Goal: Task Accomplishment & Management: Manage account settings

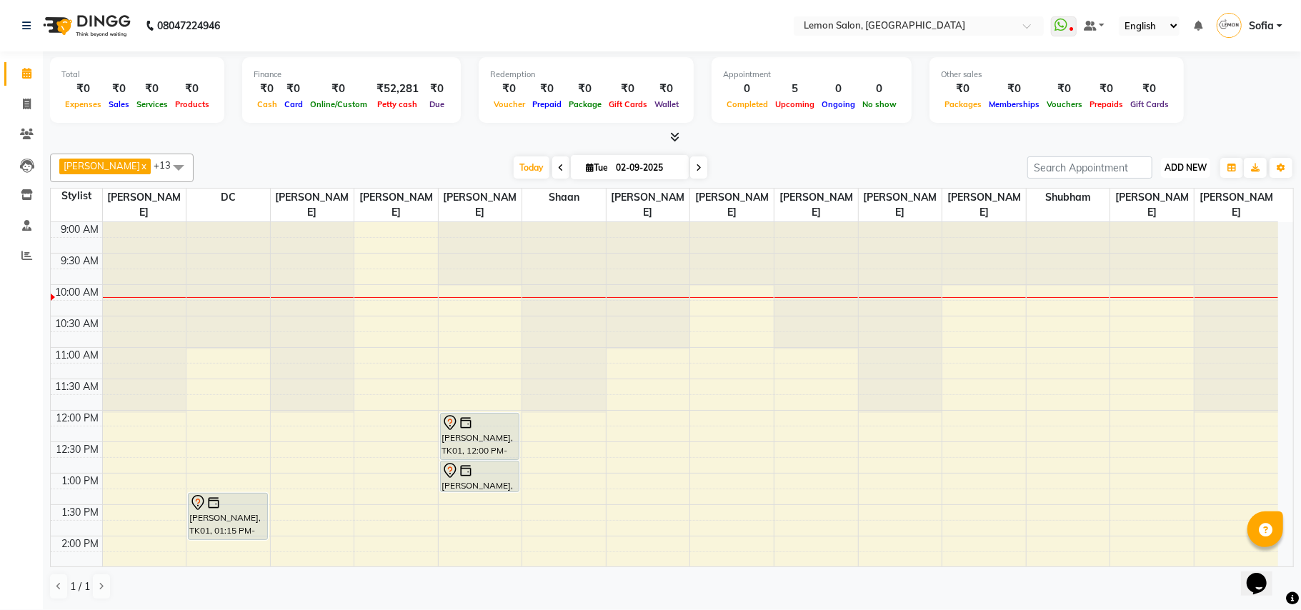
click at [1186, 167] on span "ADD NEW" at bounding box center [1185, 167] width 42 height 11
click at [1131, 252] on link "Add Attendance" at bounding box center [1152, 251] width 113 height 19
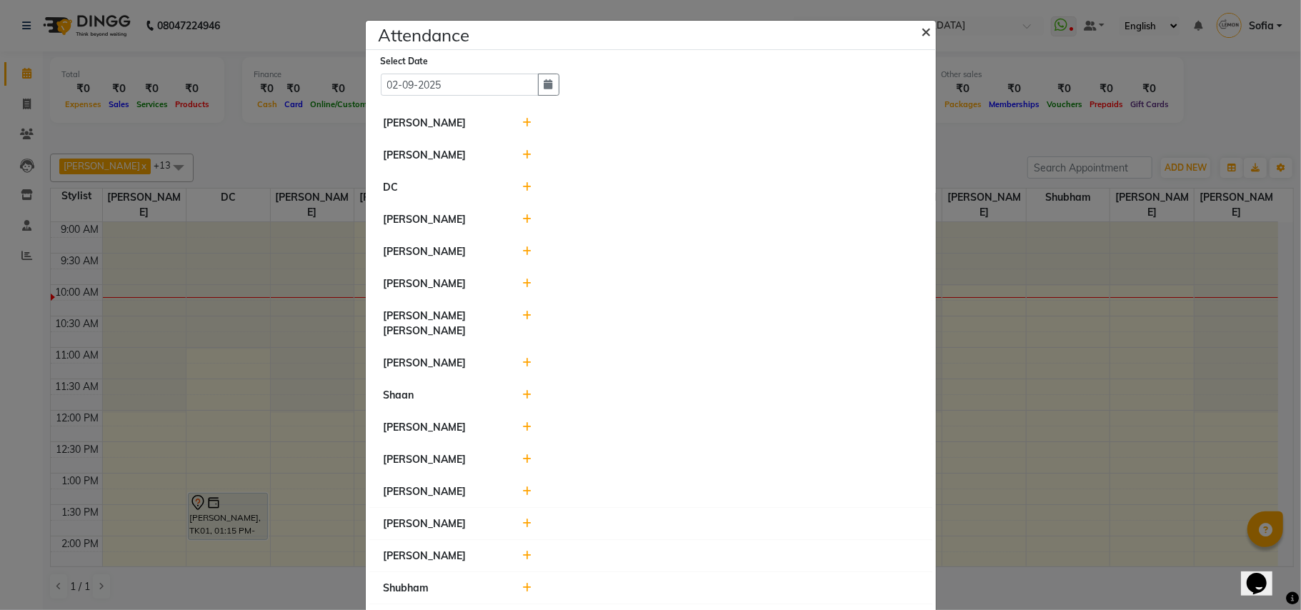
scroll to position [234, 0]
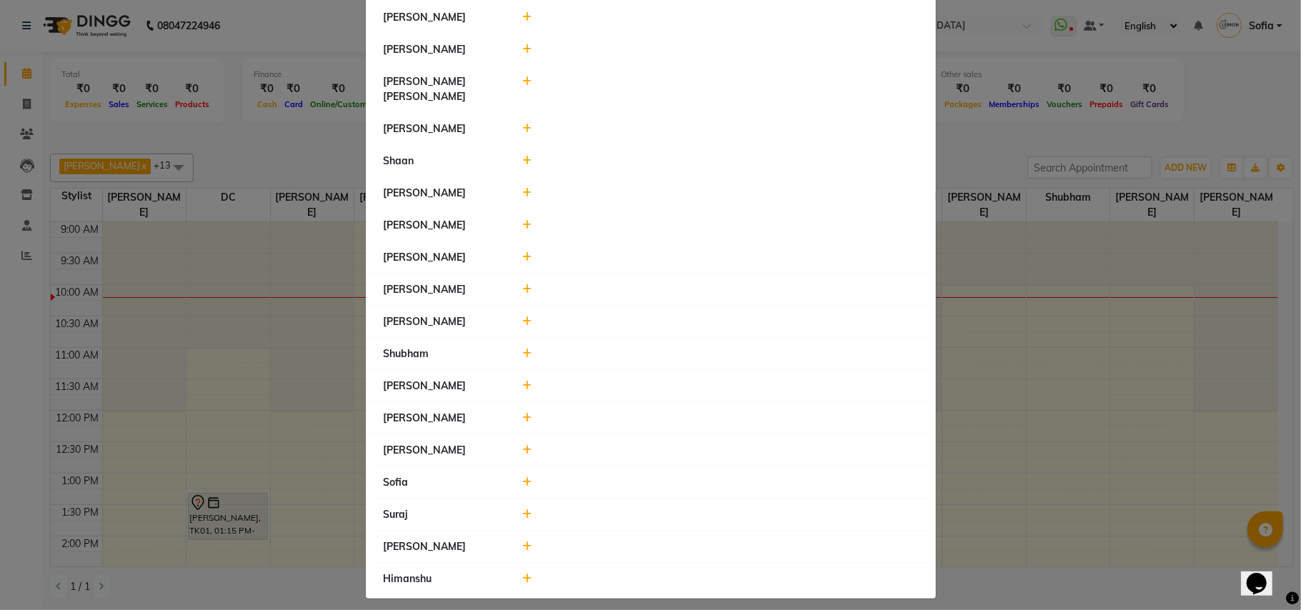
click at [522, 574] on icon at bounding box center [526, 579] width 9 height 10
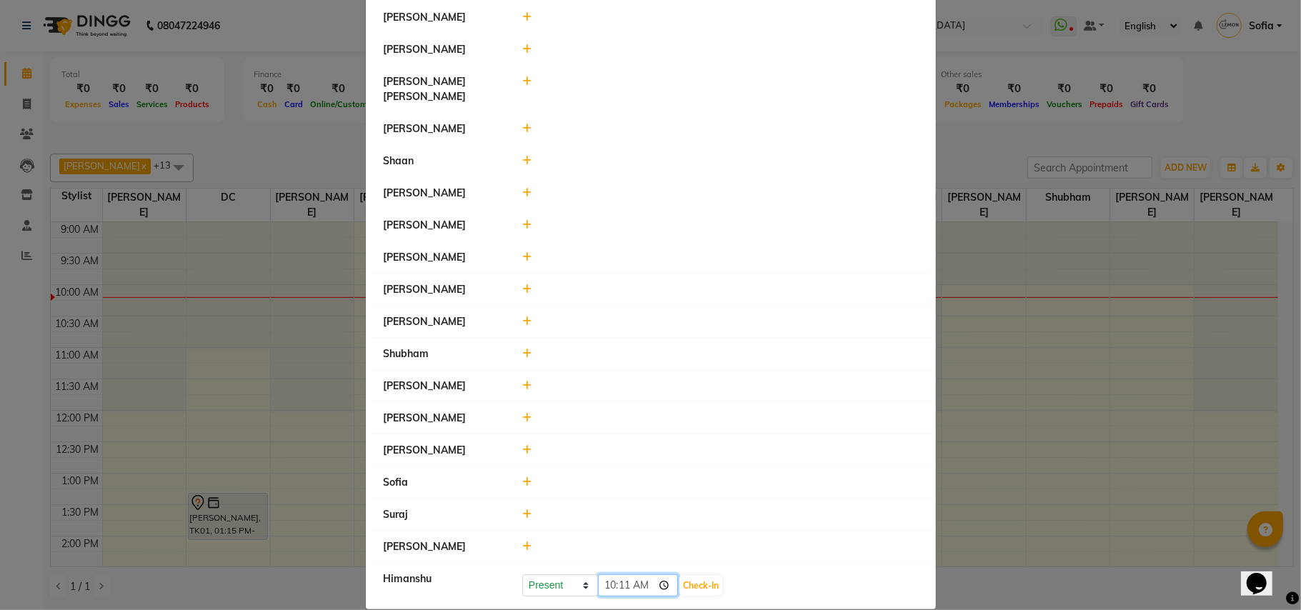
click at [598, 578] on input "10:11" at bounding box center [638, 585] width 80 height 22
type input "09:39"
click at [690, 576] on button "Check-In" at bounding box center [700, 586] width 43 height 20
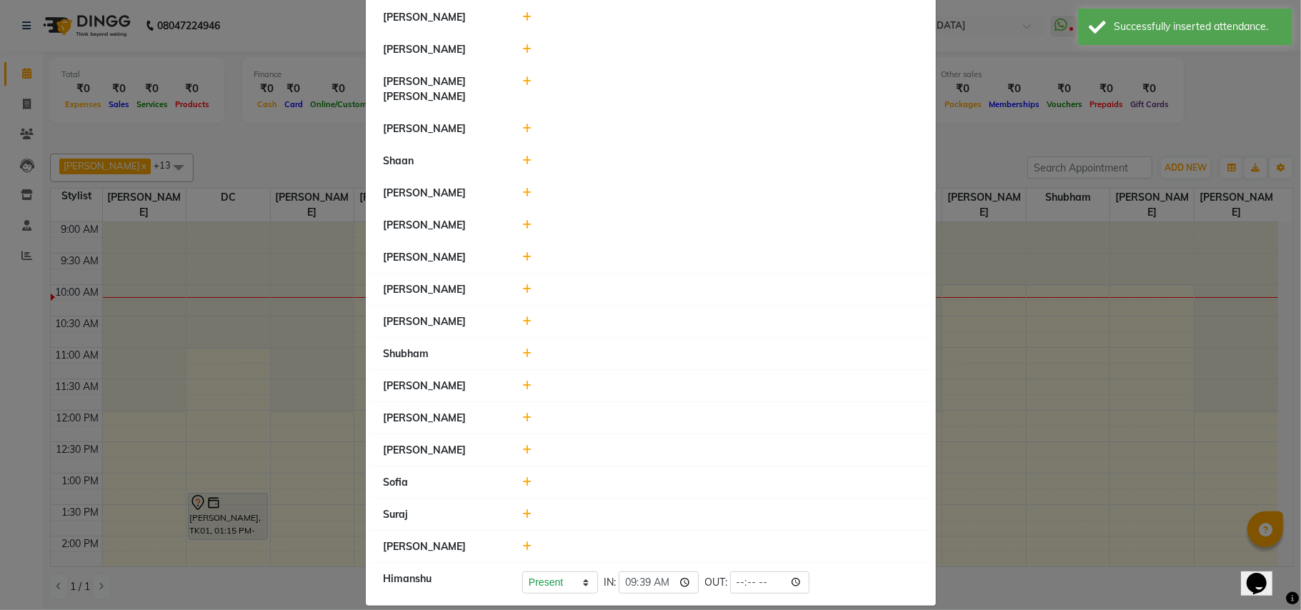
click at [515, 539] on div at bounding box center [719, 546] width 417 height 15
click at [522, 541] on icon at bounding box center [526, 546] width 9 height 10
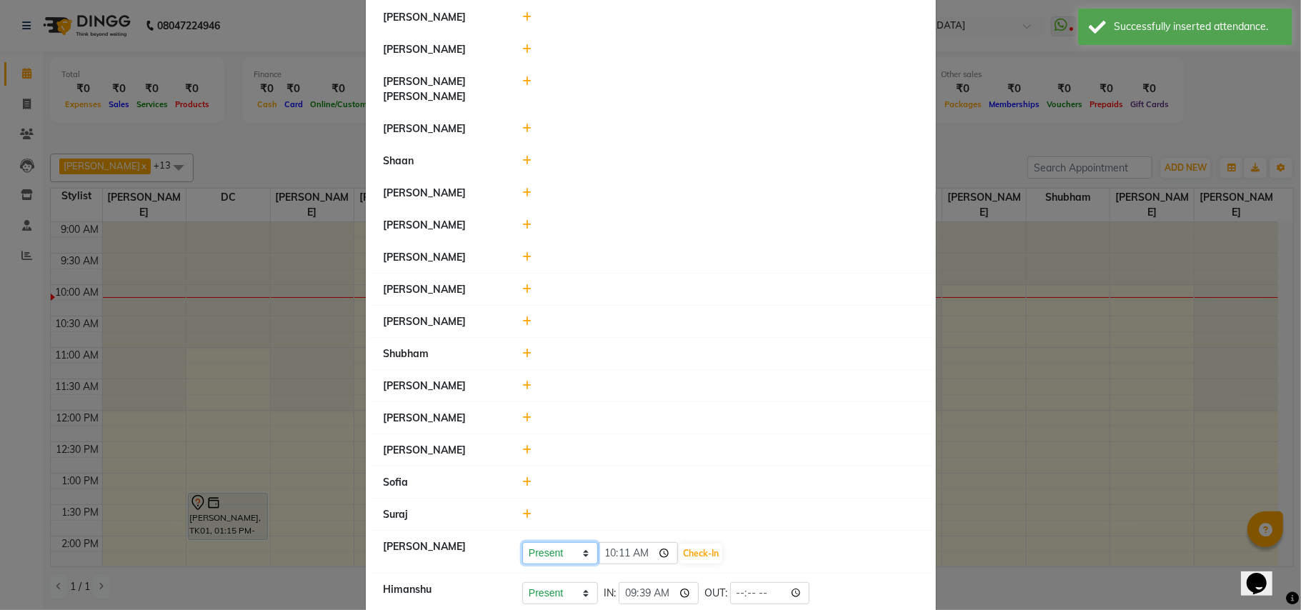
click at [529, 542] on select "Present Absent Late Half Day Weekly Off" at bounding box center [560, 553] width 76 height 22
select select "A"
click at [522, 542] on select "Present Absent Late Half Day Weekly Off" at bounding box center [560, 553] width 76 height 22
click at [609, 544] on button "Save" at bounding box center [613, 554] width 28 height 20
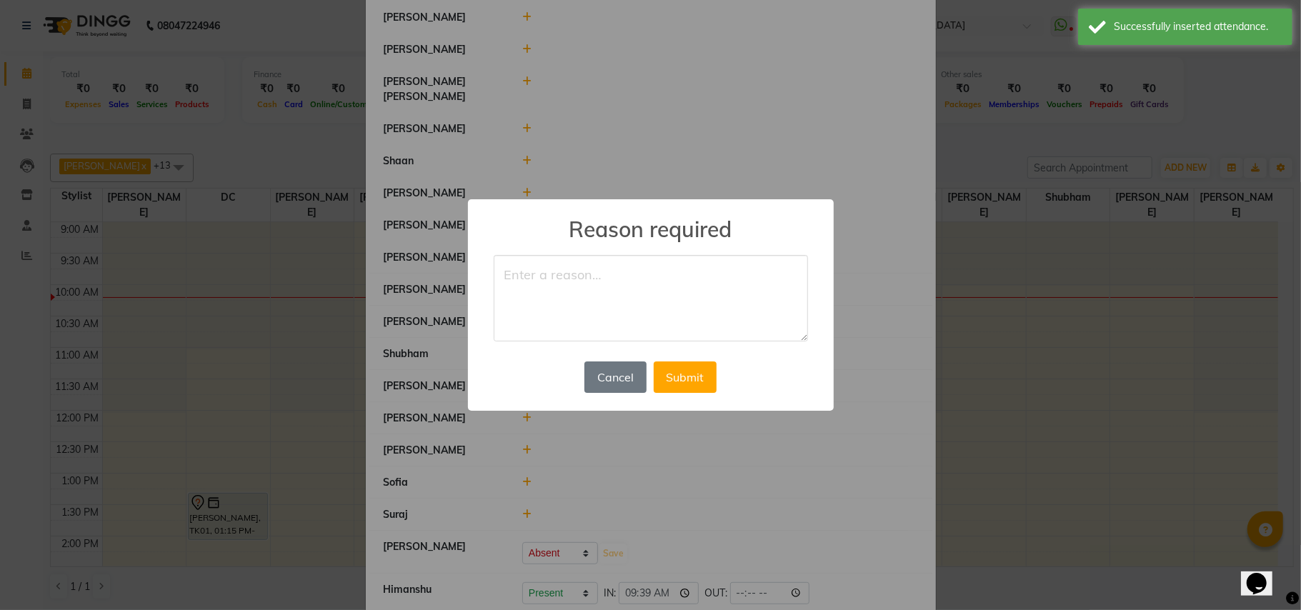
click at [559, 284] on textarea at bounding box center [651, 298] width 314 height 87
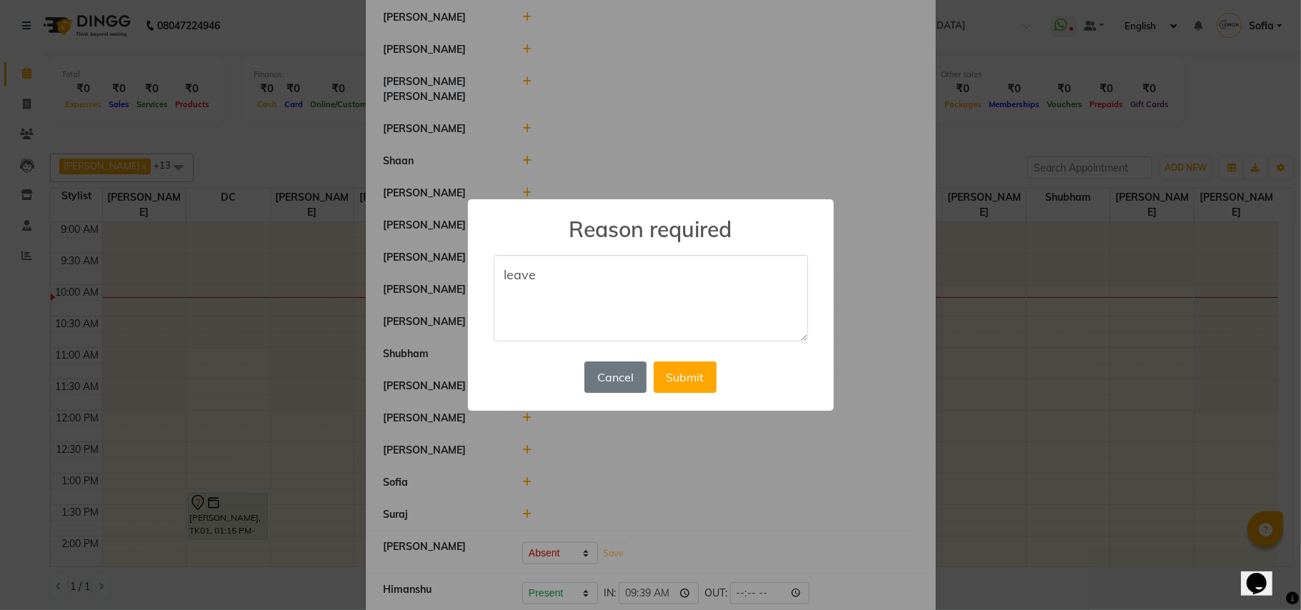
click at [527, 276] on textarea "leave" at bounding box center [651, 298] width 314 height 87
type textarea "leave"
click at [687, 377] on button "Submit" at bounding box center [685, 376] width 63 height 31
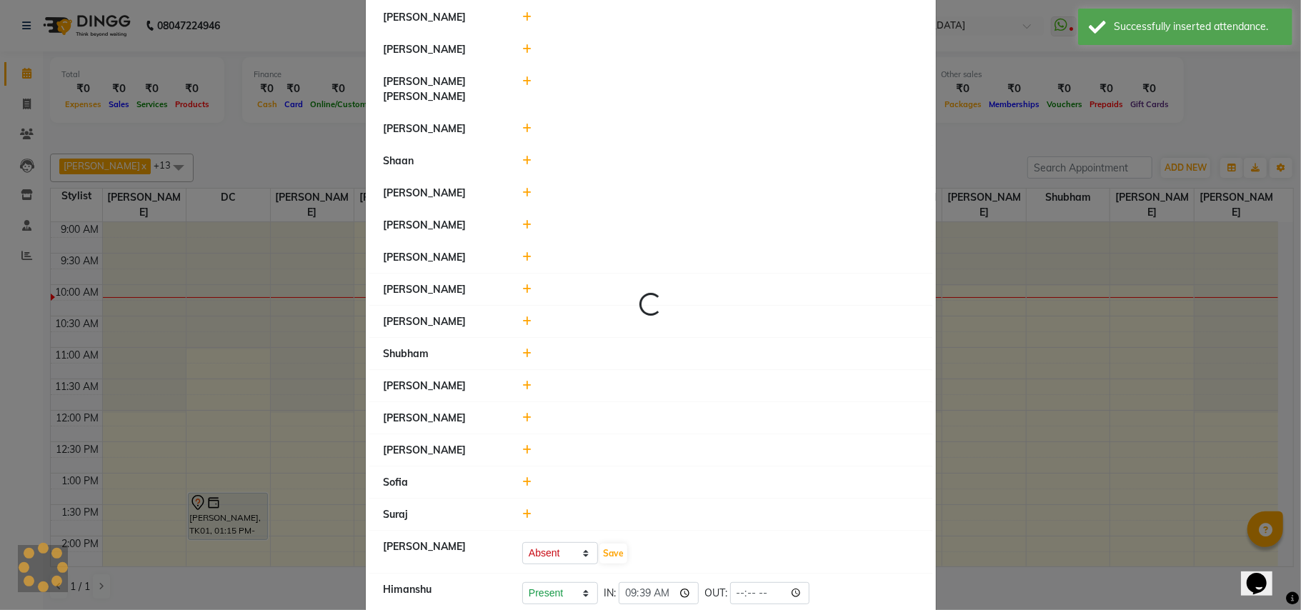
select select "A"
click at [521, 511] on div at bounding box center [719, 514] width 417 height 15
click at [522, 509] on icon at bounding box center [526, 514] width 9 height 10
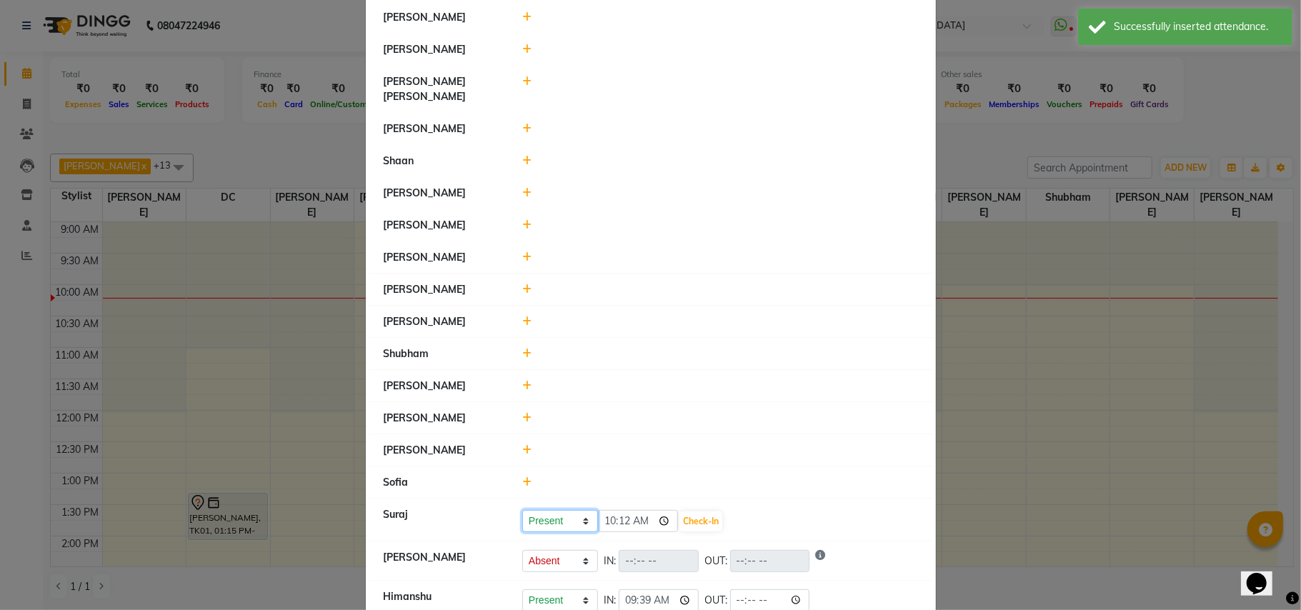
click at [524, 510] on select "Present Absent Late Half Day Weekly Off" at bounding box center [560, 521] width 76 height 22
select select "A"
click at [522, 510] on select "Present Absent Late Half Day Weekly Off" at bounding box center [560, 521] width 76 height 22
click at [607, 511] on button "Save" at bounding box center [613, 521] width 28 height 20
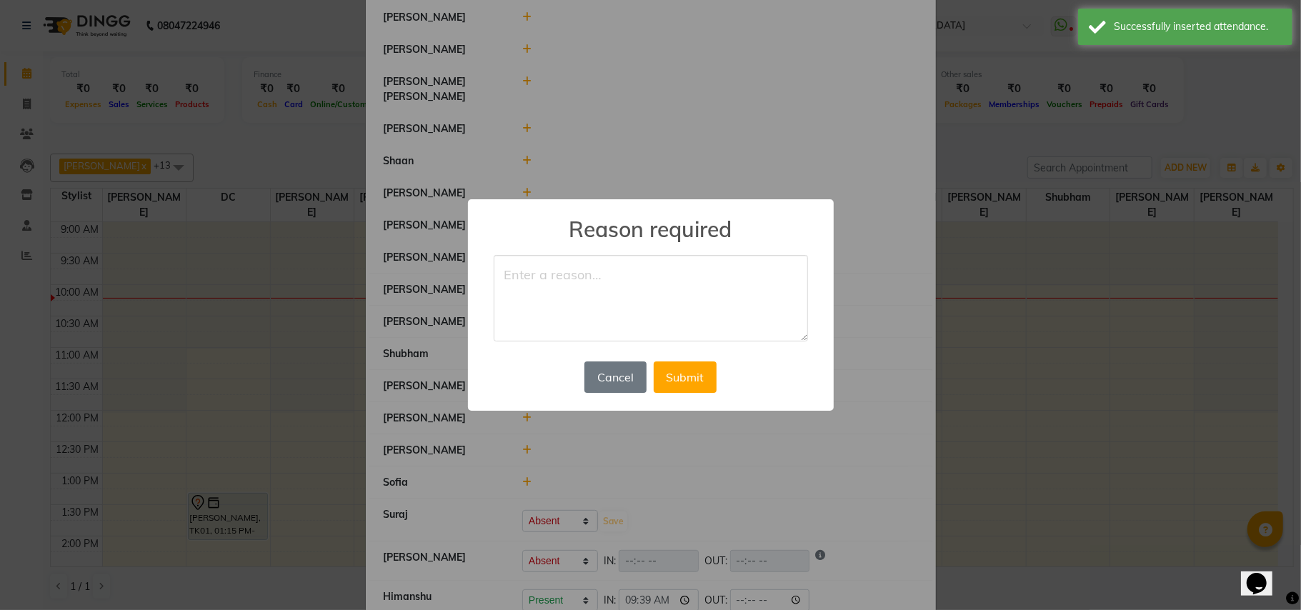
click at [546, 286] on textarea at bounding box center [651, 298] width 314 height 87
type textarea "leave"
click at [677, 372] on button "Submit" at bounding box center [685, 376] width 63 height 31
select select "A"
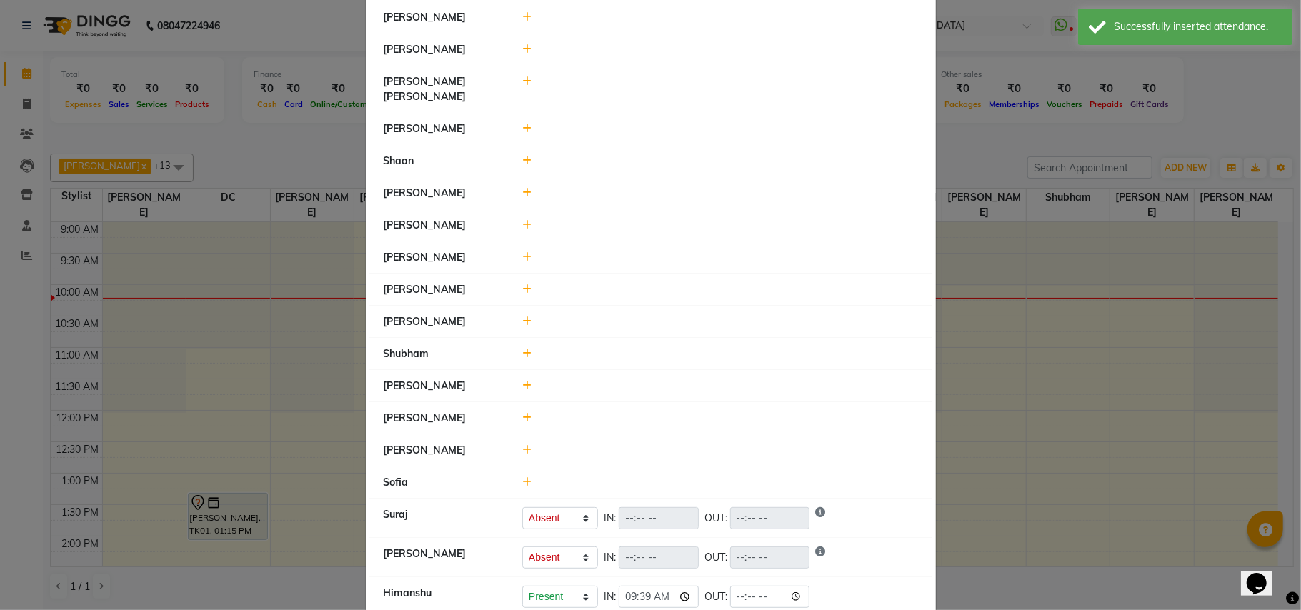
click at [522, 476] on span at bounding box center [526, 482] width 9 height 13
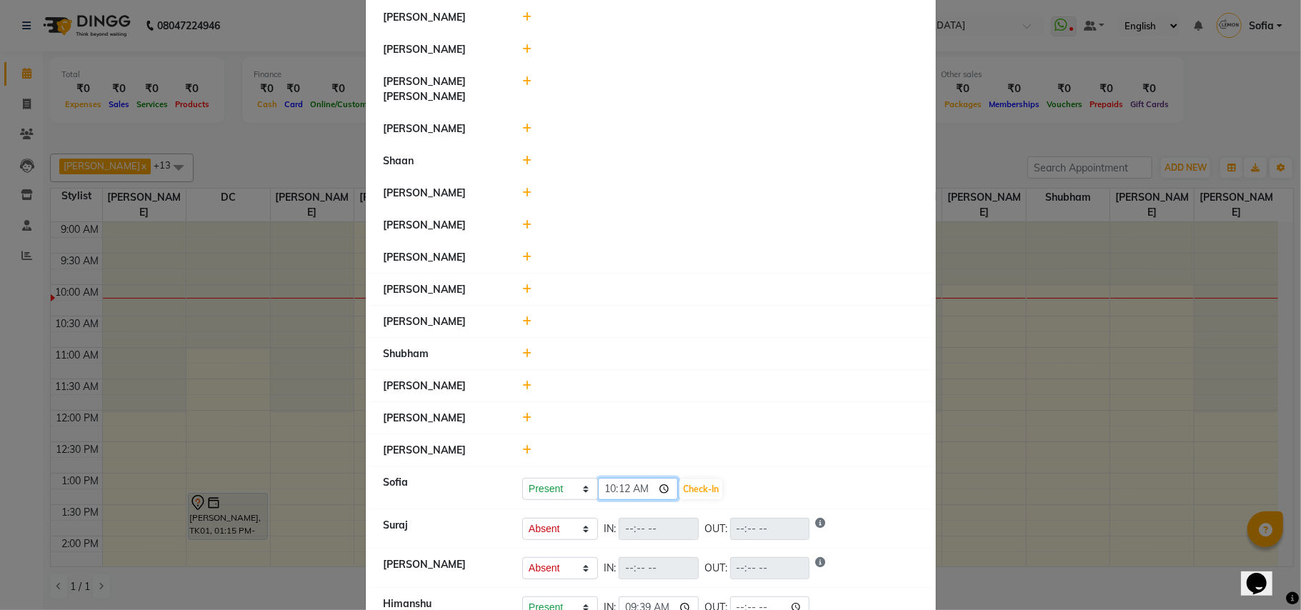
click at [616, 478] on input "10:12" at bounding box center [638, 489] width 80 height 22
type input "10:06"
click at [711, 479] on button "Check-In" at bounding box center [700, 489] width 43 height 20
select select "A"
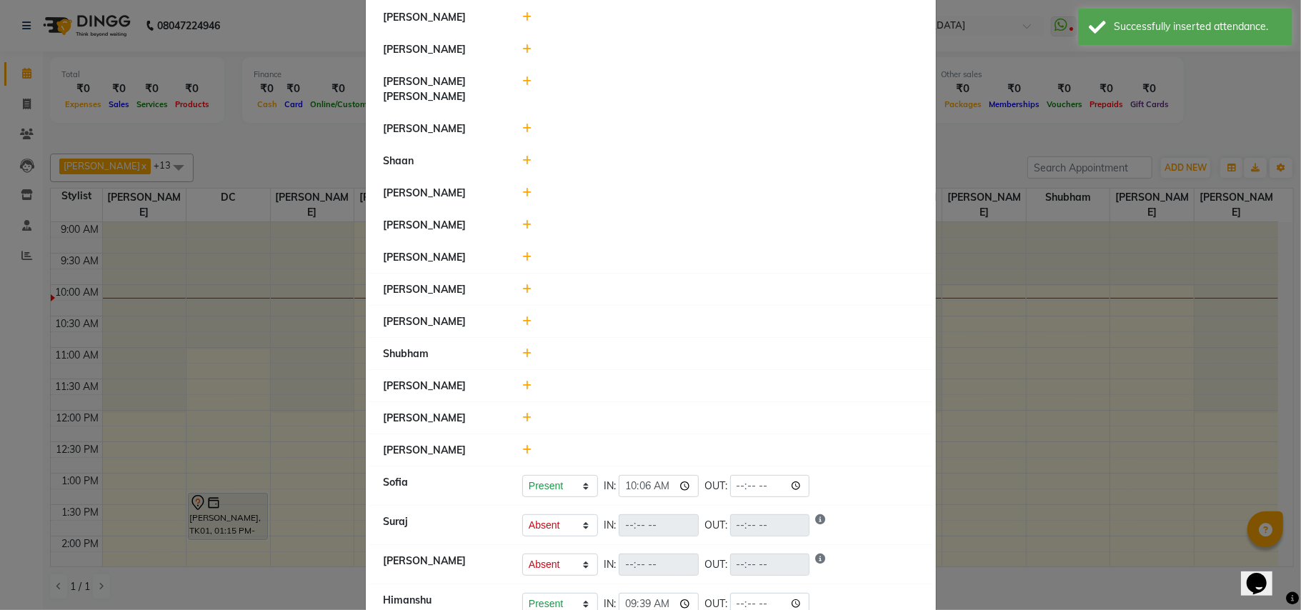
click at [512, 443] on div at bounding box center [719, 450] width 417 height 15
click at [522, 445] on icon at bounding box center [526, 450] width 9 height 10
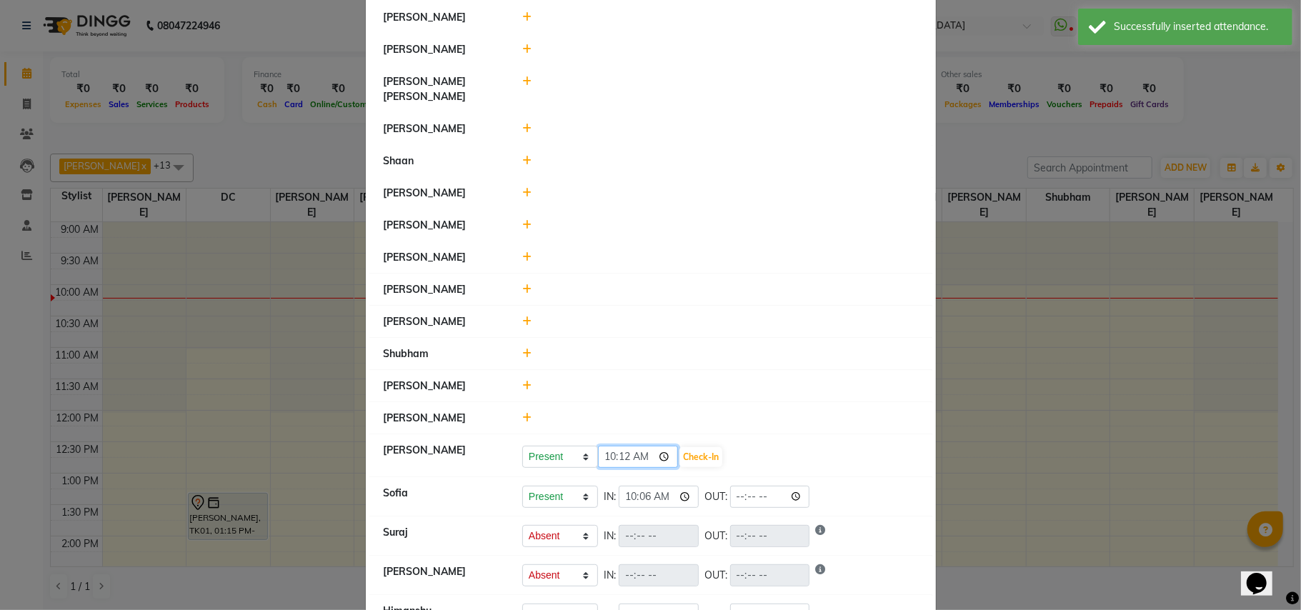
click at [606, 446] on input "10:12" at bounding box center [638, 457] width 80 height 22
type input "09:58"
click at [700, 447] on button "Check-In" at bounding box center [700, 457] width 43 height 20
select select "A"
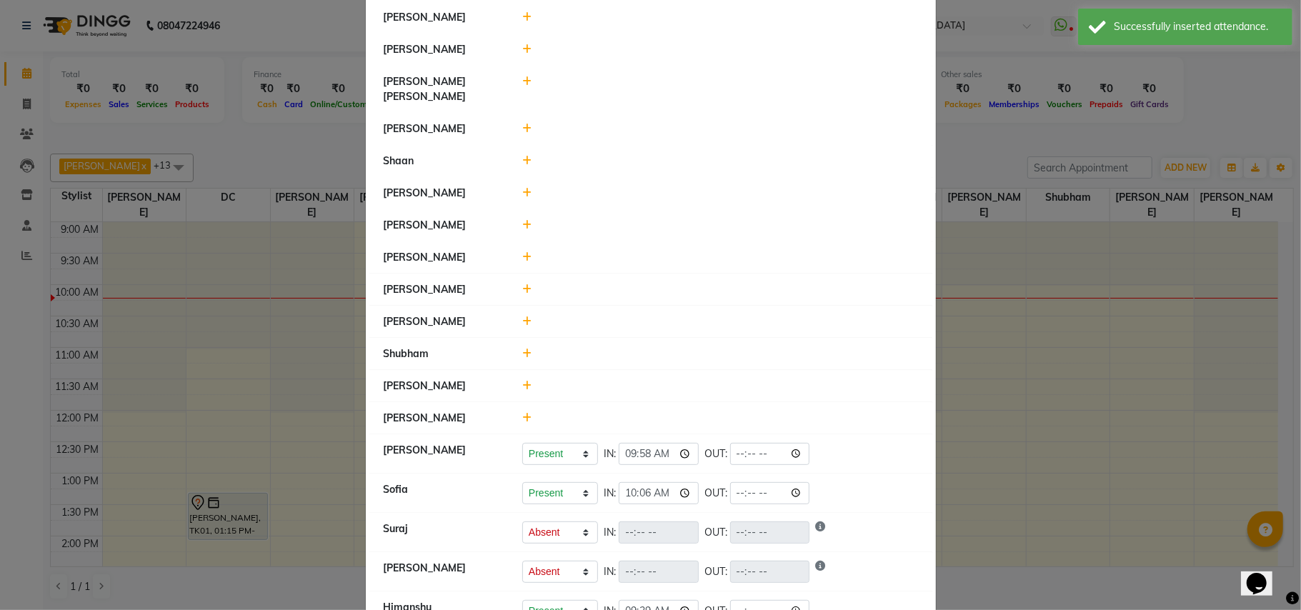
click at [523, 413] on icon at bounding box center [526, 418] width 9 height 10
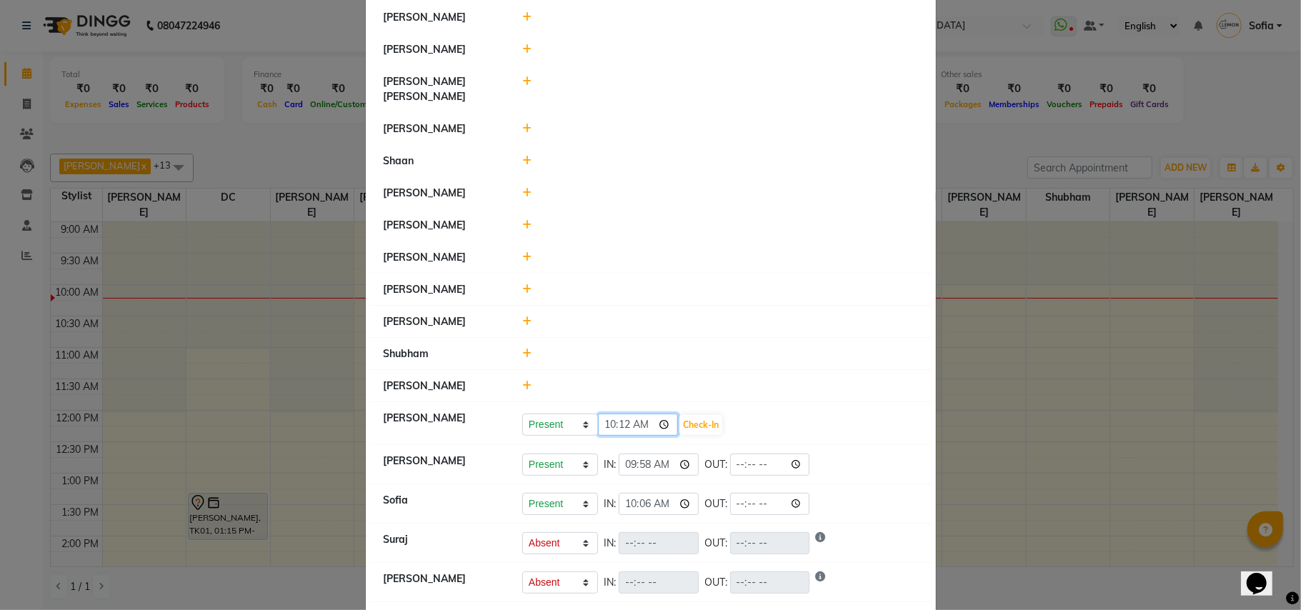
click at [614, 414] on input "10:12" at bounding box center [638, 425] width 80 height 22
type input "10:04"
click at [699, 415] on button "Check-In" at bounding box center [700, 425] width 43 height 20
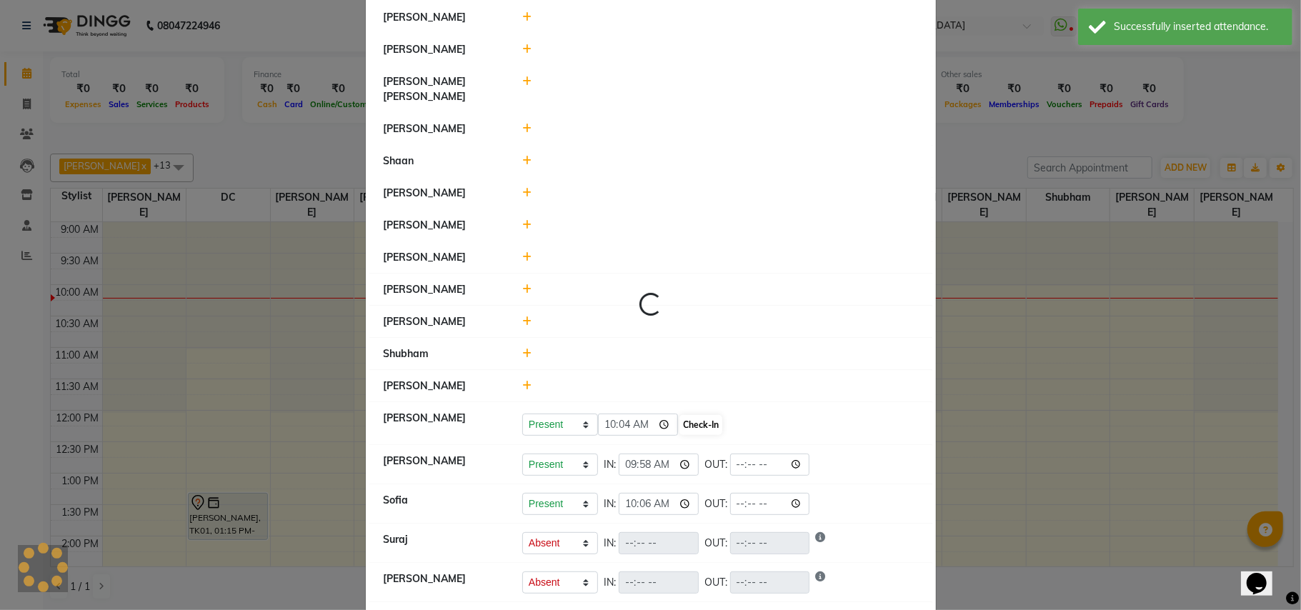
select select "A"
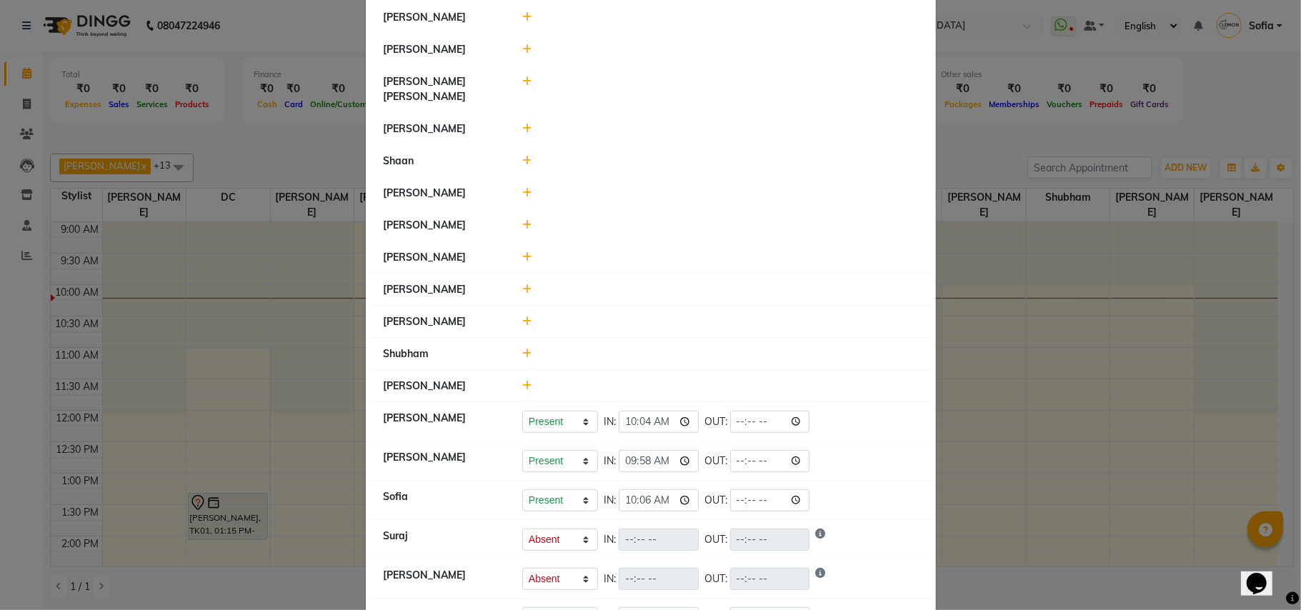
click at [522, 349] on icon at bounding box center [526, 354] width 9 height 10
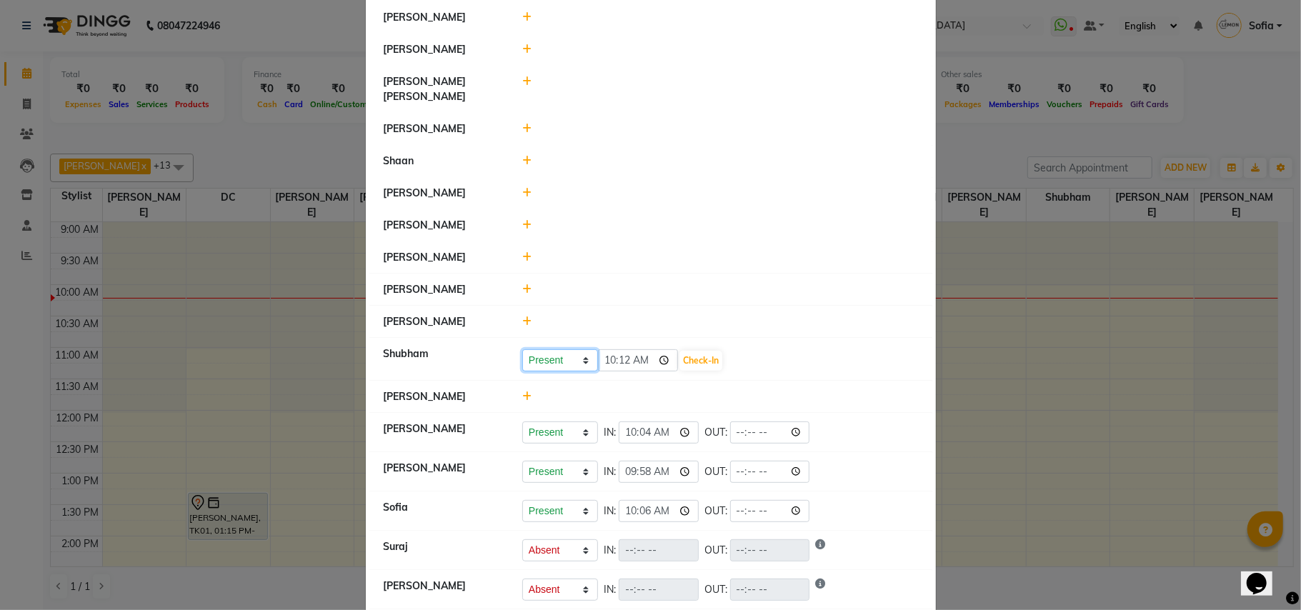
click at [541, 349] on select "Present Absent Late Half Day Weekly Off" at bounding box center [560, 360] width 76 height 22
select select "W"
click at [522, 349] on select "Present Absent Late Half Day Weekly Off" at bounding box center [560, 360] width 76 height 22
click at [607, 351] on button "Save" at bounding box center [613, 361] width 28 height 20
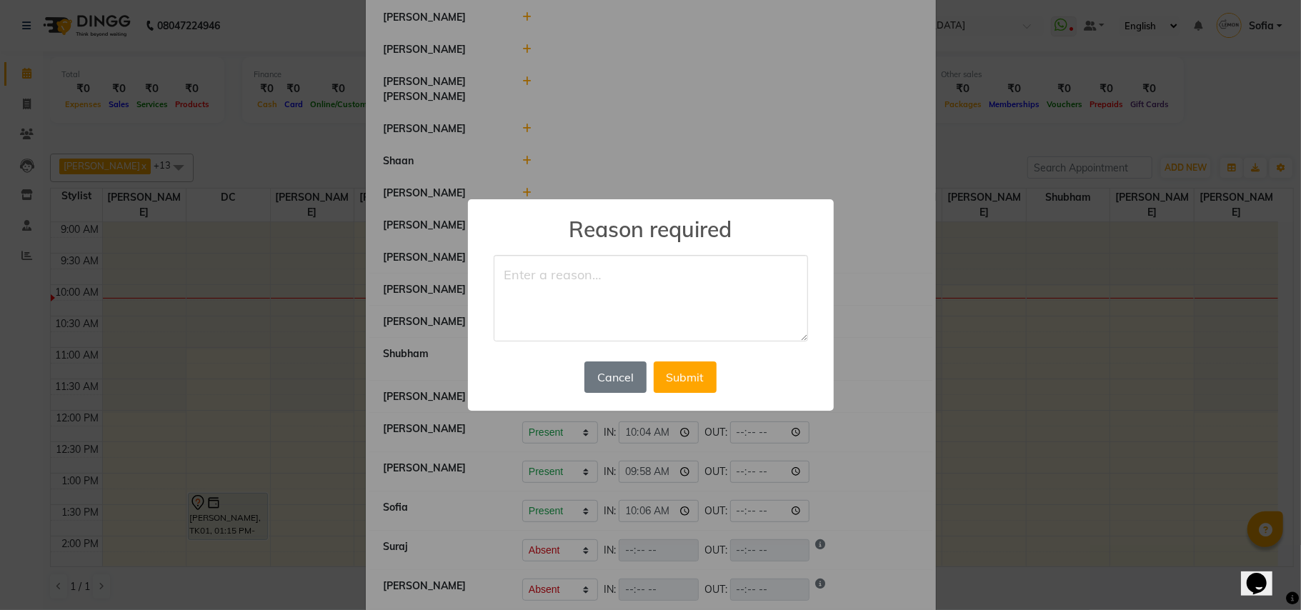
click at [547, 284] on textarea at bounding box center [651, 298] width 314 height 87
type textarea "off"
click at [691, 384] on button "Submit" at bounding box center [685, 376] width 63 height 31
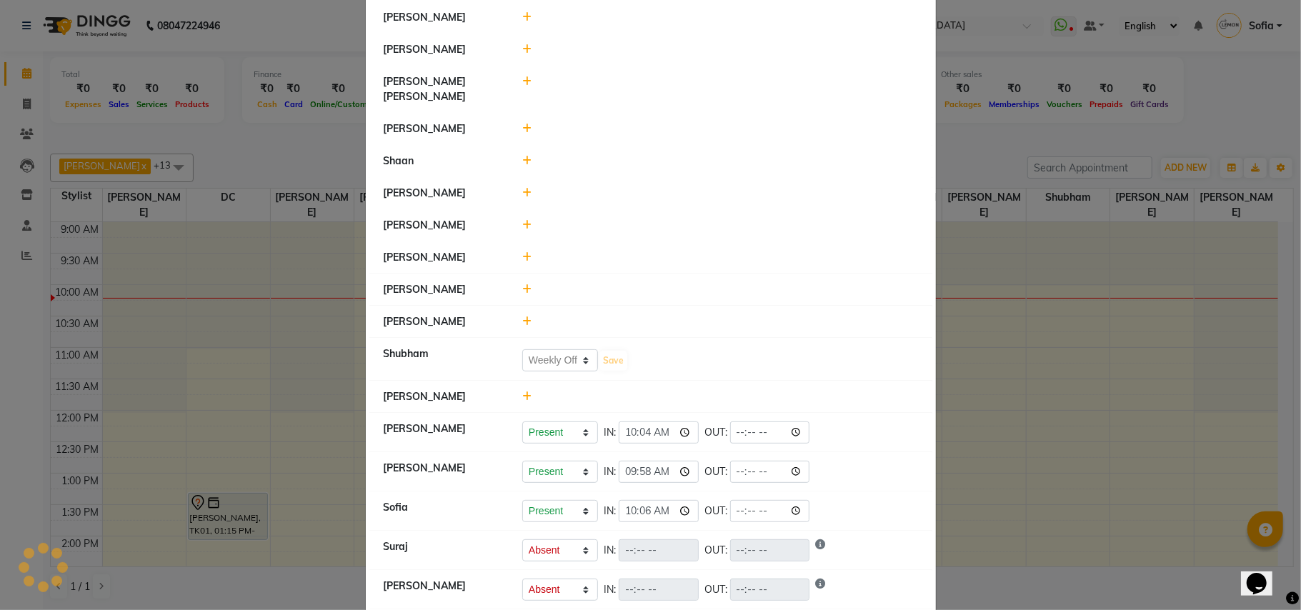
select select "W"
select select "A"
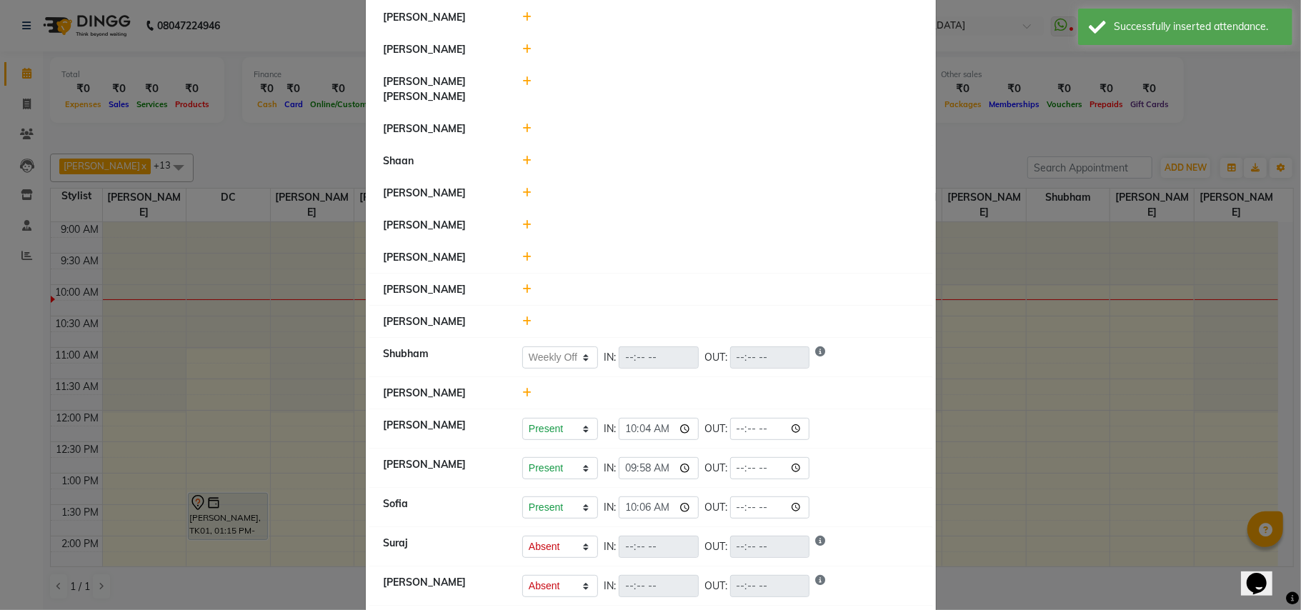
click at [522, 252] on icon at bounding box center [526, 257] width 9 height 10
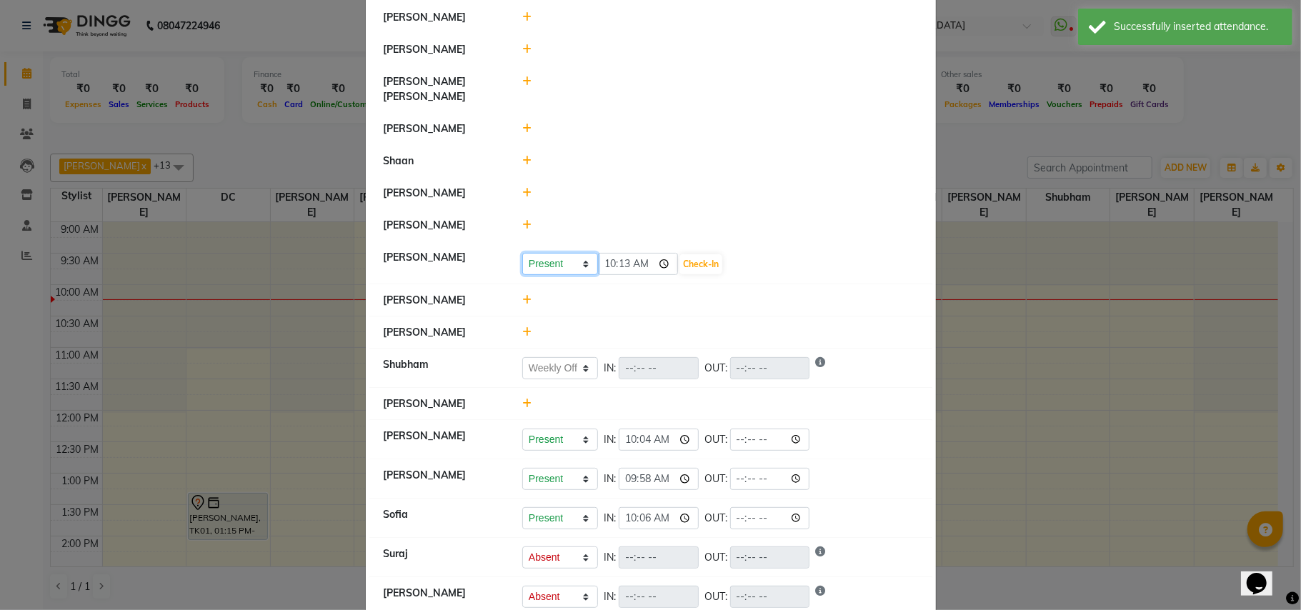
click at [527, 254] on select "Present Absent Late Half Day Weekly Off" at bounding box center [560, 264] width 76 height 22
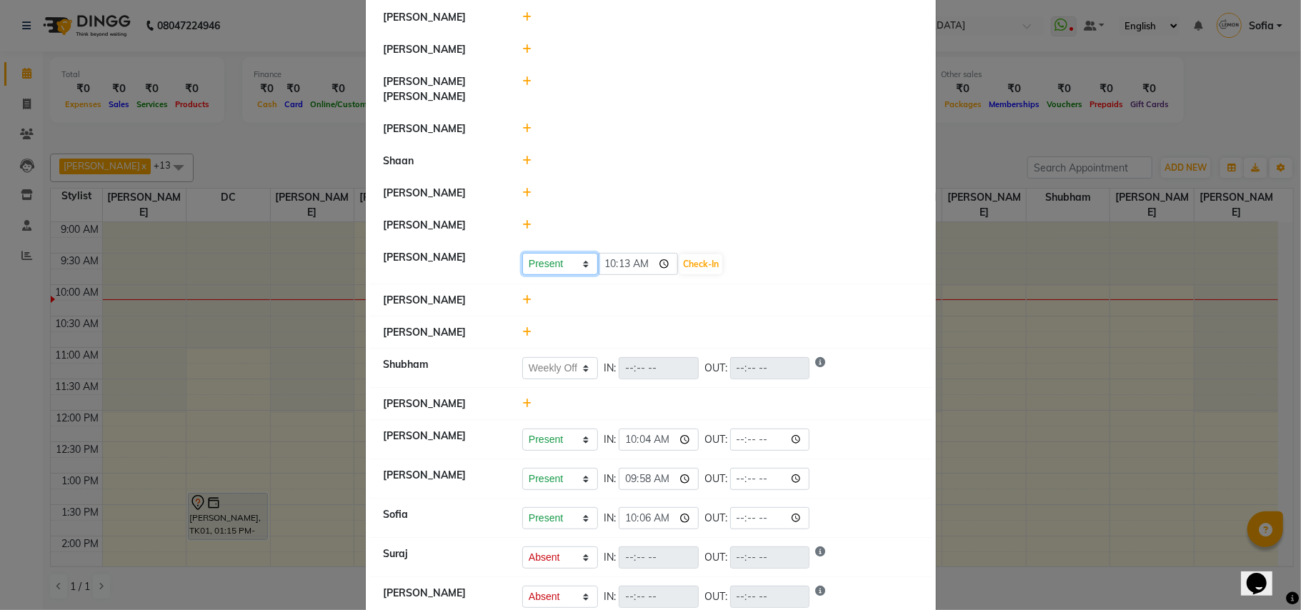
click at [522, 253] on select "Present Absent Late Half Day Weekly Off" at bounding box center [560, 264] width 76 height 22
click at [620, 256] on input "10:13" at bounding box center [638, 264] width 80 height 22
click at [522, 219] on span at bounding box center [526, 225] width 9 height 13
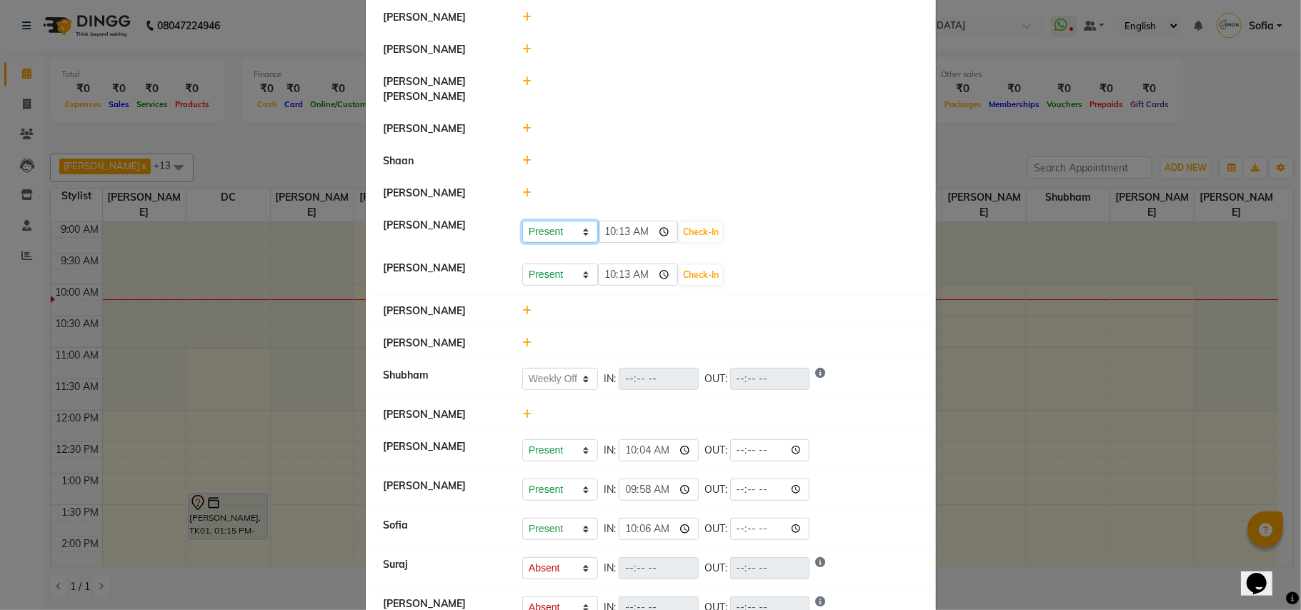
click at [533, 221] on select "Present Absent Late Half Day Weekly Off" at bounding box center [560, 232] width 76 height 22
select select "W"
click at [522, 221] on select "Present Absent Late Half Day Weekly Off" at bounding box center [560, 232] width 76 height 22
click at [604, 222] on button "Save" at bounding box center [613, 232] width 28 height 20
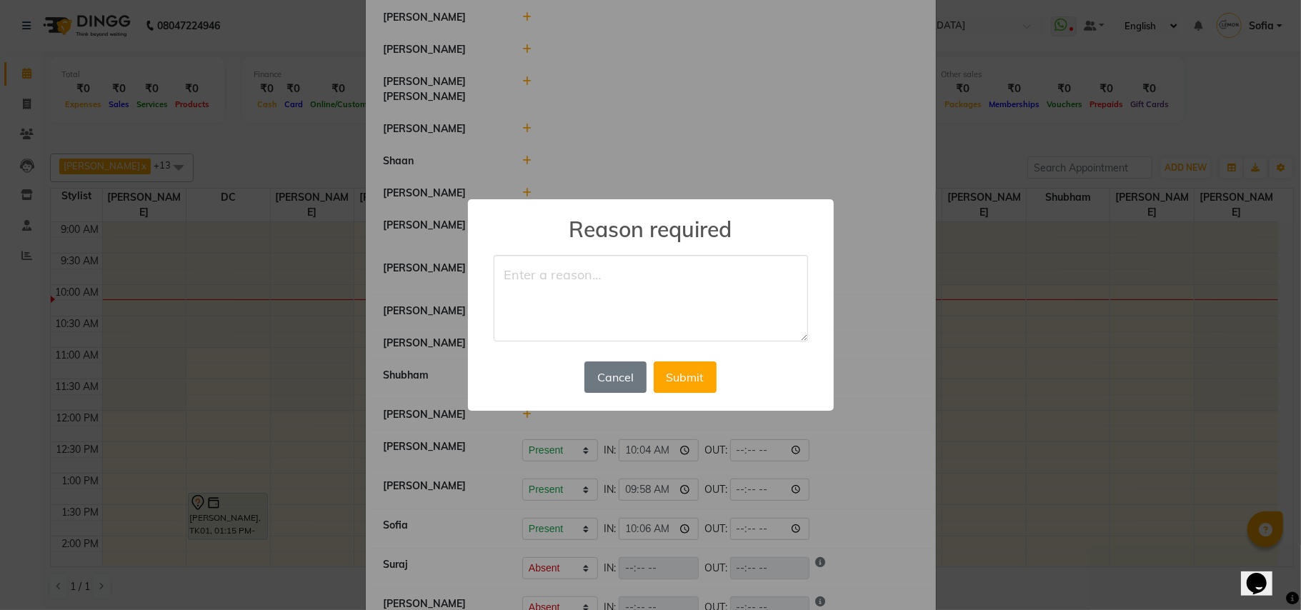
click at [615, 281] on textarea at bounding box center [651, 298] width 314 height 87
type textarea "off"
click at [698, 386] on button "Submit" at bounding box center [685, 376] width 63 height 31
select select "W"
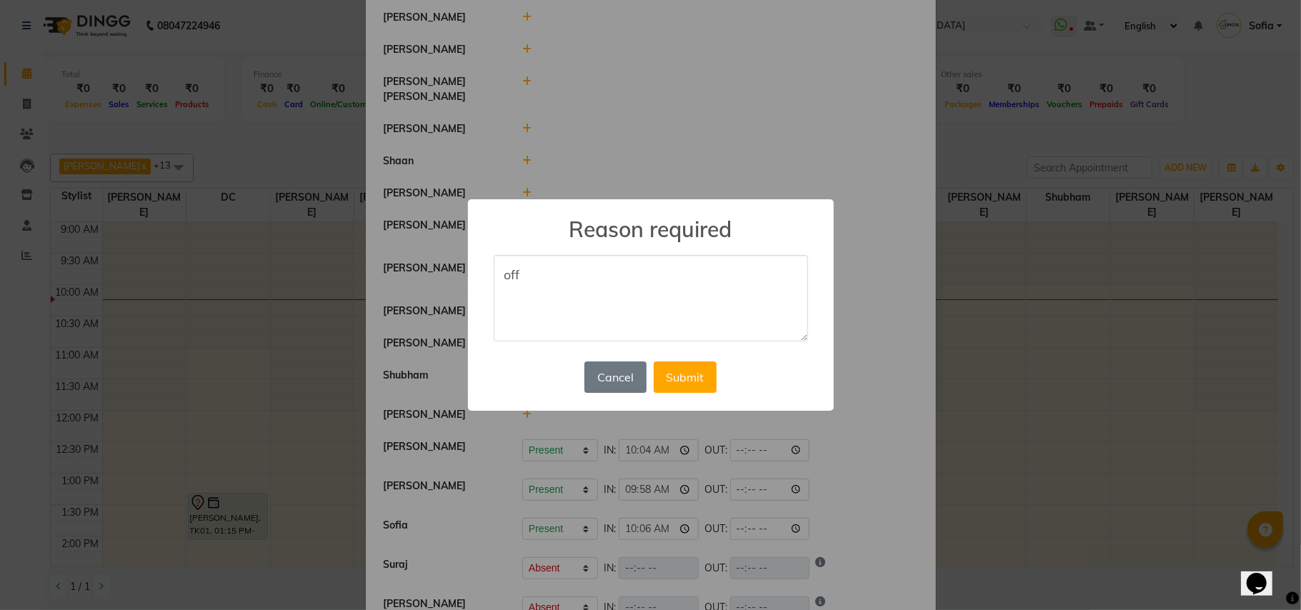
select select "A"
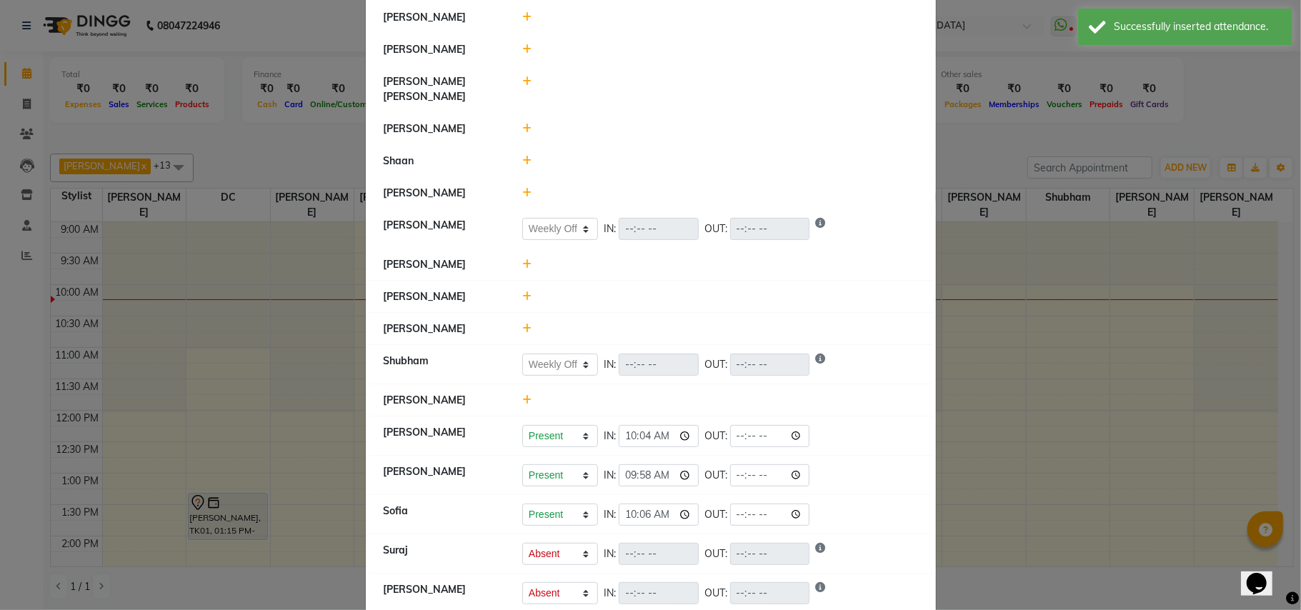
click at [523, 188] on icon at bounding box center [526, 193] width 9 height 10
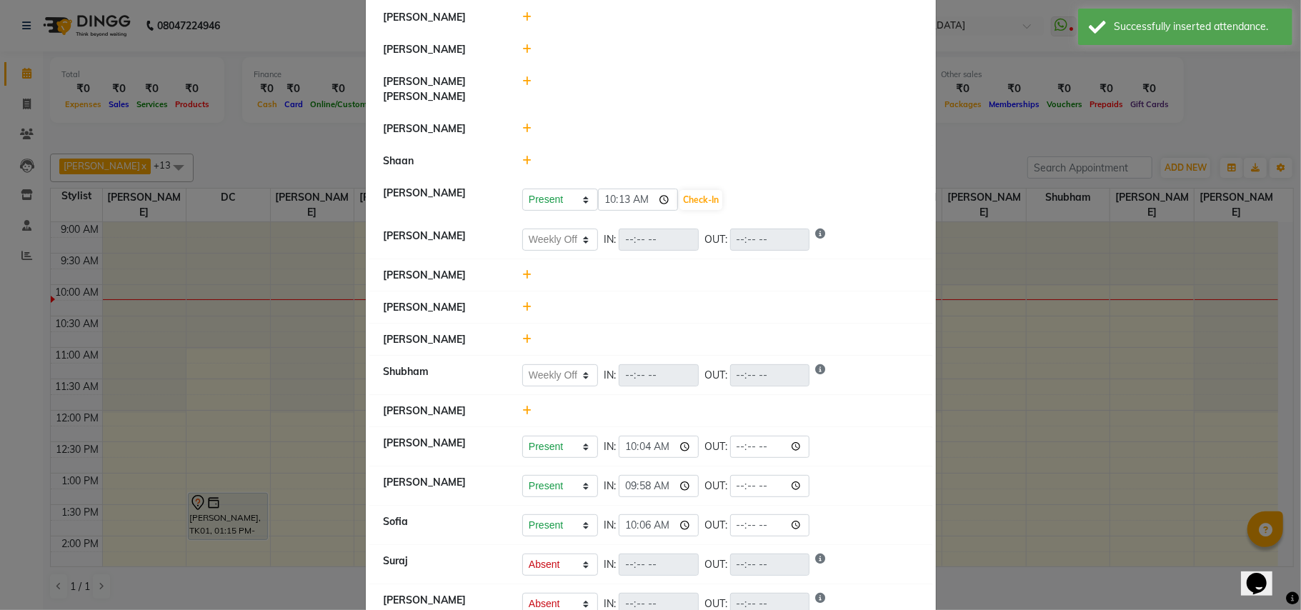
click at [524, 156] on icon at bounding box center [526, 161] width 9 height 10
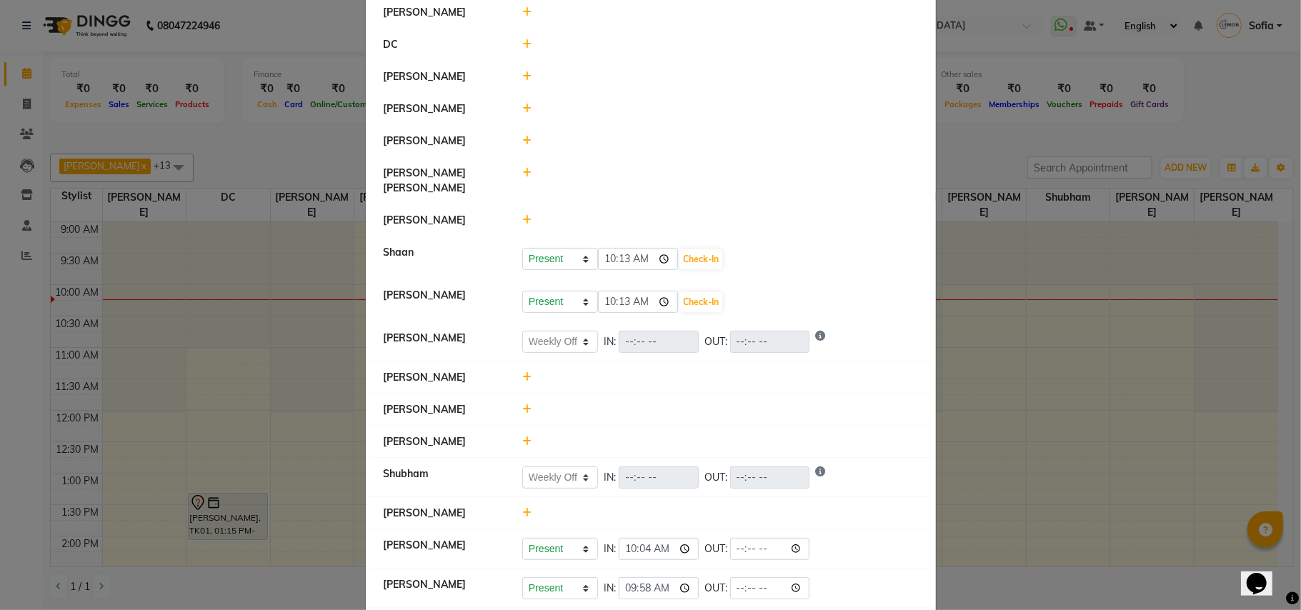
scroll to position [0, 0]
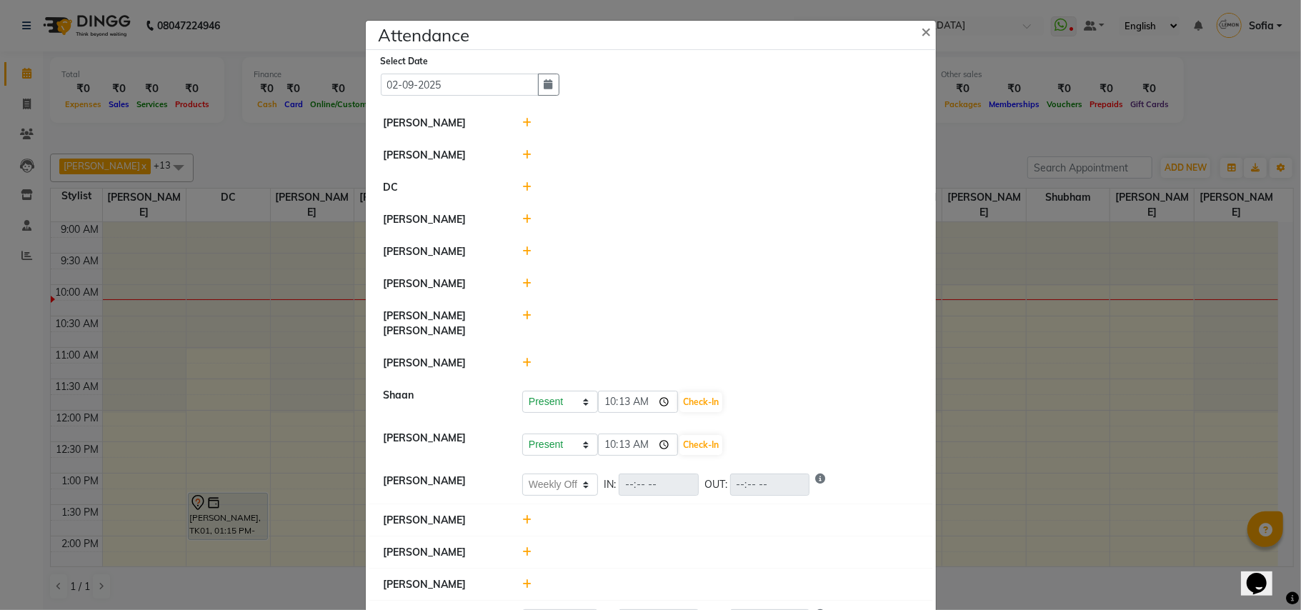
click at [523, 120] on icon at bounding box center [526, 123] width 9 height 10
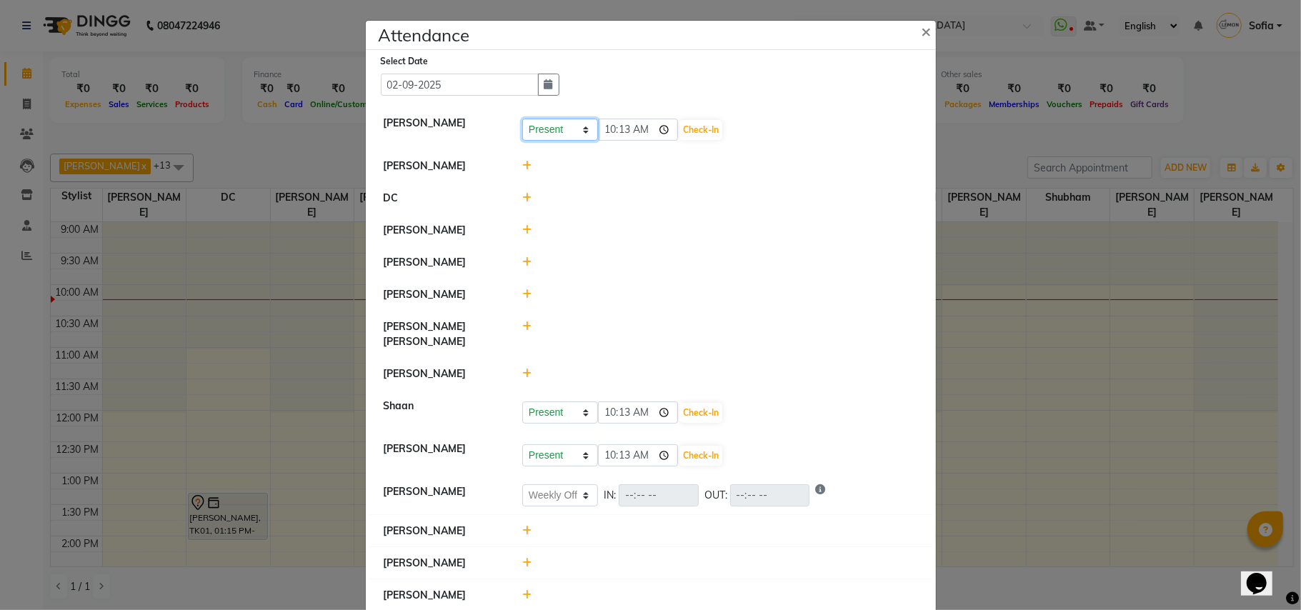
click at [553, 129] on select "Present Absent Late Half Day Weekly Off" at bounding box center [560, 130] width 76 height 22
select select "W"
click at [522, 119] on select "Present Absent Late Half Day Weekly Off" at bounding box center [560, 130] width 76 height 22
click at [600, 130] on button "Save" at bounding box center [613, 130] width 28 height 20
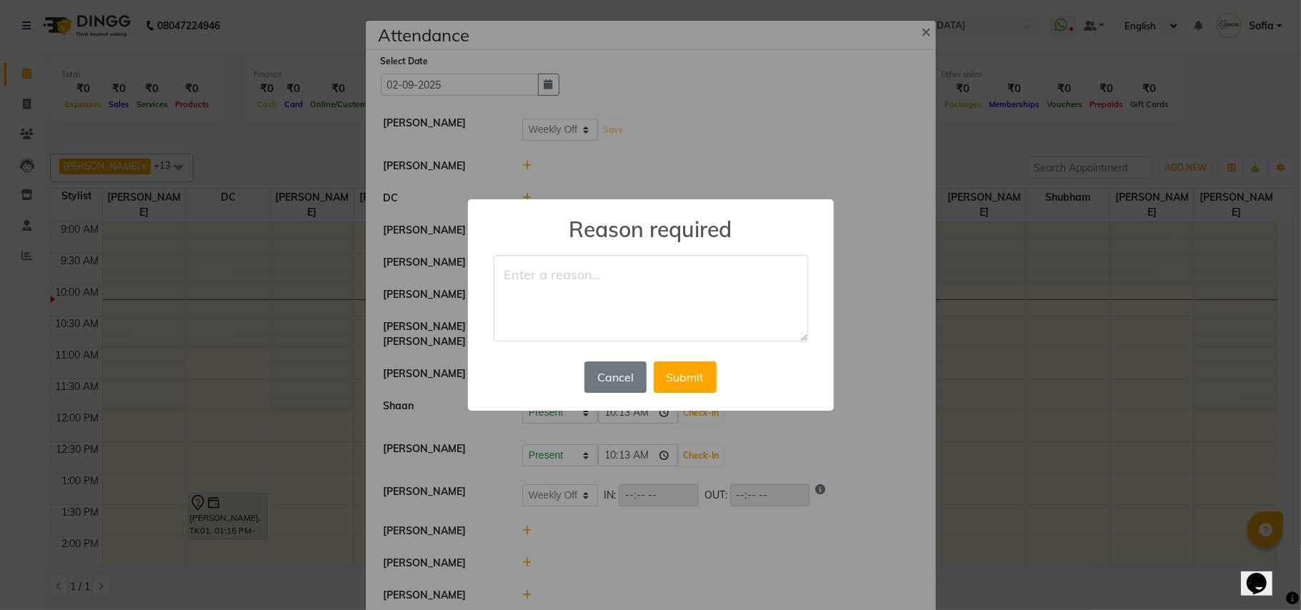
click at [536, 269] on textarea at bounding box center [651, 298] width 314 height 87
type textarea "off"
click at [680, 384] on button "Submit" at bounding box center [685, 376] width 63 height 31
select select "W"
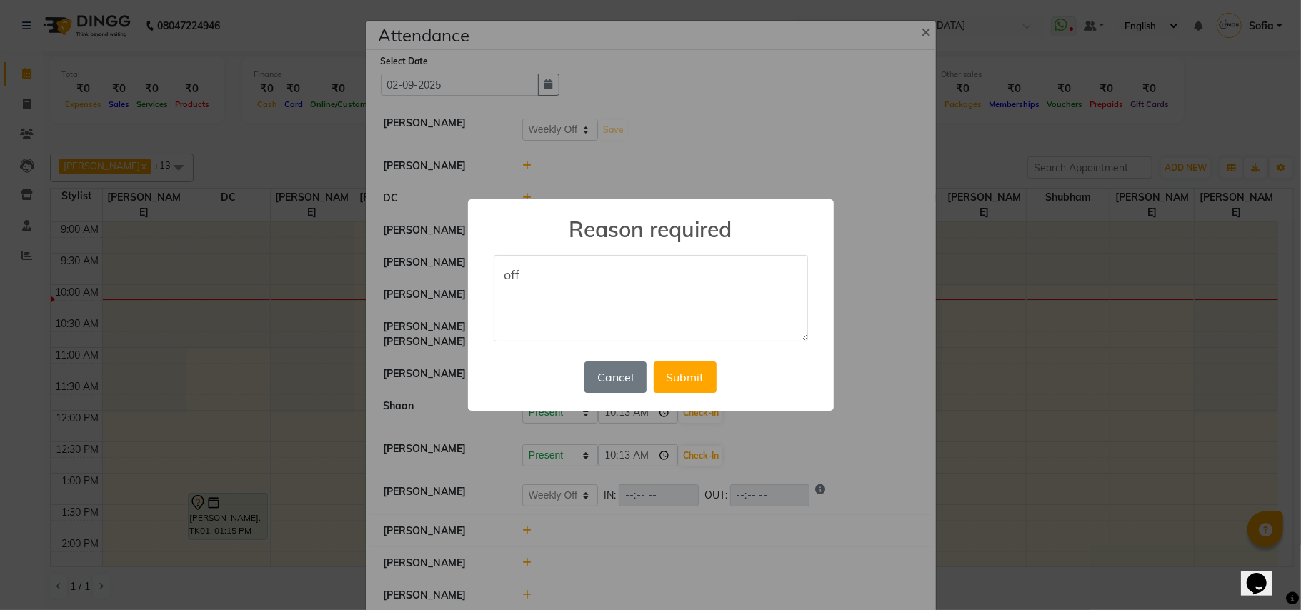
select select "W"
select select "A"
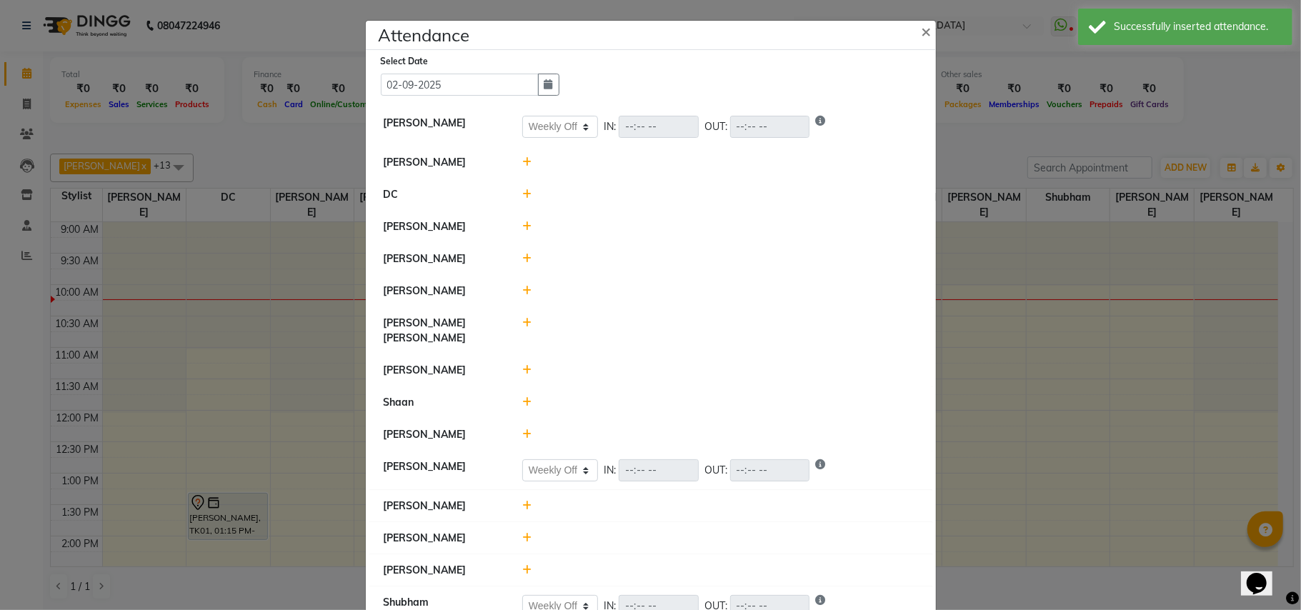
click at [522, 163] on icon at bounding box center [526, 162] width 9 height 10
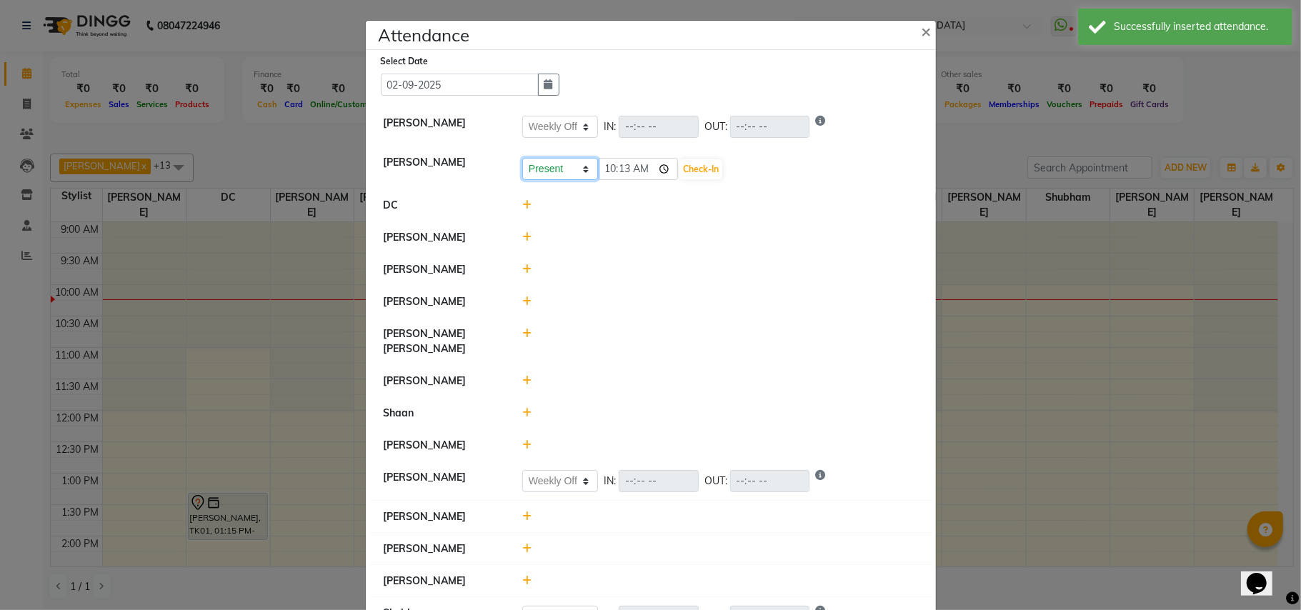
drag, startPoint x: 539, startPoint y: 170, endPoint x: 541, endPoint y: 178, distance: 8.1
click at [539, 170] on select "Present Absent Late Half Day Weekly Off" at bounding box center [560, 169] width 76 height 22
select select "A"
click at [522, 159] on select "Present Absent Late Half Day Weekly Off" at bounding box center [560, 169] width 76 height 22
click at [614, 166] on button "Save" at bounding box center [613, 169] width 28 height 20
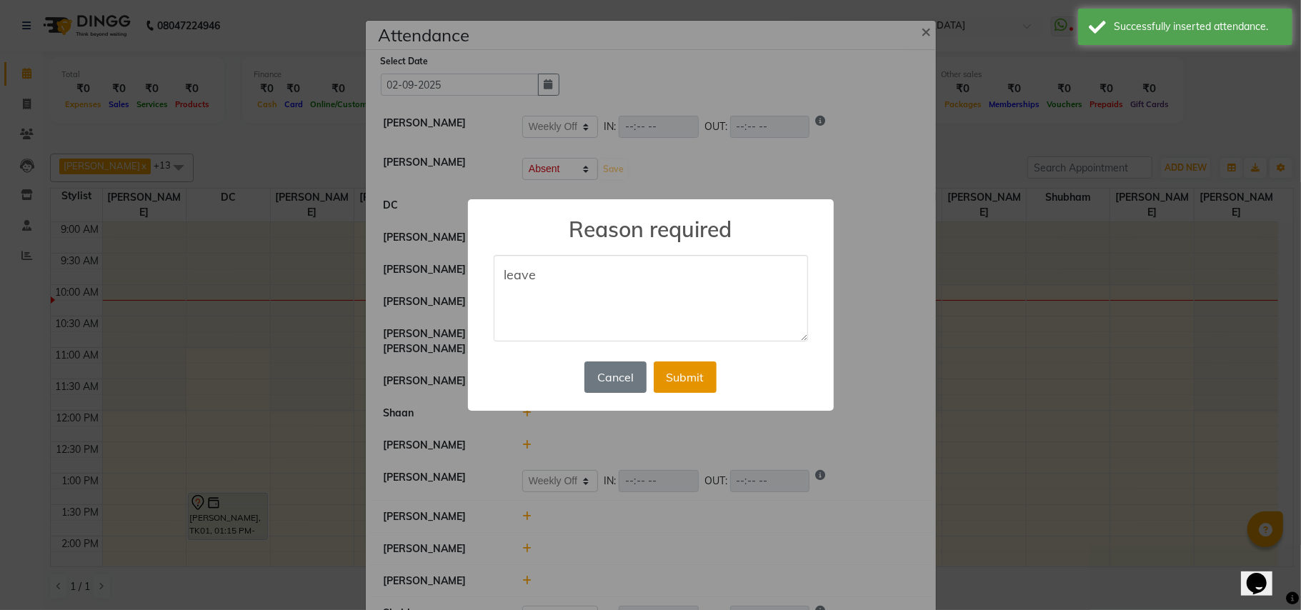
type textarea "leave"
click at [675, 379] on button "Submit" at bounding box center [685, 376] width 63 height 31
select select "W"
select select "A"
select select "W"
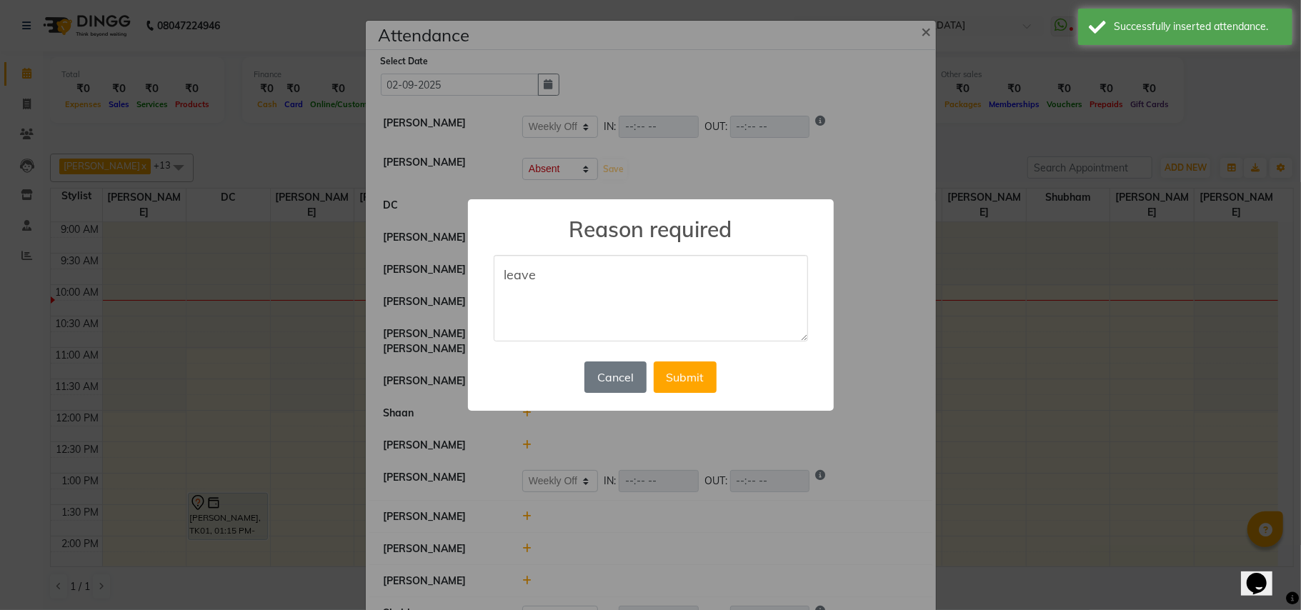
select select "W"
select select "A"
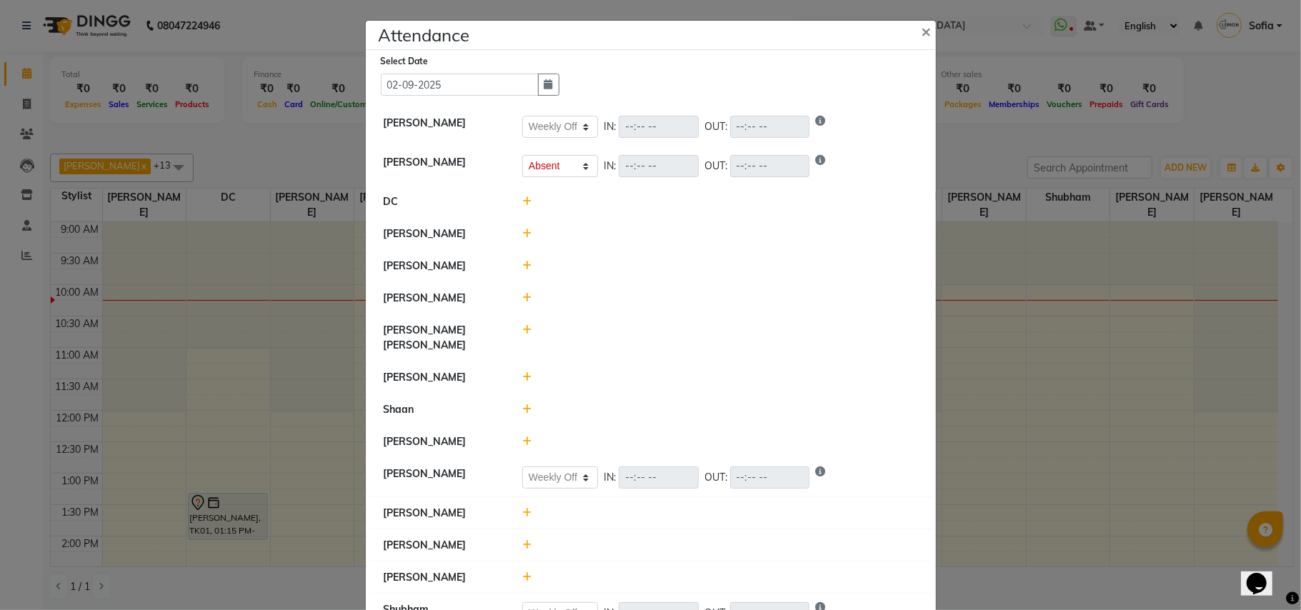
click at [522, 372] on icon at bounding box center [526, 377] width 9 height 10
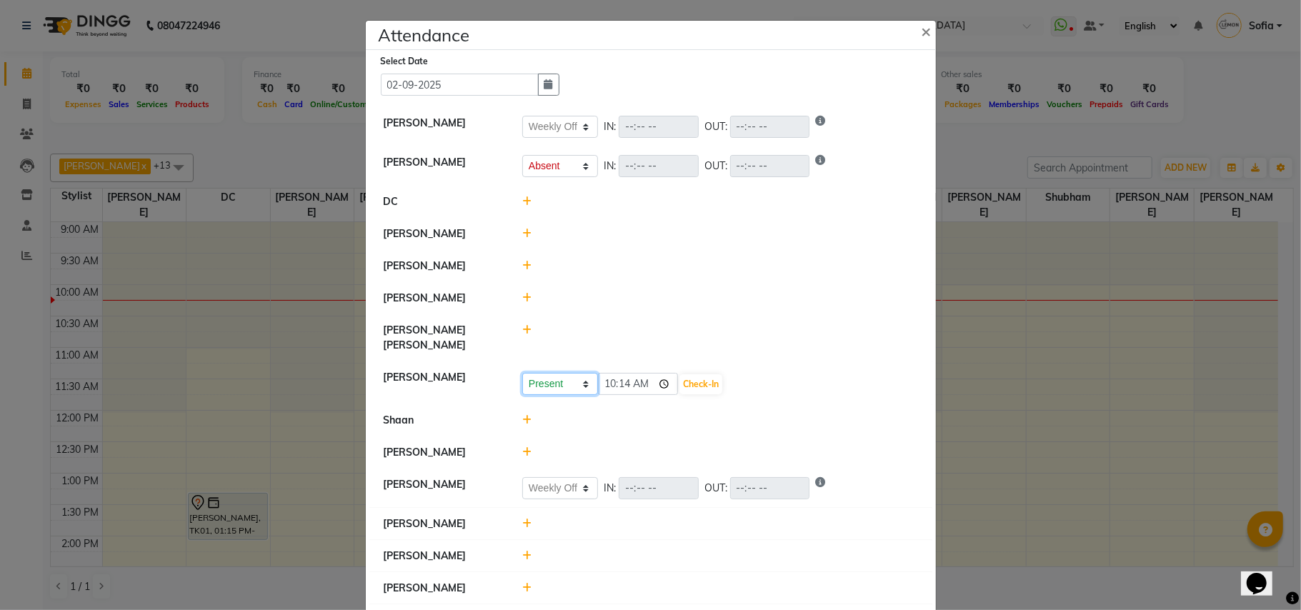
click at [554, 373] on select "Present Absent Late Half Day Weekly Off" at bounding box center [560, 384] width 76 height 22
select select "H"
click at [522, 373] on select "Present Absent Late Half Day Weekly Off" at bounding box center [560, 384] width 76 height 22
click at [618, 373] on input "10:14" at bounding box center [638, 384] width 80 height 22
type input "10:03"
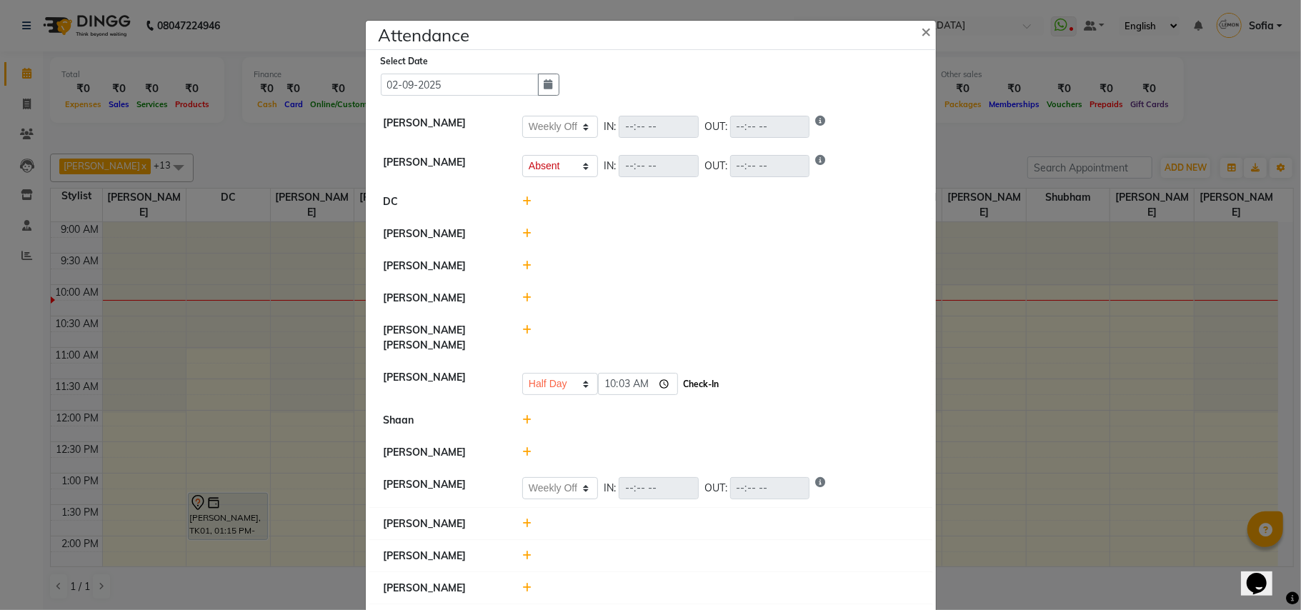
click at [706, 374] on button "Check-In" at bounding box center [700, 384] width 43 height 20
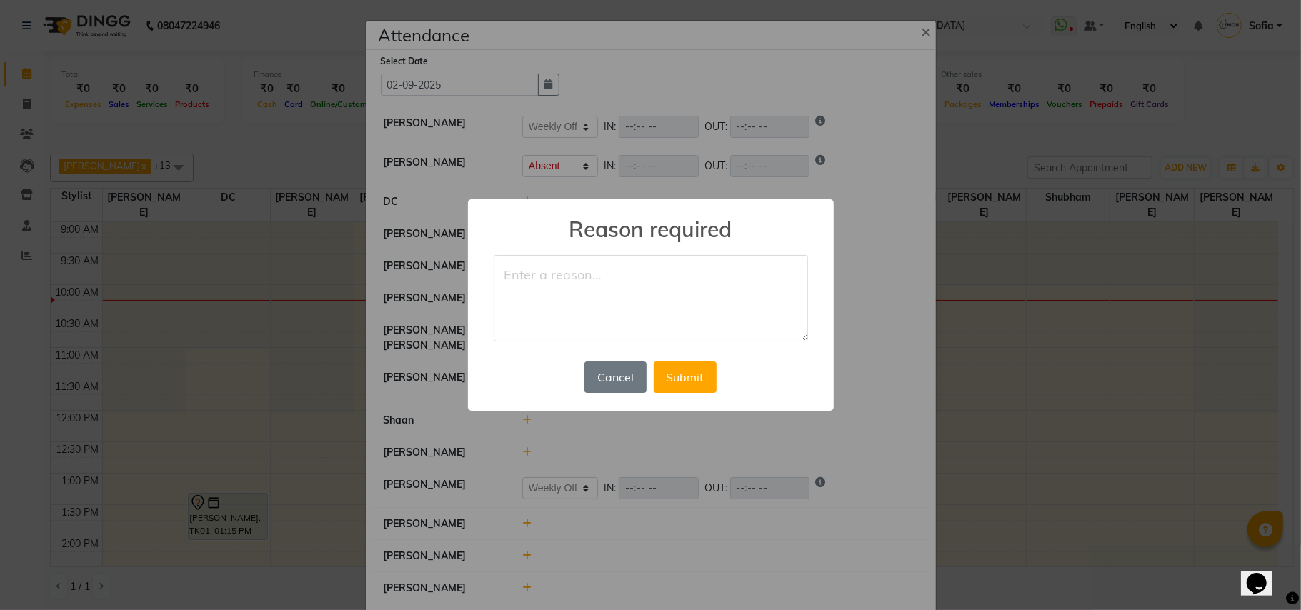
click at [566, 296] on textarea at bounding box center [651, 298] width 314 height 87
type textarea "h"
click at [619, 367] on button "Cancel" at bounding box center [614, 376] width 61 height 31
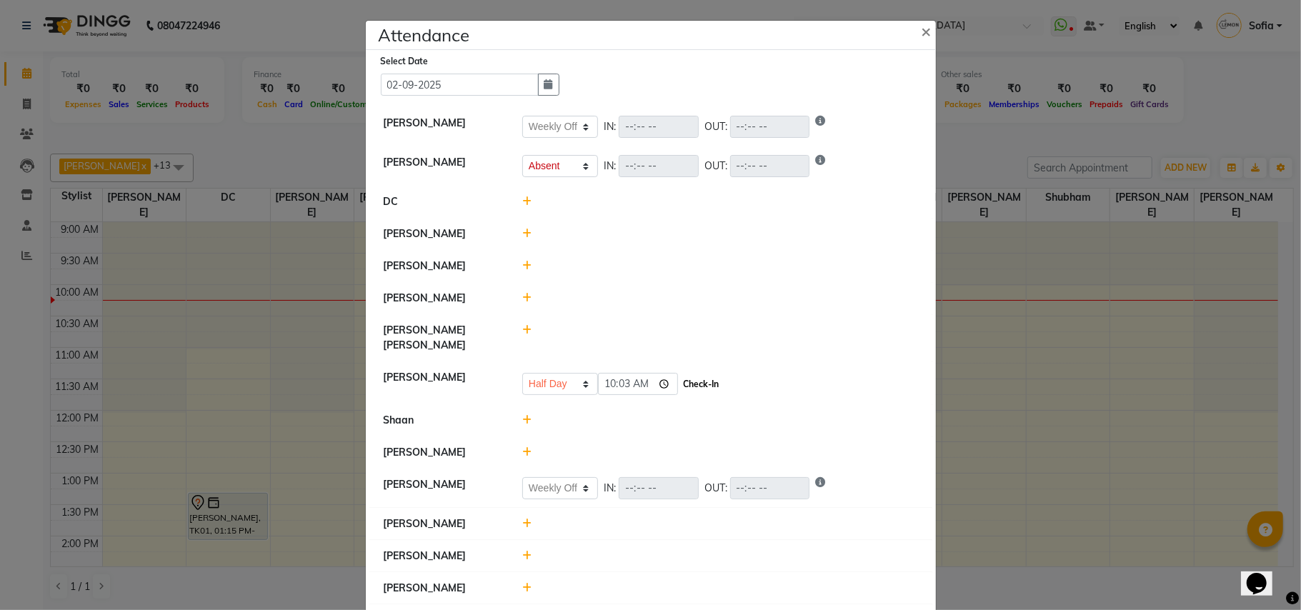
click at [698, 374] on button "Check-In" at bounding box center [700, 384] width 43 height 20
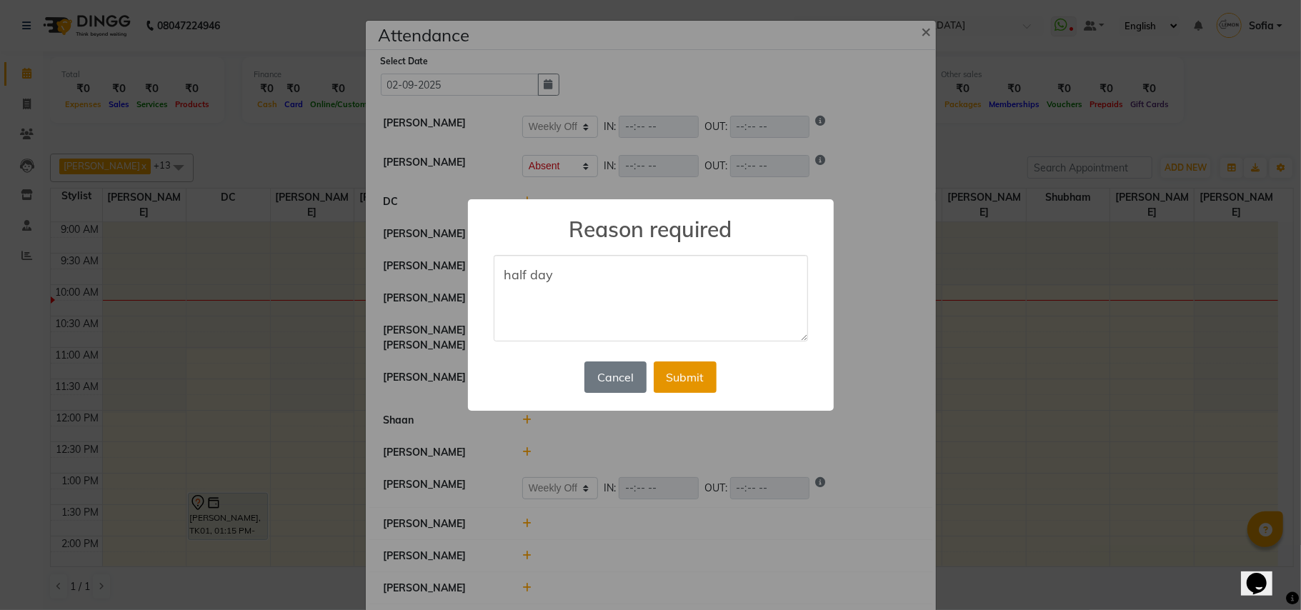
type textarea "half day"
click at [692, 377] on button "Submit" at bounding box center [685, 376] width 63 height 31
select select "W"
select select "A"
select select "H"
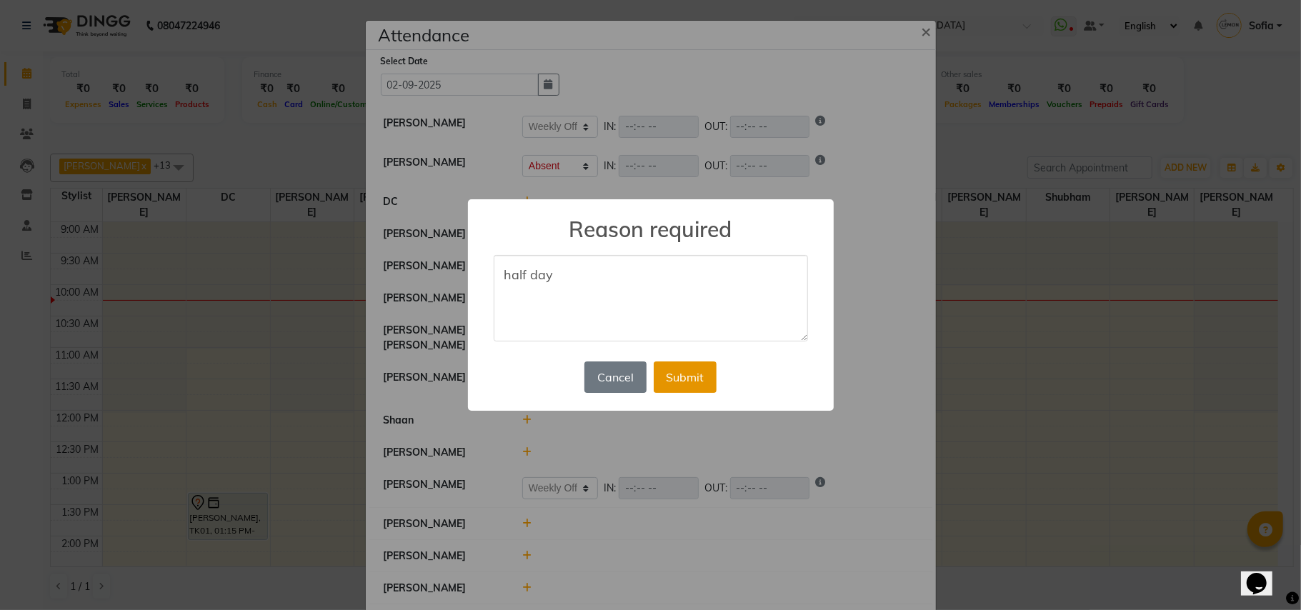
select select "W"
select select "A"
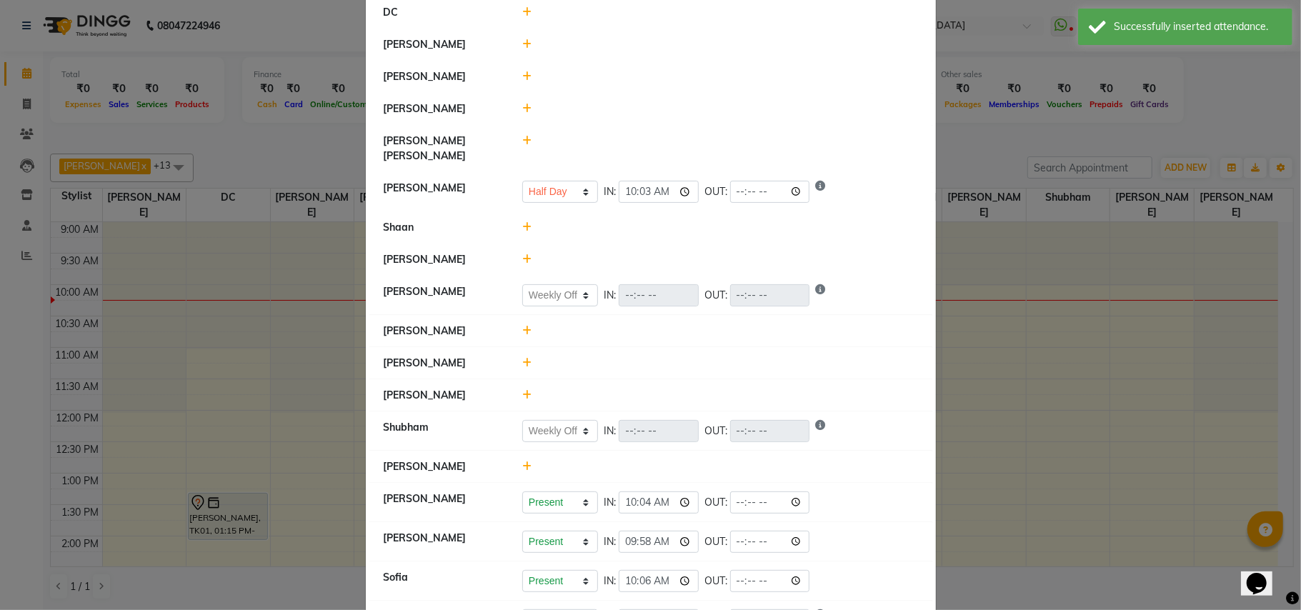
scroll to position [190, 0]
click at [522, 325] on icon at bounding box center [526, 330] width 9 height 10
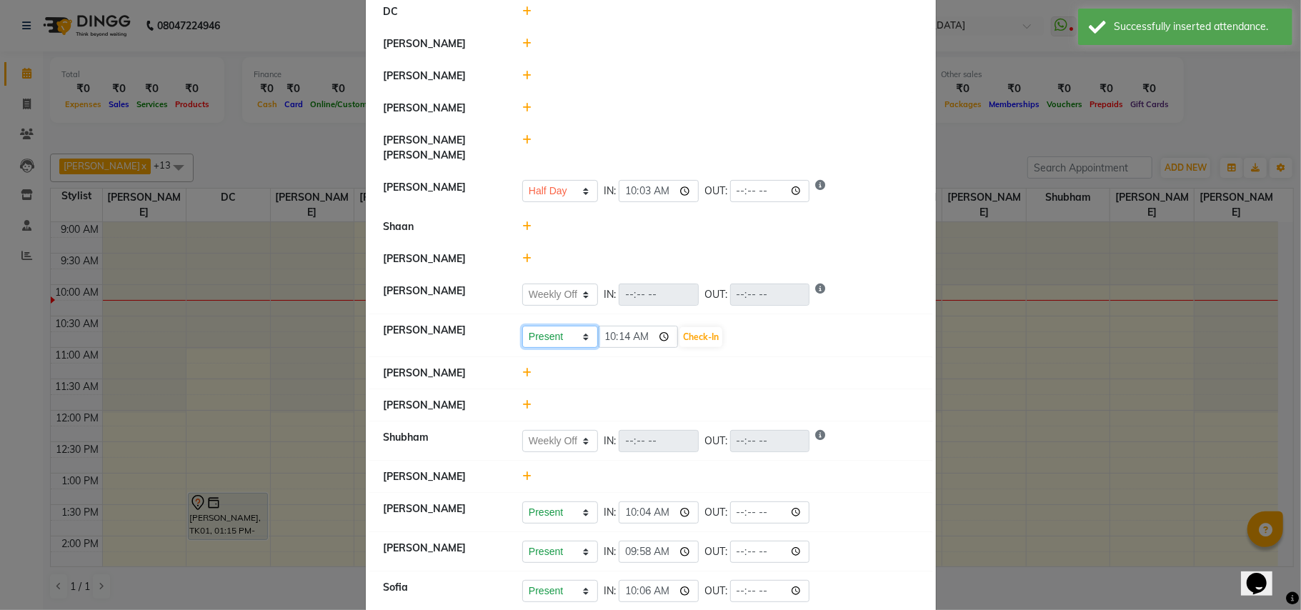
click at [522, 326] on select "Present Absent Late Half Day Weekly Off" at bounding box center [560, 337] width 76 height 22
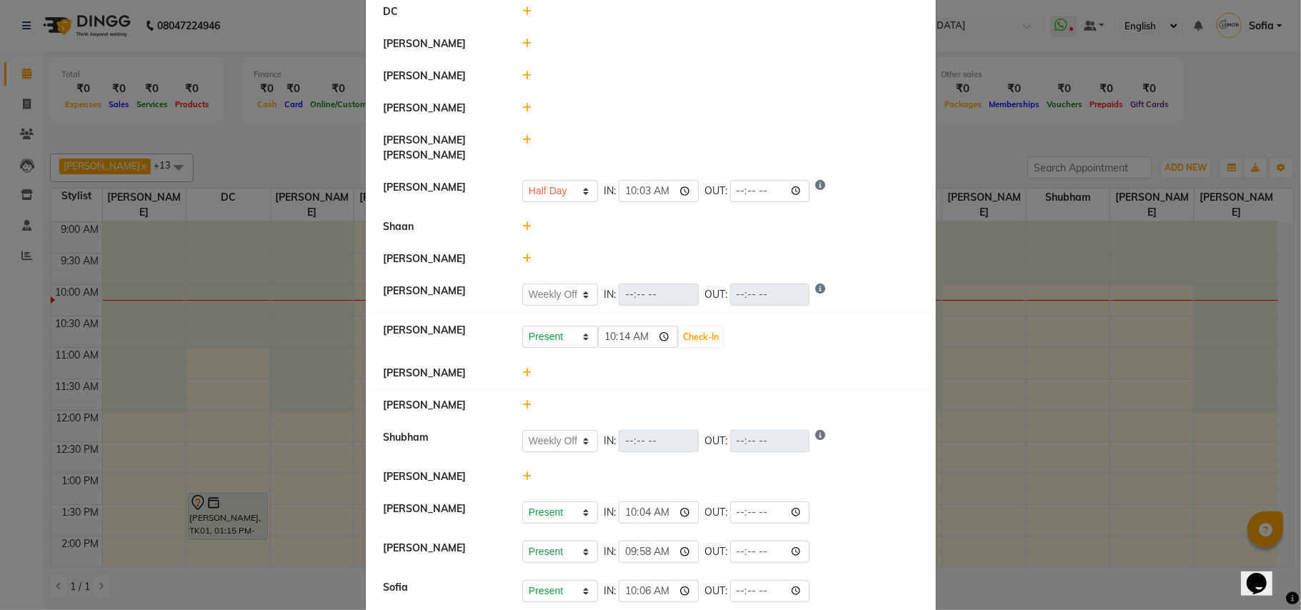
click at [913, 366] on div at bounding box center [719, 373] width 417 height 15
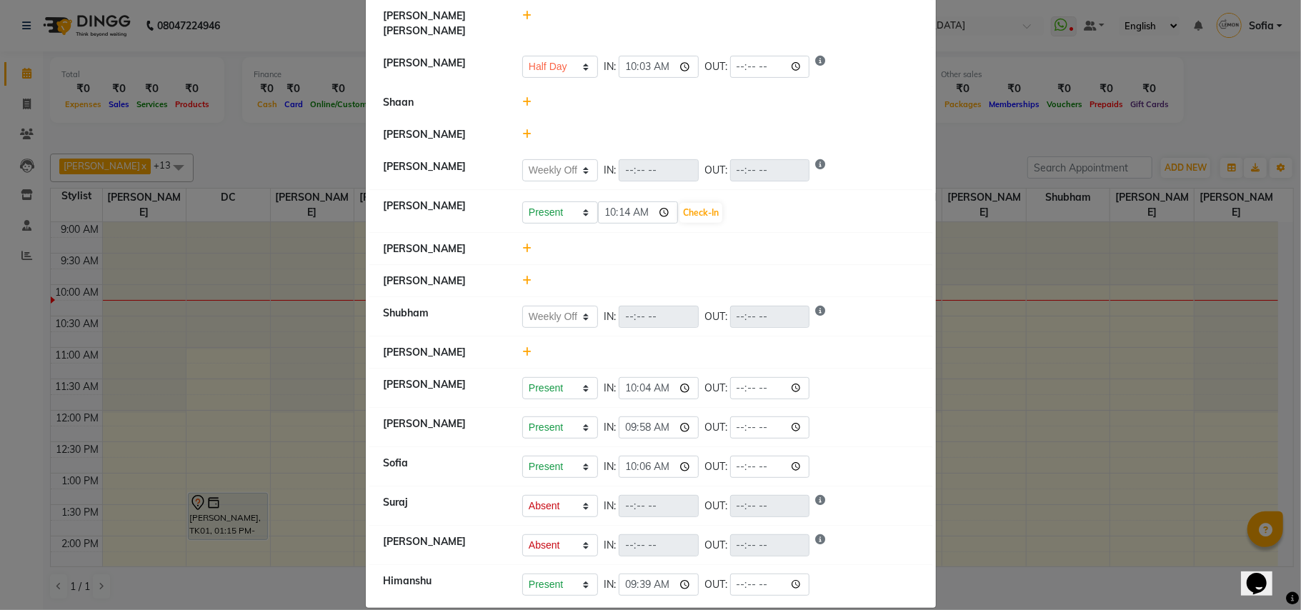
scroll to position [323, 0]
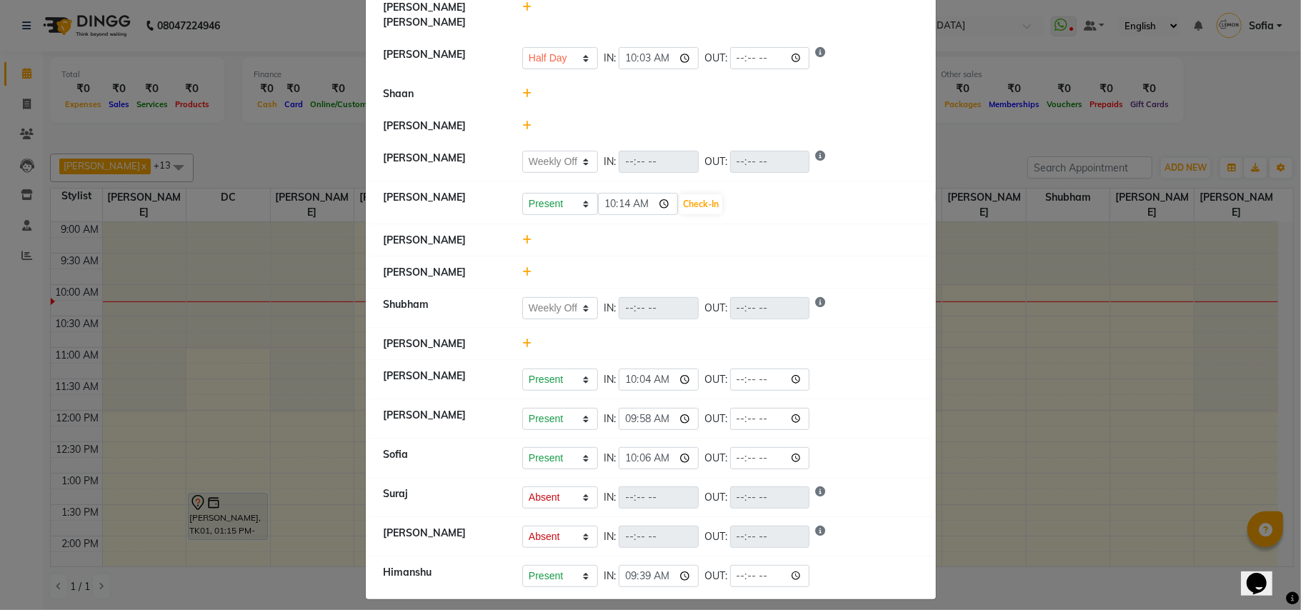
click at [522, 267] on icon at bounding box center [526, 272] width 9 height 10
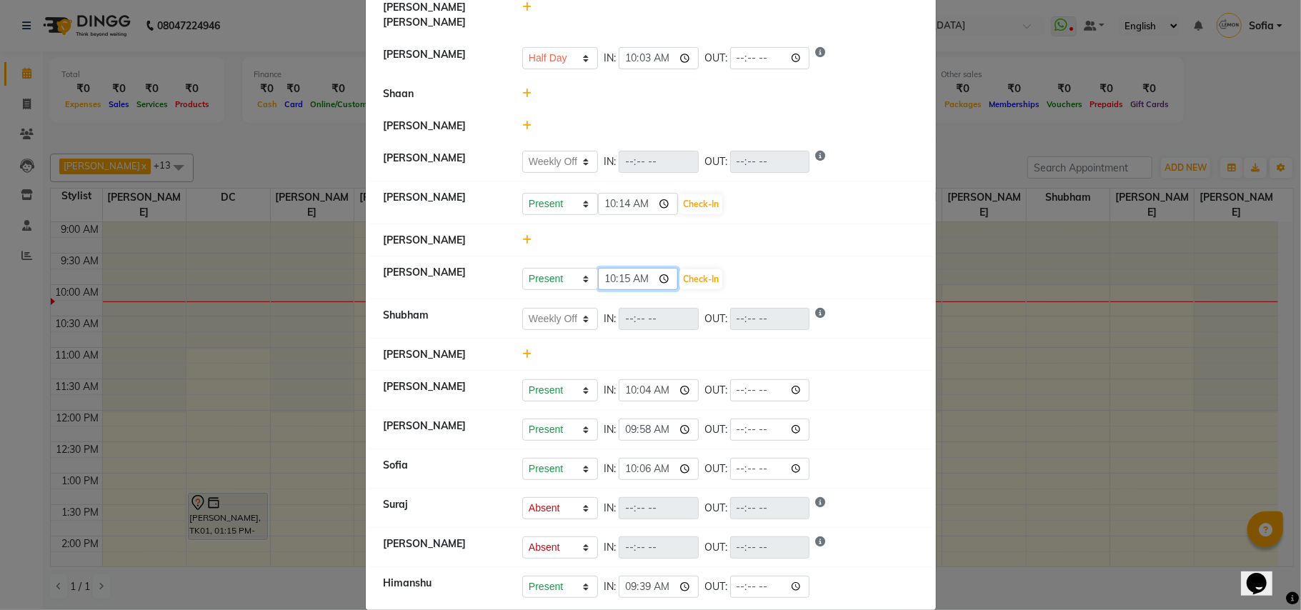
click at [621, 273] on input "10:15" at bounding box center [638, 279] width 80 height 22
type input "10:03"
click at [713, 269] on button "Check-In" at bounding box center [700, 279] width 43 height 20
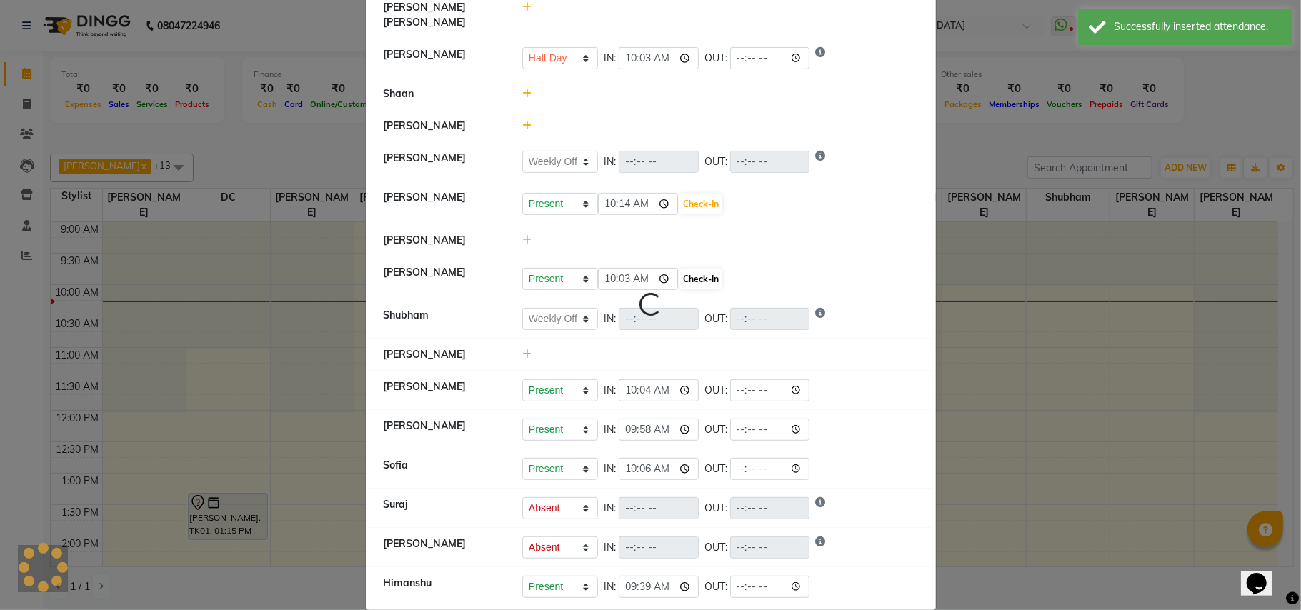
select select "W"
select select "A"
select select "H"
select select "W"
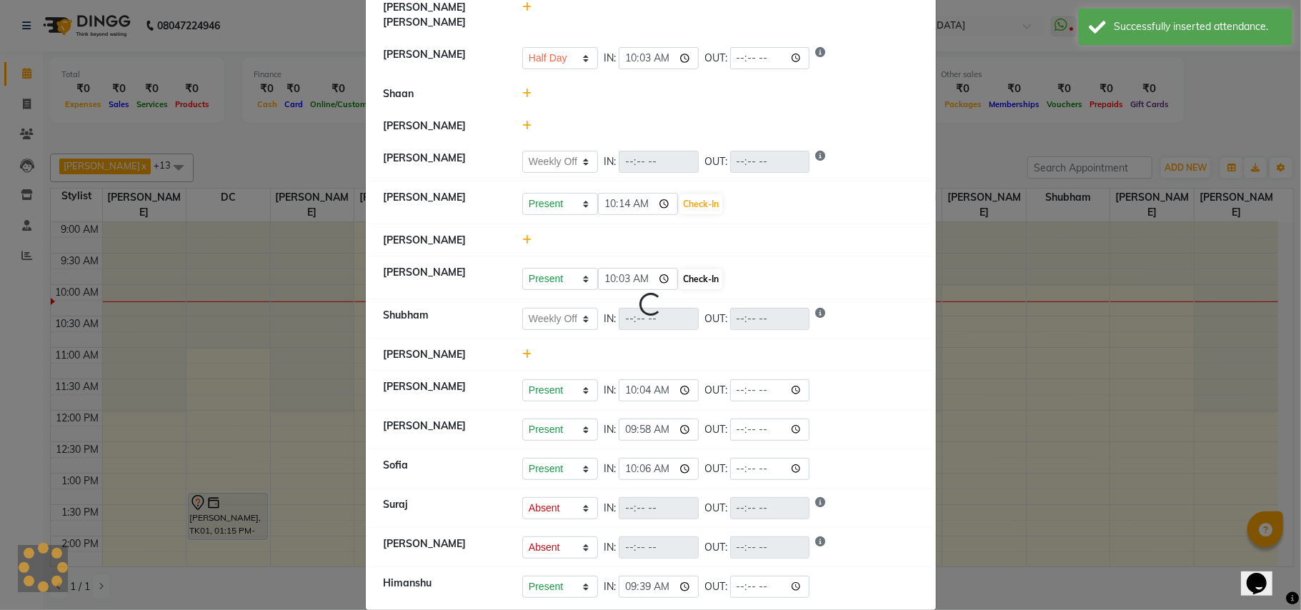
select select "A"
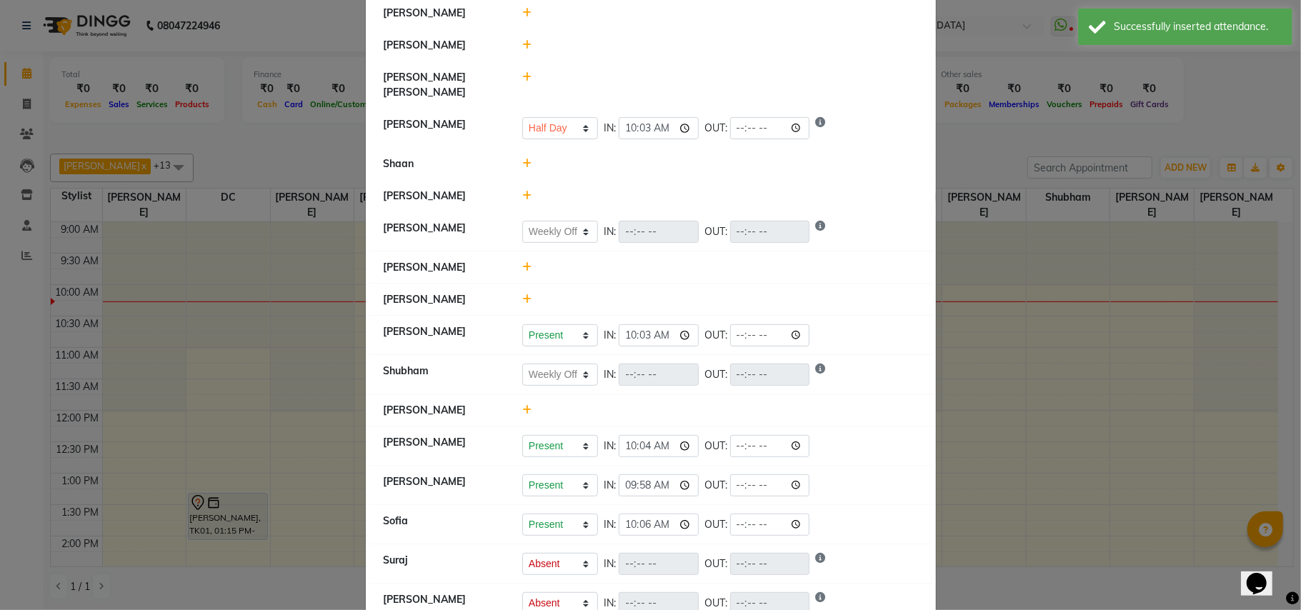
scroll to position [129, 0]
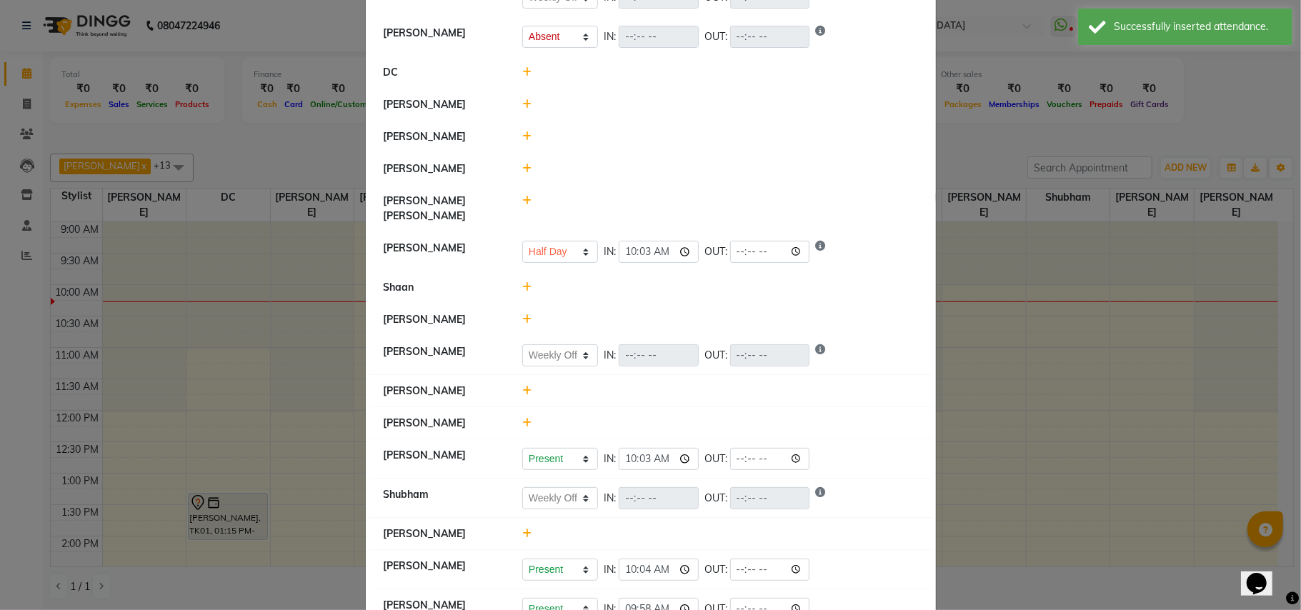
click at [522, 103] on icon at bounding box center [526, 104] width 9 height 10
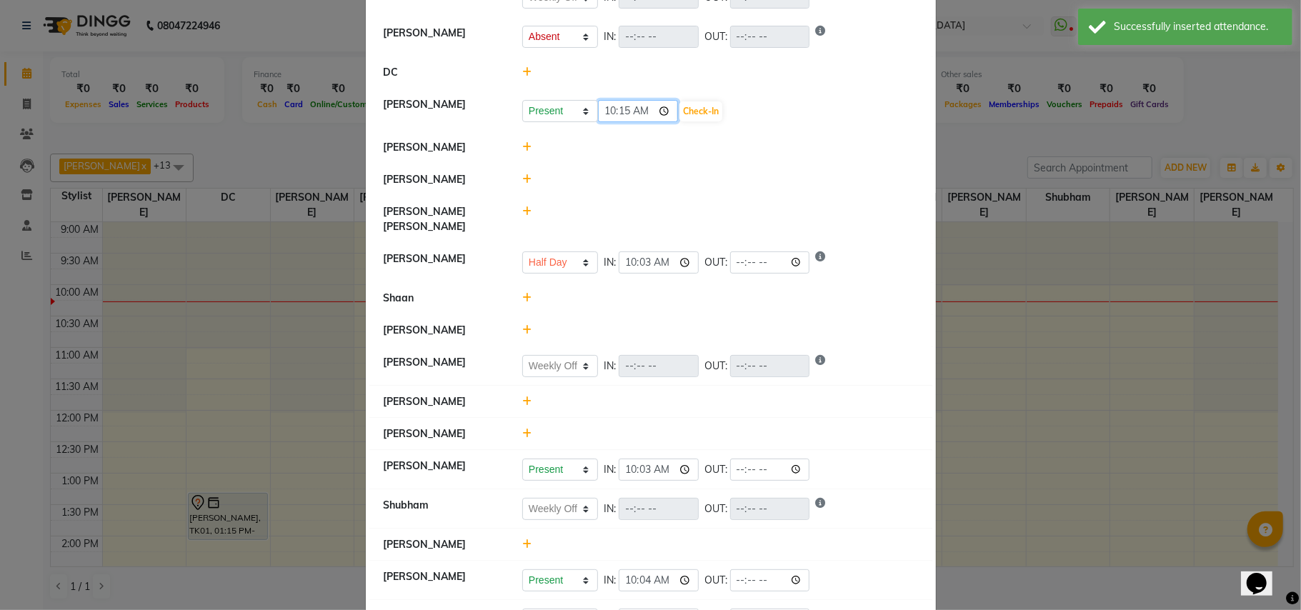
click at [603, 112] on input "10:15" at bounding box center [638, 111] width 80 height 22
type input "09:28"
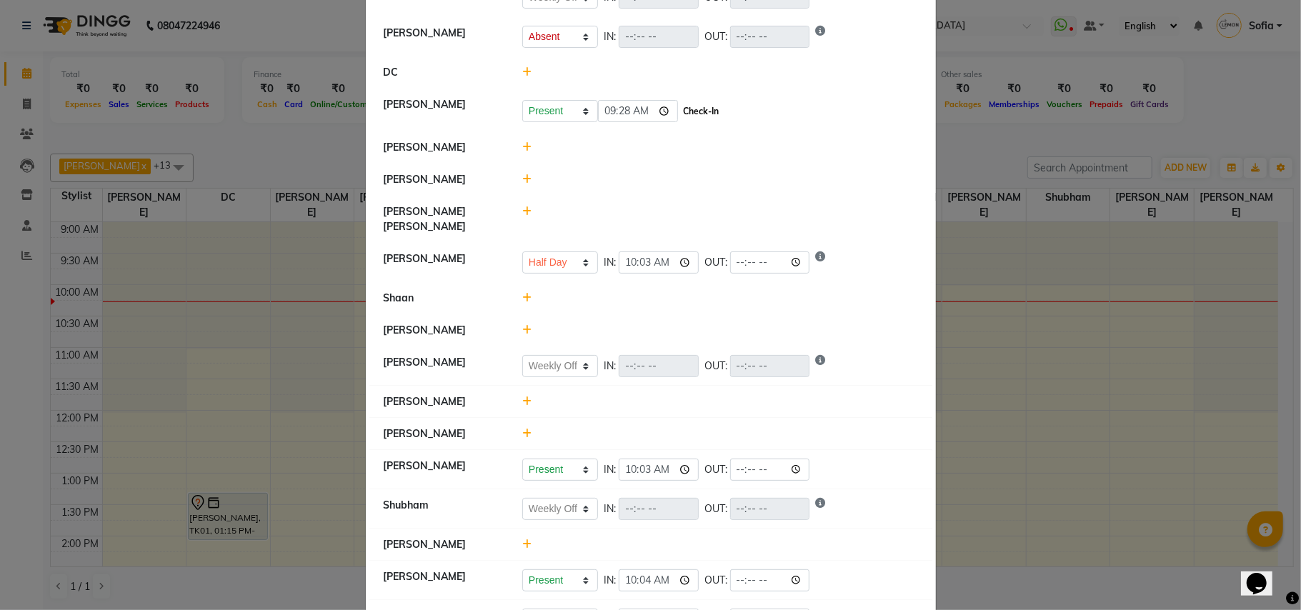
click at [704, 114] on button "Check-In" at bounding box center [700, 111] width 43 height 20
select select "W"
select select "A"
select select "H"
select select "W"
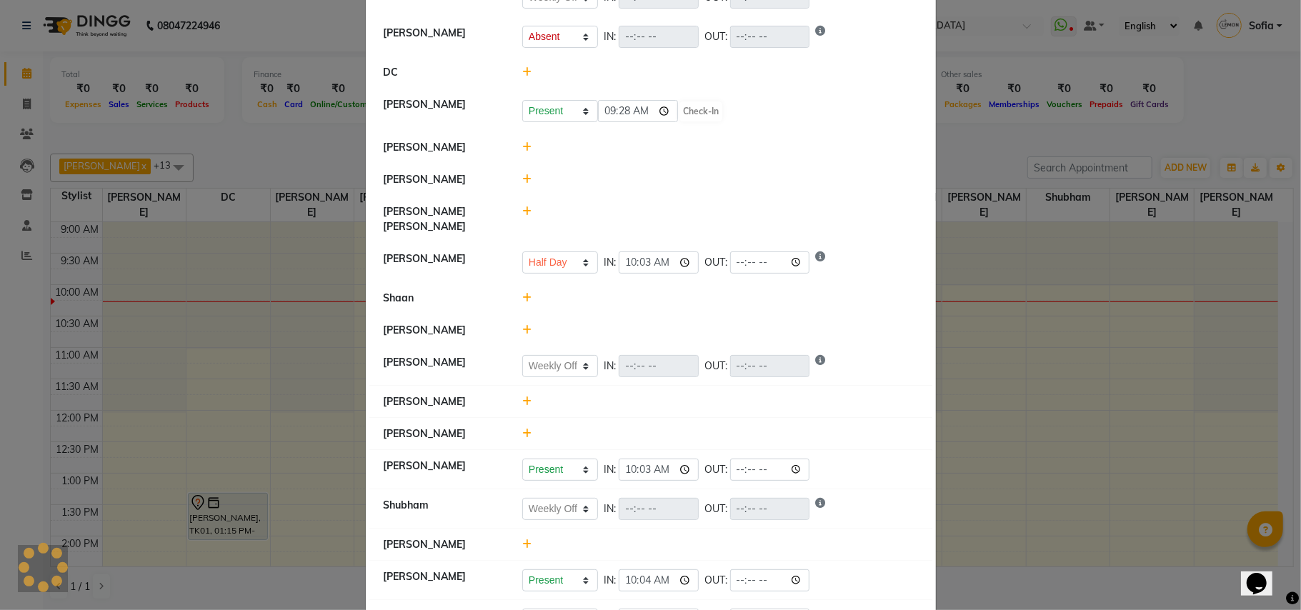
select select "W"
select select "A"
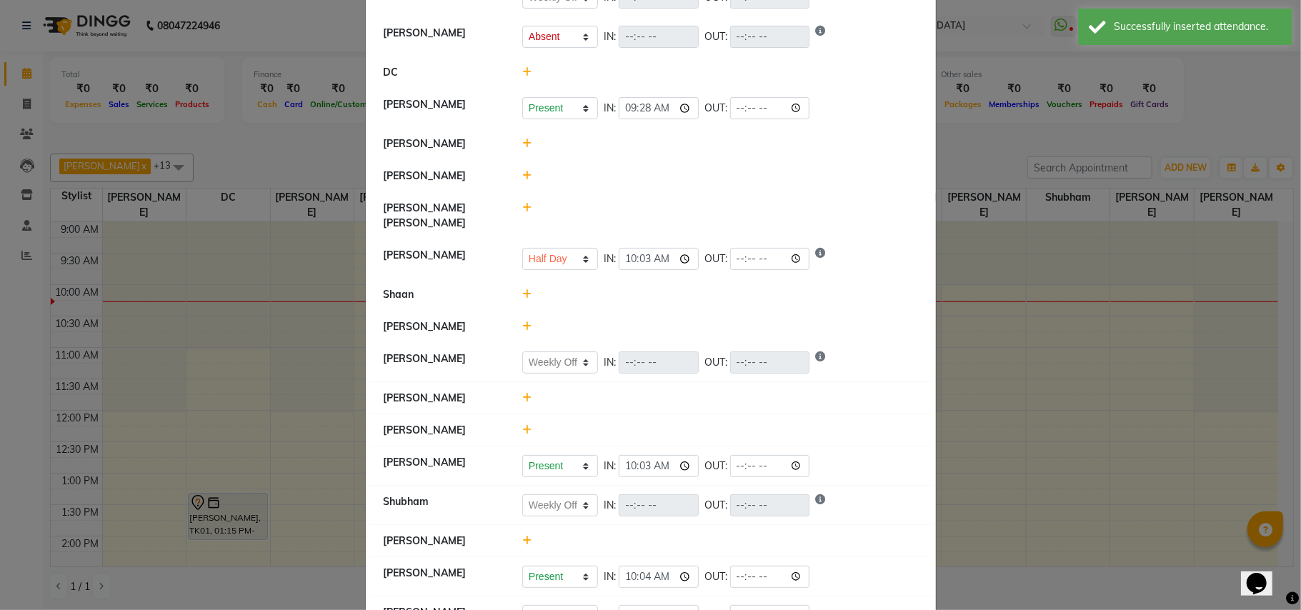
click at [524, 144] on icon at bounding box center [526, 144] width 9 height 10
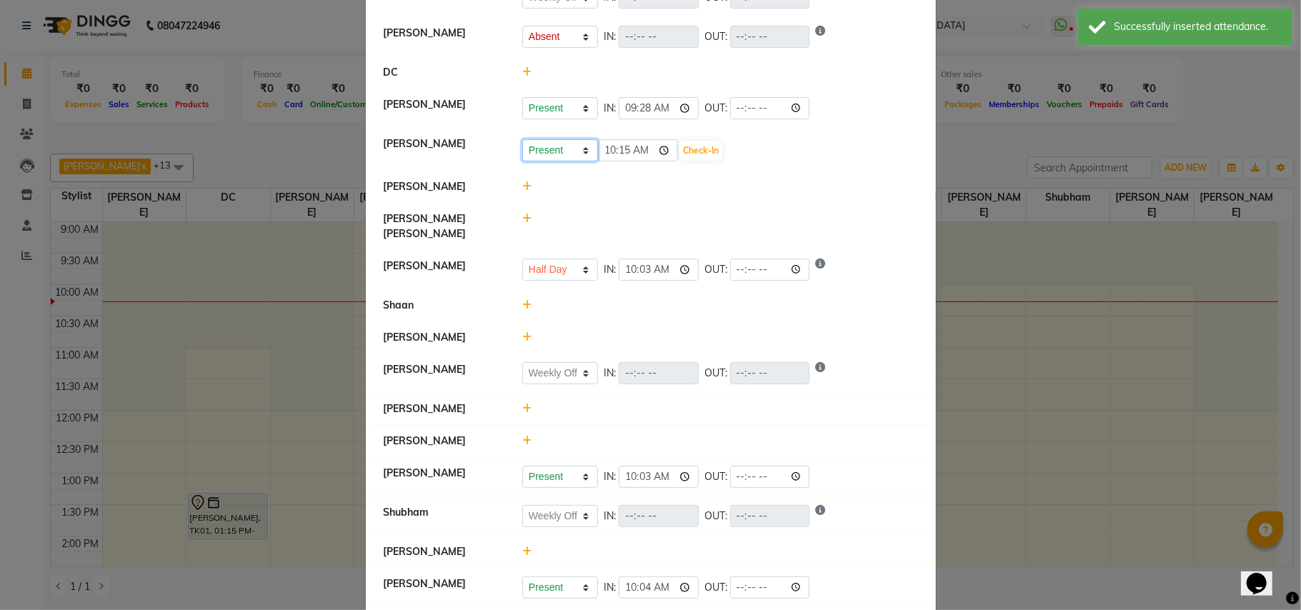
click at [559, 146] on select "Present Absent Late Half Day Weekly Off" at bounding box center [560, 150] width 76 height 22
select select "A"
click at [522, 140] on select "Present Absent Late Half Day Weekly Off" at bounding box center [560, 150] width 76 height 22
click at [604, 153] on button "Save" at bounding box center [613, 151] width 28 height 20
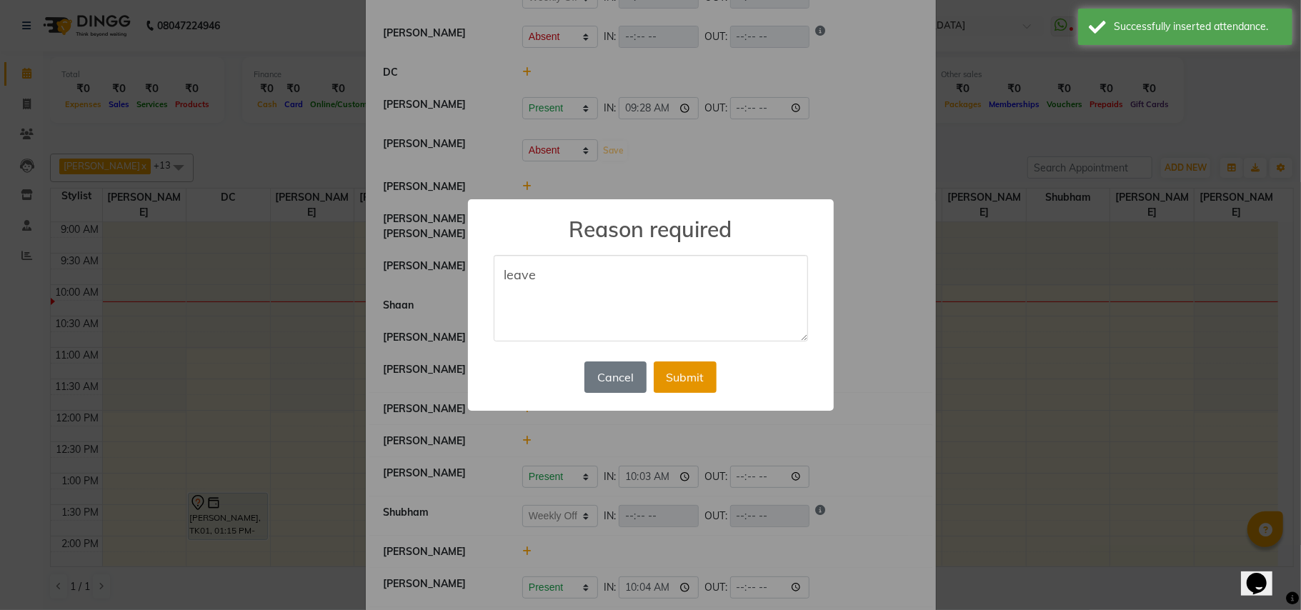
type textarea "leave"
drag, startPoint x: 691, startPoint y: 379, endPoint x: 689, endPoint y: 359, distance: 20.1
click at [691, 378] on button "Submit" at bounding box center [685, 376] width 63 height 31
select select "W"
select select "A"
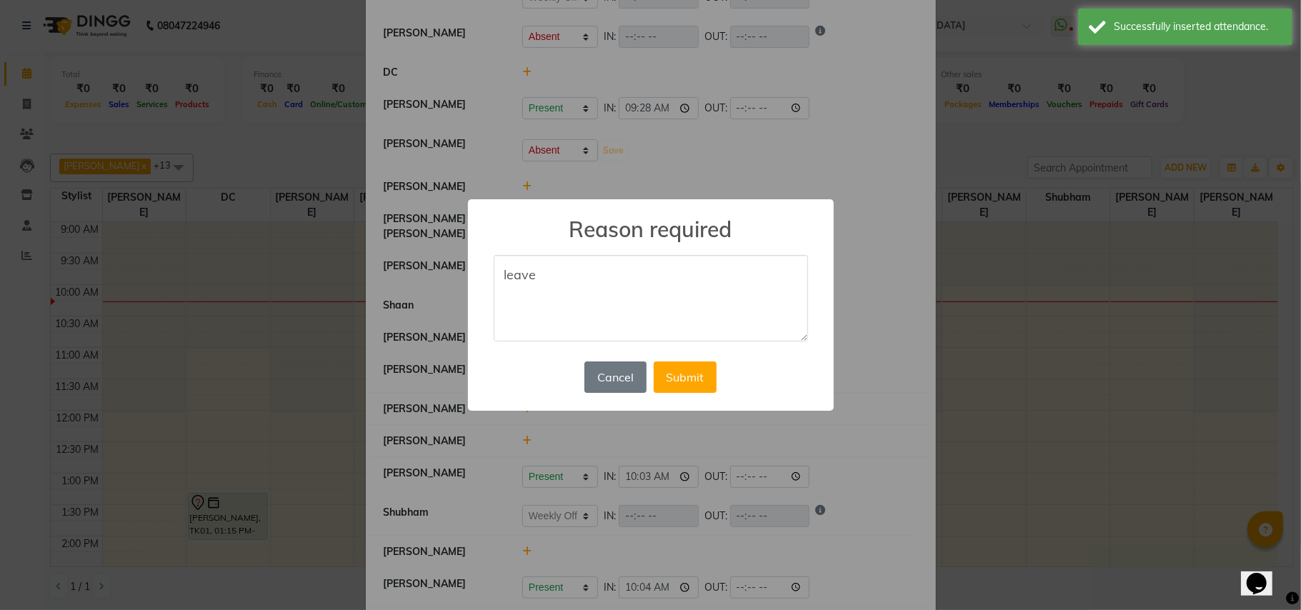
select select "A"
select select "H"
select select "W"
select select "A"
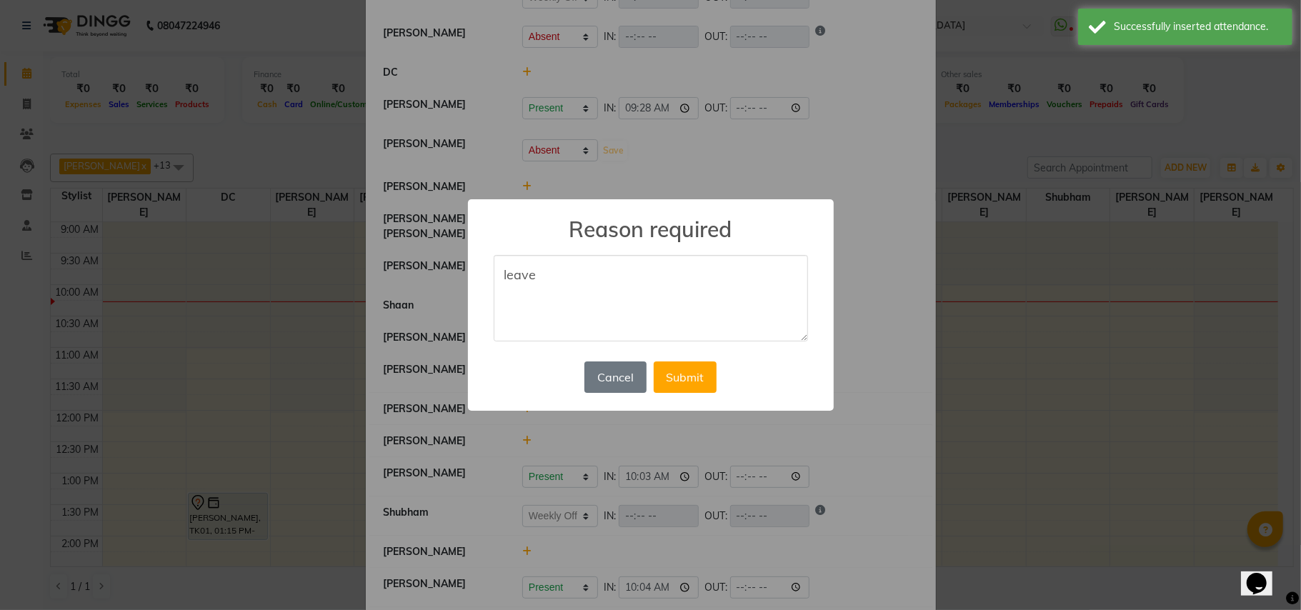
select select "A"
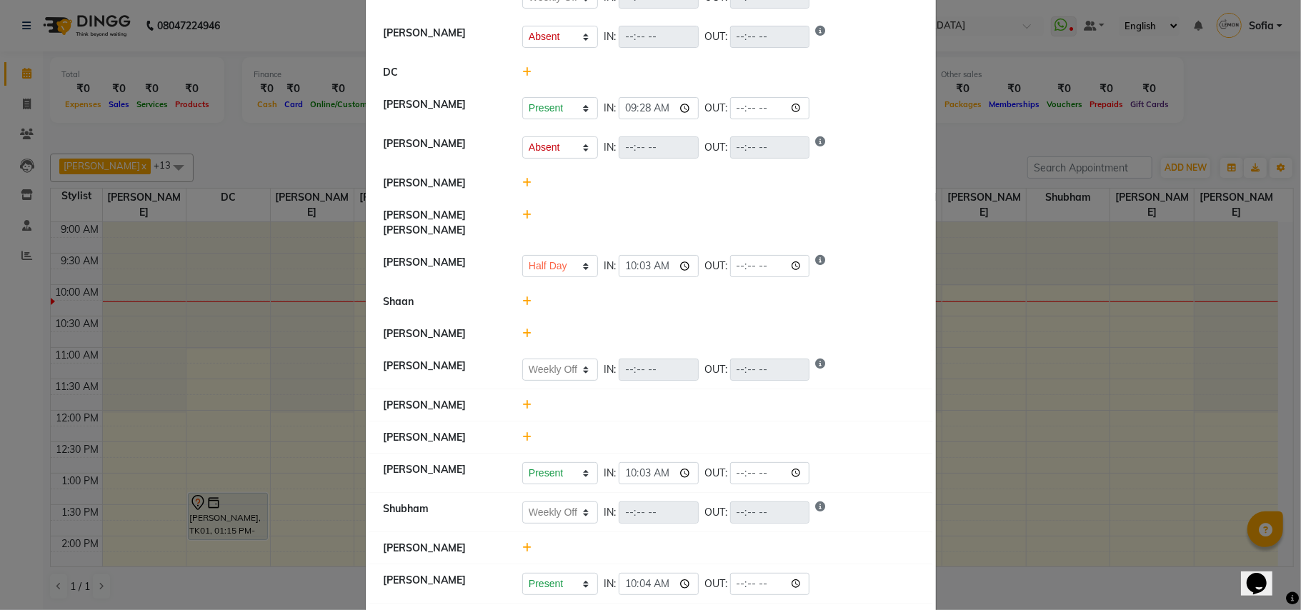
click at [522, 219] on icon at bounding box center [526, 215] width 9 height 10
click at [532, 227] on select "Present Absent Late Half Day Weekly Off" at bounding box center [560, 222] width 76 height 22
select select "W"
click at [522, 212] on select "Present Absent Late Half Day Weekly Off" at bounding box center [560, 222] width 76 height 22
click at [604, 223] on button "Save" at bounding box center [613, 222] width 28 height 20
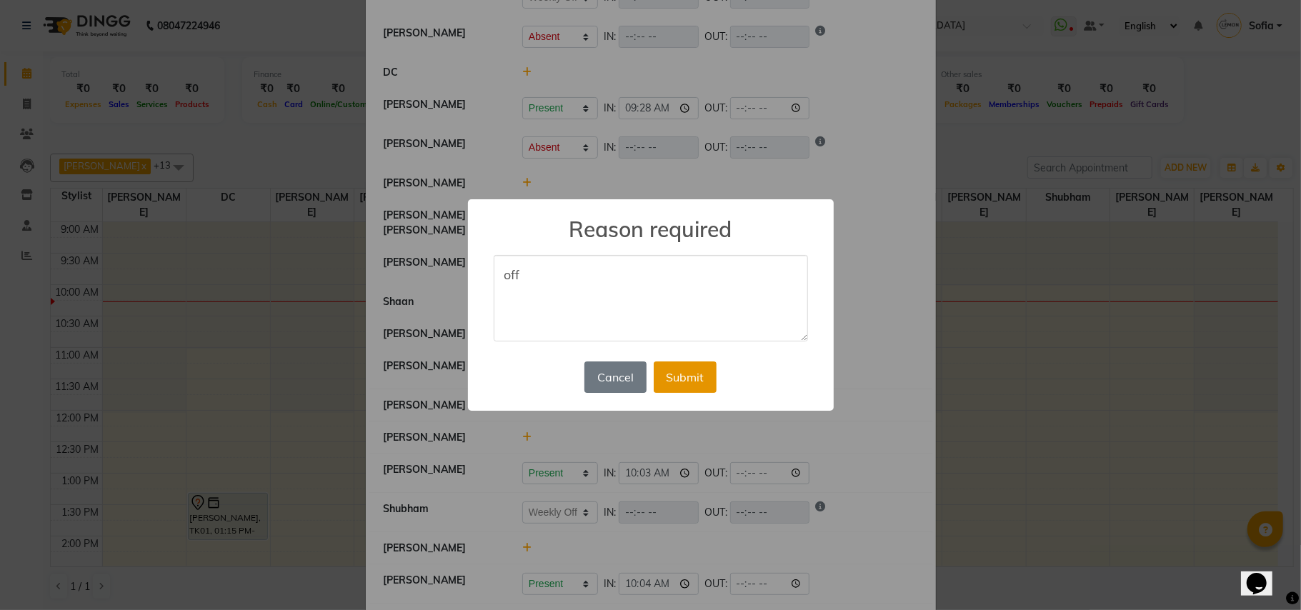
type textarea "off"
click at [695, 383] on button "Submit" at bounding box center [685, 376] width 63 height 31
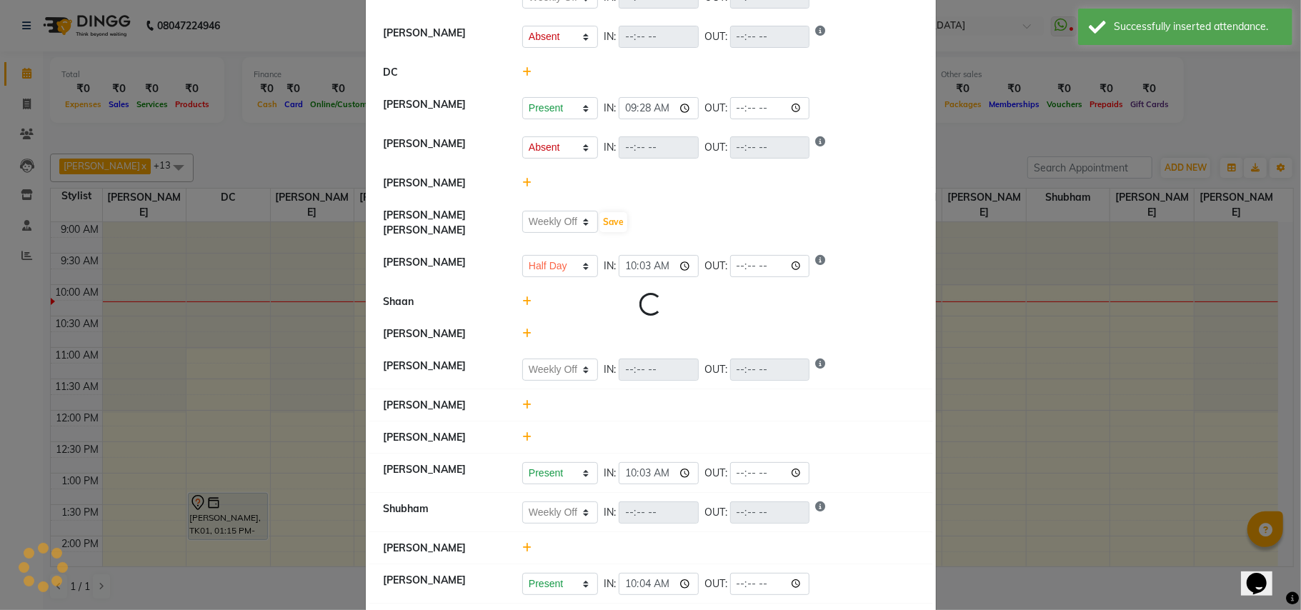
select select "W"
select select "A"
select select "W"
select select "H"
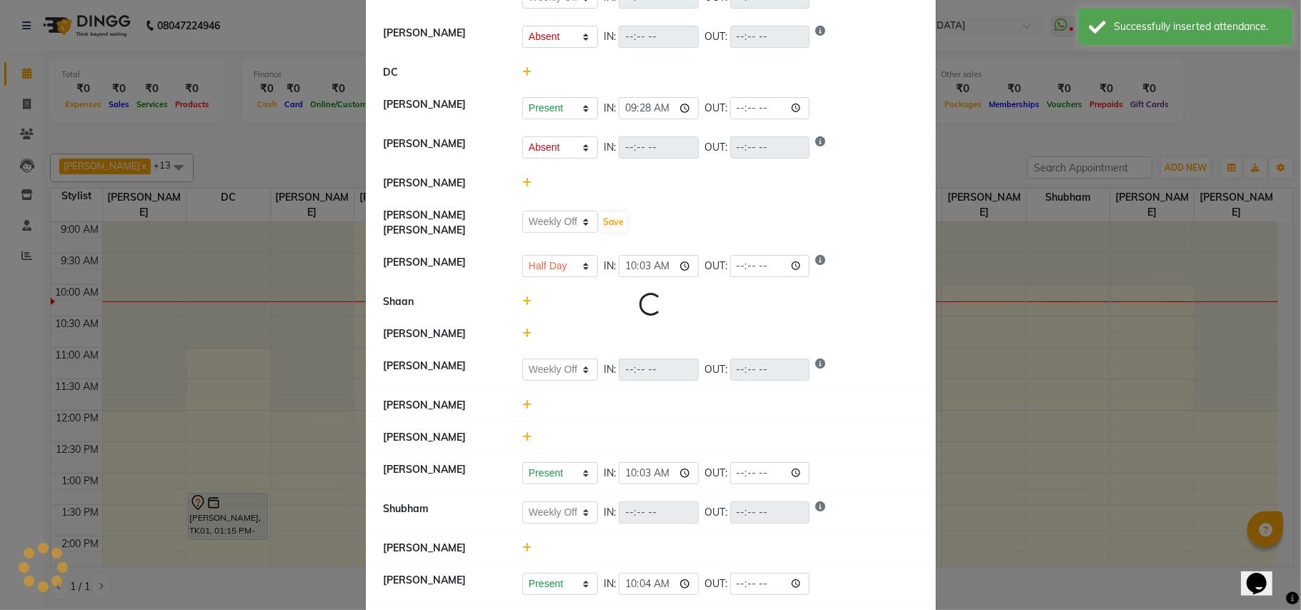
select select "W"
select select "A"
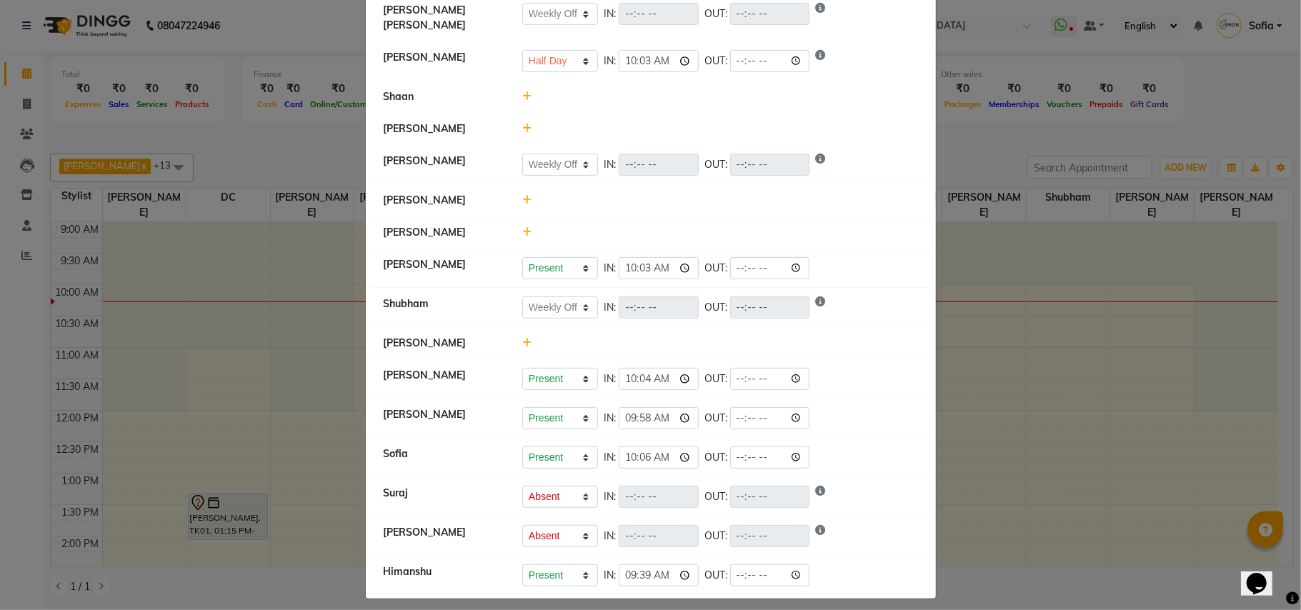
scroll to position [341, 0]
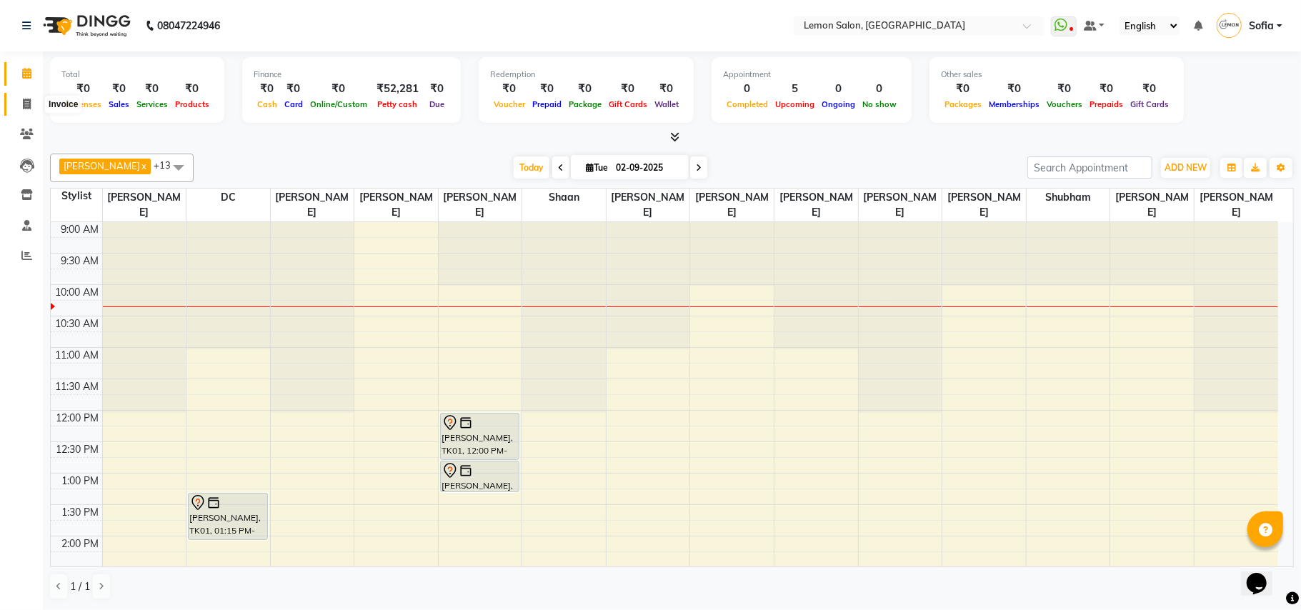
click at [26, 101] on icon at bounding box center [27, 104] width 8 height 11
select select "551"
select select "service"
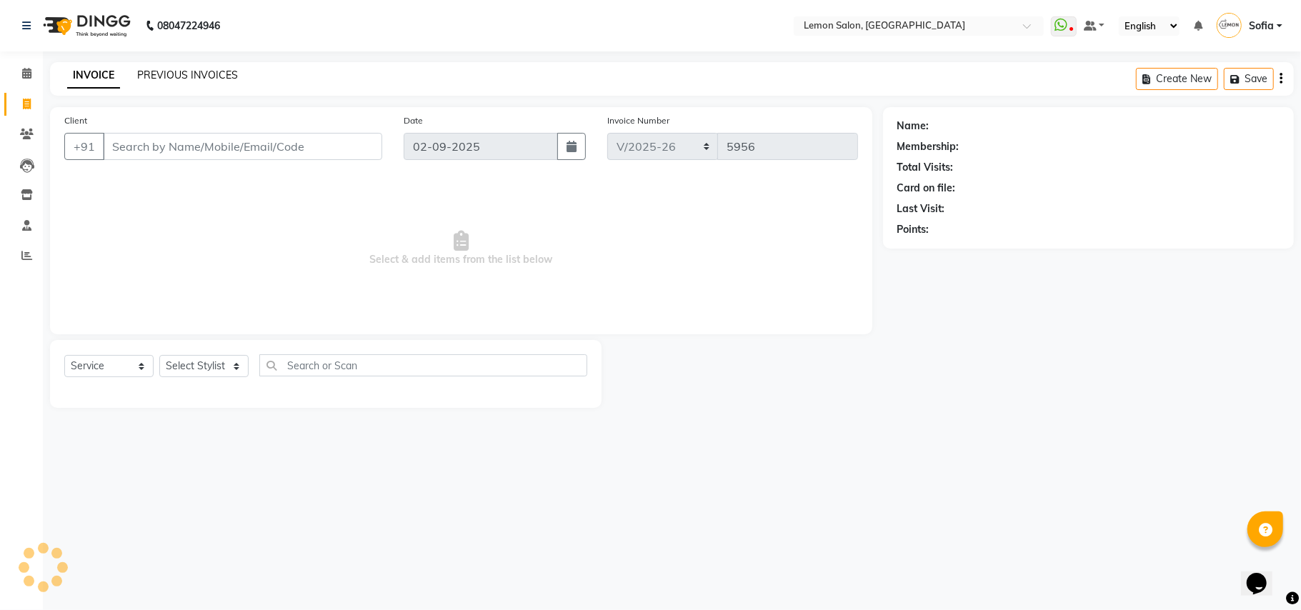
click at [169, 70] on link "PREVIOUS INVOICES" at bounding box center [187, 75] width 101 height 13
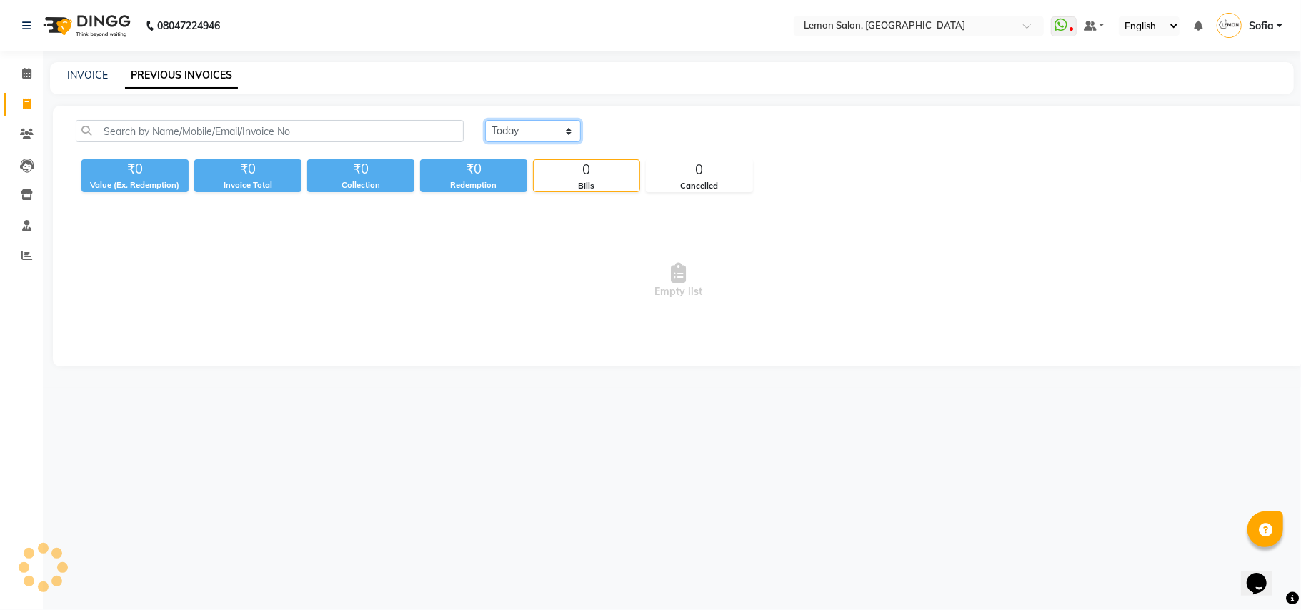
click at [538, 131] on select "Today Yesterday Custom Range" at bounding box center [533, 131] width 96 height 22
select select "yesterday"
click at [485, 120] on select "Today Yesterday Custom Range" at bounding box center [533, 131] width 96 height 22
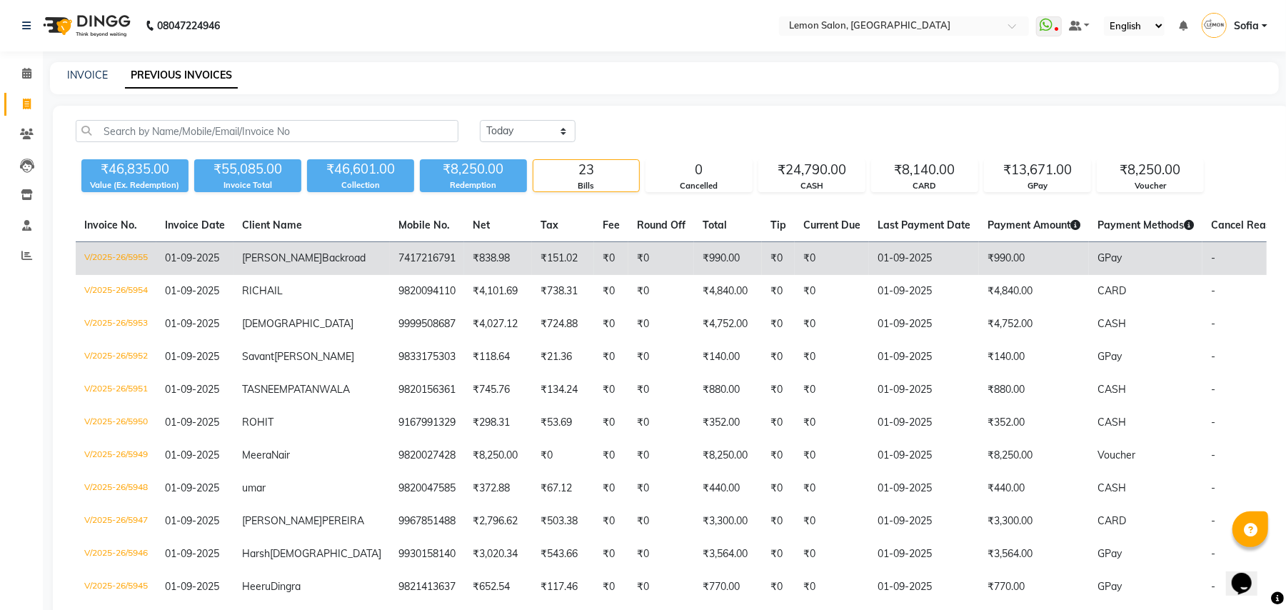
click at [121, 264] on td "V/2025-26/5955" at bounding box center [116, 259] width 81 height 34
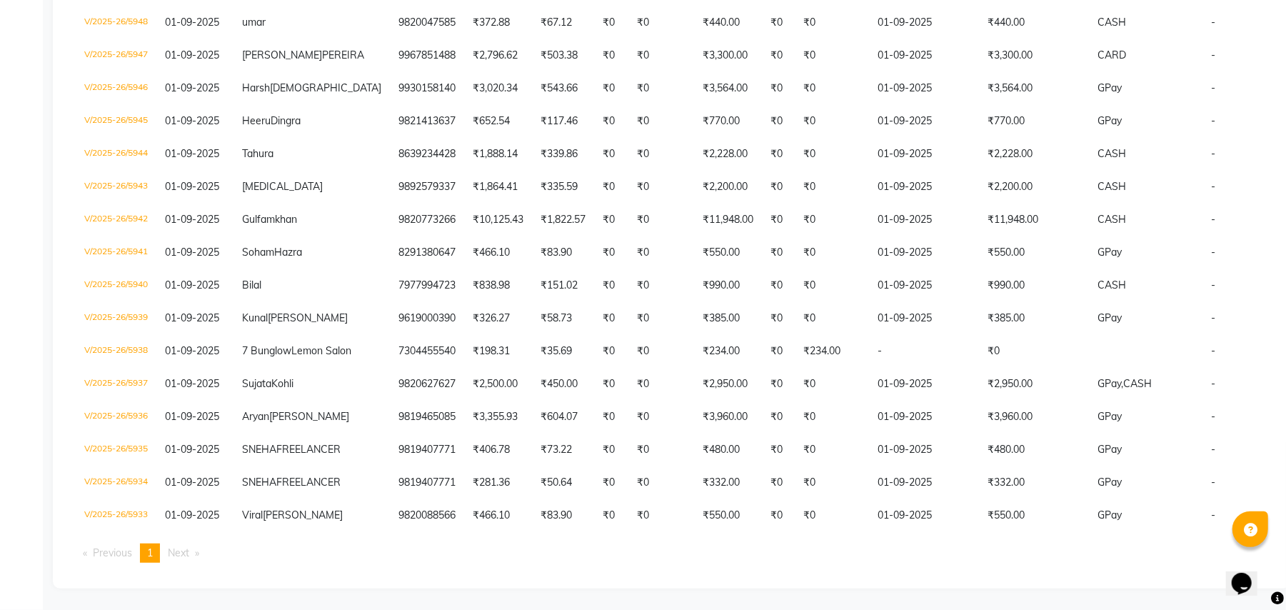
scroll to position [577, 0]
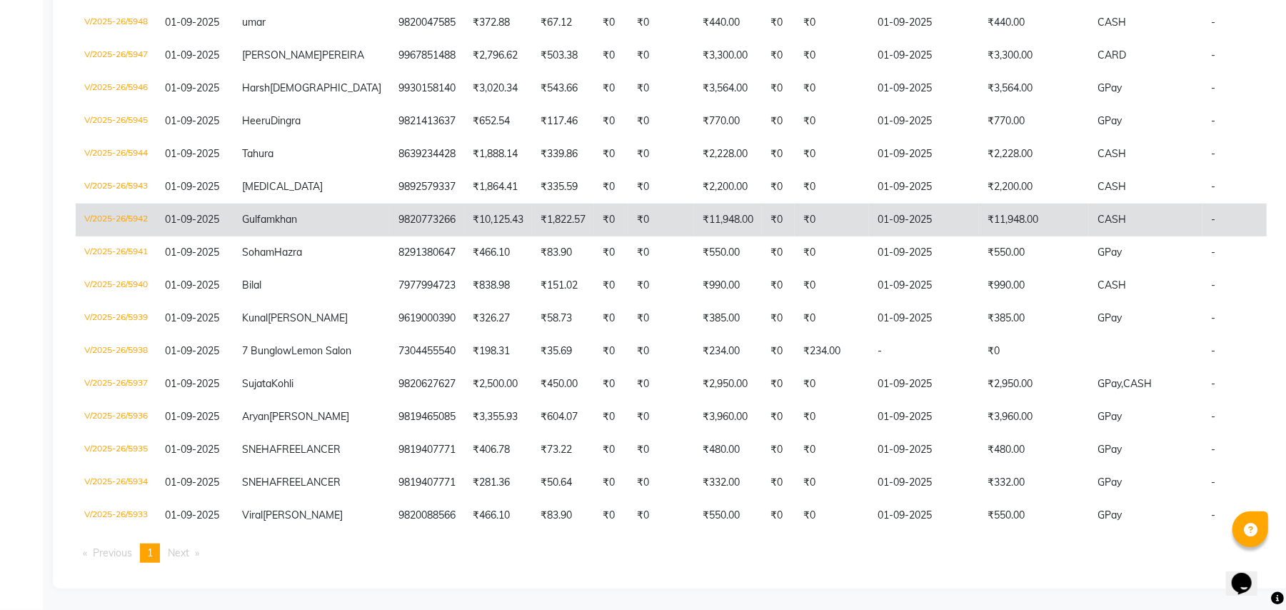
click at [136, 204] on td "V/2025-26/5942" at bounding box center [116, 220] width 81 height 33
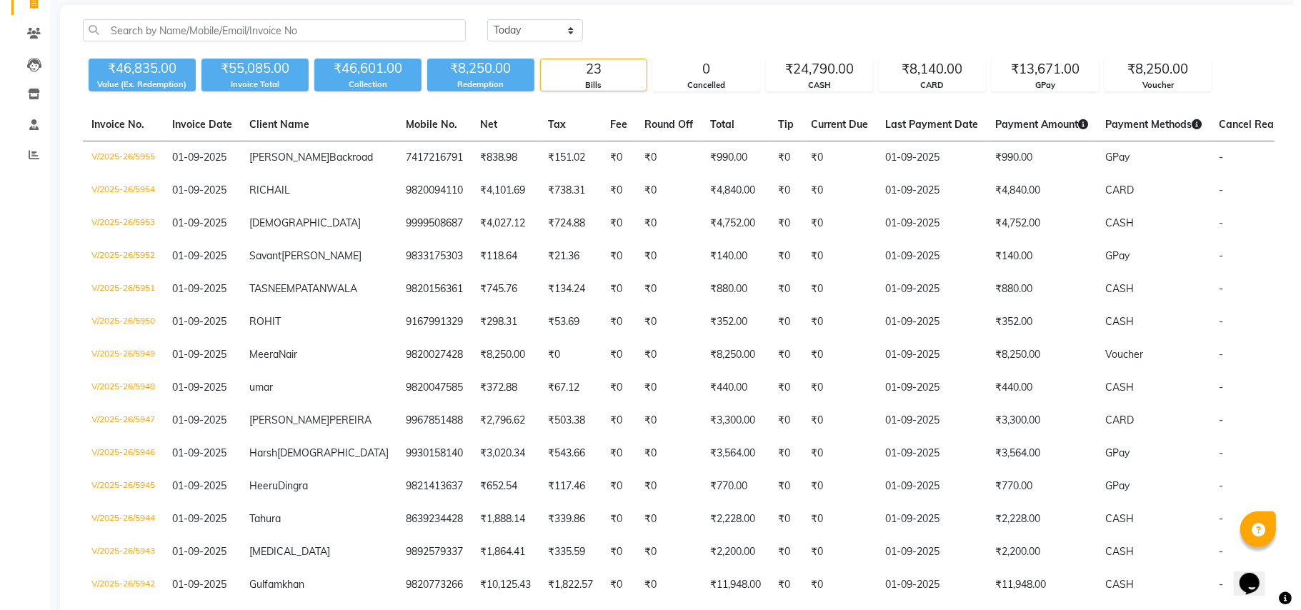
scroll to position [0, 0]
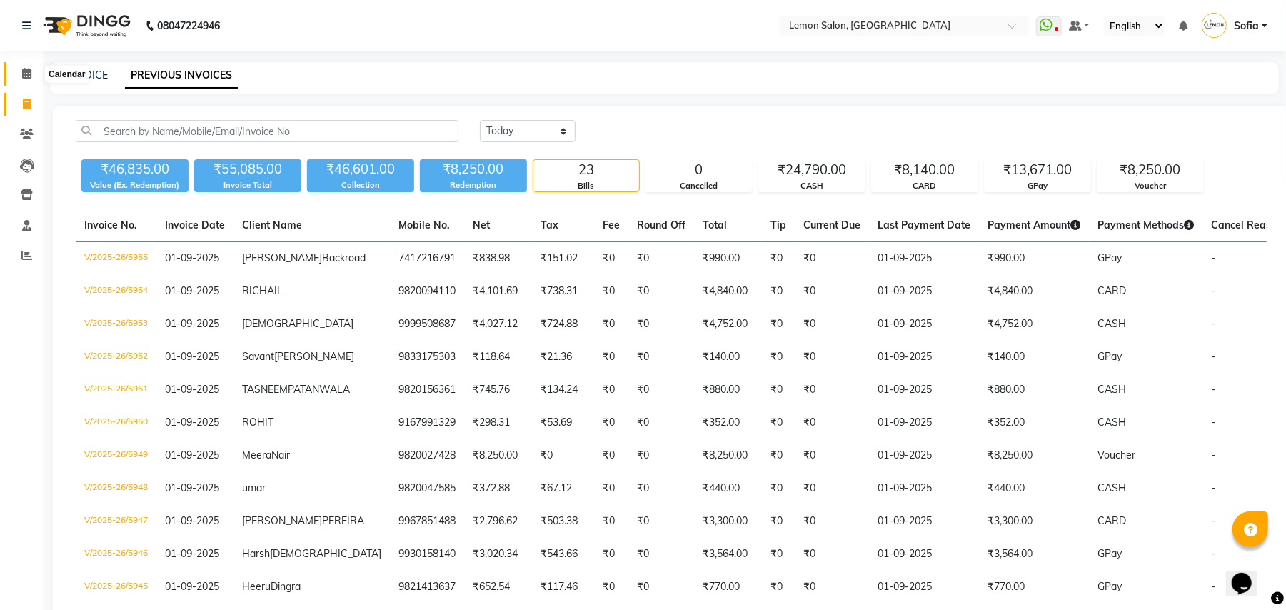
click at [27, 72] on icon at bounding box center [26, 73] width 9 height 11
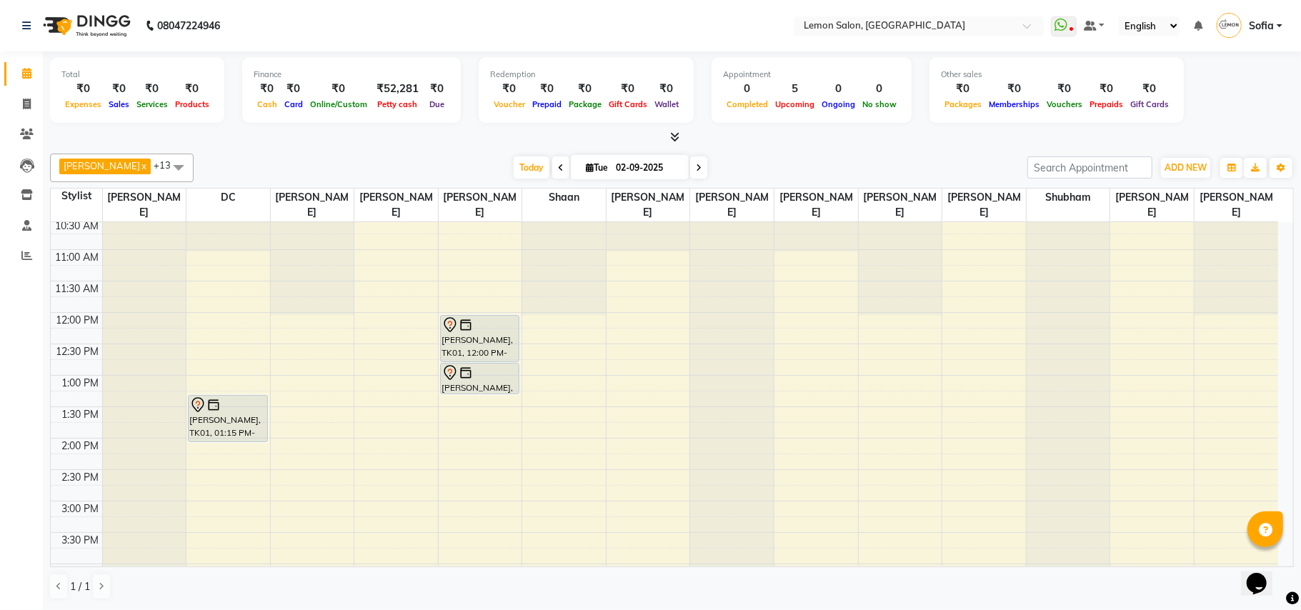
scroll to position [95, 0]
click at [204, 313] on div "9:00 AM 9:30 AM 10:00 AM 10:30 AM 11:00 AM 11:30 AM 12:00 PM 12:30 PM 1:00 PM 1…" at bounding box center [664, 566] width 1227 height 879
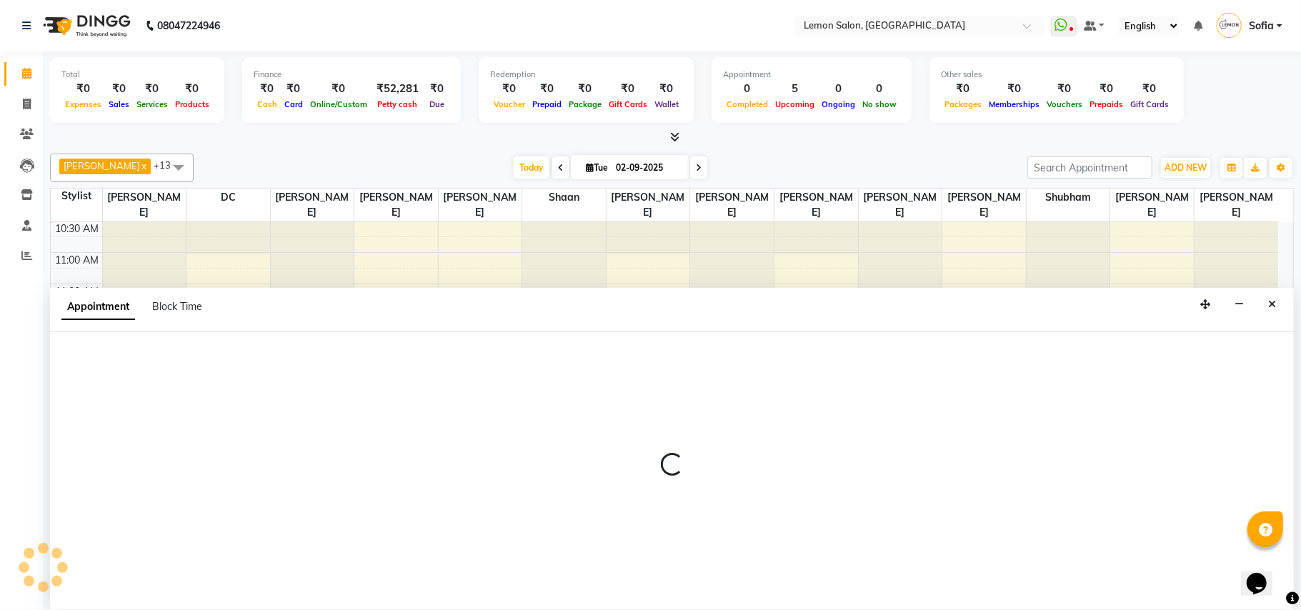
select select "7889"
select select "tentative"
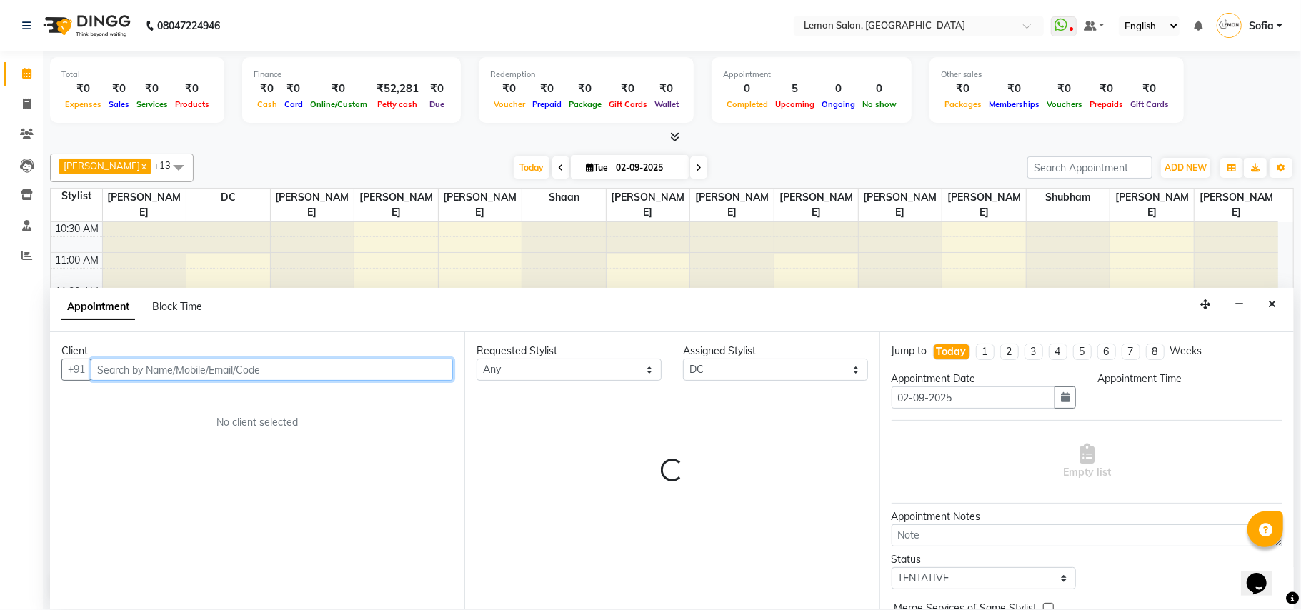
select select "705"
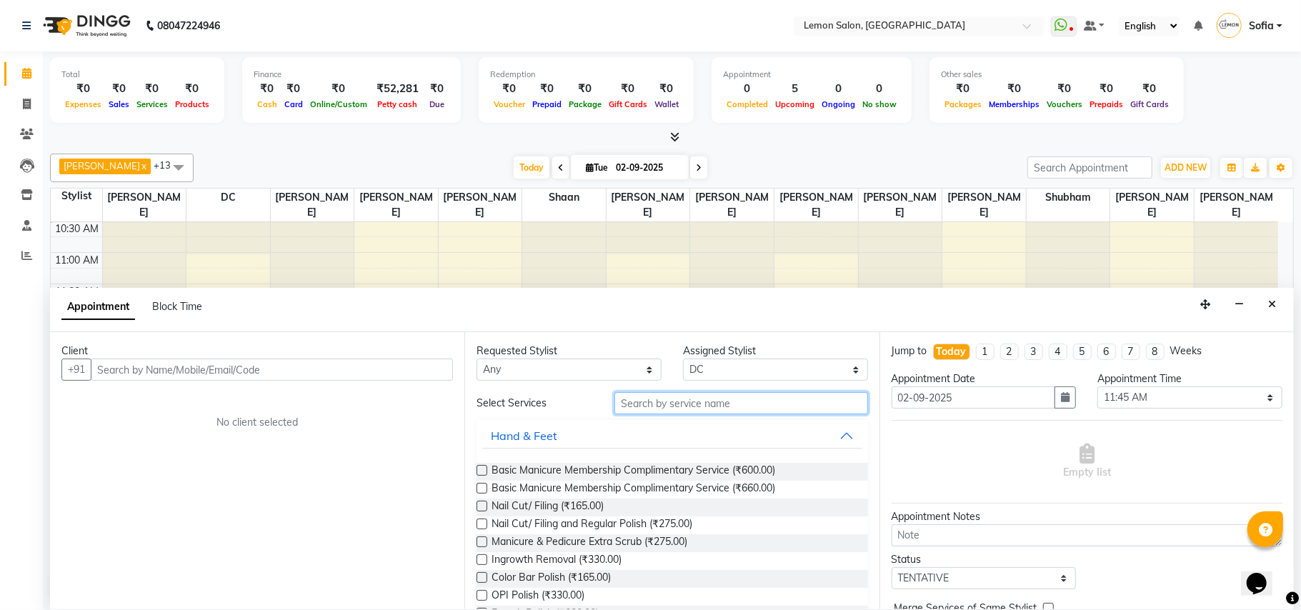
click at [637, 403] on input "text" at bounding box center [741, 403] width 254 height 22
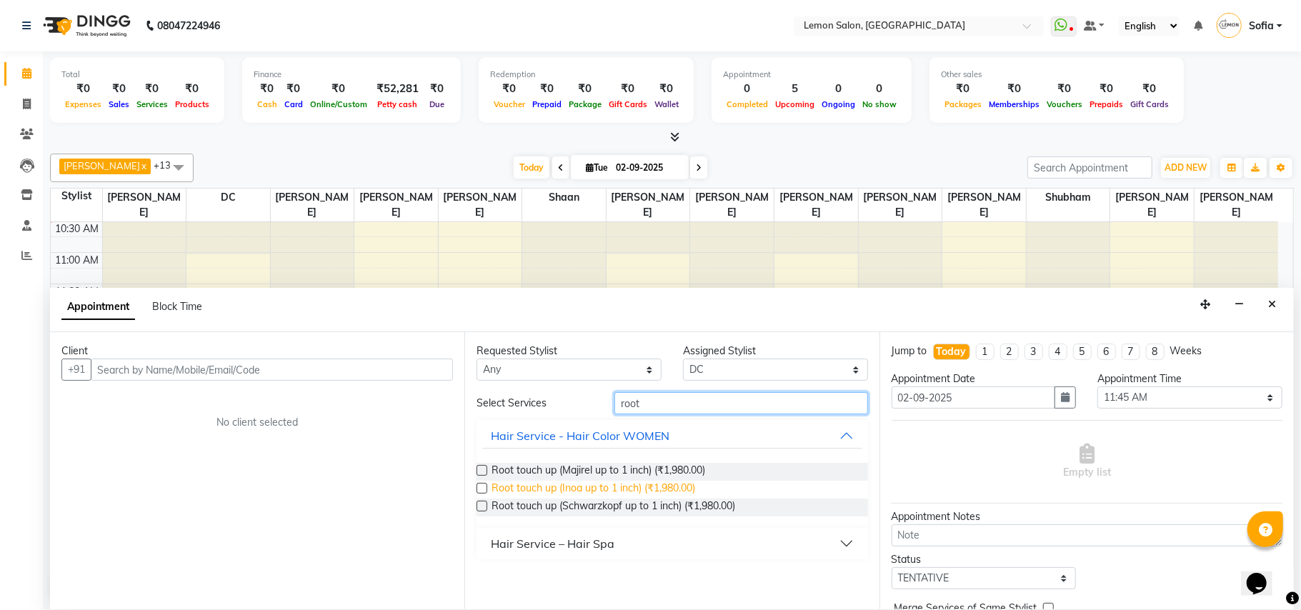
type input "root"
click at [632, 493] on span "Root touch up (Inoa up to 1 inch) (₹1,980.00)" at bounding box center [593, 490] width 204 height 18
checkbox input "false"
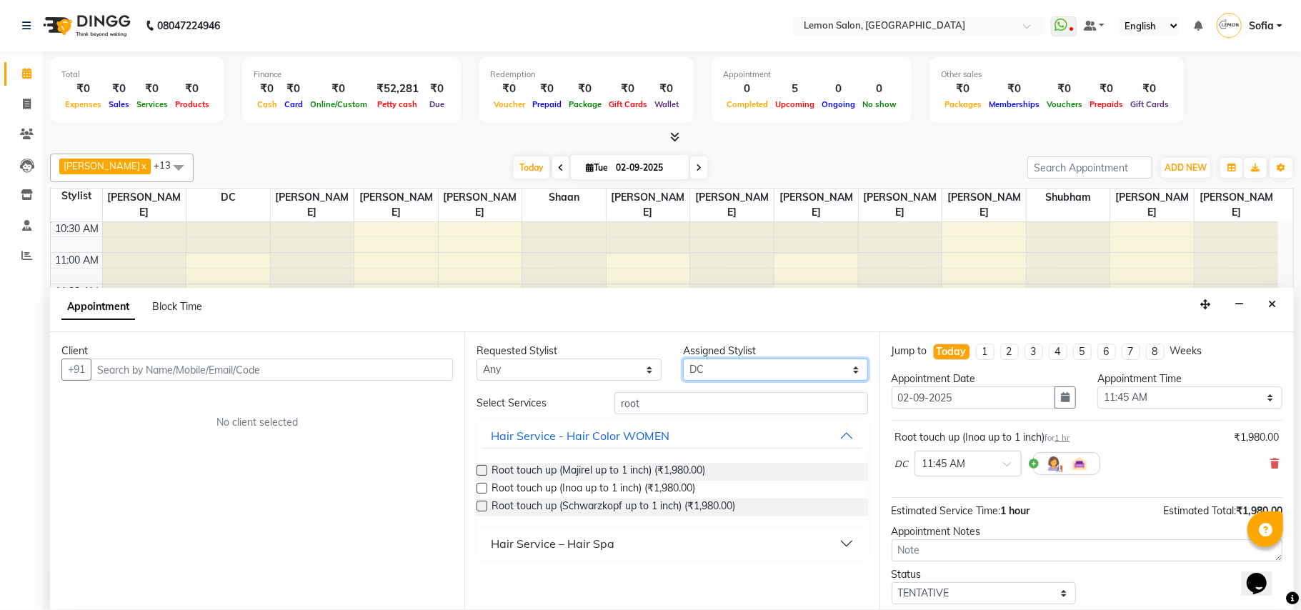
click at [710, 366] on select "Select Aalam Saifi Abhishek Shelar Ansar Ahmed Archana Muke Ashish Sharma Ayesh…" at bounding box center [775, 370] width 185 height 22
click at [687, 401] on input "root" at bounding box center [741, 403] width 254 height 22
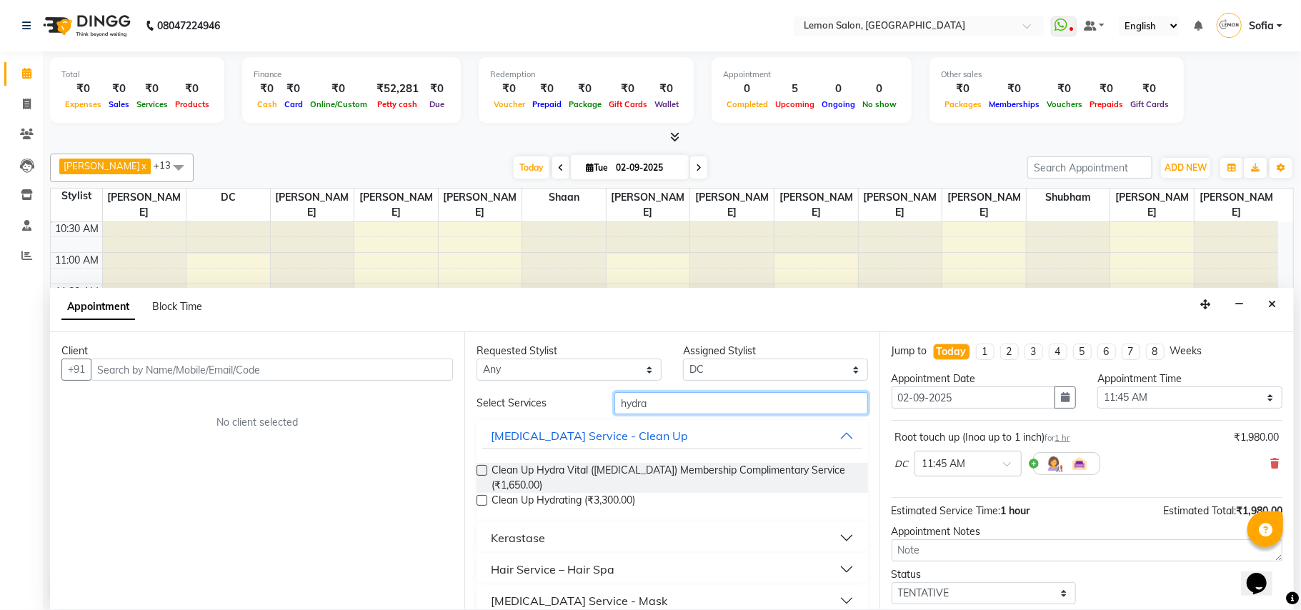
click at [650, 407] on input "hydra" at bounding box center [741, 403] width 254 height 22
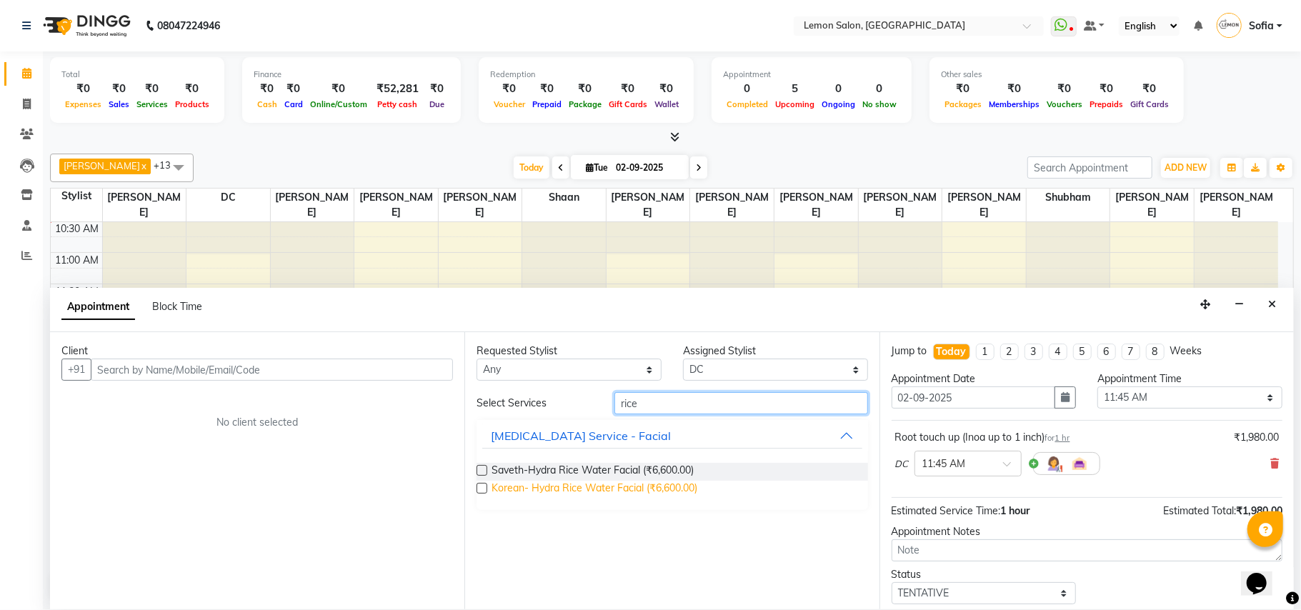
type input "rice"
click at [533, 492] on span "Korean- Hydra Rice Water Facial (₹6,600.00)" at bounding box center [594, 490] width 206 height 18
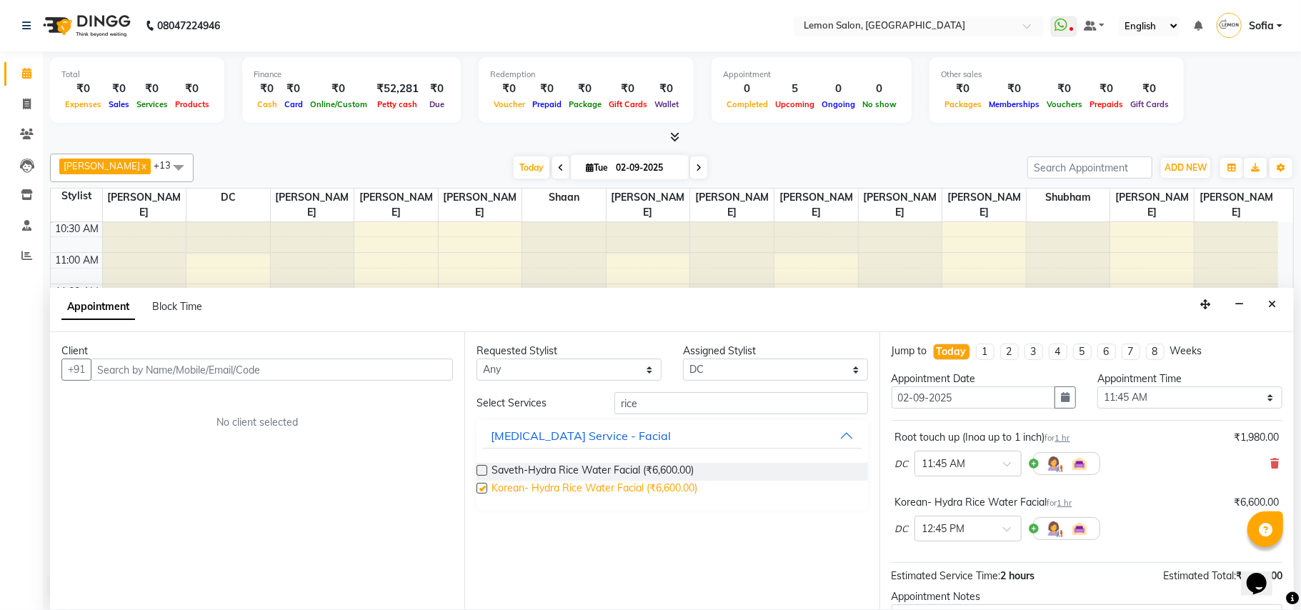
checkbox input "false"
click at [926, 529] on input "text" at bounding box center [953, 527] width 63 height 15
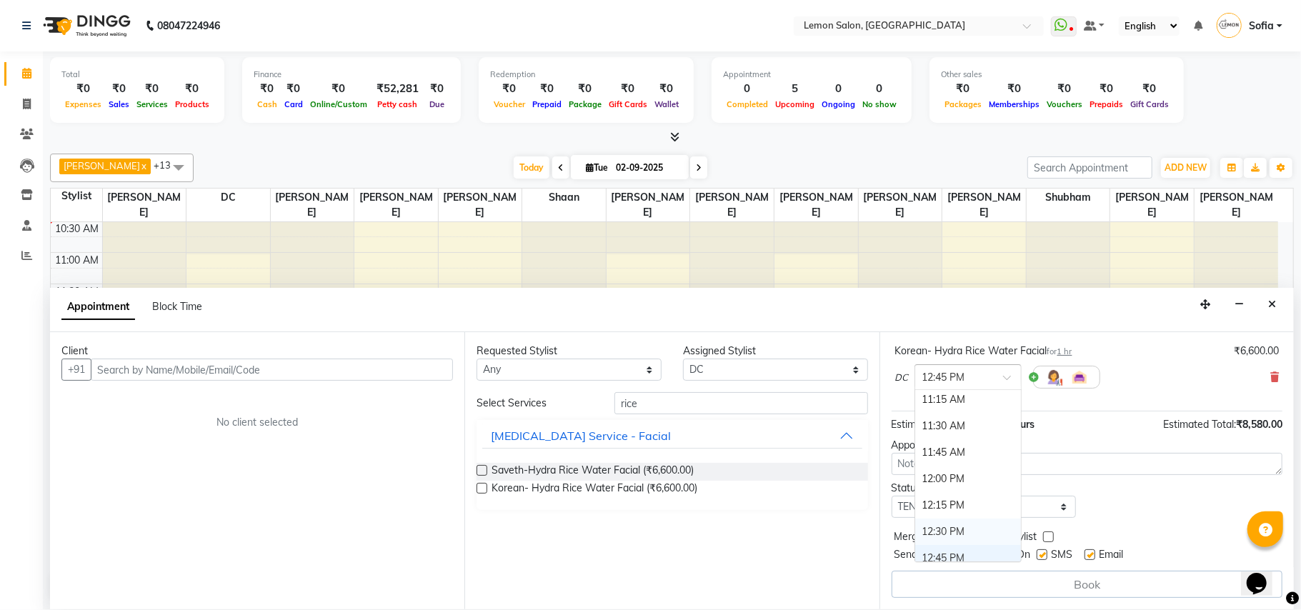
scroll to position [109, 0]
click at [952, 457] on div "11:30 AM" at bounding box center [968, 459] width 106 height 26
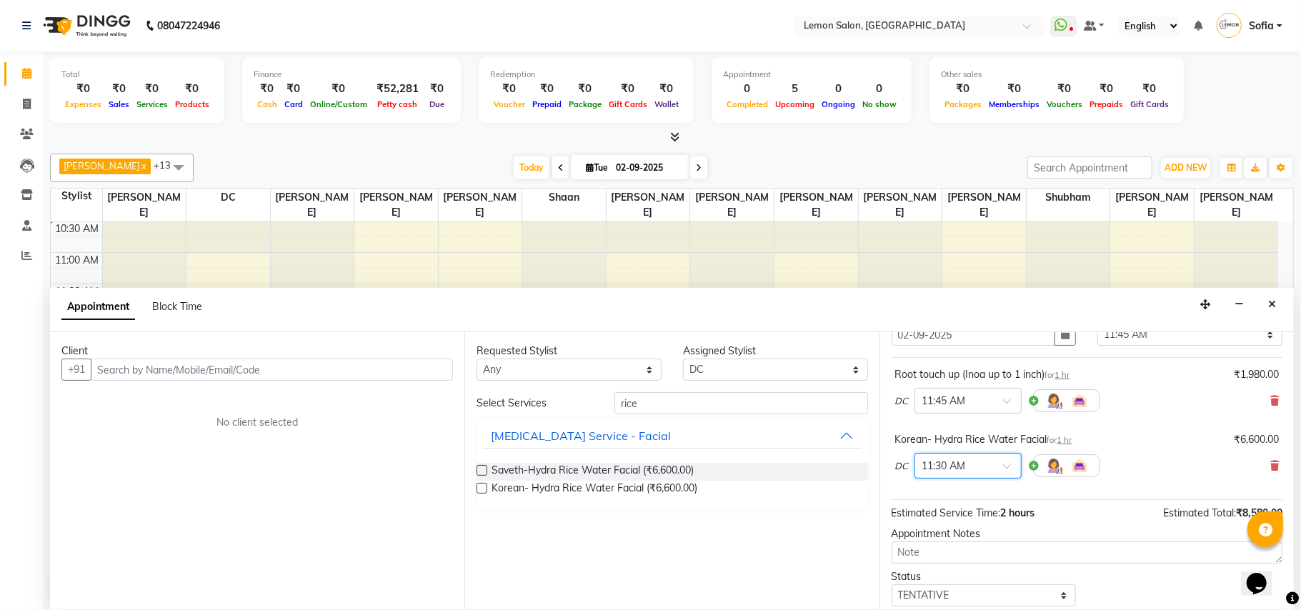
scroll to position [59, 0]
click at [975, 401] on input "text" at bounding box center [953, 403] width 63 height 15
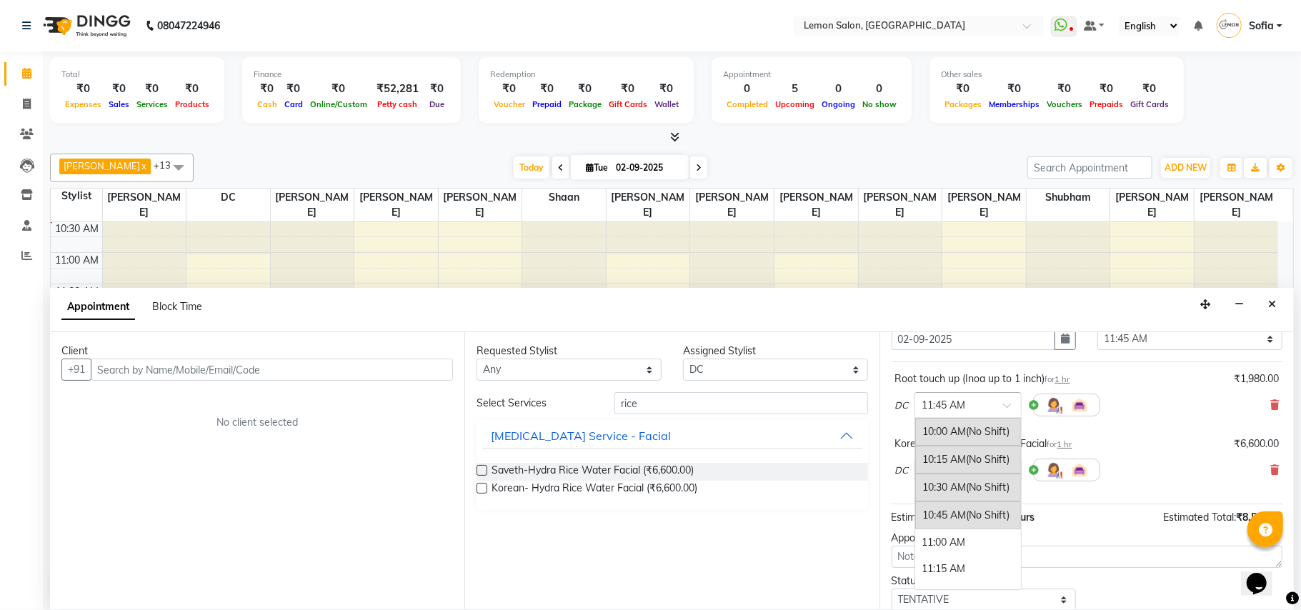
scroll to position [193, 0]
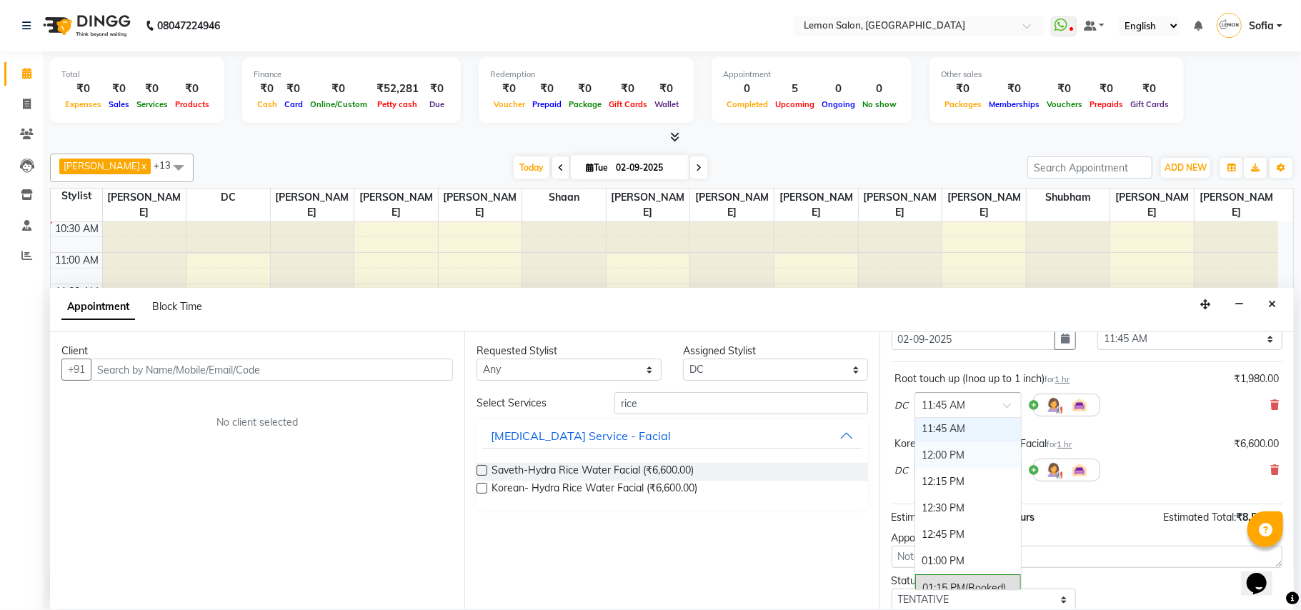
click at [959, 452] on div "12:00 PM" at bounding box center [968, 455] width 106 height 26
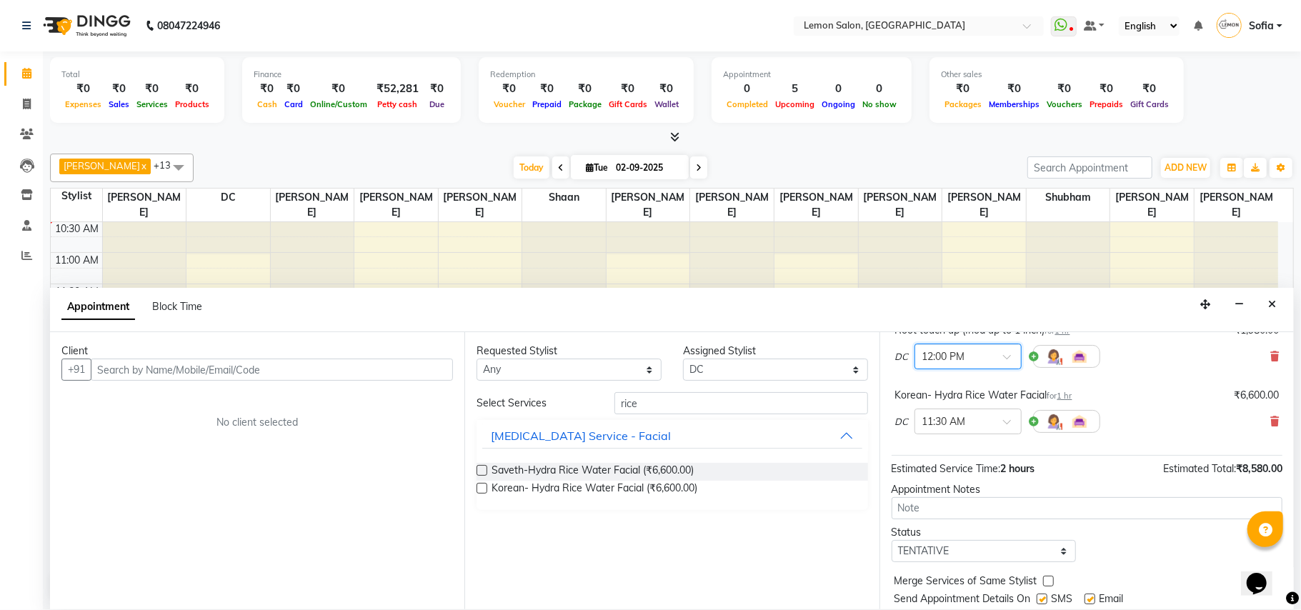
scroll to position [154, 0]
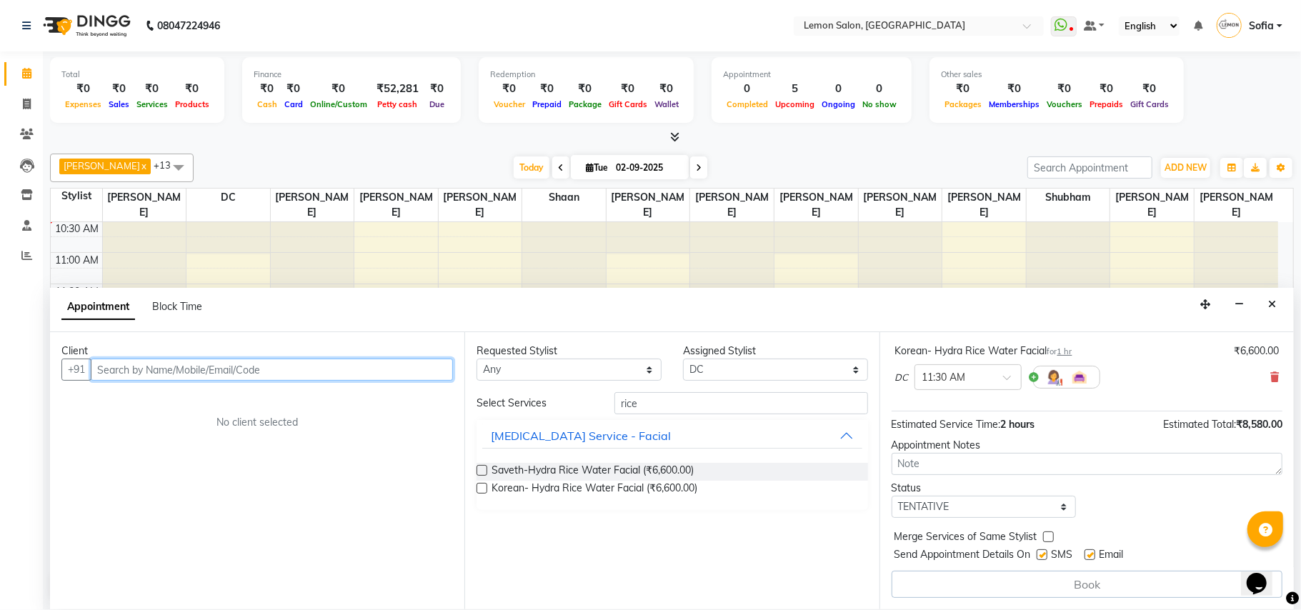
click at [324, 376] on input "text" at bounding box center [272, 370] width 362 height 22
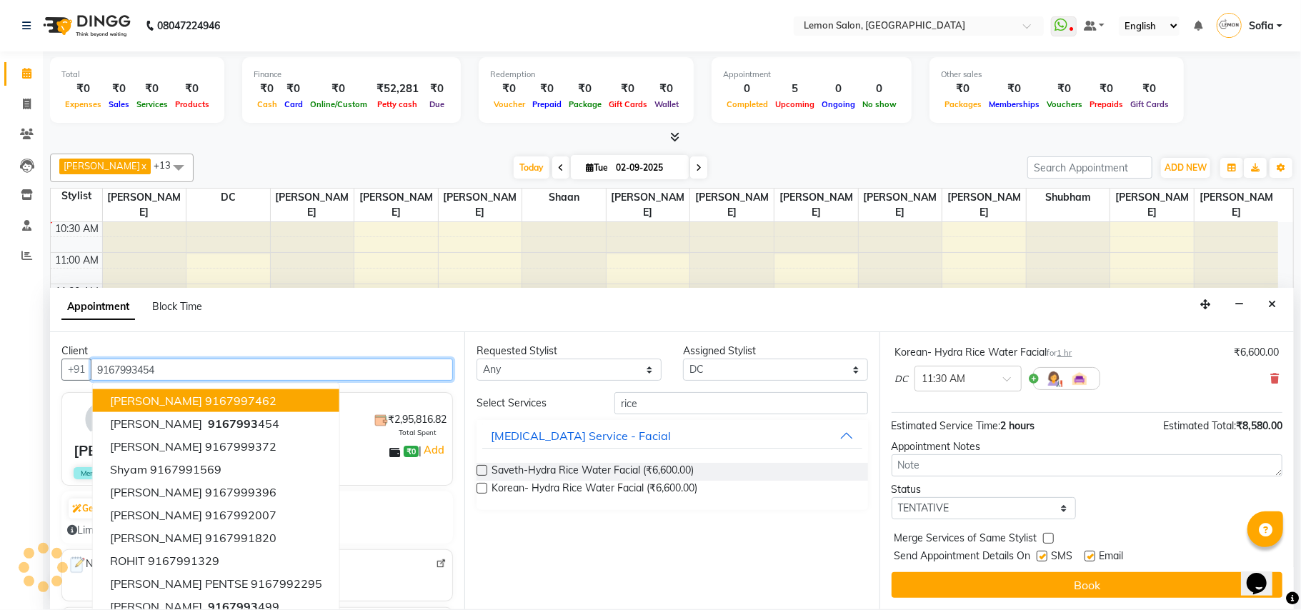
scroll to position [152, 0]
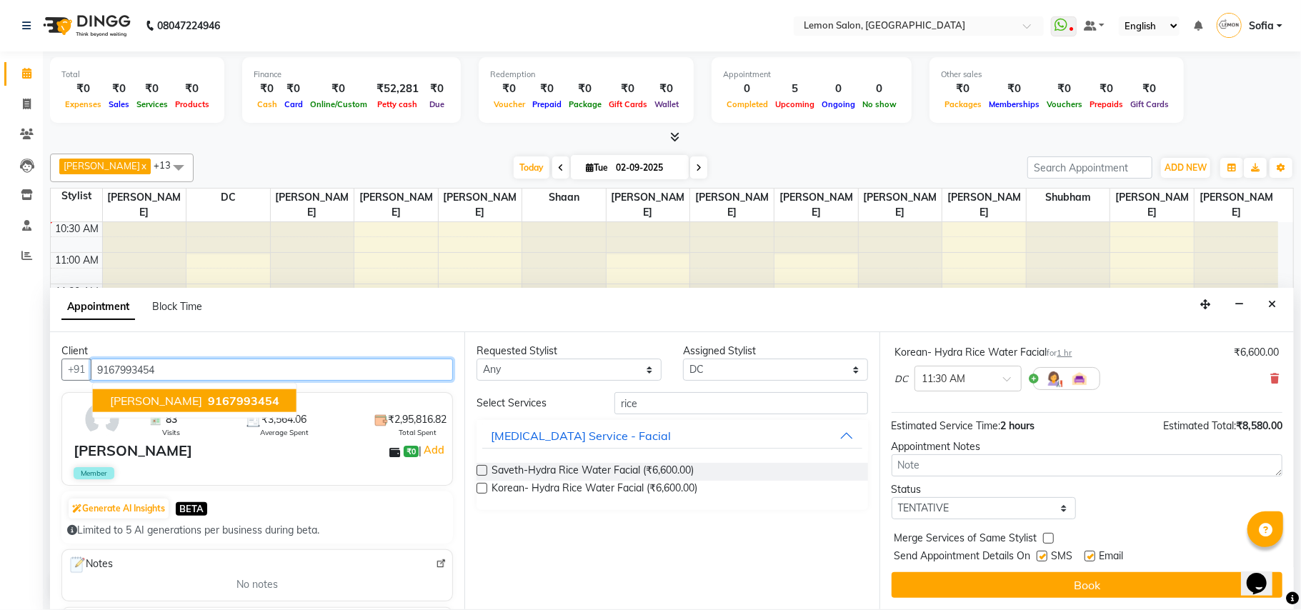
click at [224, 397] on span "9167993454" at bounding box center [243, 401] width 71 height 14
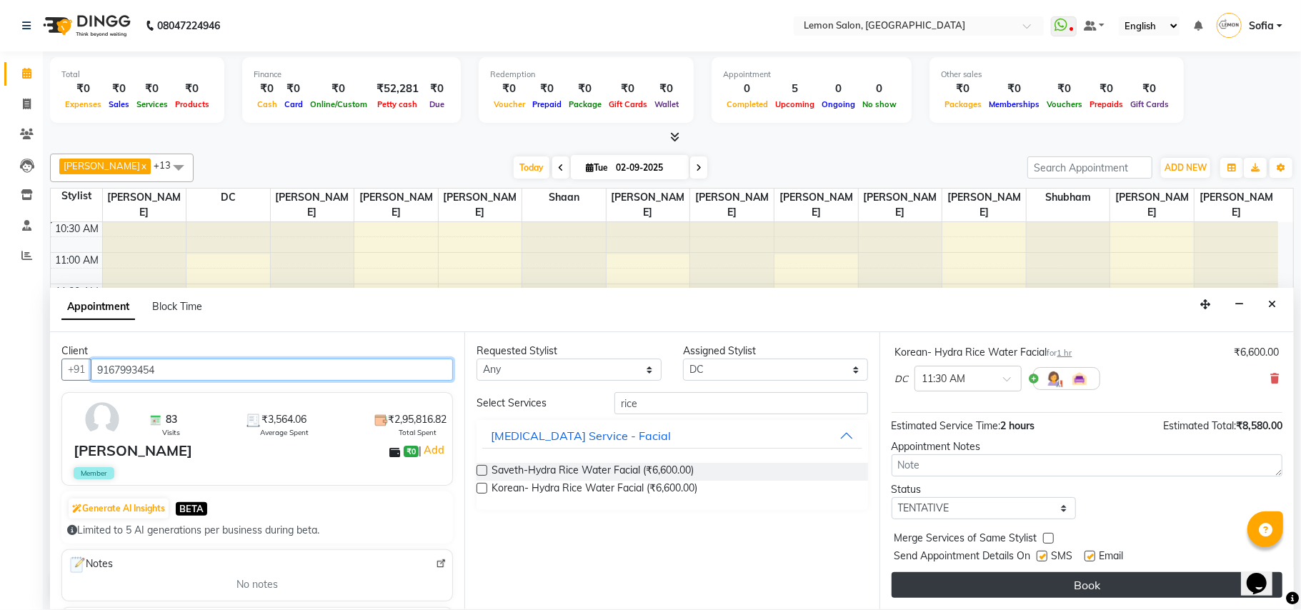
type input "9167993454"
click at [981, 581] on button "Book" at bounding box center [1086, 585] width 391 height 26
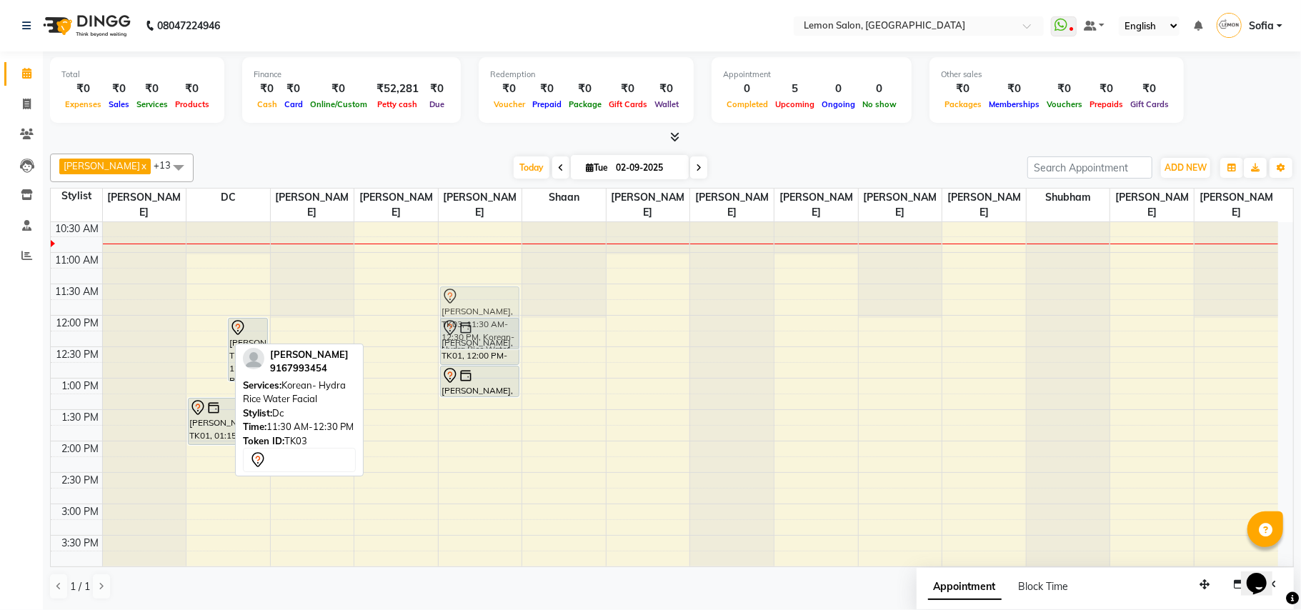
drag, startPoint x: 195, startPoint y: 307, endPoint x: 430, endPoint y: 307, distance: 235.0
click at [456, 306] on tr "NITASHA, TK03, 11:30 AM-12:30 PM, Korean- Hydra Rice Water Facial NITASHA, TK03…" at bounding box center [664, 566] width 1227 height 879
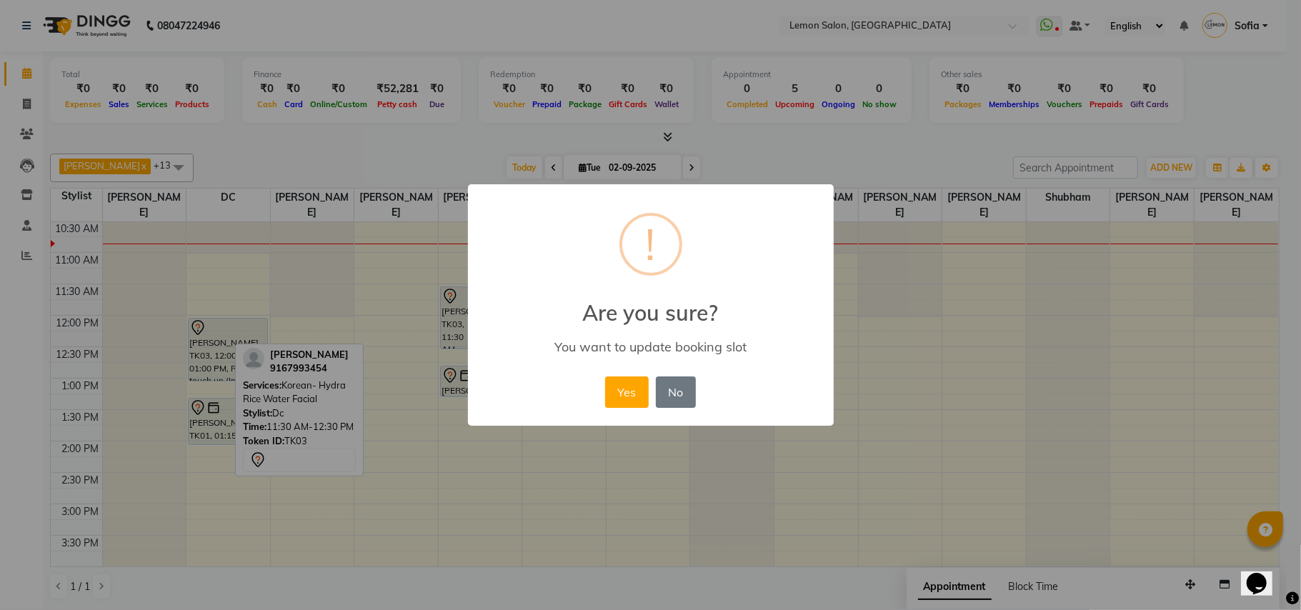
drag, startPoint x: 624, startPoint y: 386, endPoint x: 607, endPoint y: 372, distance: 22.3
click at [620, 380] on button "Yes" at bounding box center [627, 391] width 44 height 31
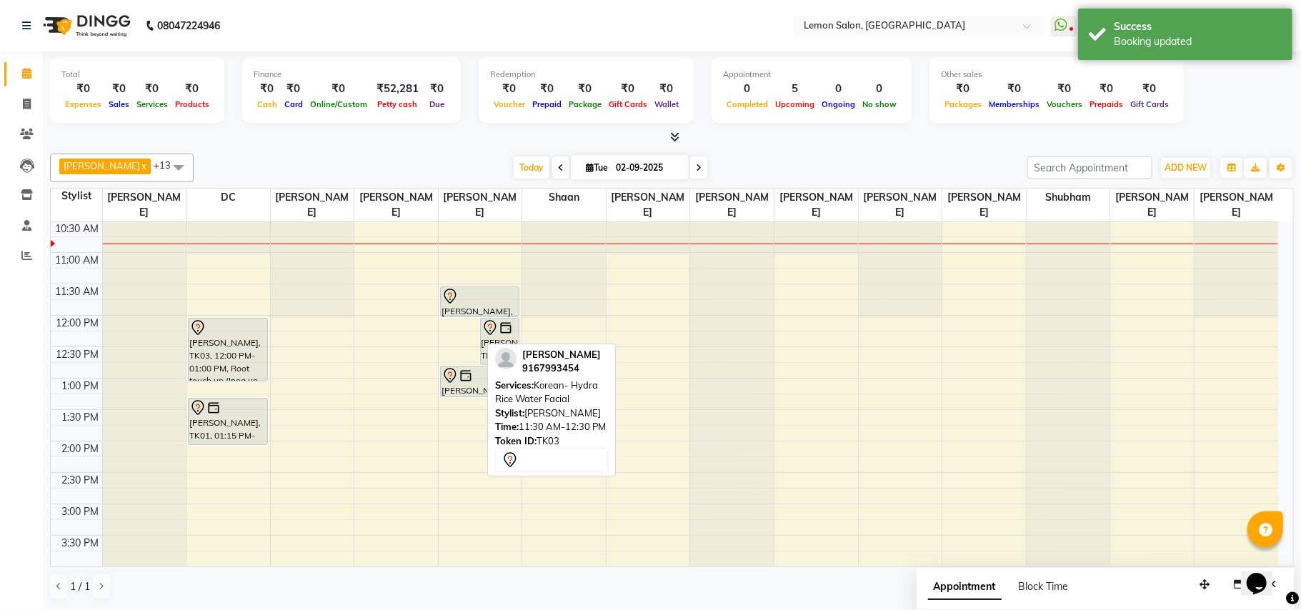
drag, startPoint x: 455, startPoint y: 349, endPoint x: 463, endPoint y: 319, distance: 31.0
click at [463, 319] on div "NITASHA, TK03, 11:30 AM-12:30 PM, Korean- Hydra Rice Water Facial Smriti, TK01,…" at bounding box center [481, 566] width 84 height 879
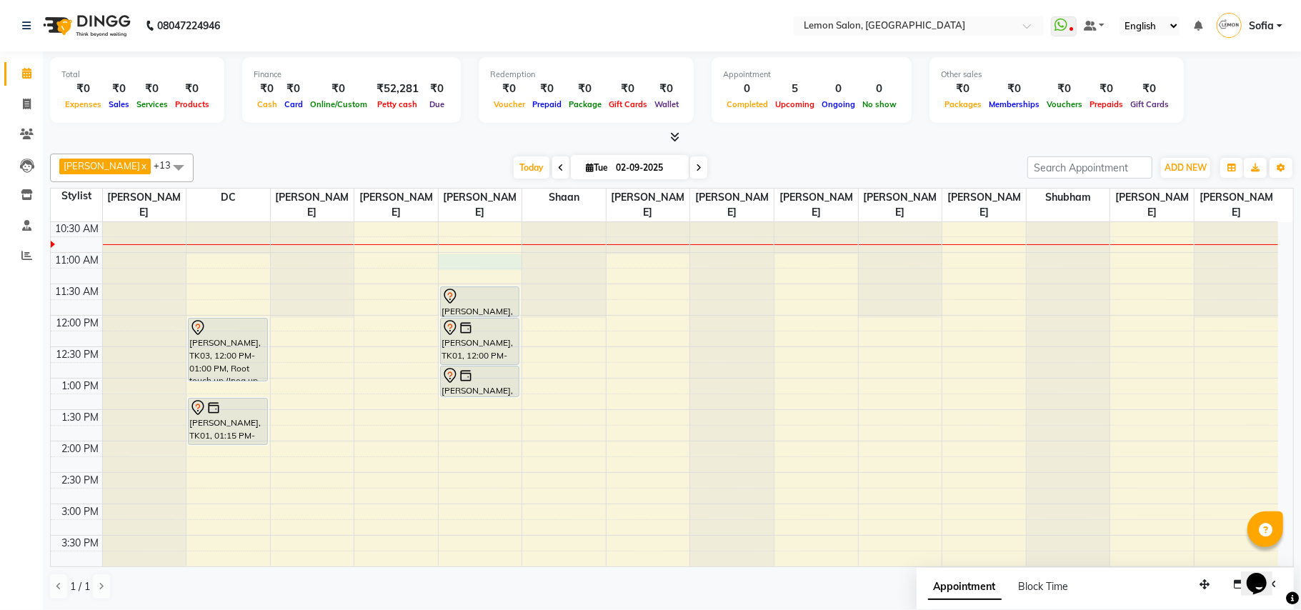
click at [484, 266] on div "9:00 AM 9:30 AM 10:00 AM 10:30 AM 11:00 AM 11:30 AM 12:00 PM 12:30 PM 1:00 PM 1…" at bounding box center [664, 566] width 1227 height 879
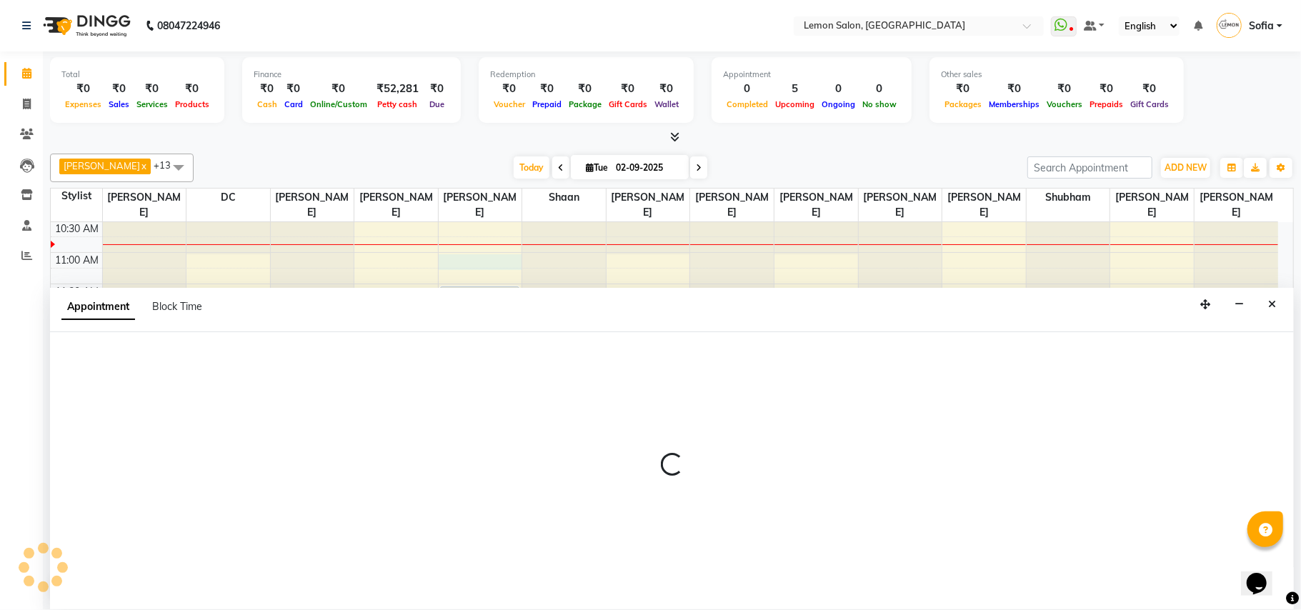
select select "33180"
select select "tentative"
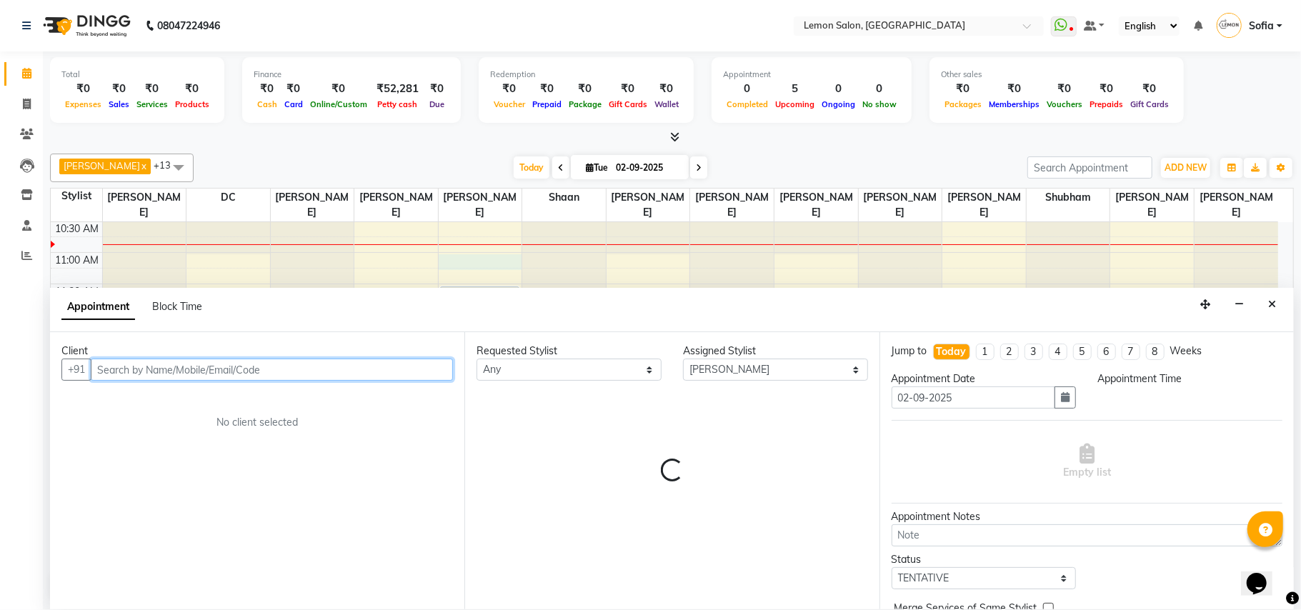
select select "660"
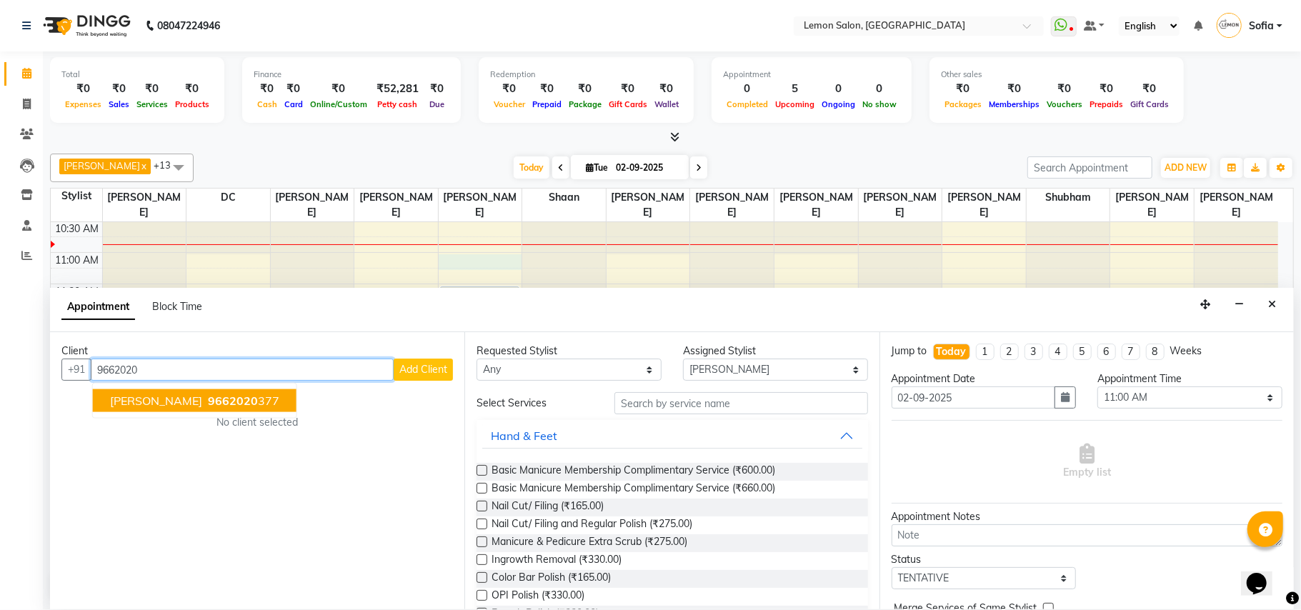
click at [208, 407] on span "9662020" at bounding box center [233, 401] width 50 height 14
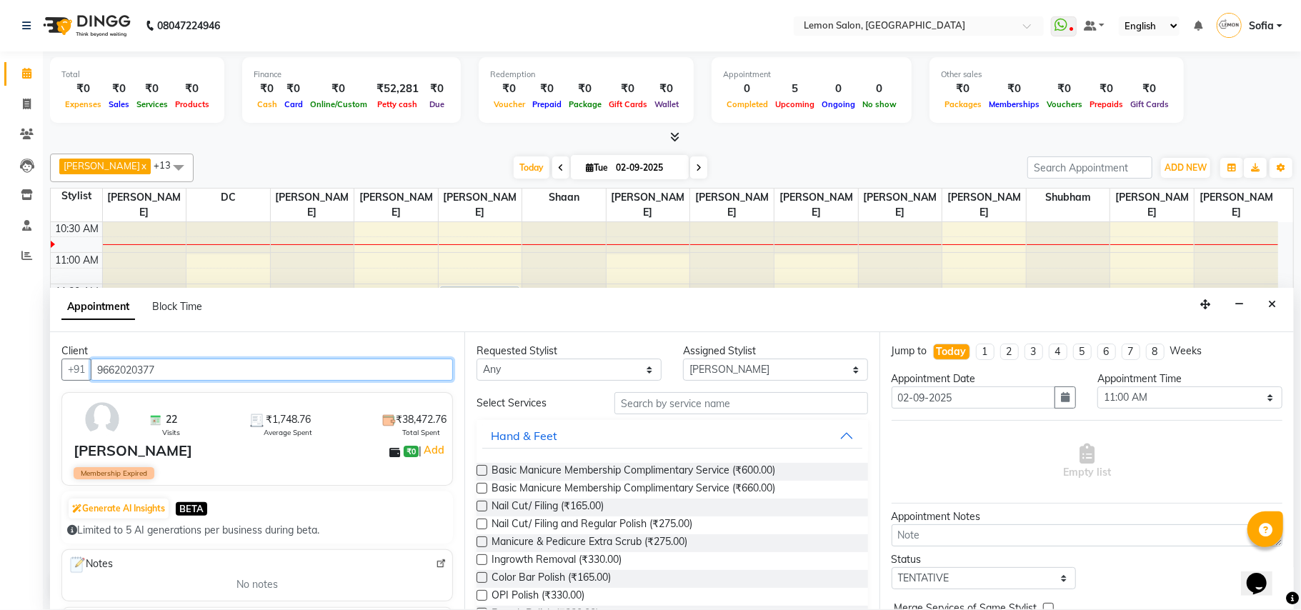
type input "9662020377"
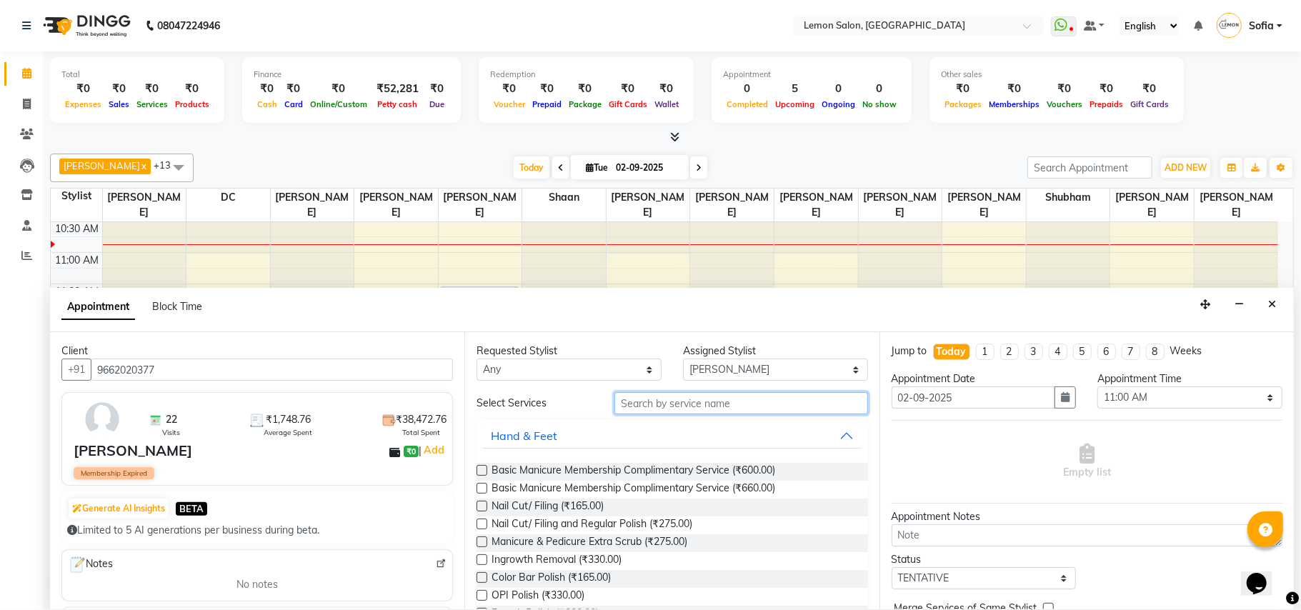
click at [666, 404] on input "text" at bounding box center [741, 403] width 254 height 22
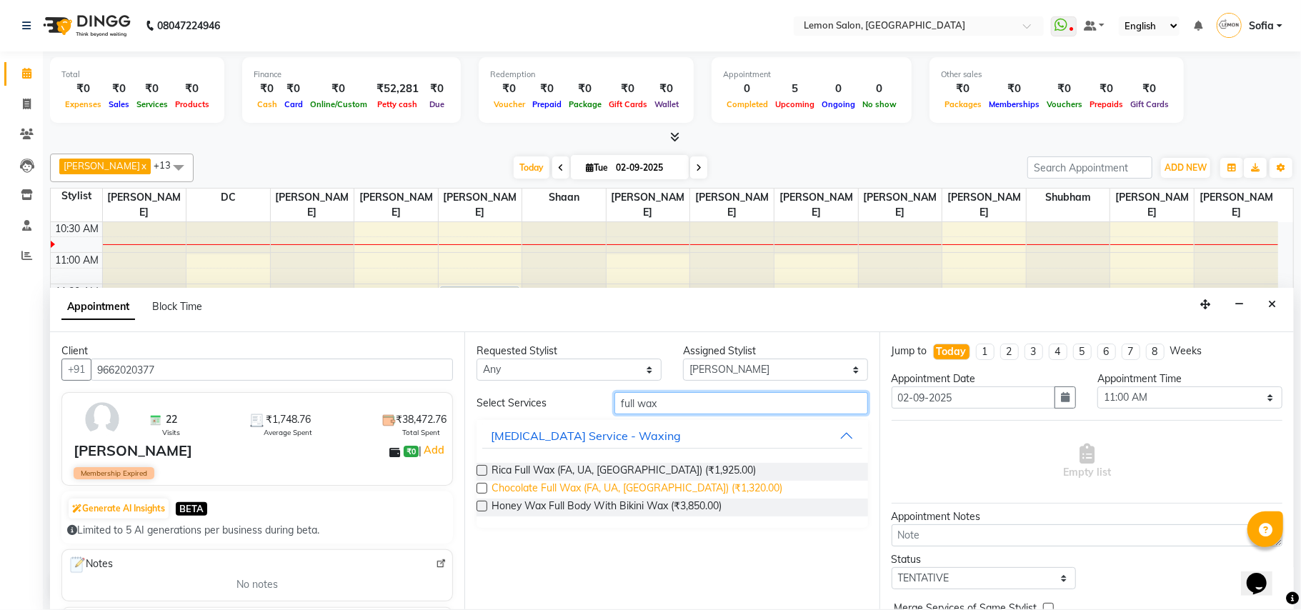
type input "full wax"
click at [579, 481] on span "Chocolate Full Wax (FA, UA, FL) (₹1,320.00)" at bounding box center [636, 490] width 291 height 18
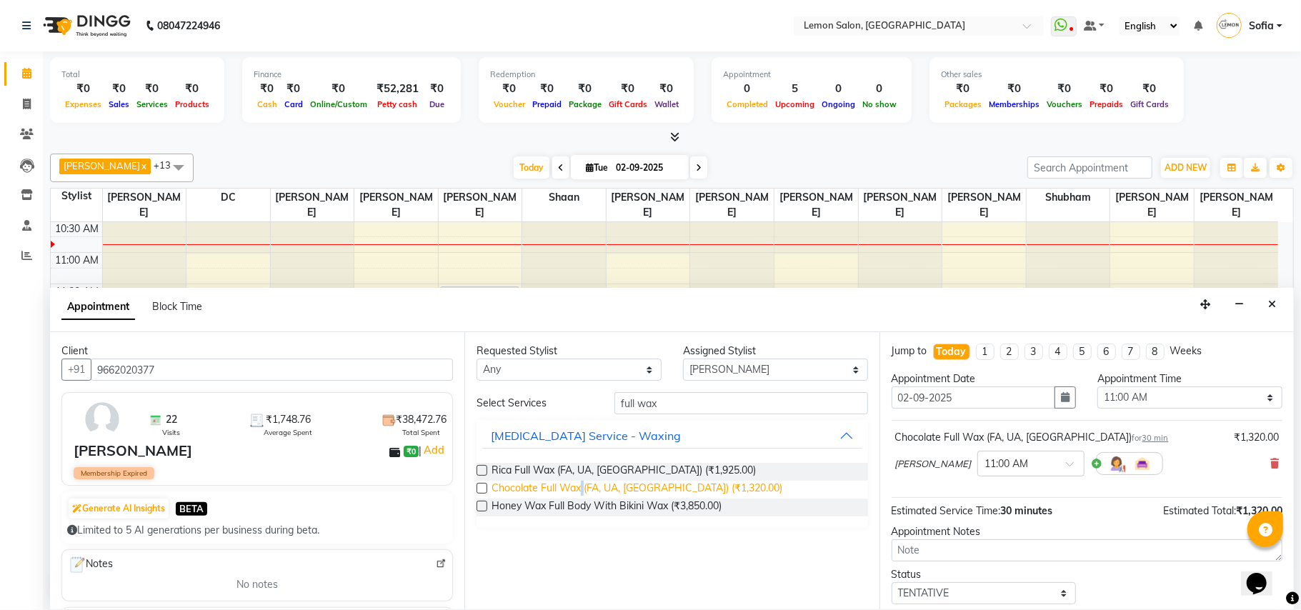
checkbox input "false"
drag, startPoint x: 579, startPoint y: 481, endPoint x: 581, endPoint y: 470, distance: 11.8
click at [581, 470] on div "Rica Full Wax (FA, UA, FL) (₹1,925.00) Chocolate Full Wax (FA, UA, FL) (₹1,320.…" at bounding box center [671, 489] width 391 height 76
click at [557, 471] on span "Rica Full Wax (FA, UA, FL) (₹1,925.00)" at bounding box center [623, 472] width 264 height 18
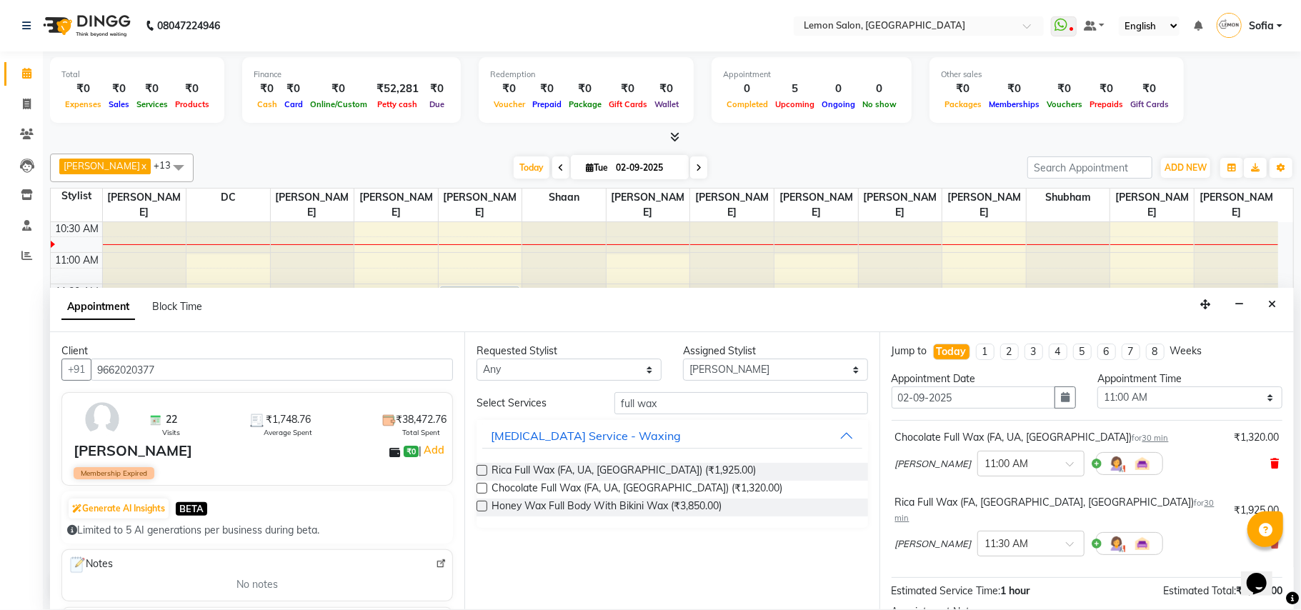
click at [1270, 466] on icon at bounding box center [1274, 464] width 9 height 10
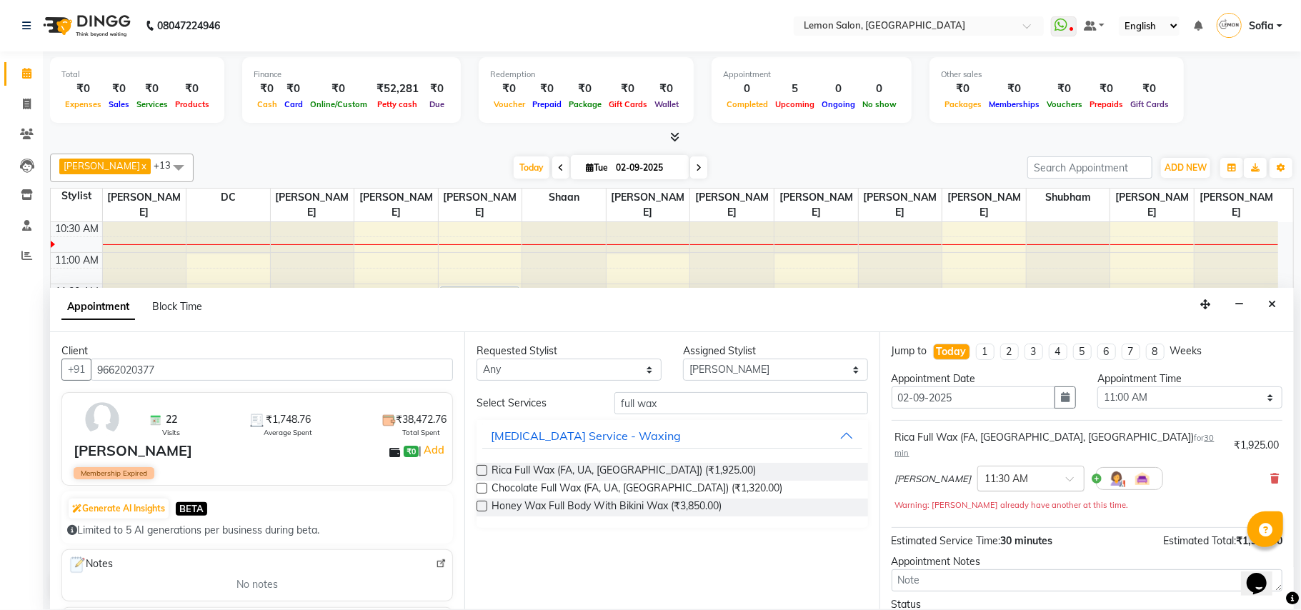
drag, startPoint x: 1258, startPoint y: 467, endPoint x: 1044, endPoint y: 474, distance: 214.4
click at [1254, 466] on div "Archana Muke × 11:30 AM" at bounding box center [1087, 478] width 384 height 37
click at [1252, 464] on div "Archana Muke × 11:30 AM" at bounding box center [1087, 478] width 384 height 37
click at [1270, 474] on icon at bounding box center [1274, 479] width 9 height 10
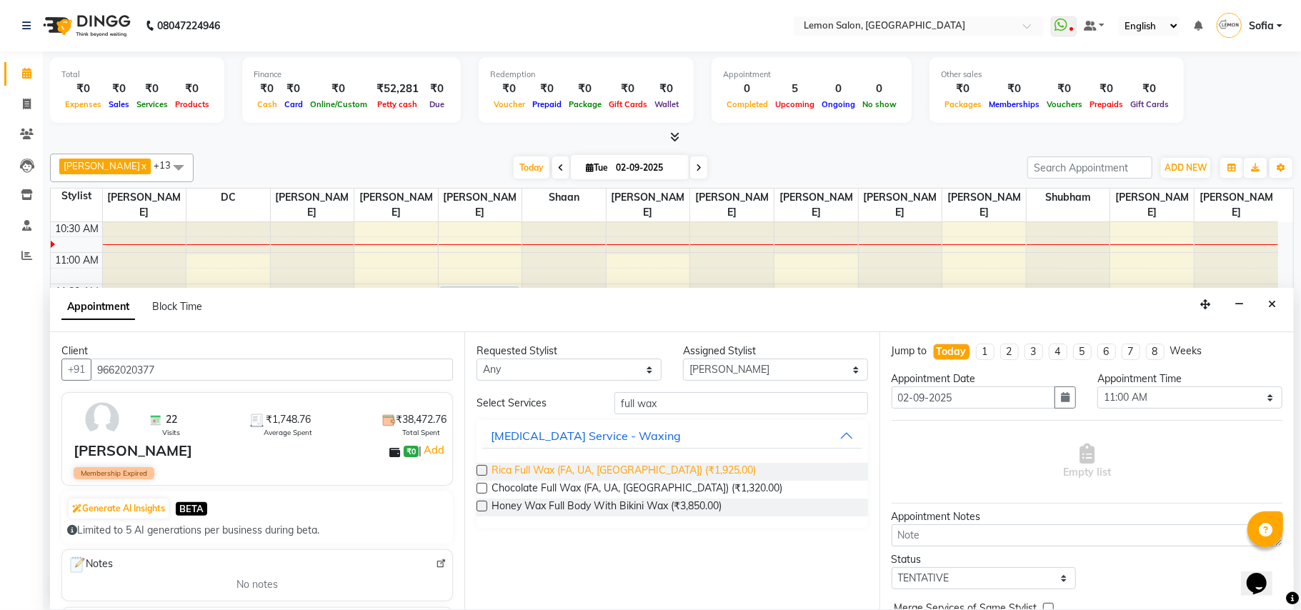
click at [612, 470] on span "Rica Full Wax (FA, UA, FL) (₹1,925.00)" at bounding box center [623, 472] width 264 height 18
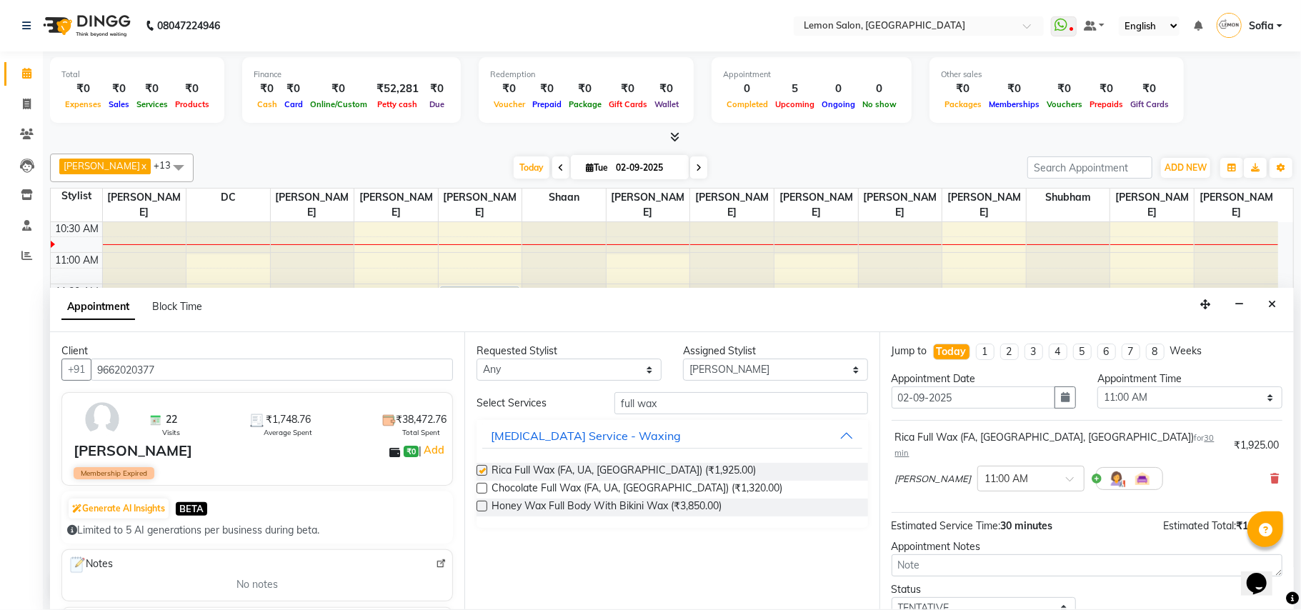
checkbox input "false"
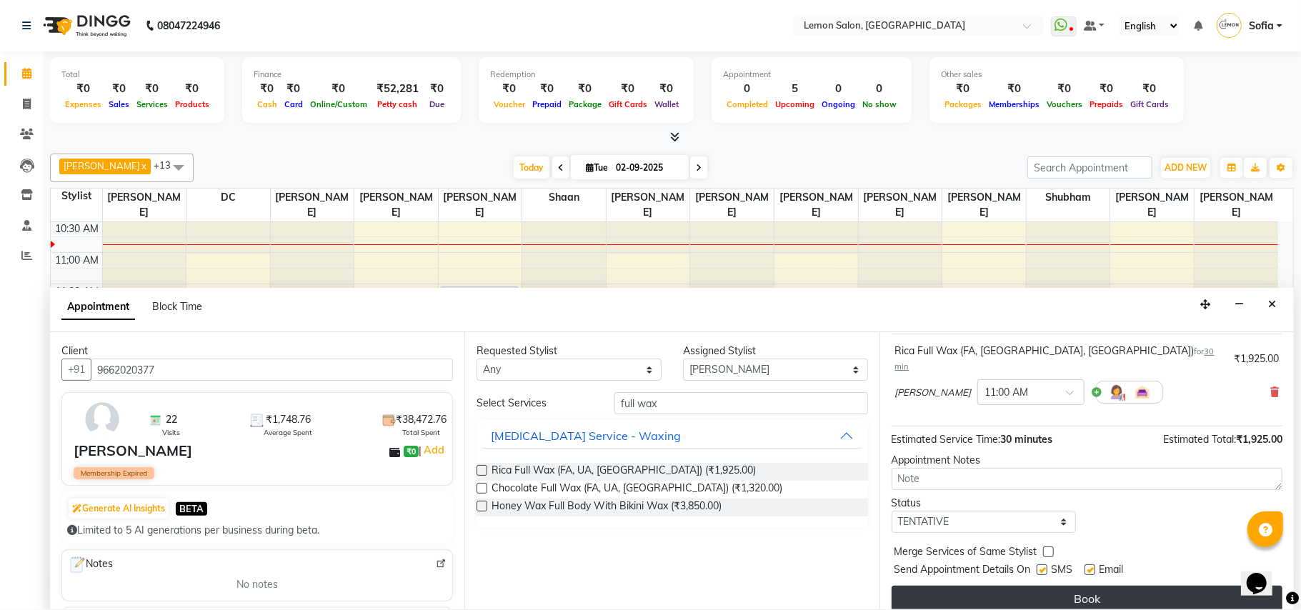
click at [1091, 586] on button "Book" at bounding box center [1086, 599] width 391 height 26
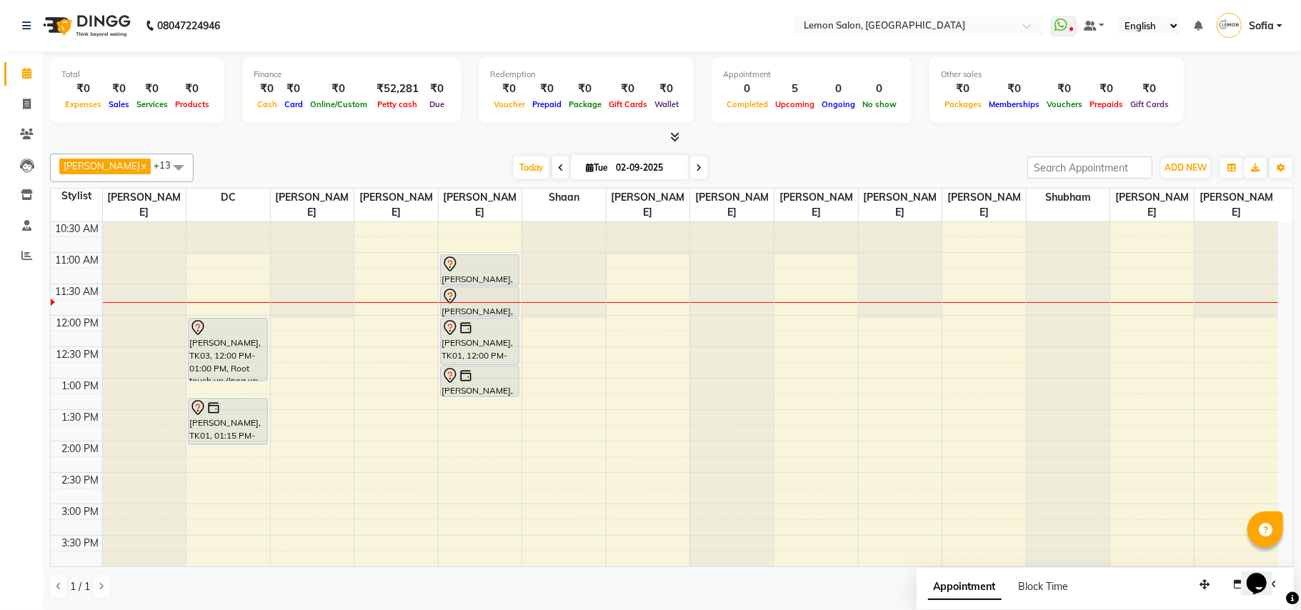
click at [471, 449] on div "9:00 AM 9:30 AM 10:00 AM 10:30 AM 11:00 AM 11:30 AM 12:00 PM 12:30 PM 1:00 PM 1…" at bounding box center [664, 566] width 1227 height 879
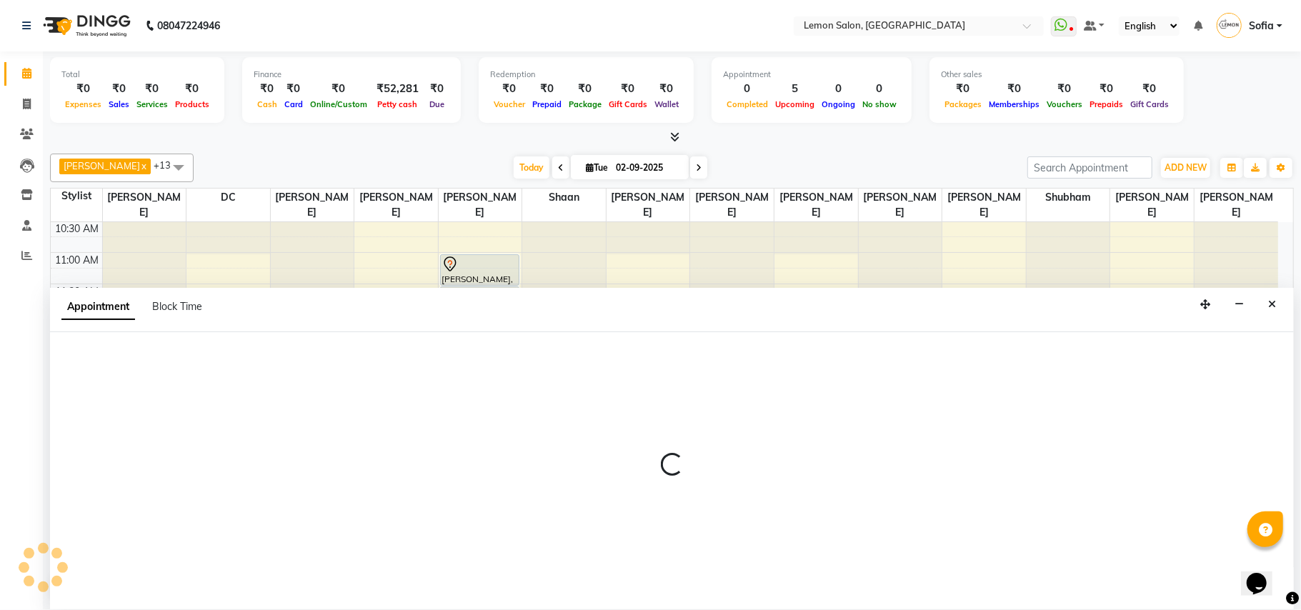
select select "33180"
select select "tentative"
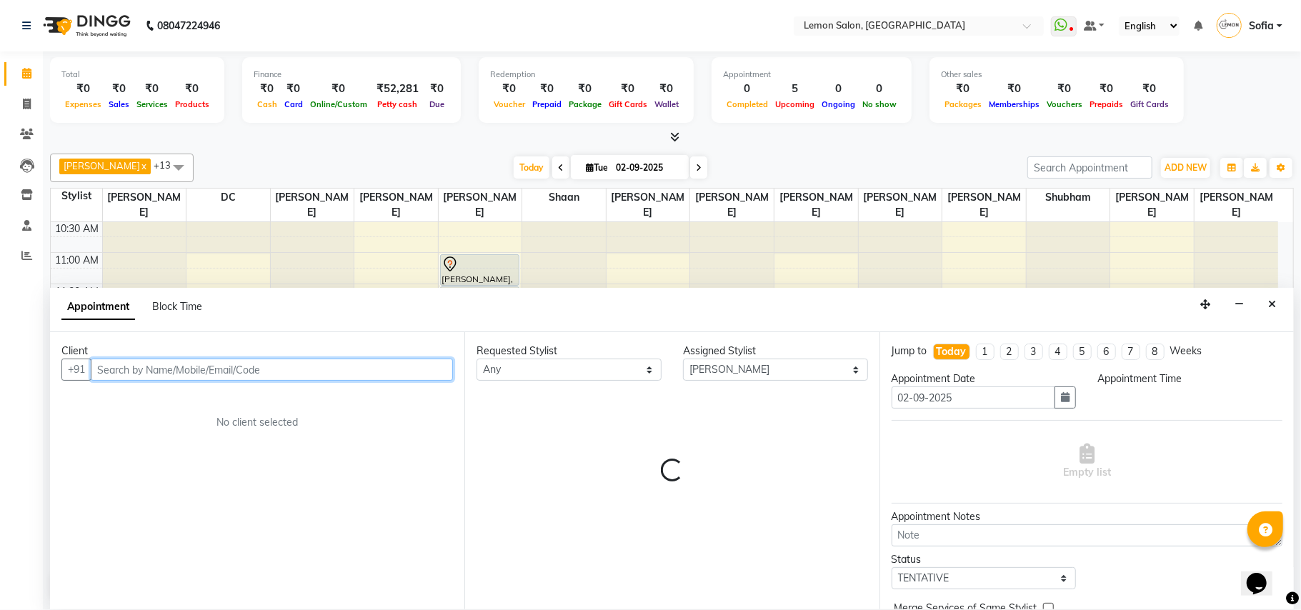
select select "840"
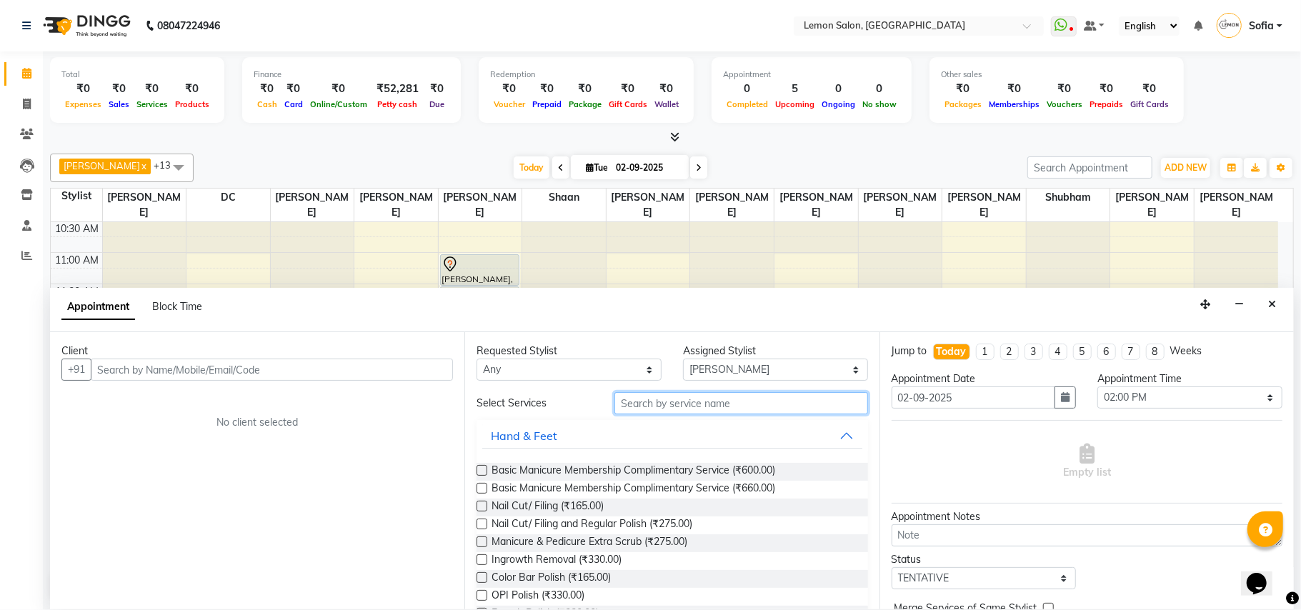
click at [756, 399] on input "text" at bounding box center [741, 403] width 254 height 22
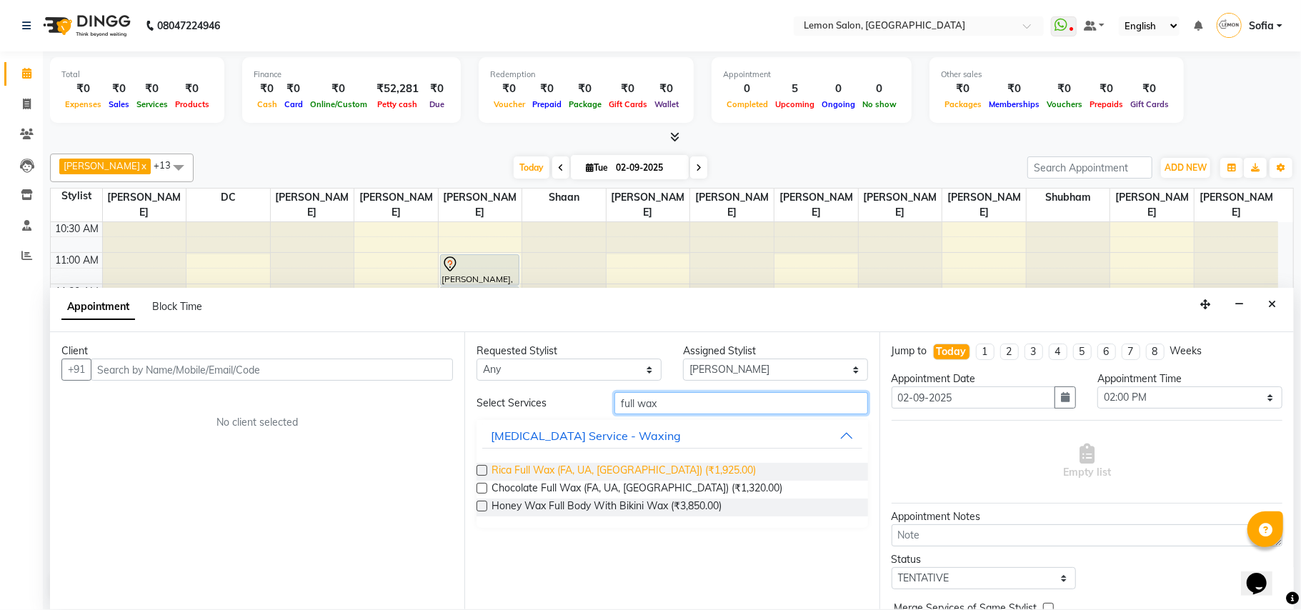
type input "full wax"
click at [650, 466] on span "Rica Full Wax (FA, UA, FL) (₹1,925.00)" at bounding box center [623, 472] width 264 height 18
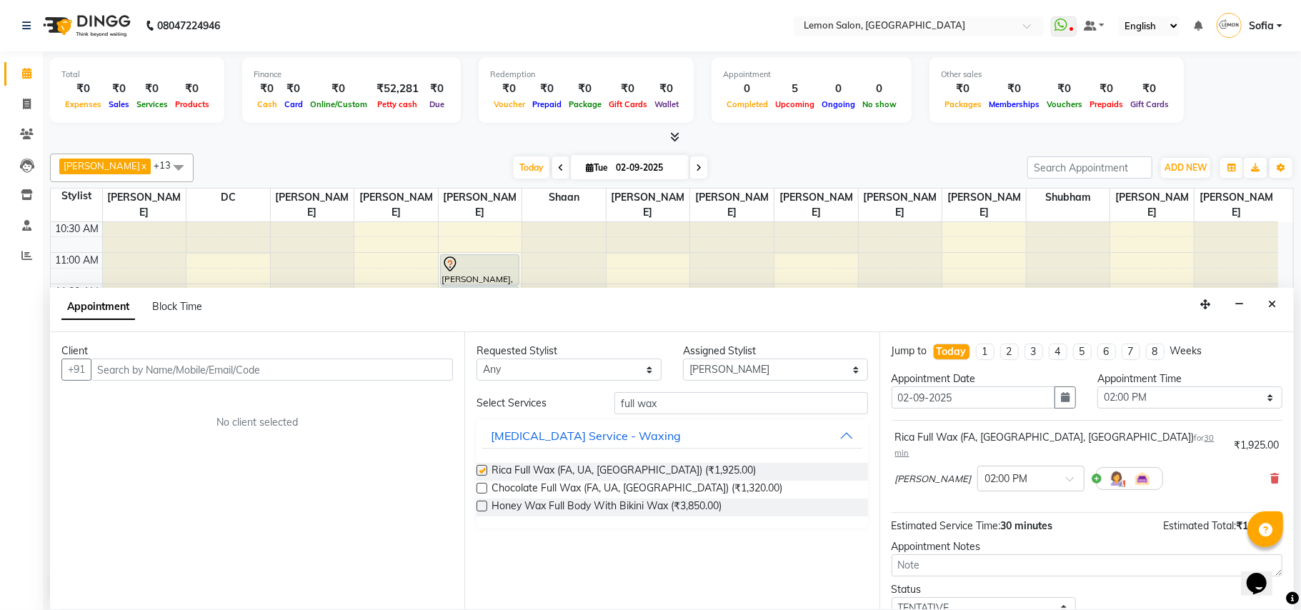
checkbox input "false"
click at [293, 372] on input "text" at bounding box center [272, 370] width 362 height 22
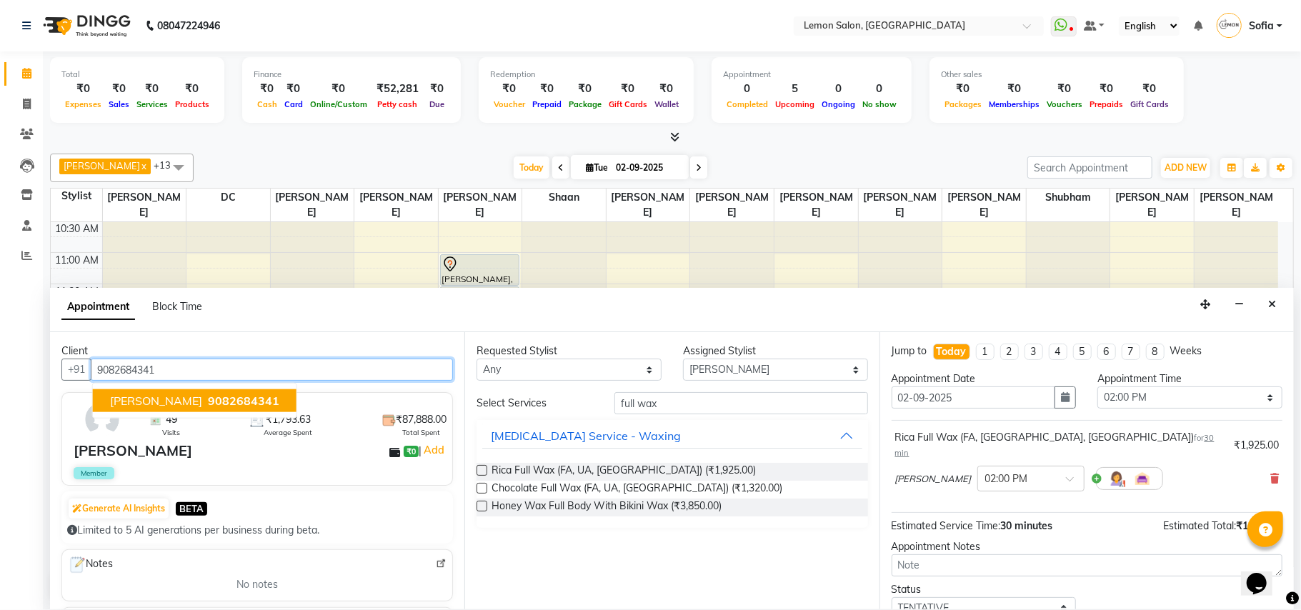
click at [208, 406] on span "9082684341" at bounding box center [243, 401] width 71 height 14
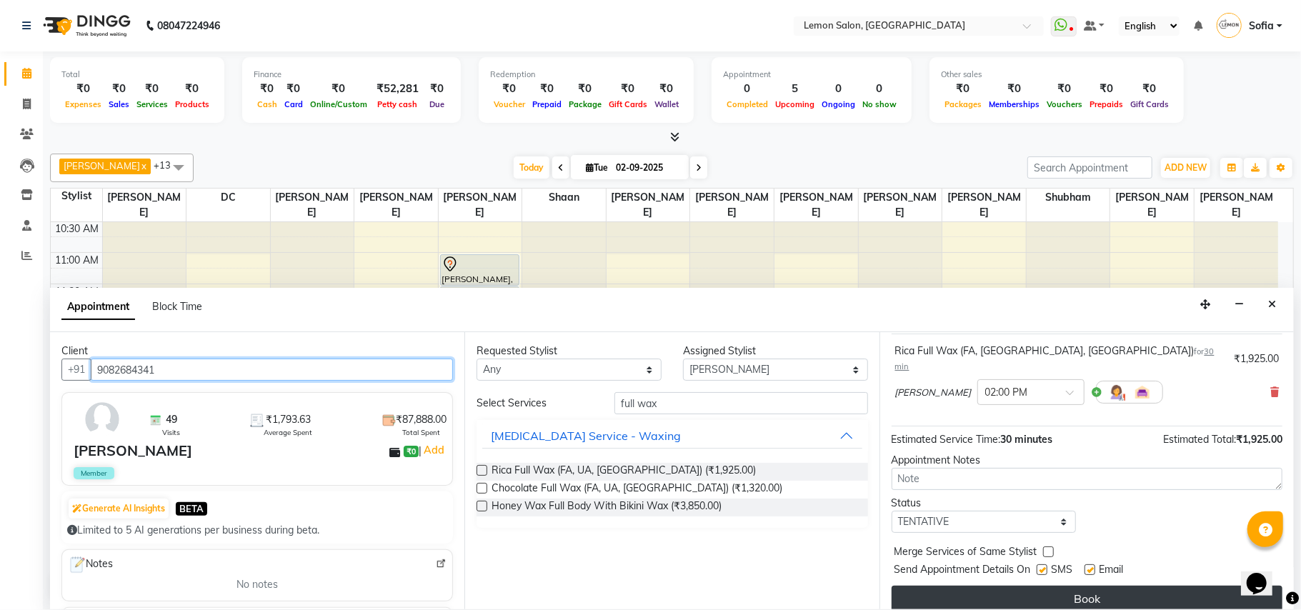
type input "9082684341"
click at [1111, 587] on button "Book" at bounding box center [1086, 599] width 391 height 26
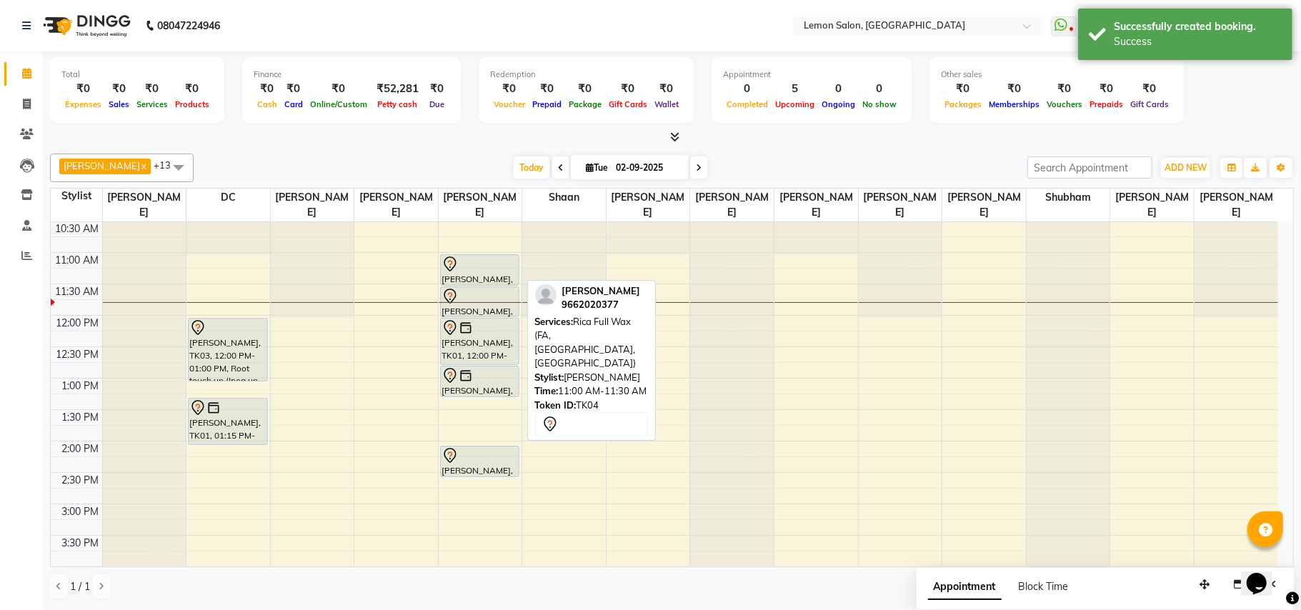
click at [484, 261] on div at bounding box center [479, 264] width 77 height 17
click at [486, 277] on div "Smruti shah, TK04, 11:00 AM-11:30 AM, Rica Full Wax (FA, UA, FL)" at bounding box center [480, 270] width 79 height 30
select select "7"
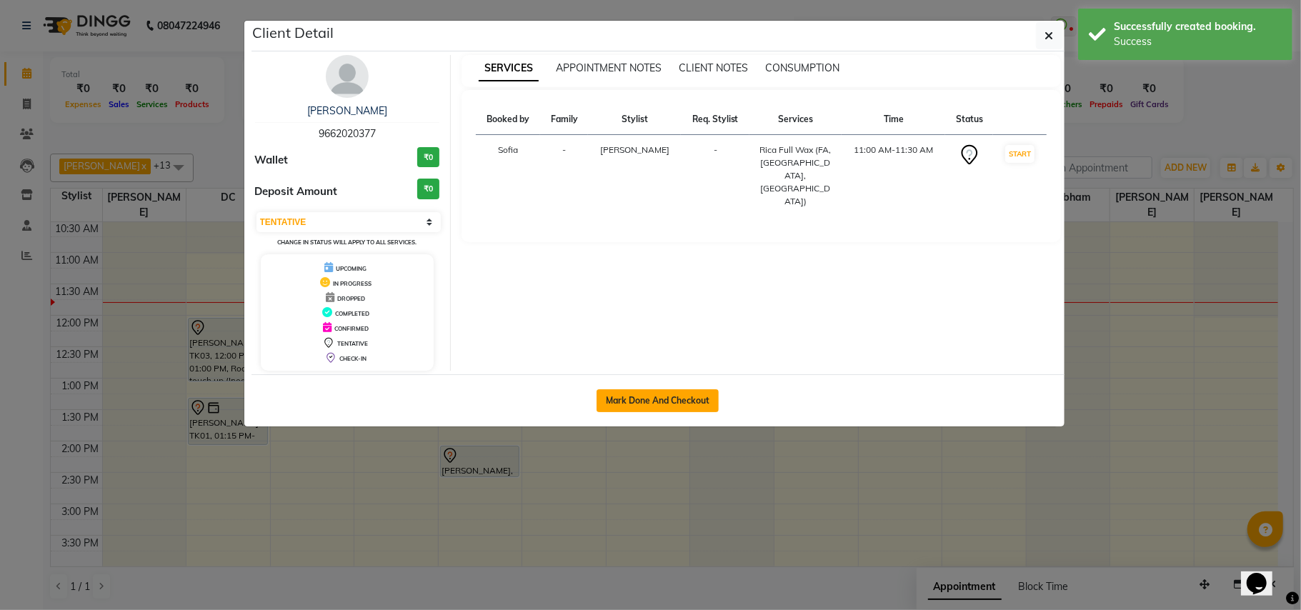
click at [633, 404] on button "Mark Done And Checkout" at bounding box center [657, 400] width 122 height 23
select select "551"
select select "service"
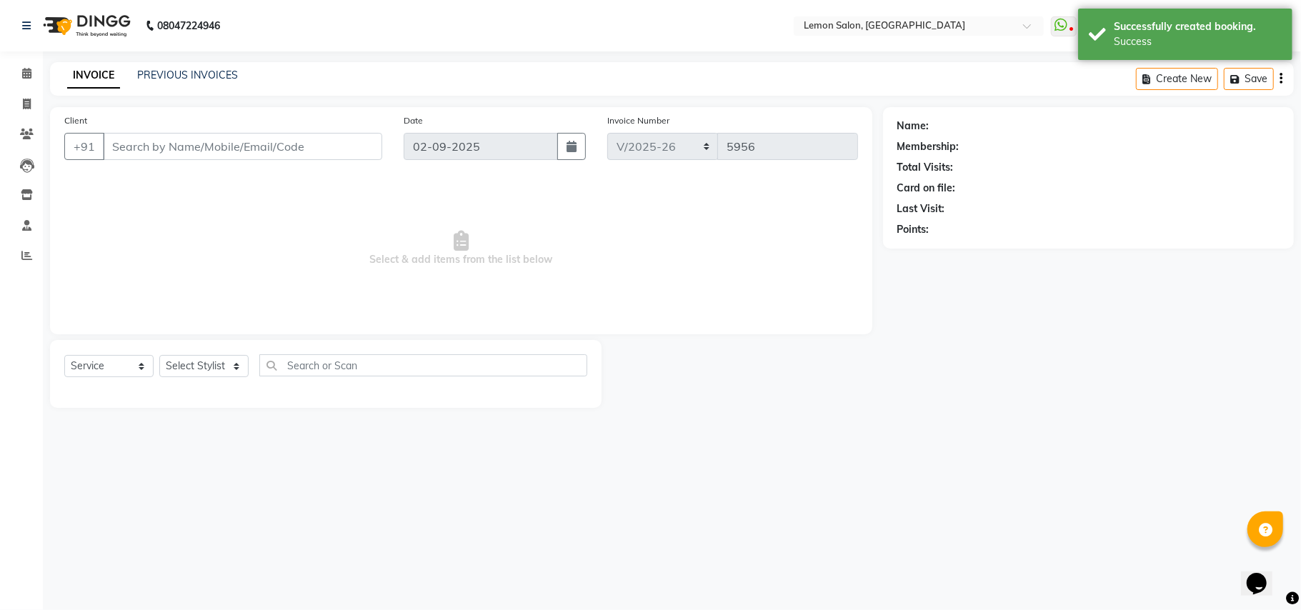
type input "9662020377"
select select "33180"
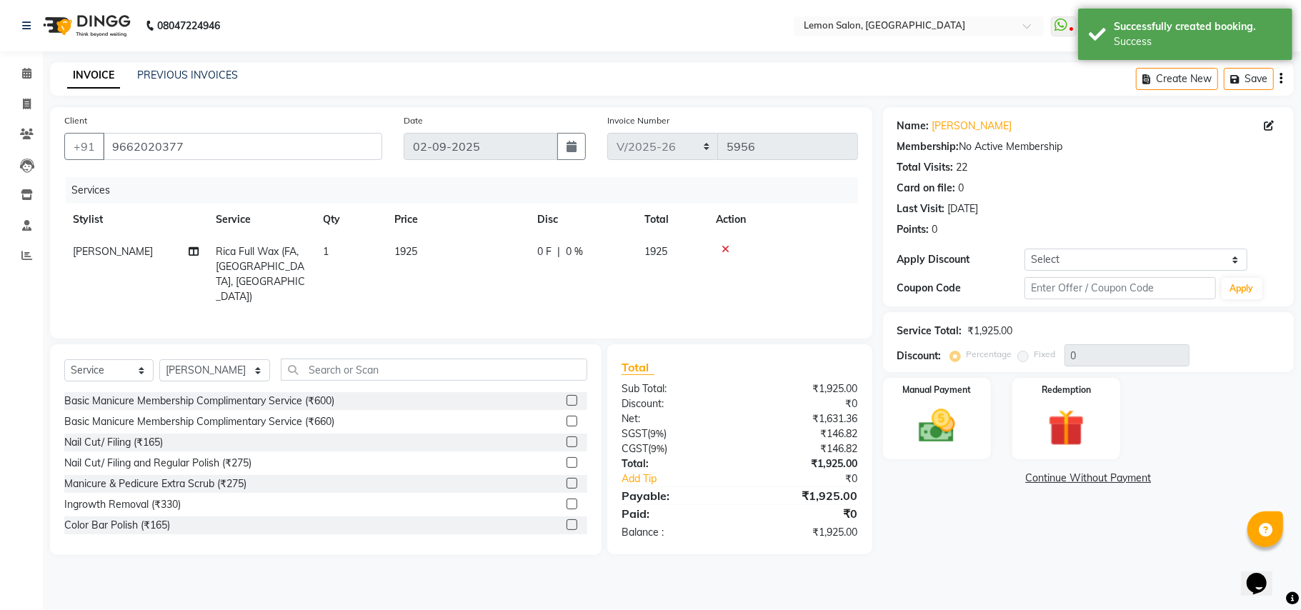
click at [726, 249] on icon at bounding box center [725, 249] width 8 height 10
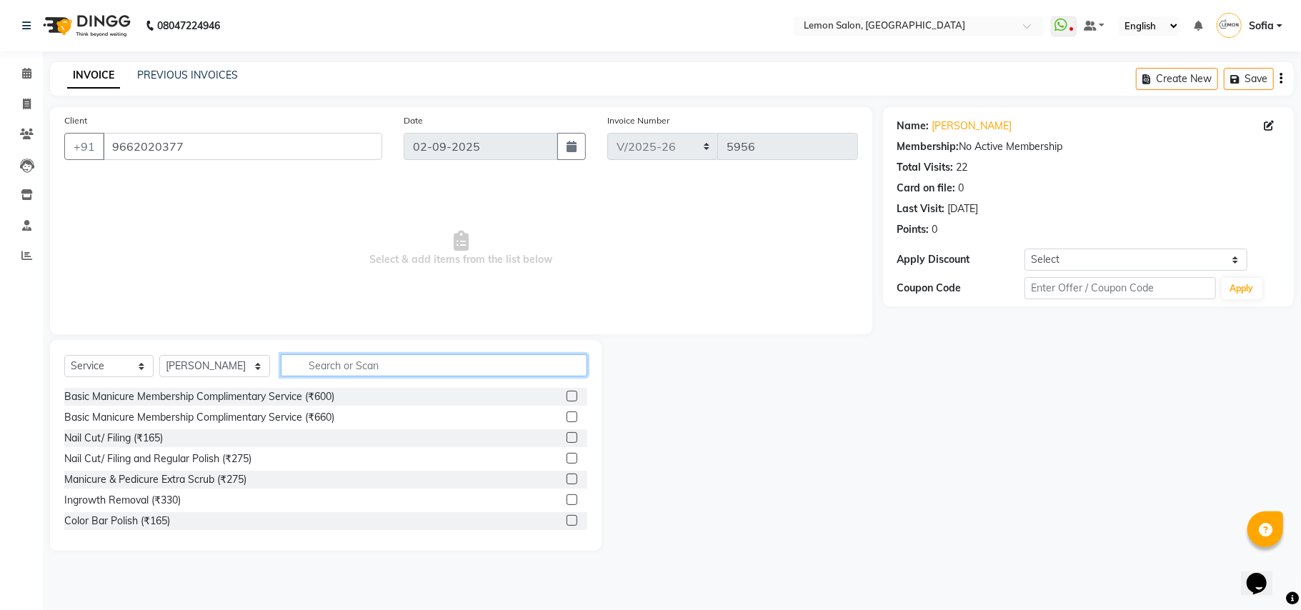
click at [393, 369] on input "text" at bounding box center [434, 365] width 306 height 22
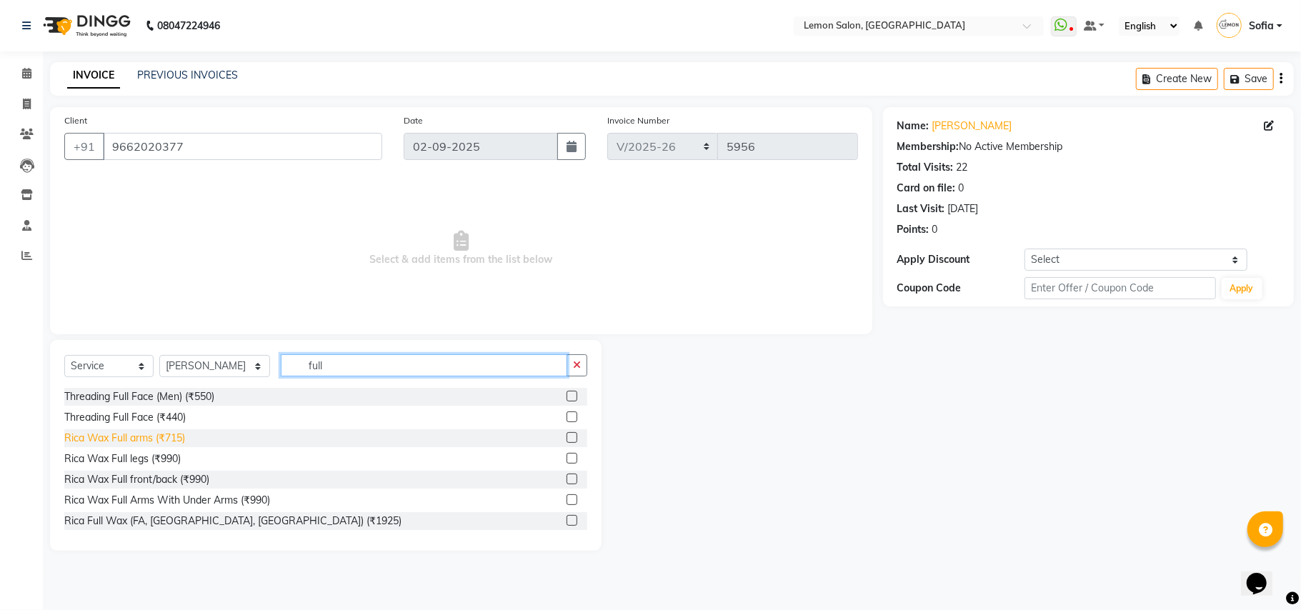
type input "full"
click at [149, 440] on div "Rica Wax Full arms (₹715)" at bounding box center [124, 438] width 121 height 15
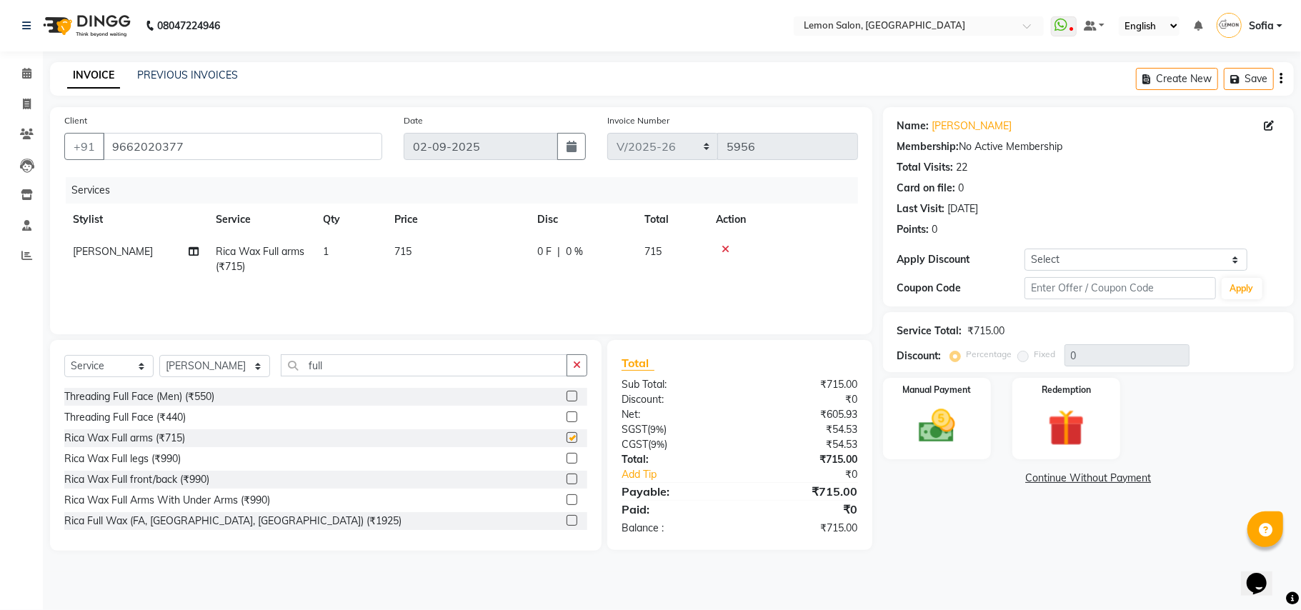
checkbox input "false"
click at [159, 461] on div "Rica Wax Full legs (₹990)" at bounding box center [122, 458] width 116 height 15
checkbox input "false"
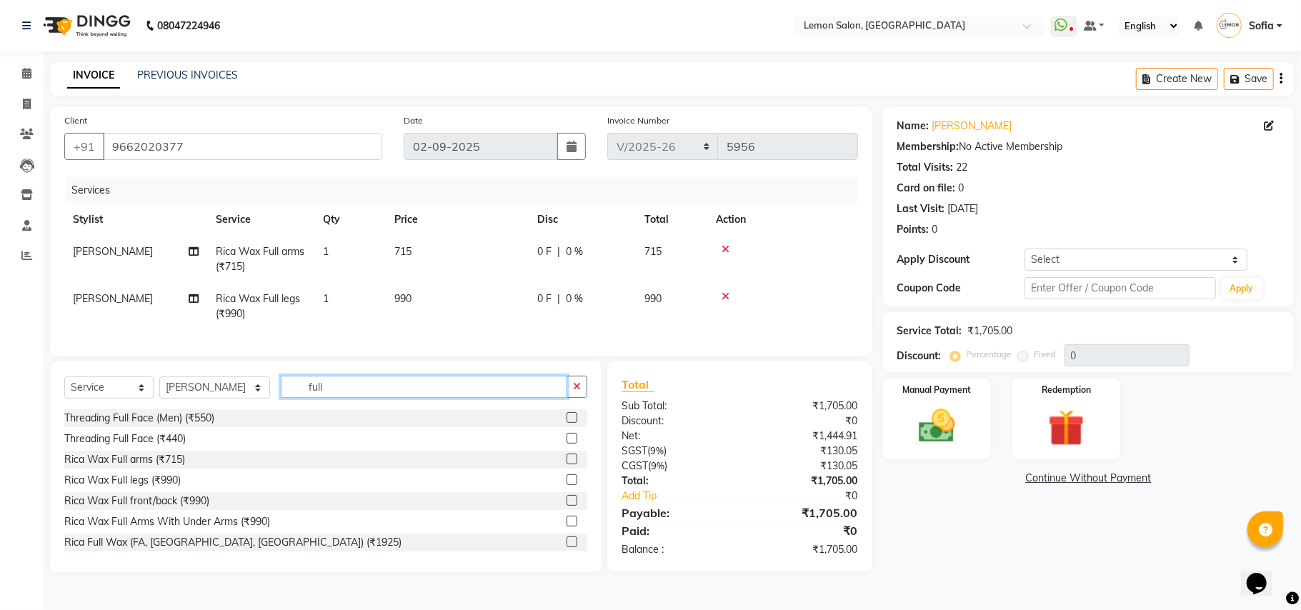
click at [321, 398] on input "full" at bounding box center [424, 387] width 286 height 22
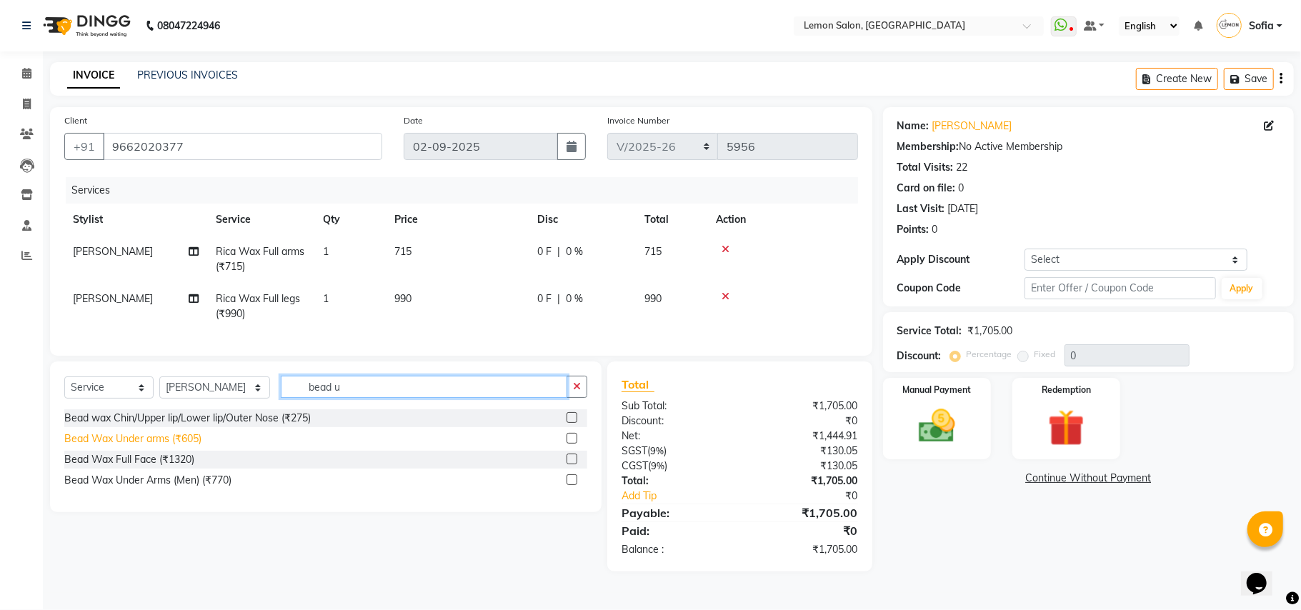
type input "bead u"
click at [194, 446] on div "Bead Wax Under arms (₹605)" at bounding box center [132, 438] width 137 height 15
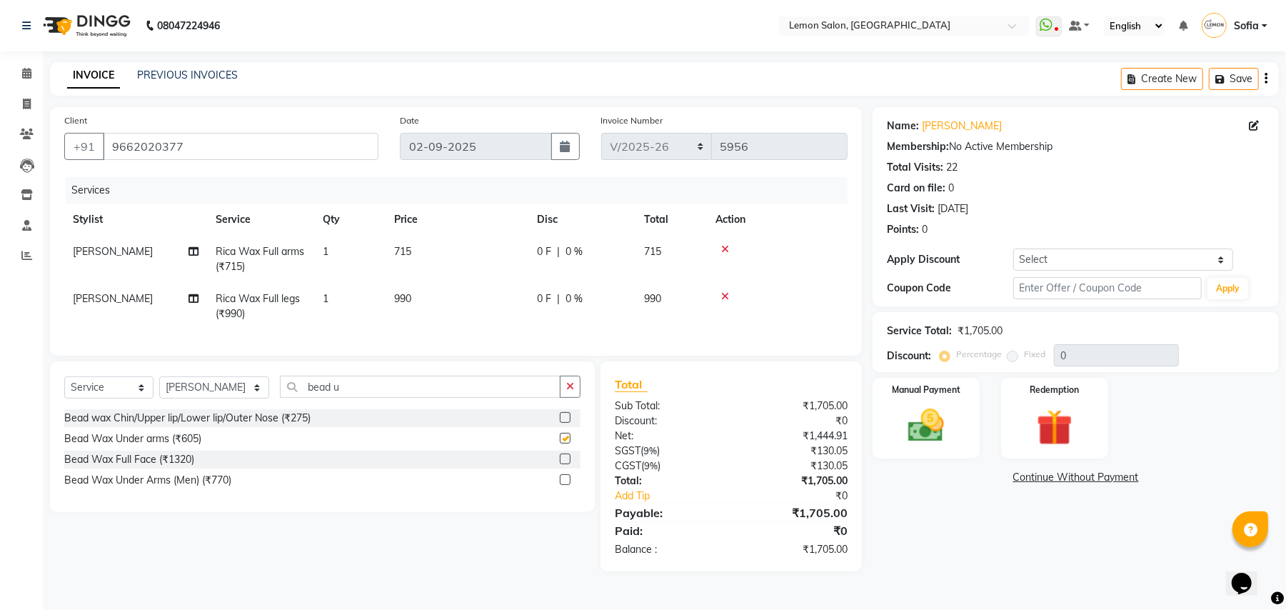
checkbox input "false"
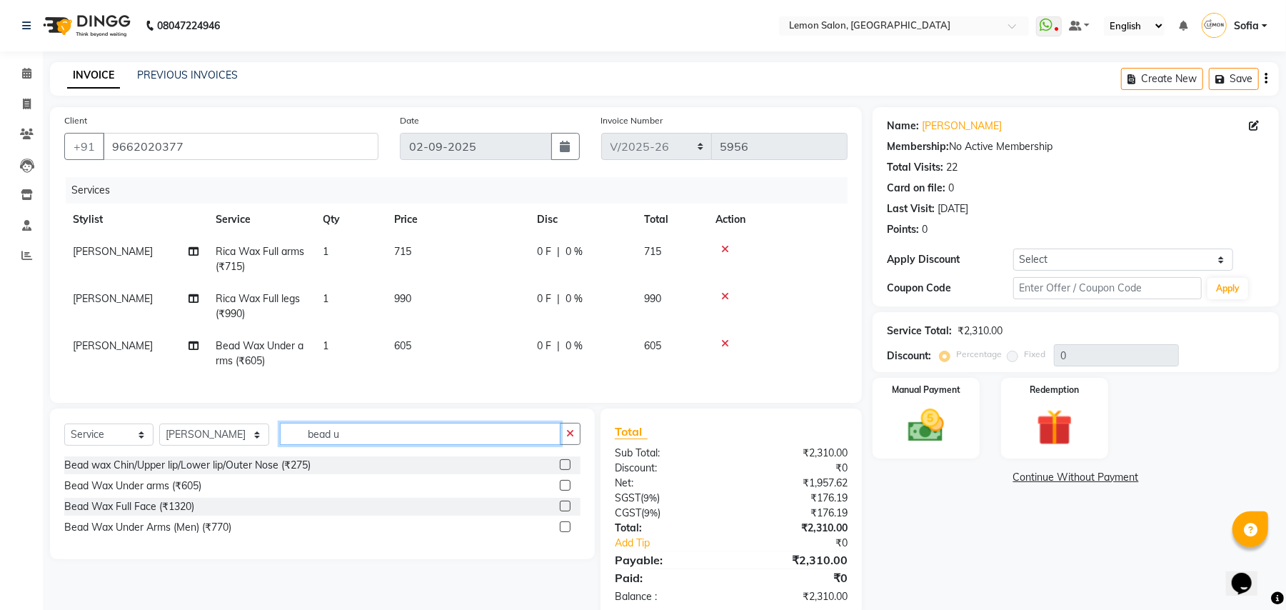
click at [336, 445] on input "bead u" at bounding box center [420, 434] width 281 height 22
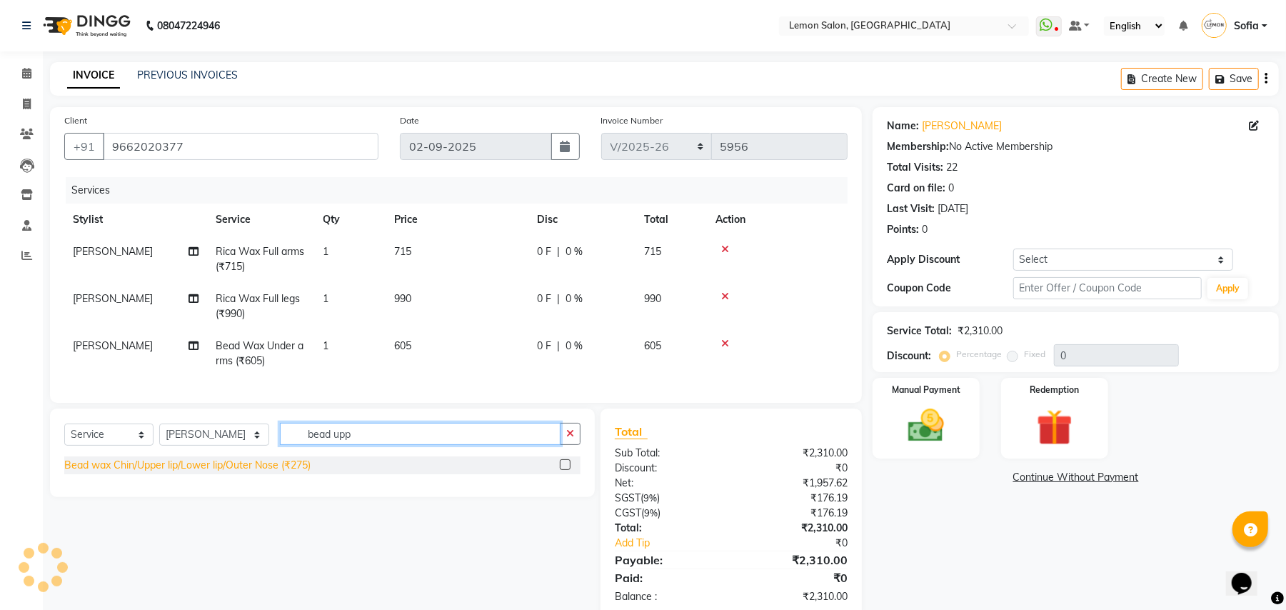
type input "bead upp"
click at [210, 473] on div "Bead wax Chin/Upper lip/Lower lip/Outer Nose (₹275)" at bounding box center [187, 465] width 246 height 15
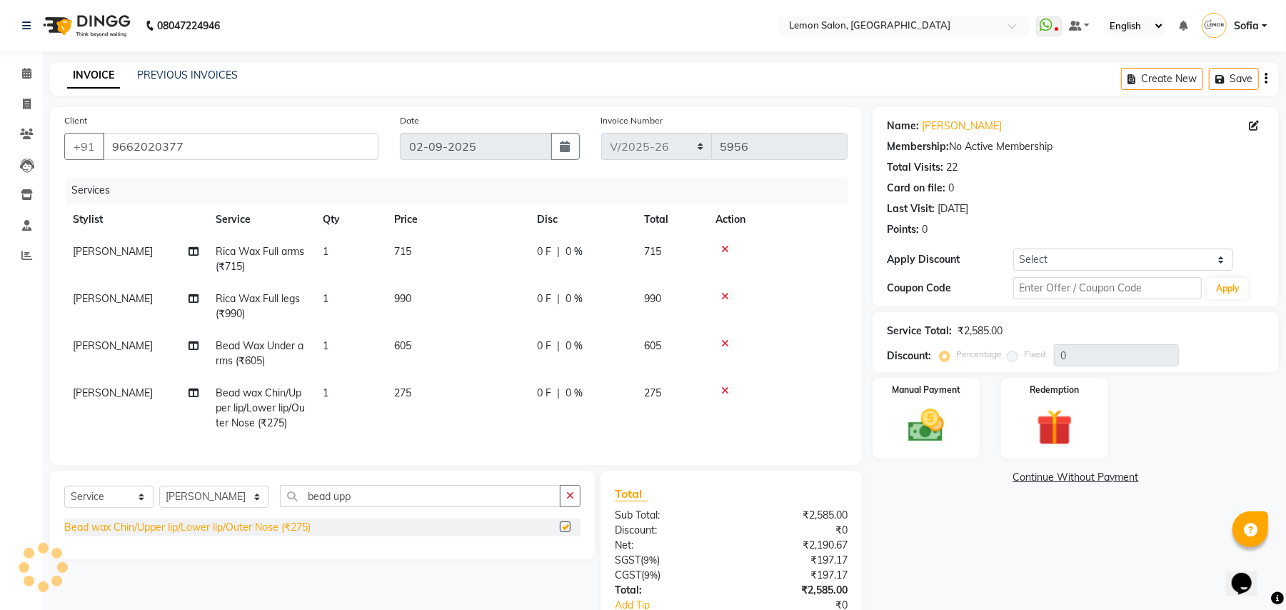
checkbox input "false"
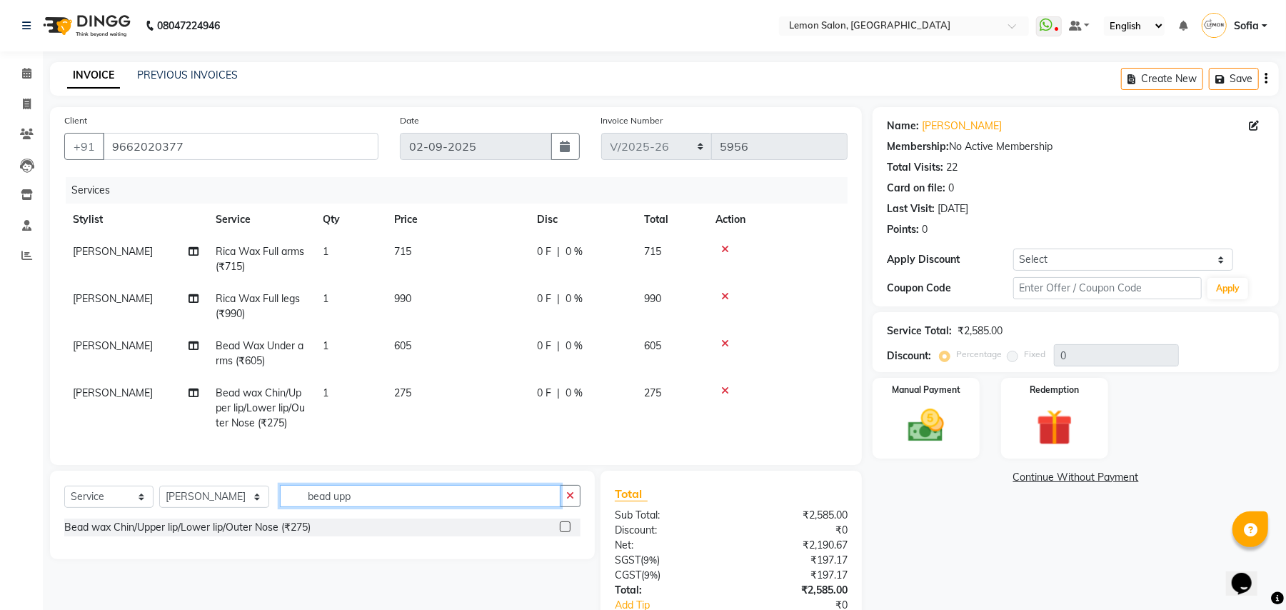
click at [332, 501] on input "bead upp" at bounding box center [420, 496] width 281 height 22
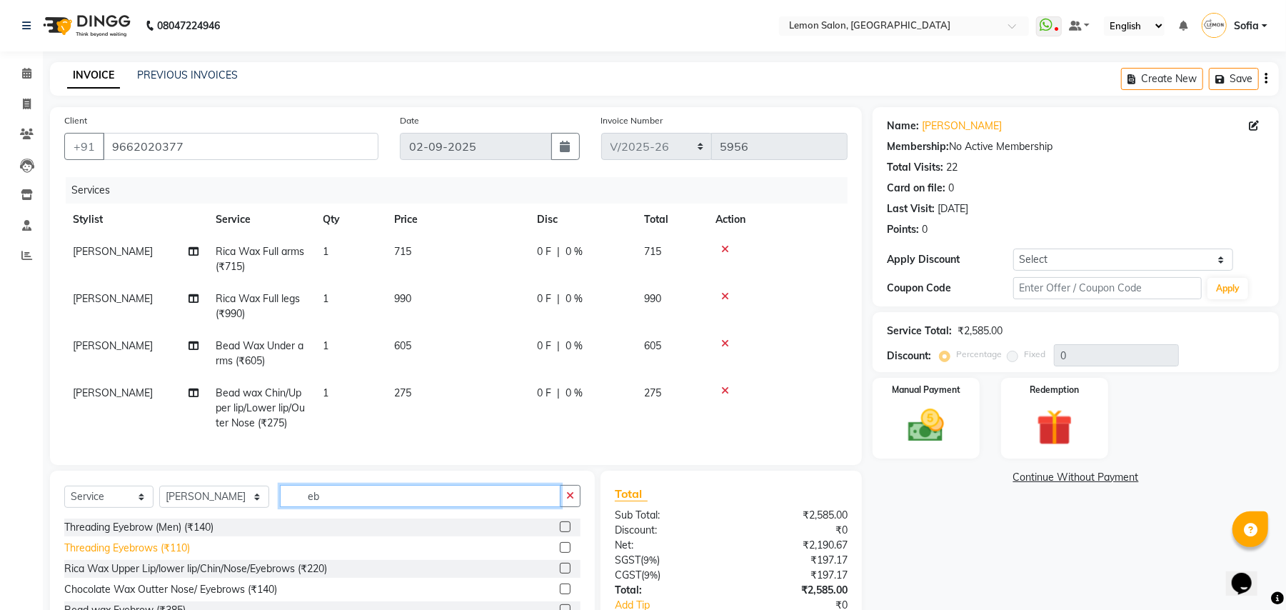
type input "eb"
click at [169, 556] on div "Threading Eyebrows (₹110)" at bounding box center [127, 548] width 126 height 15
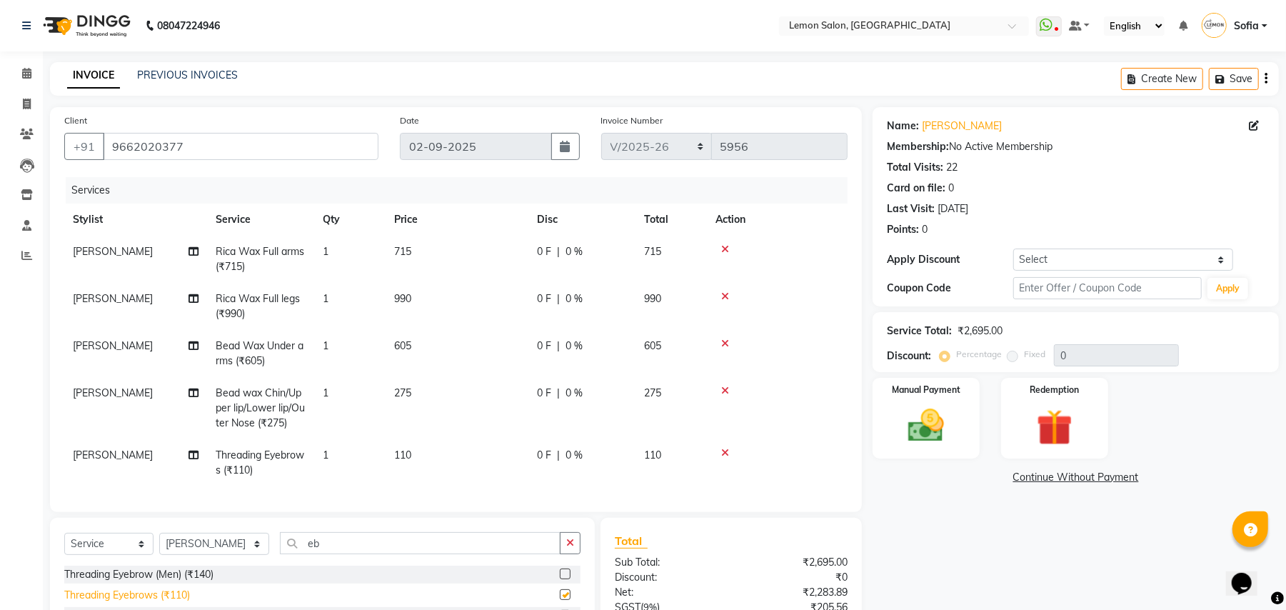
checkbox input "false"
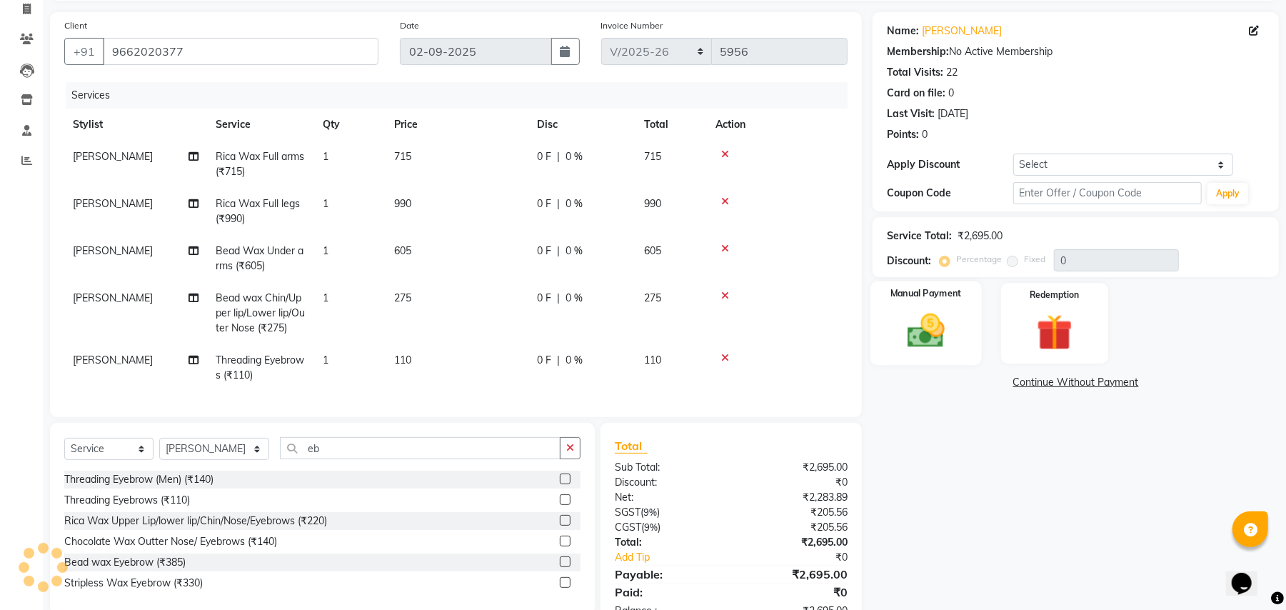
click at [909, 310] on img at bounding box center [926, 331] width 61 height 44
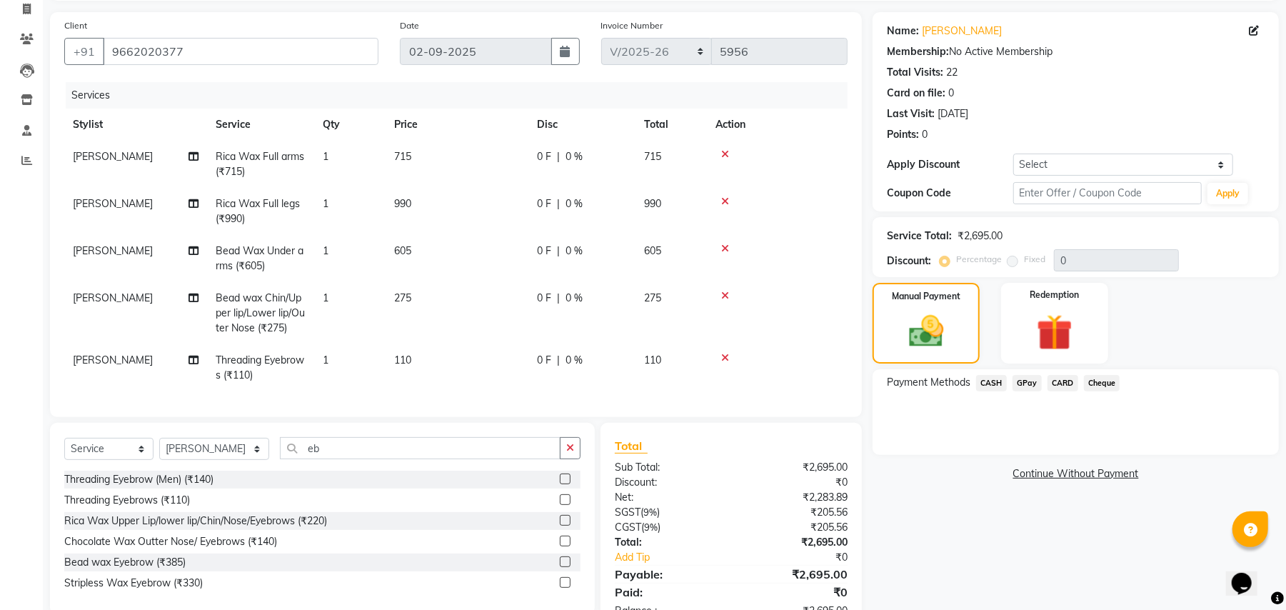
click at [1029, 381] on span "GPay" at bounding box center [1027, 383] width 29 height 16
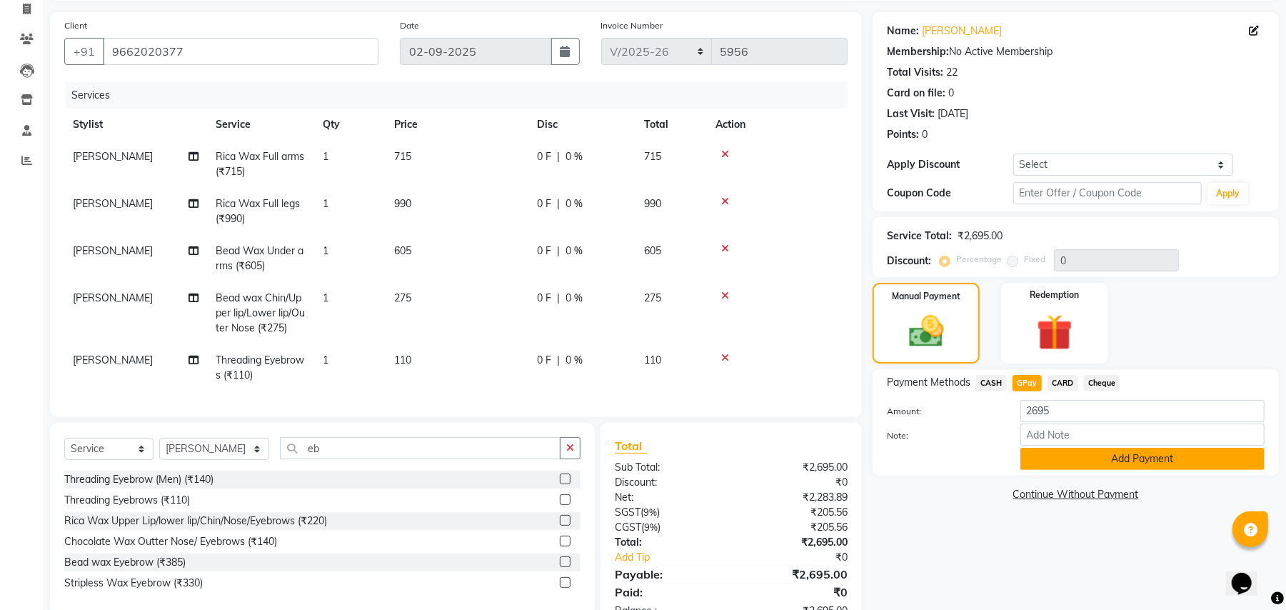
click at [1073, 461] on button "Add Payment" at bounding box center [1143, 459] width 244 height 22
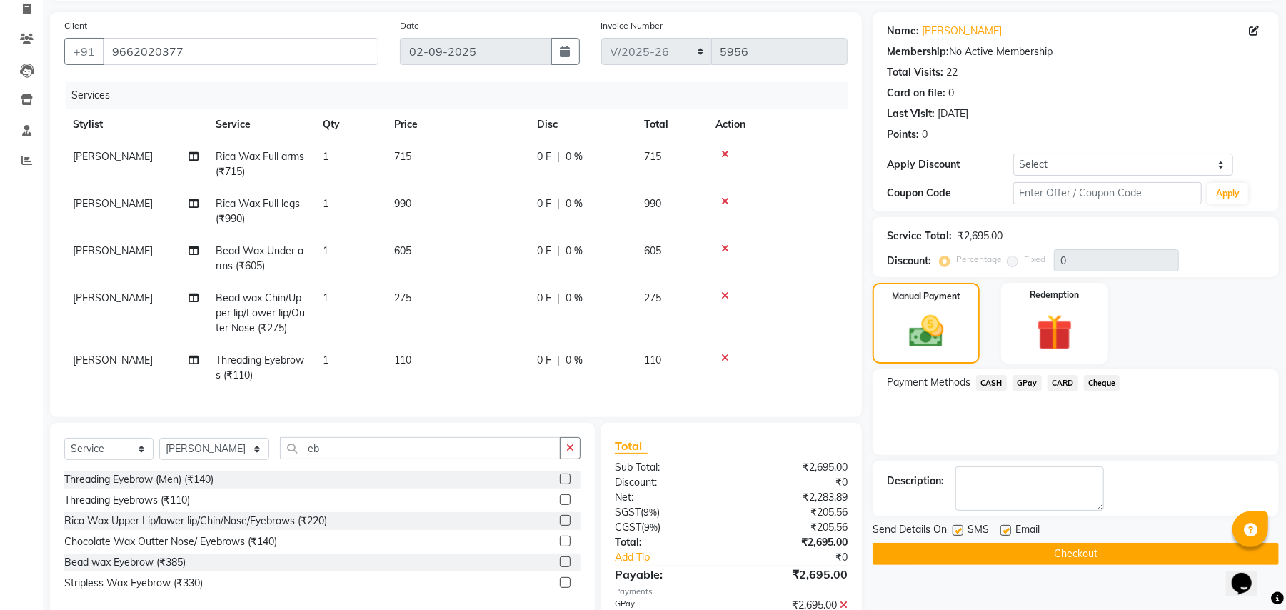
scroll to position [184, 0]
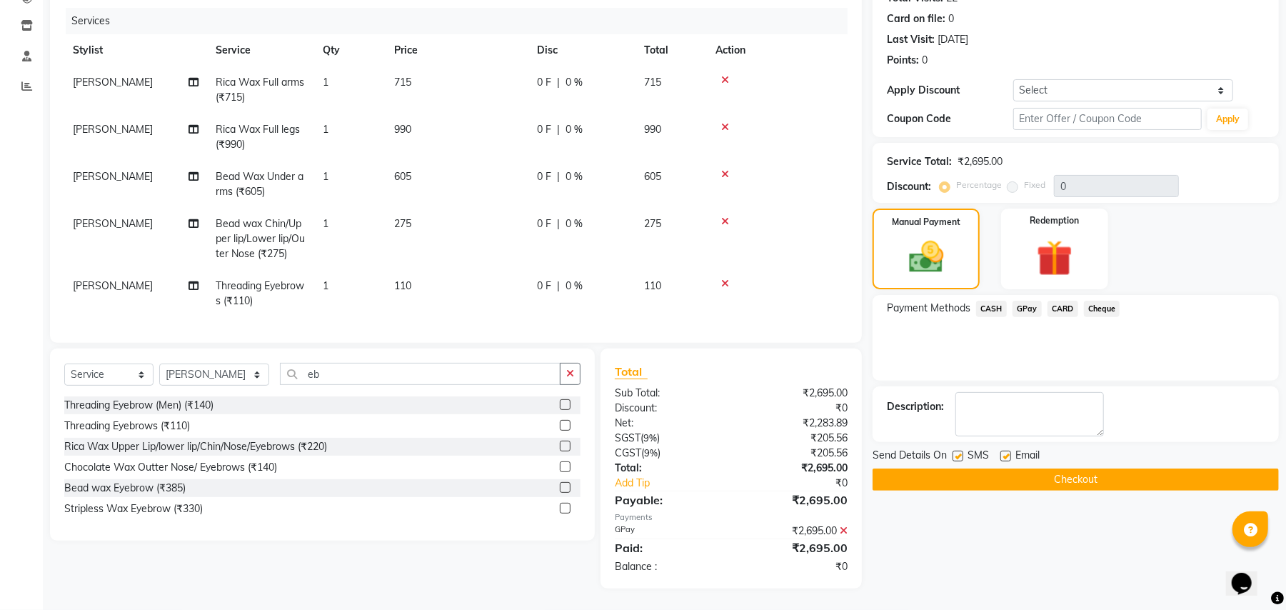
click at [1004, 451] on label at bounding box center [1006, 456] width 11 height 11
click at [1004, 452] on input "checkbox" at bounding box center [1005, 456] width 9 height 9
checkbox input "false"
click at [959, 451] on label at bounding box center [958, 456] width 11 height 11
click at [959, 452] on input "checkbox" at bounding box center [957, 456] width 9 height 9
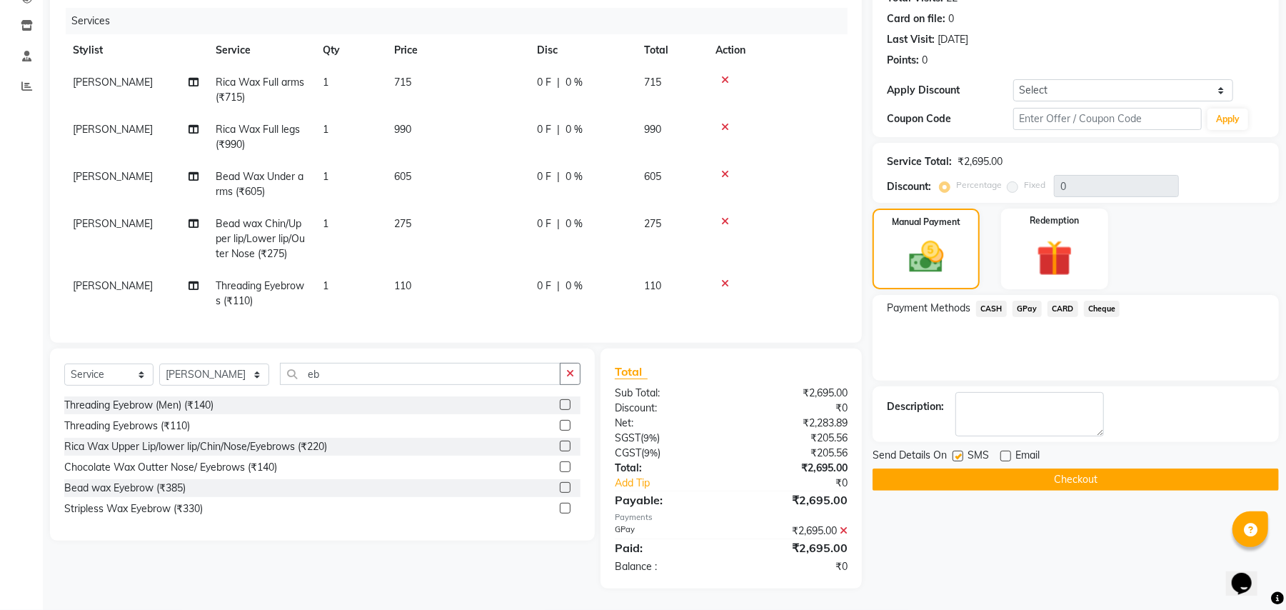
checkbox input "false"
click at [961, 471] on button "Checkout" at bounding box center [1076, 480] width 406 height 22
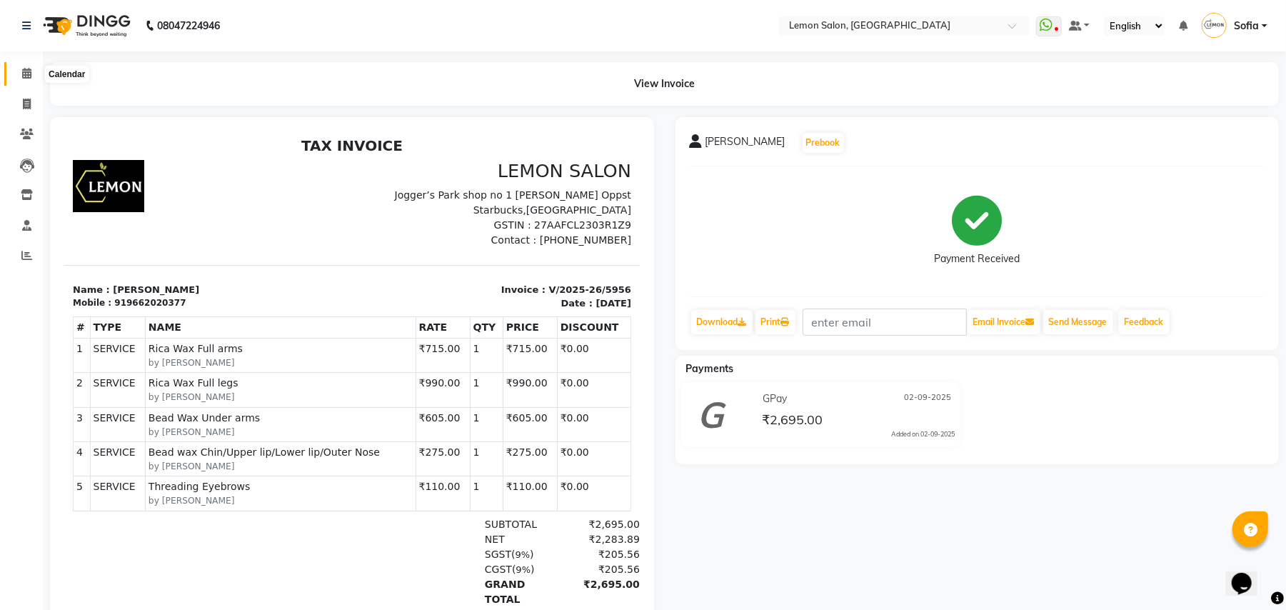
drag, startPoint x: 26, startPoint y: 73, endPoint x: 19, endPoint y: 74, distance: 7.3
click at [26, 74] on icon at bounding box center [26, 73] width 9 height 11
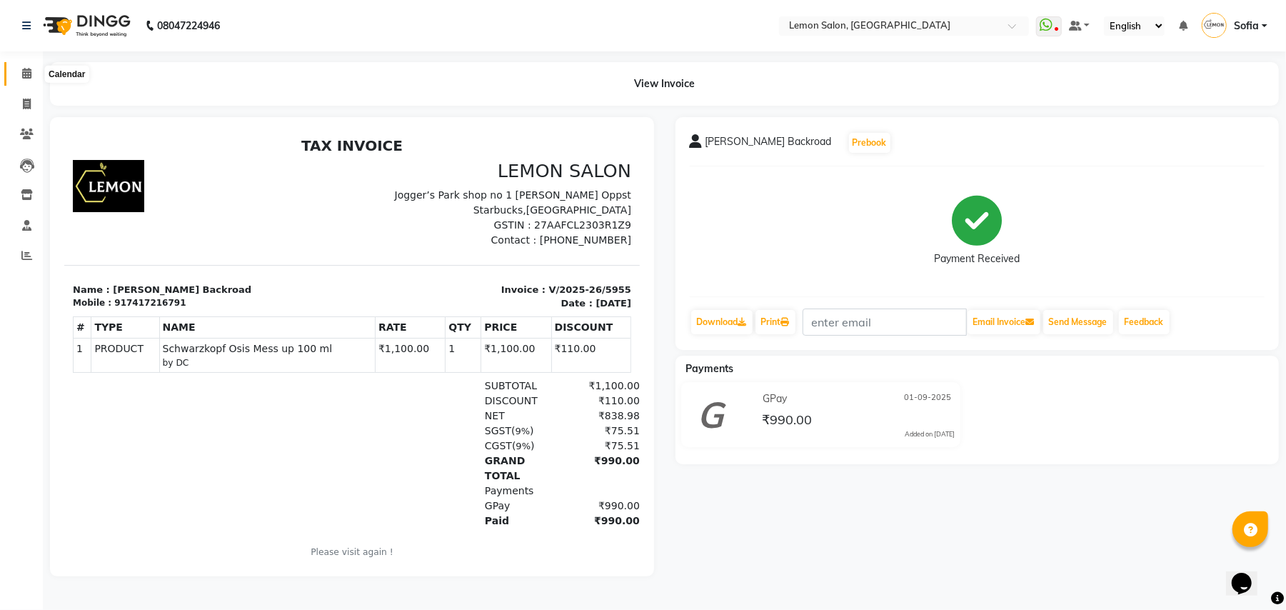
click at [27, 78] on icon at bounding box center [26, 73] width 9 height 11
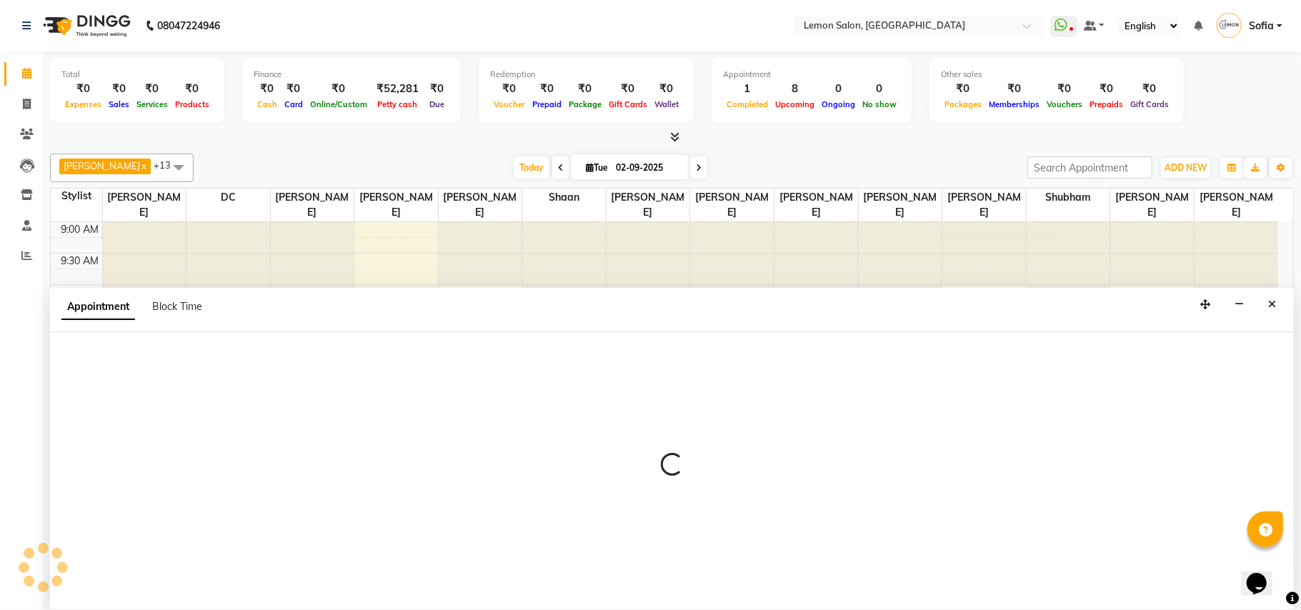
select select "58017"
select select "720"
select select "tentative"
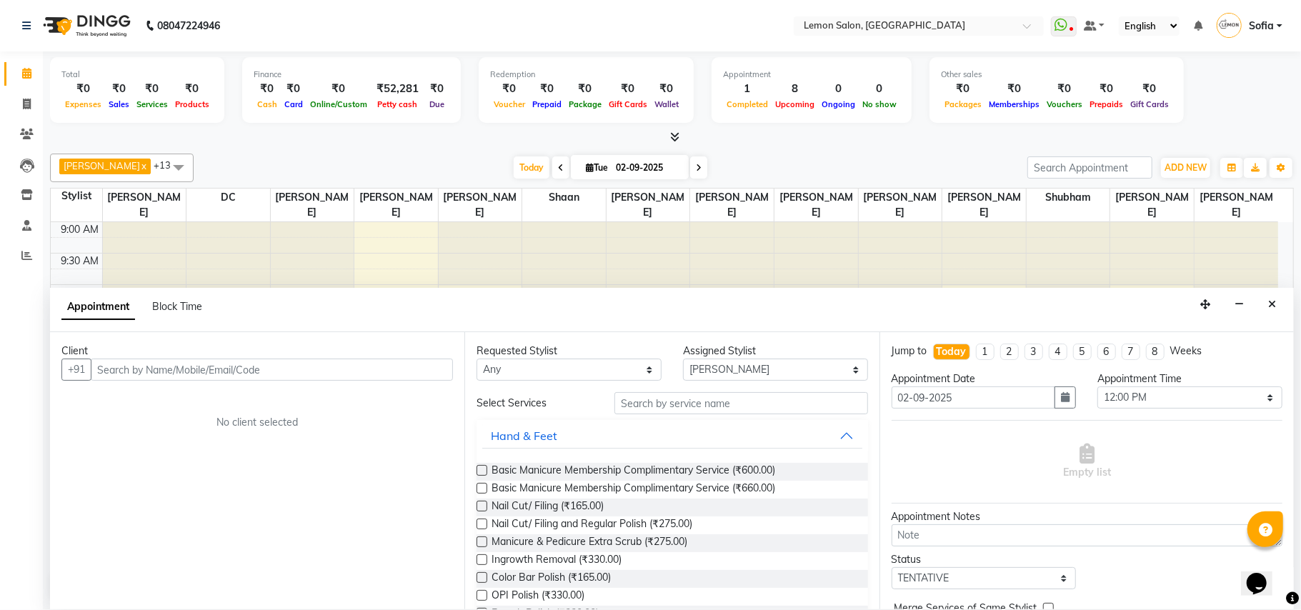
click at [203, 356] on div "Client" at bounding box center [256, 351] width 391 height 15
click at [653, 412] on input "text" at bounding box center [741, 403] width 254 height 22
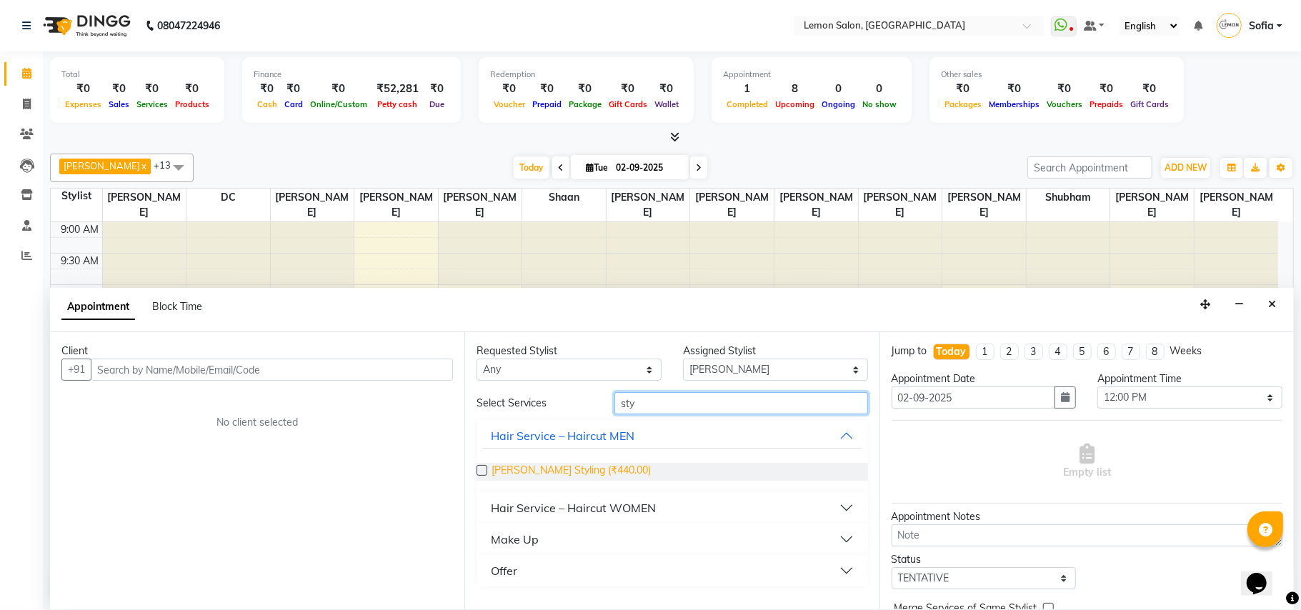
type input "sty"
drag, startPoint x: 533, startPoint y: 469, endPoint x: 420, endPoint y: 429, distance: 119.5
click at [521, 464] on span "Beard Styling (₹440.00)" at bounding box center [570, 472] width 159 height 18
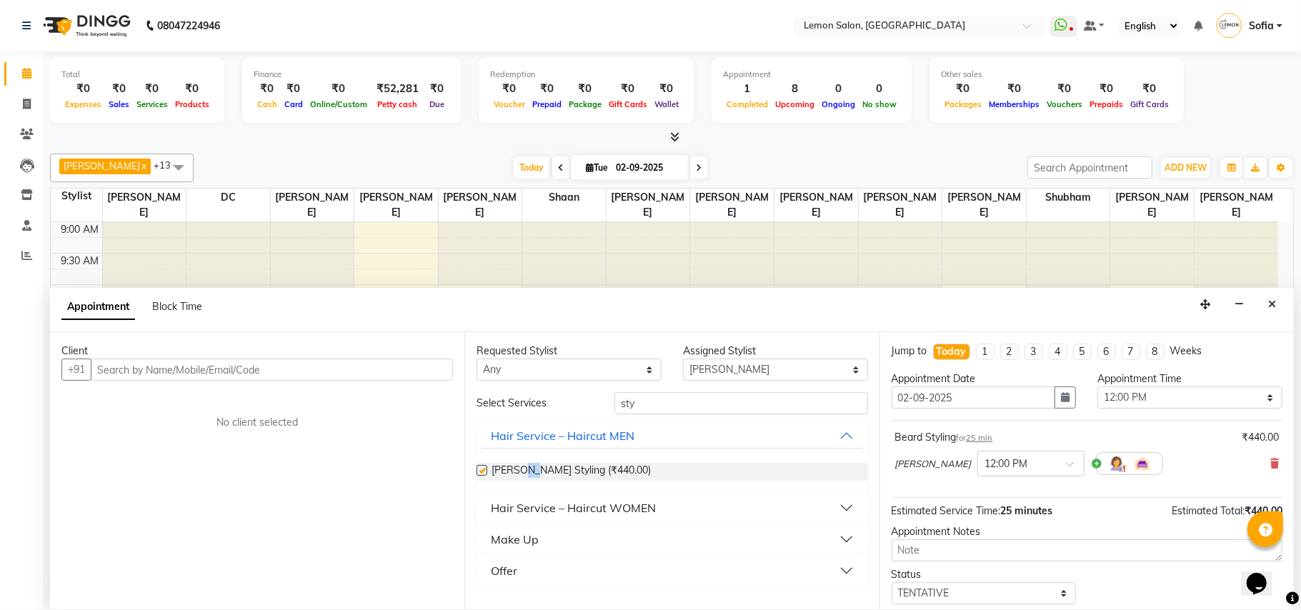
checkbox input "false"
click at [351, 378] on input "text" at bounding box center [272, 370] width 362 height 22
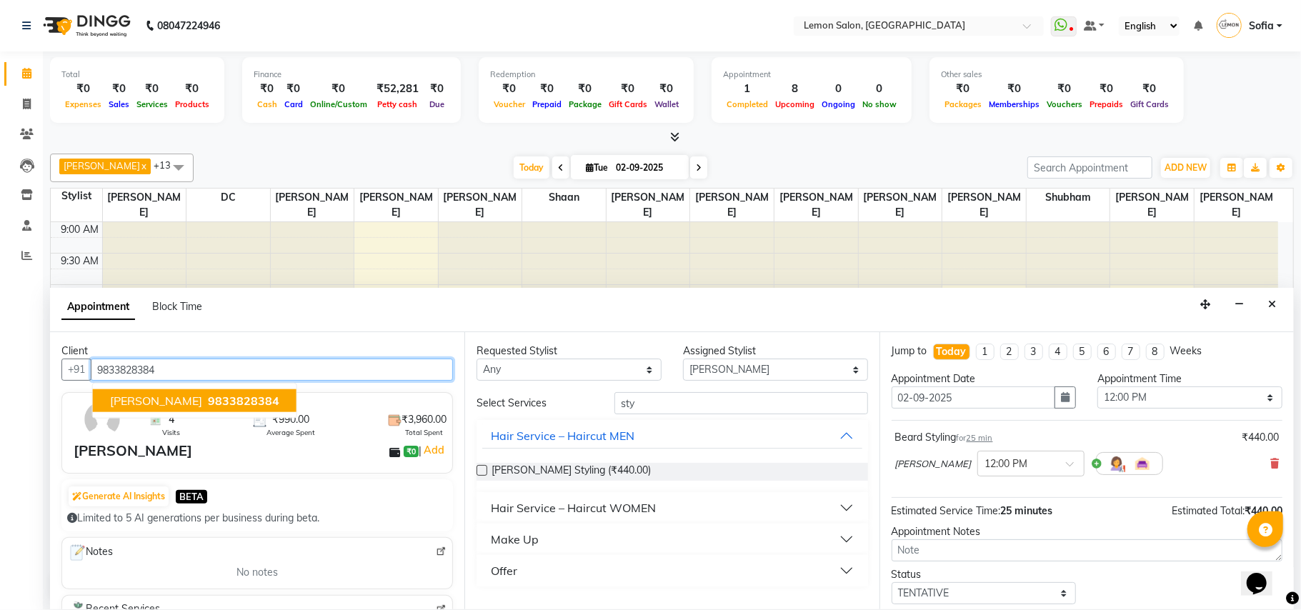
click at [208, 406] on span "9833828384" at bounding box center [243, 401] width 71 height 14
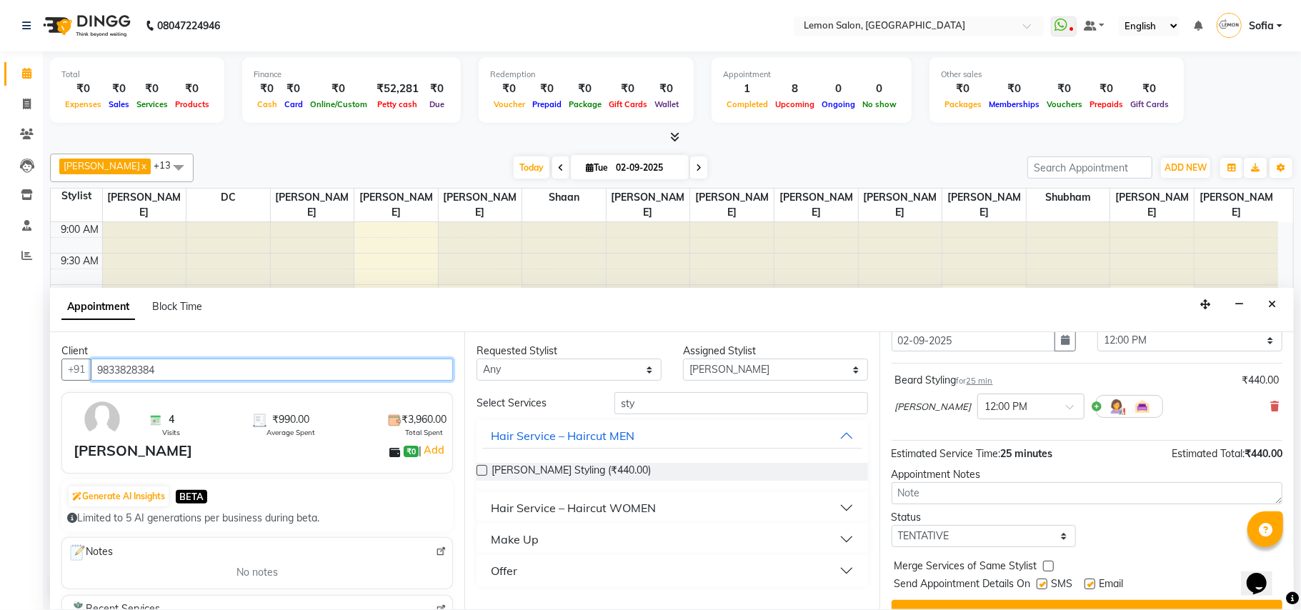
scroll to position [86, 0]
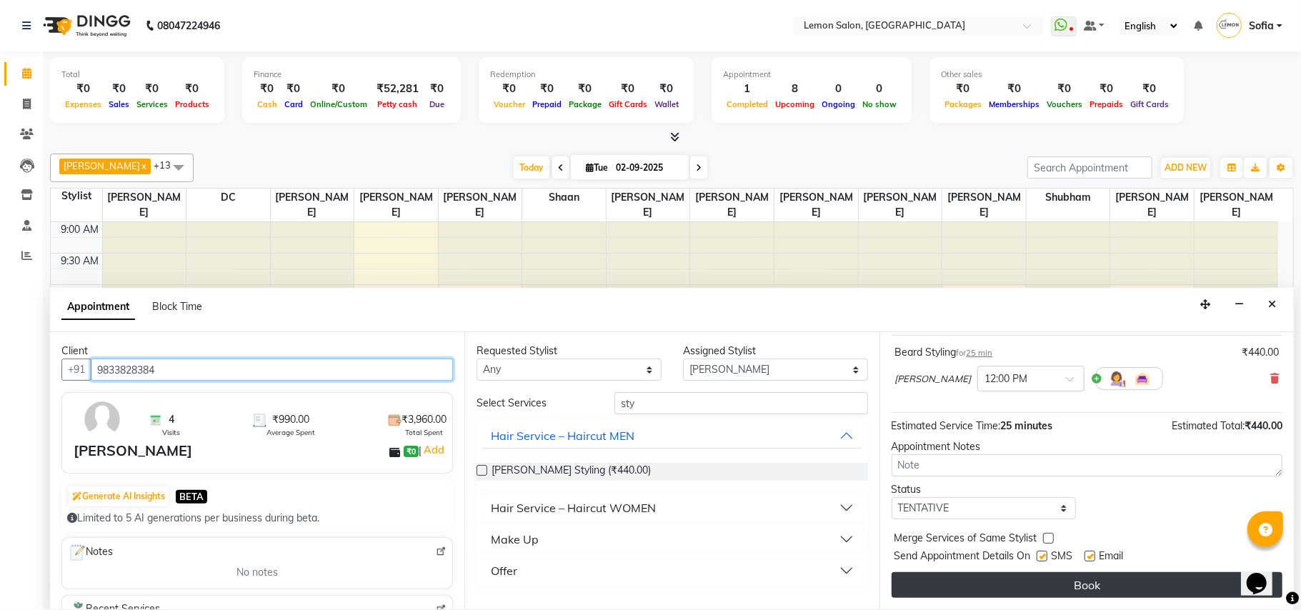
type input "9833828384"
click at [1046, 590] on button "Book" at bounding box center [1086, 585] width 391 height 26
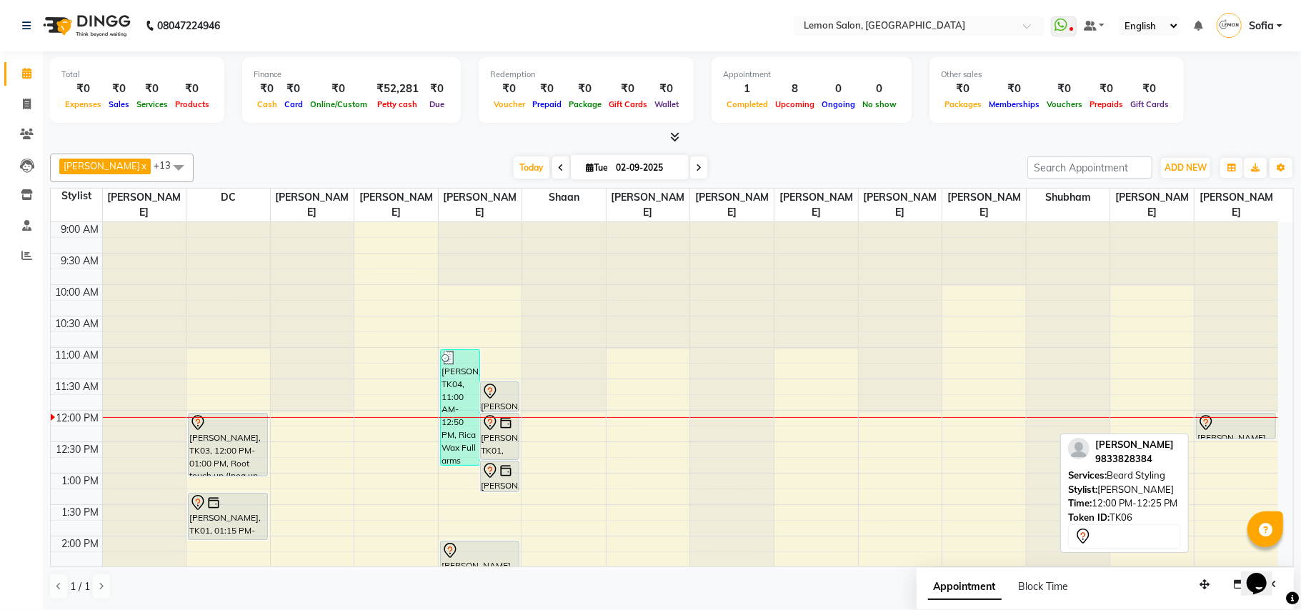
click at [1231, 437] on div at bounding box center [1235, 439] width 79 height 6
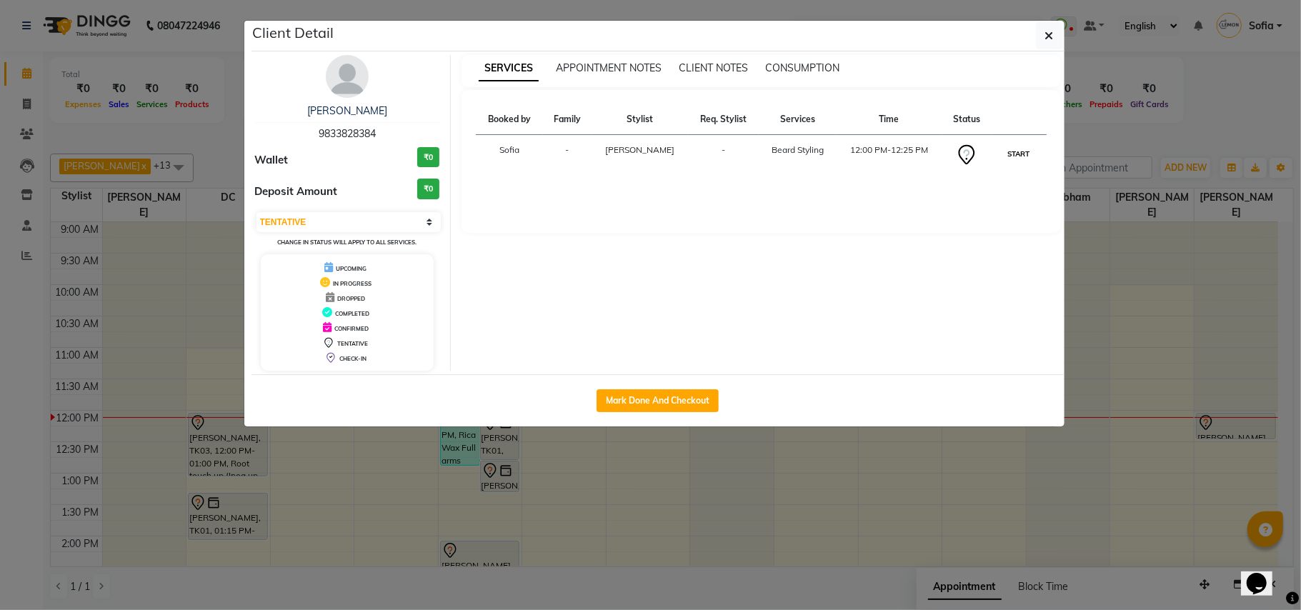
click at [1019, 150] on button "START" at bounding box center [1018, 154] width 29 height 18
select select "1"
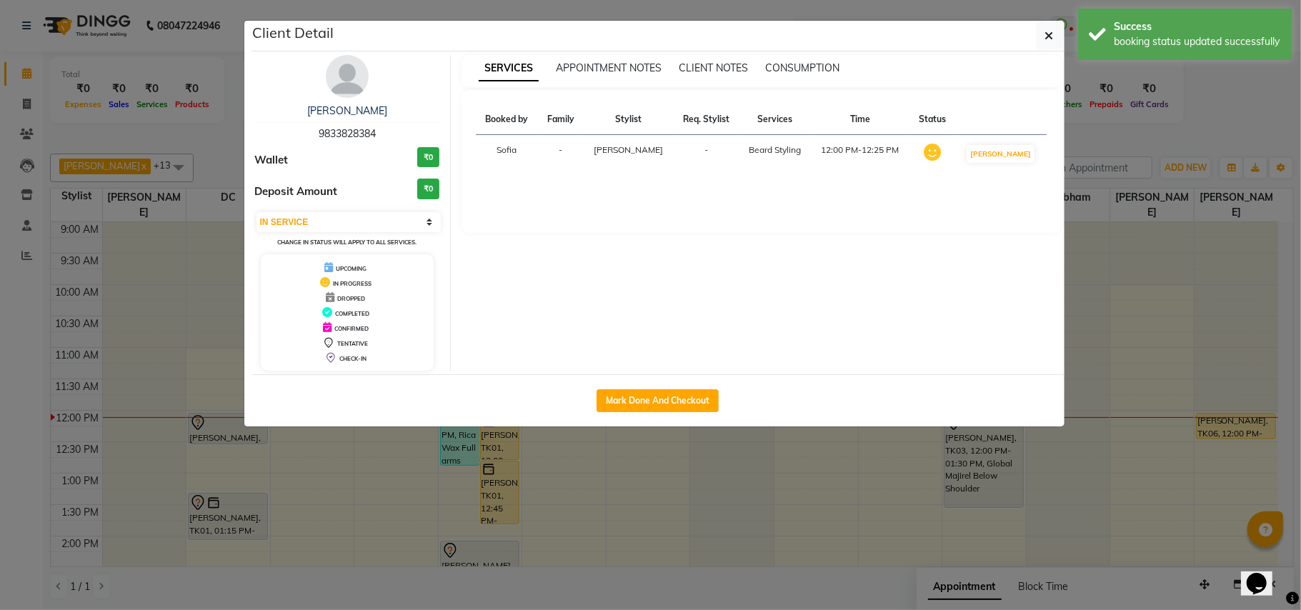
click at [0, 421] on ngb-modal-window "Client Detail Amey 9833828384 Wallet ₹0 Deposit Amount ₹0 Select IN SERVICE CON…" at bounding box center [650, 305] width 1301 height 610
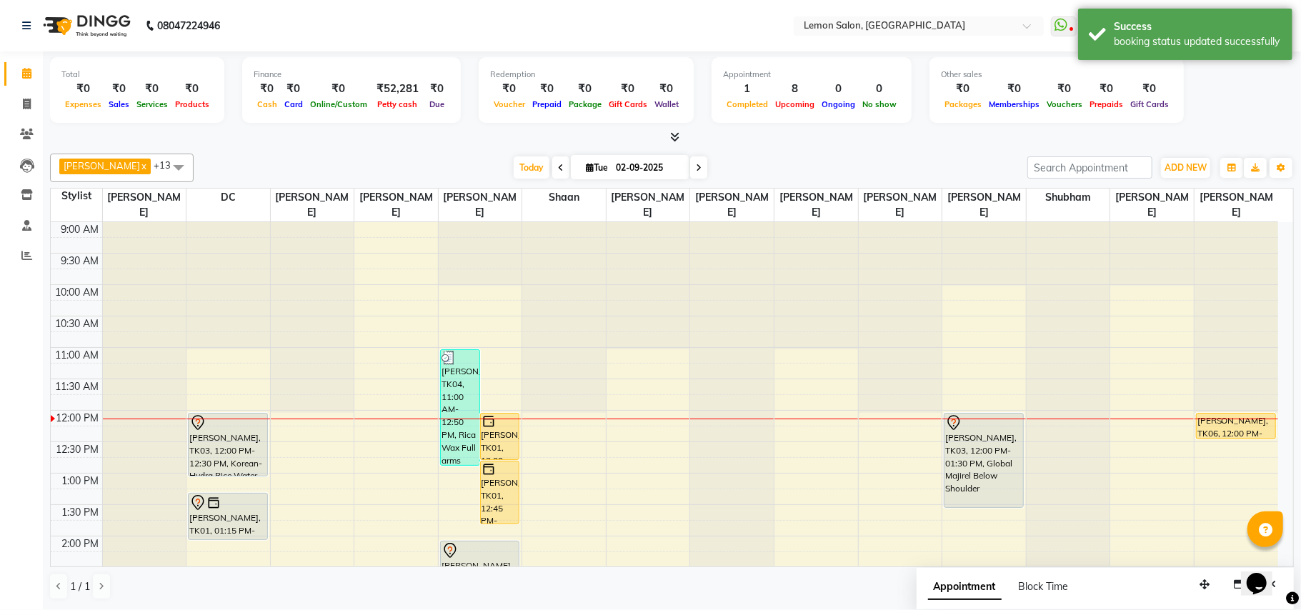
drag, startPoint x: 236, startPoint y: 444, endPoint x: 235, endPoint y: 464, distance: 19.3
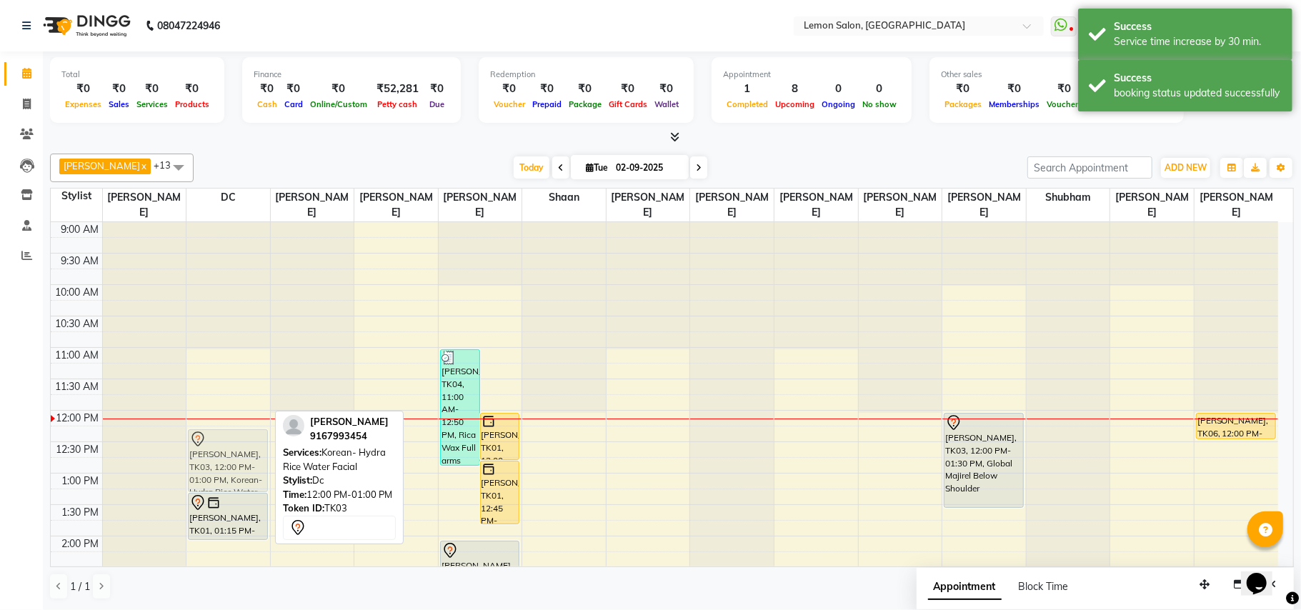
drag, startPoint x: 234, startPoint y: 443, endPoint x: 233, endPoint y: 452, distance: 9.4
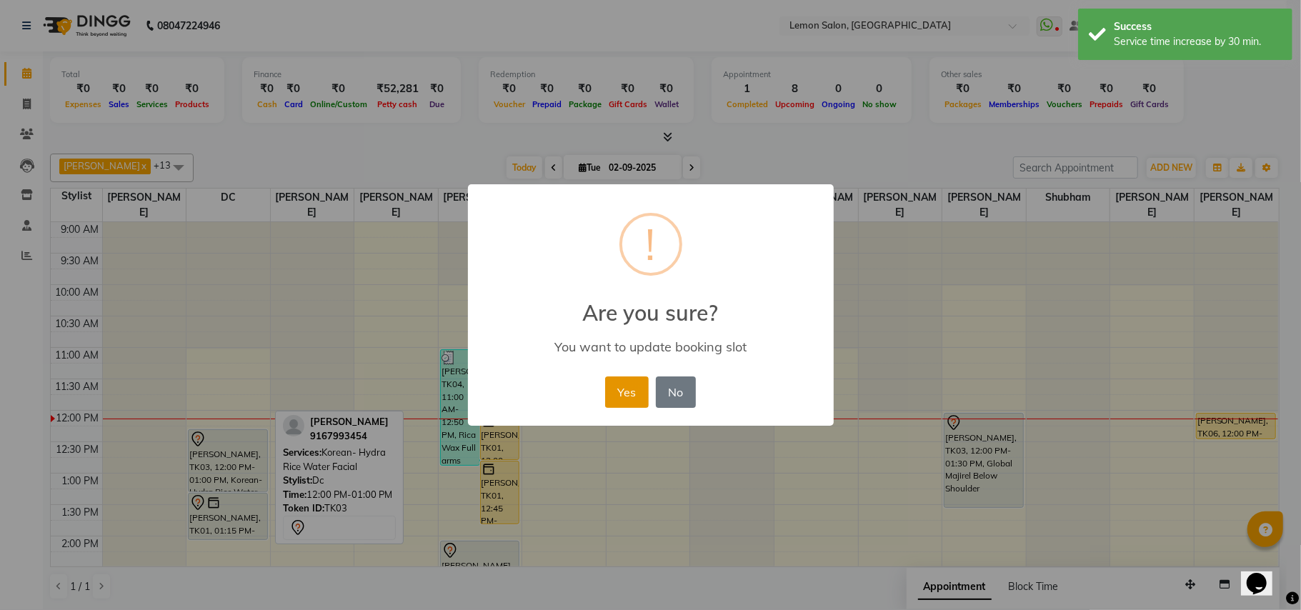
click at [639, 384] on button "Yes" at bounding box center [627, 391] width 44 height 31
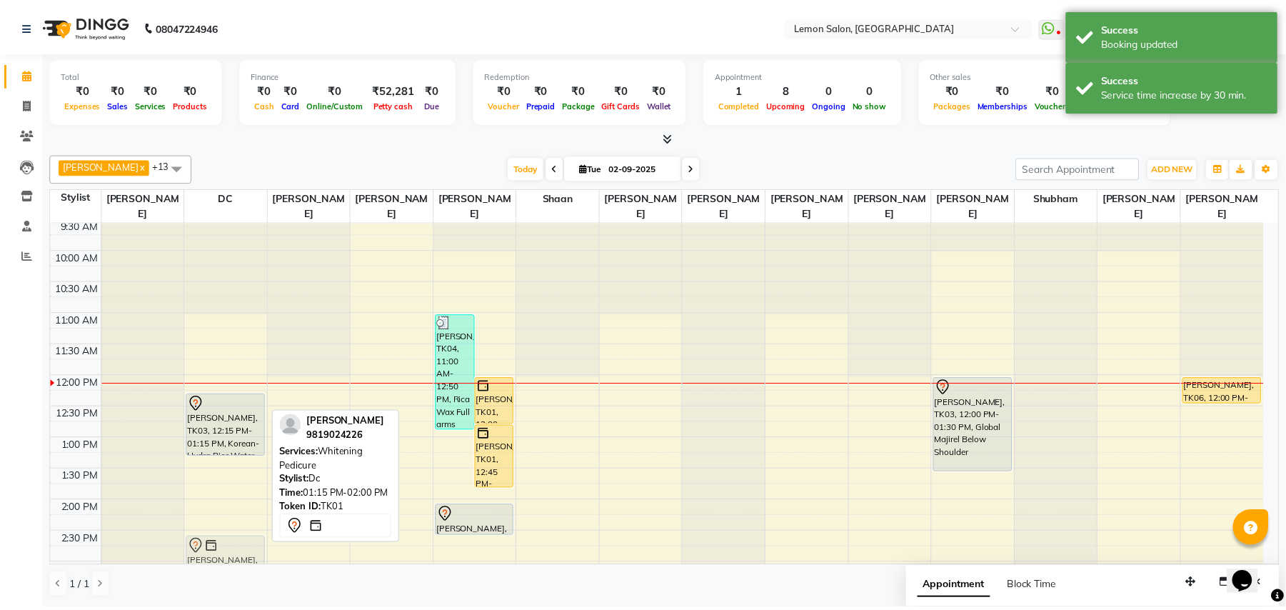
scroll to position [46, 0]
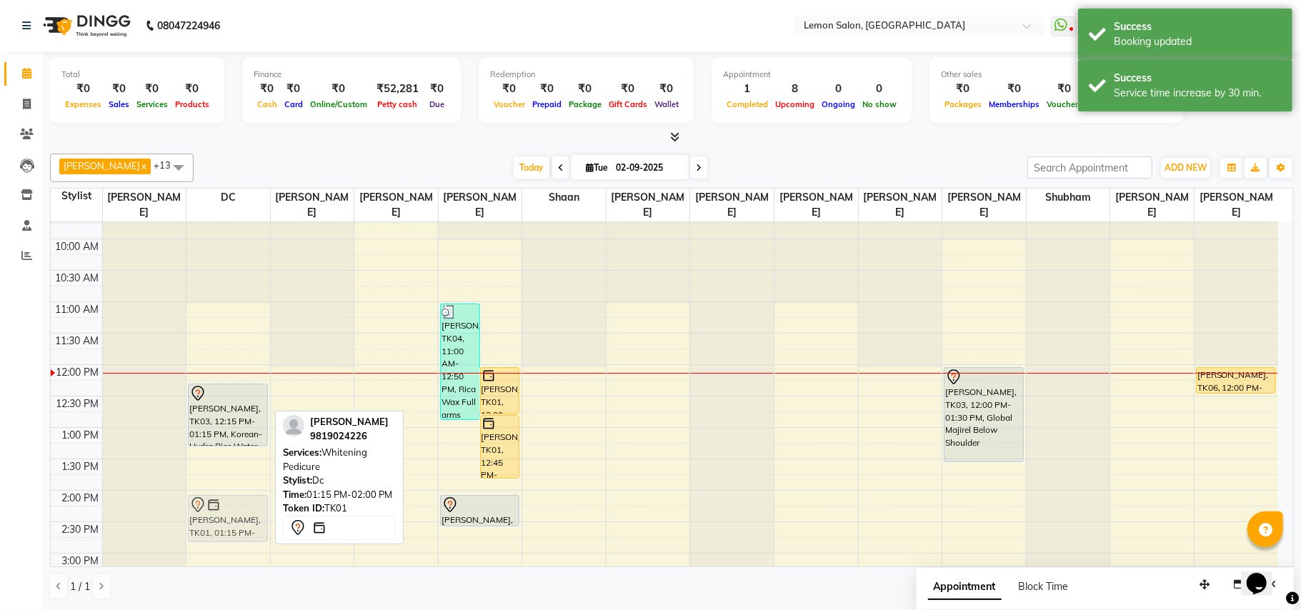
drag, startPoint x: 224, startPoint y: 516, endPoint x: 200, endPoint y: 510, distance: 24.3
click at [200, 510] on div "NITASHA, TK03, 12:15 PM-01:15 PM, Korean- Hydra Rice Water Facial Smriti, TK01,…" at bounding box center [228, 615] width 84 height 879
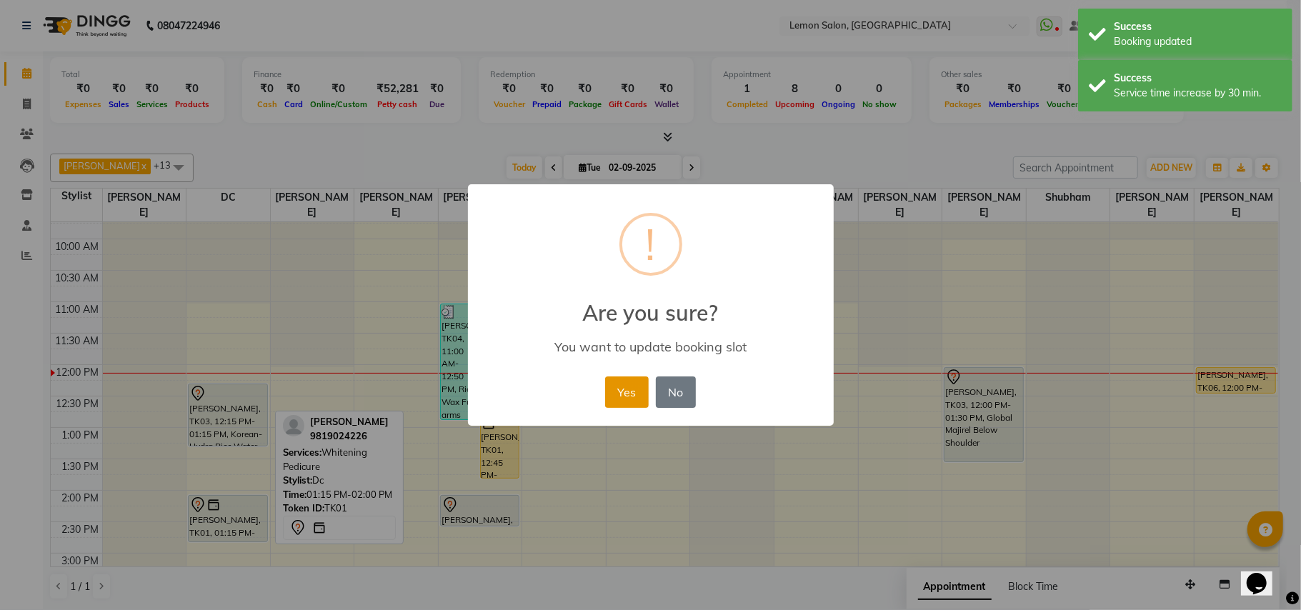
click at [624, 384] on button "Yes" at bounding box center [627, 391] width 44 height 31
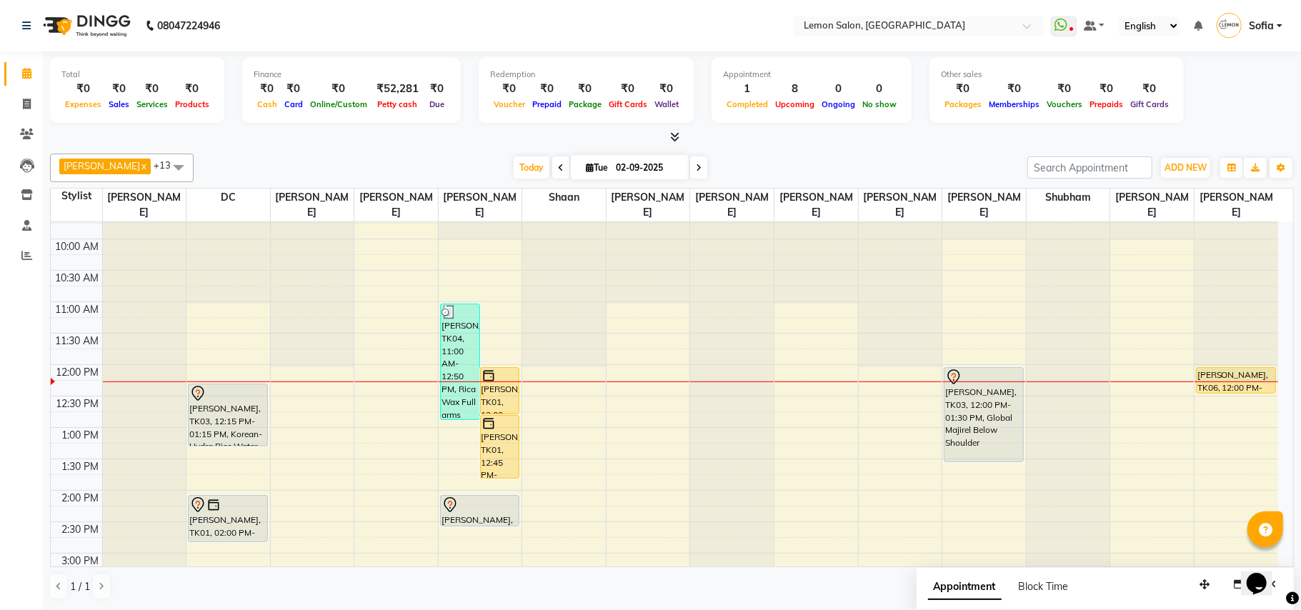
click at [1217, 382] on div at bounding box center [1236, 381] width 84 height 1
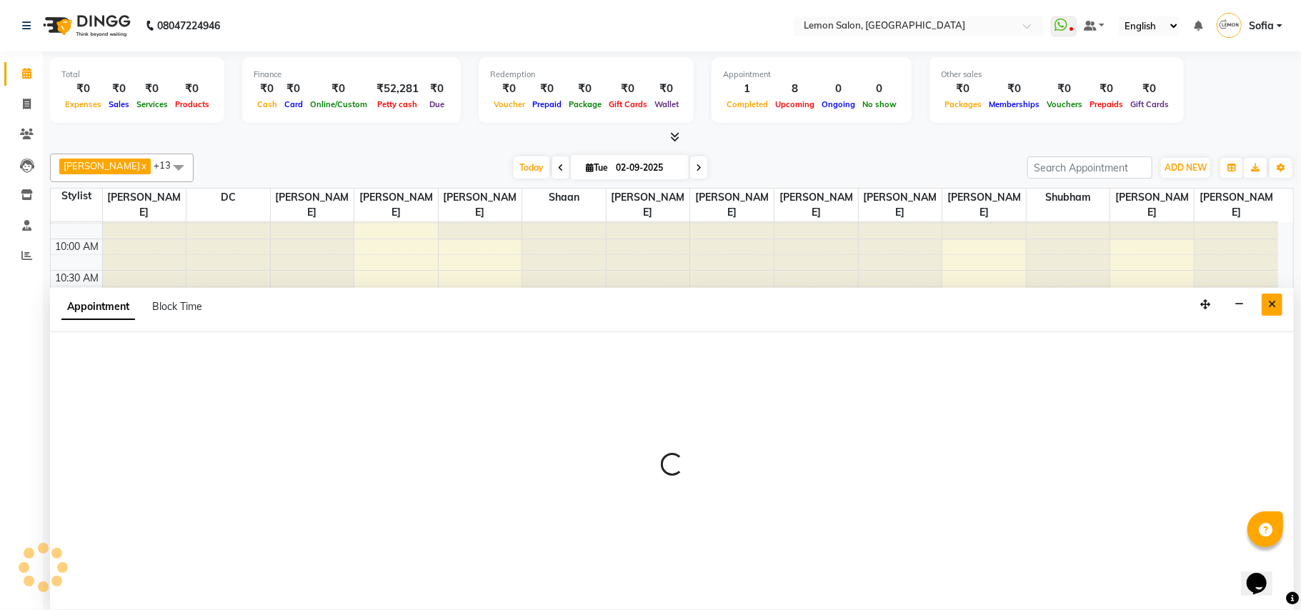
select select "58017"
select select "tentative"
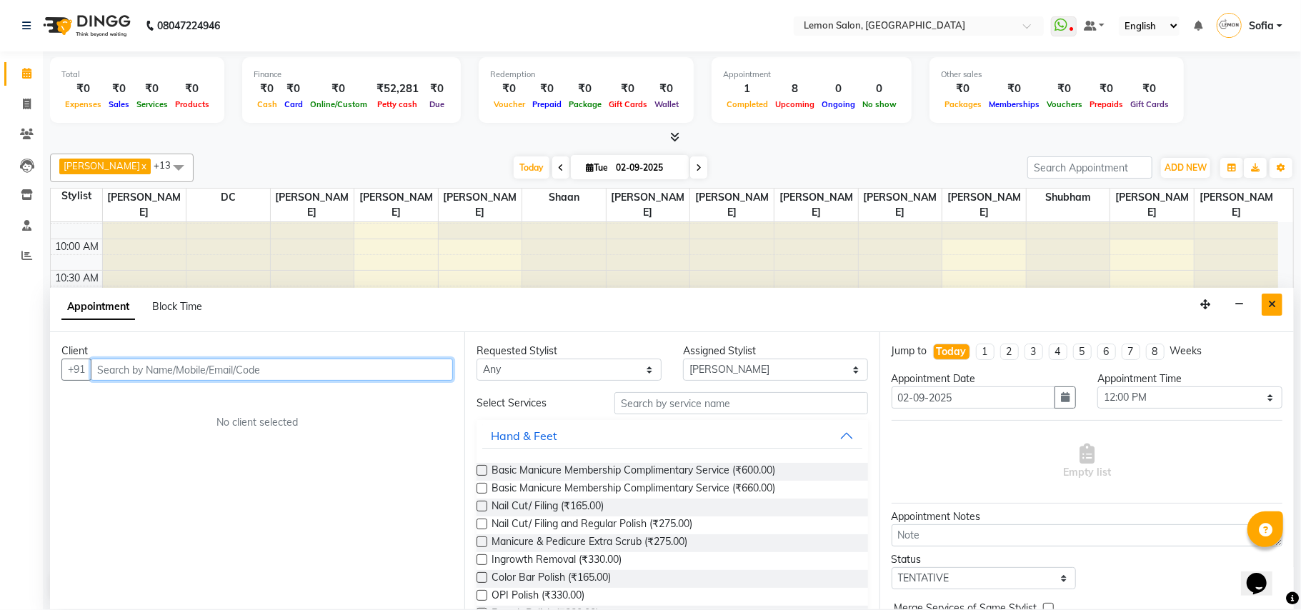
click at [1274, 301] on icon "Close" at bounding box center [1272, 304] width 8 height 10
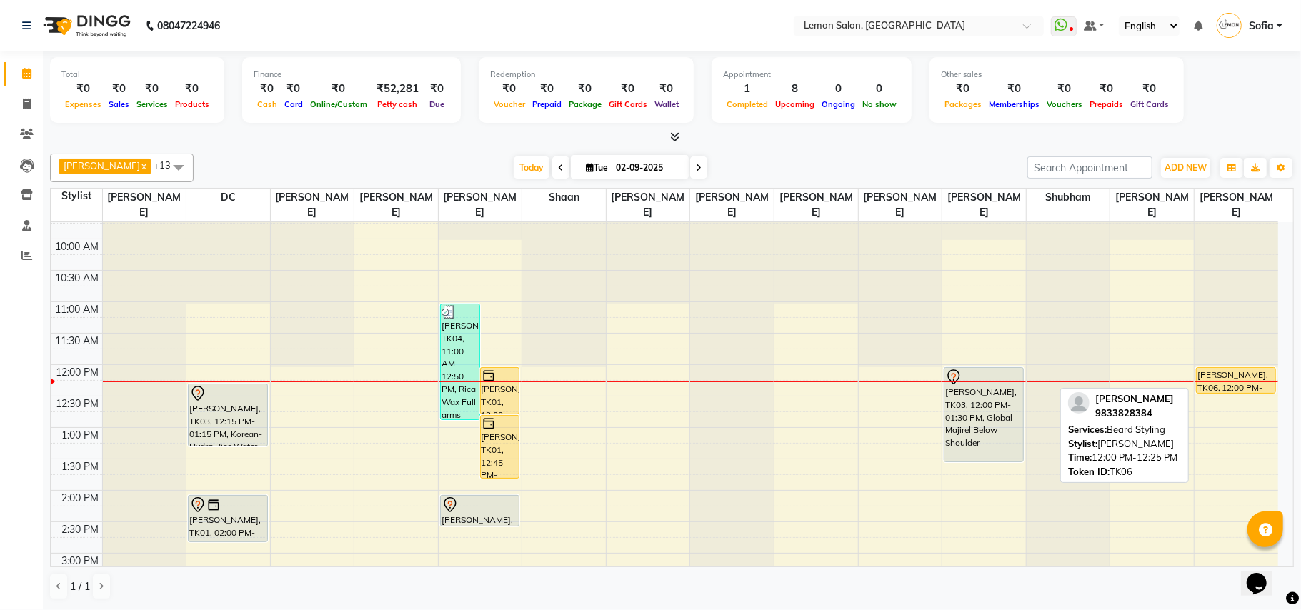
click at [1249, 371] on div "[PERSON_NAME], TK06, 12:00 PM-12:25 PM, [PERSON_NAME] Styling" at bounding box center [1235, 380] width 79 height 25
select select "1"
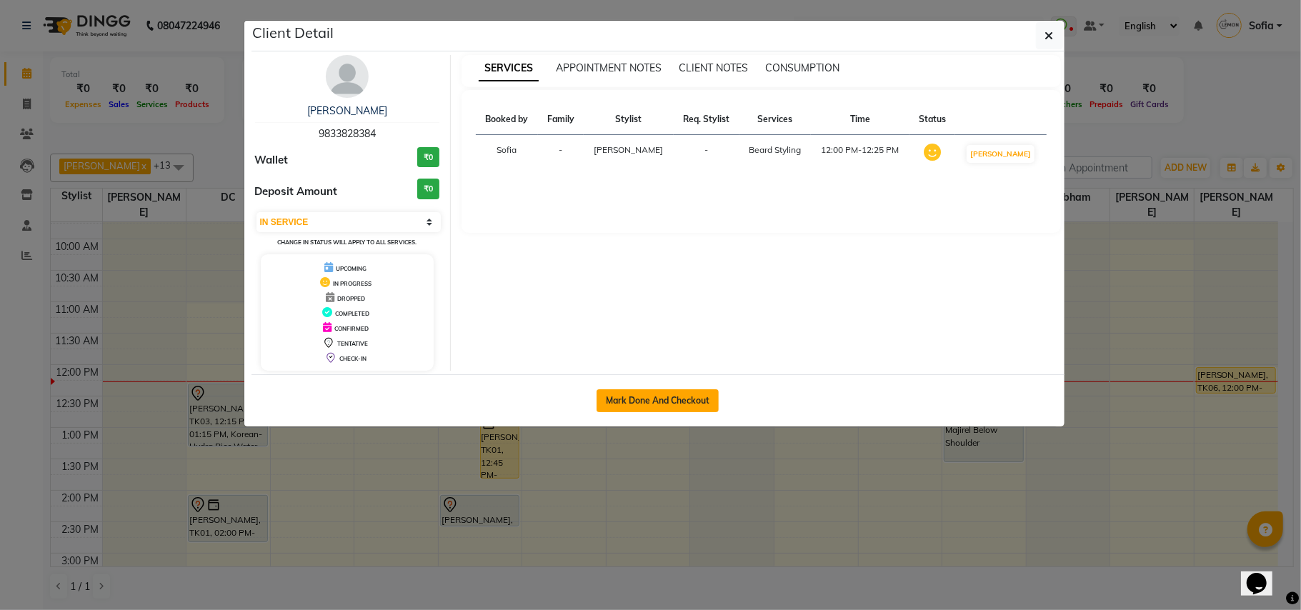
click at [631, 404] on button "Mark Done And Checkout" at bounding box center [657, 400] width 122 height 23
select select "551"
select select "service"
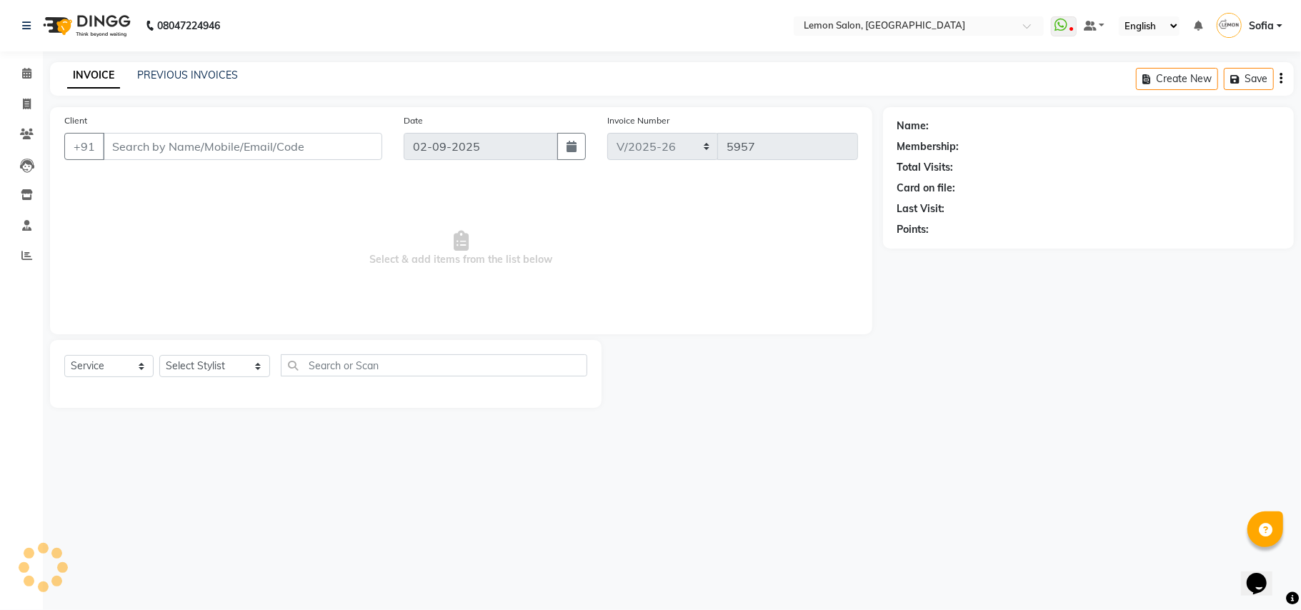
type input "9833828384"
select select "58017"
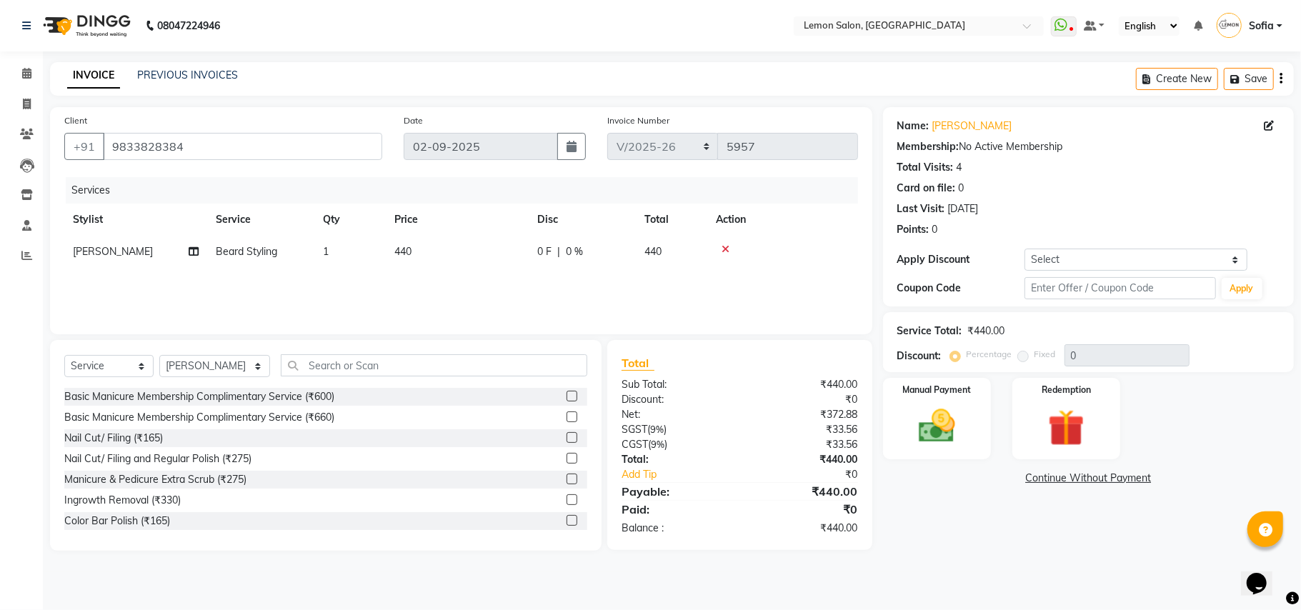
drag, startPoint x: 934, startPoint y: 420, endPoint x: 994, endPoint y: 443, distance: 64.2
click at [935, 421] on img at bounding box center [936, 426] width 59 height 42
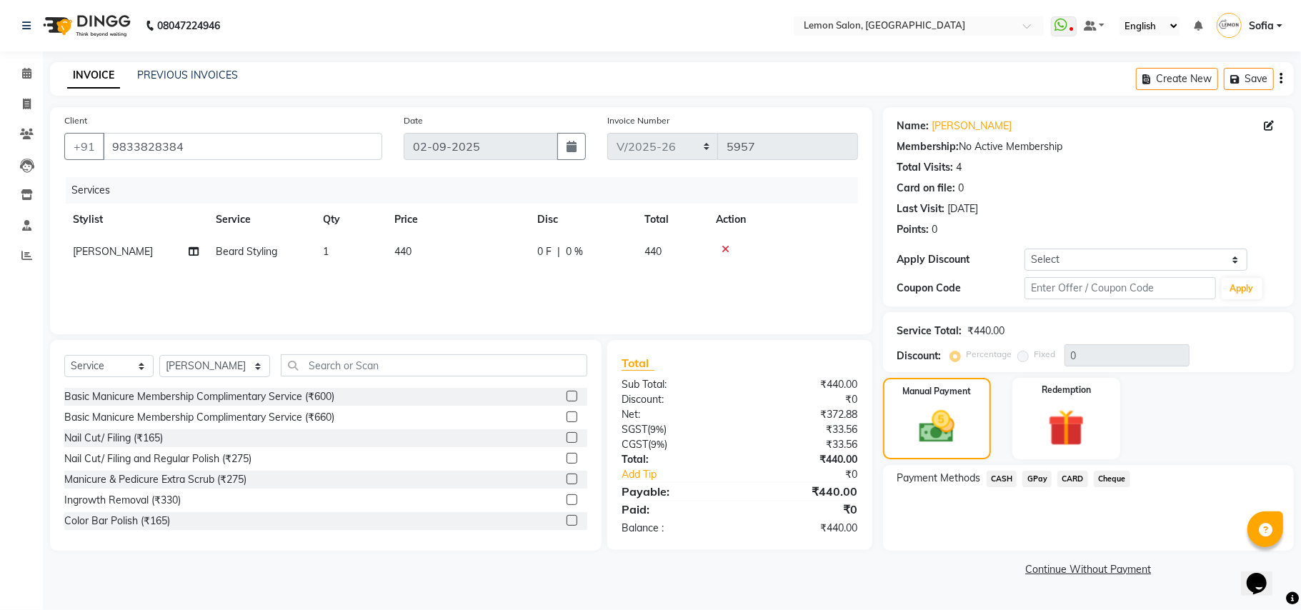
click at [1033, 469] on div "Payment Methods CASH GPay CARD Cheque" at bounding box center [1088, 508] width 411 height 86
click at [1036, 477] on span "GPay" at bounding box center [1036, 479] width 29 height 16
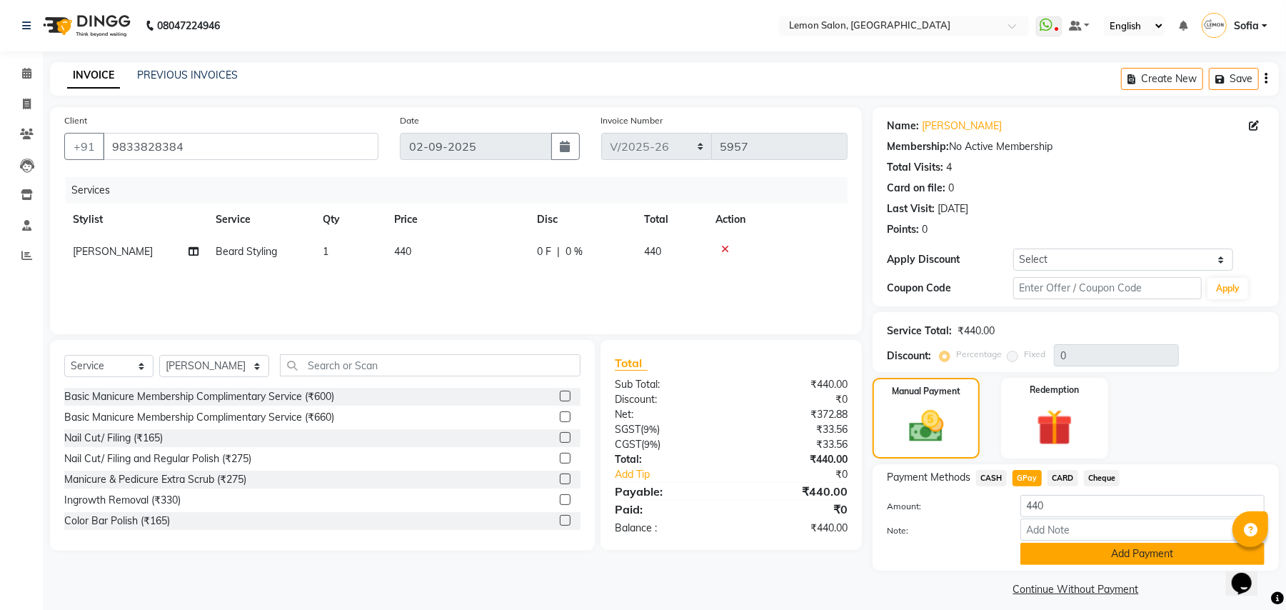
scroll to position [12, 0]
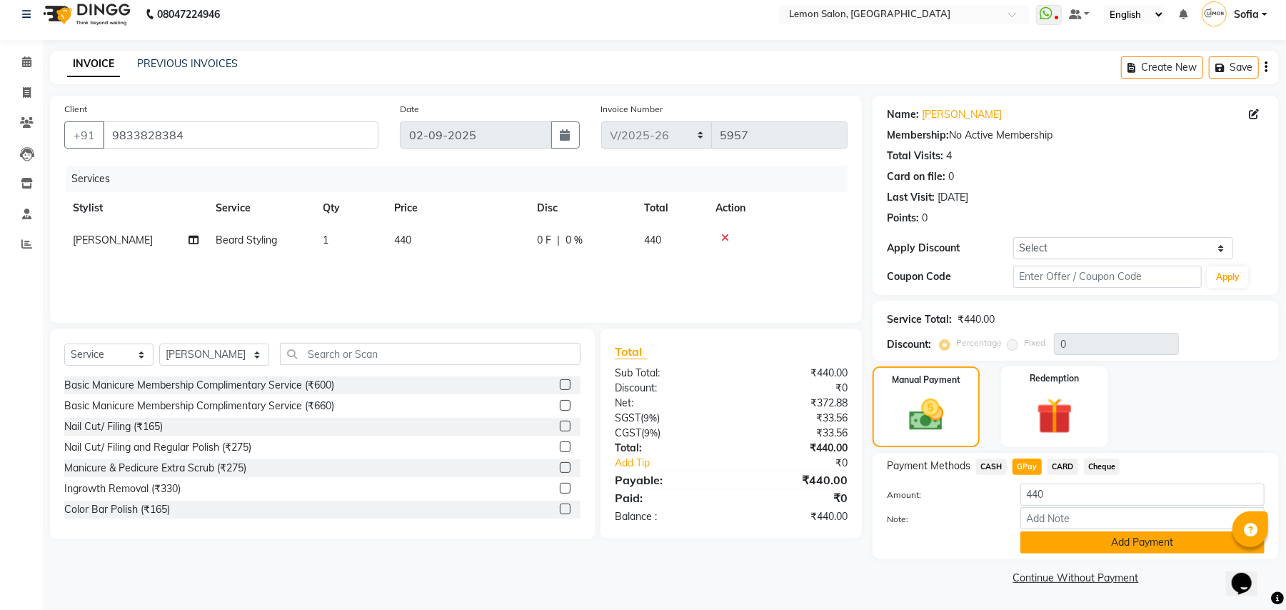
click at [1154, 543] on button "Add Payment" at bounding box center [1143, 542] width 244 height 22
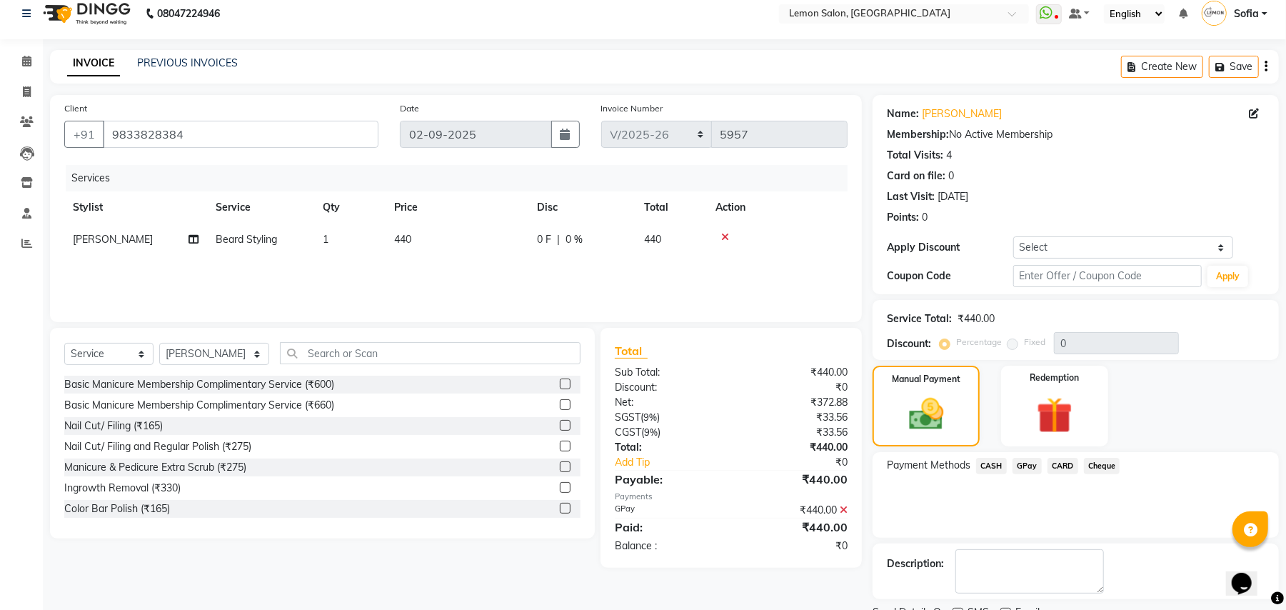
scroll to position [72, 0]
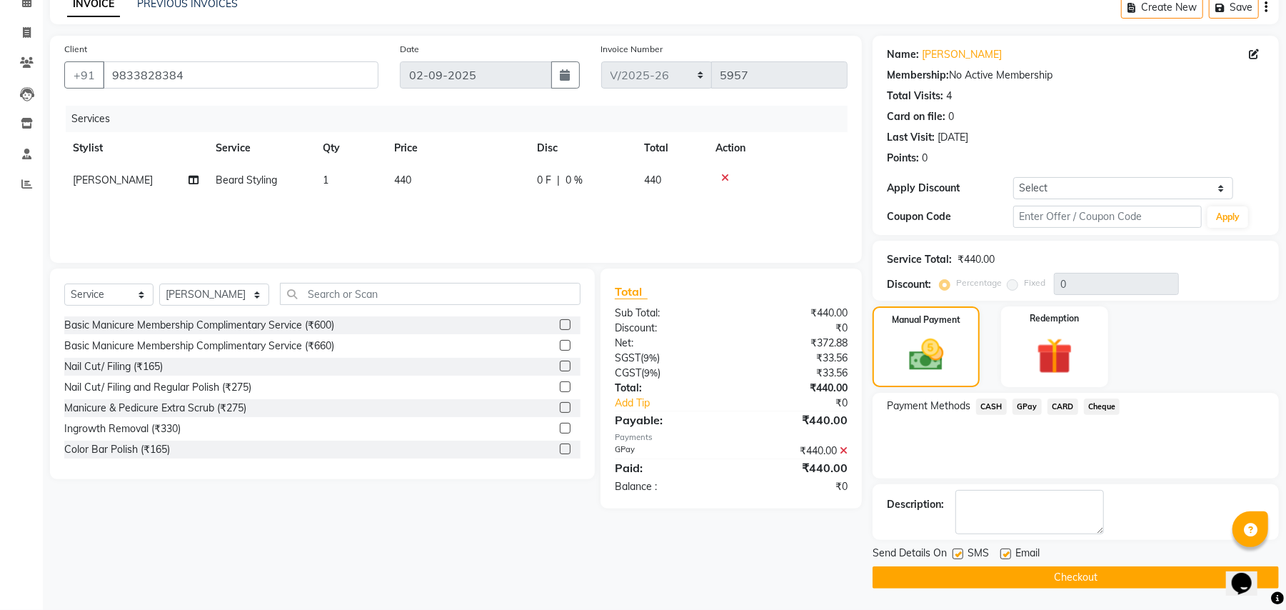
click at [960, 555] on label at bounding box center [958, 554] width 11 height 11
click at [960, 555] on input "checkbox" at bounding box center [957, 554] width 9 height 9
checkbox input "false"
click at [1009, 552] on label at bounding box center [1006, 554] width 11 height 11
click at [1009, 552] on input "checkbox" at bounding box center [1005, 554] width 9 height 9
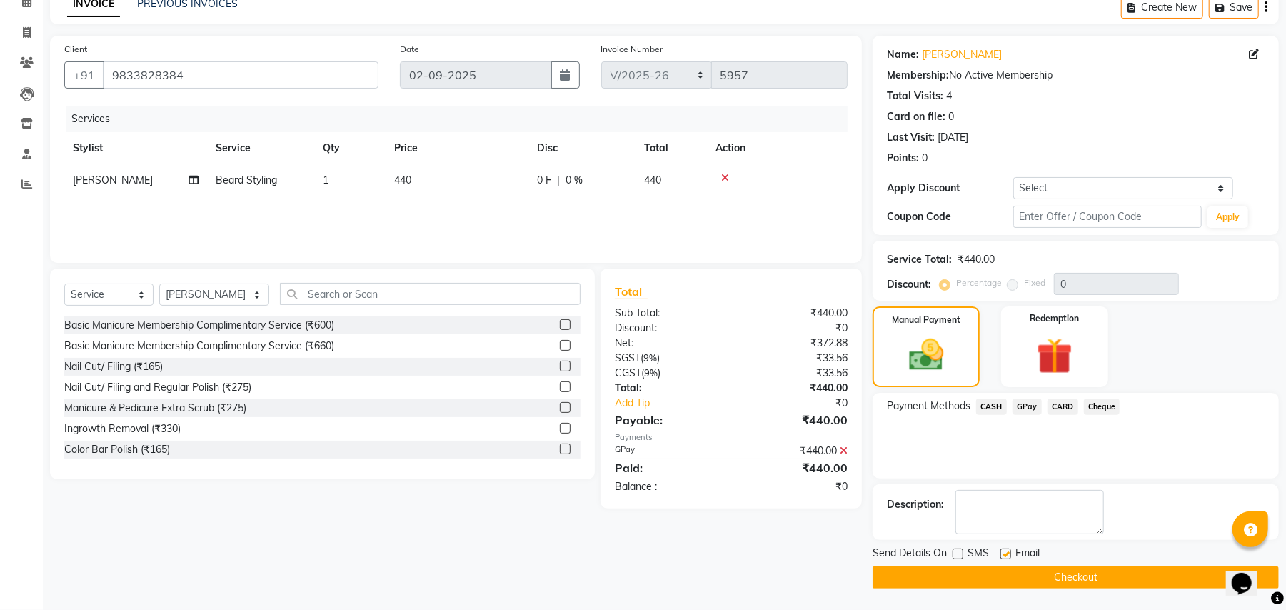
checkbox input "false"
click at [1026, 581] on button "Checkout" at bounding box center [1076, 577] width 406 height 22
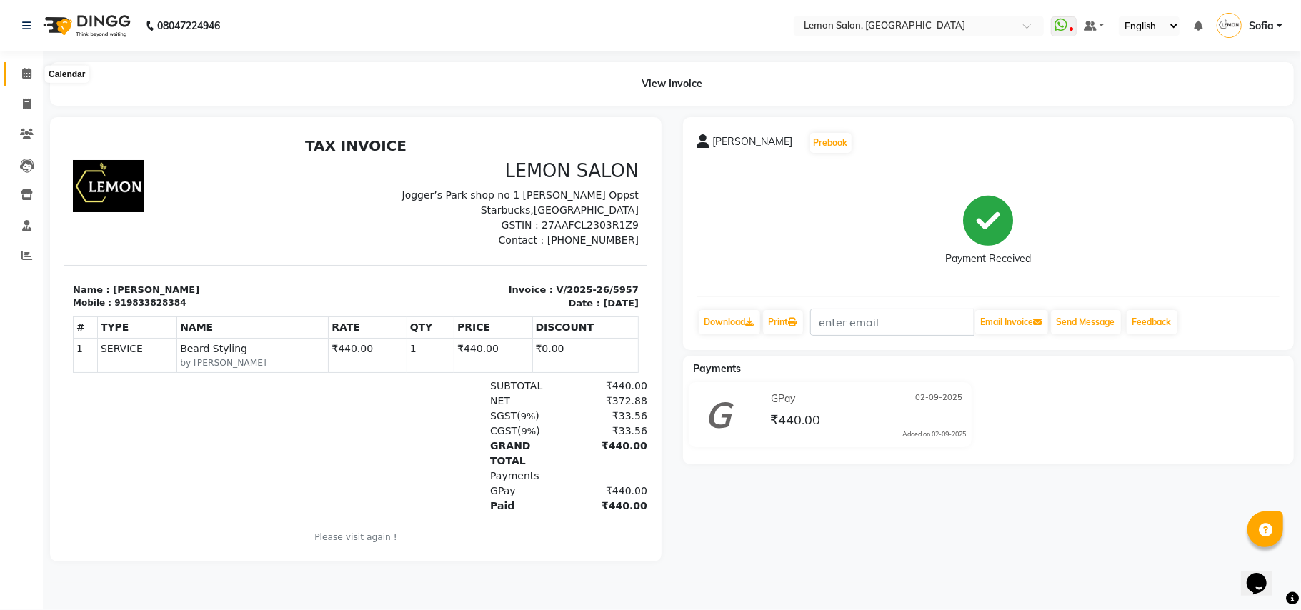
click at [32, 70] on span at bounding box center [26, 74] width 25 height 16
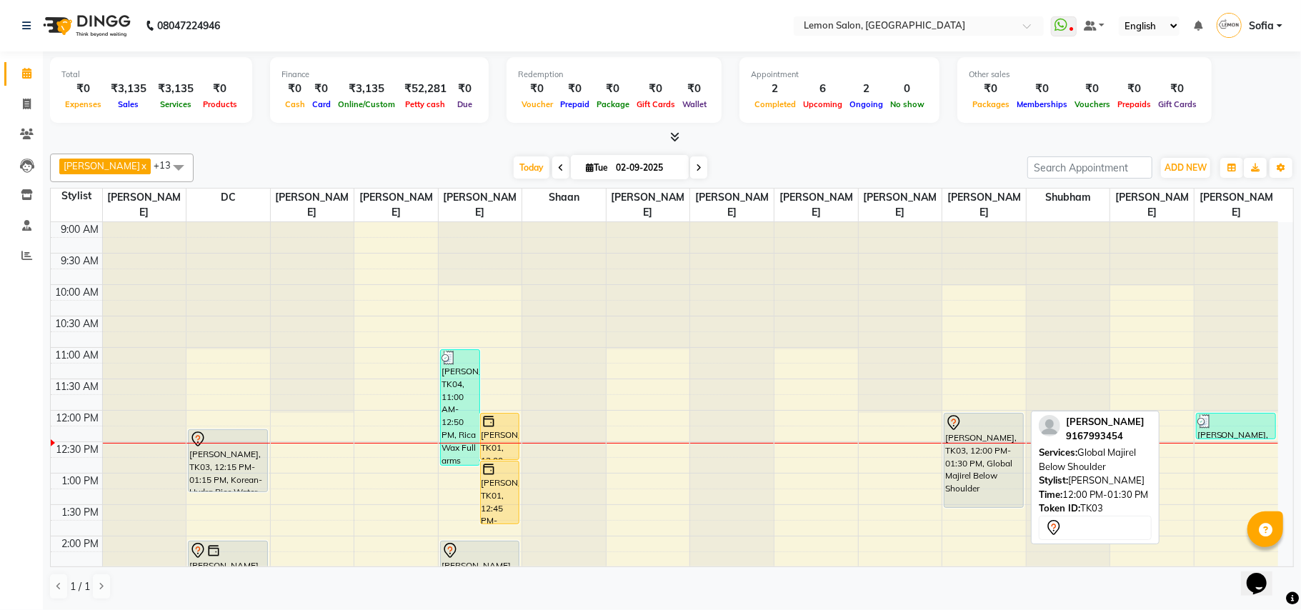
click at [969, 463] on div "[PERSON_NAME], TK03, 12:00 PM-01:30 PM, Global Majirel Below Shoulder" at bounding box center [983, 461] width 79 height 94
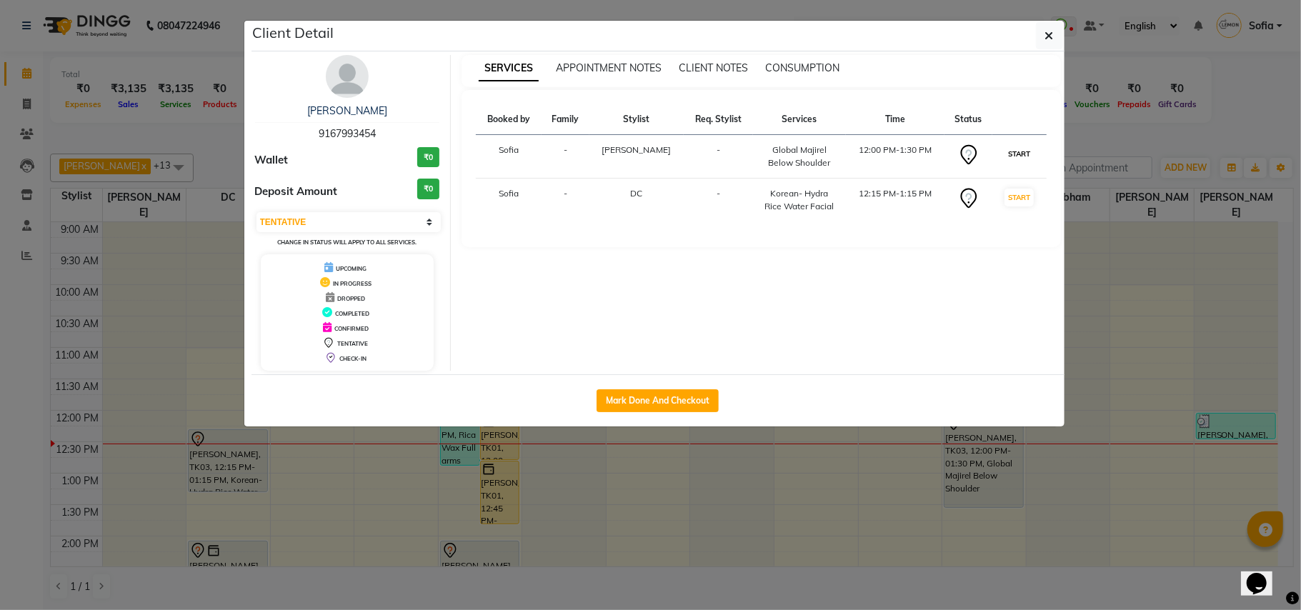
click at [1009, 152] on button "START" at bounding box center [1018, 154] width 29 height 18
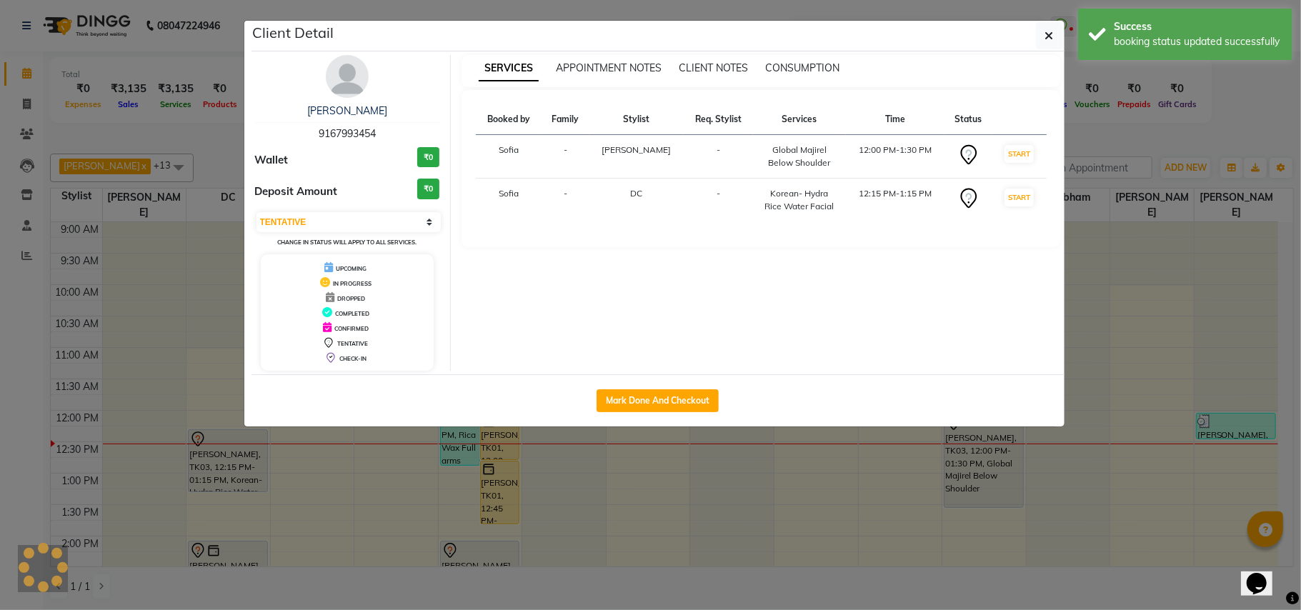
select select "select"
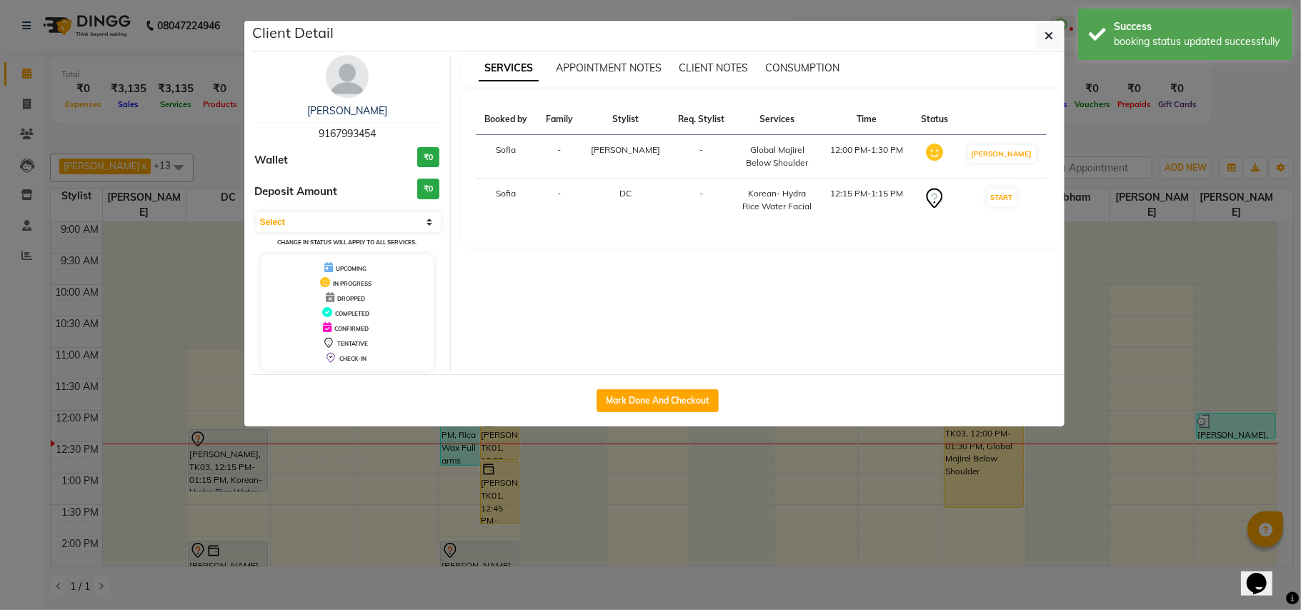
click at [0, 436] on ngb-modal-window "Client Detail [PERSON_NAME] 9167993454 Wallet ₹0 Deposit Amount ₹0 Select IN SE…" at bounding box center [650, 305] width 1301 height 610
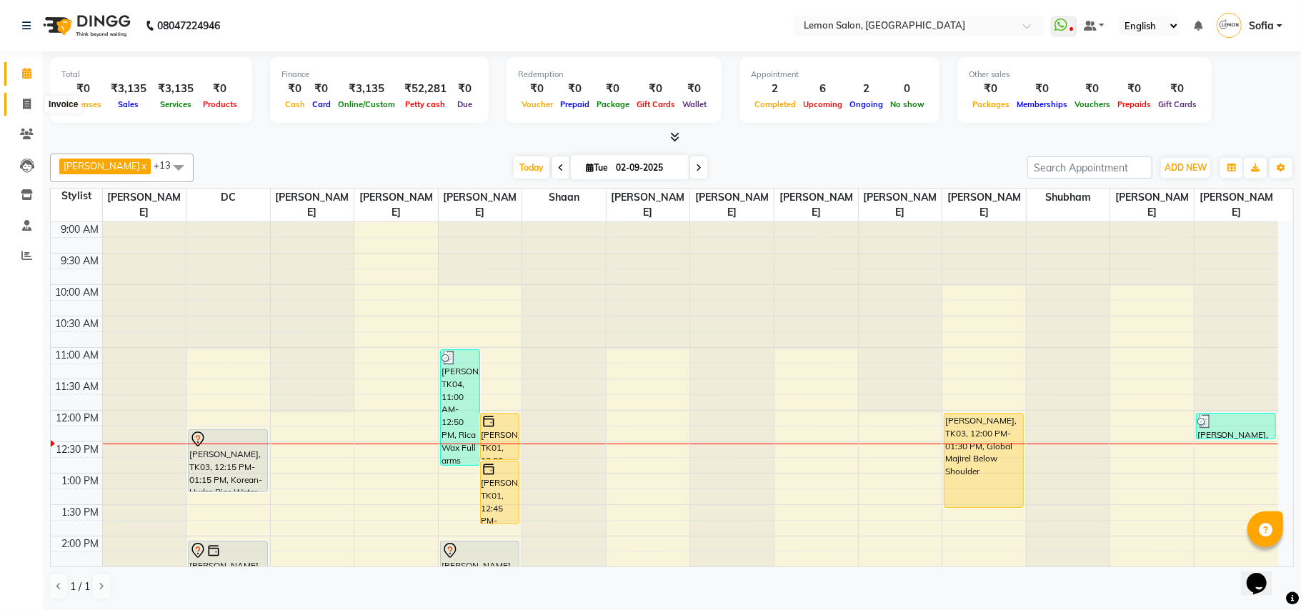
click at [26, 100] on icon at bounding box center [27, 104] width 8 height 11
select select "551"
select select "service"
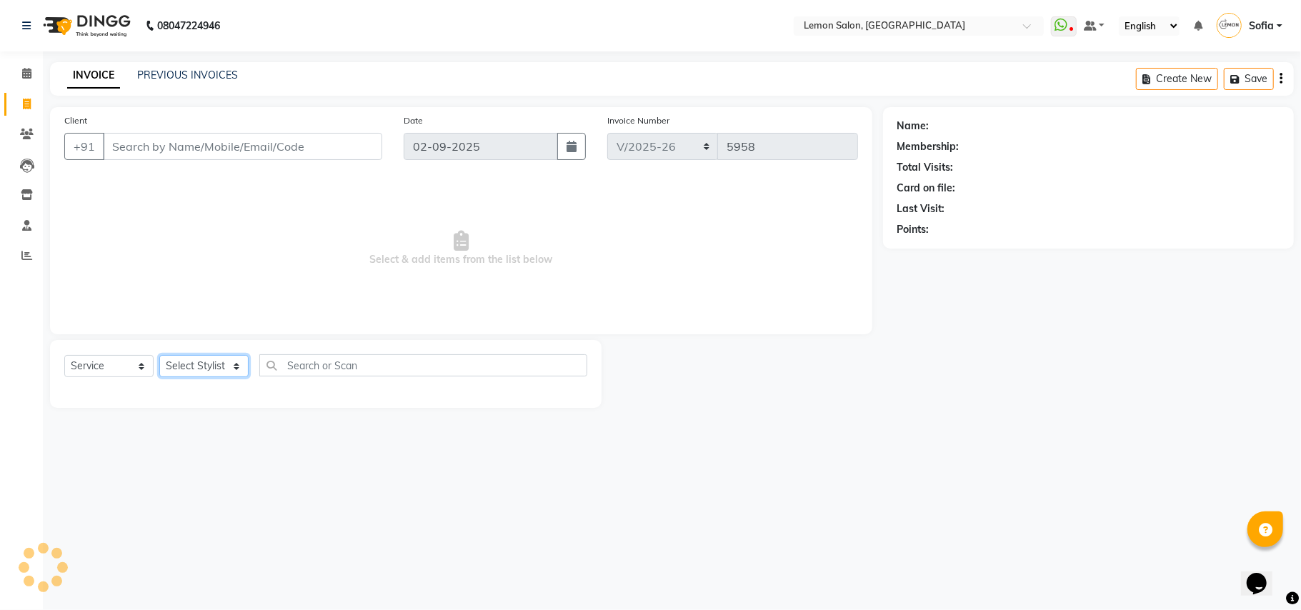
click at [213, 371] on select "Select Stylist" at bounding box center [203, 366] width 89 height 22
click at [226, 370] on select "Select Stylist" at bounding box center [203, 366] width 89 height 22
drag, startPoint x: 226, startPoint y: 370, endPoint x: 273, endPoint y: 367, distance: 47.2
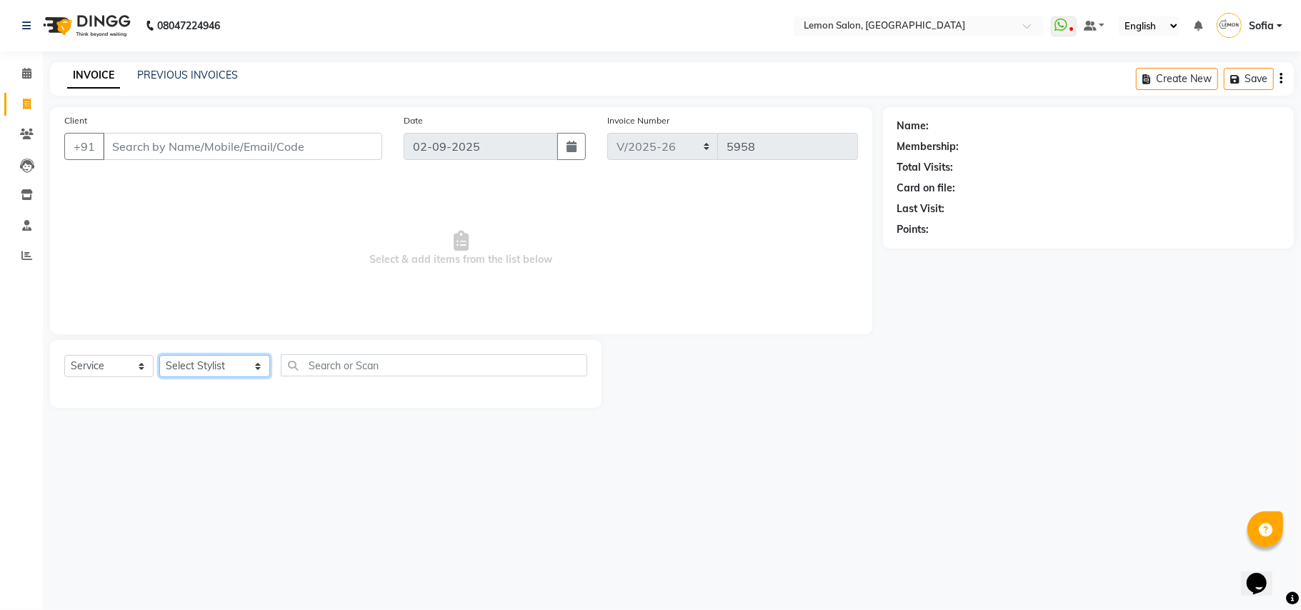
click at [243, 370] on select "Select Stylist Aalam [PERSON_NAME] [PERSON_NAME] [PERSON_NAME] [PERSON_NAME] [P…" at bounding box center [214, 366] width 111 height 22
select select "58017"
click at [159, 355] on select "Select Stylist Aalam [PERSON_NAME] [PERSON_NAME] [PERSON_NAME] [PERSON_NAME] [P…" at bounding box center [214, 366] width 111 height 22
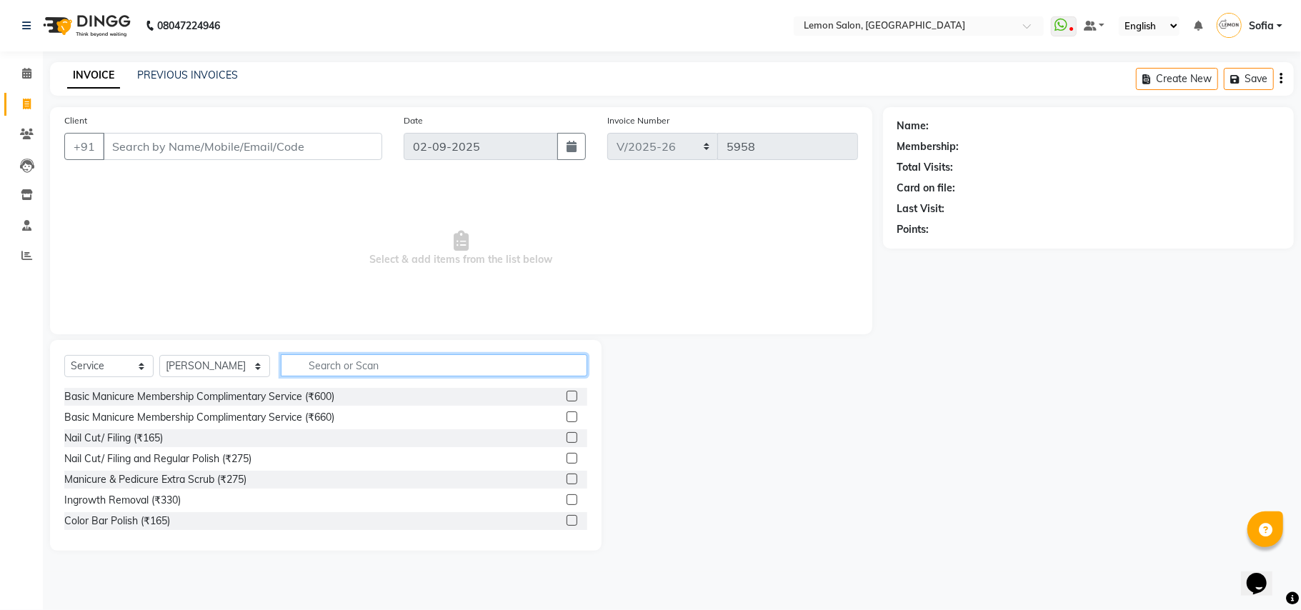
click at [449, 358] on input "text" at bounding box center [434, 365] width 306 height 22
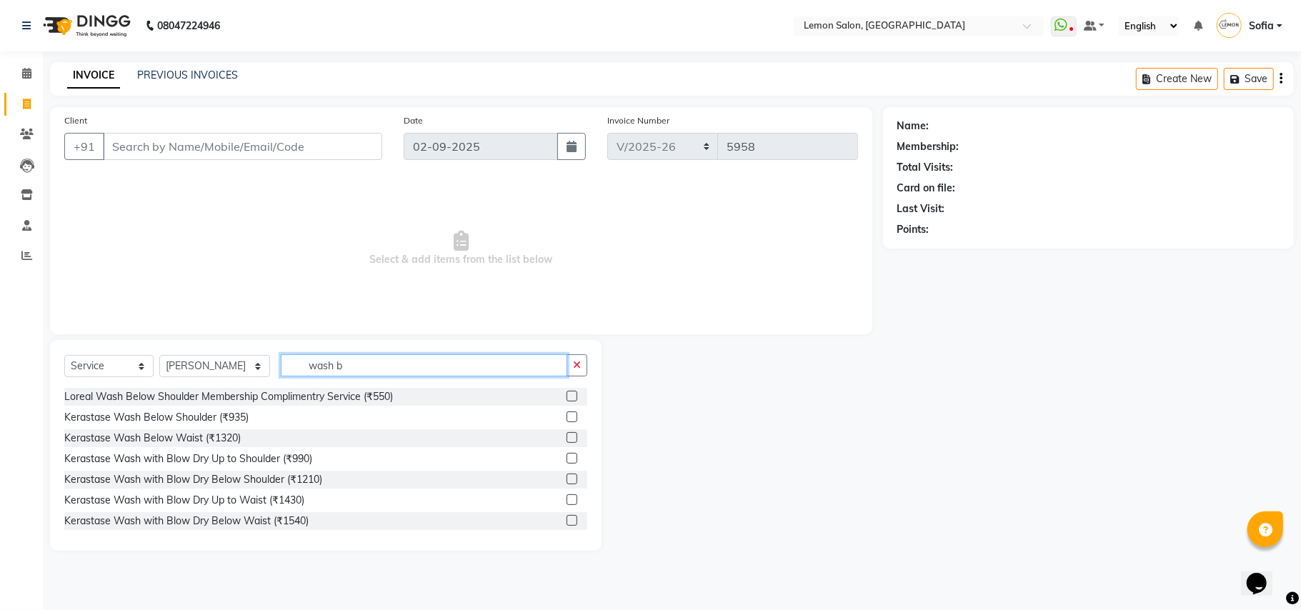
scroll to position [95, 0]
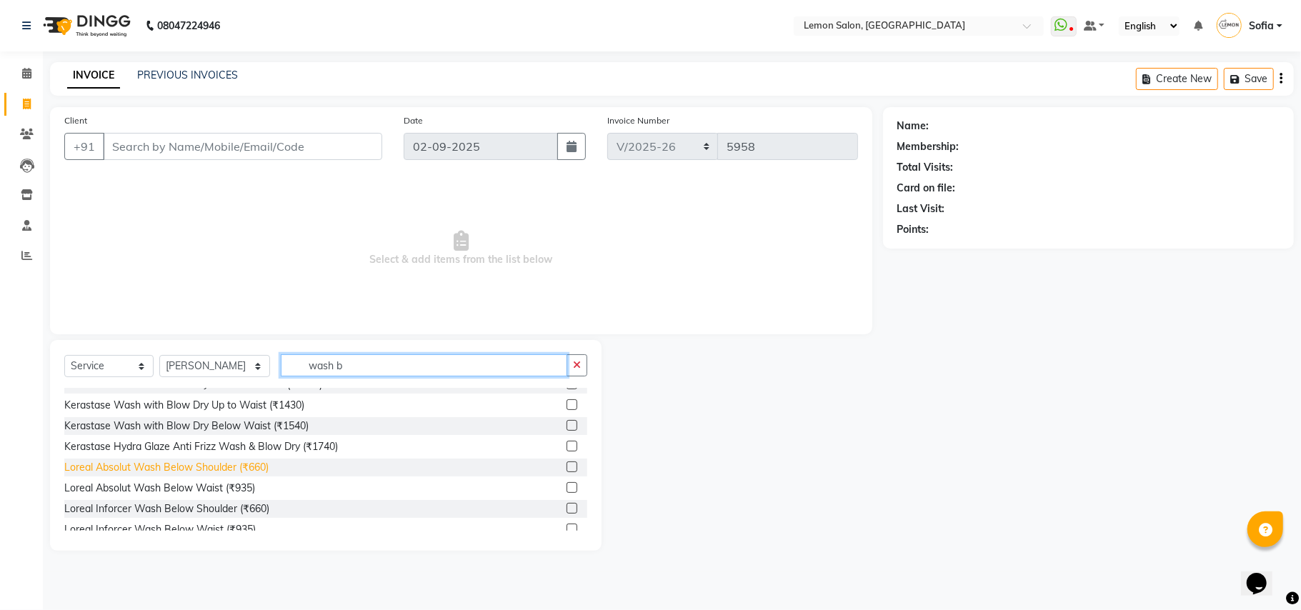
type input "wash b"
click at [261, 471] on div "Loreal Absolut Wash Below Shoulder (₹660)" at bounding box center [166, 467] width 204 height 15
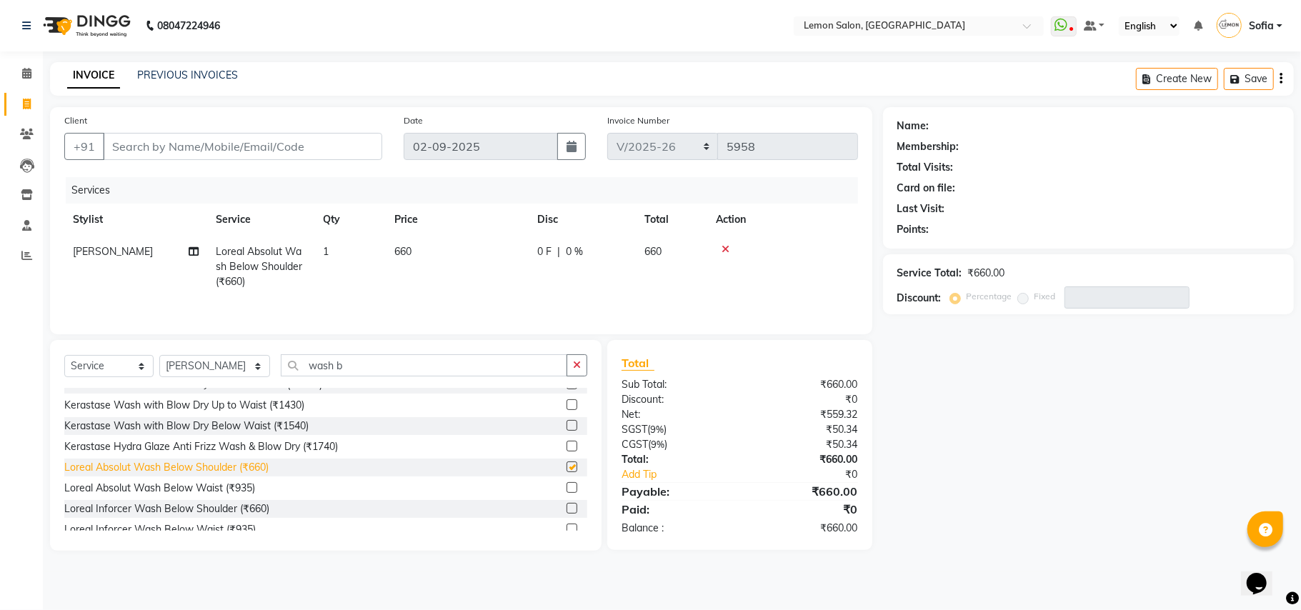
checkbox input "false"
click at [347, 364] on input "wash b" at bounding box center [424, 365] width 286 height 22
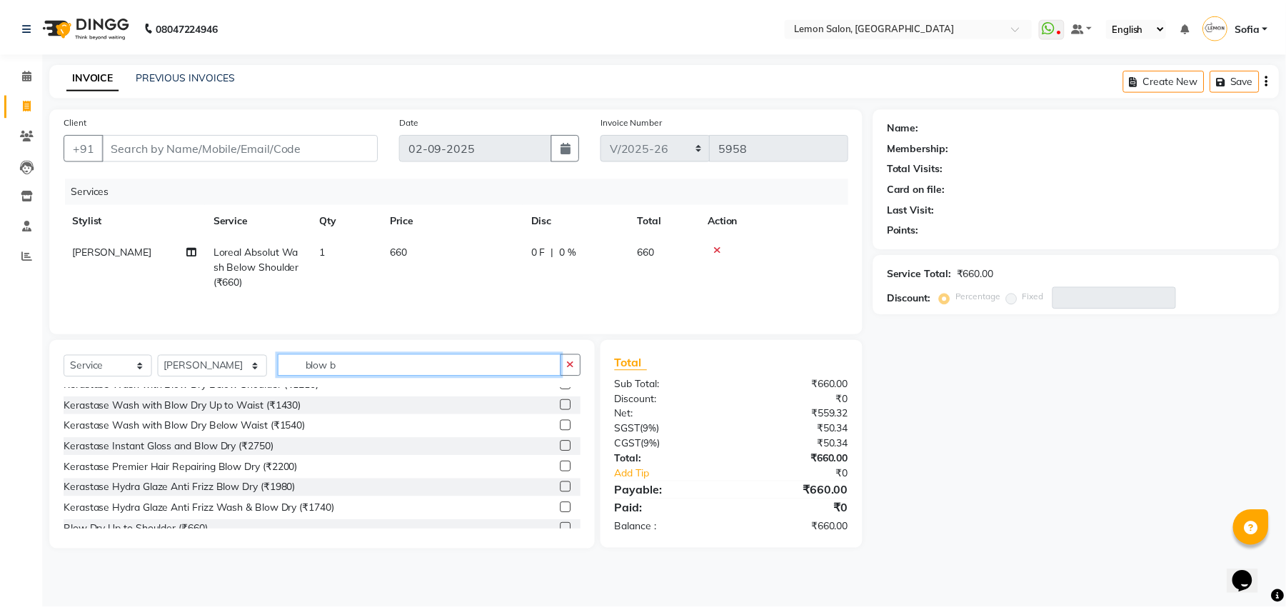
scroll to position [0, 0]
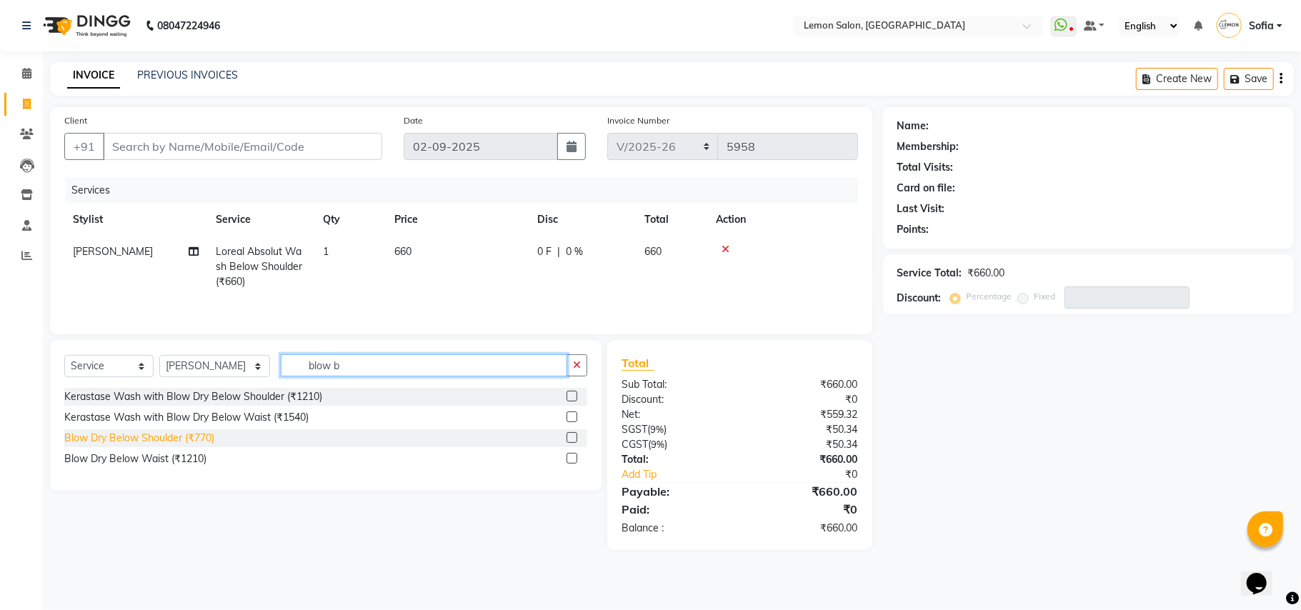
type input "blow b"
click at [194, 439] on div "Blow Dry Below Shoulder (₹770)" at bounding box center [139, 438] width 150 height 15
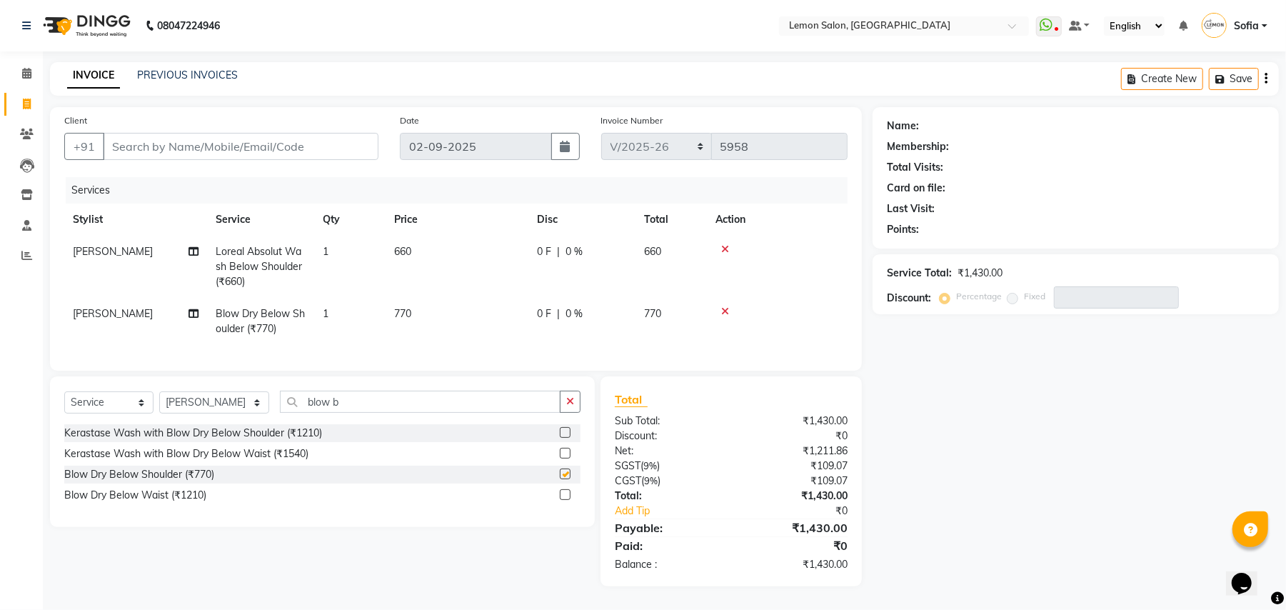
checkbox input "false"
click at [224, 137] on input "Client" at bounding box center [241, 146] width 276 height 27
type input "9"
type input "0"
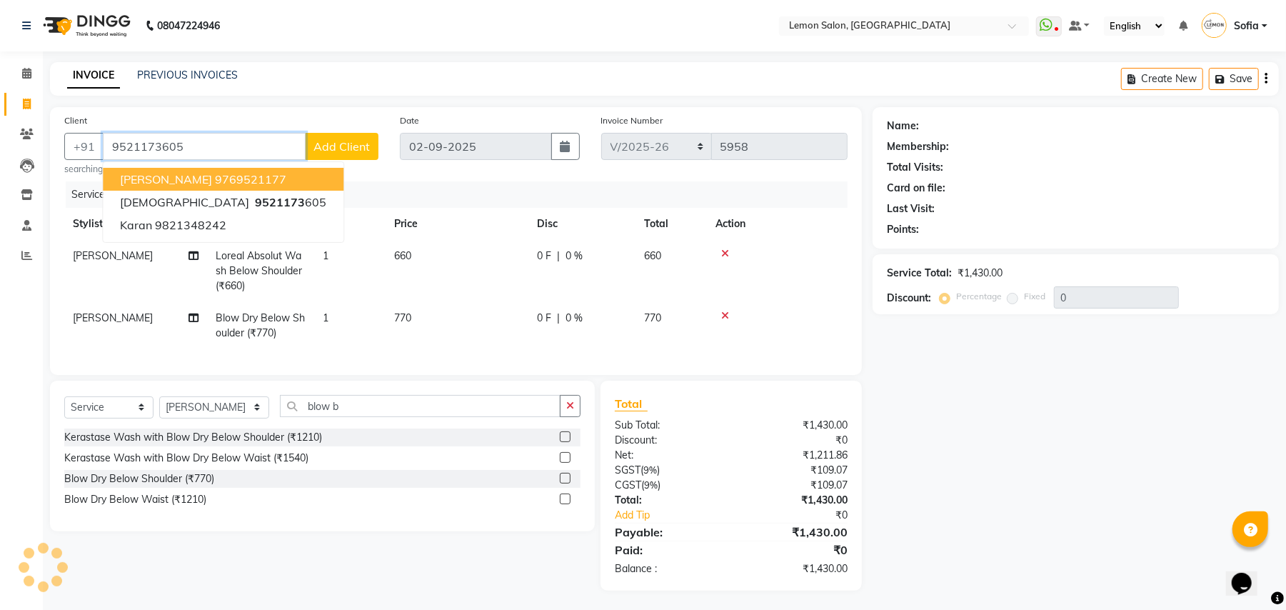
type input "9521173605"
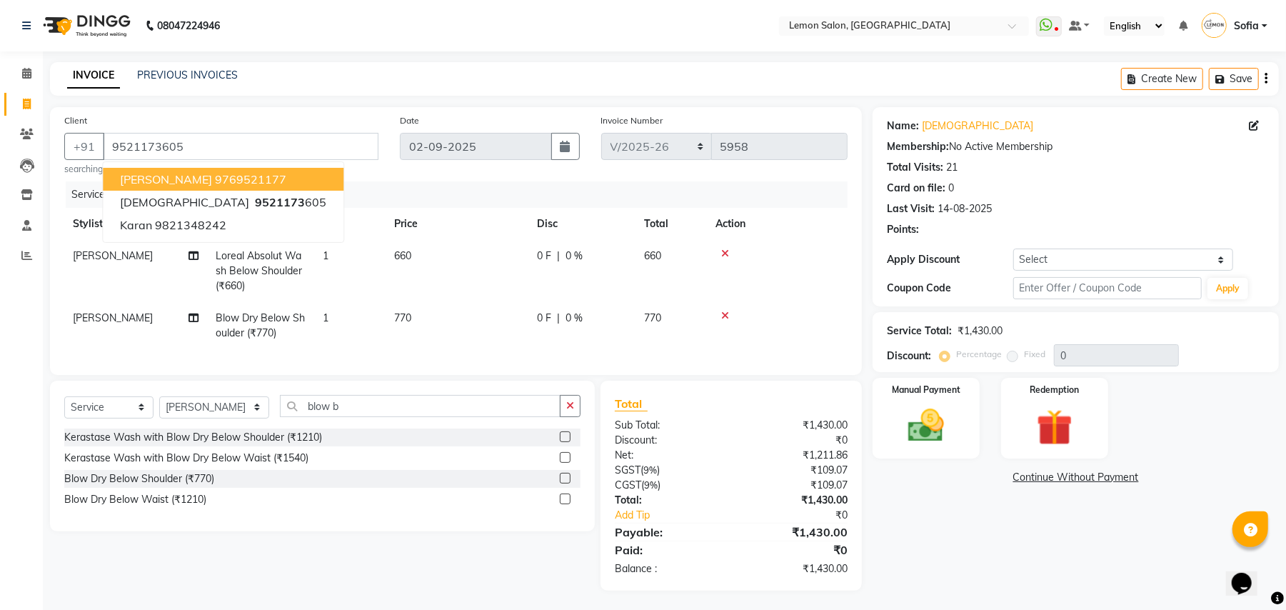
click at [0, 546] on div "Calendar Invoice Clients Leads Inventory Staff Reports Completed InProgress Upc…" at bounding box center [96, 316] width 193 height 550
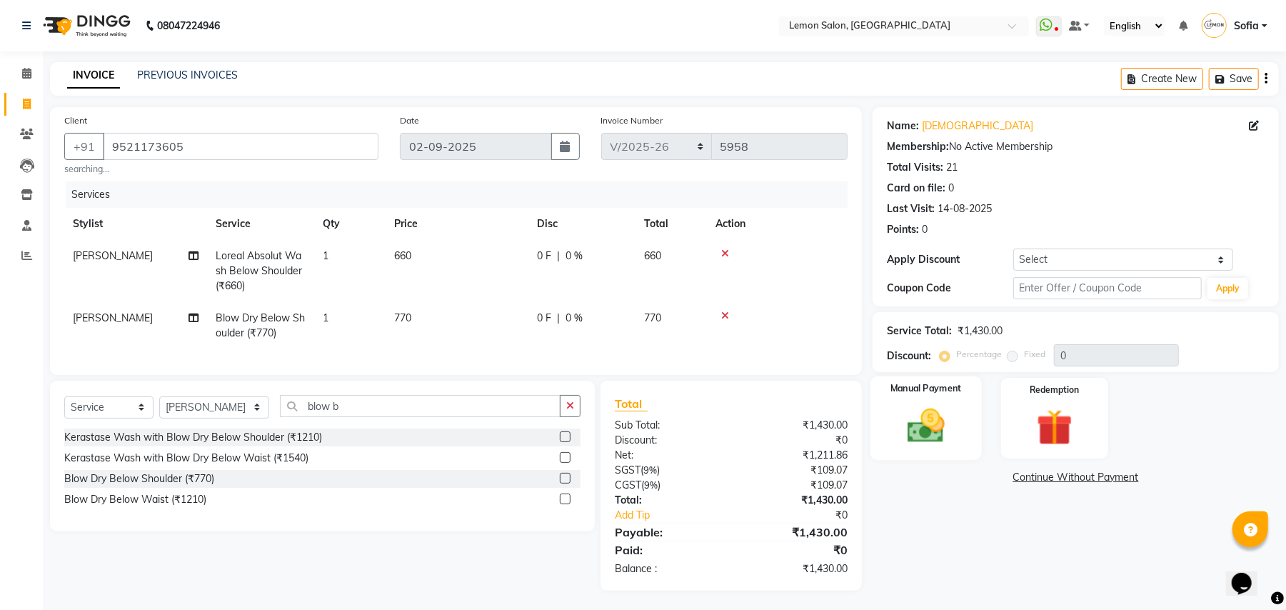
click at [931, 412] on img at bounding box center [926, 426] width 61 height 44
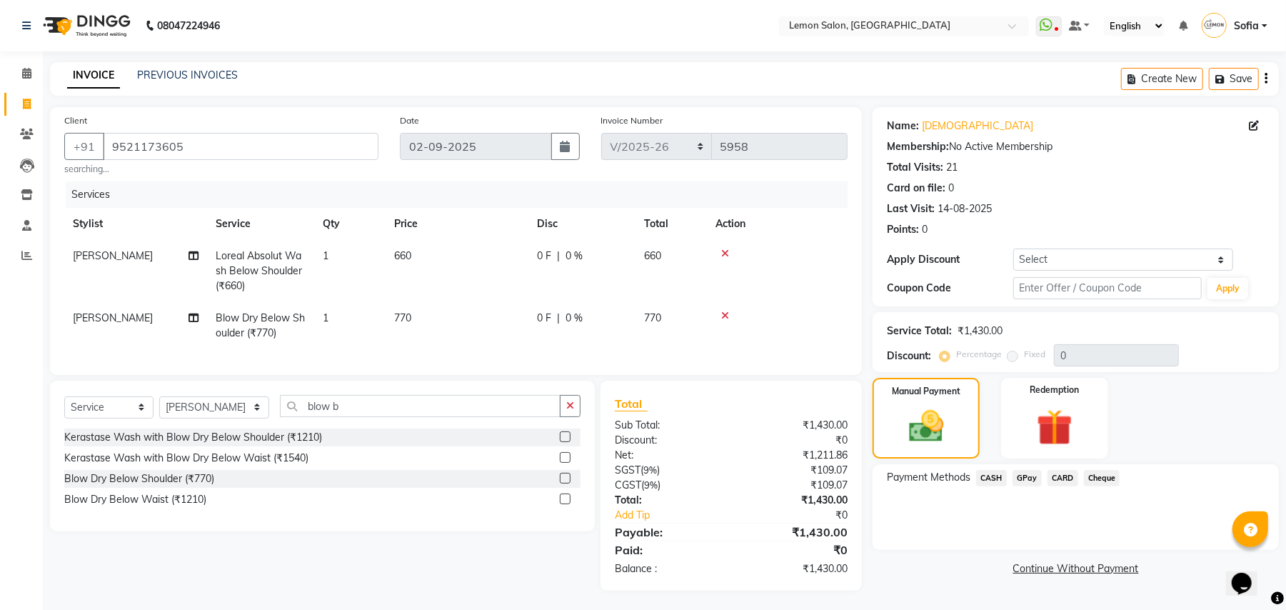
click at [1031, 474] on span "GPay" at bounding box center [1027, 478] width 29 height 16
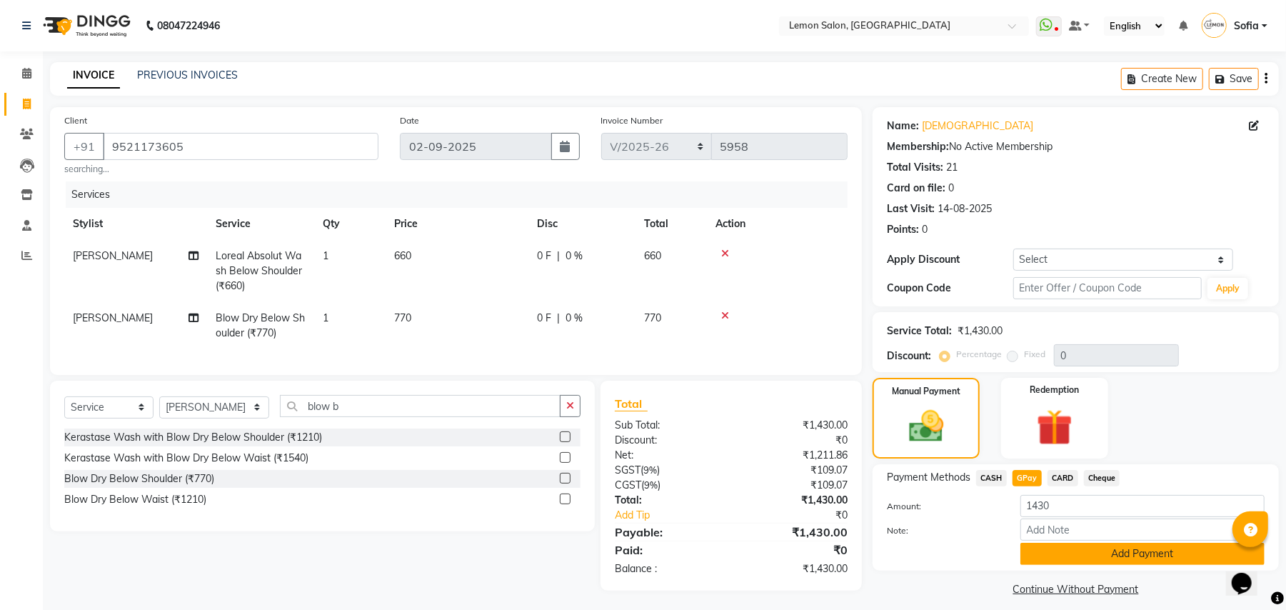
click at [1076, 544] on button "Add Payment" at bounding box center [1143, 554] width 244 height 22
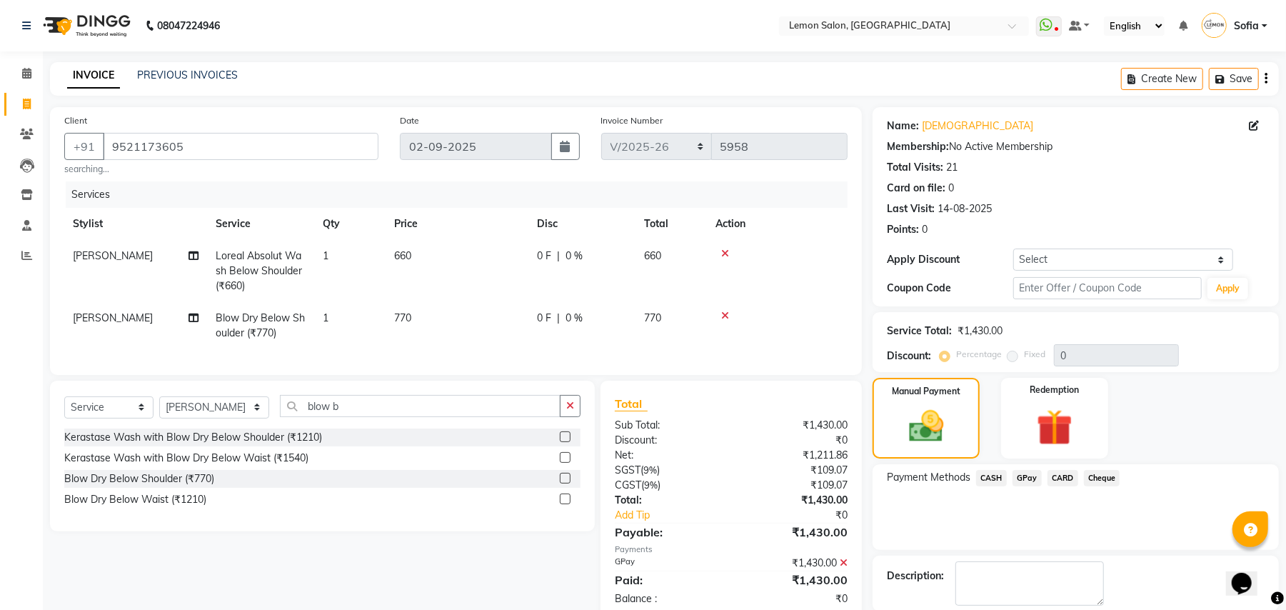
scroll to position [72, 0]
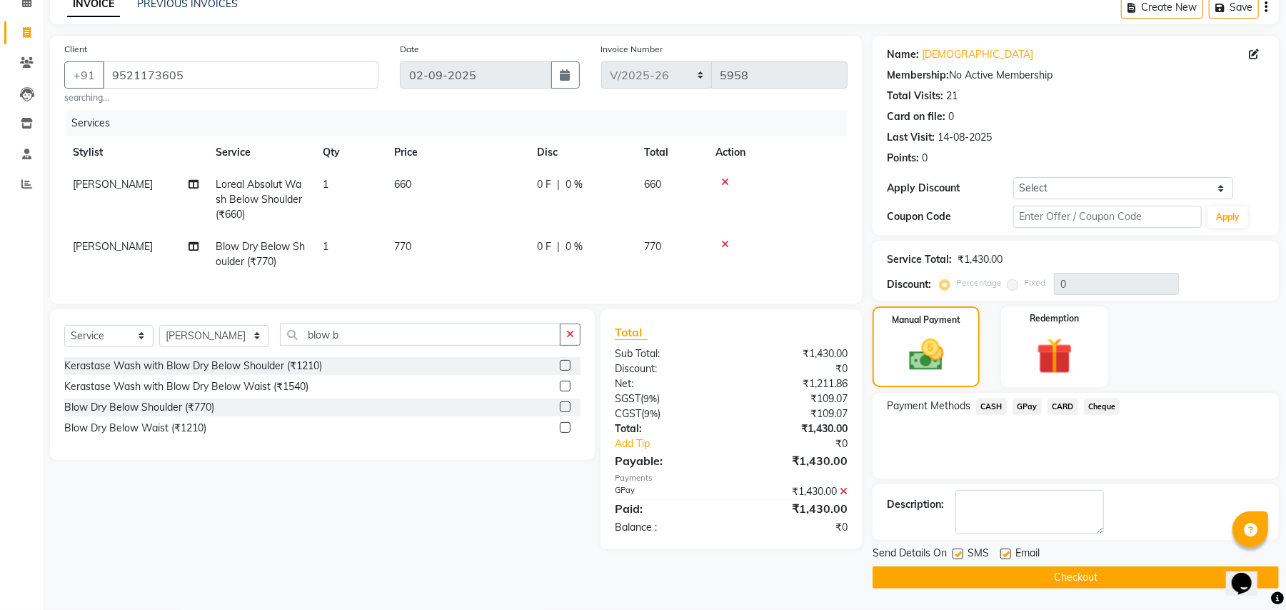
click at [1009, 554] on label at bounding box center [1006, 554] width 11 height 11
click at [1009, 554] on input "checkbox" at bounding box center [1005, 554] width 9 height 9
checkbox input "false"
click at [961, 552] on label at bounding box center [958, 554] width 11 height 11
click at [961, 552] on input "checkbox" at bounding box center [957, 554] width 9 height 9
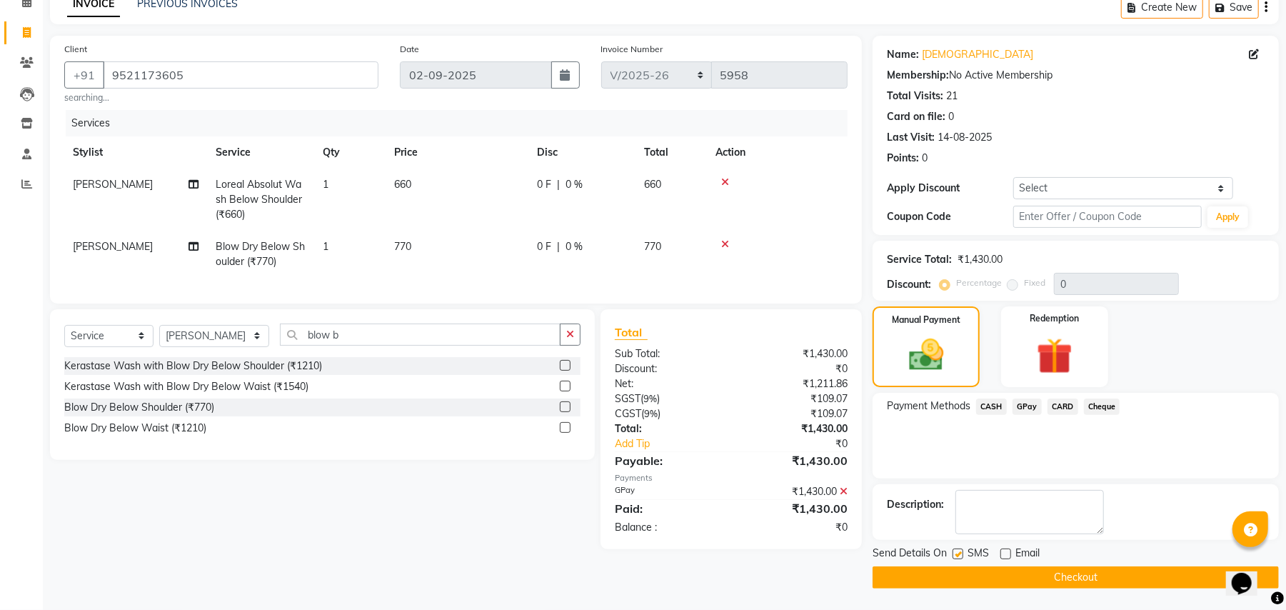
checkbox input "false"
click at [958, 572] on button "Checkout" at bounding box center [1076, 577] width 406 height 22
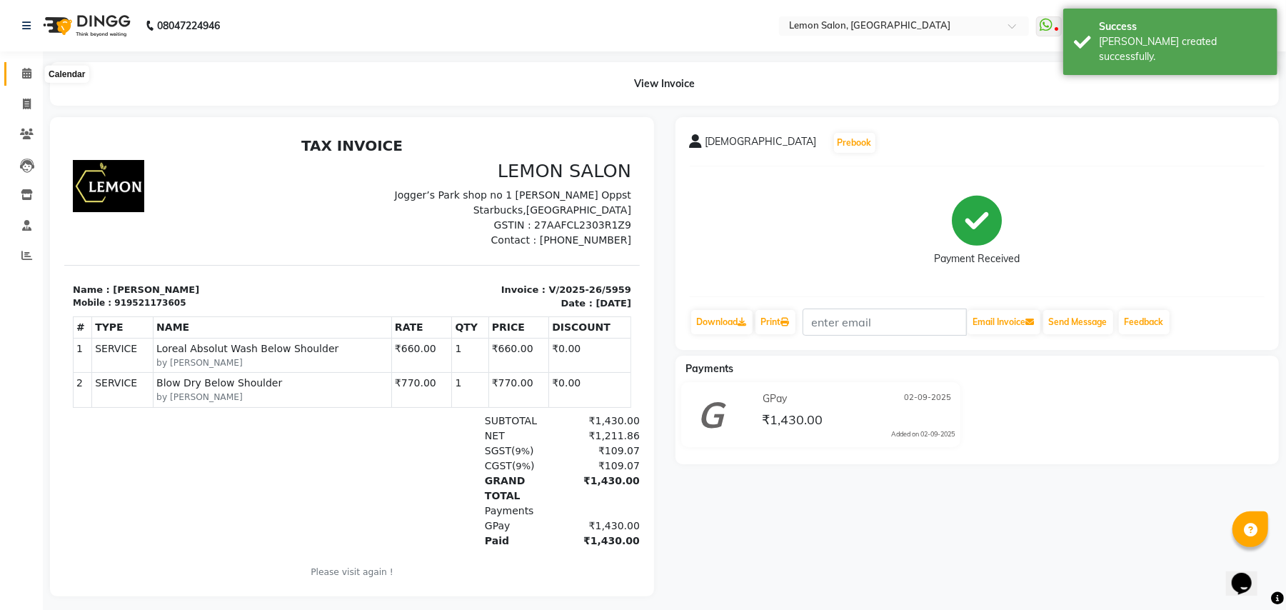
click at [29, 72] on icon at bounding box center [26, 73] width 9 height 11
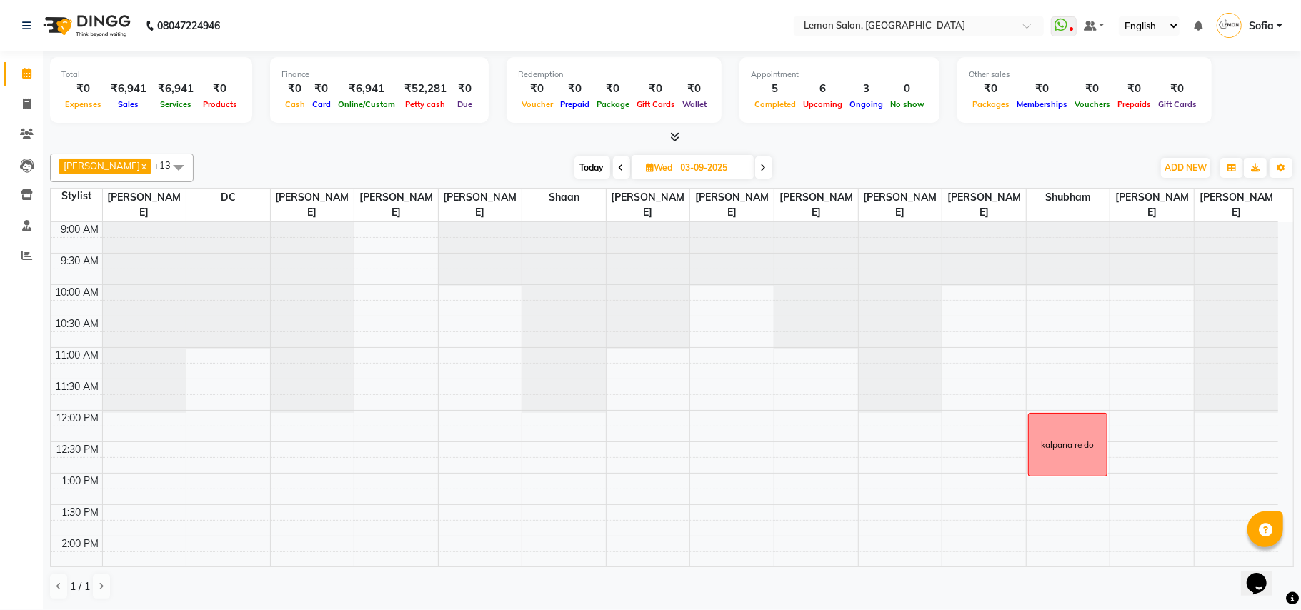
click at [580, 166] on span "Today" at bounding box center [592, 167] width 36 height 22
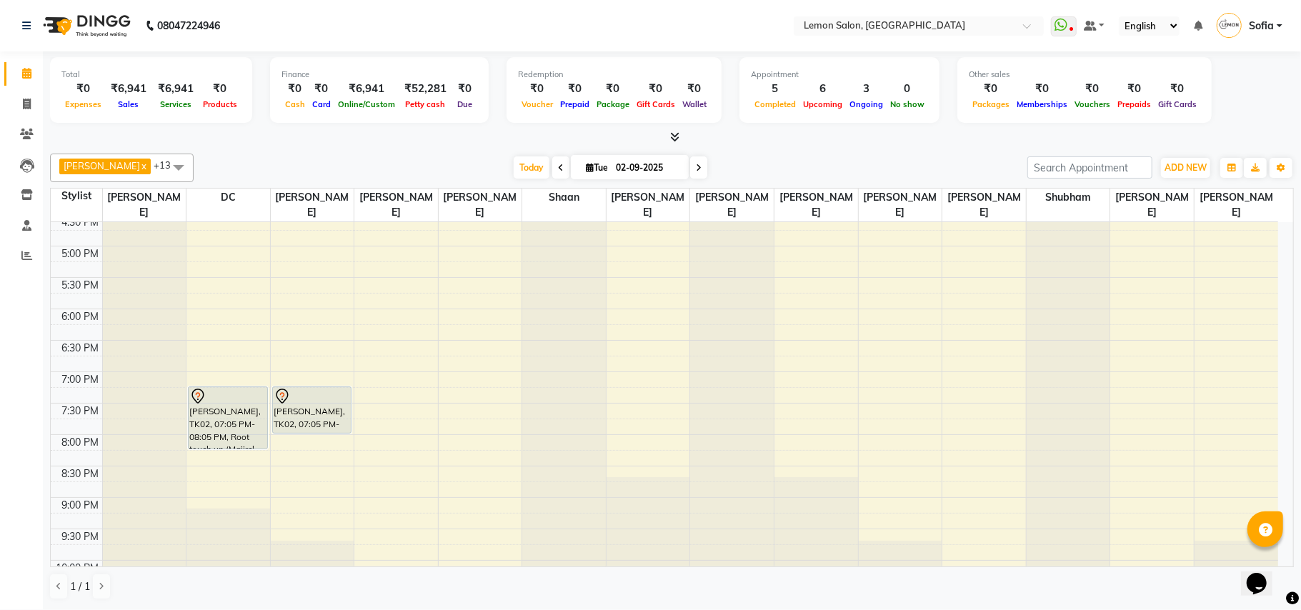
scroll to position [541, 0]
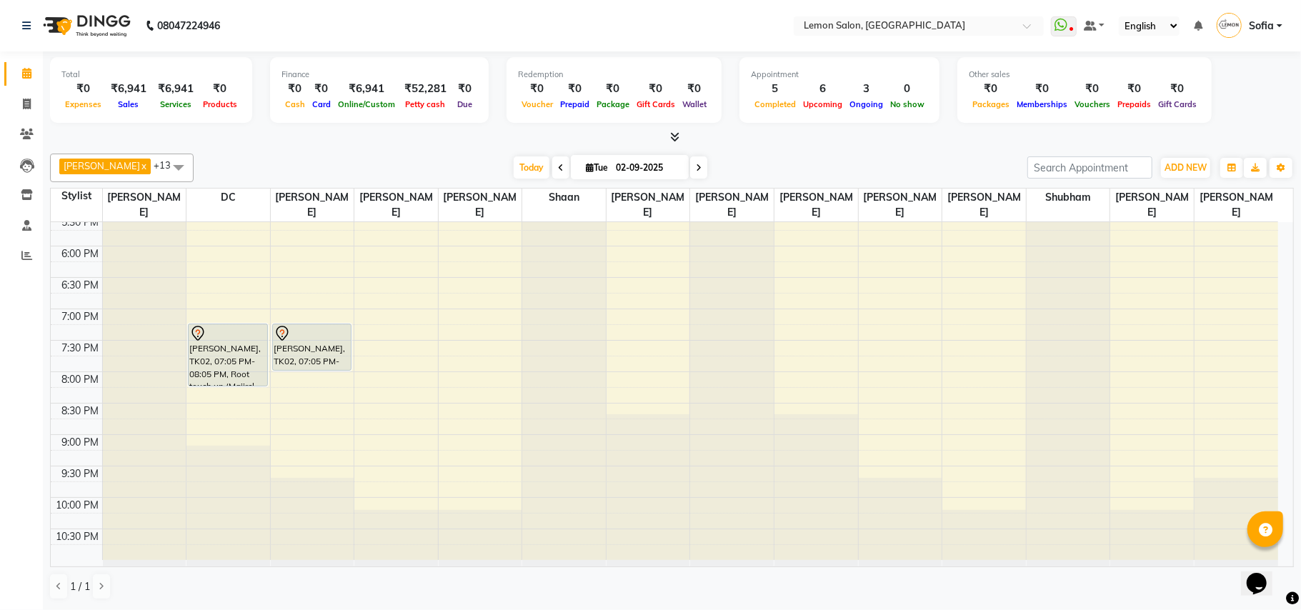
click at [696, 169] on icon at bounding box center [699, 168] width 6 height 9
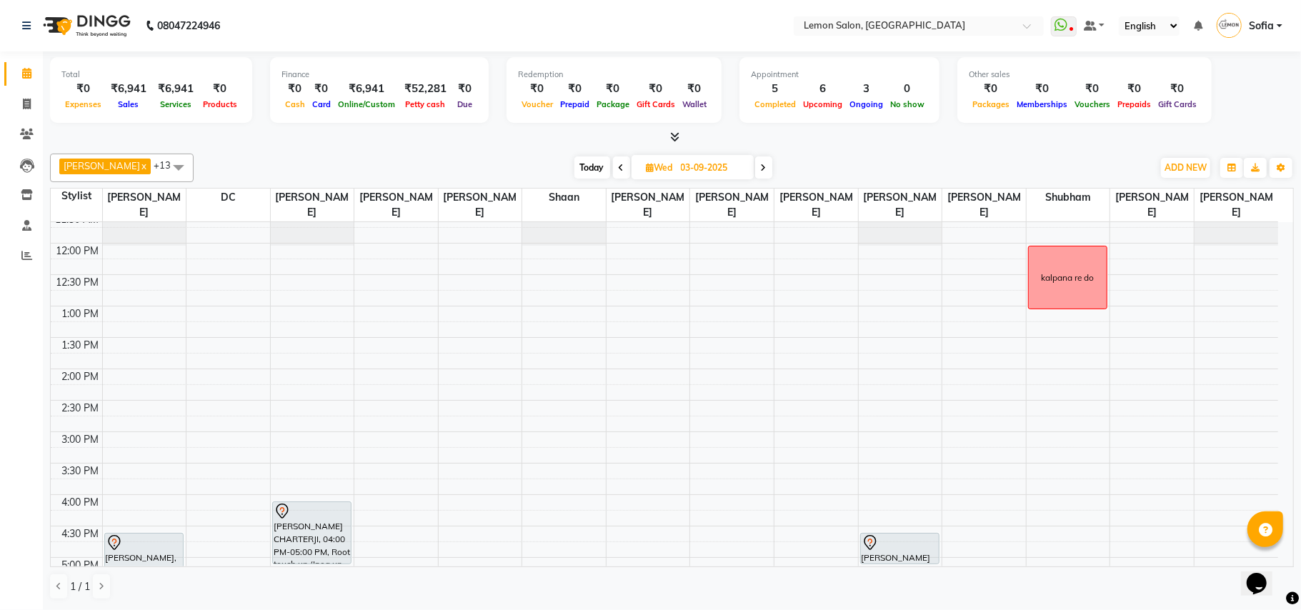
scroll to position [0, 0]
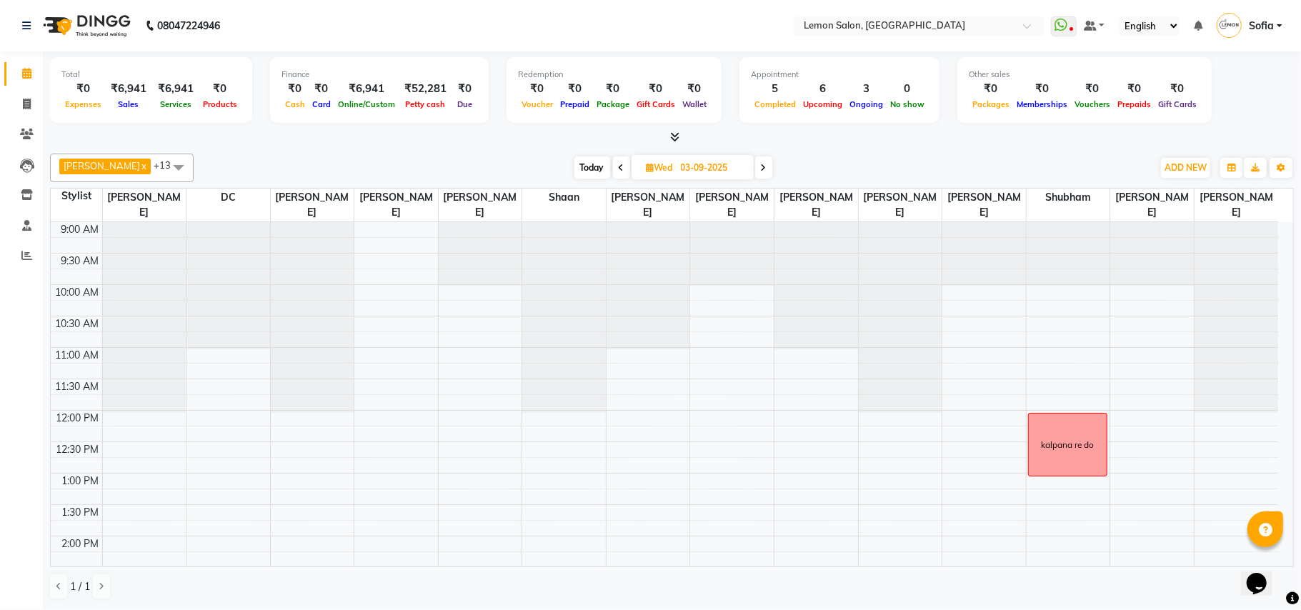
click at [614, 163] on span at bounding box center [621, 167] width 17 height 22
type input "02-09-2025"
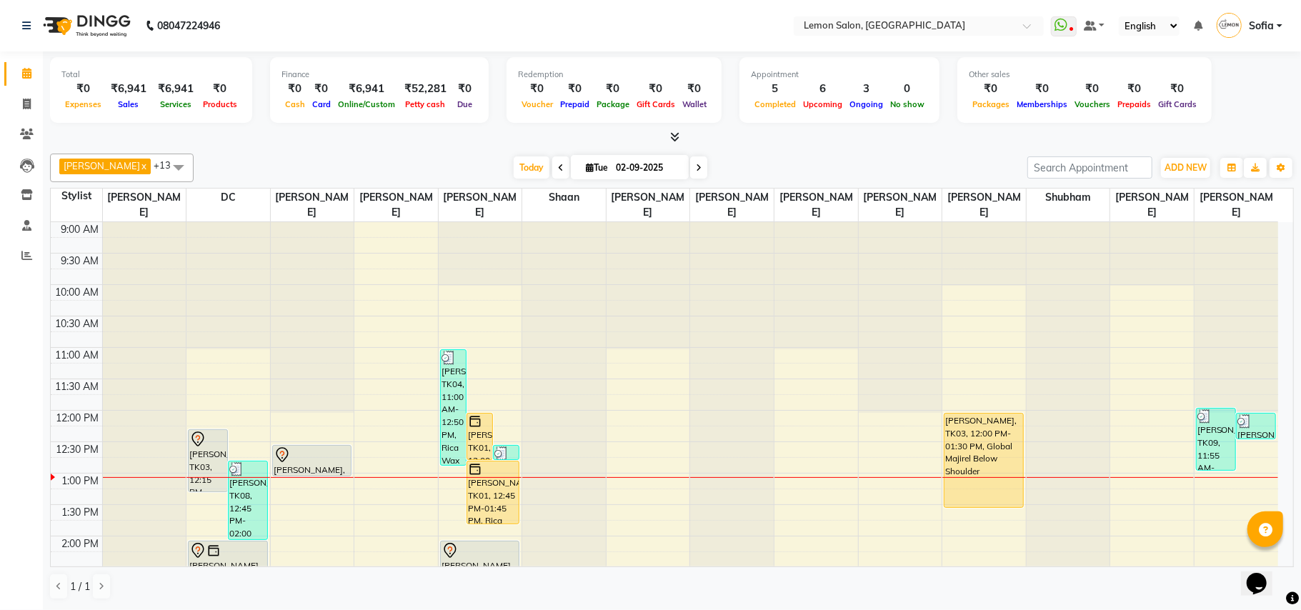
scroll to position [476, 0]
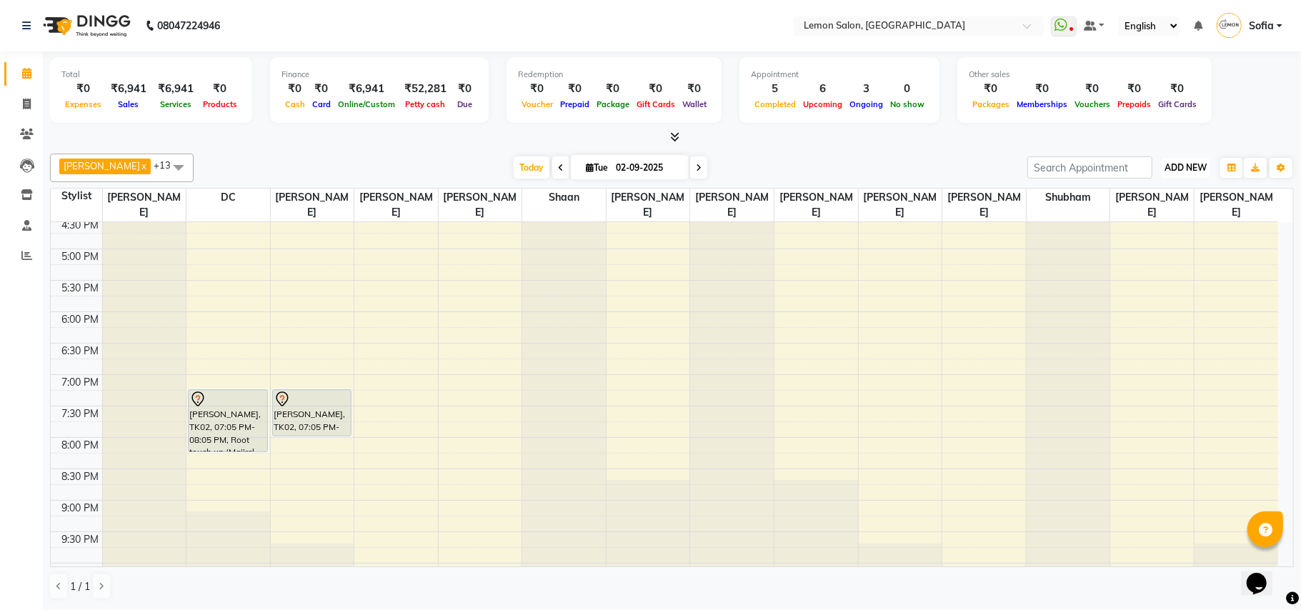
click at [1189, 172] on span "ADD NEW" at bounding box center [1185, 167] width 42 height 11
click at [1171, 232] on link "Add Expense" at bounding box center [1152, 233] width 113 height 19
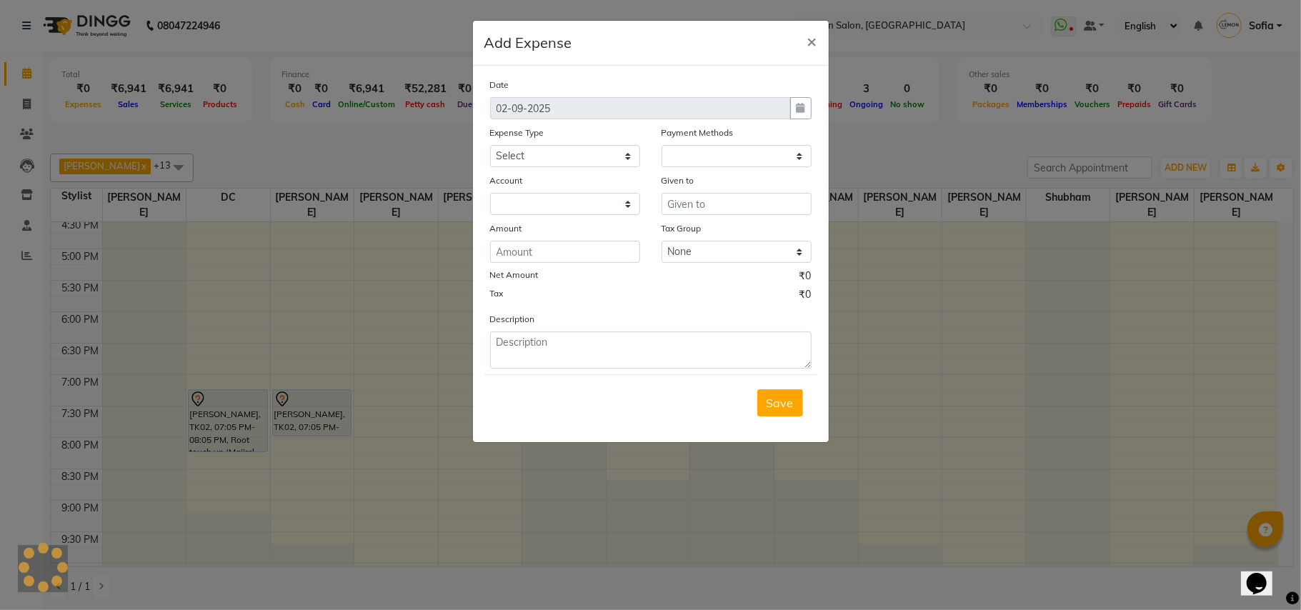
select select "1"
select select "2515"
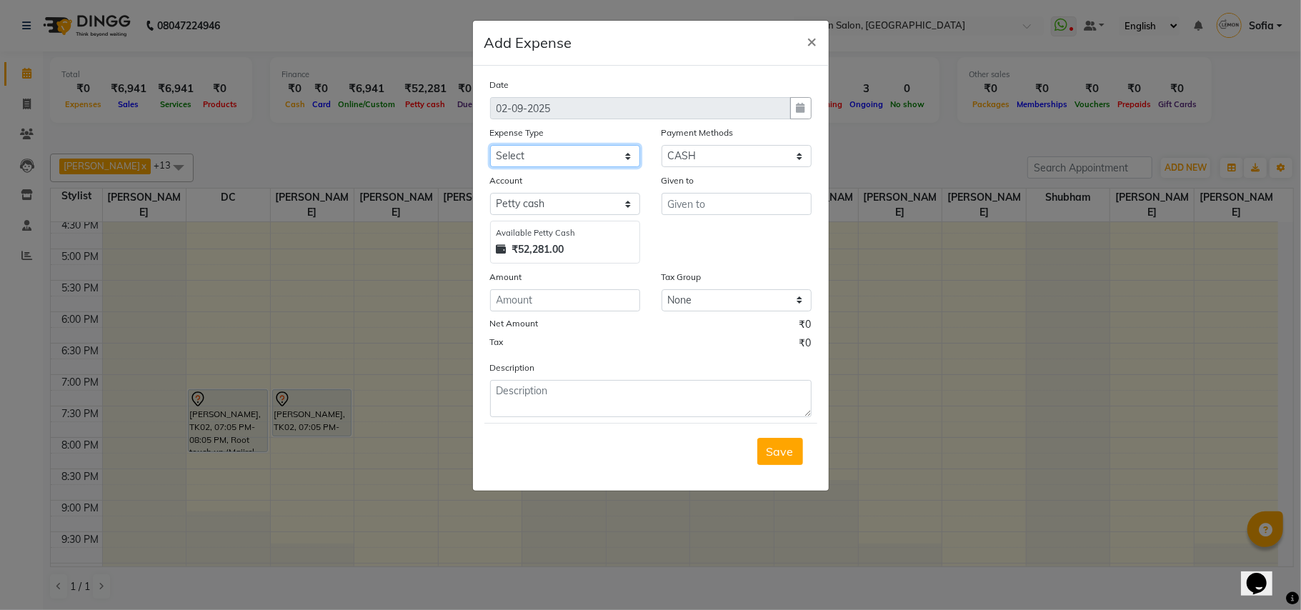
click at [566, 157] on select "Select Advance Cash transfer to hub Laundry Loan Membership Milk Miscellaneous …" at bounding box center [565, 156] width 150 height 22
select select "2686"
click at [490, 145] on select "Select Advance Cash transfer to hub Laundry Loan Membership Milk Miscellaneous …" at bounding box center [565, 156] width 150 height 22
click at [546, 300] on input "number" at bounding box center [565, 300] width 150 height 22
type input "50"
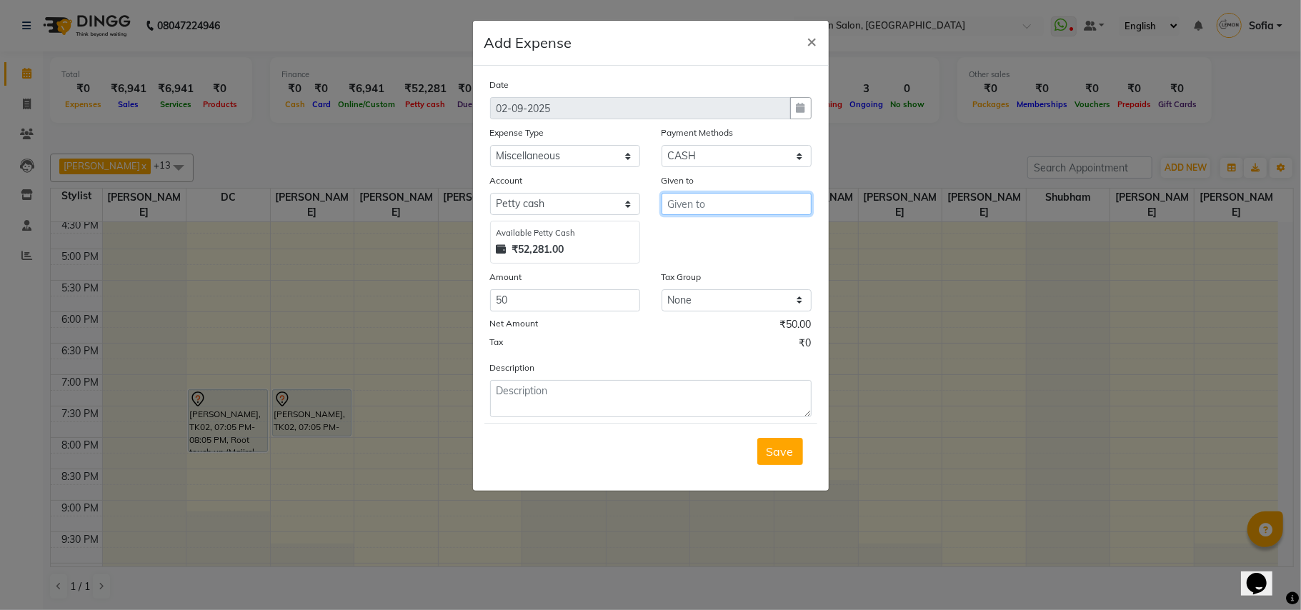
click at [717, 206] on input "text" at bounding box center [736, 204] width 150 height 22
type input "sky"
click at [616, 390] on textarea at bounding box center [650, 398] width 321 height 37
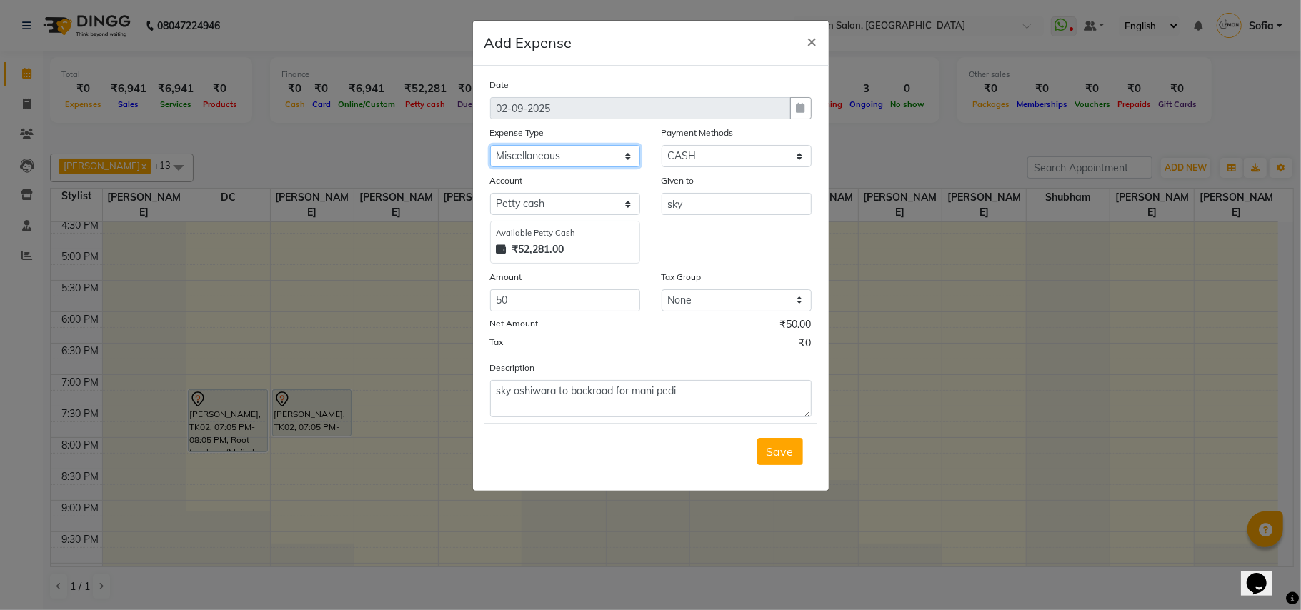
drag, startPoint x: 556, startPoint y: 150, endPoint x: 557, endPoint y: 160, distance: 10.1
click at [556, 150] on select "Select Advance Cash transfer to hub Laundry Loan Membership Milk Miscellaneous …" at bounding box center [565, 156] width 150 height 22
click at [490, 145] on select "Select Advance Cash transfer to hub Laundry Loan Membership Milk Miscellaneous …" at bounding box center [565, 156] width 150 height 22
click at [698, 401] on textarea "sky oshiwara to backroad for mani pedi" at bounding box center [650, 398] width 321 height 37
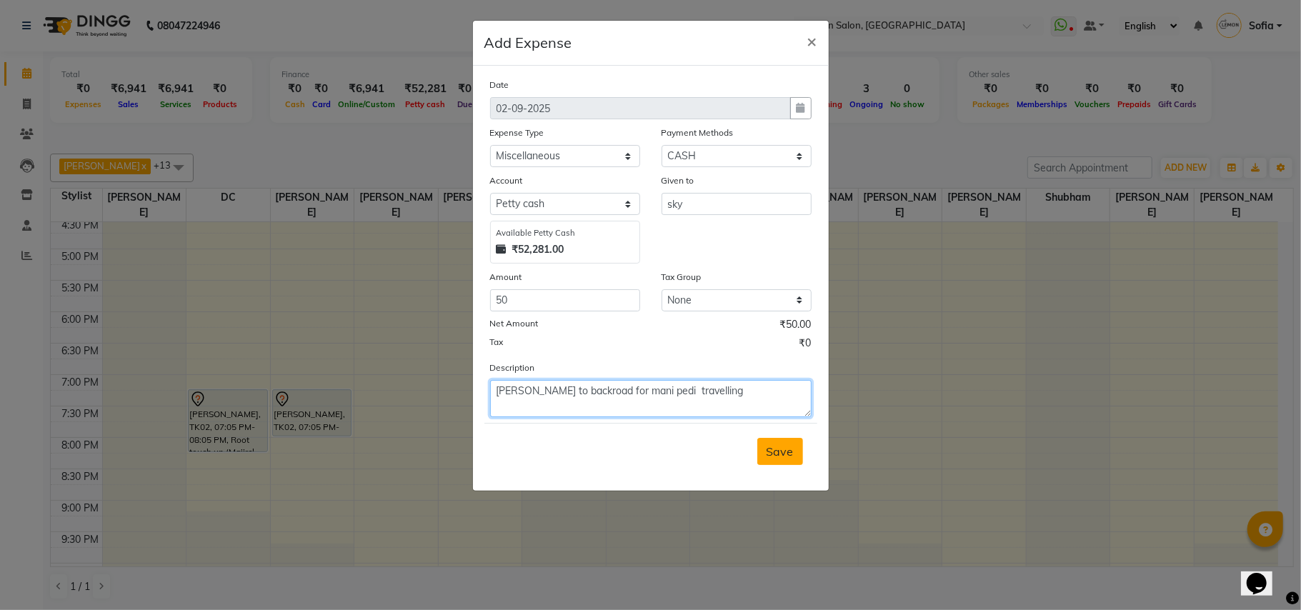
type textarea "sky oshiwara to backroad for mani pedi travelling"
click at [787, 446] on span "Save" at bounding box center [779, 451] width 27 height 14
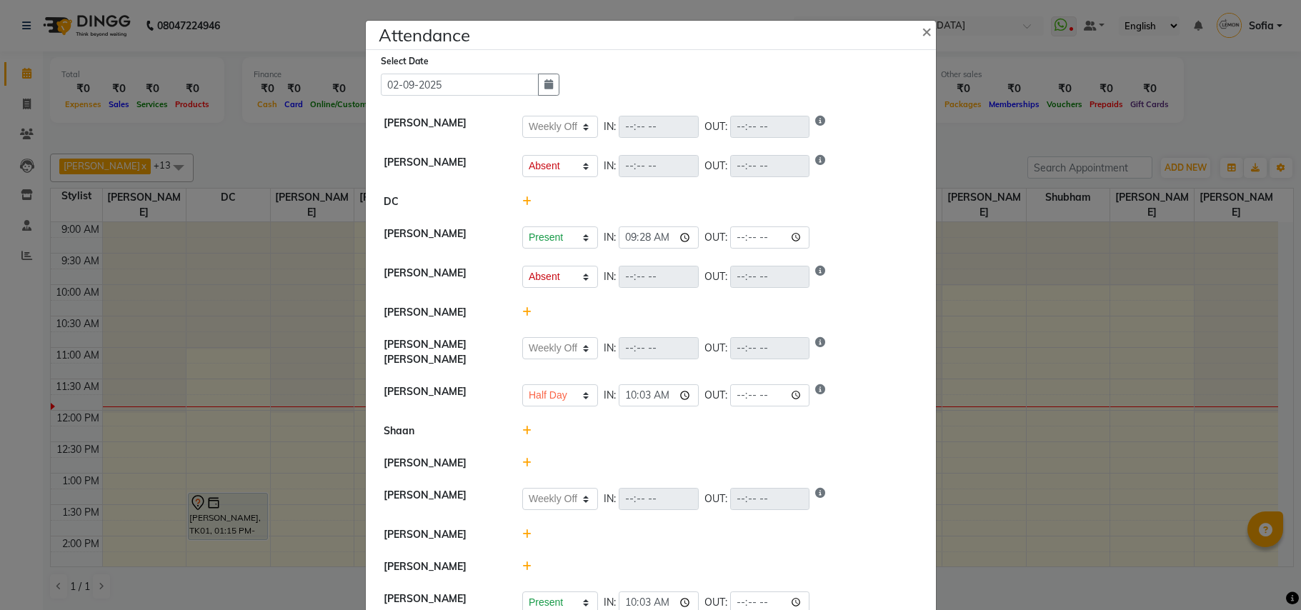
select select "W"
select select "A"
select select "W"
select select "H"
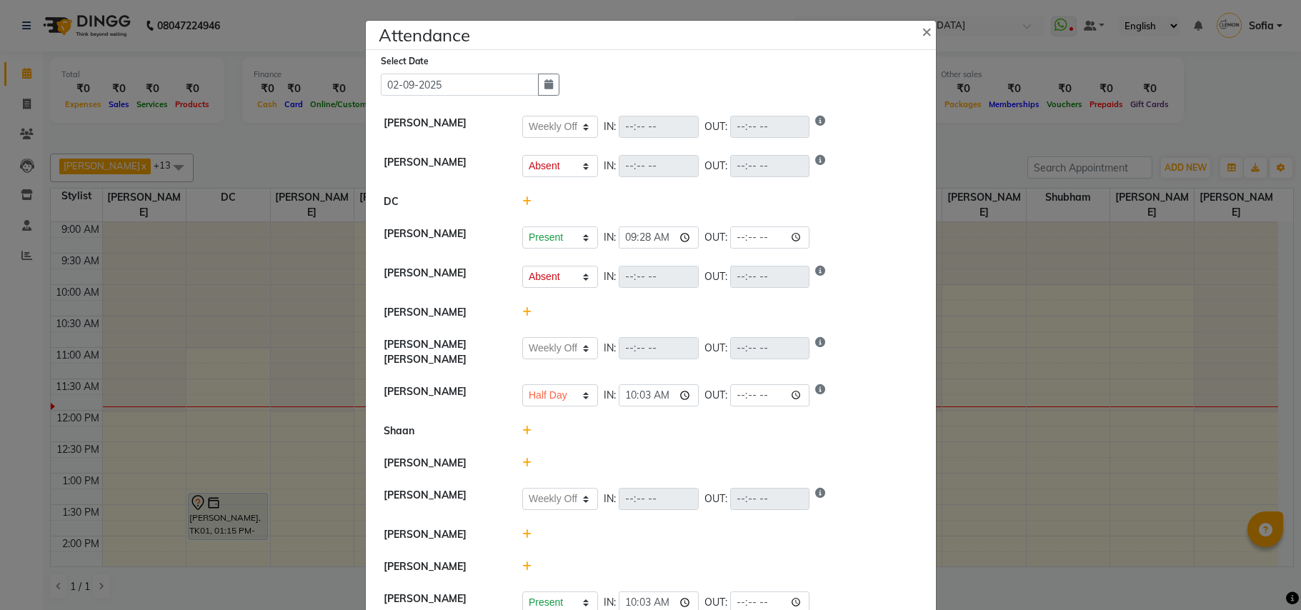
select select "W"
select select "A"
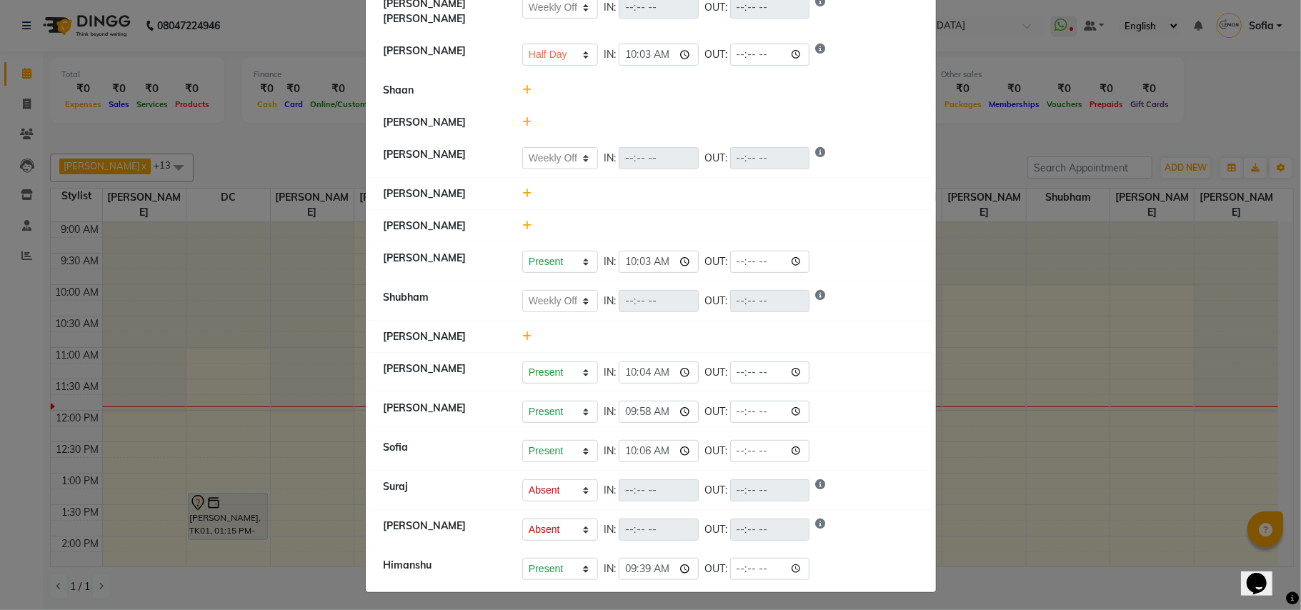
click at [523, 86] on icon at bounding box center [526, 90] width 9 height 10
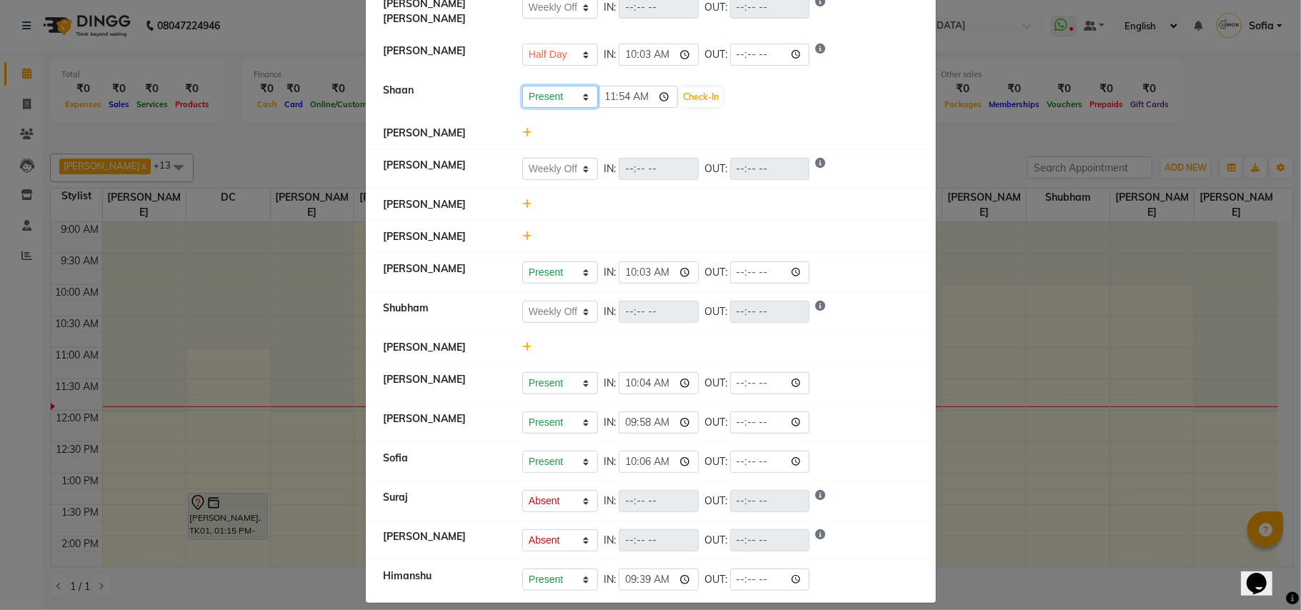
click at [532, 92] on select "Present Absent Late Half Day Weekly Off" at bounding box center [560, 97] width 76 height 22
select select "W"
click at [522, 86] on select "Present Absent Late Half Day Weekly Off" at bounding box center [560, 97] width 76 height 22
click at [610, 87] on button "Save" at bounding box center [613, 97] width 28 height 20
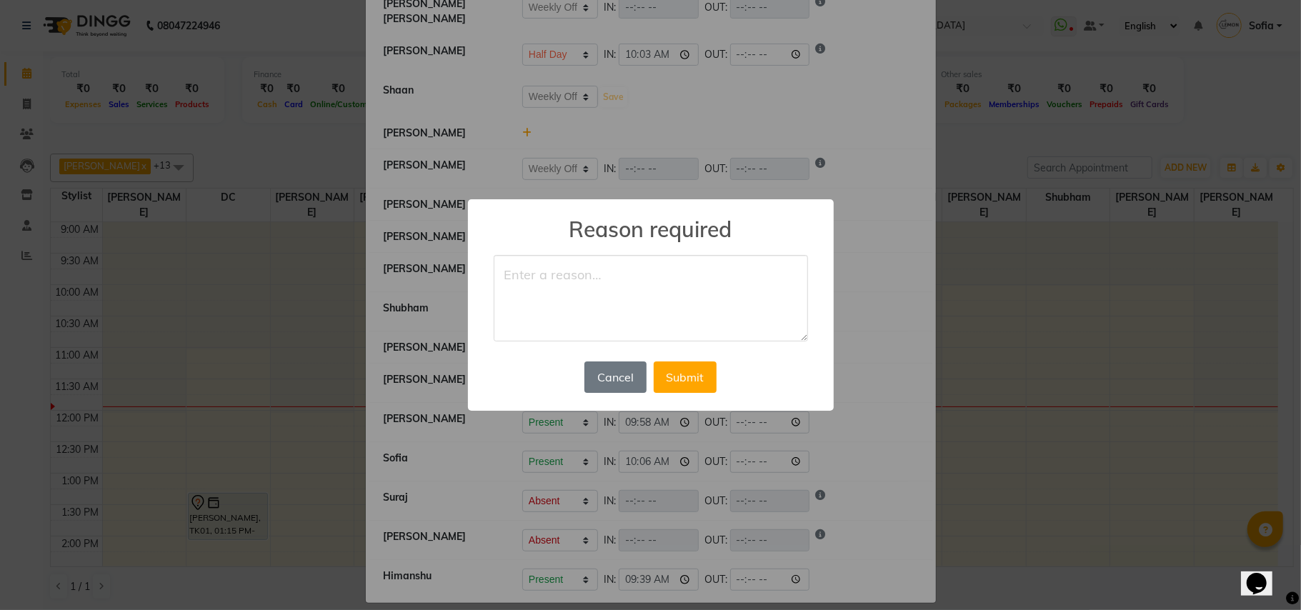
click at [574, 300] on textarea at bounding box center [651, 298] width 314 height 87
type textarea "off"
click at [695, 373] on button "Submit" at bounding box center [685, 376] width 63 height 31
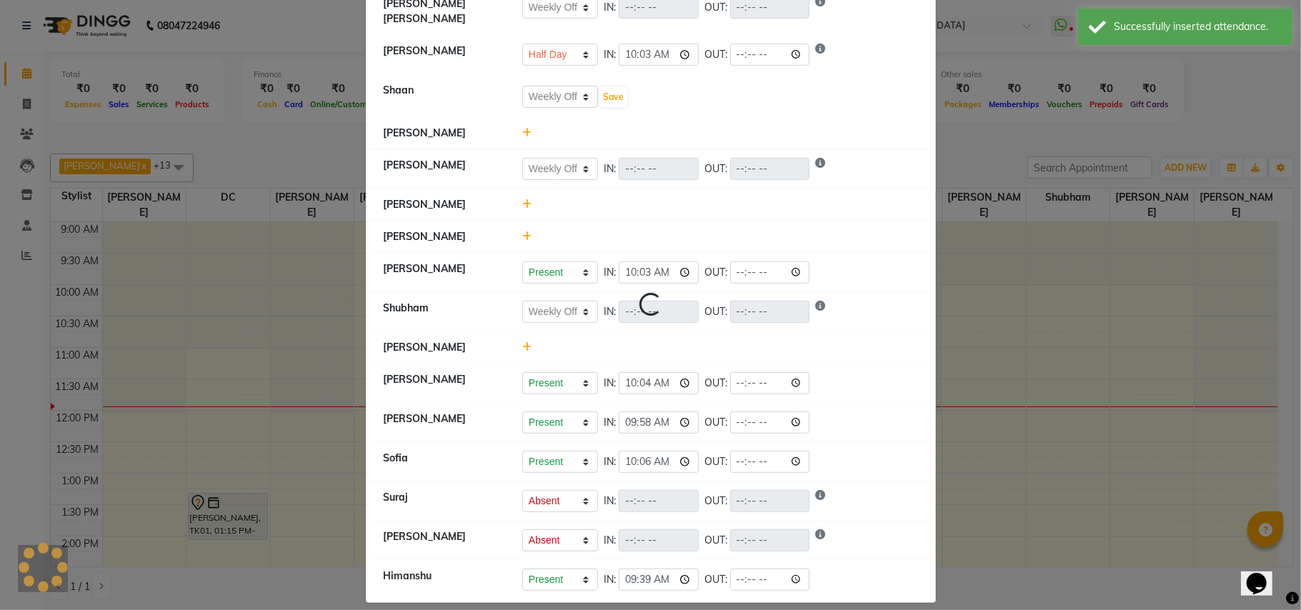
scroll to position [39, 0]
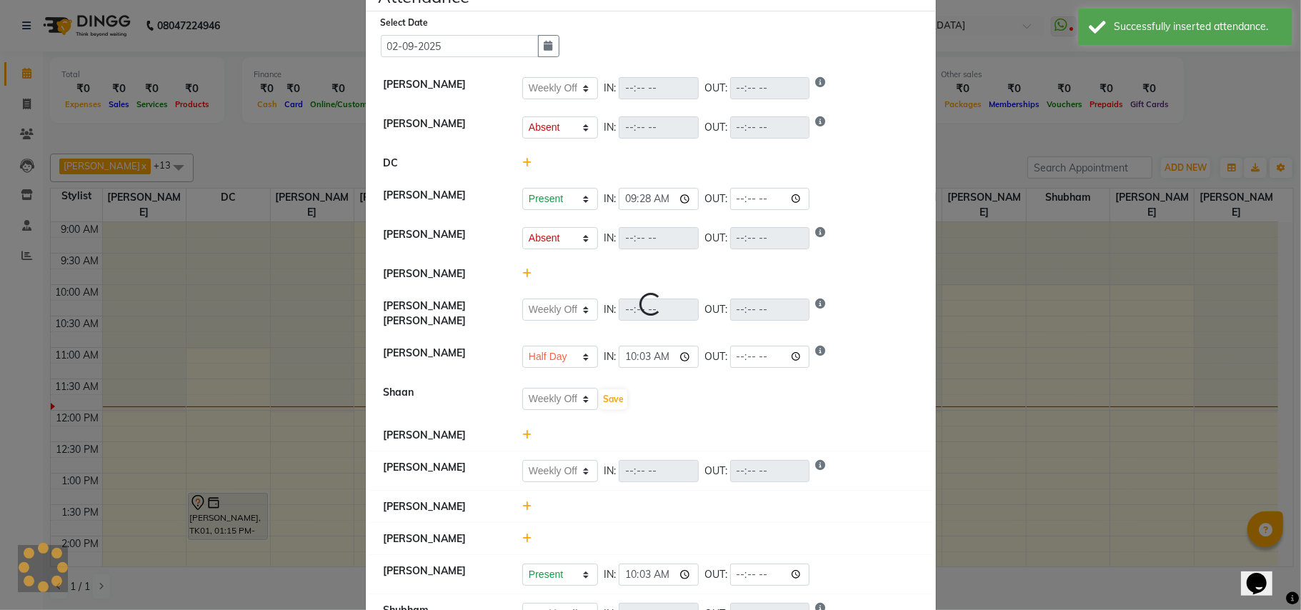
select select "W"
select select "A"
select select "W"
select select "H"
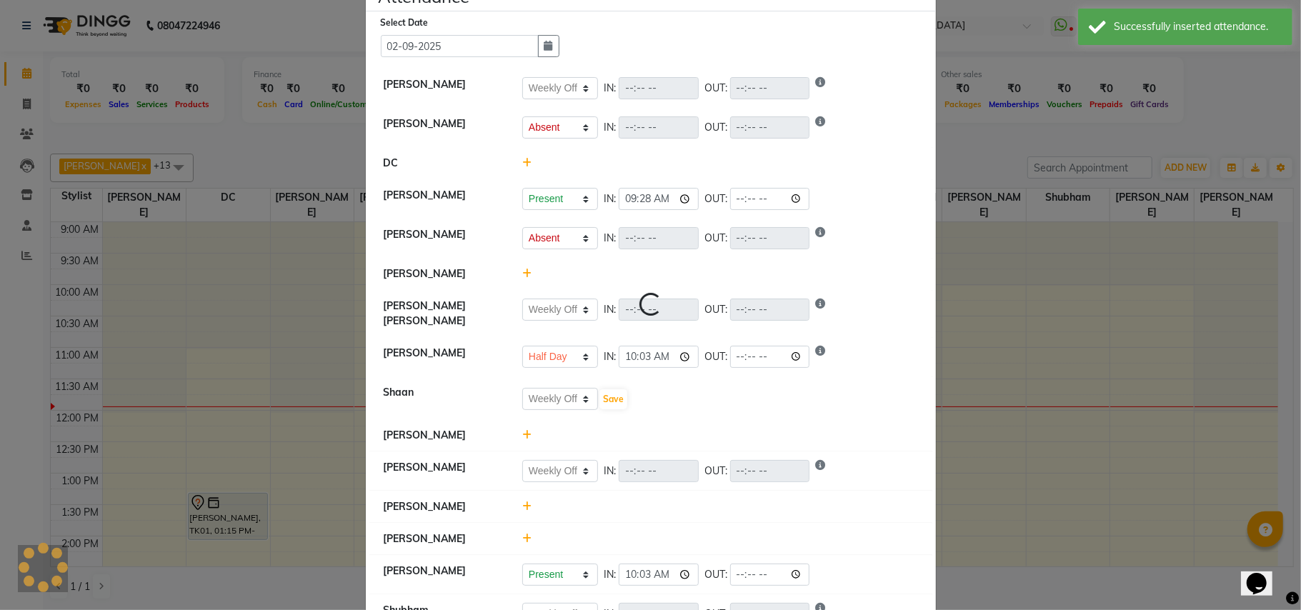
select select "W"
select select "A"
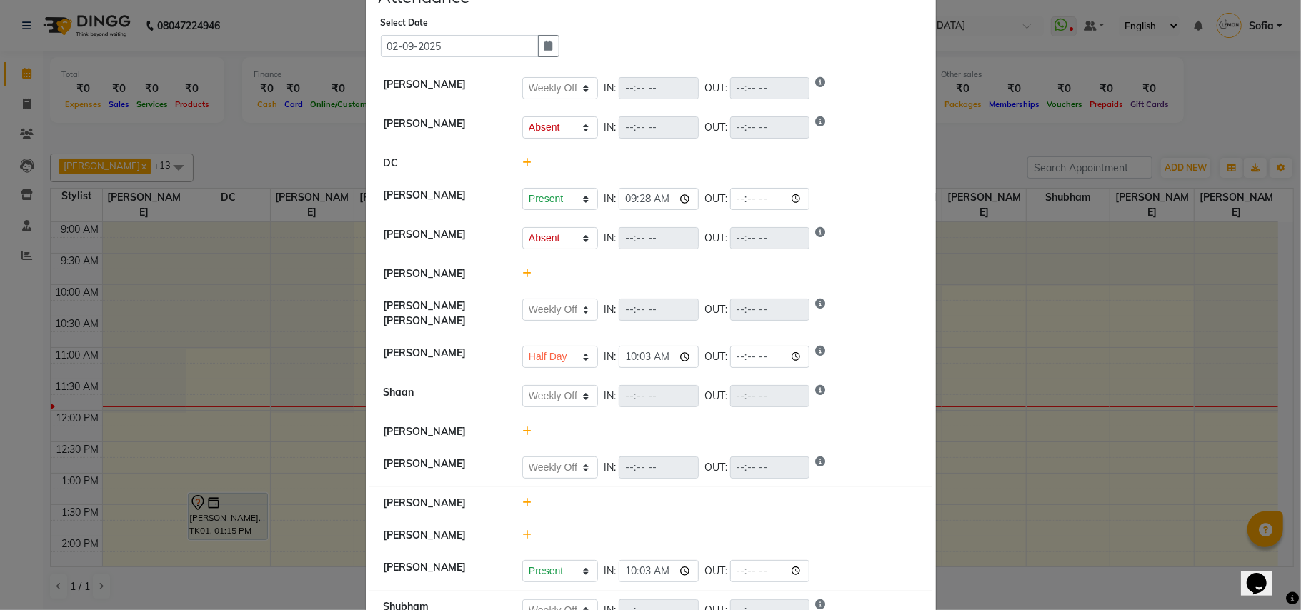
click at [523, 426] on icon at bounding box center [526, 431] width 9 height 10
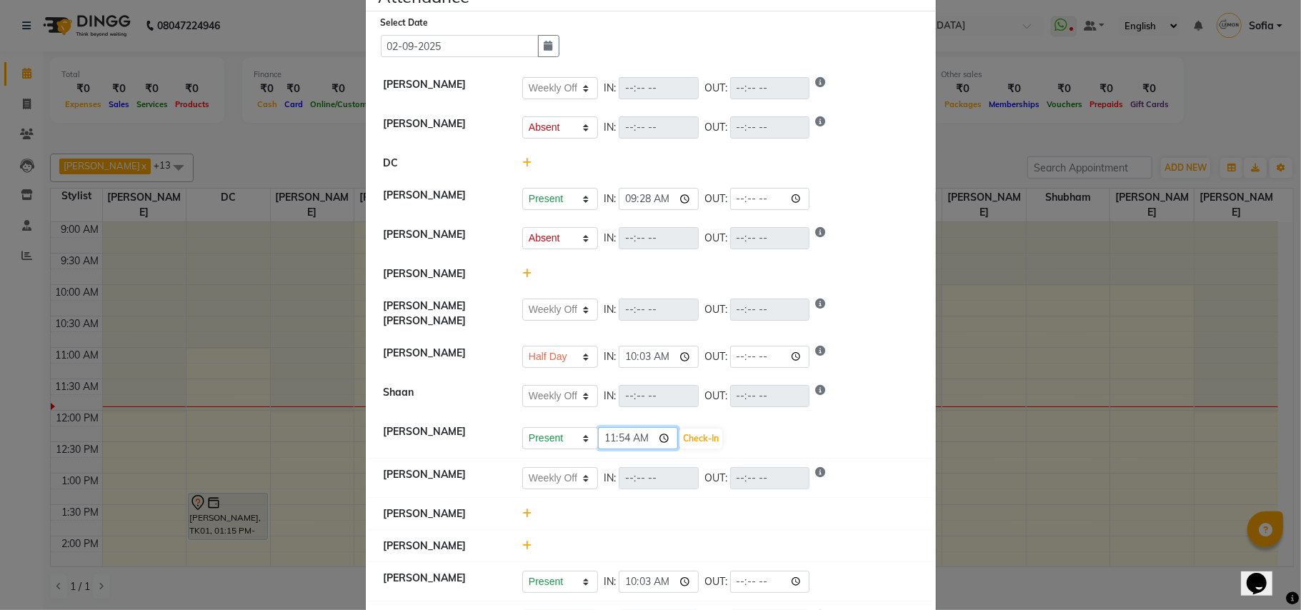
drag, startPoint x: 626, startPoint y: 434, endPoint x: 603, endPoint y: 424, distance: 25.2
click at [623, 431] on input "11:54" at bounding box center [638, 438] width 80 height 22
type input "11:53"
click at [698, 431] on button "Check-In" at bounding box center [700, 439] width 43 height 20
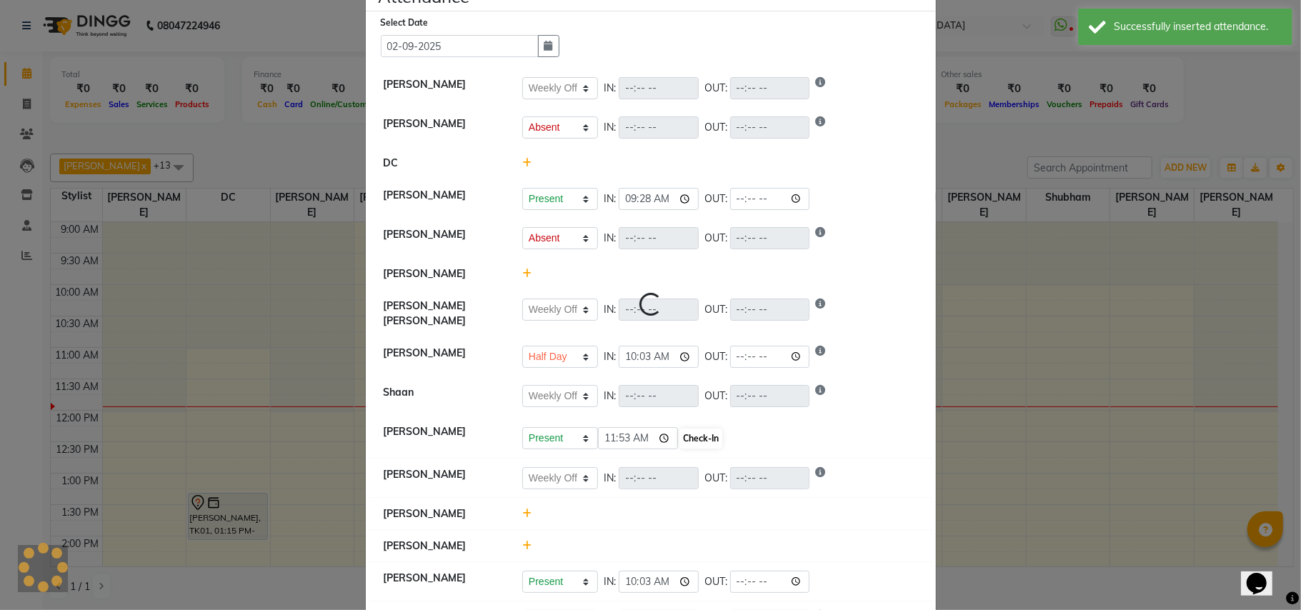
select select "W"
select select "A"
select select "W"
select select "H"
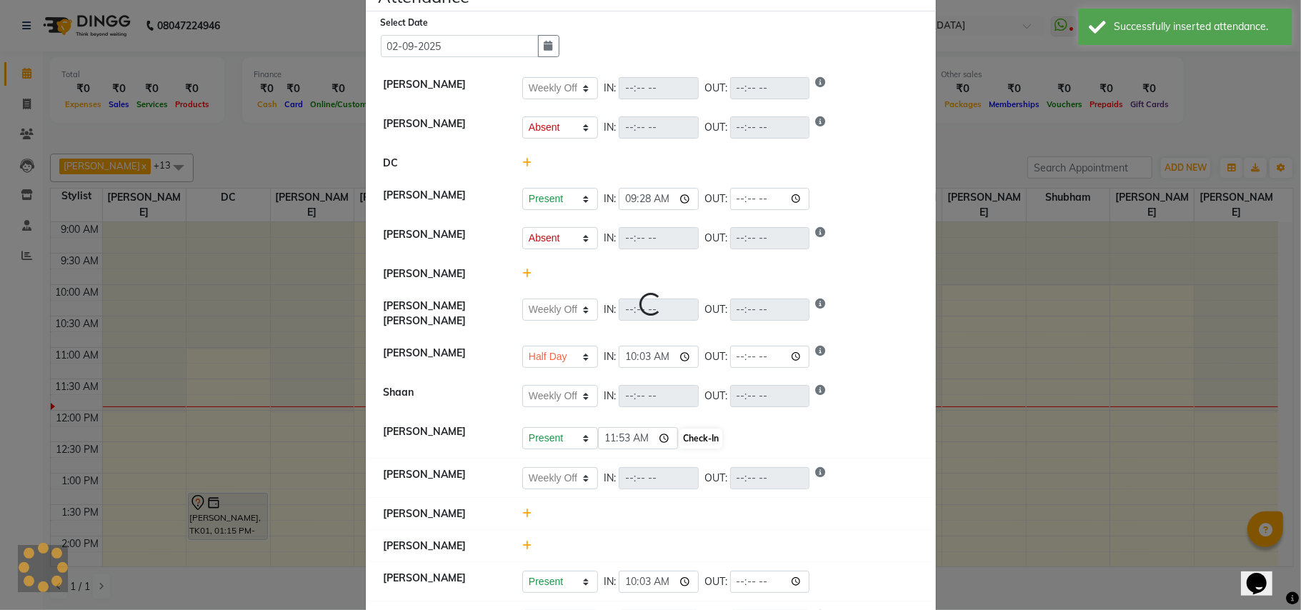
select select "W"
select select "A"
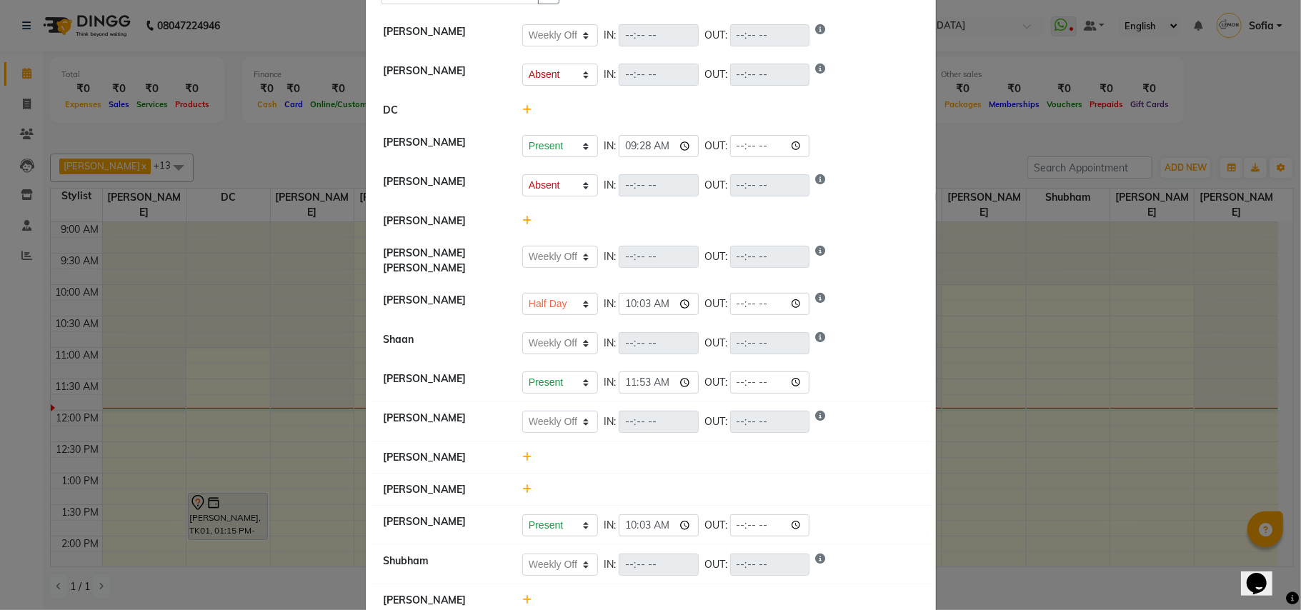
scroll to position [134, 0]
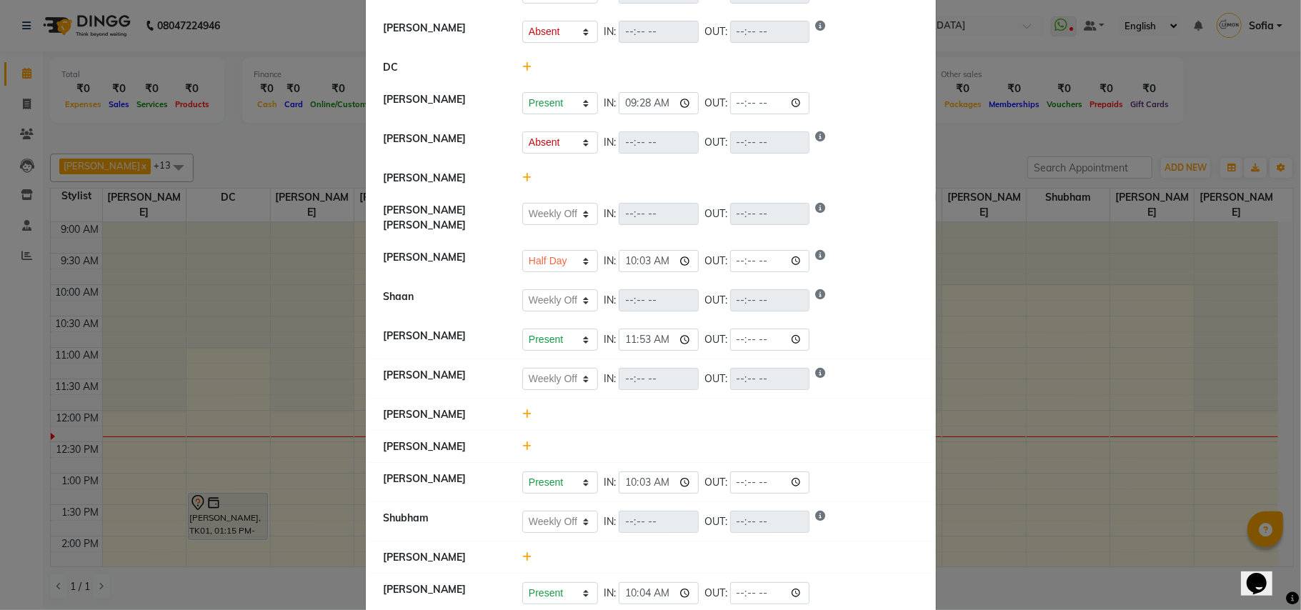
click at [513, 407] on div at bounding box center [719, 414] width 417 height 15
click at [522, 410] on icon at bounding box center [526, 414] width 9 height 10
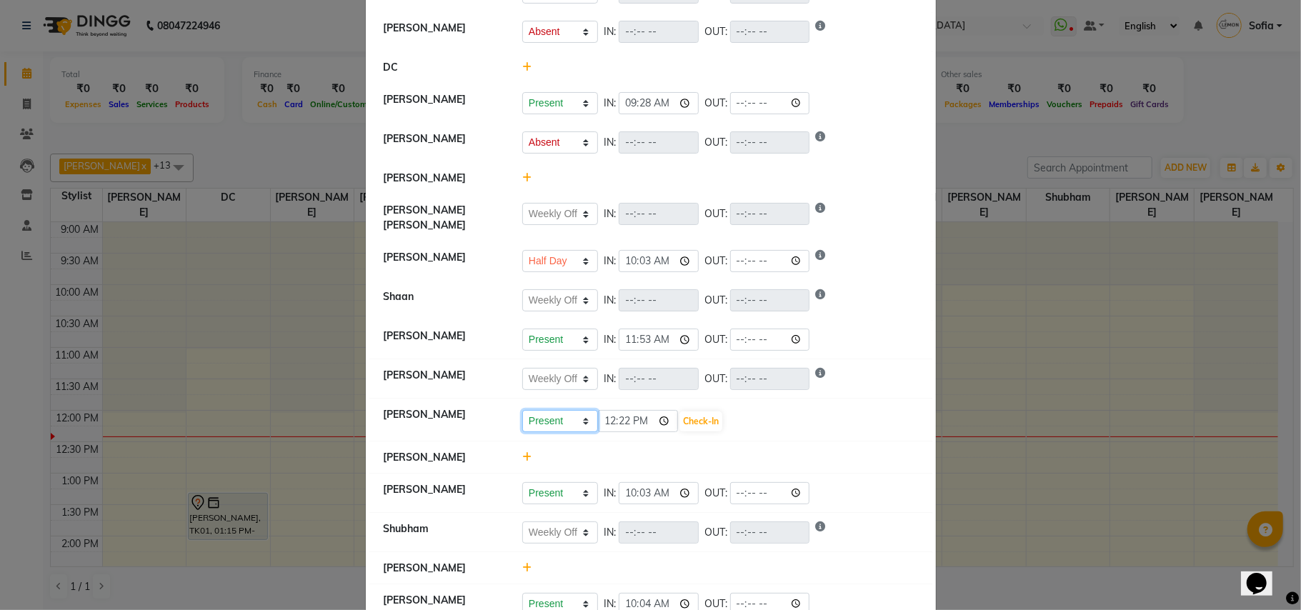
click at [530, 419] on select "Present Absent Late Half Day Weekly Off" at bounding box center [560, 421] width 76 height 22
click at [522, 410] on select "Present Absent Late Half Day Weekly Off" at bounding box center [560, 421] width 76 height 22
click at [604, 416] on input "12:22" at bounding box center [638, 421] width 80 height 22
type input "10:00"
click at [706, 414] on button "Check-In" at bounding box center [700, 421] width 43 height 20
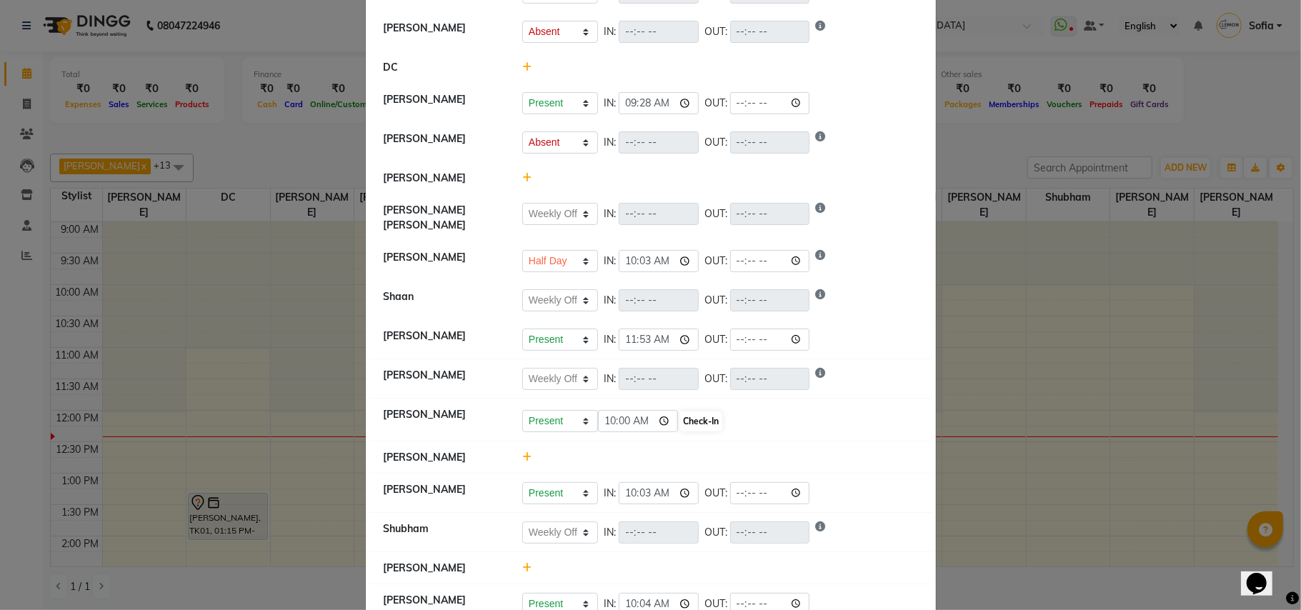
select select "W"
select select "A"
select select "W"
select select "H"
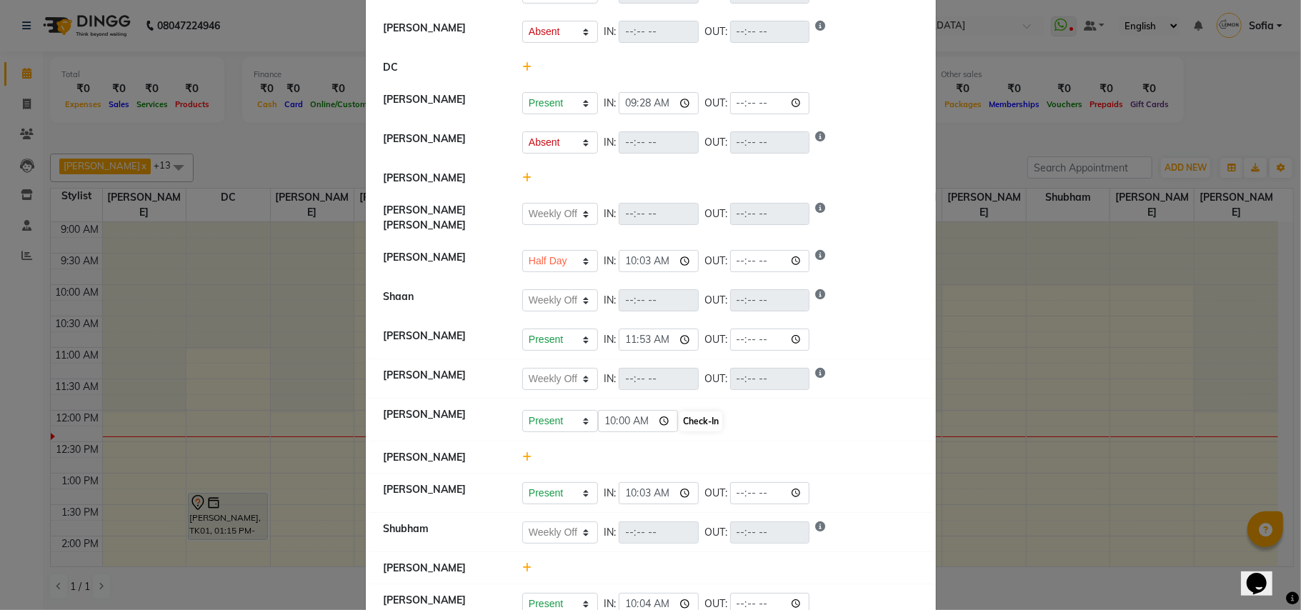
select select "W"
select select "A"
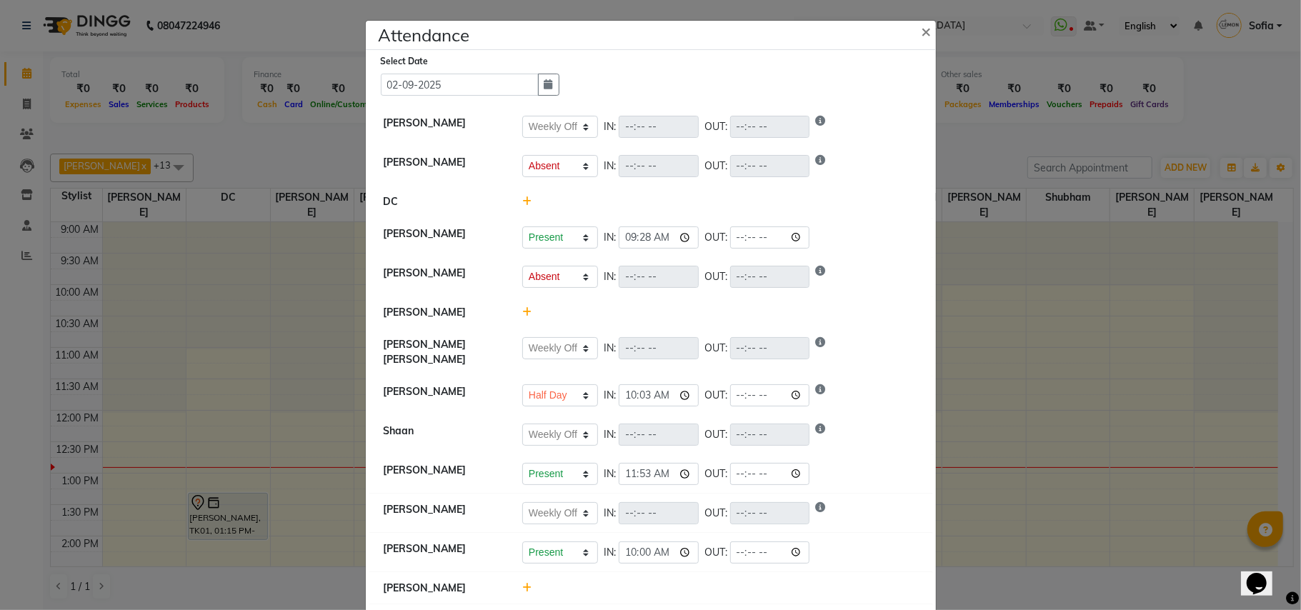
scroll to position [286, 0]
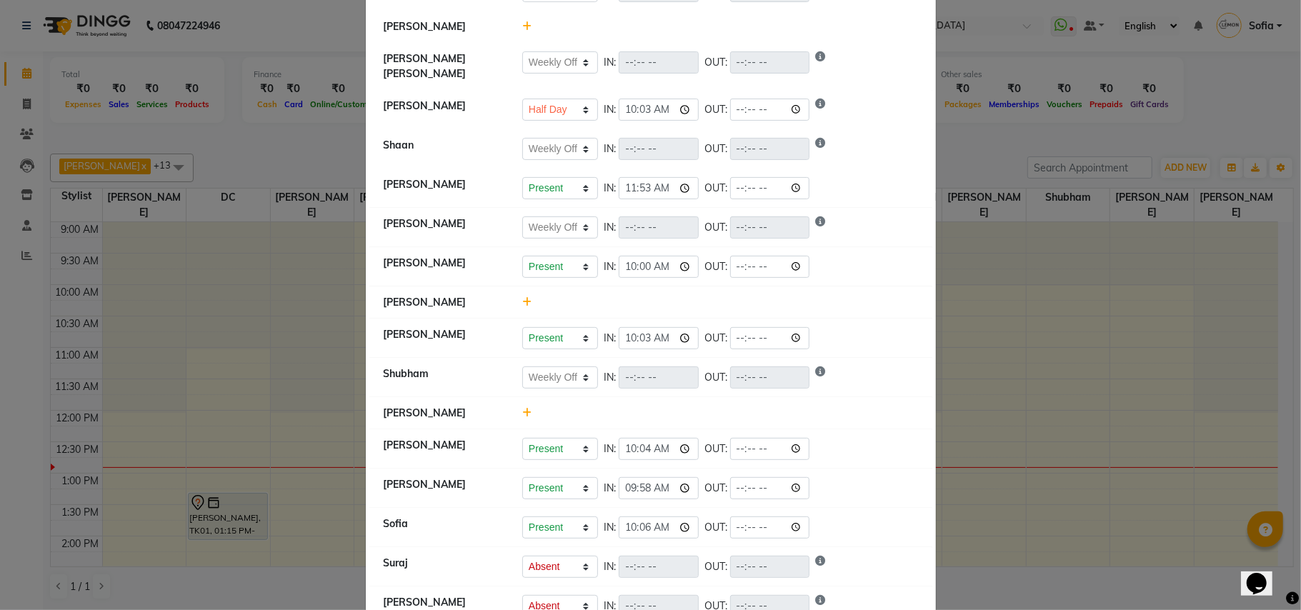
click at [522, 408] on icon at bounding box center [526, 413] width 9 height 10
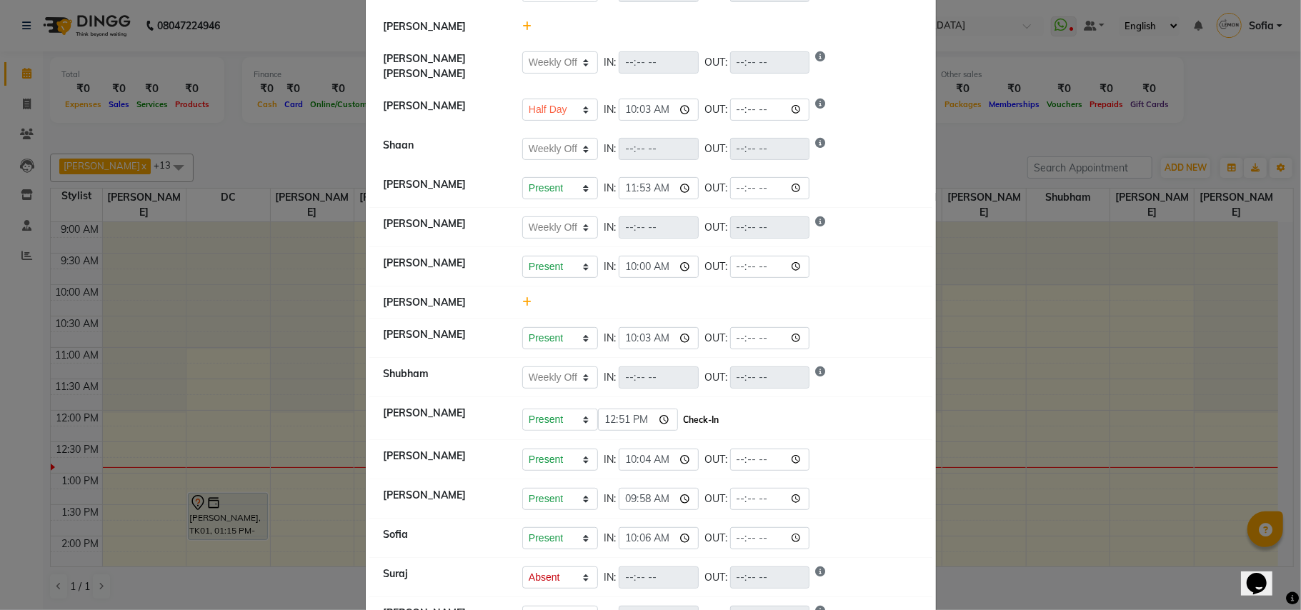
click at [690, 412] on button "Check-In" at bounding box center [700, 420] width 43 height 20
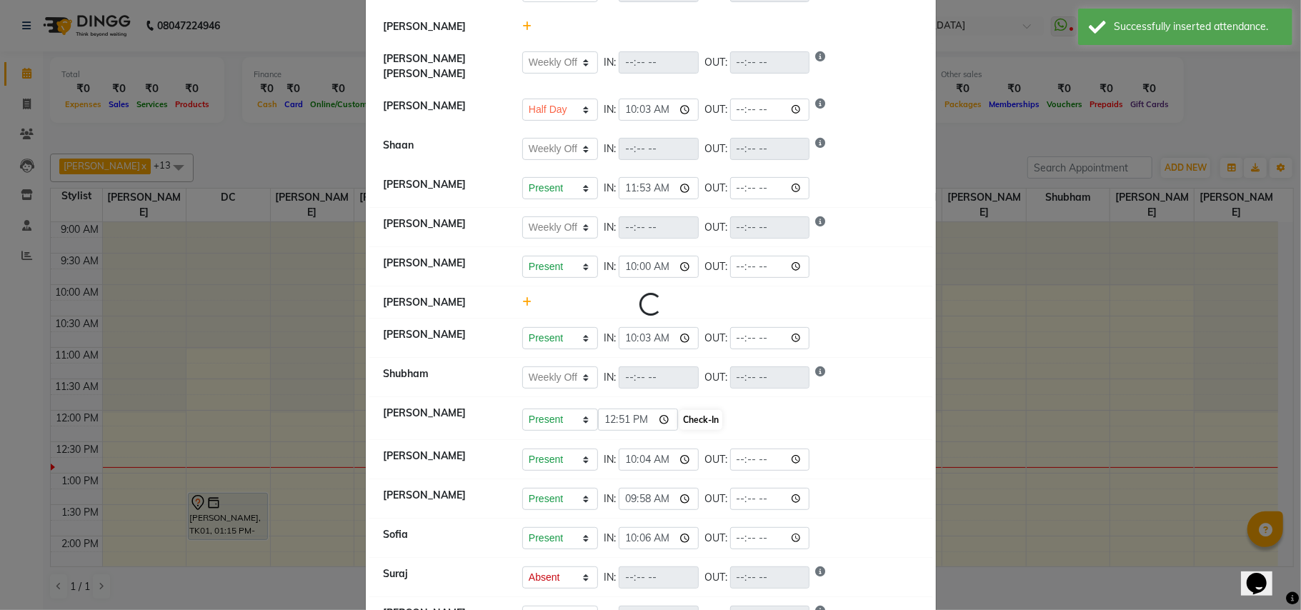
select select "W"
select select "A"
select select "W"
select select "H"
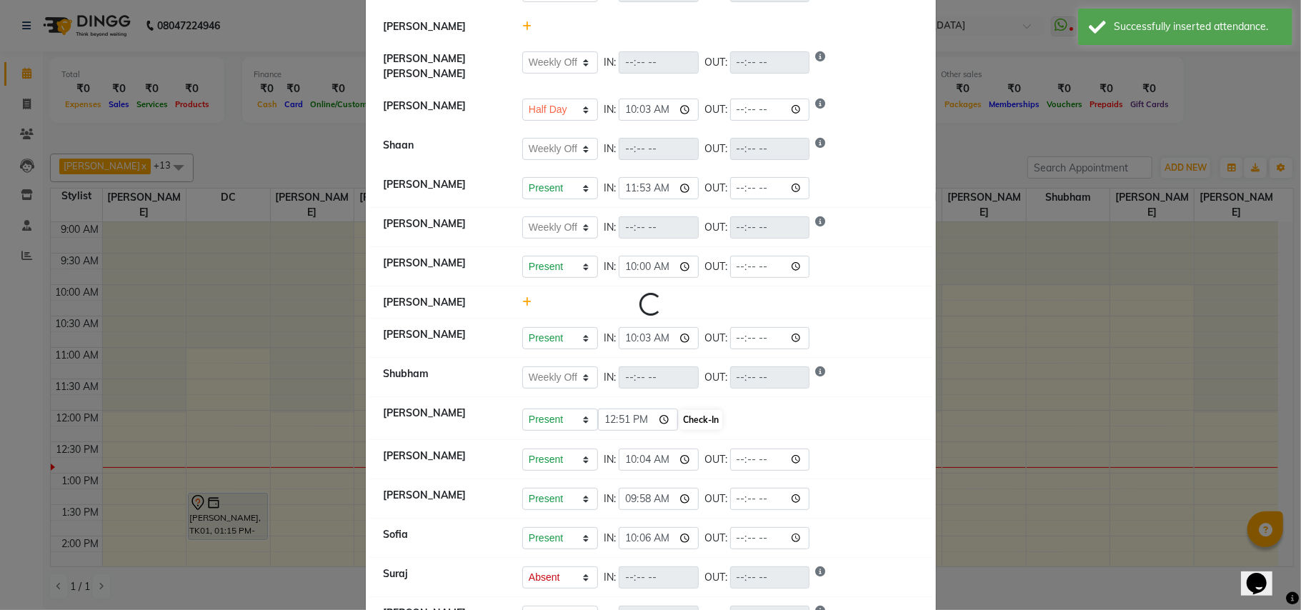
select select "W"
select select "A"
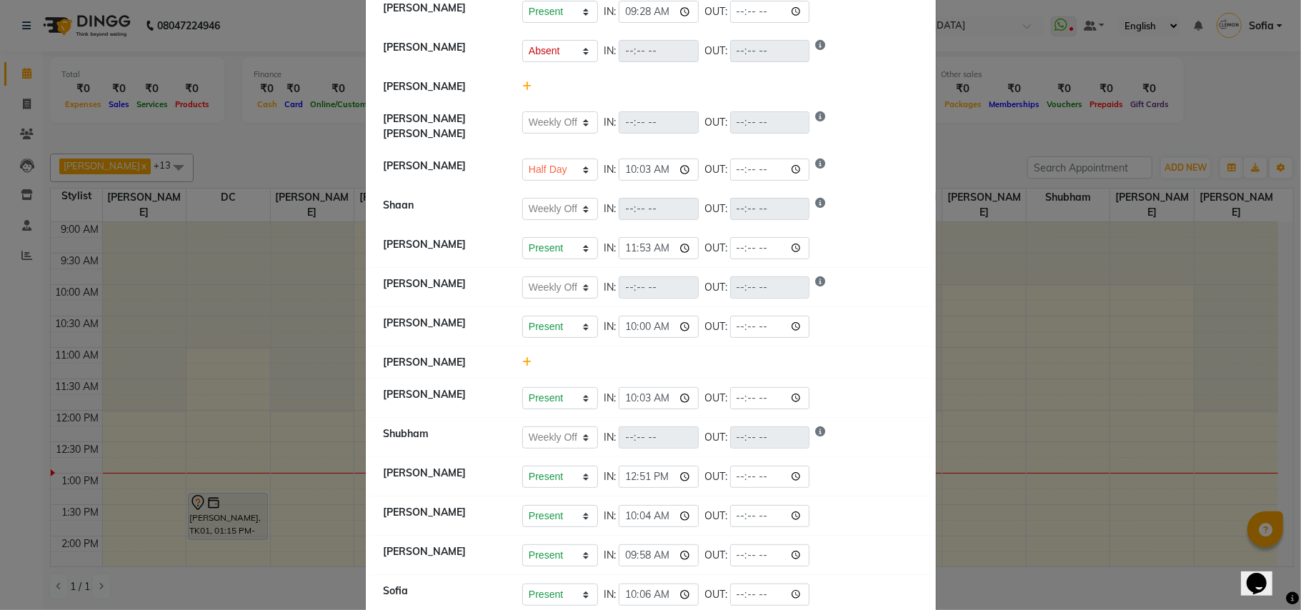
scroll to position [0, 0]
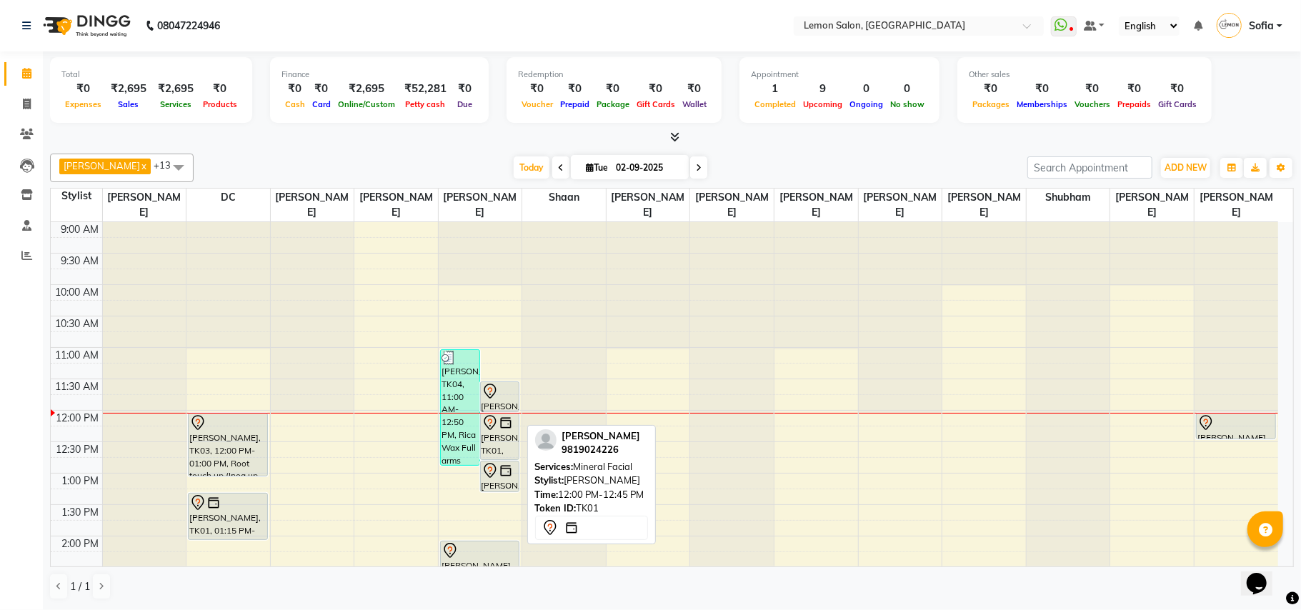
click at [500, 441] on div "[PERSON_NAME], TK01, 12:00 PM-12:45 PM, Mineral Facial" at bounding box center [500, 437] width 39 height 46
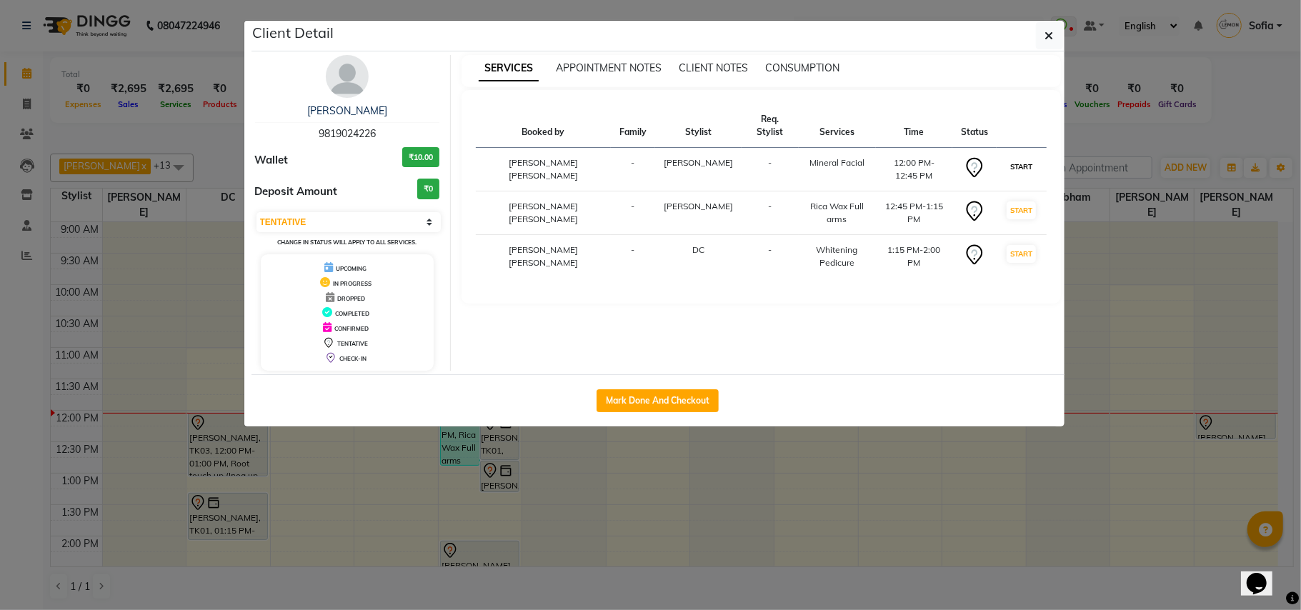
click at [1017, 158] on button "START" at bounding box center [1020, 167] width 29 height 18
select select "select"
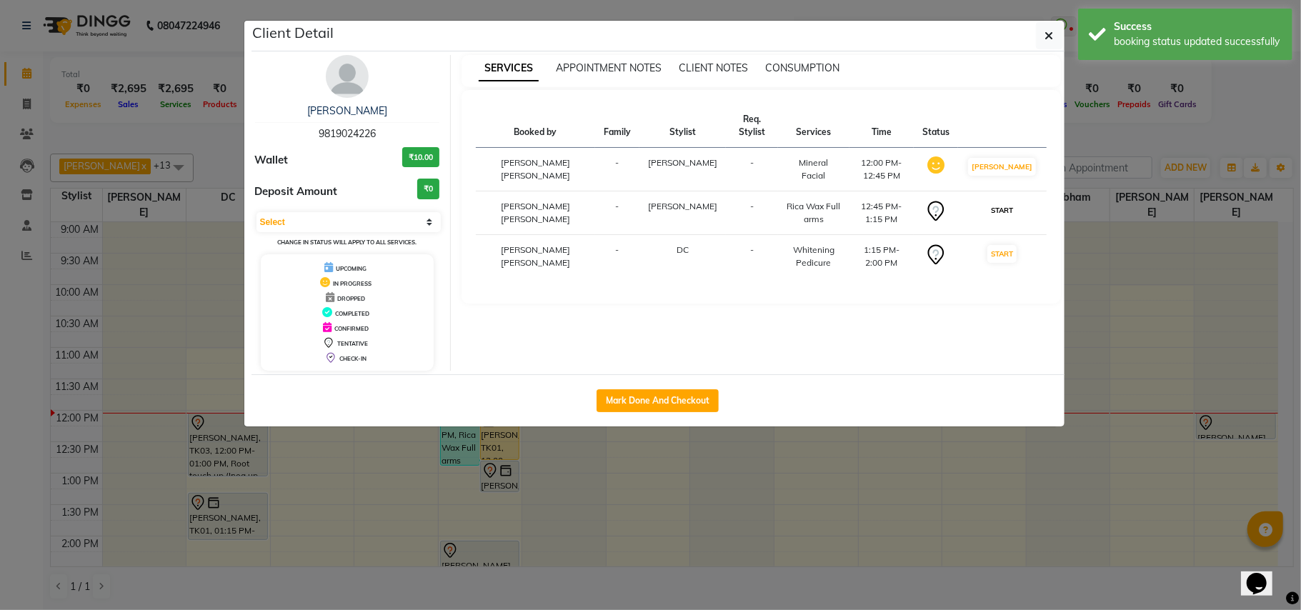
click at [1011, 219] on button "START" at bounding box center [1001, 210] width 29 height 18
drag, startPoint x: 0, startPoint y: 432, endPoint x: 459, endPoint y: 467, distance: 459.9
click at [1, 431] on ngb-modal-window "Client Detail [PERSON_NAME] 9819024226 Wallet ₹10.00 Deposit Amount ₹0 Select I…" at bounding box center [650, 305] width 1301 height 610
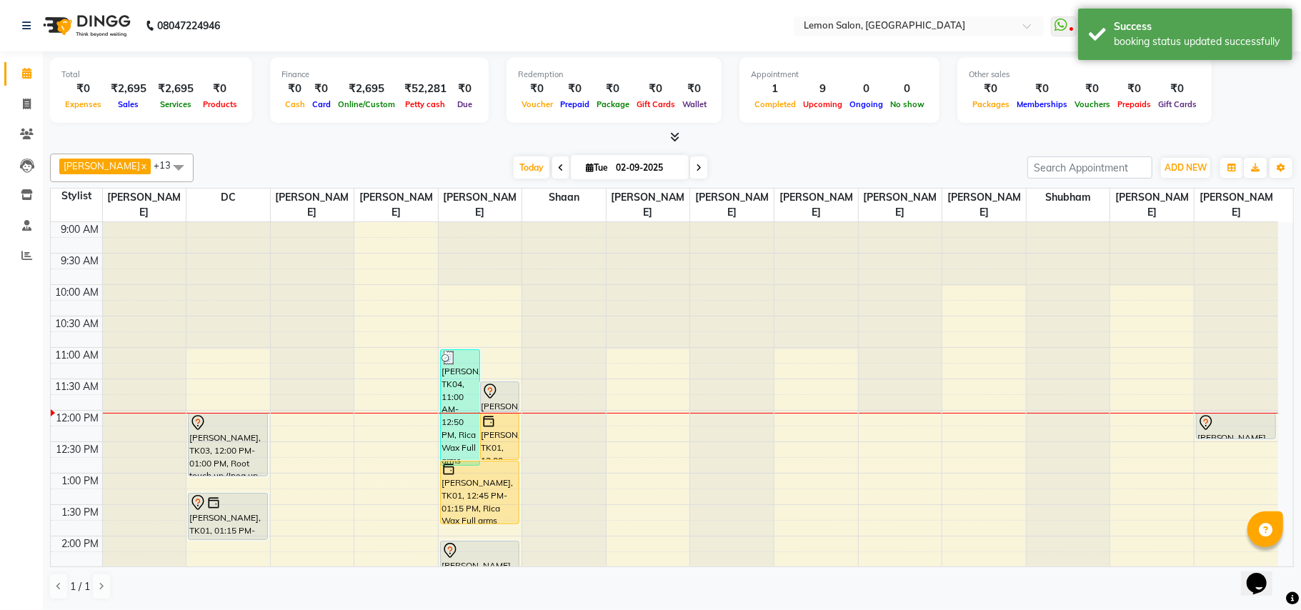
drag, startPoint x: 501, startPoint y: 491, endPoint x: 499, endPoint y: 512, distance: 20.8
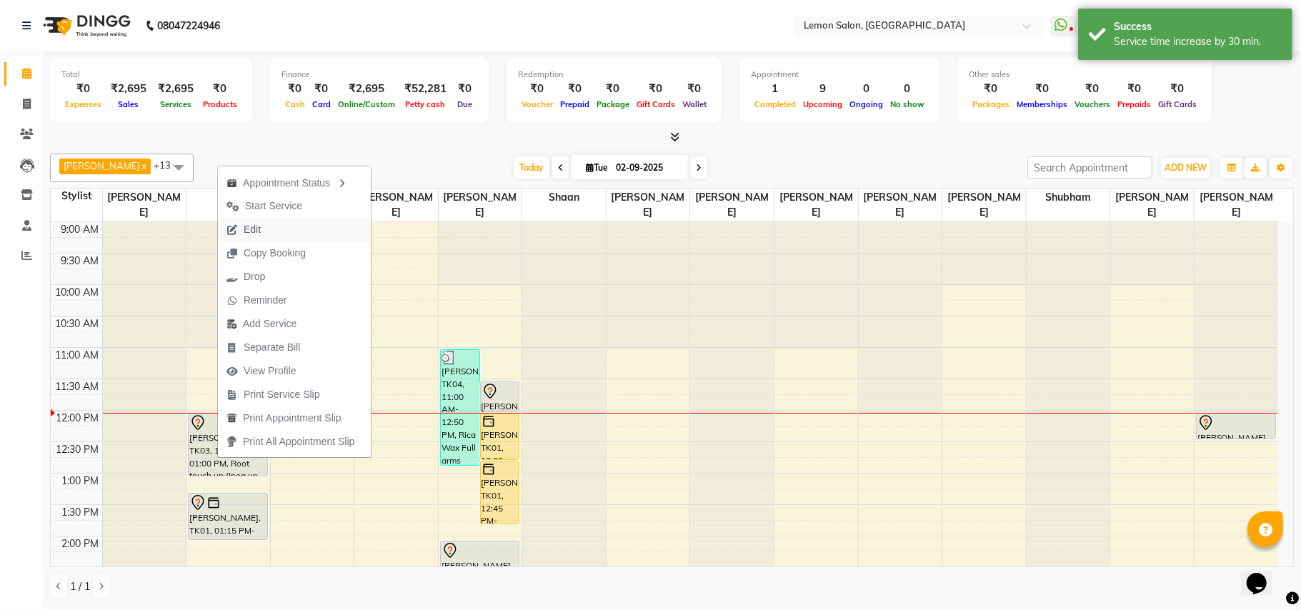
click at [249, 226] on span "Edit" at bounding box center [252, 229] width 17 height 15
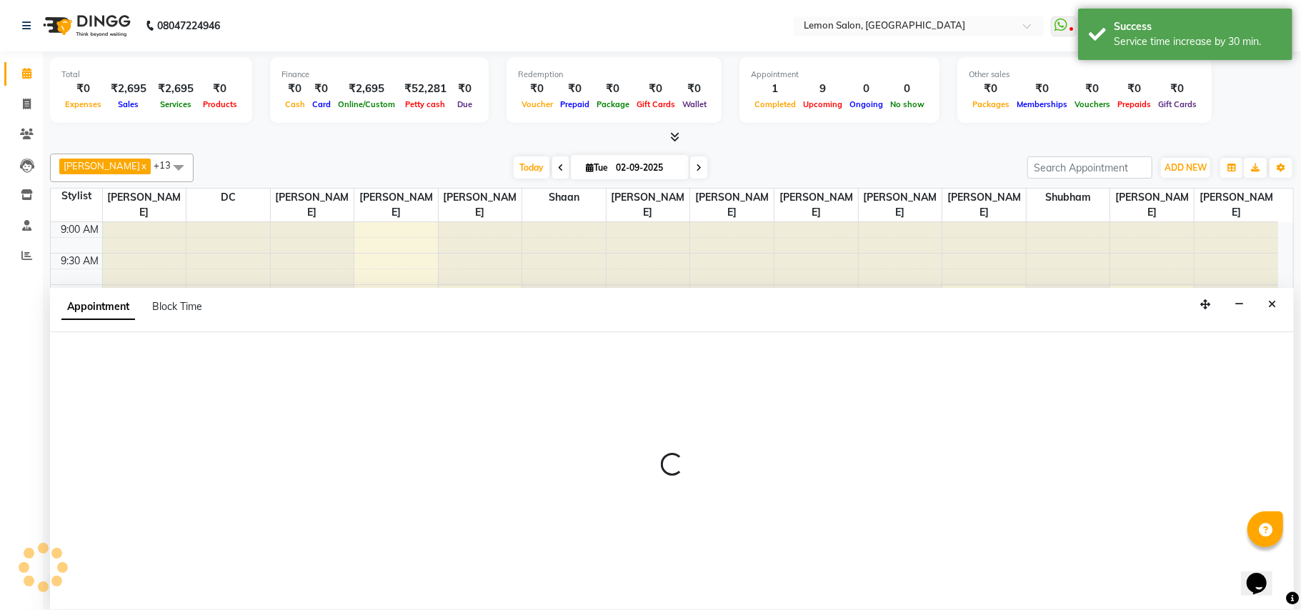
select select "tentative"
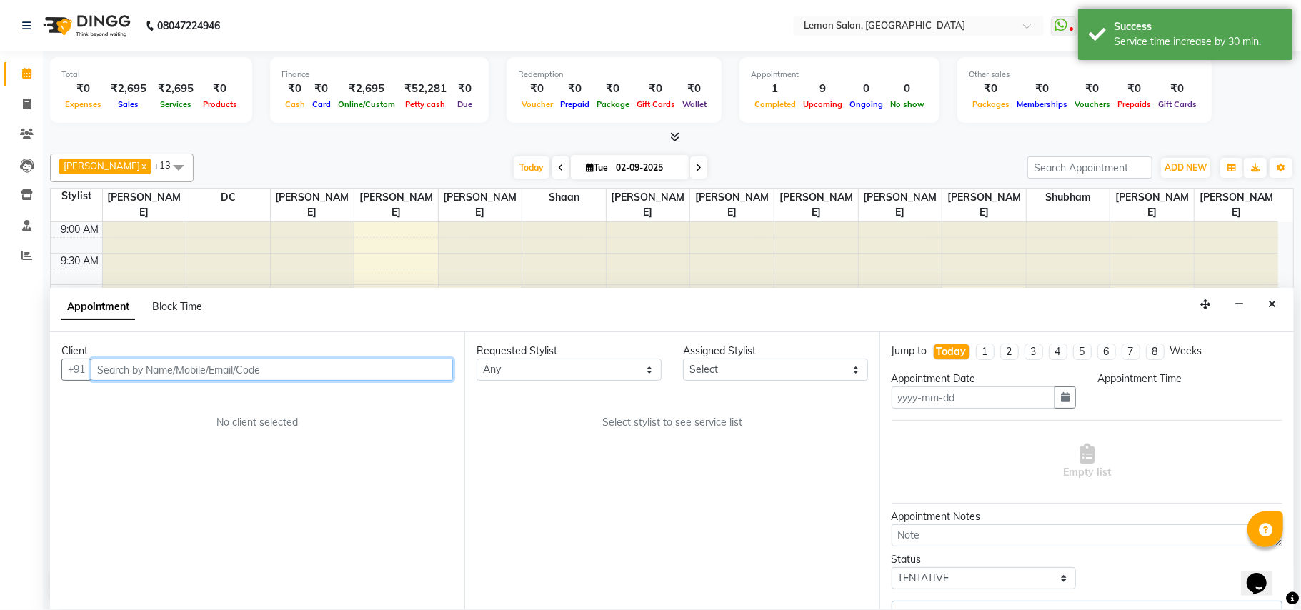
type input "02-09-2025"
select select "7889"
select select "690"
select select "281"
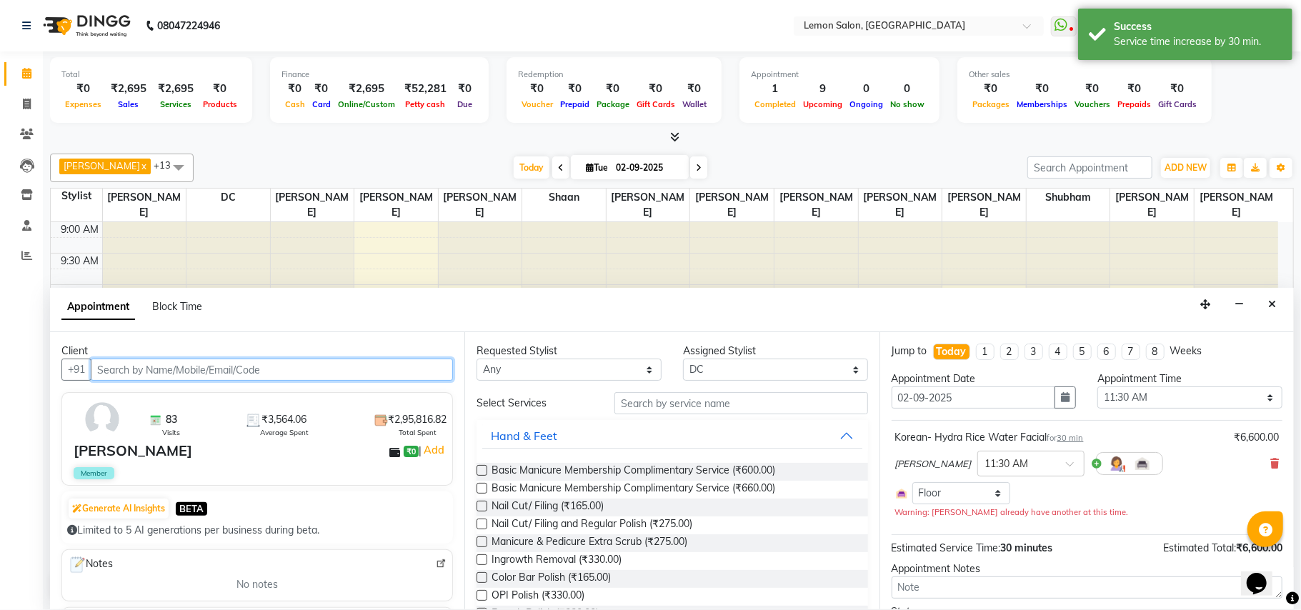
scroll to position [192, 0]
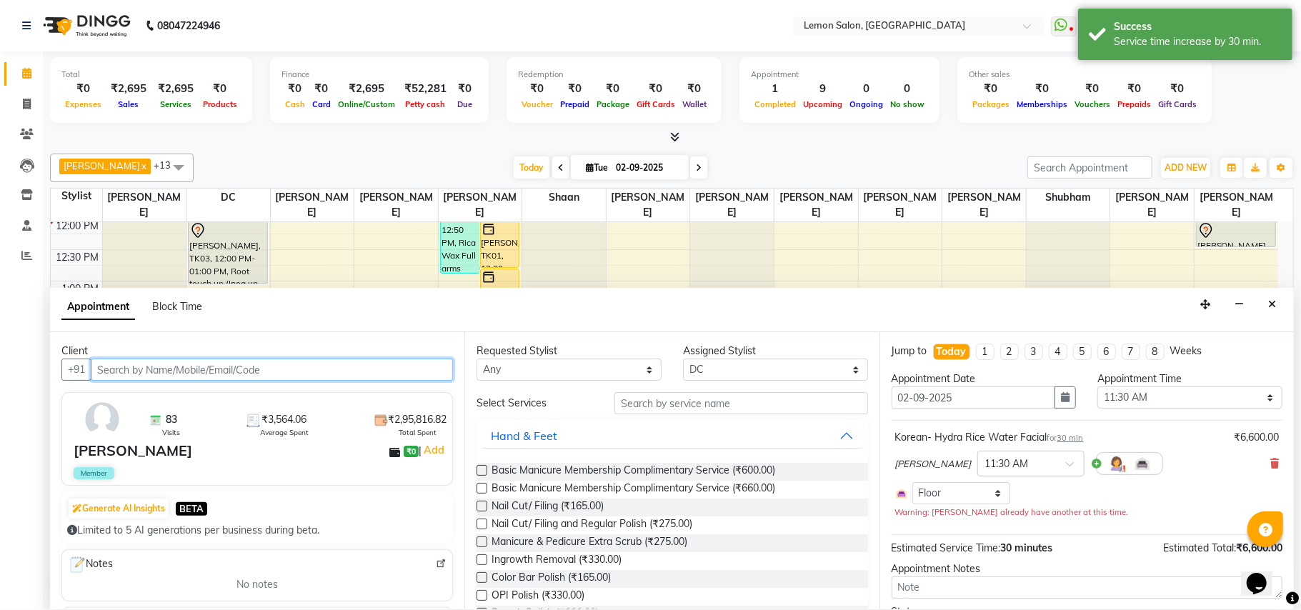
select select "281"
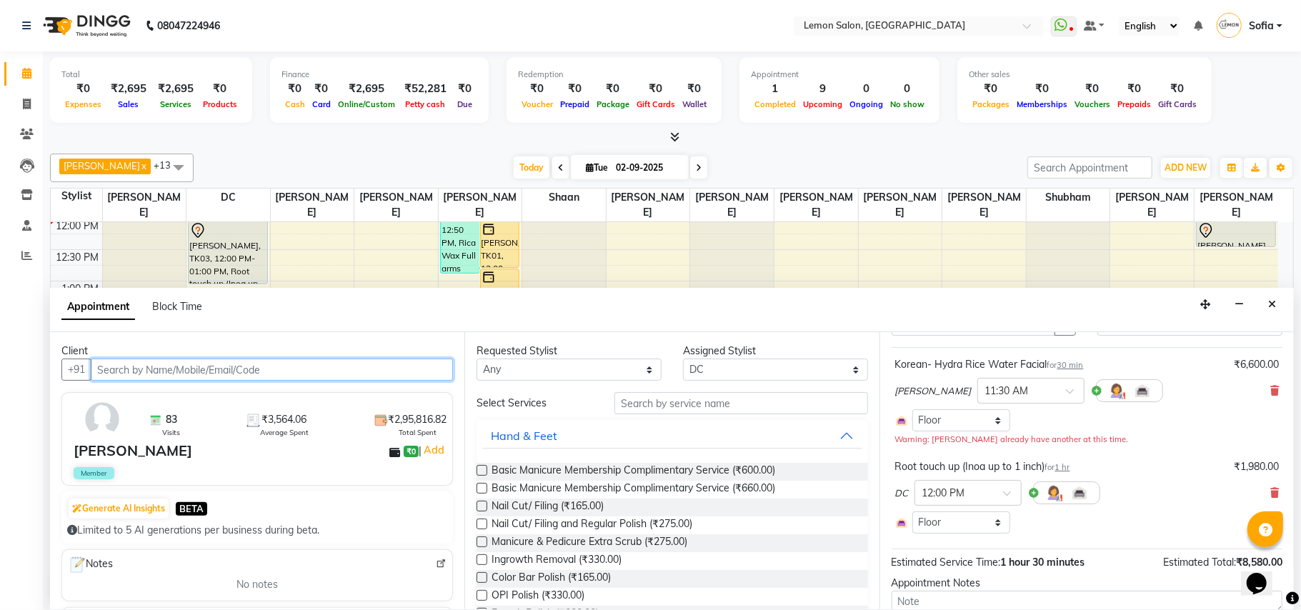
scroll to position [169, 0]
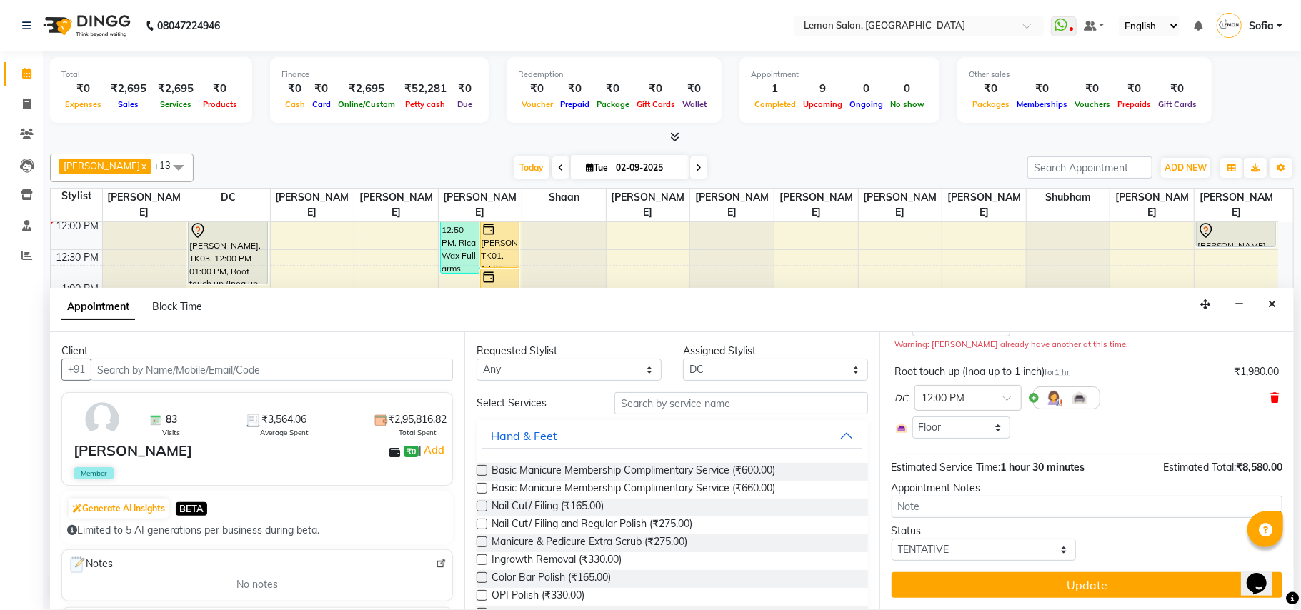
click at [1270, 398] on icon at bounding box center [1274, 398] width 9 height 10
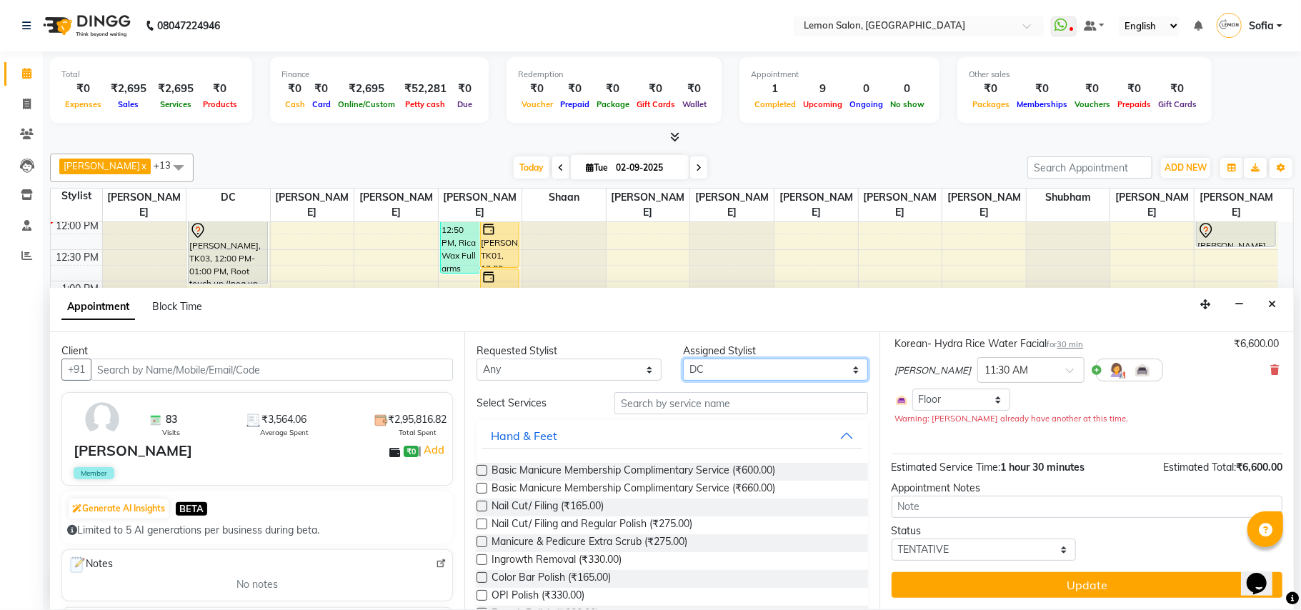
click at [717, 376] on select "Select Aalam Saifi Abhishek Shelar Ansar Ahmed Archana Muke Ashish Sharma Ayesh…" at bounding box center [775, 370] width 185 height 22
select select "48089"
click at [683, 360] on select "Select Aalam Saifi Abhishek Shelar Ansar Ahmed Archana Muke Ashish Sharma Ayesh…" at bounding box center [775, 370] width 185 height 22
click at [666, 401] on input "text" at bounding box center [741, 403] width 254 height 22
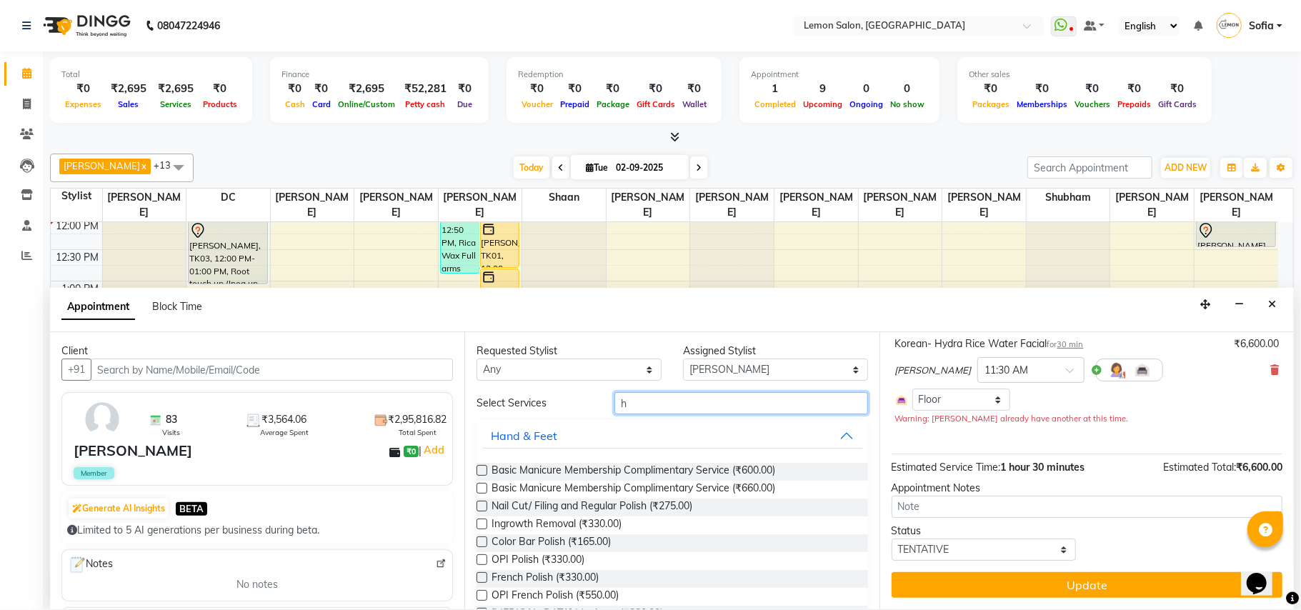
click at [666, 401] on input "h" at bounding box center [741, 403] width 254 height 22
click at [671, 394] on input "h" at bounding box center [741, 403] width 254 height 22
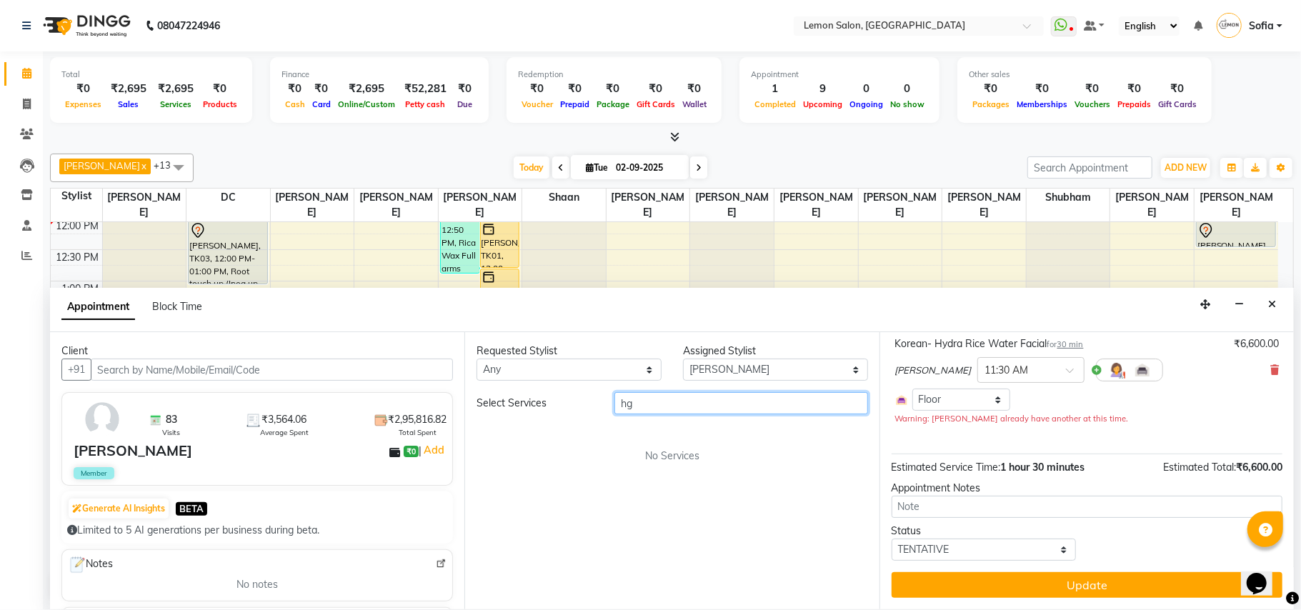
click at [671, 394] on input "hg" at bounding box center [741, 403] width 254 height 22
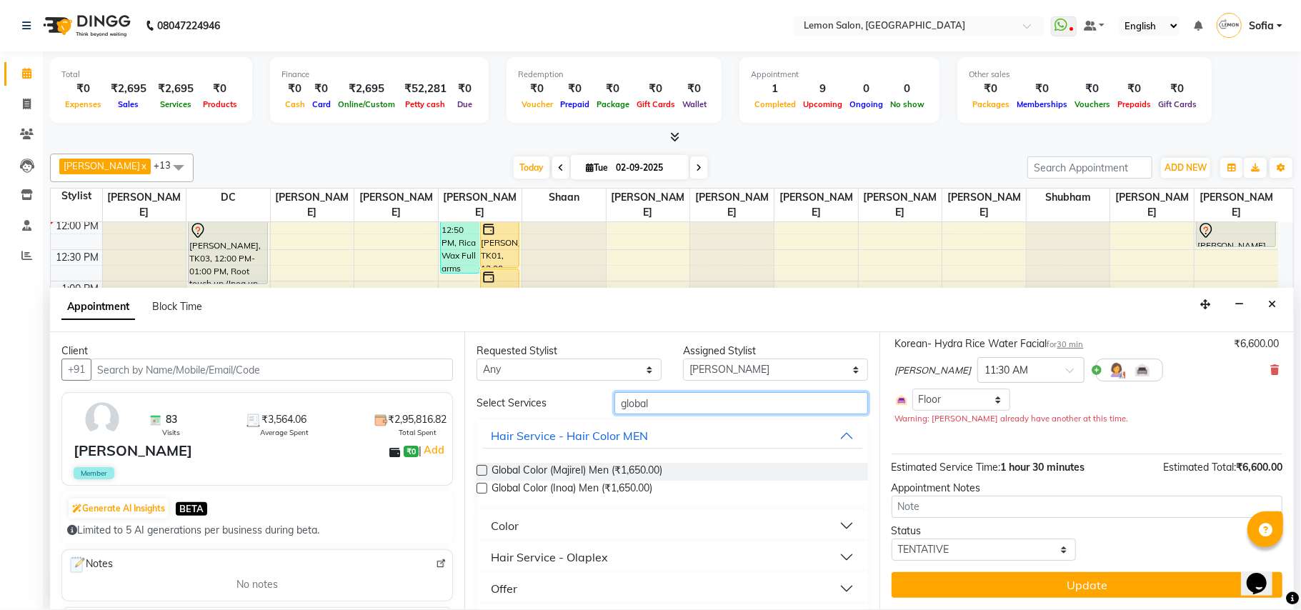
type input "global"
click at [507, 520] on div "Color" at bounding box center [505, 525] width 28 height 17
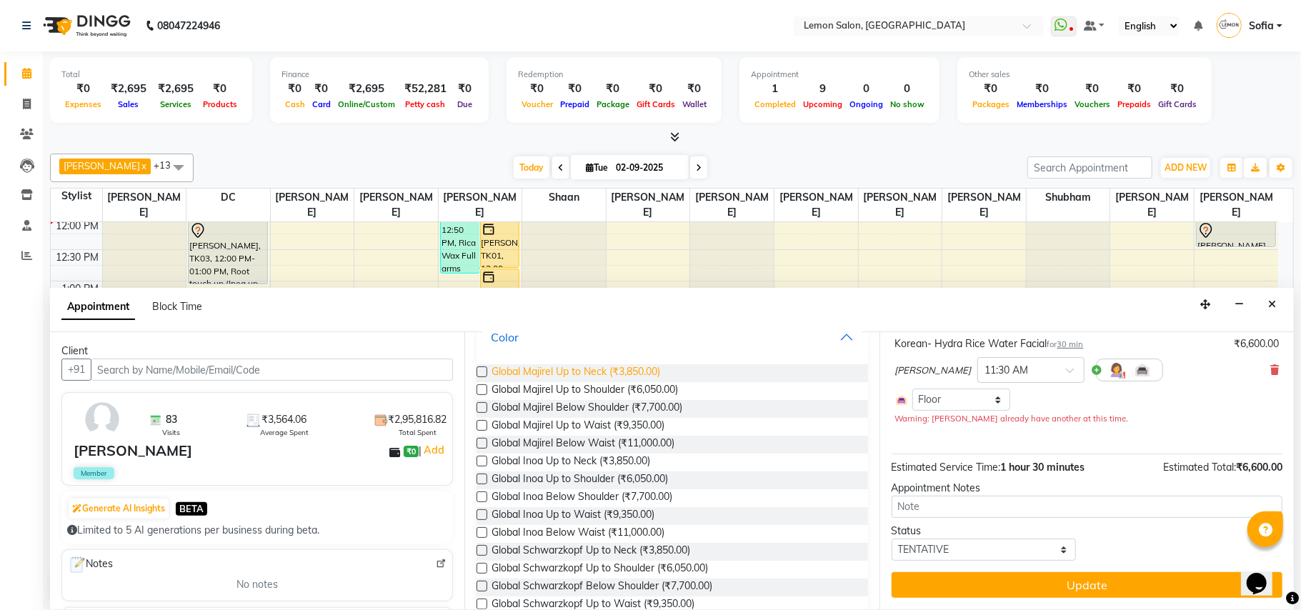
scroll to position [190, 0]
click at [589, 410] on span "Global Majirel Below Shoulder (₹7,700.00)" at bounding box center [586, 408] width 191 height 18
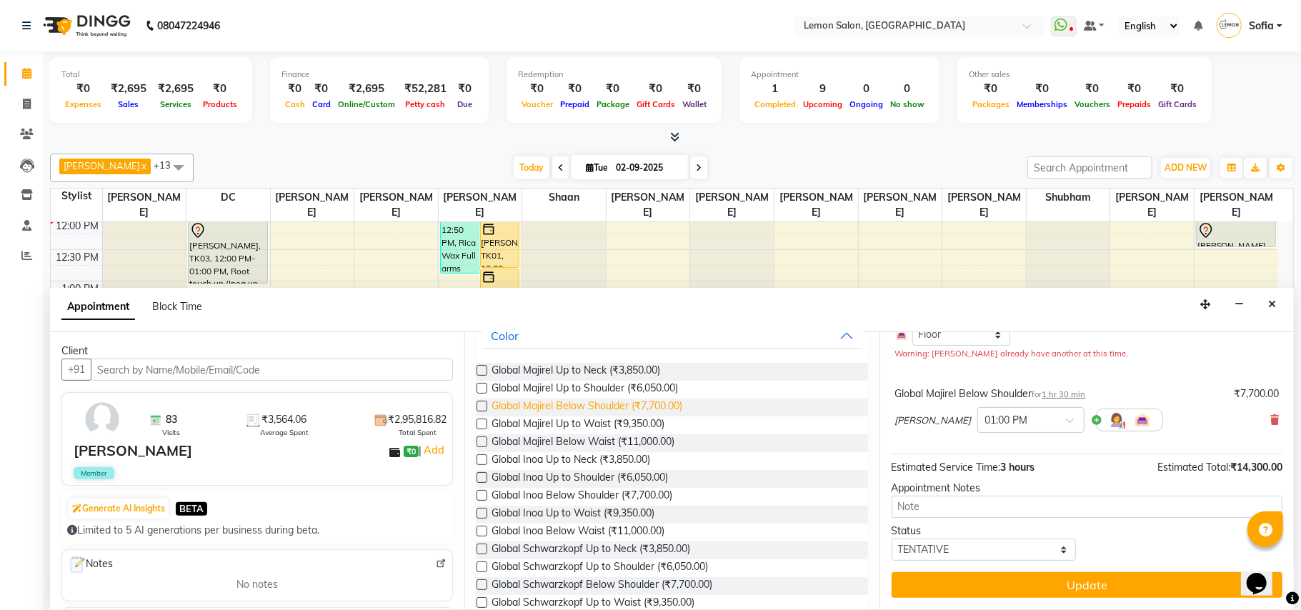
checkbox input "false"
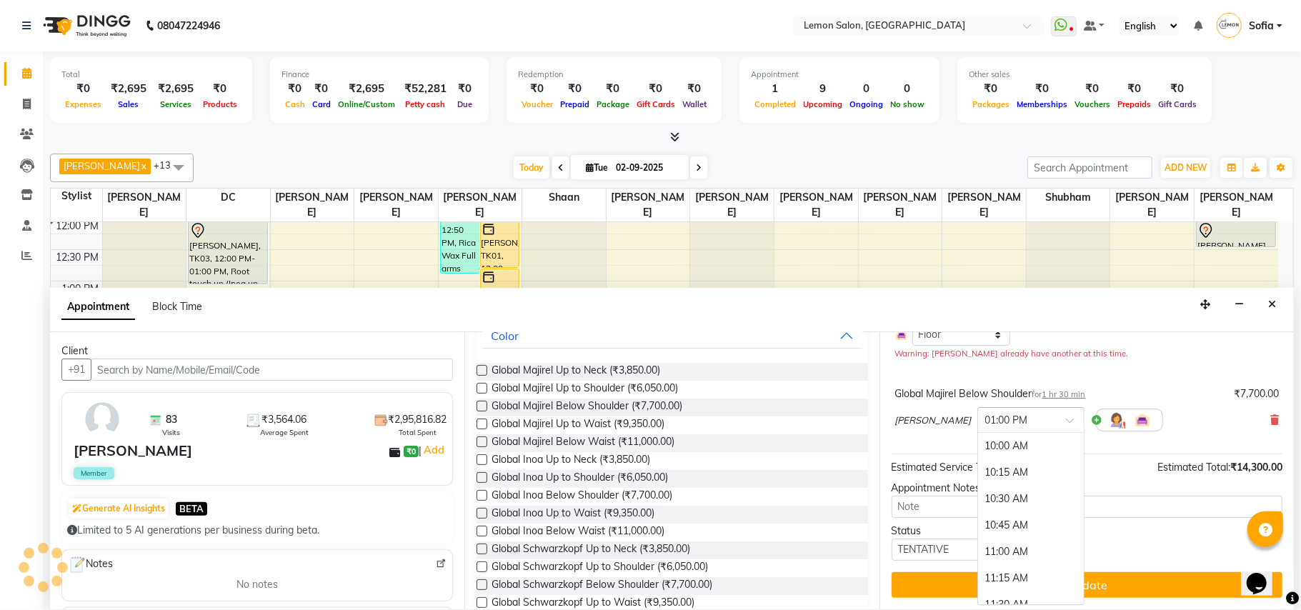
click at [1011, 424] on input "text" at bounding box center [1016, 418] width 63 height 15
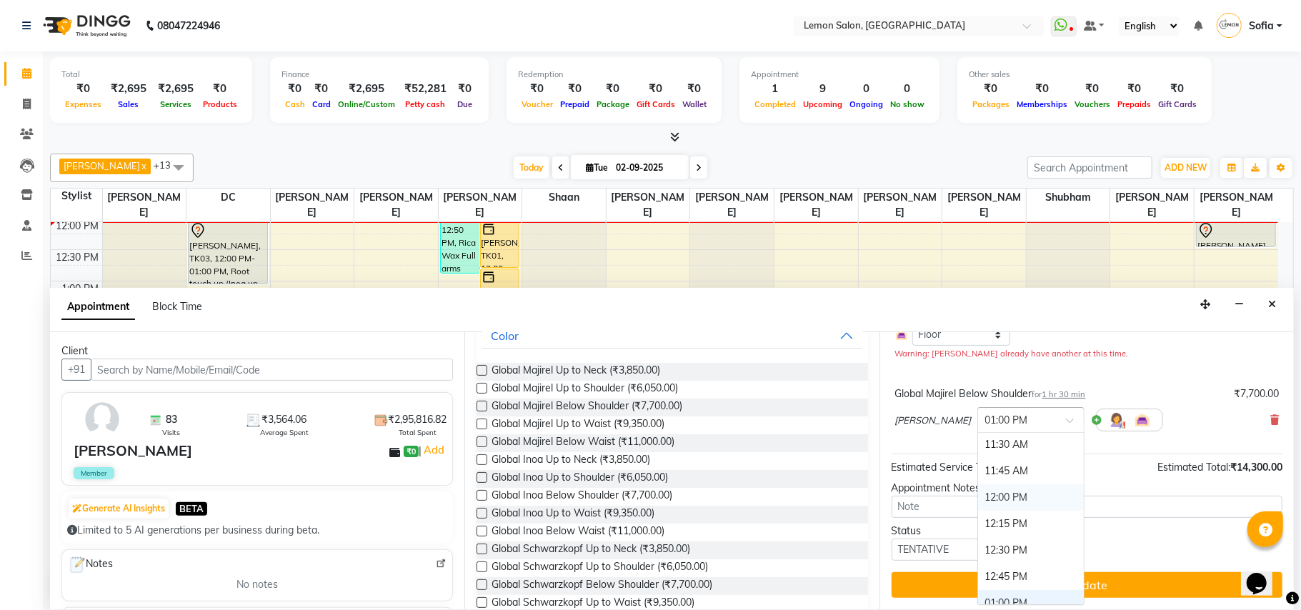
scroll to position [126, 0]
click at [993, 531] on div "12:00 PM" at bounding box center [1031, 531] width 106 height 26
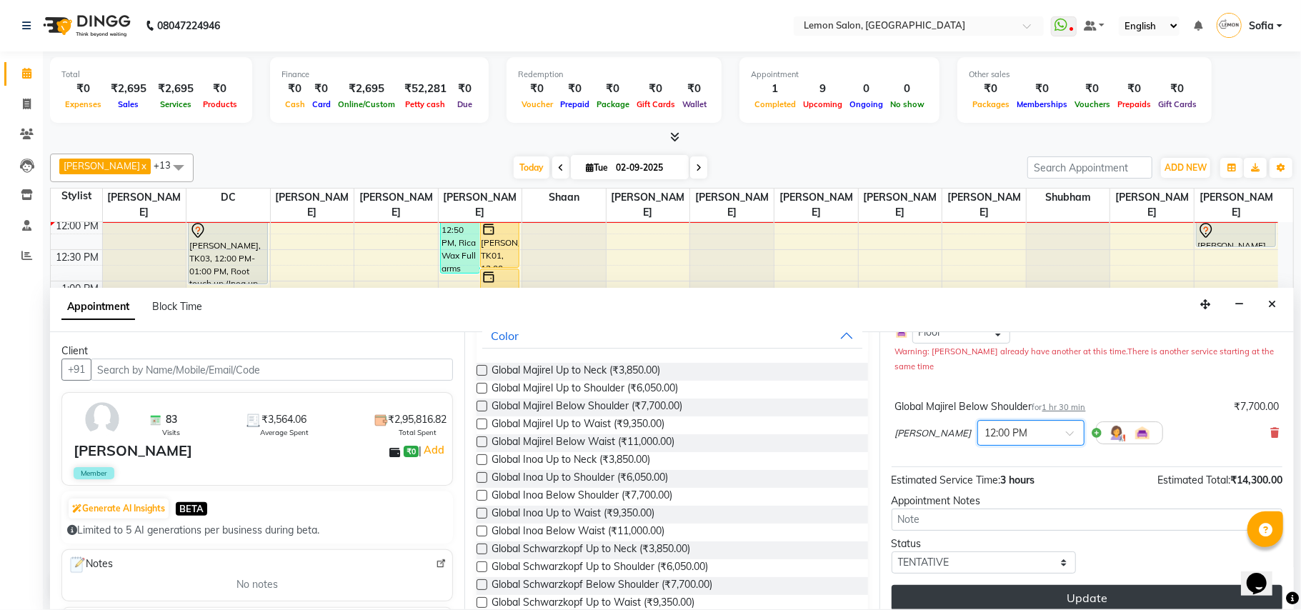
click at [1094, 597] on button "Update" at bounding box center [1086, 598] width 391 height 26
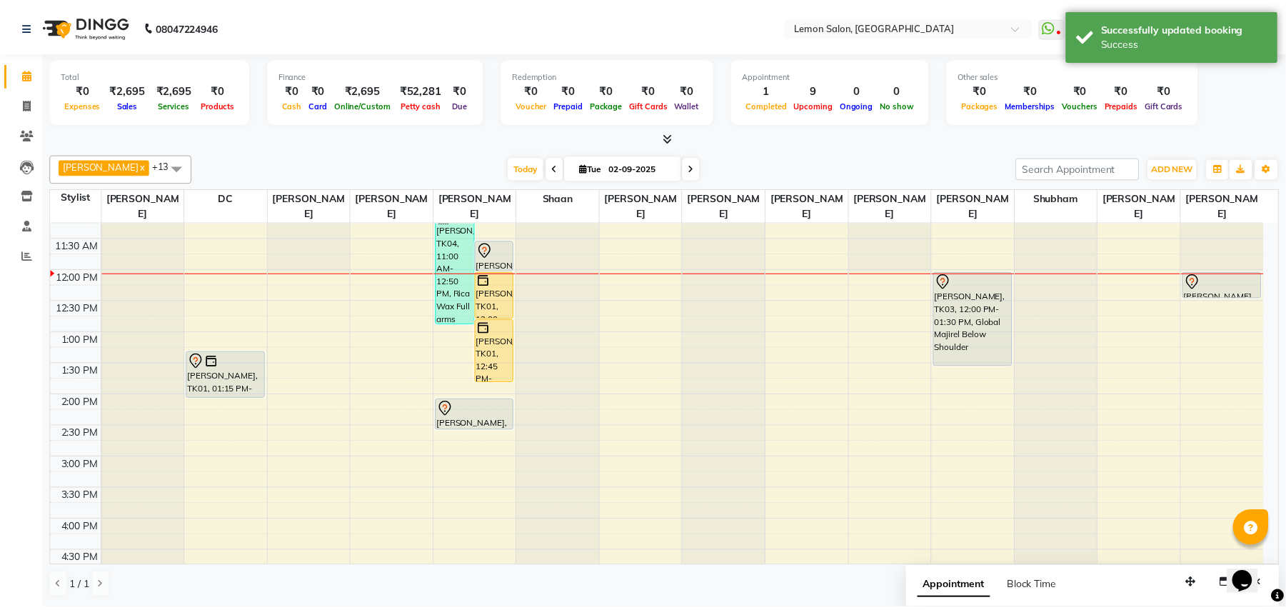
scroll to position [97, 0]
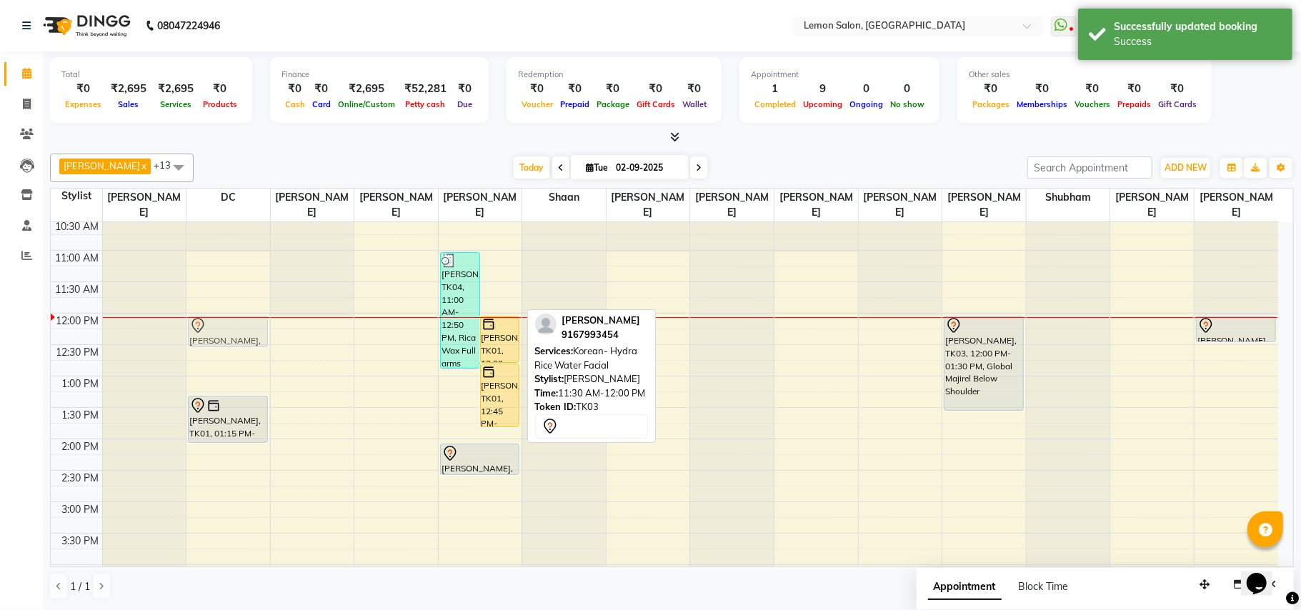
drag, startPoint x: 504, startPoint y: 298, endPoint x: 224, endPoint y: 330, distance: 281.9
click at [224, 330] on tr "Smriti, TK01, 01:15 PM-02:00 PM, Whitening Pedicure alka prasad, TK02, 07:05 PM…" at bounding box center [664, 564] width 1227 height 879
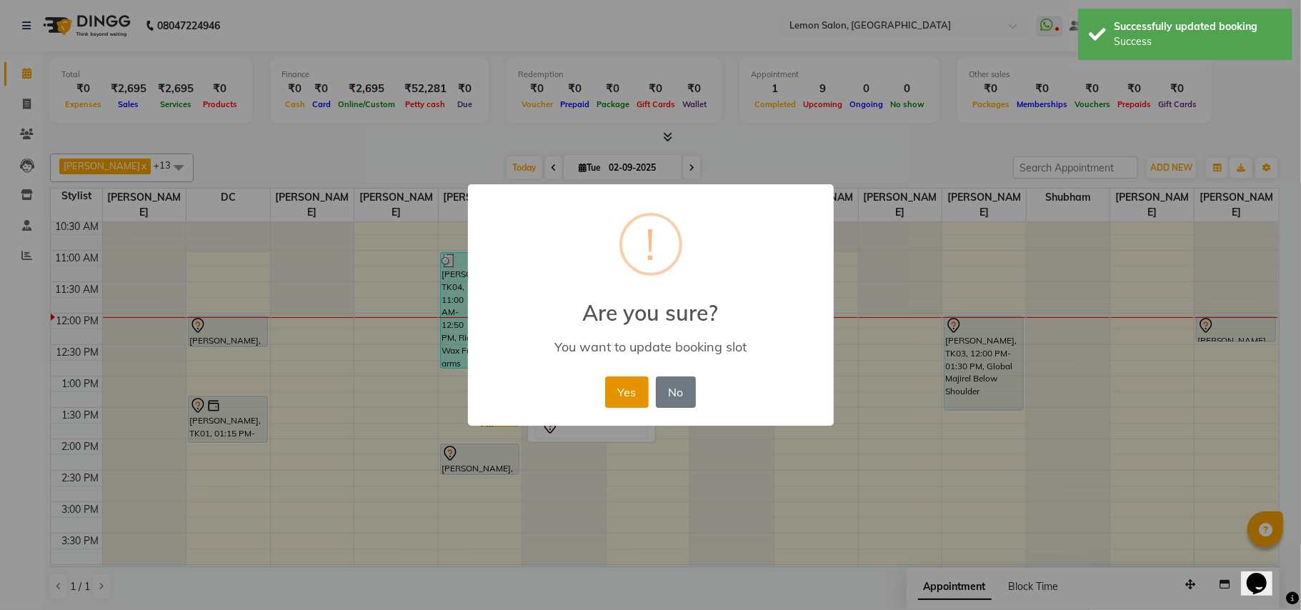
click at [617, 387] on button "Yes" at bounding box center [627, 391] width 44 height 31
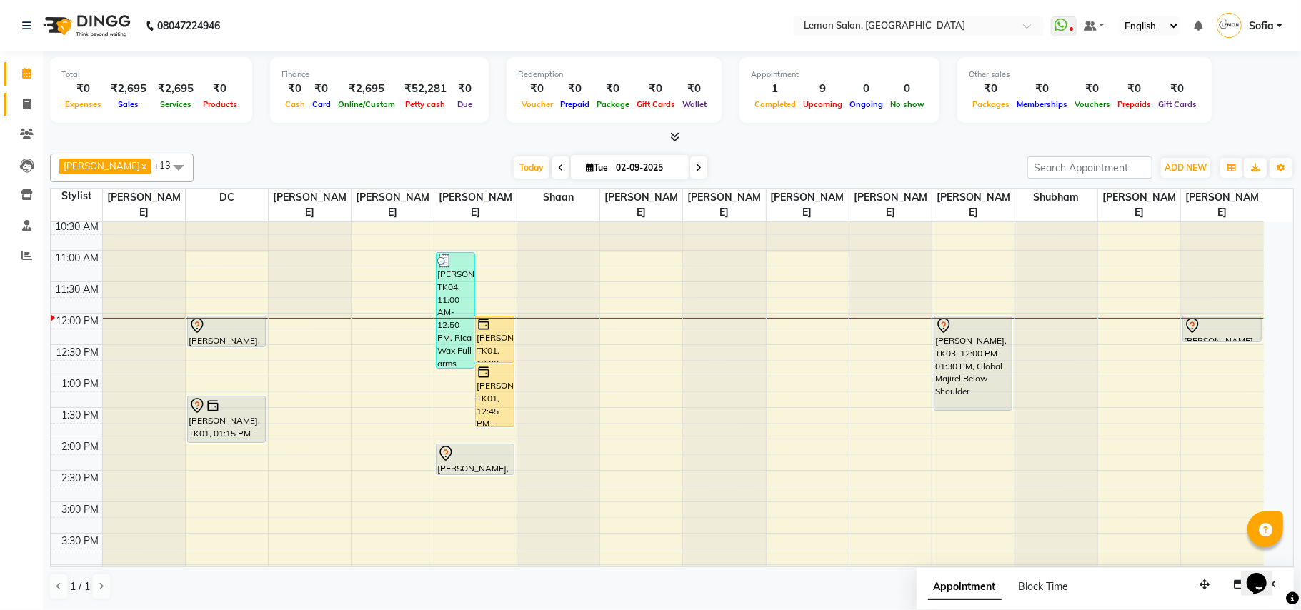
click at [23, 114] on link "Invoice" at bounding box center [21, 105] width 34 height 24
select select "service"
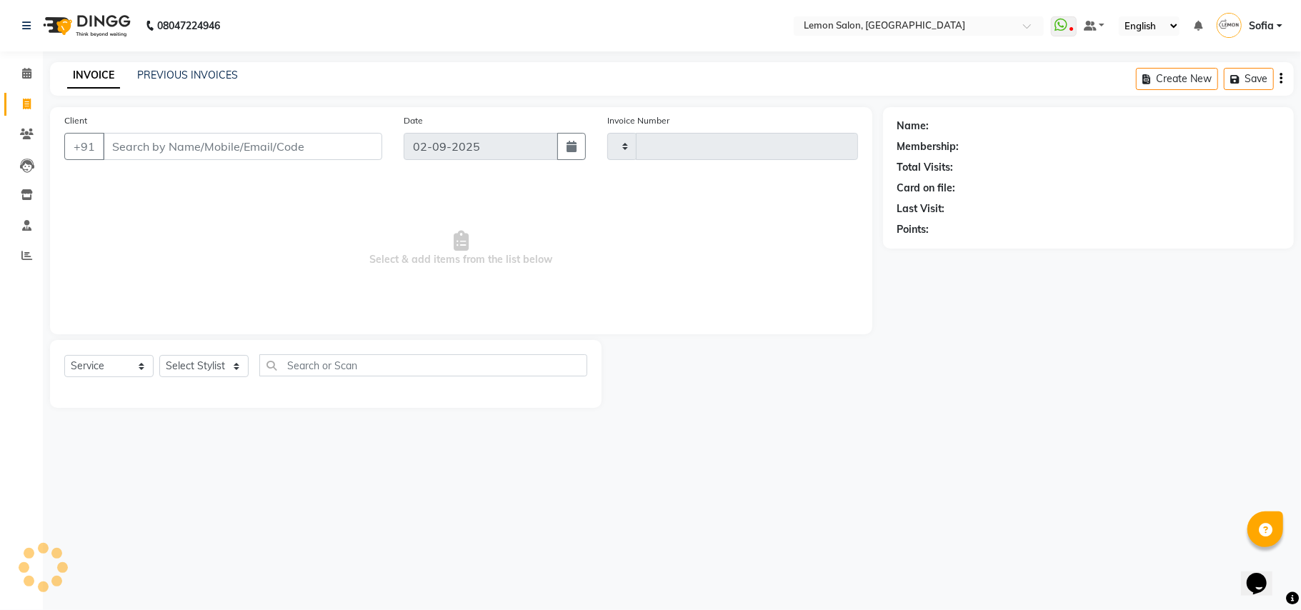
type input "5957"
select select "551"
click at [207, 373] on select "Select Stylist Aalam Saifi Abhishek Shelar Ansar Ahmed Archana Muke Archana Raj…" at bounding box center [214, 366] width 111 height 22
select select "33180"
click at [159, 355] on select "Select Stylist Aalam Saifi Abhishek Shelar Ansar Ahmed Archana Muke Archana Raj…" at bounding box center [214, 366] width 111 height 22
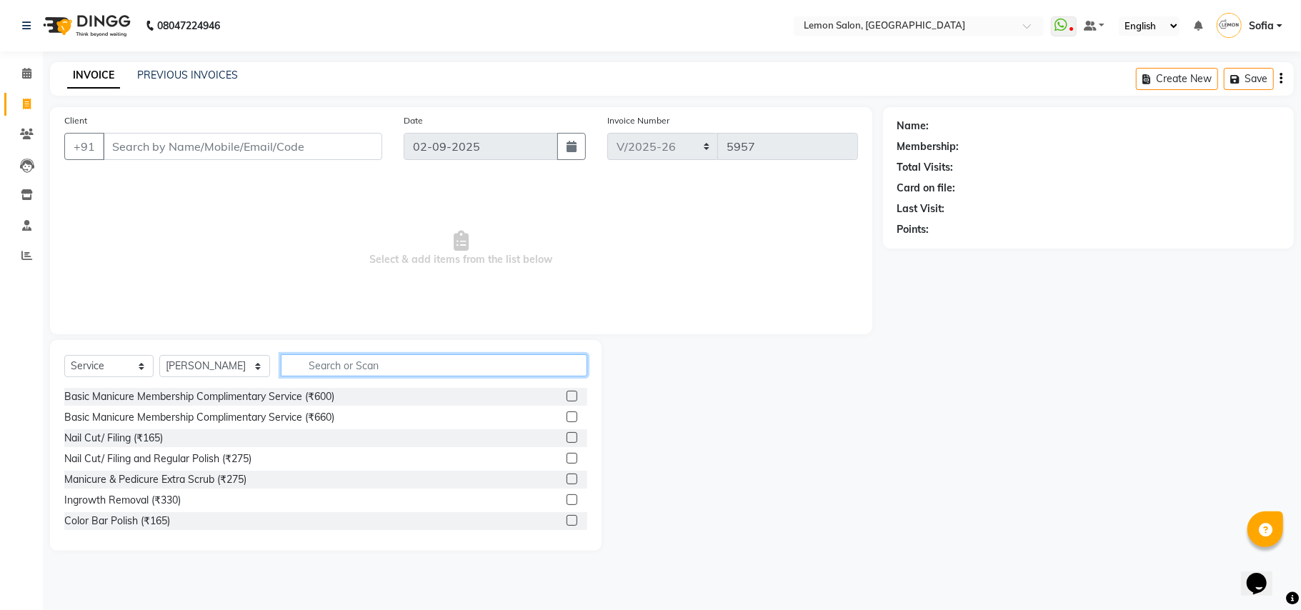
click at [324, 359] on input "text" at bounding box center [434, 365] width 306 height 22
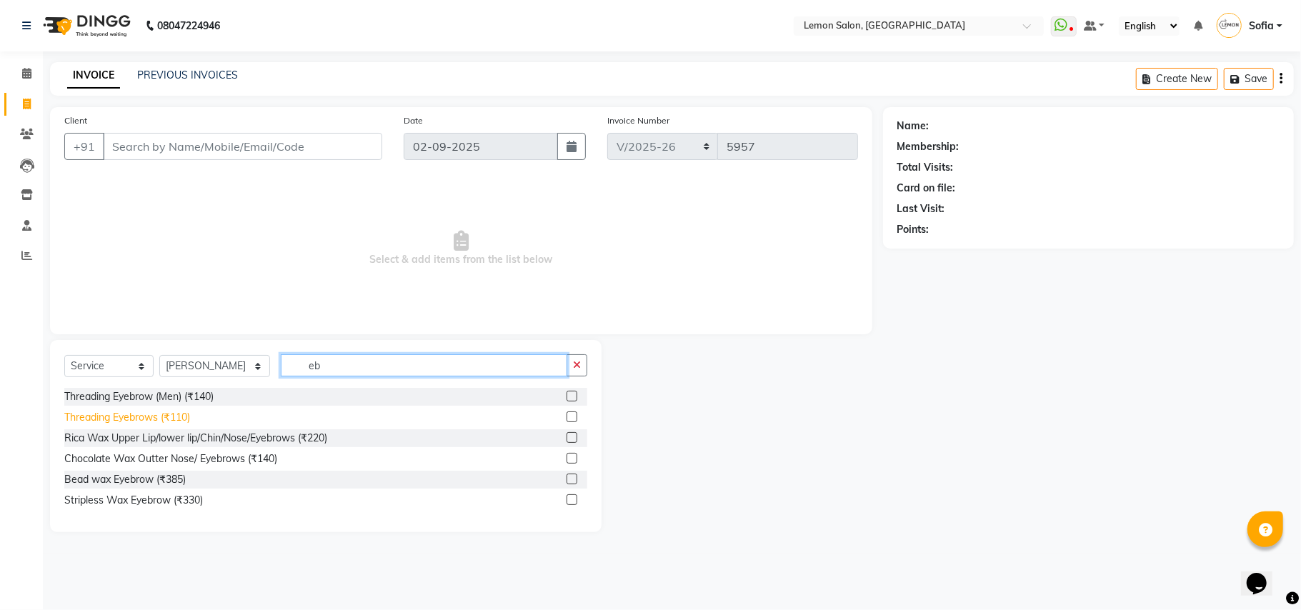
type input "eb"
click at [181, 423] on div "Threading Eyebrows (₹110)" at bounding box center [127, 417] width 126 height 15
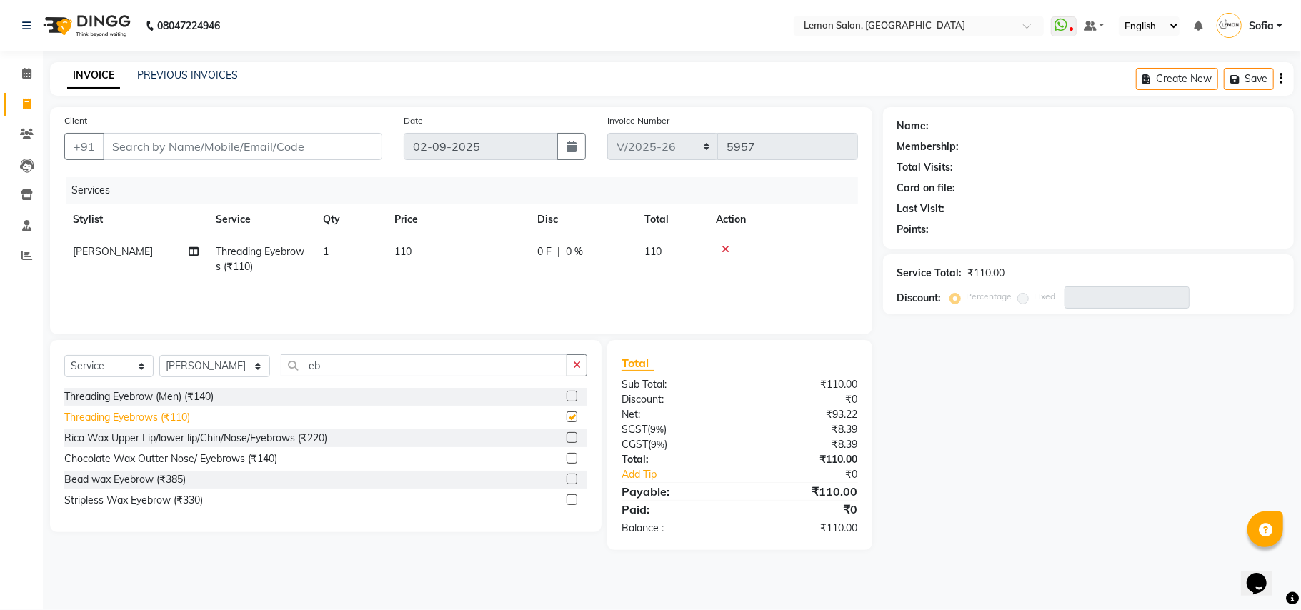
checkbox input "false"
click at [175, 360] on select "Select Stylist Aalam Saifi Abhishek Shelar Ansar Ahmed Archana Muke Archana Raj…" at bounding box center [214, 366] width 111 height 22
select select "7889"
click at [159, 355] on select "Select Stylist Aalam Saifi Abhishek Shelar Ansar Ahmed Archana Muke Archana Raj…" at bounding box center [214, 366] width 111 height 22
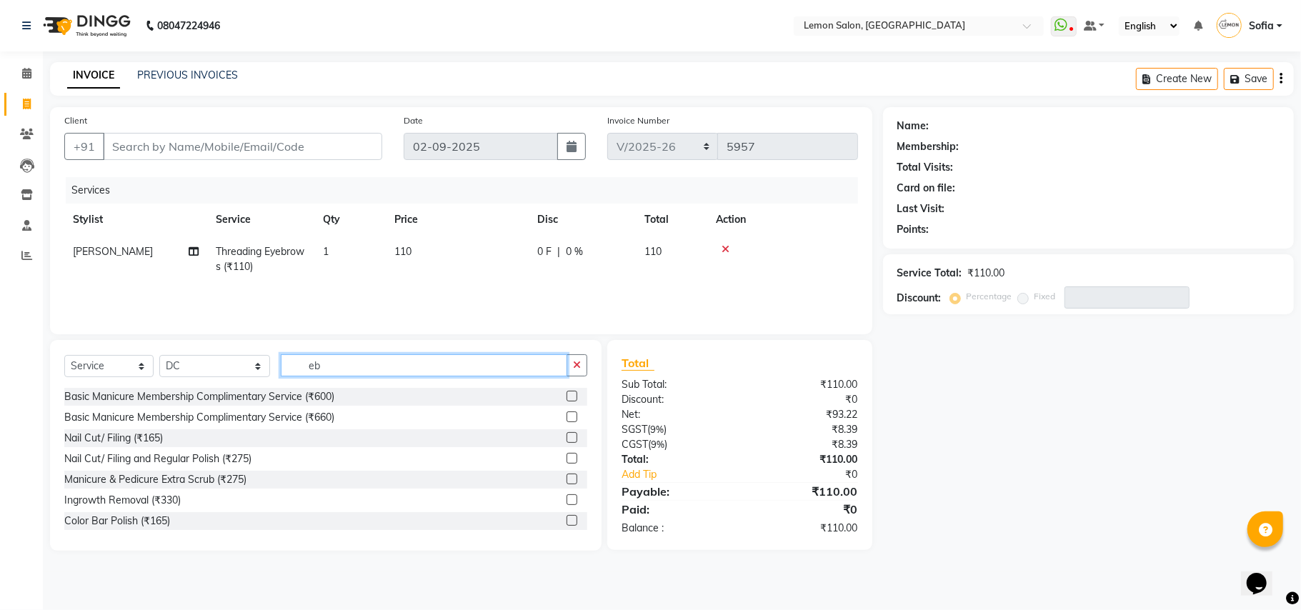
click at [326, 376] on input "eb" at bounding box center [424, 365] width 286 height 22
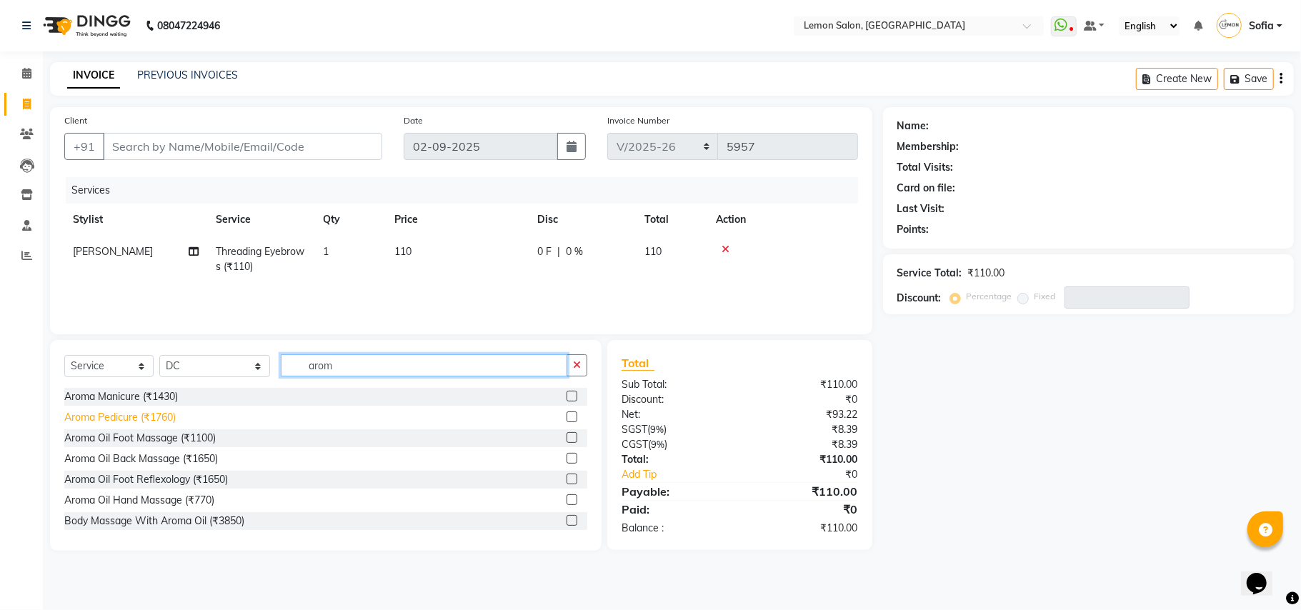
type input "arom"
click at [139, 412] on div "Aroma Pedicure (₹1760)" at bounding box center [119, 417] width 111 height 15
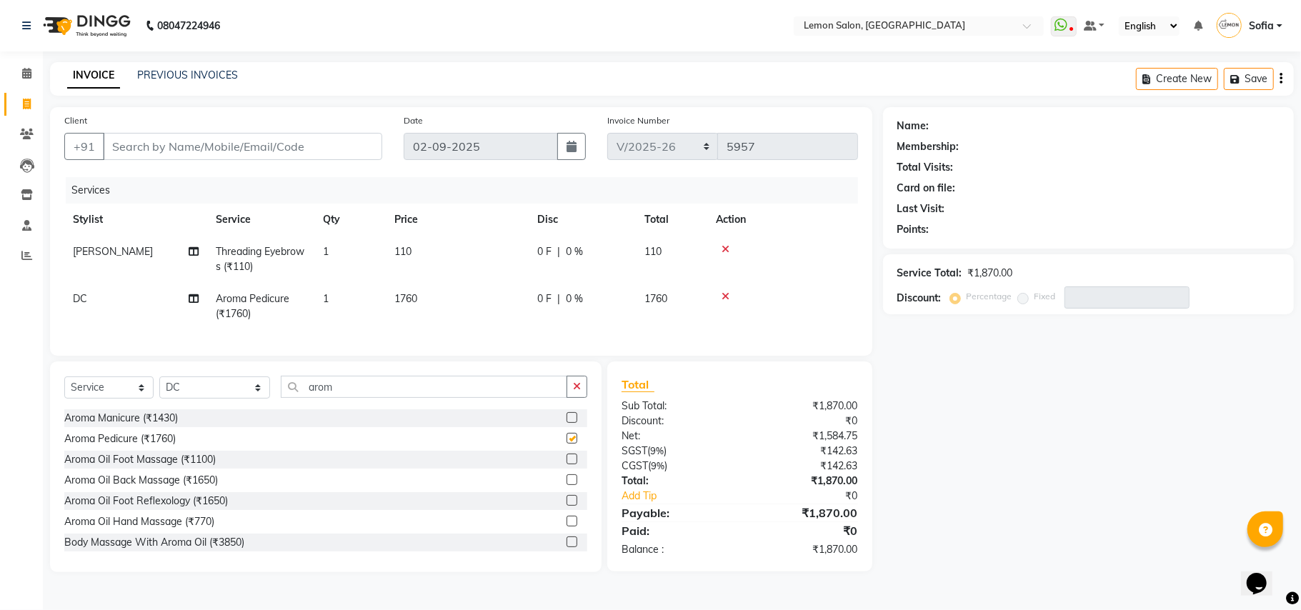
checkbox input "false"
click at [306, 398] on input "arom" at bounding box center [424, 387] width 286 height 22
click at [729, 295] on div at bounding box center [783, 296] width 134 height 10
click at [726, 296] on icon at bounding box center [725, 296] width 8 height 10
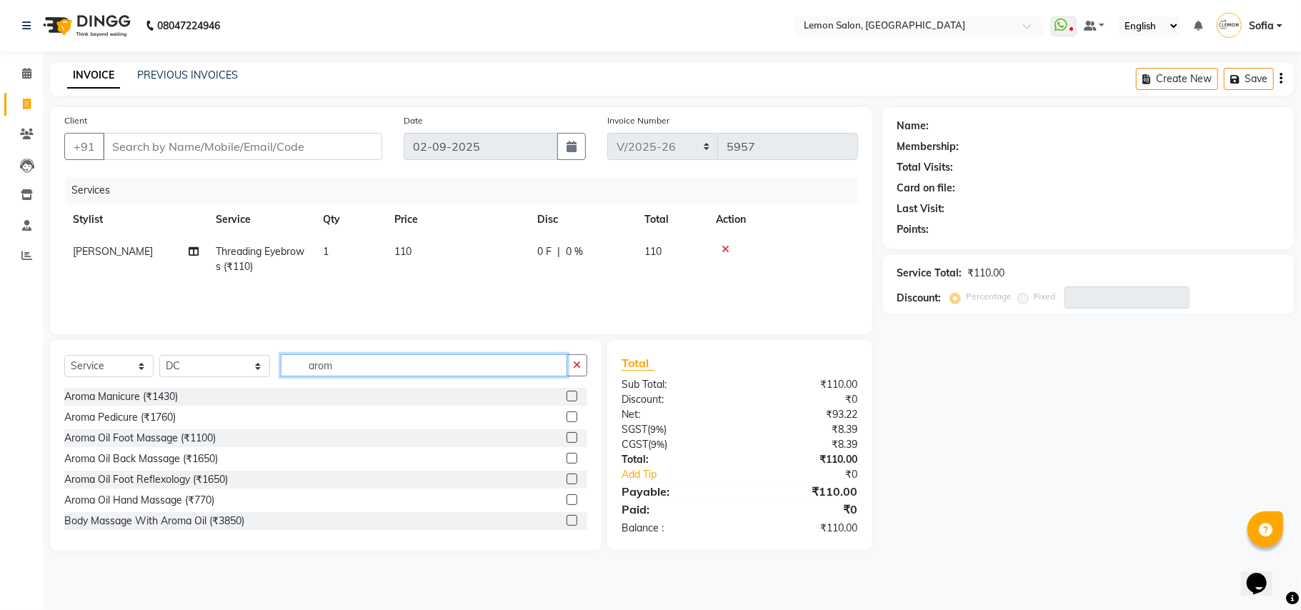
click at [330, 366] on input "arom" at bounding box center [424, 365] width 286 height 22
type input "spa"
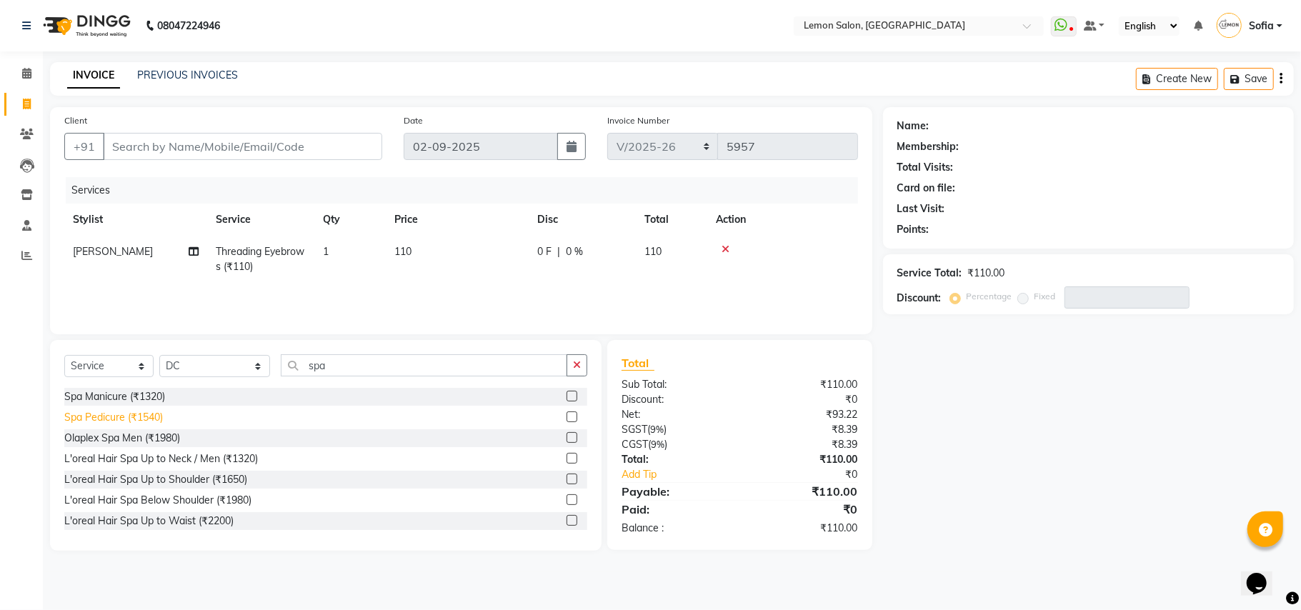
click at [147, 420] on div "Spa Pedicure (₹1540)" at bounding box center [113, 417] width 99 height 15
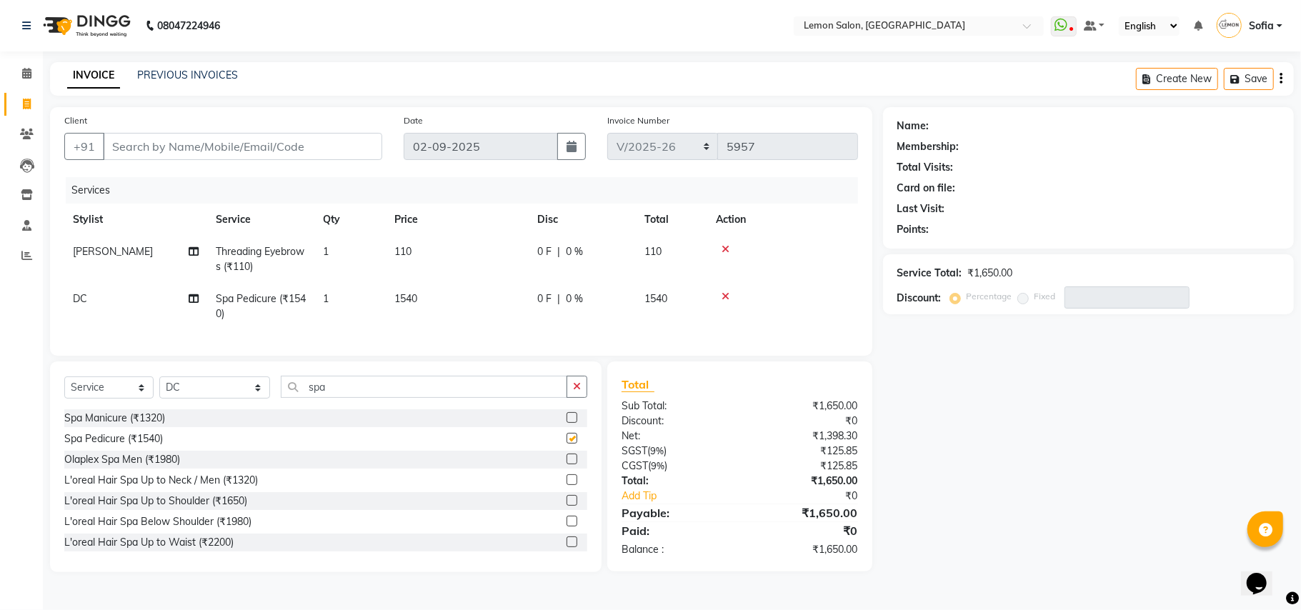
checkbox input "false"
click at [146, 426] on div "Spa Manicure (₹1320)" at bounding box center [114, 418] width 101 height 15
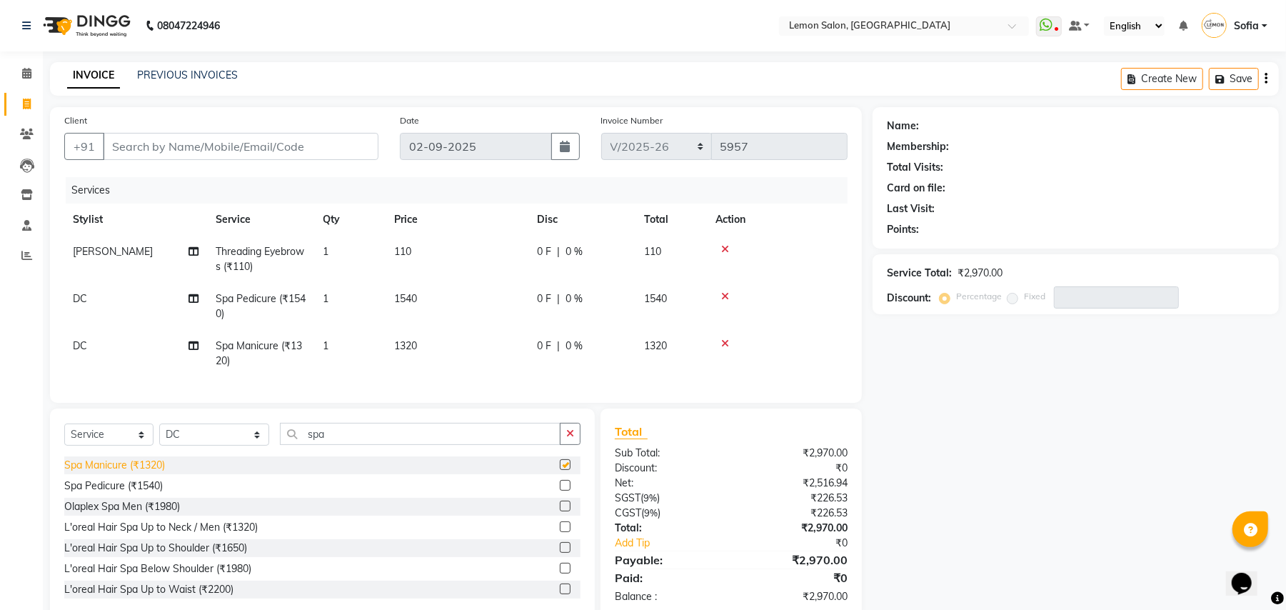
checkbox input "false"
click at [236, 146] on input "Client" at bounding box center [241, 146] width 276 height 27
type input "7"
type input "0"
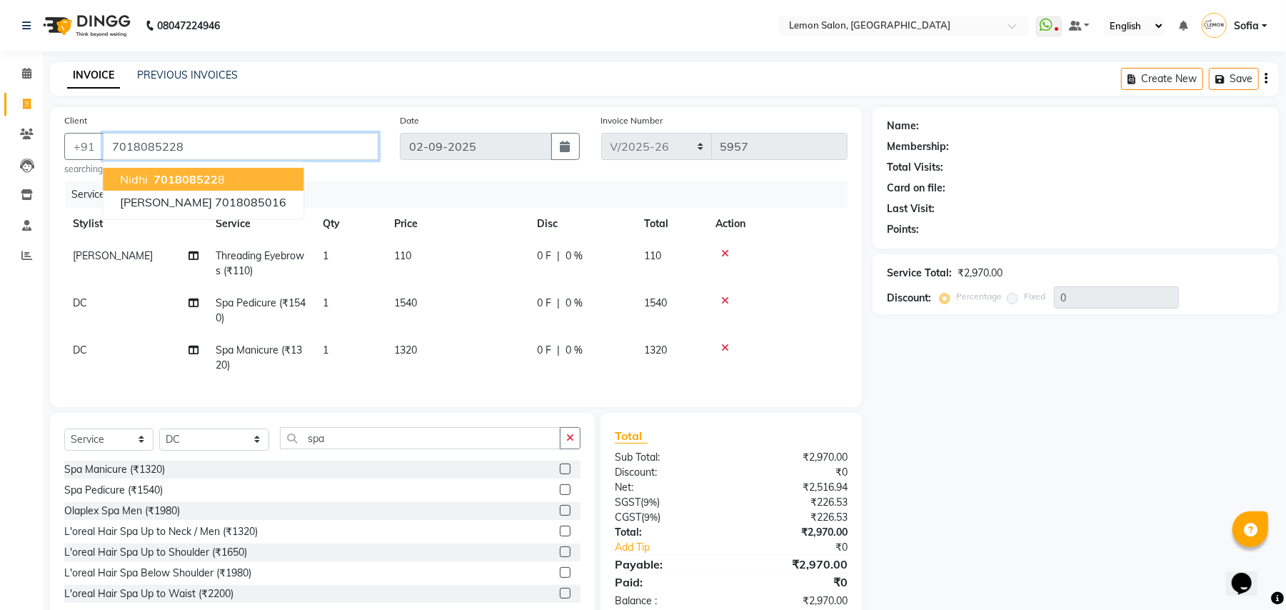
type input "7018085228"
select select "1: Object"
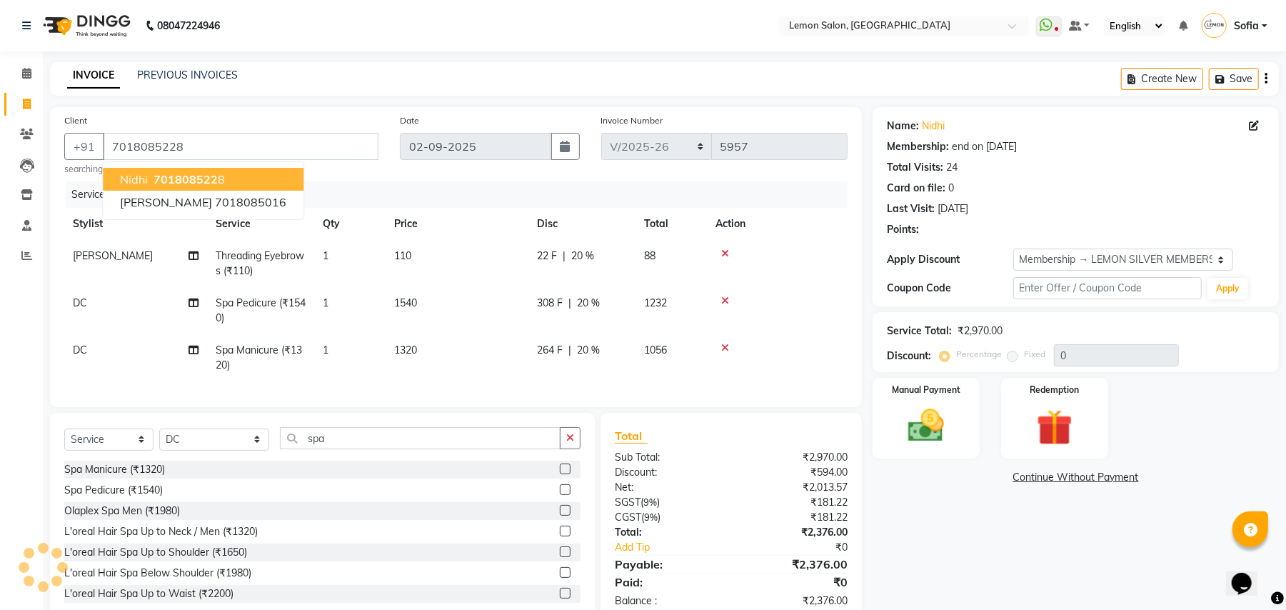
type input "20"
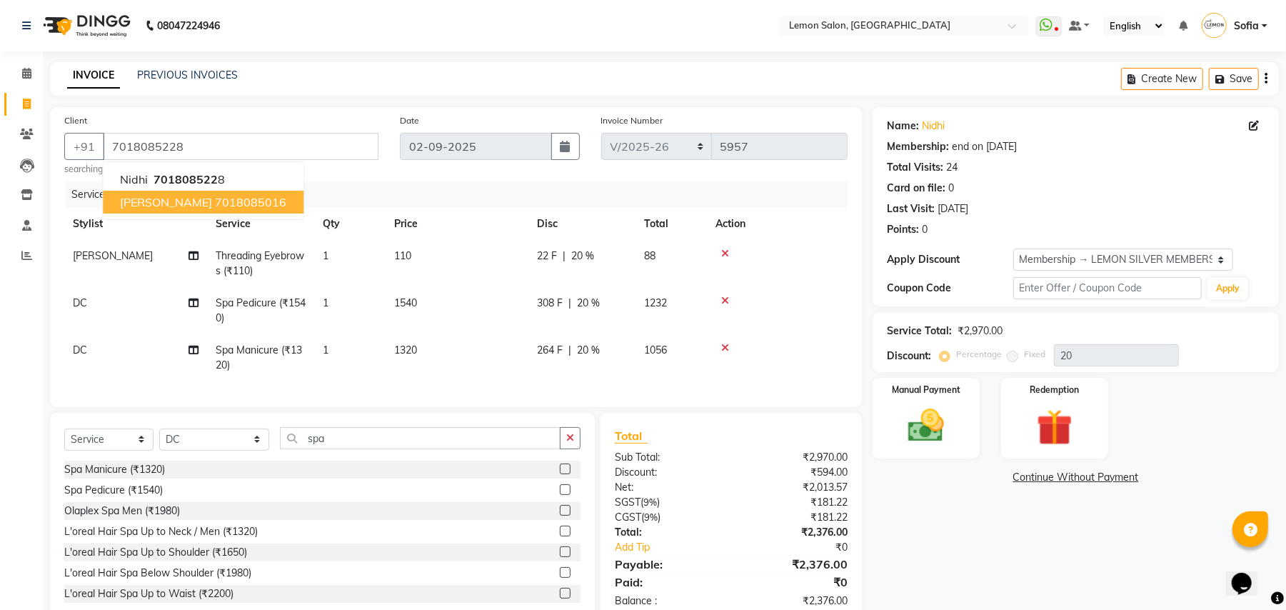
click at [0, 356] on div "Calendar Invoice Clients Leads Inventory Staff Reports Completed InProgress Upc…" at bounding box center [96, 332] width 193 height 583
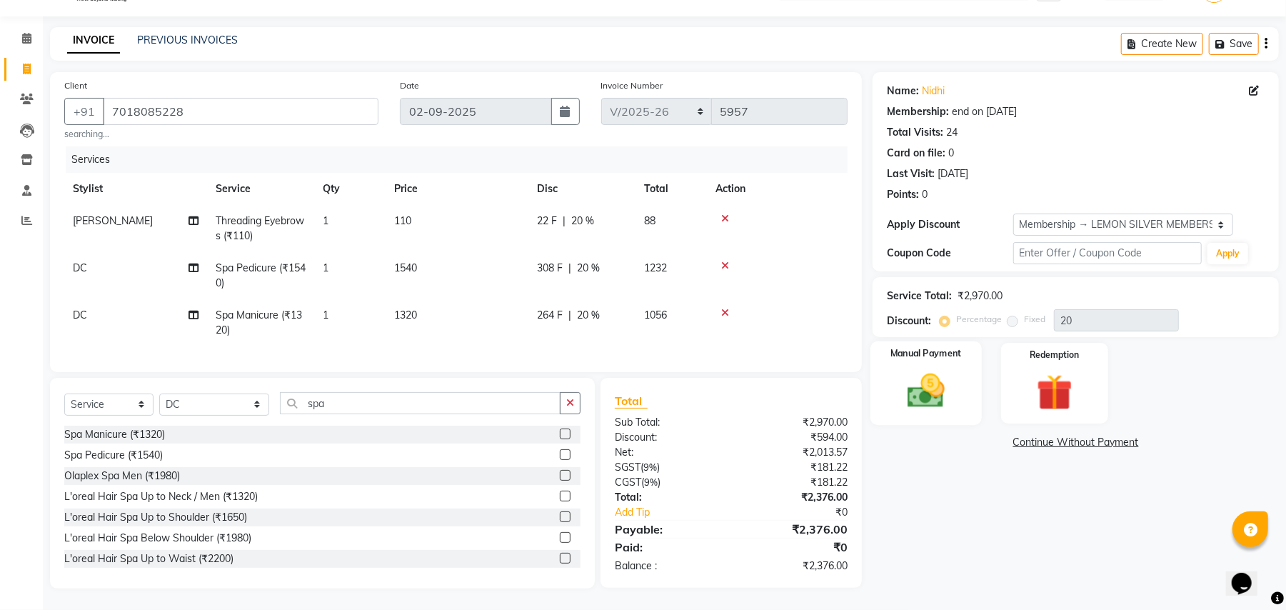
click at [914, 374] on img at bounding box center [926, 391] width 61 height 44
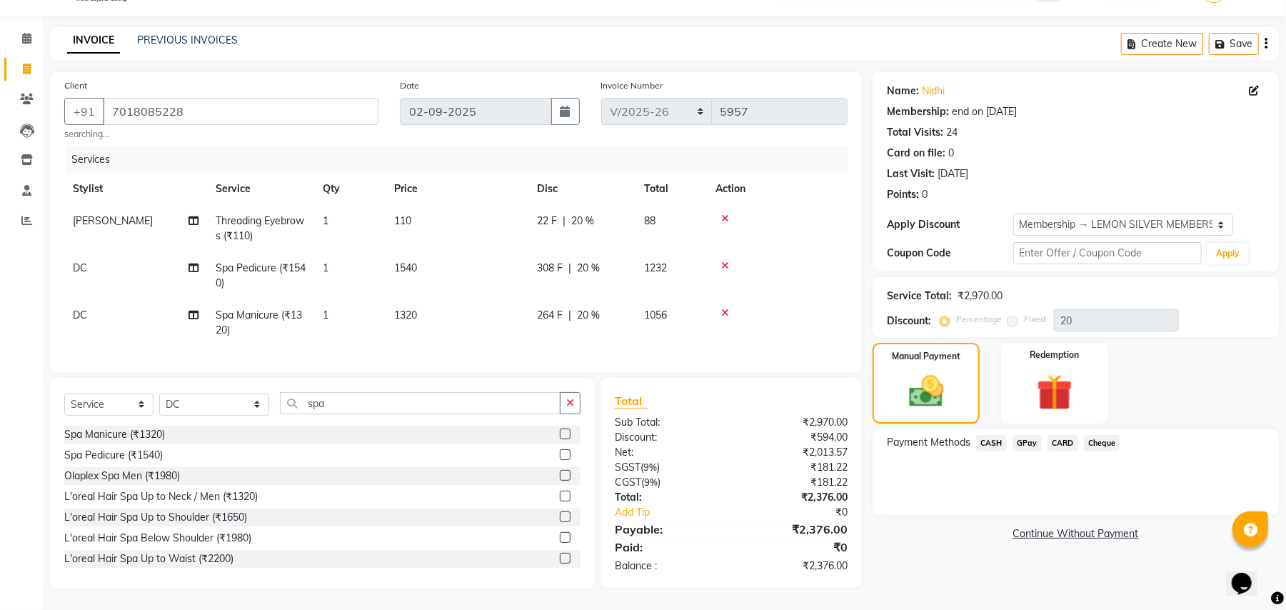
click at [1021, 435] on span "GPay" at bounding box center [1027, 443] width 29 height 16
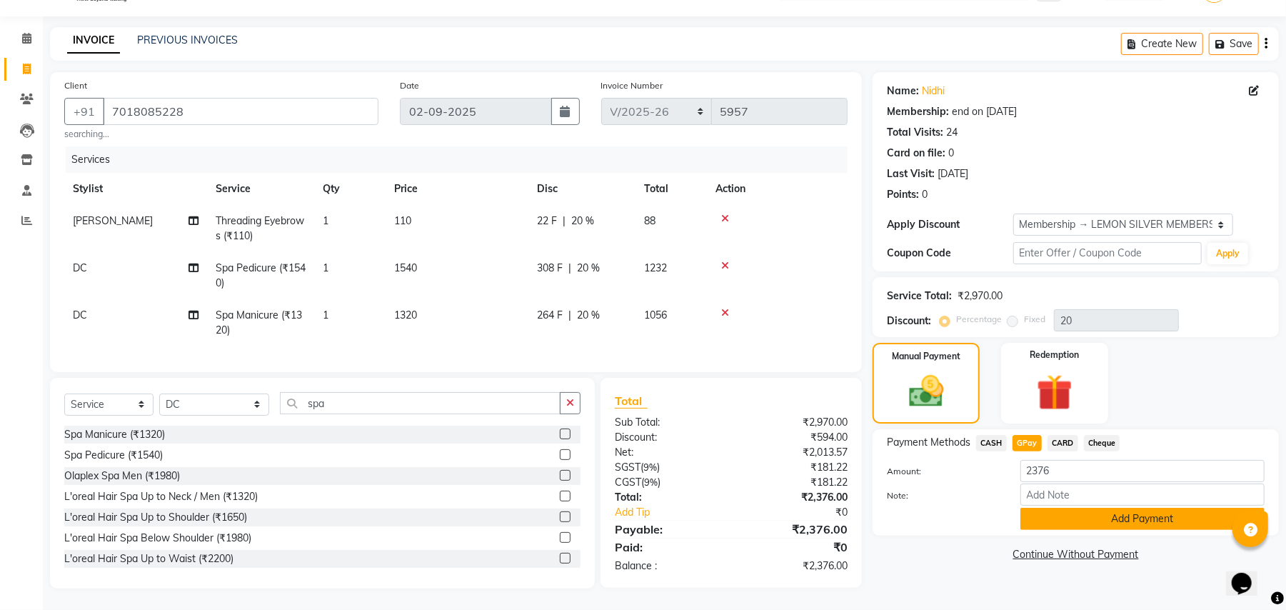
click at [1047, 508] on button "Add Payment" at bounding box center [1143, 519] width 244 height 22
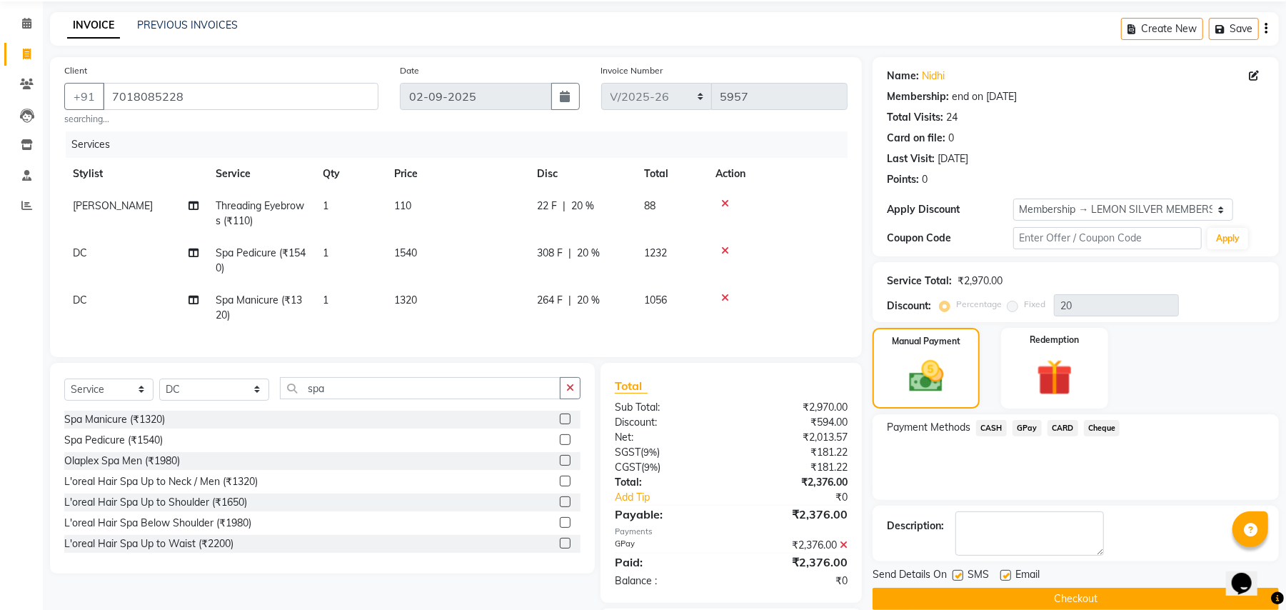
scroll to position [146, 0]
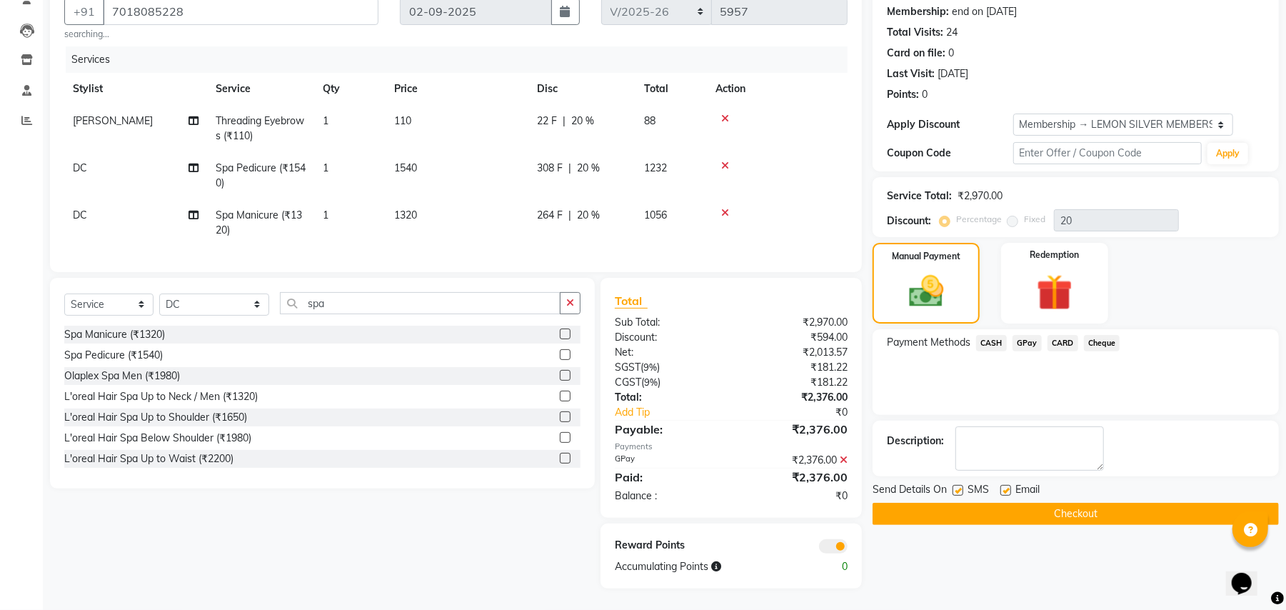
click at [956, 485] on label at bounding box center [958, 490] width 11 height 11
click at [956, 486] on input "checkbox" at bounding box center [957, 490] width 9 height 9
checkbox input "false"
click at [1004, 485] on label at bounding box center [1006, 490] width 11 height 11
click at [1004, 486] on input "checkbox" at bounding box center [1005, 490] width 9 height 9
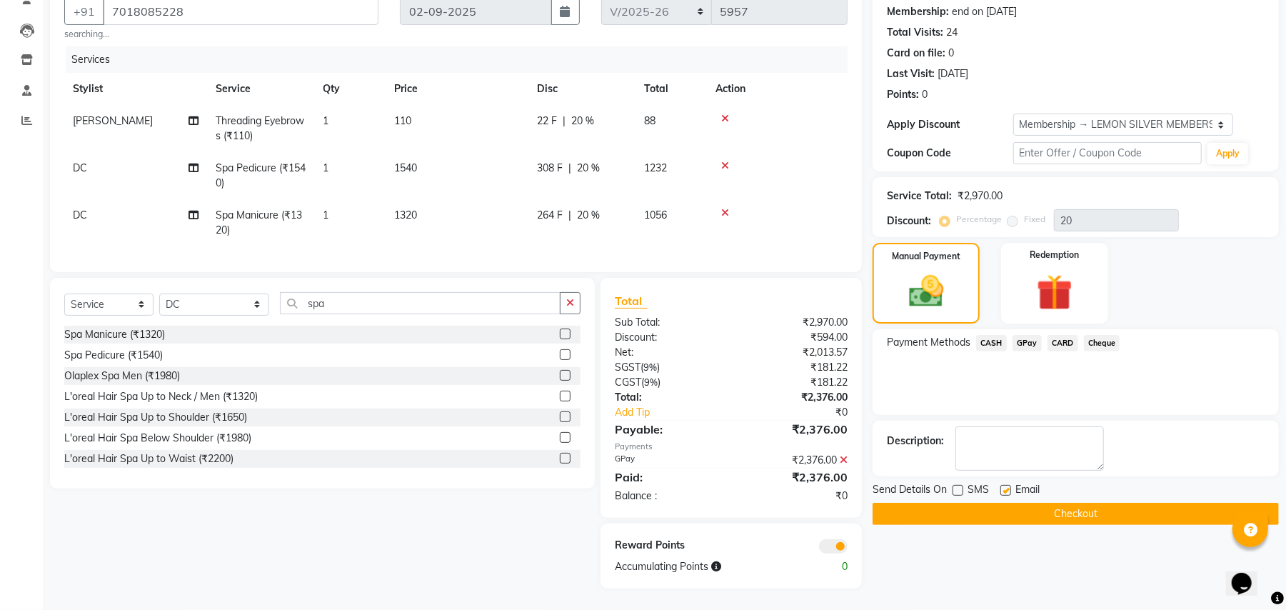
checkbox input "false"
click at [986, 507] on button "Checkout" at bounding box center [1076, 514] width 406 height 22
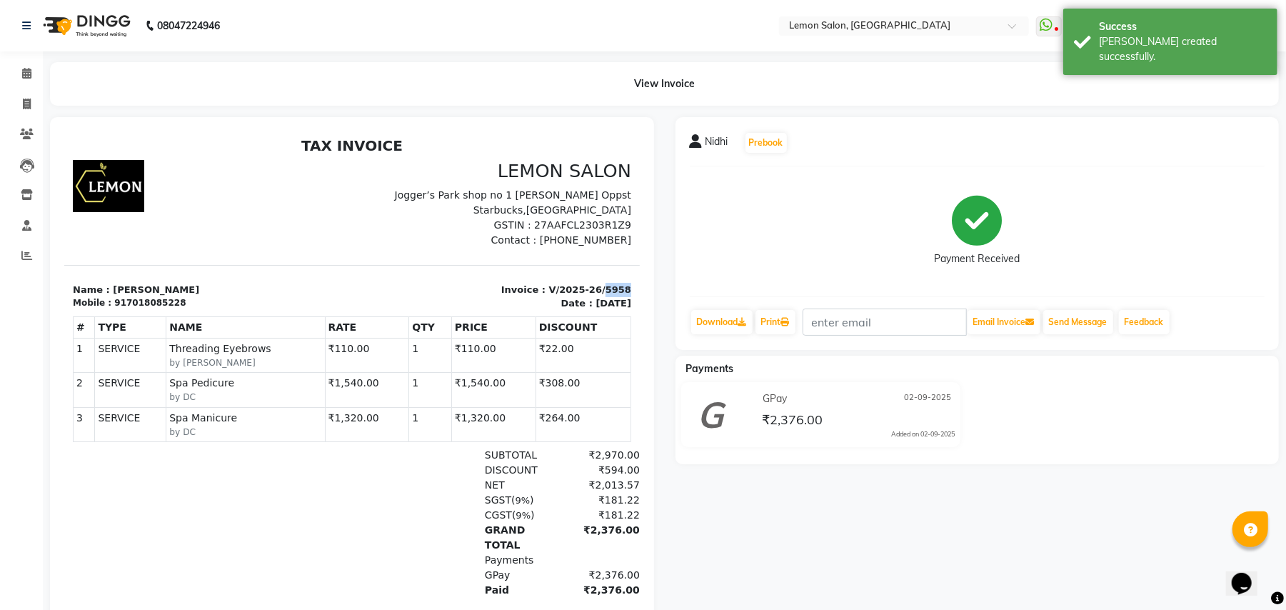
drag, startPoint x: 595, startPoint y: 279, endPoint x: 534, endPoint y: 292, distance: 62.1
click at [595, 279] on section "Name : Nidhi Mobile : 917018085228 Invoice : V/2025-26/5958 Date : September 2,…" at bounding box center [352, 287] width 576 height 46
click at [516, 296] on p "Date : September 2, 2025" at bounding box center [495, 303] width 271 height 14
drag, startPoint x: 528, startPoint y: 286, endPoint x: 602, endPoint y: 299, distance: 75.4
click at [602, 294] on div "Invoice : V/2025-26/5958 Date : September 2, 2025" at bounding box center [495, 296] width 288 height 28
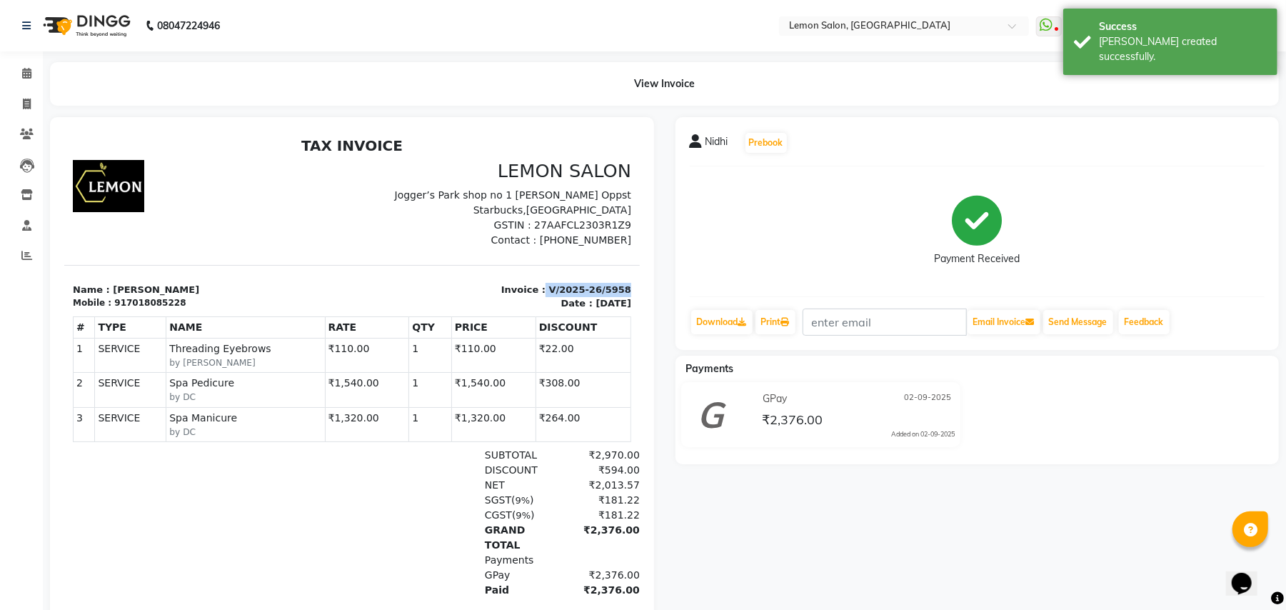
copy p "V/2025-26/5958"
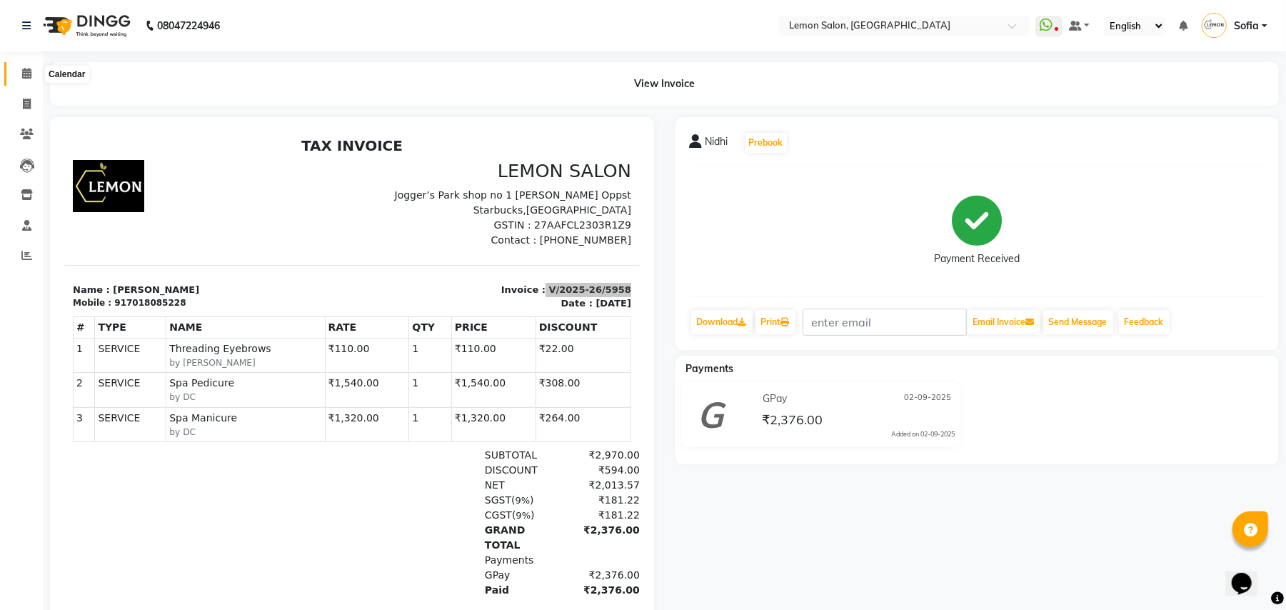
drag, startPoint x: 18, startPoint y: 69, endPoint x: 290, endPoint y: 6, distance: 279.2
click at [19, 69] on span at bounding box center [26, 74] width 25 height 16
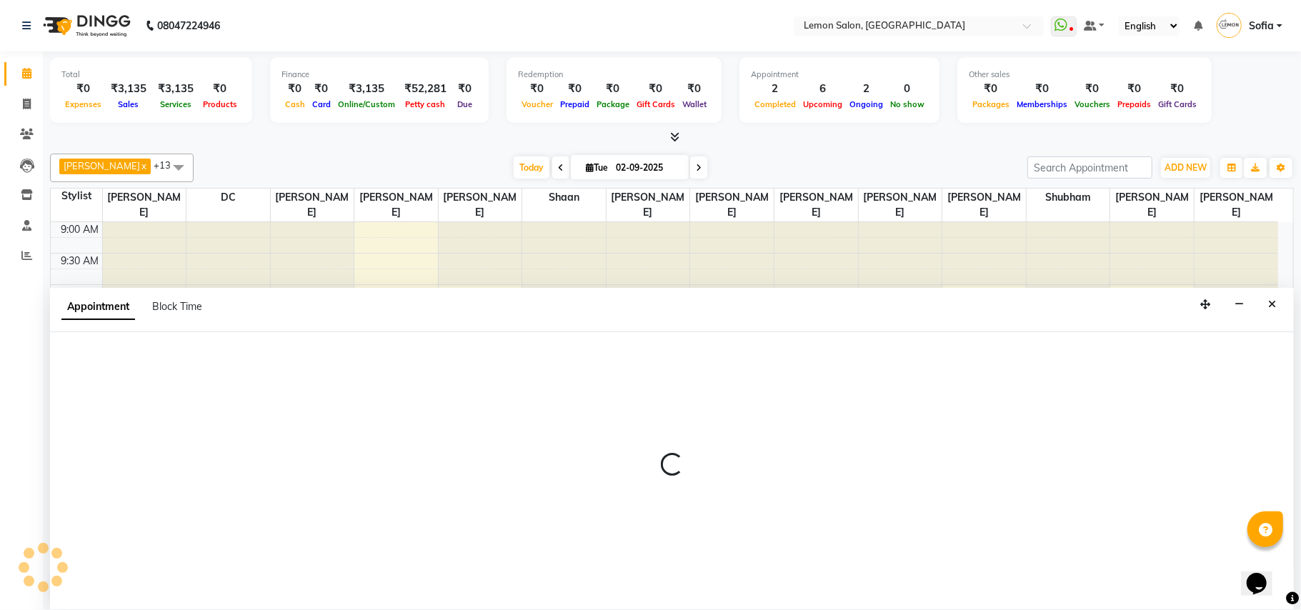
select select "7955"
select select "tentative"
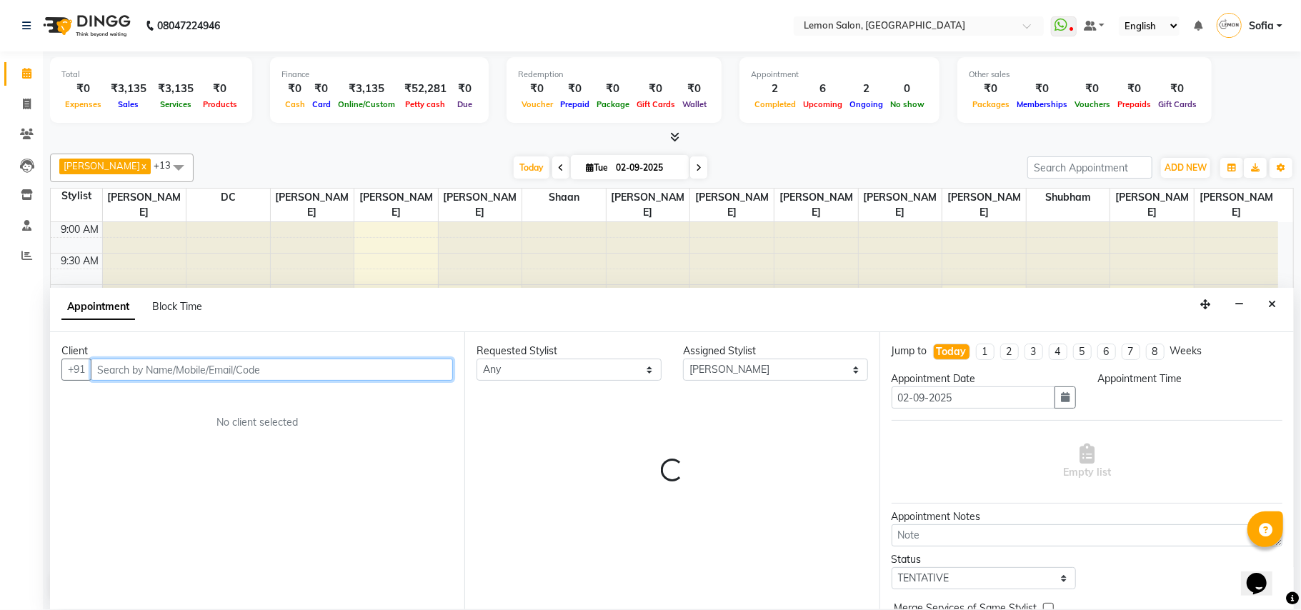
select select "750"
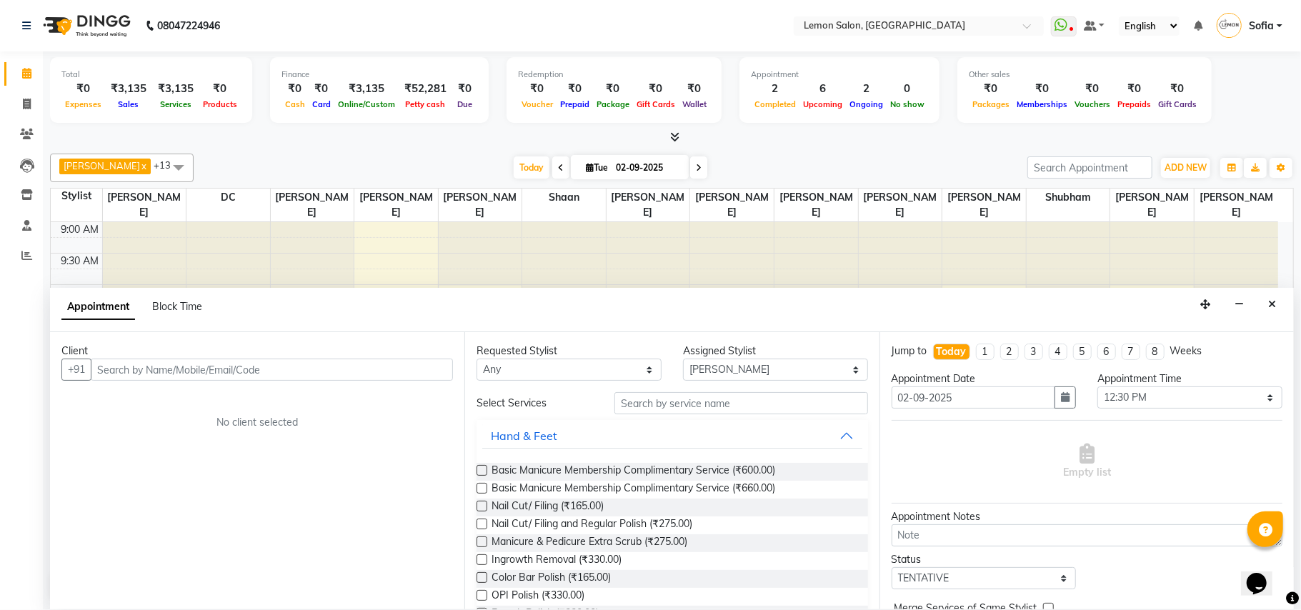
drag, startPoint x: 664, startPoint y: 419, endPoint x: 661, endPoint y: 407, distance: 12.0
click at [660, 407] on input "text" at bounding box center [741, 403] width 254 height 22
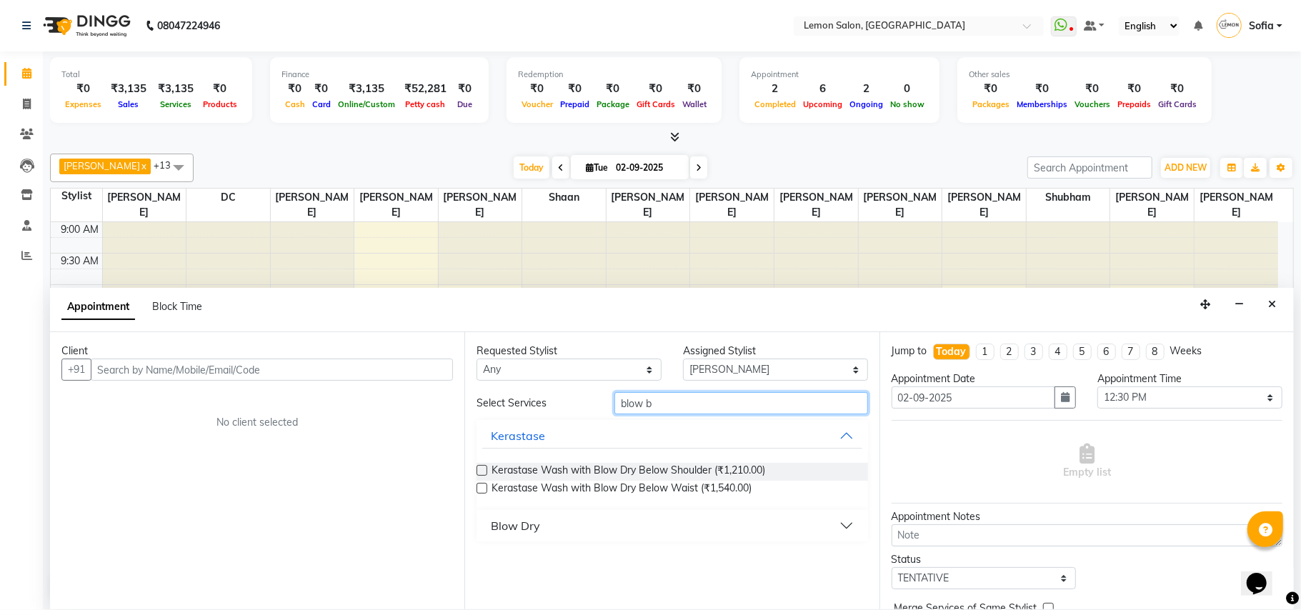
type input "blow b"
click at [507, 526] on div "Blow Dry" at bounding box center [515, 525] width 49 height 17
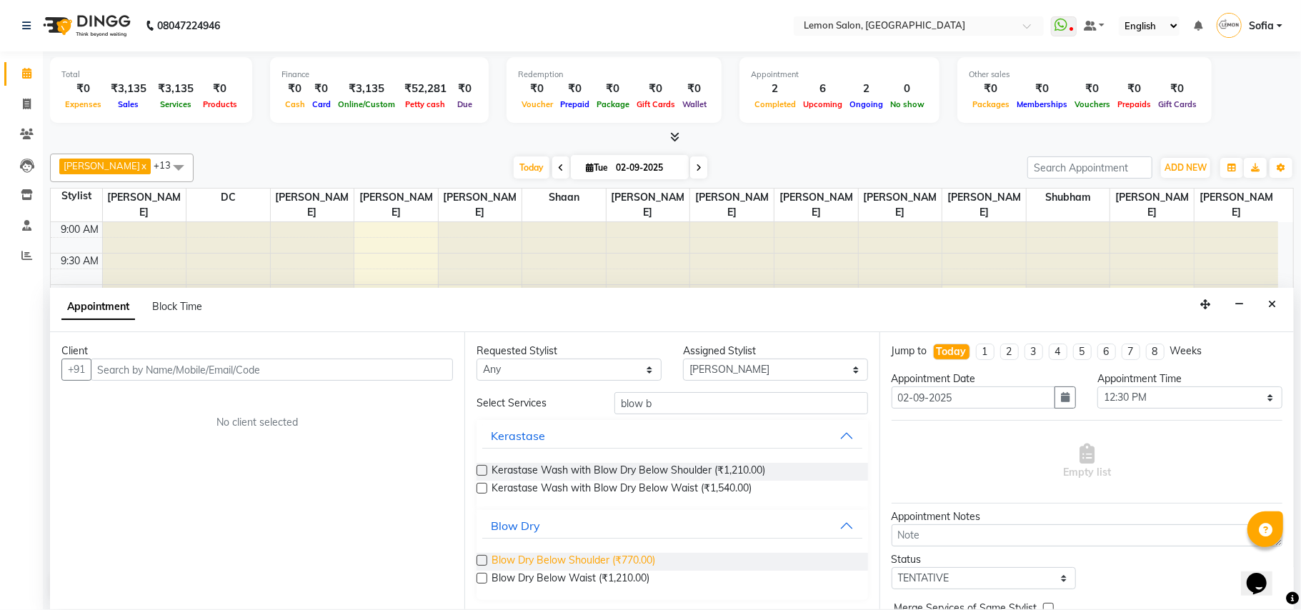
click at [551, 560] on span "Blow Dry Below Shoulder (₹770.00)" at bounding box center [573, 562] width 164 height 18
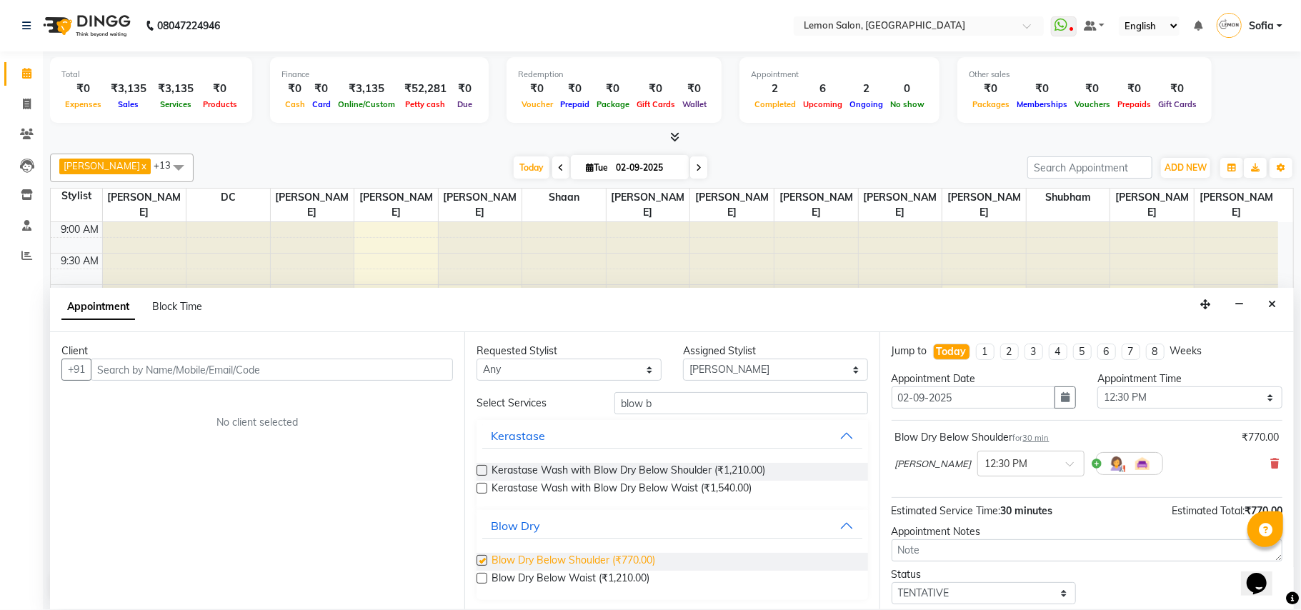
checkbox input "false"
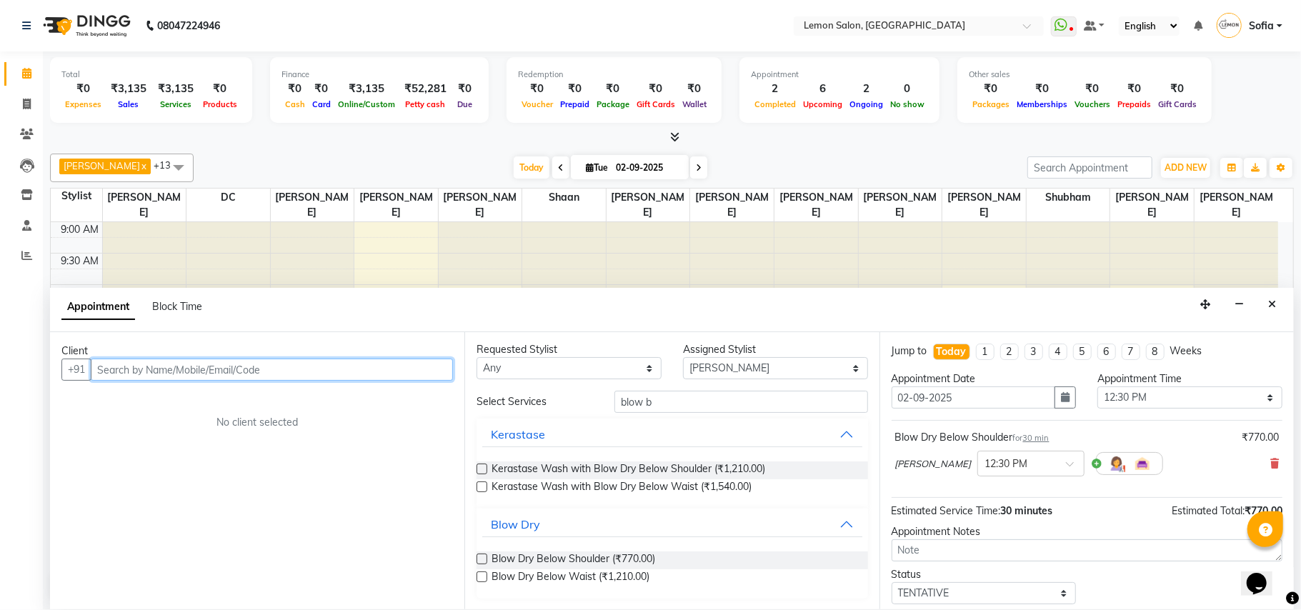
click at [252, 364] on input "text" at bounding box center [272, 370] width 362 height 22
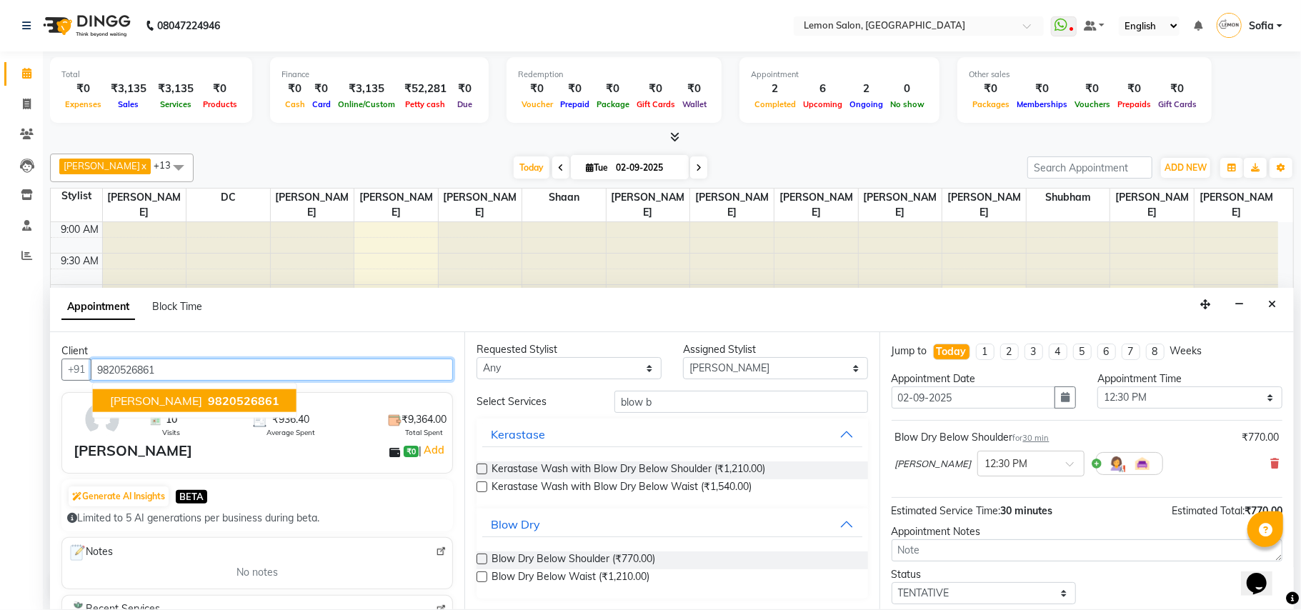
click at [144, 407] on span "[PERSON_NAME]" at bounding box center [156, 401] width 92 height 14
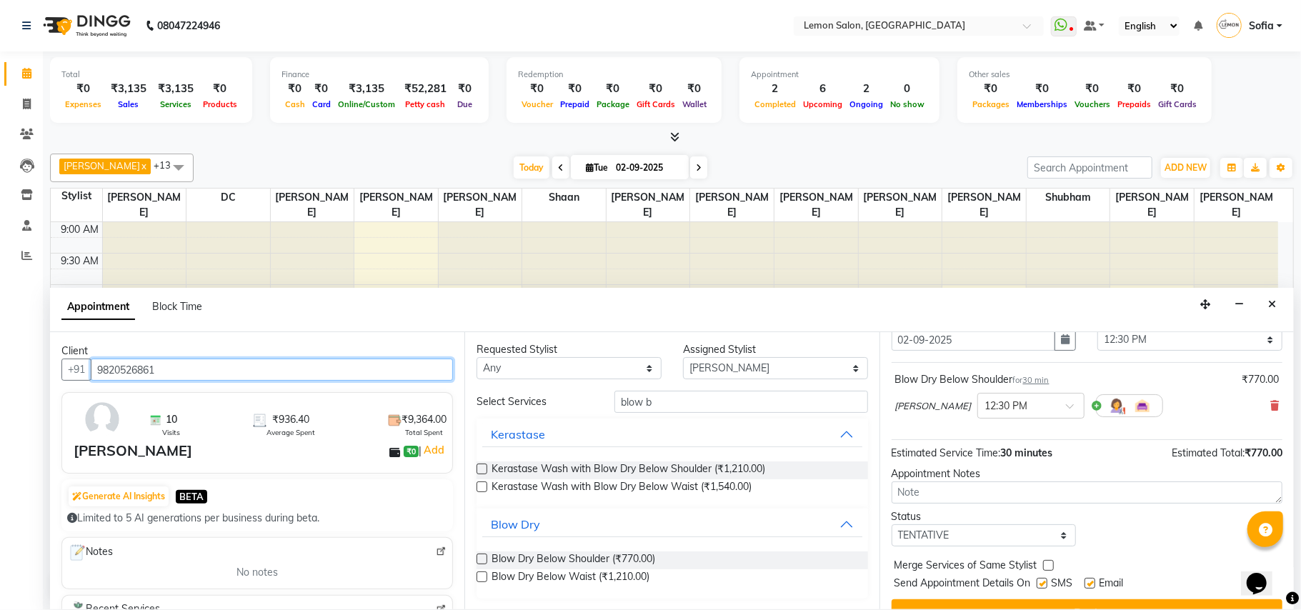
scroll to position [86, 0]
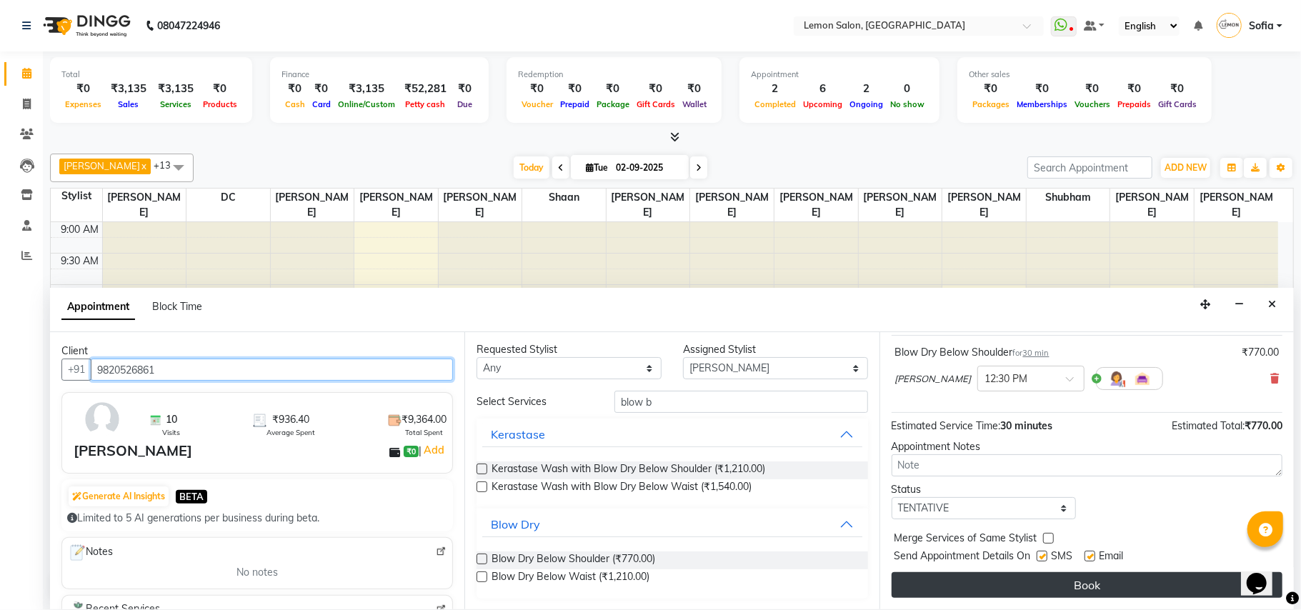
type input "9820526861"
click at [1121, 581] on button "Book" at bounding box center [1086, 585] width 391 height 26
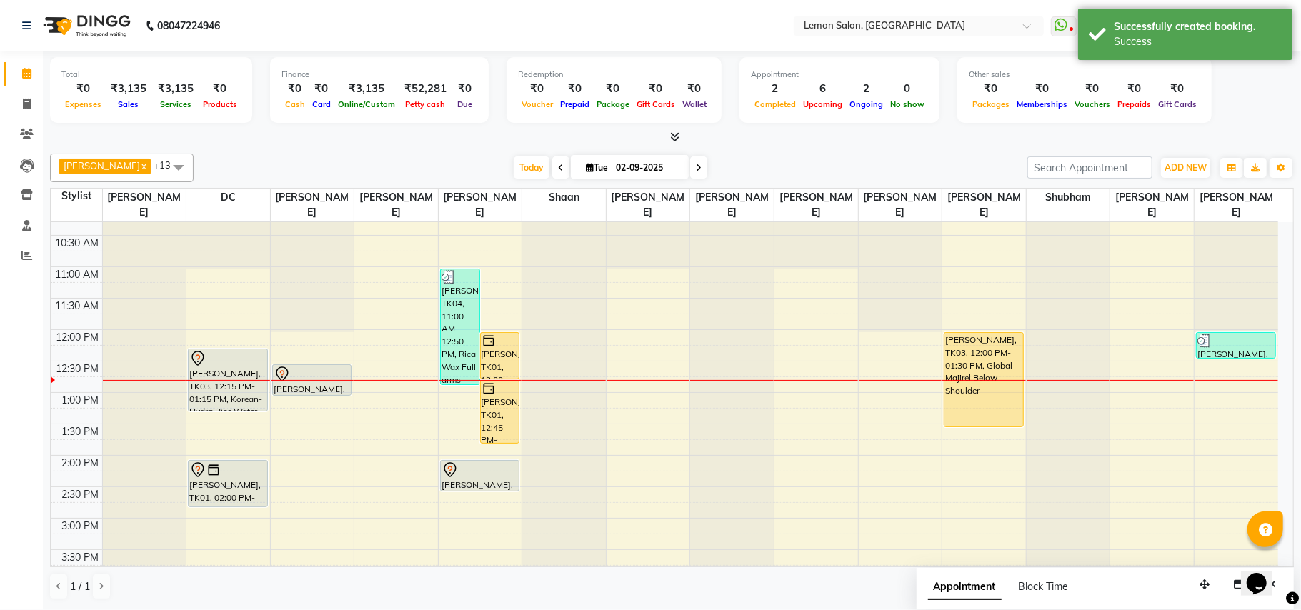
scroll to position [190, 0]
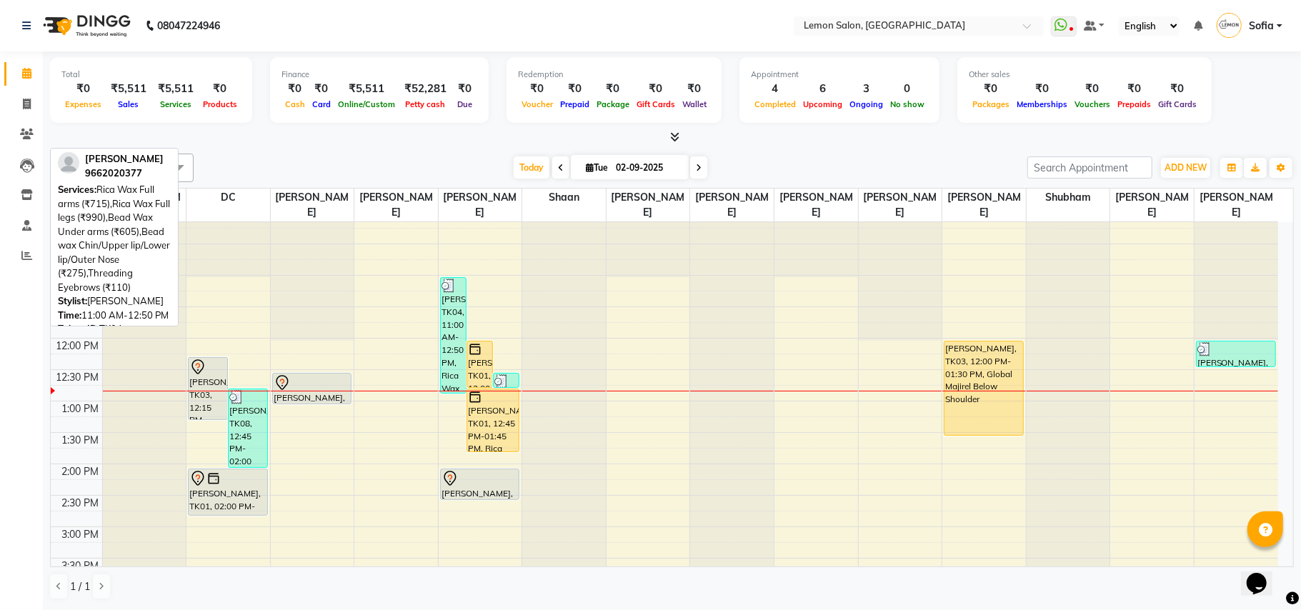
scroll to position [190, 0]
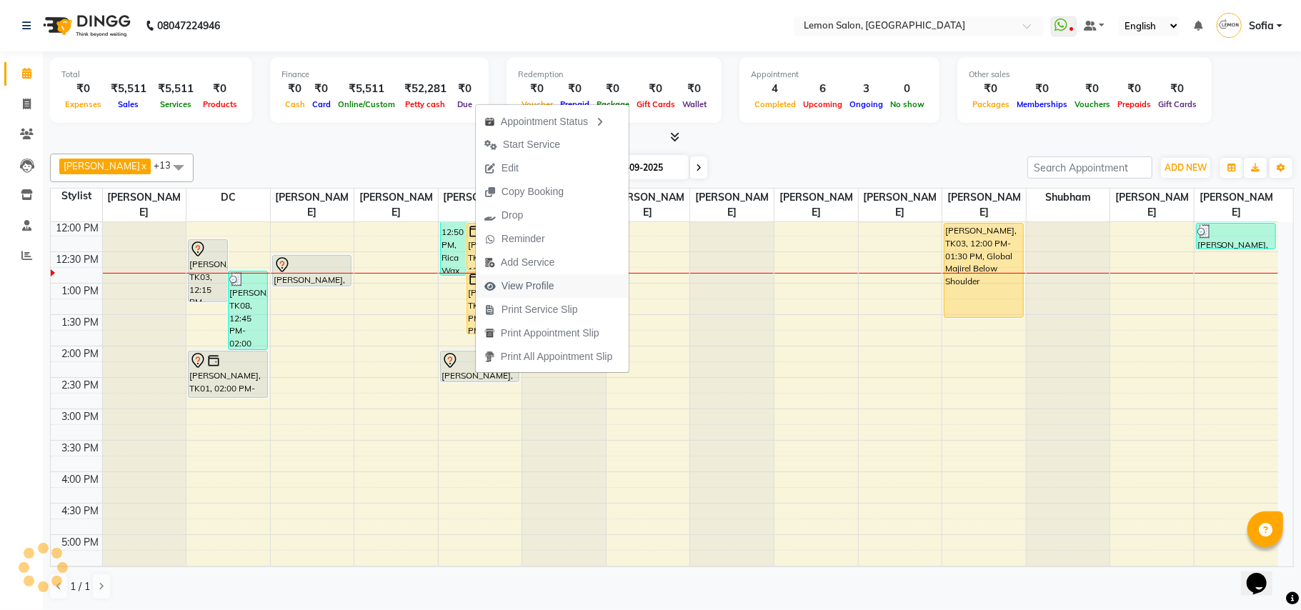
click at [535, 280] on span "View Profile" at bounding box center [527, 286] width 53 height 15
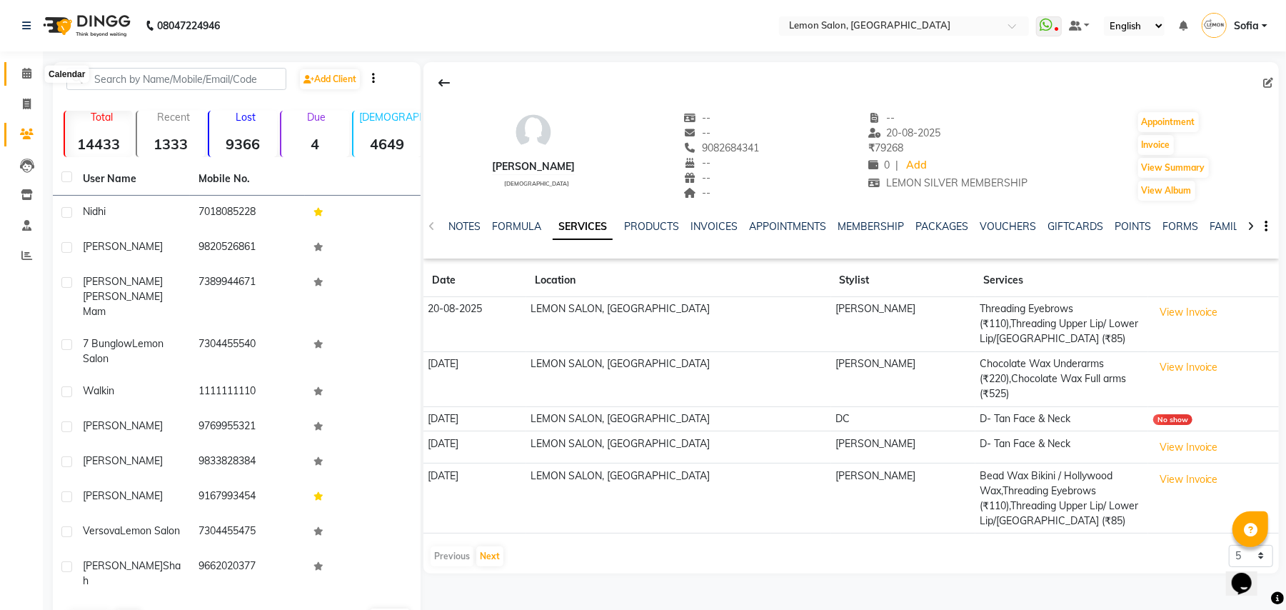
click at [22, 75] on icon at bounding box center [26, 73] width 9 height 11
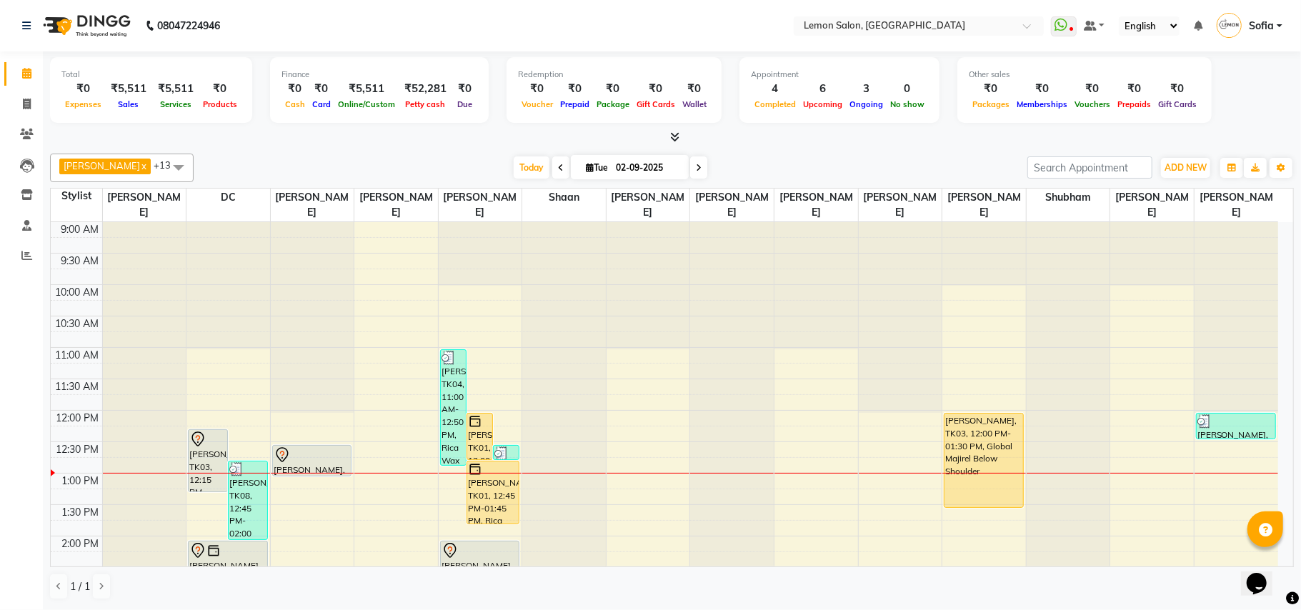
click at [696, 166] on icon at bounding box center [699, 168] width 6 height 9
type input "03-09-2025"
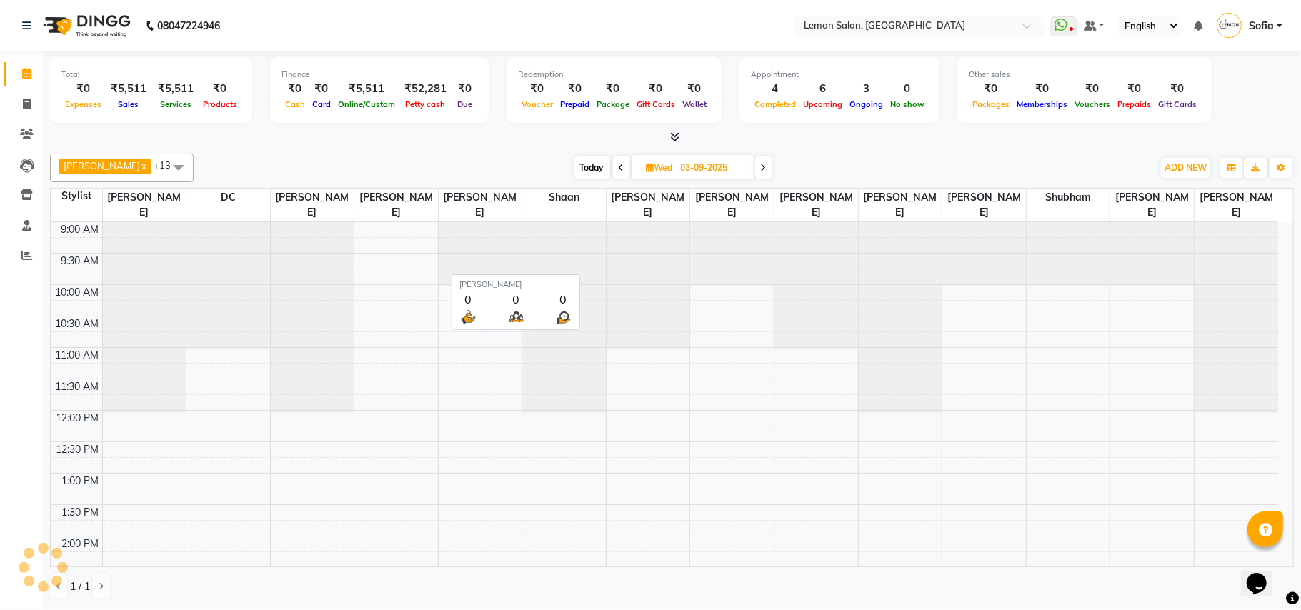
scroll to position [192, 0]
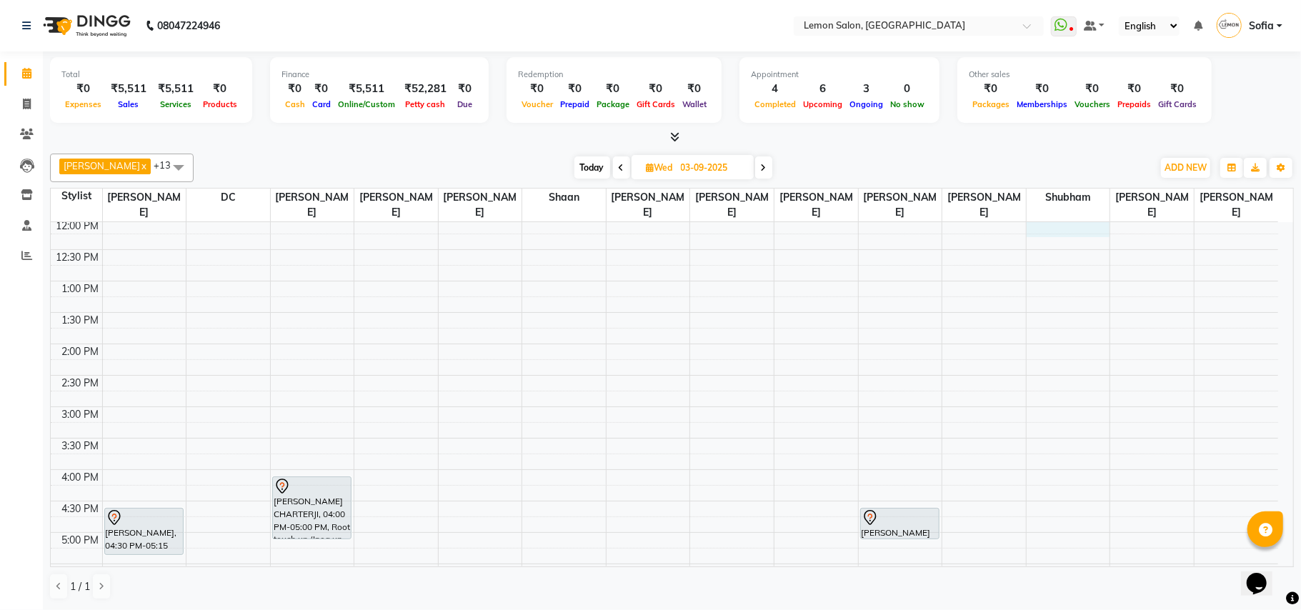
click at [1046, 226] on div "9:00 AM 9:30 AM 10:00 AM 10:30 AM 11:00 AM 11:30 AM 12:00 PM 12:30 PM 1:00 PM 1…" at bounding box center [664, 469] width 1227 height 879
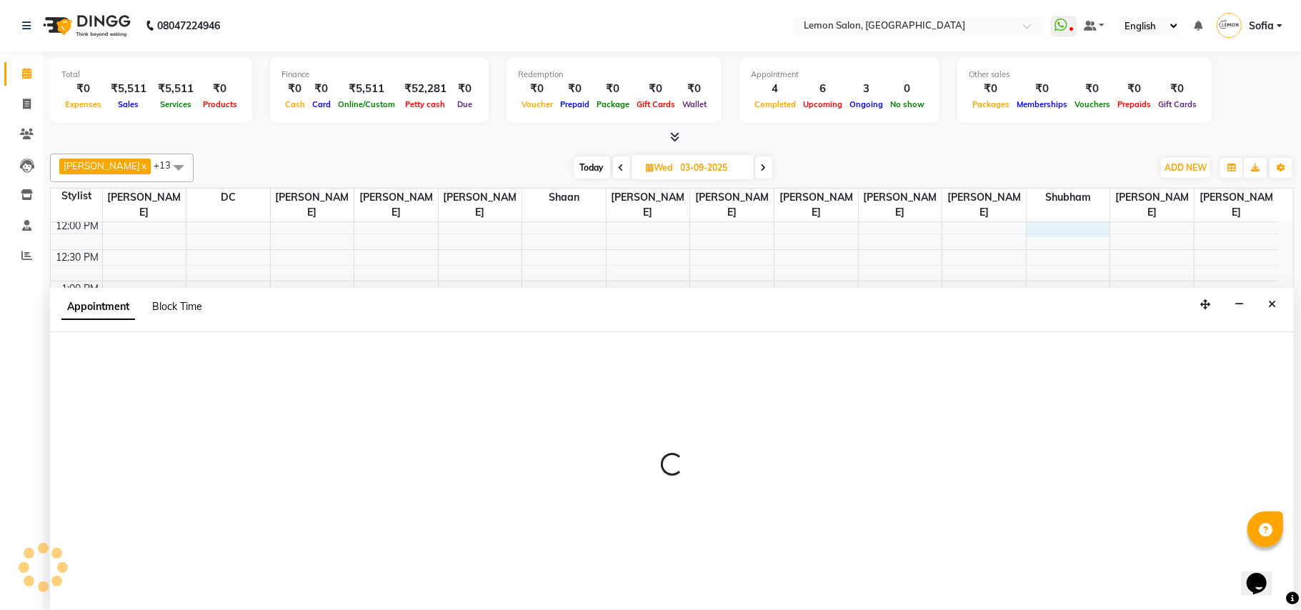
select select "48406"
select select "tentative"
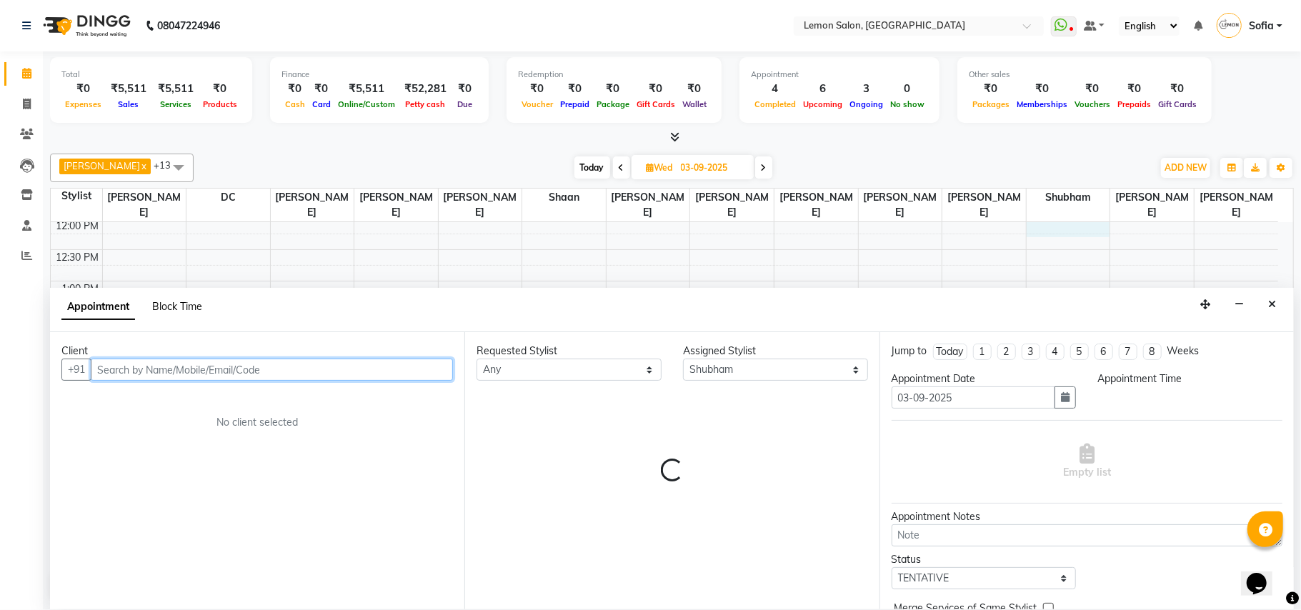
select select "720"
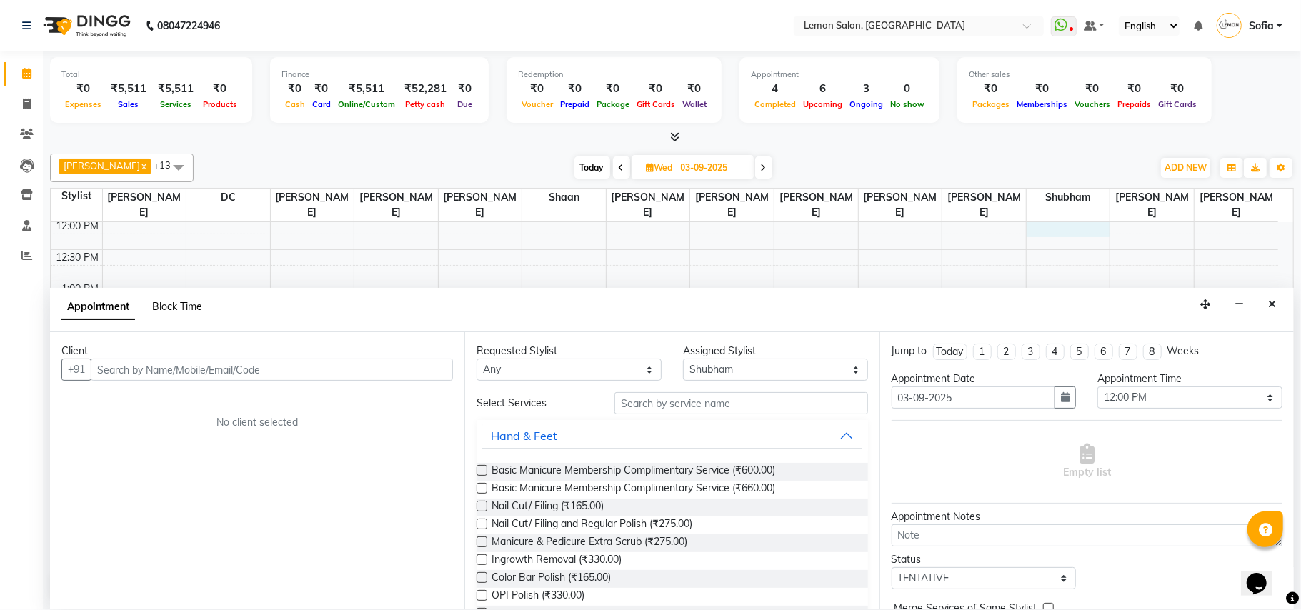
click at [192, 304] on span "Block Time" at bounding box center [177, 306] width 50 height 13
select select "48406"
select select "720"
select select "735"
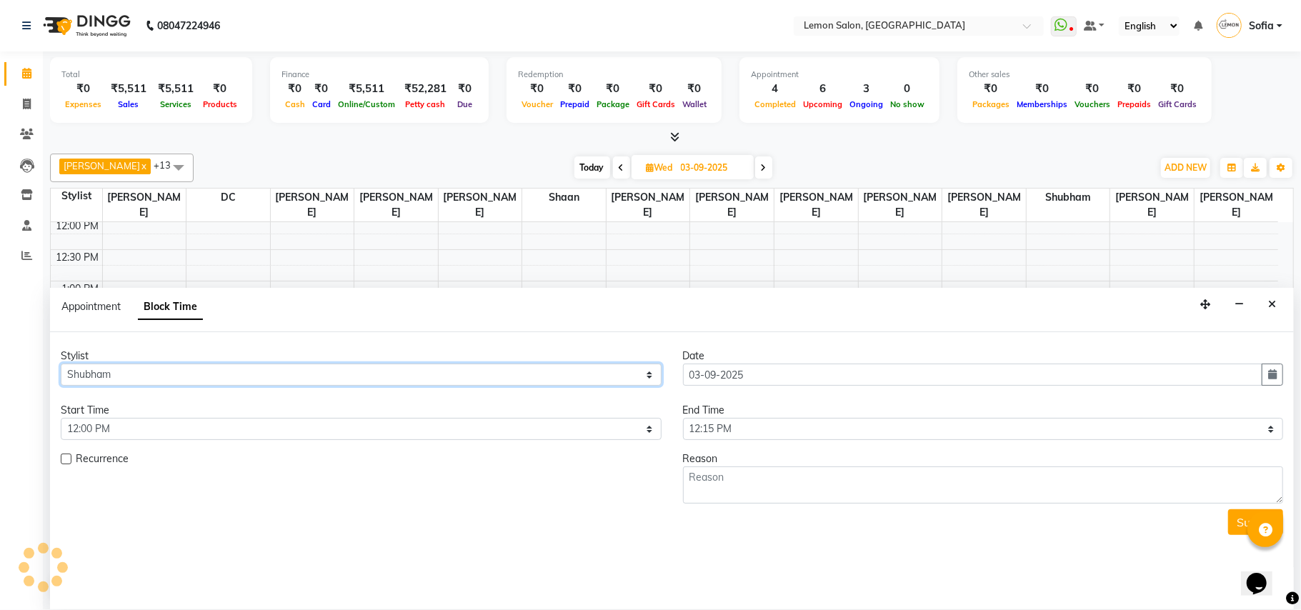
click at [198, 370] on select "Select Aalam Saifi Abhishek Shelar Ansar Ahmed Archana Muke Ashish Sharma Ayesh…" at bounding box center [361, 375] width 601 height 22
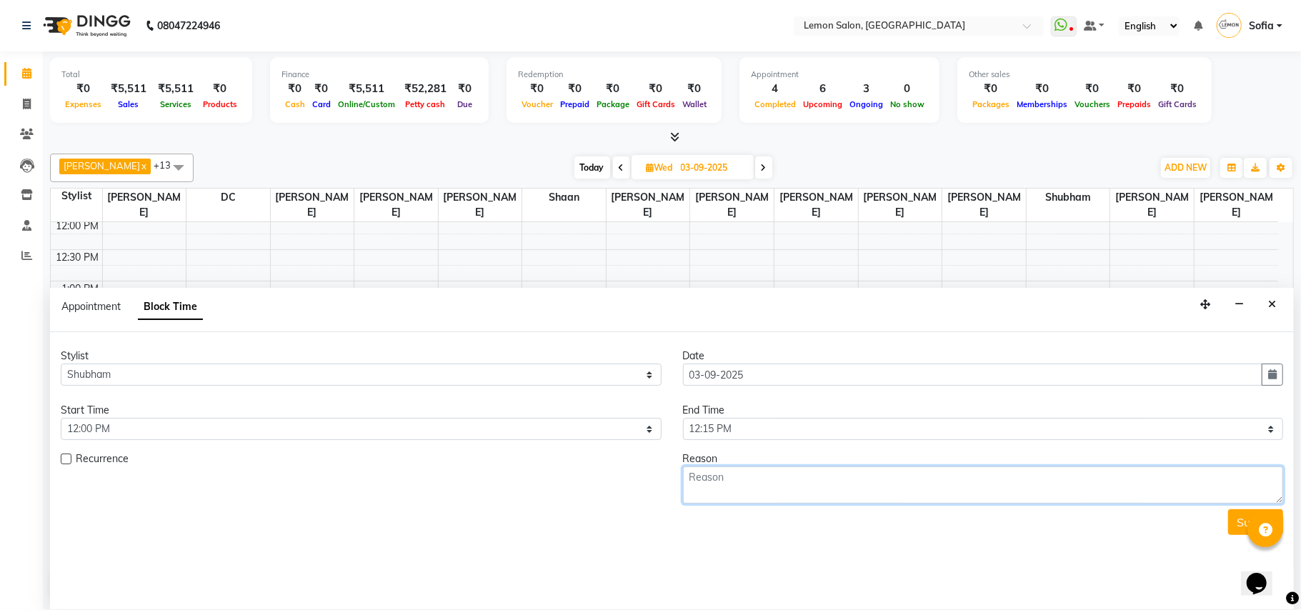
drag, startPoint x: 752, startPoint y: 486, endPoint x: 731, endPoint y: 484, distance: 20.8
click at [744, 484] on textarea at bounding box center [983, 484] width 601 height 37
type textarea "kalpana re do"
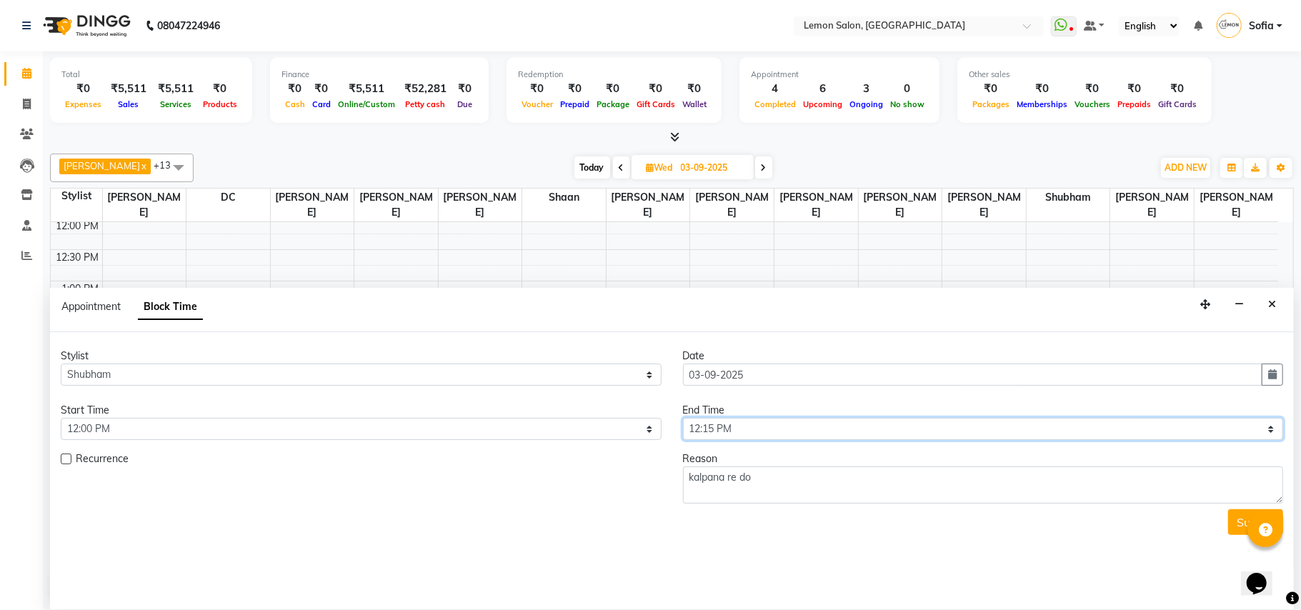
click at [726, 426] on select "Select 10:00 AM 10:15 AM 10:30 AM 10:45 AM 11:00 AM 11:15 AM 11:30 AM 11:45 AM …" at bounding box center [983, 429] width 601 height 22
select select "780"
click at [683, 420] on select "Select 10:00 AM 10:15 AM 10:30 AM 10:45 AM 11:00 AM 11:15 AM 11:30 AM 11:45 AM …" at bounding box center [983, 429] width 601 height 22
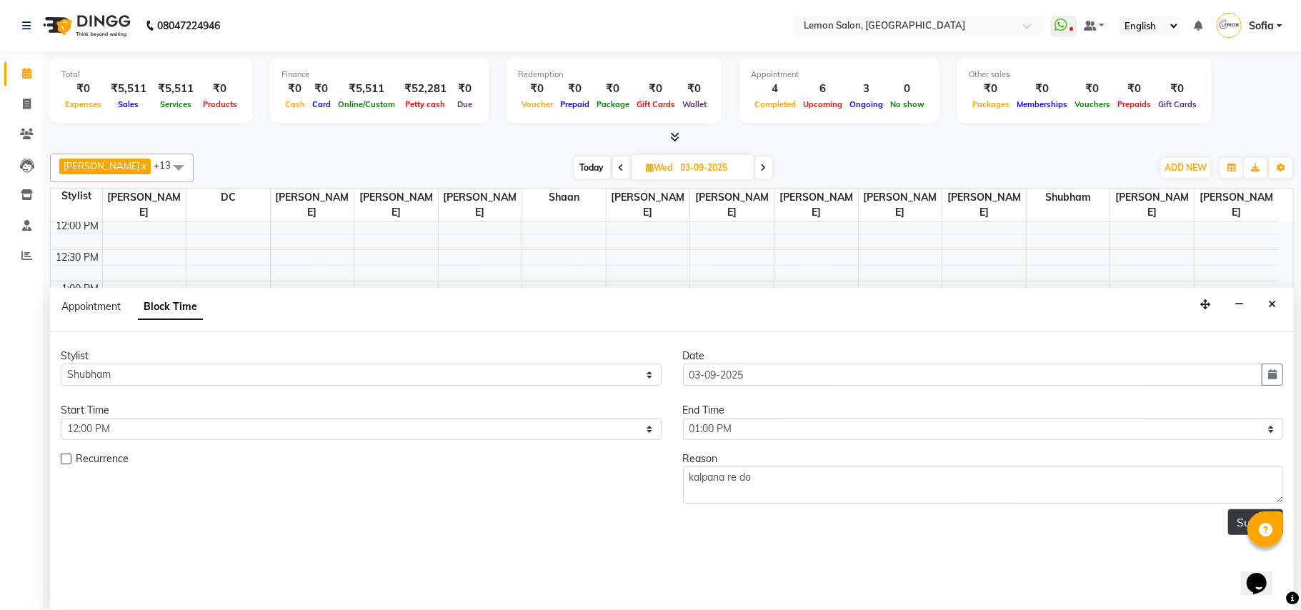
click at [1239, 515] on button "Submit" at bounding box center [1255, 522] width 55 height 26
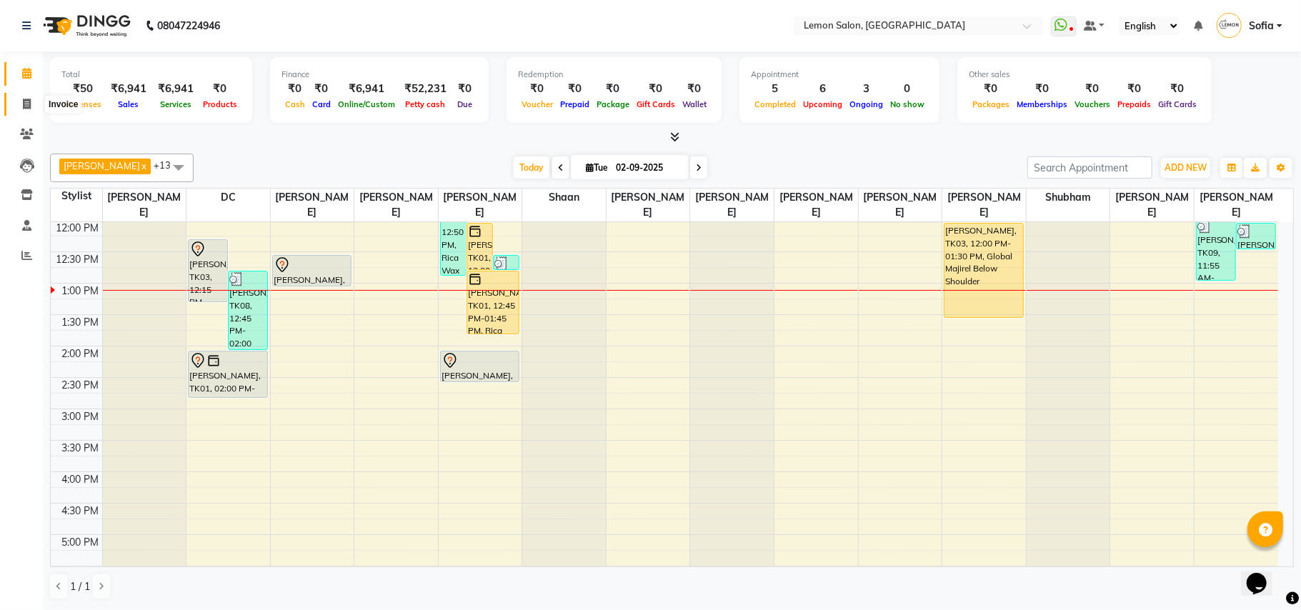
click at [27, 100] on icon at bounding box center [27, 104] width 8 height 11
select select "551"
select select "service"
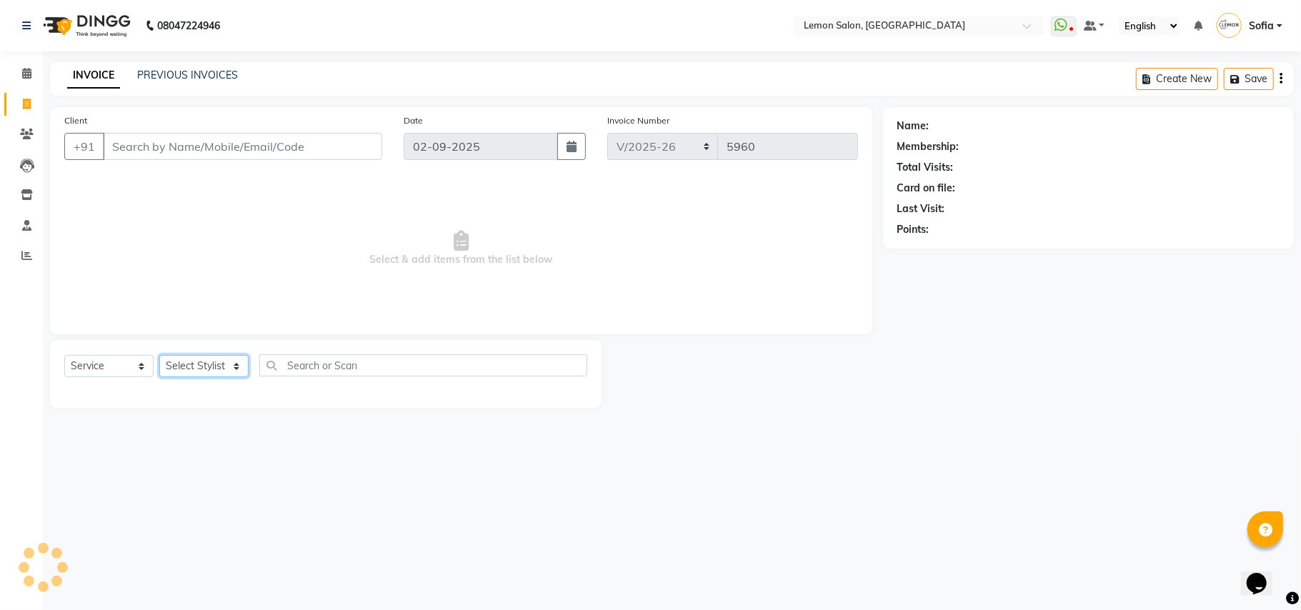
click at [212, 366] on select "Select Stylist" at bounding box center [203, 366] width 89 height 22
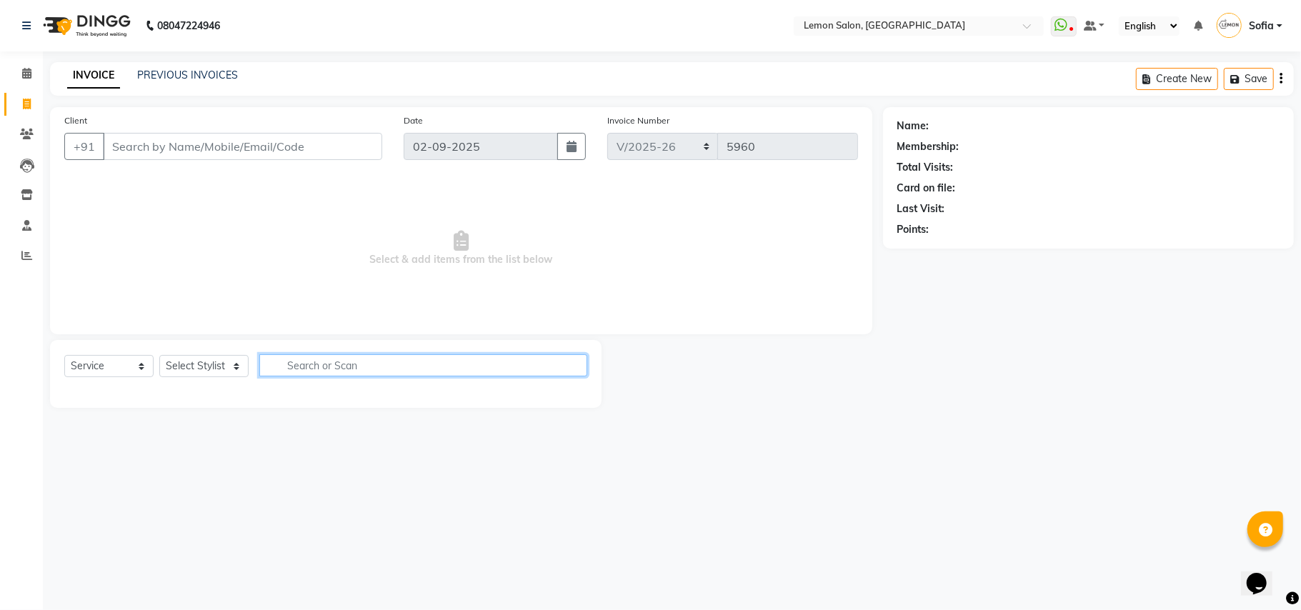
click at [295, 358] on input "text" at bounding box center [423, 365] width 328 height 22
click at [200, 370] on select "Select Stylist" at bounding box center [203, 366] width 89 height 22
click at [298, 364] on input "text" at bounding box center [423, 365] width 328 height 22
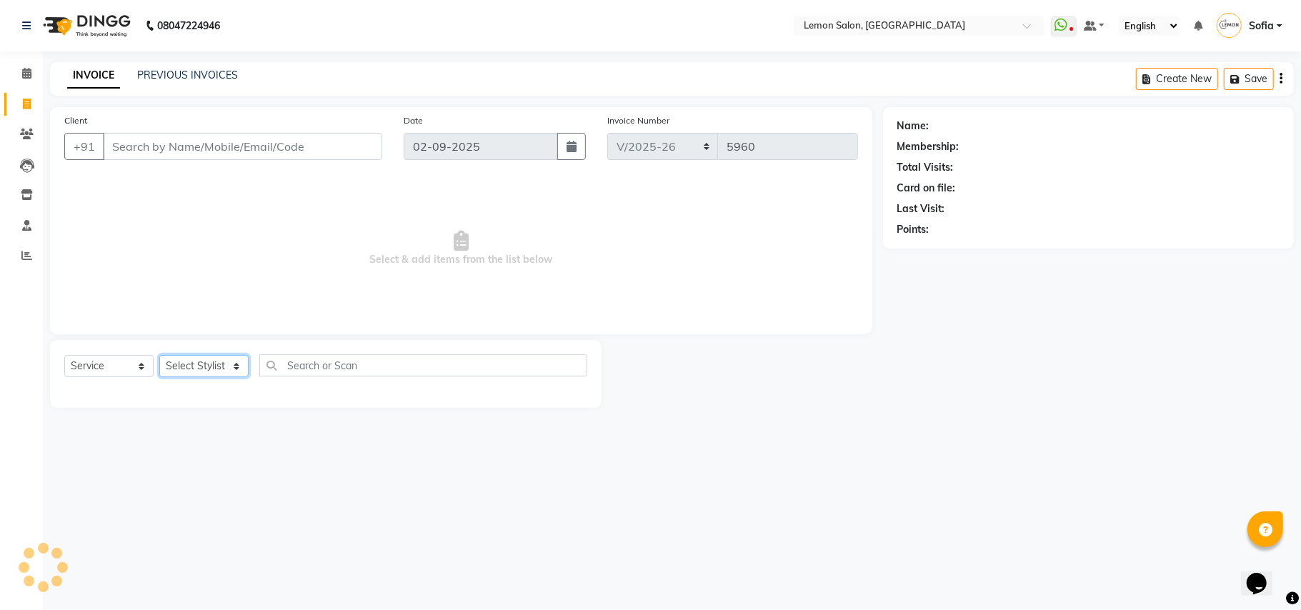
click at [201, 369] on select "Select Stylist" at bounding box center [203, 366] width 89 height 22
select select "7889"
click at [159, 355] on select "Select Stylist Aalam [PERSON_NAME] [PERSON_NAME] [PERSON_NAME] [PERSON_NAME] [P…" at bounding box center [214, 366] width 111 height 22
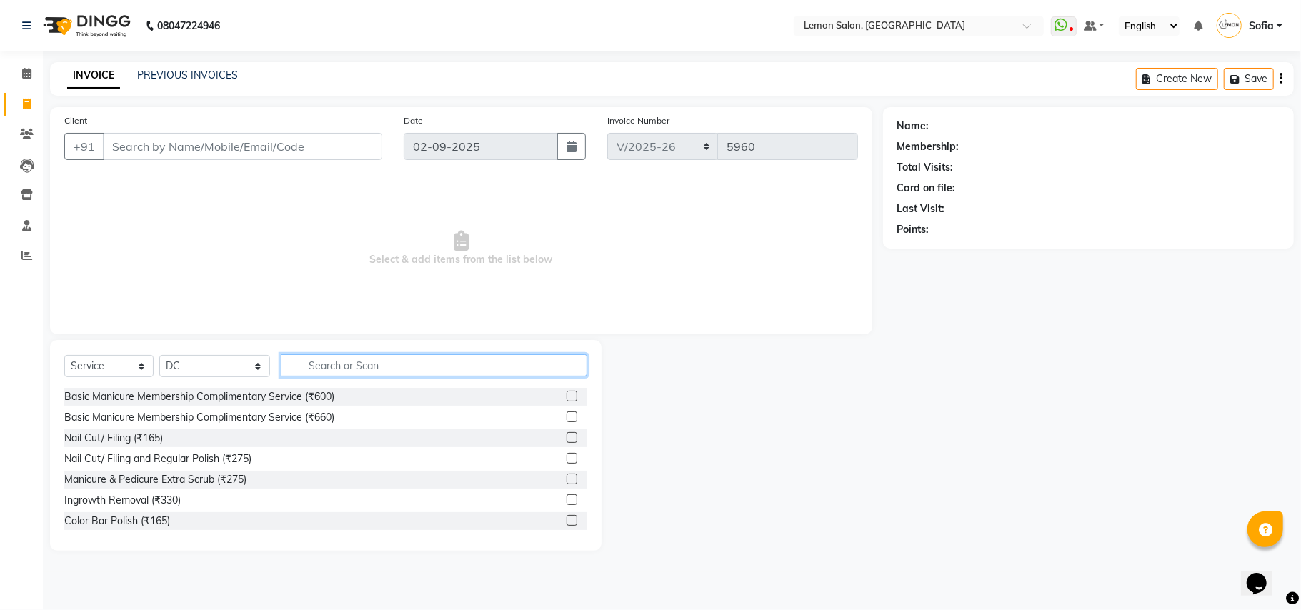
click at [401, 359] on input "text" at bounding box center [434, 365] width 306 height 22
click at [351, 367] on input "full back" at bounding box center [424, 365] width 286 height 22
type input "full back"
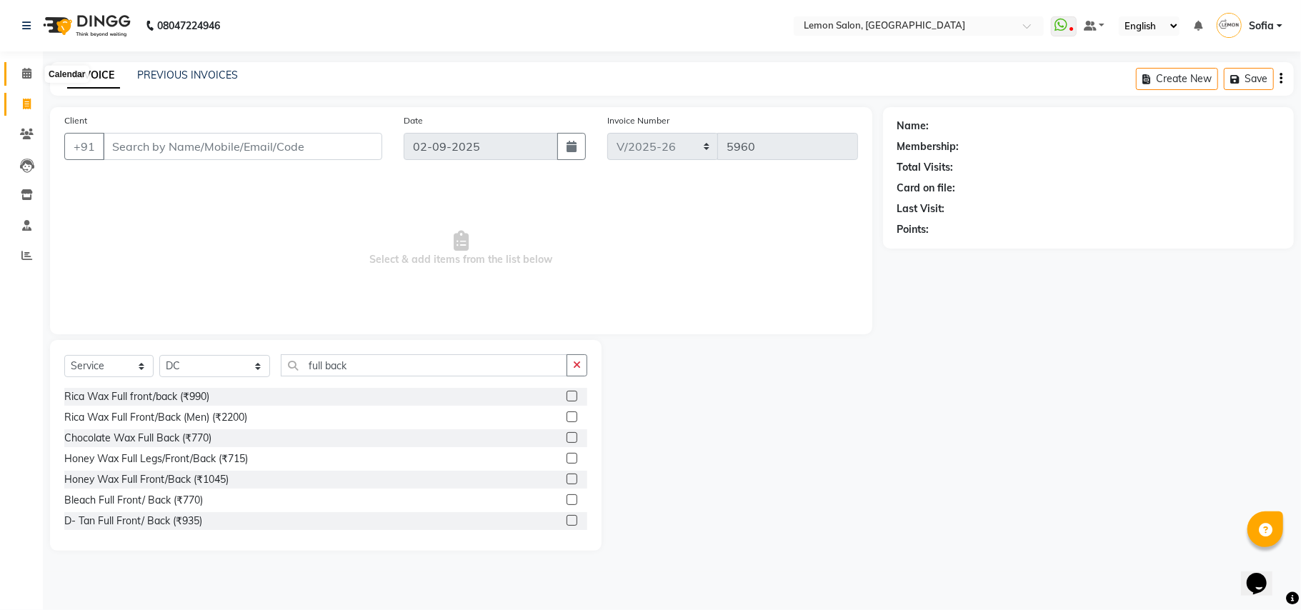
click at [16, 69] on span at bounding box center [26, 74] width 25 height 16
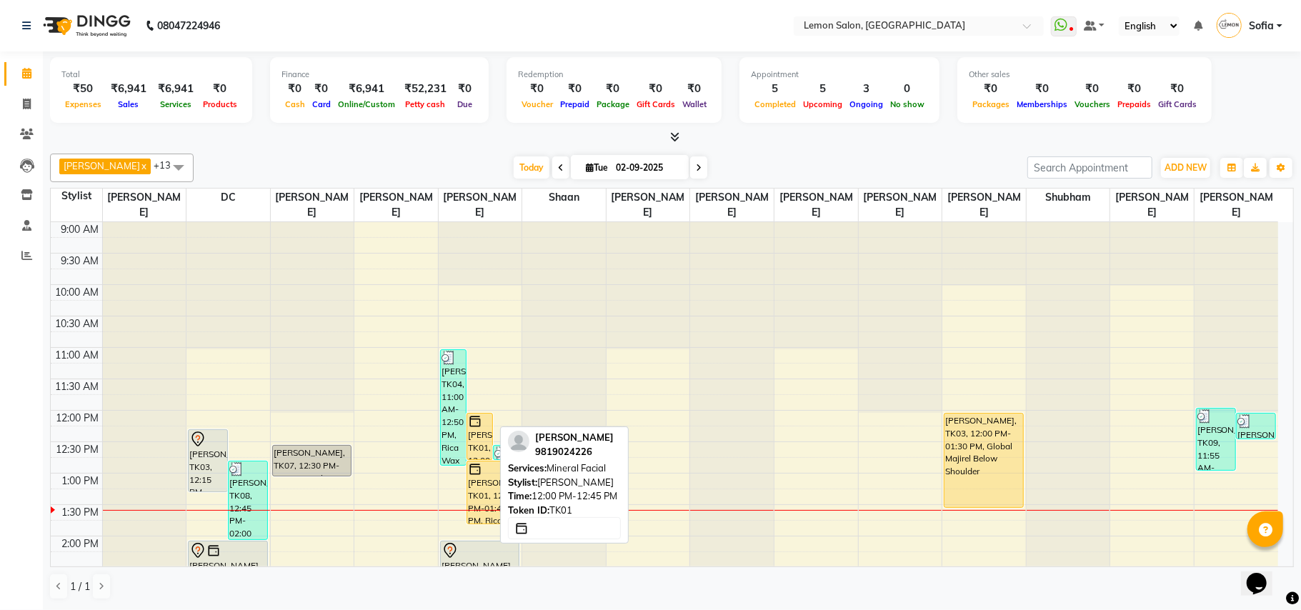
click at [479, 444] on div "[PERSON_NAME], TK01, 12:00 PM-12:45 PM, Mineral Facial" at bounding box center [479, 437] width 25 height 46
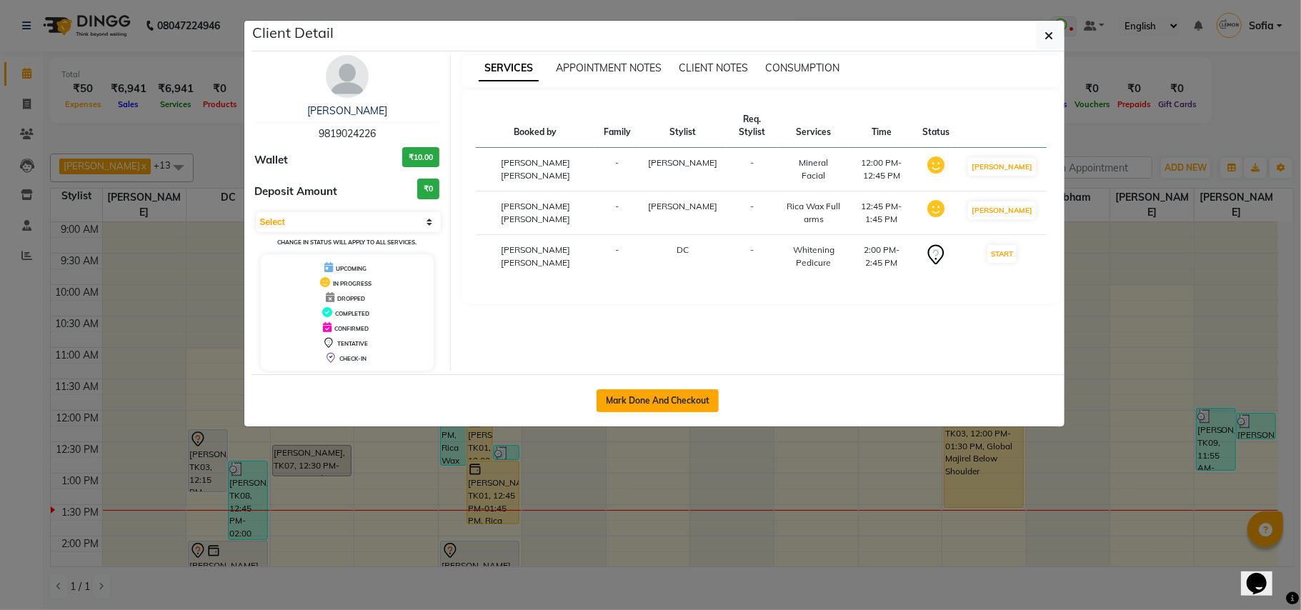
click at [641, 406] on button "Mark Done And Checkout" at bounding box center [657, 400] width 122 height 23
select select "service"
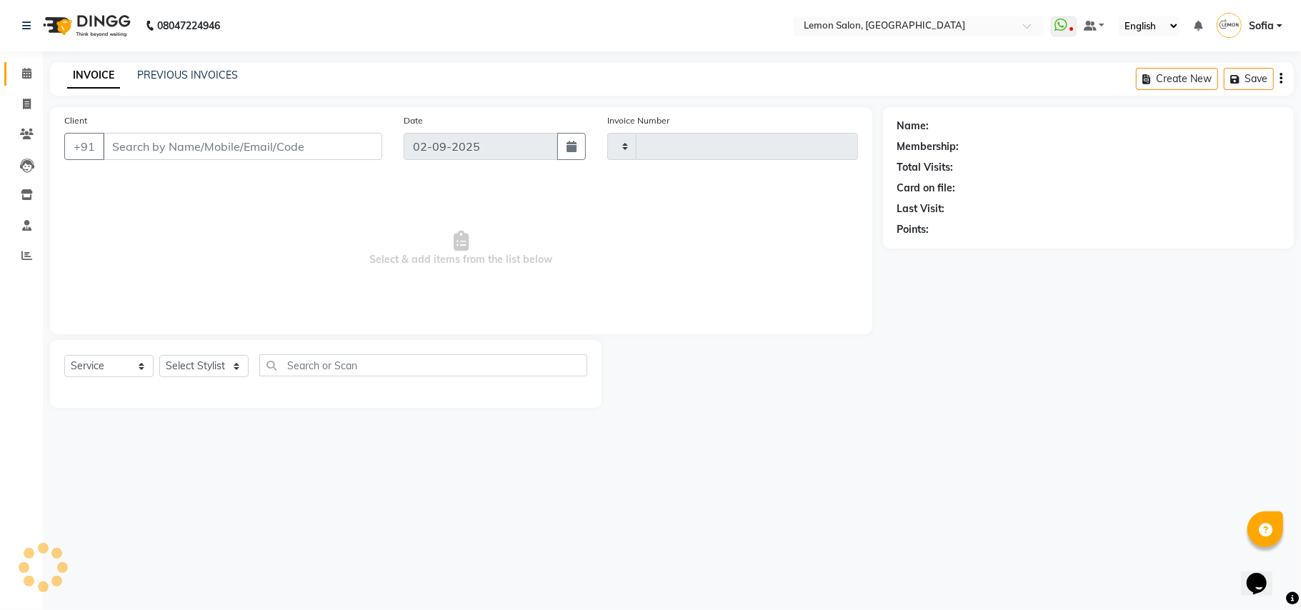
type input "5960"
select select "551"
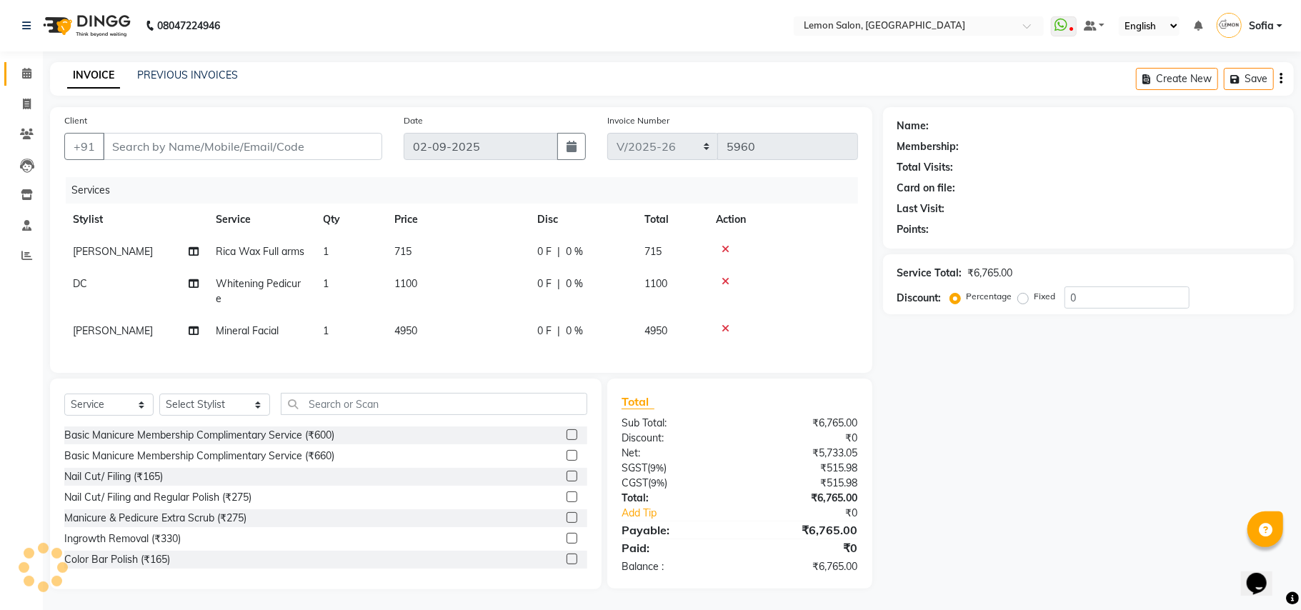
type input "9819024226"
select select "33180"
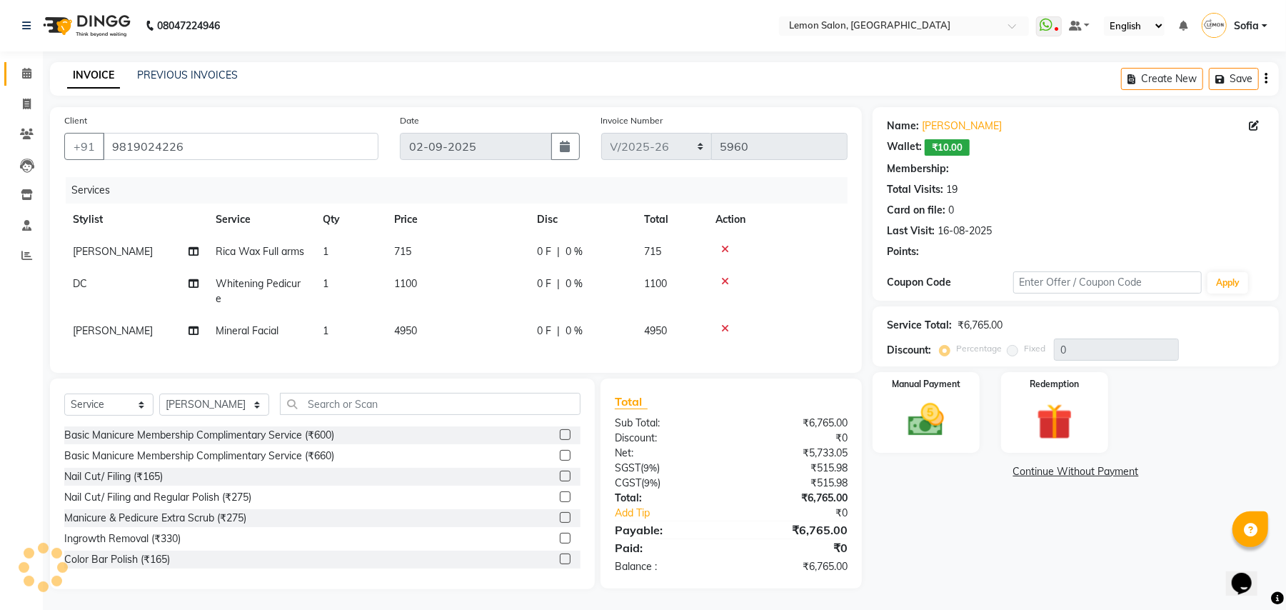
select select "1: Object"
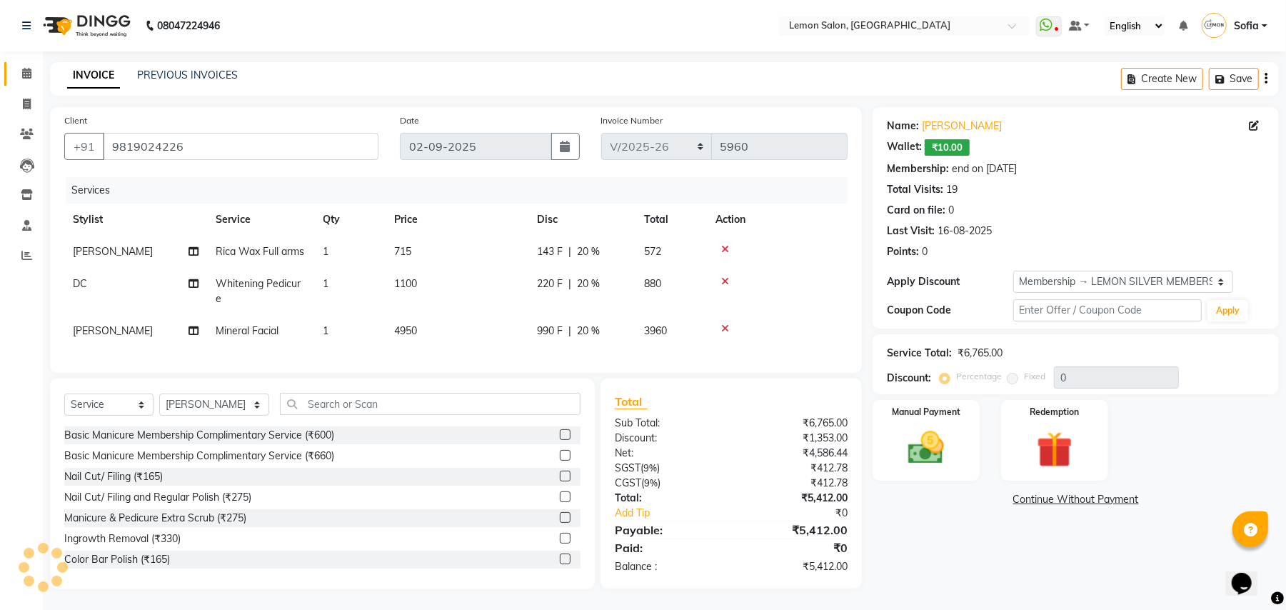
type input "20"
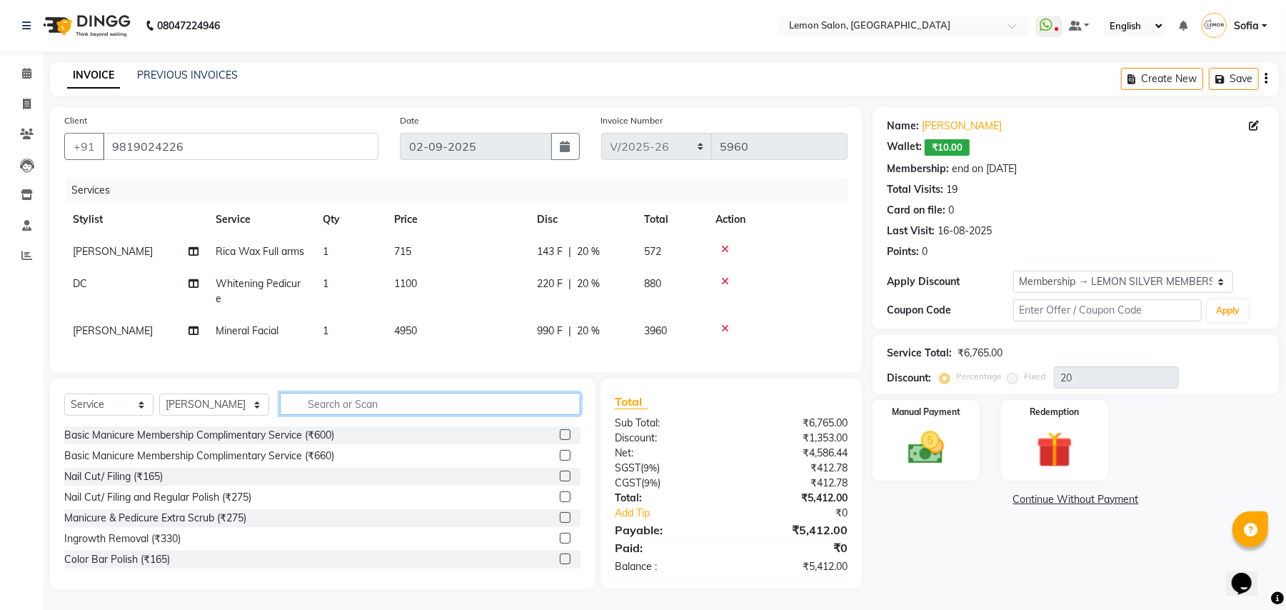
click at [330, 415] on input "text" at bounding box center [430, 404] width 301 height 22
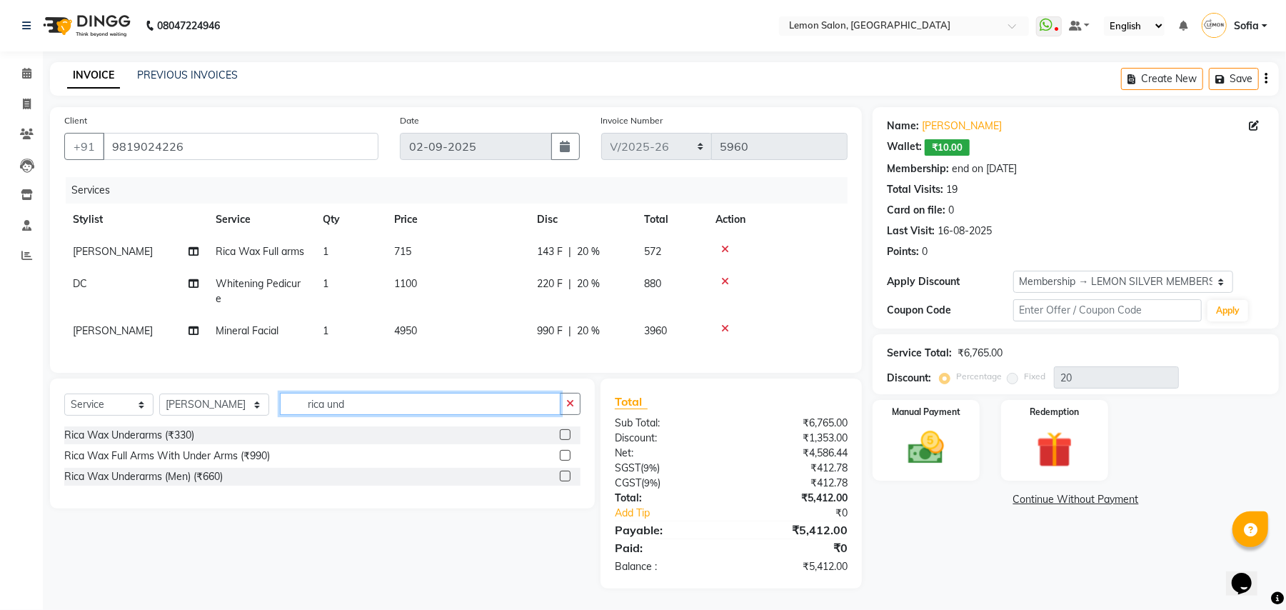
type input "rica und"
click at [166, 443] on div "Rica Wax Underarms (₹330)" at bounding box center [129, 435] width 130 height 15
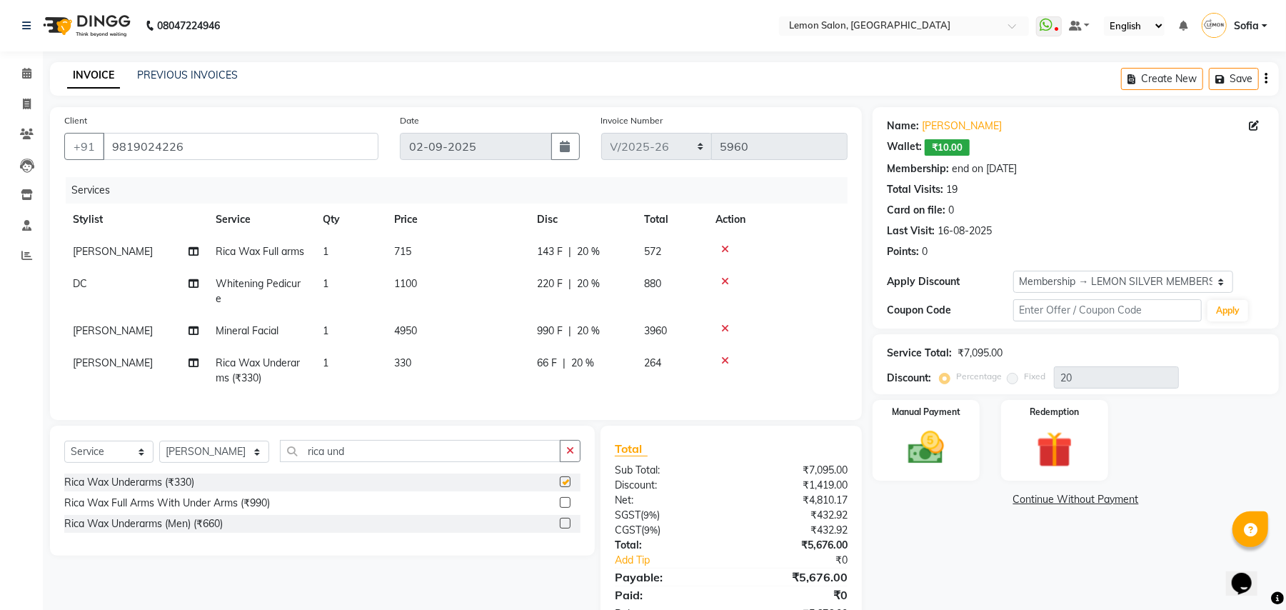
checkbox input "false"
click at [729, 320] on td at bounding box center [777, 331] width 141 height 32
click at [726, 324] on icon at bounding box center [725, 329] width 8 height 10
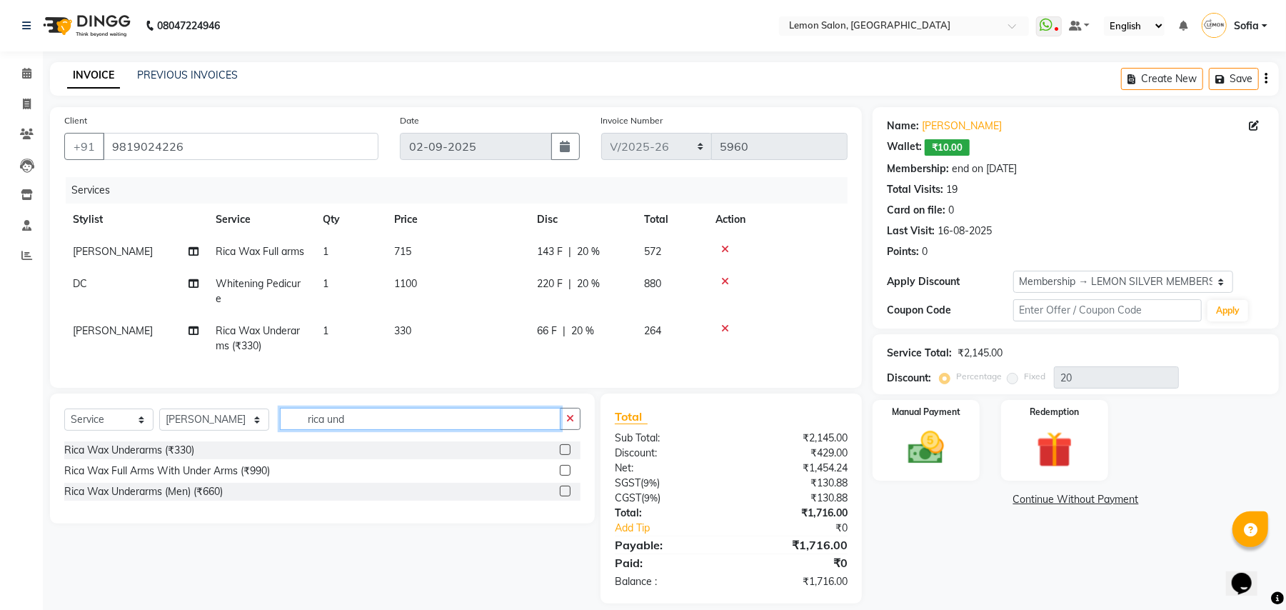
click at [311, 430] on input "rica und" at bounding box center [420, 419] width 281 height 22
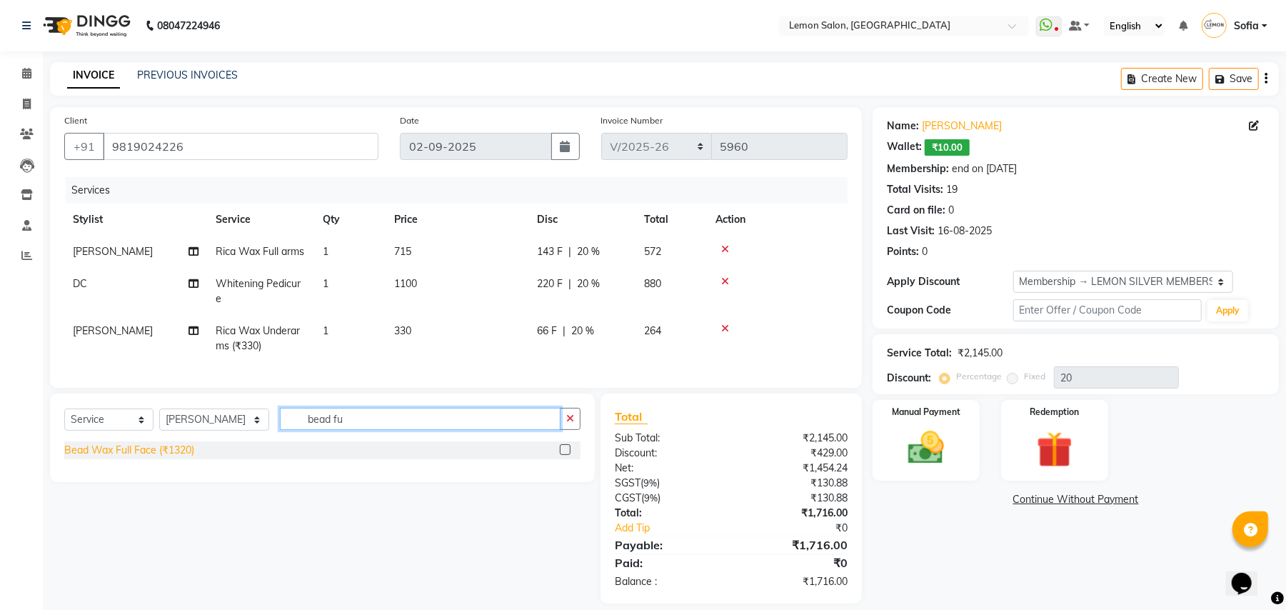
type input "bead fu"
click at [178, 458] on div "Bead Wax Full Face (₹1320)" at bounding box center [129, 450] width 130 height 15
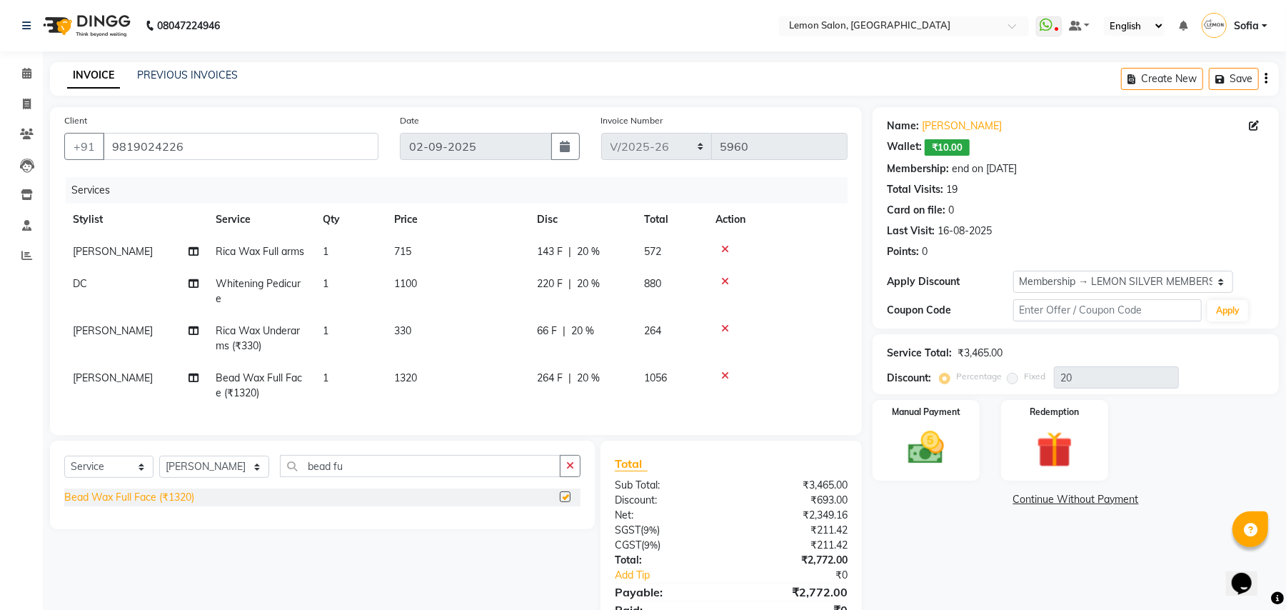
checkbox input "false"
click at [349, 475] on input "bead fu" at bounding box center [420, 466] width 281 height 22
type input "bead neck"
click at [127, 504] on div "Bead Wax Neck (₹440)" at bounding box center [117, 497] width 106 height 15
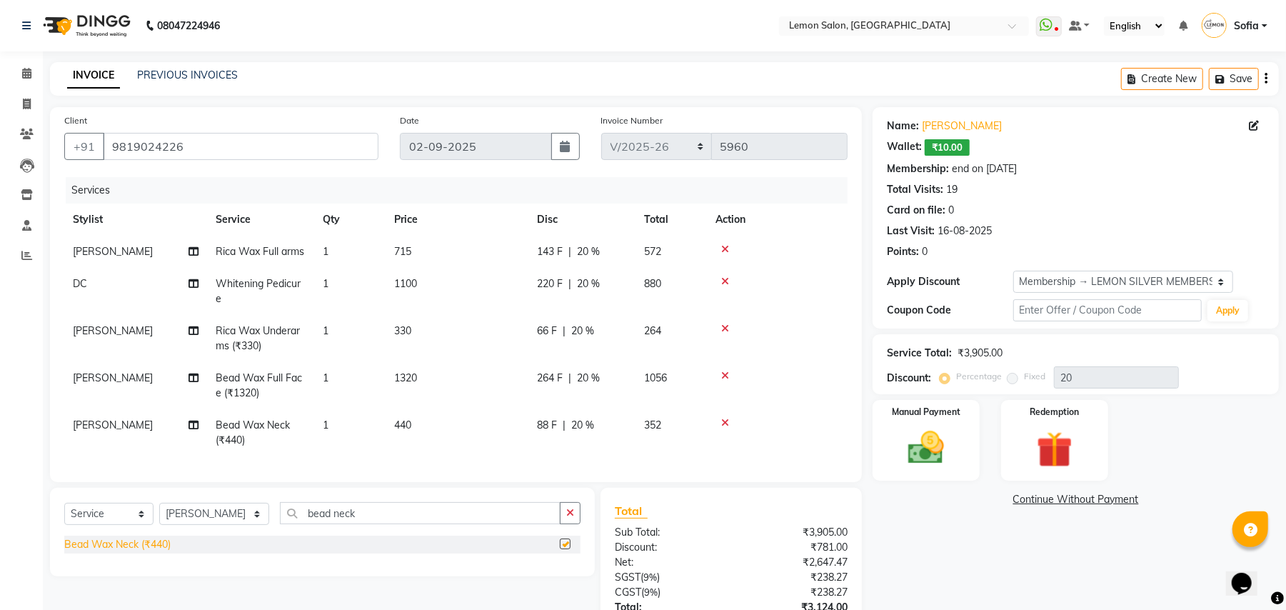
checkbox input "false"
click at [366, 524] on input "bead neck" at bounding box center [420, 513] width 281 height 22
type input "bead ey"
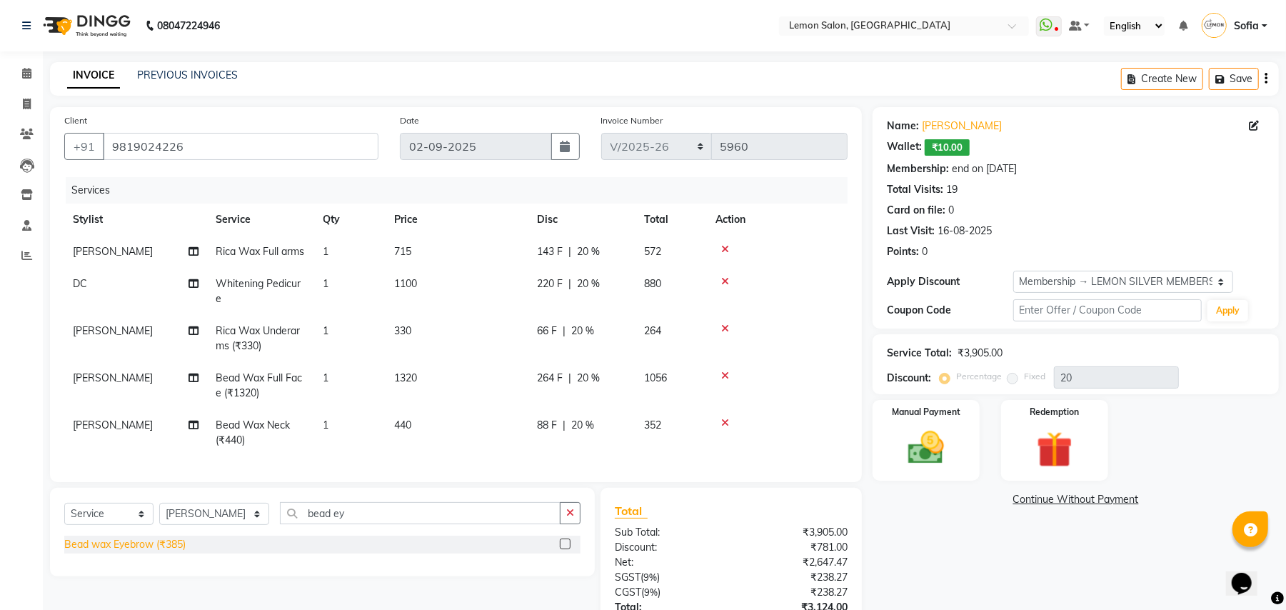
click at [154, 552] on div "Bead wax Eyebrow (₹385)" at bounding box center [124, 544] width 121 height 15
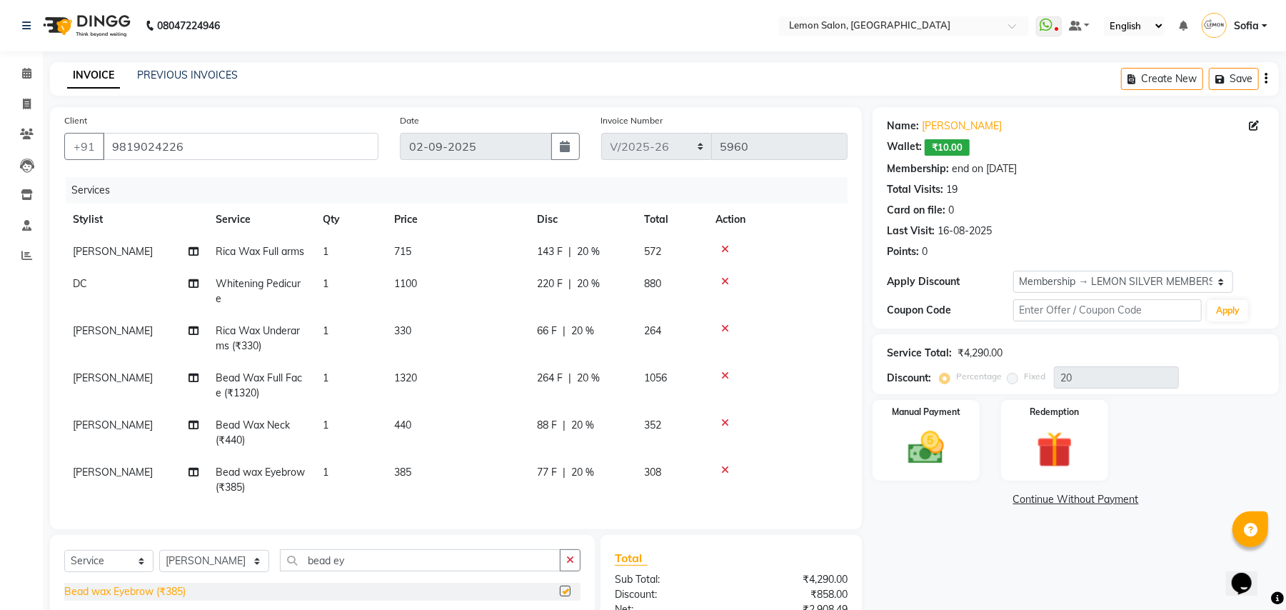
checkbox input "false"
click at [318, 571] on input "bead ey" at bounding box center [420, 560] width 281 height 22
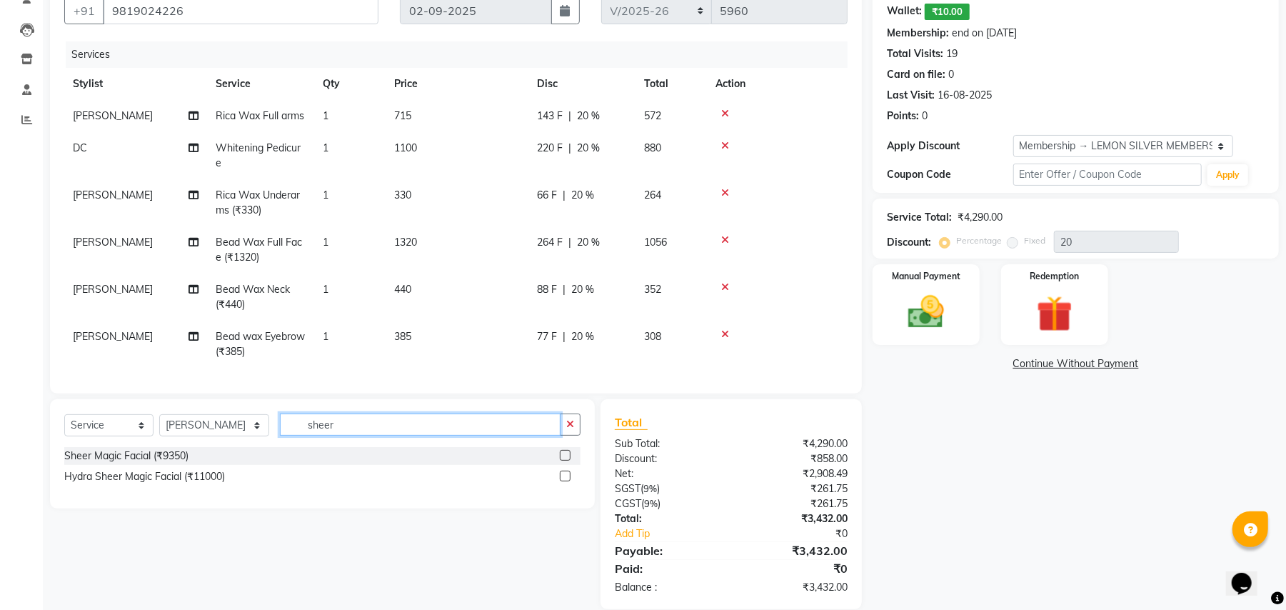
scroll to position [170, 0]
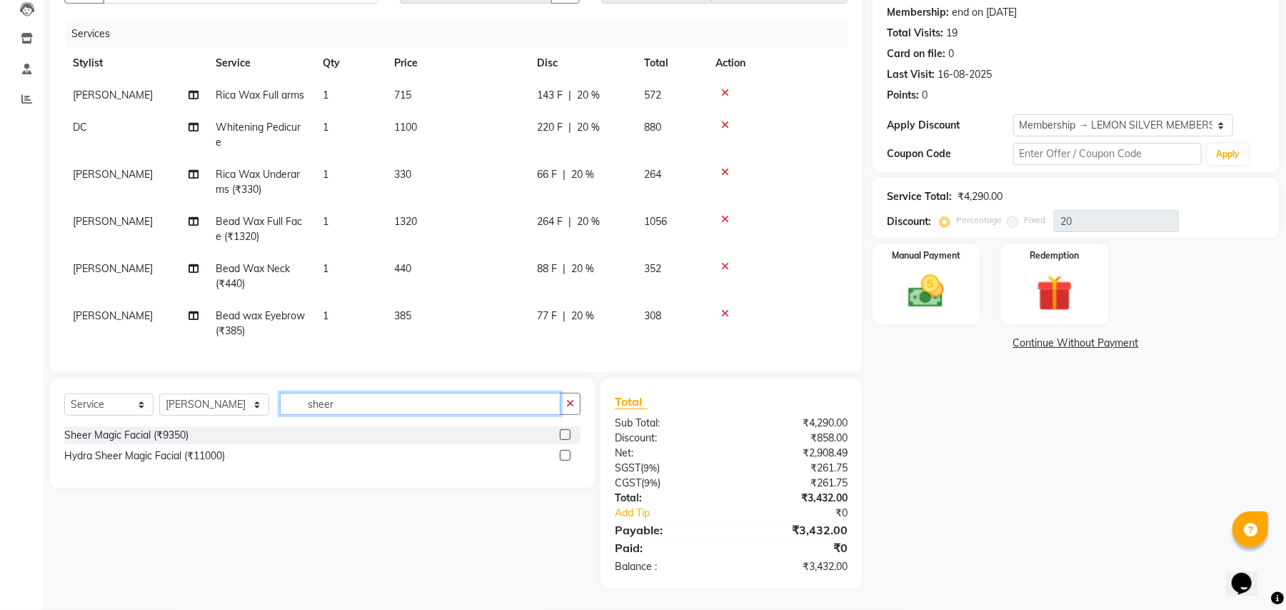
type input "sheer"
click at [144, 437] on div "Sheer Magic Facial (₹9350)" at bounding box center [126, 435] width 124 height 15
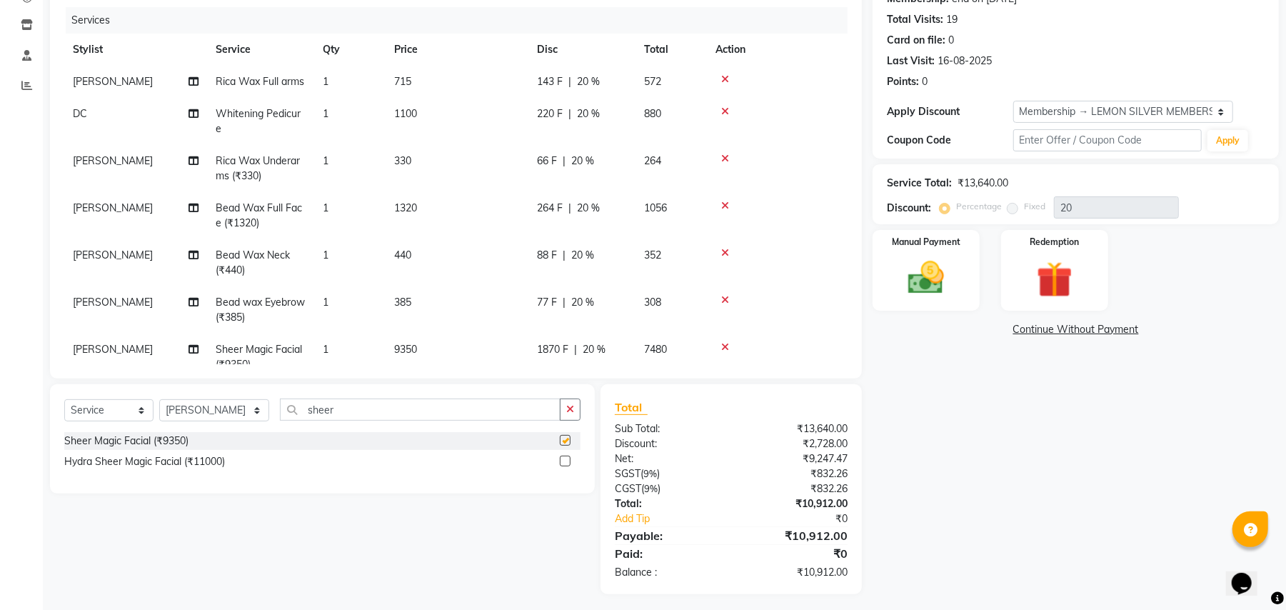
checkbox input "false"
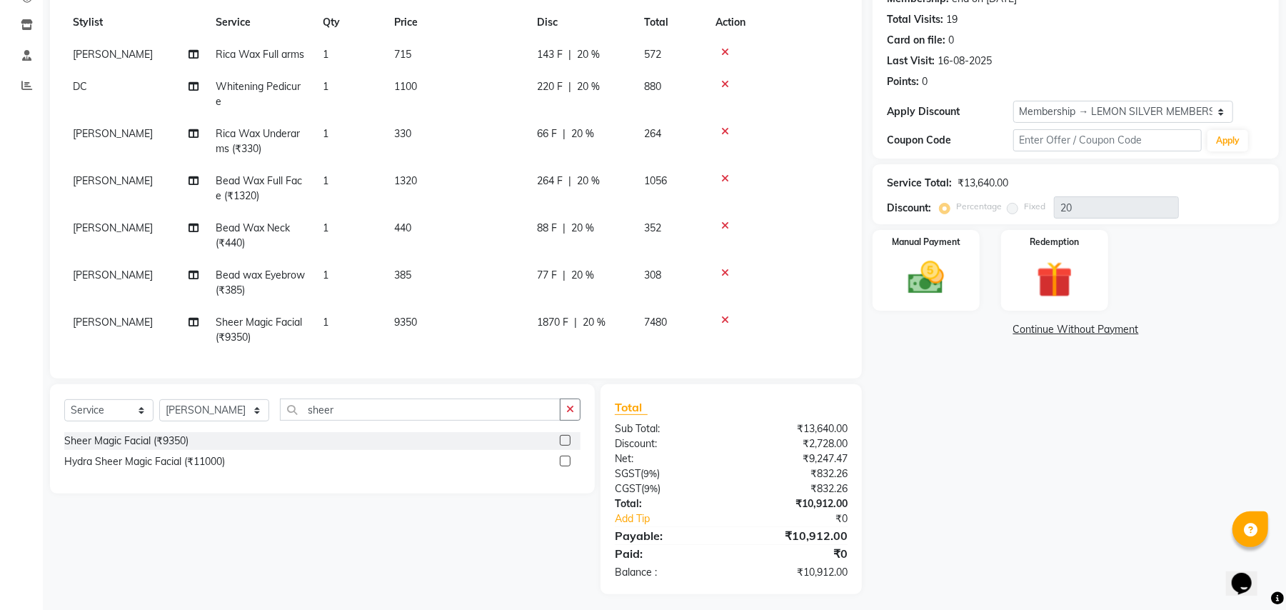
scroll to position [41, 0]
click at [310, 410] on input "sheer" at bounding box center [420, 410] width 281 height 22
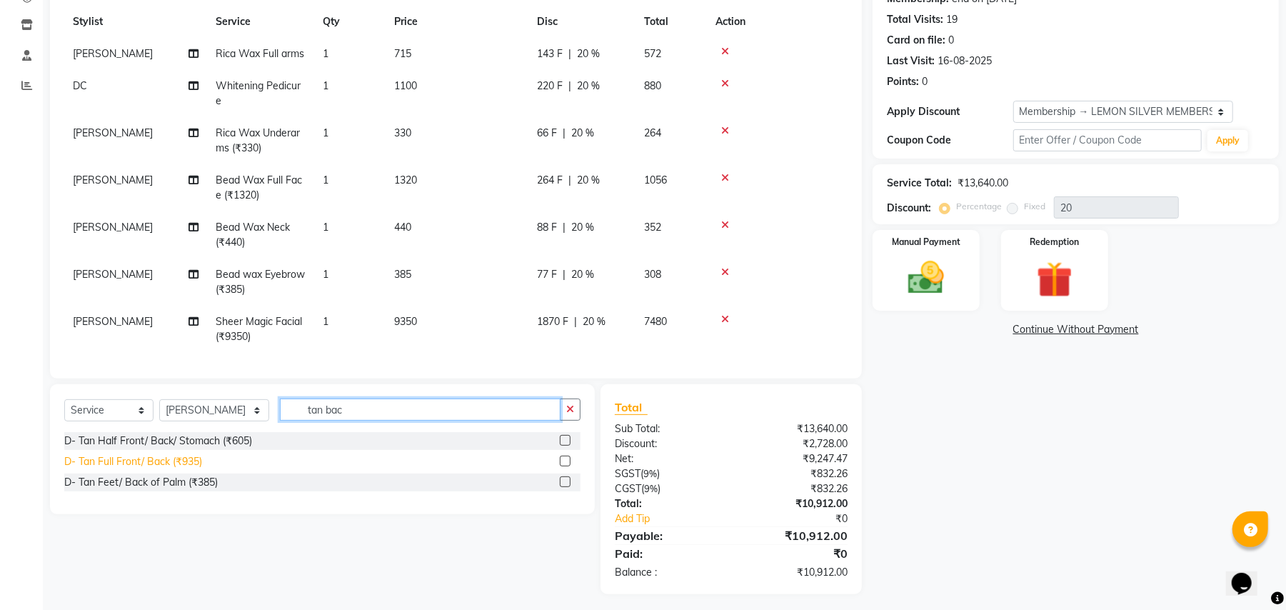
type input "tan bac"
click at [139, 463] on div "D- Tan Full Front/ Back (₹935)" at bounding box center [133, 461] width 138 height 15
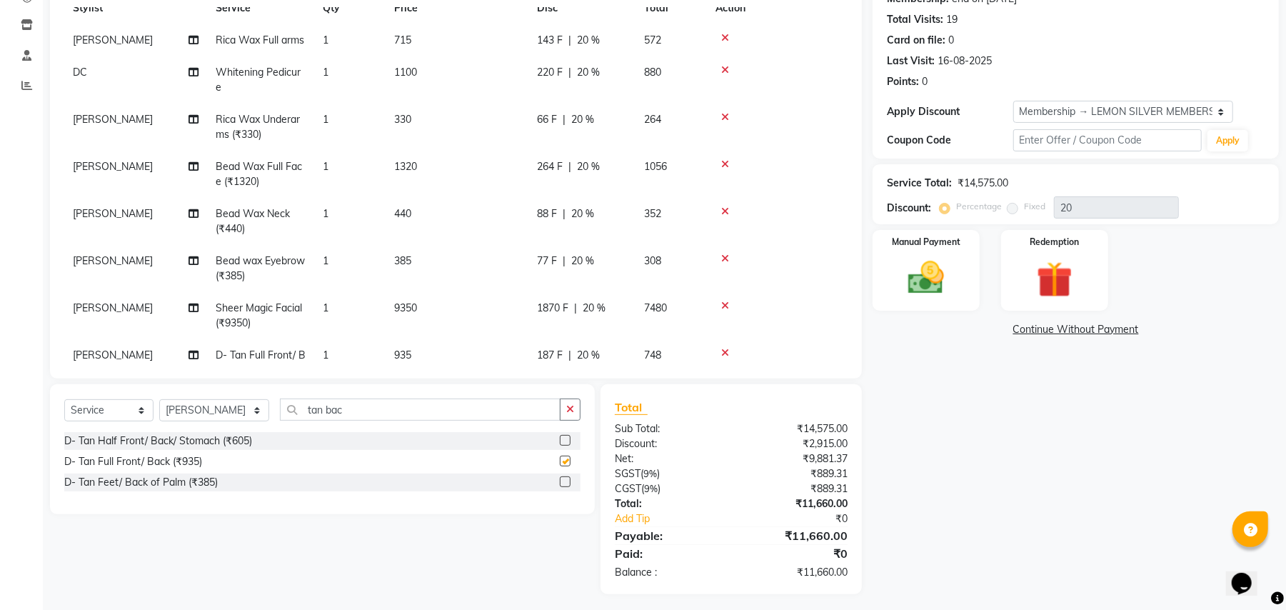
checkbox input "false"
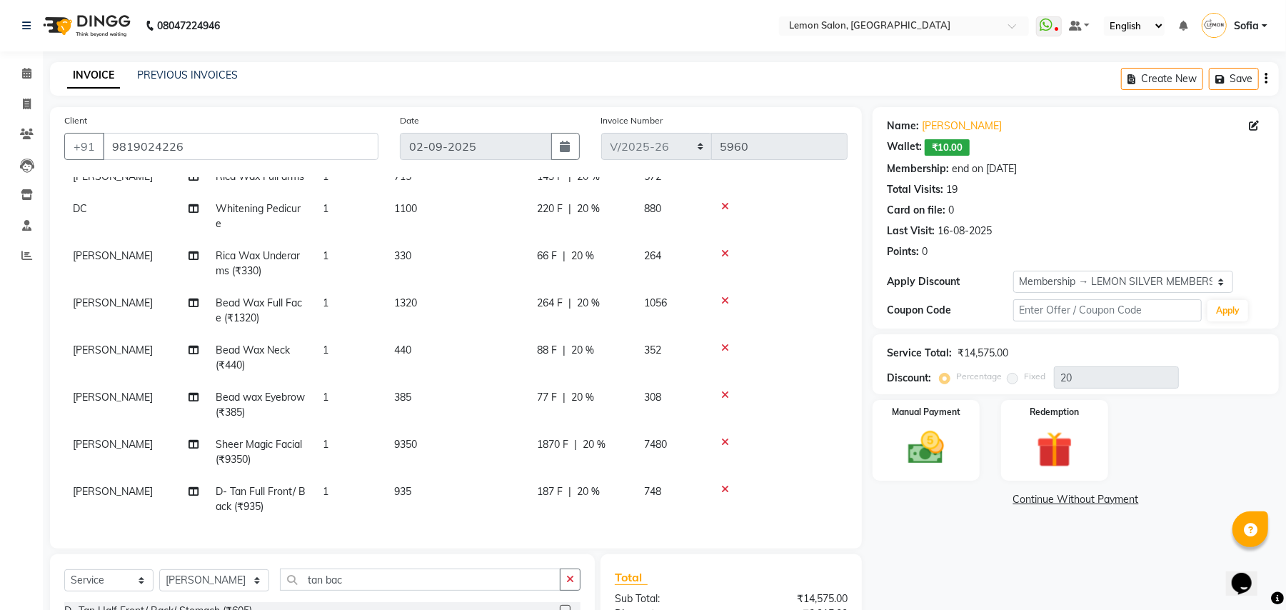
scroll to position [0, 0]
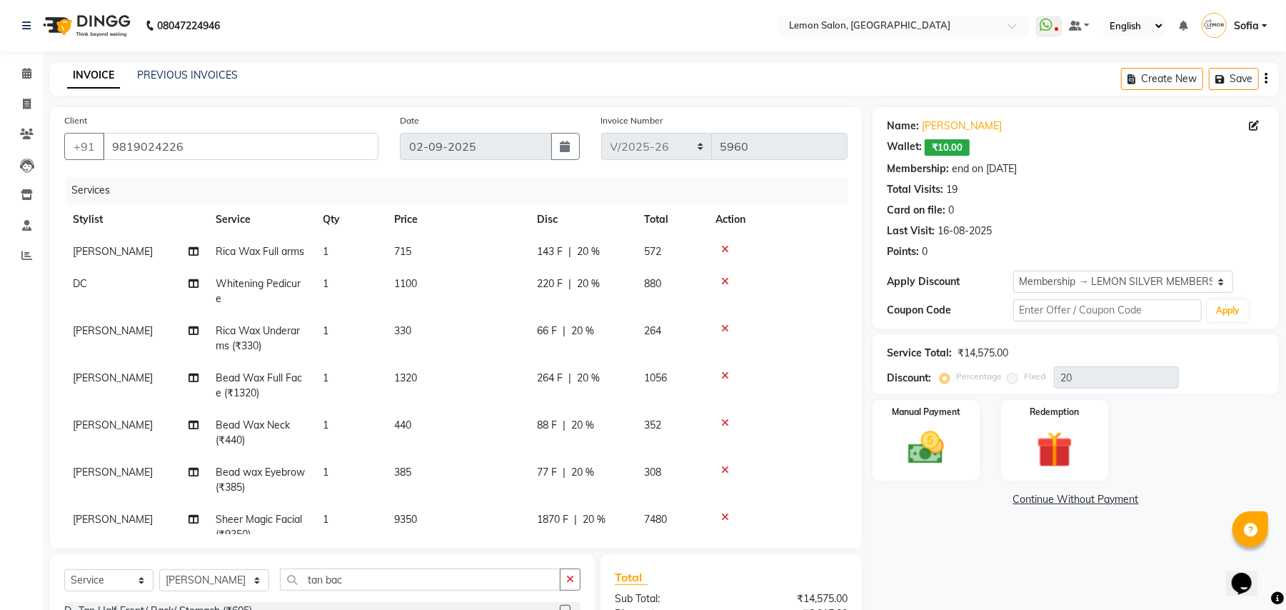
click at [81, 286] on span "DC" at bounding box center [80, 283] width 14 height 13
select select "7889"
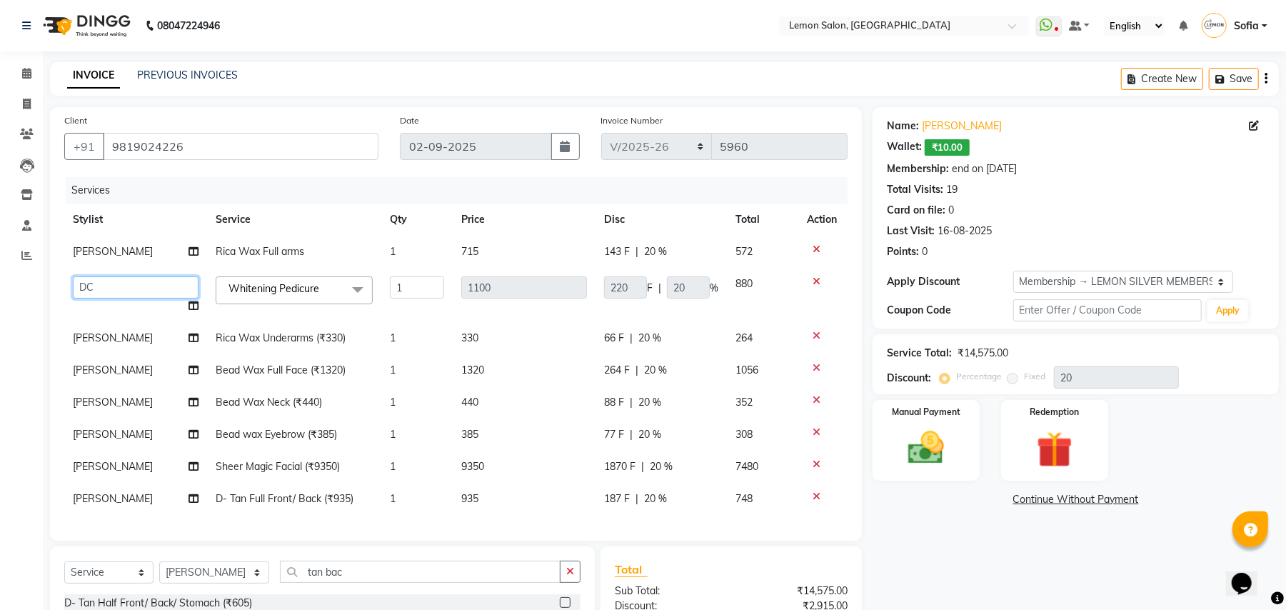
click at [81, 286] on select "Aalam Saifi Abhishek Shelar Ansar Ahmed Archana Muke Archana Rajbhar Ashish Sha…" at bounding box center [136, 287] width 126 height 22
select select "35459"
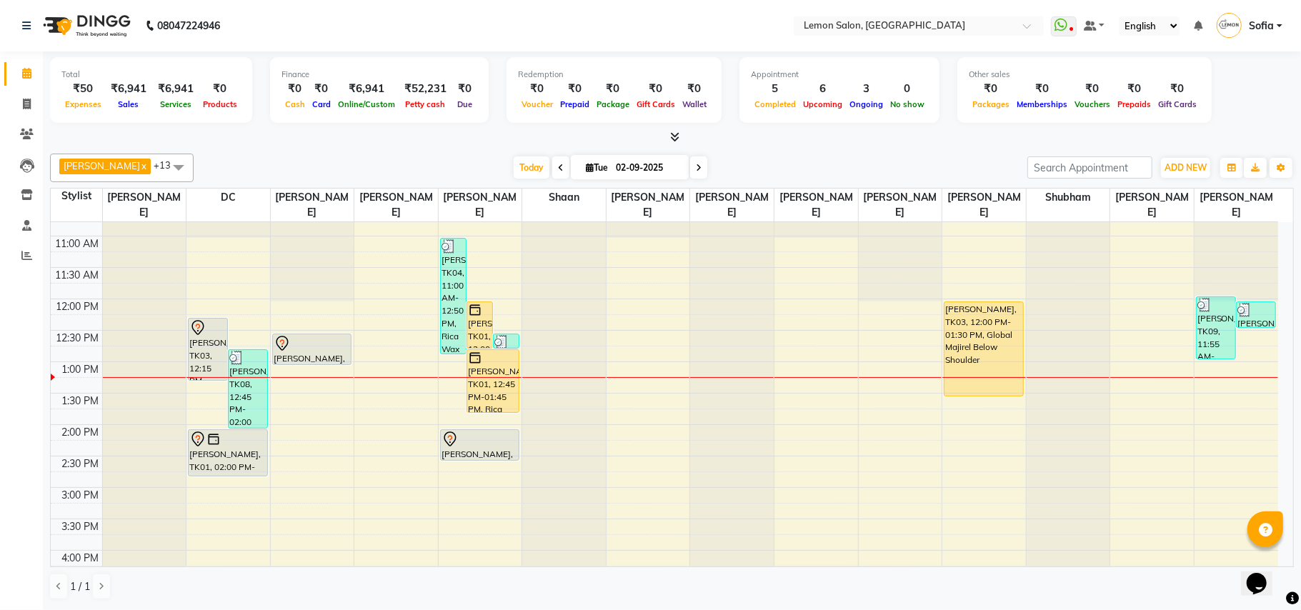
scroll to position [95, 0]
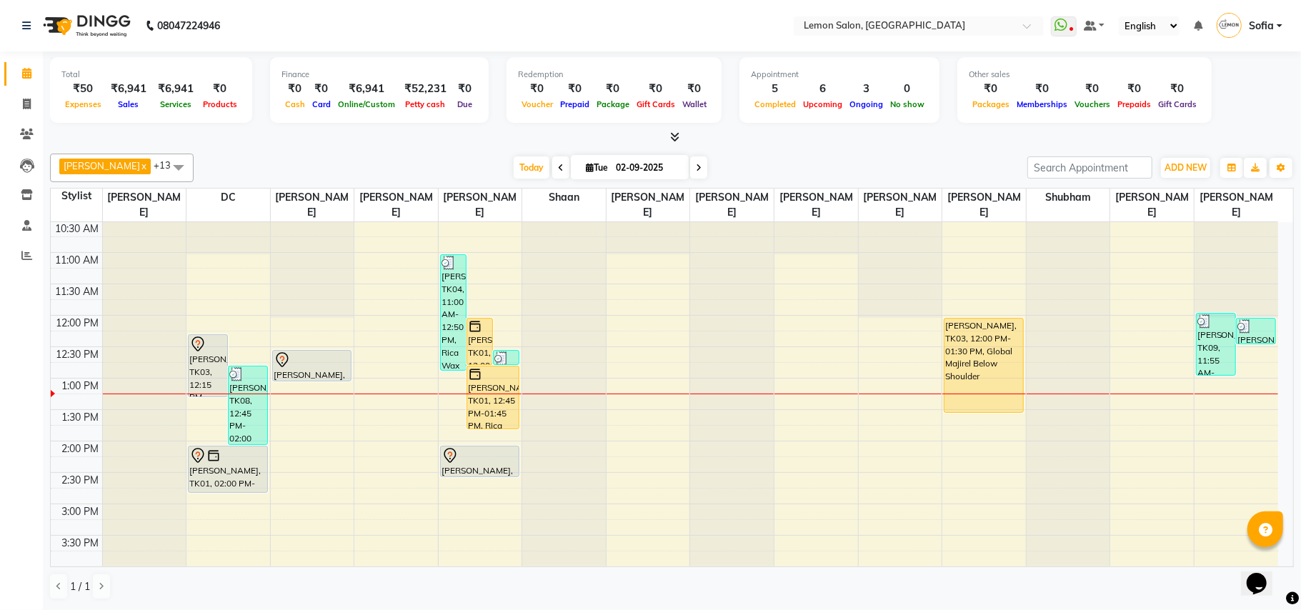
click at [500, 161] on div "[DATE] [DATE]" at bounding box center [610, 167] width 819 height 21
click at [519, 169] on span "Today" at bounding box center [532, 167] width 36 height 22
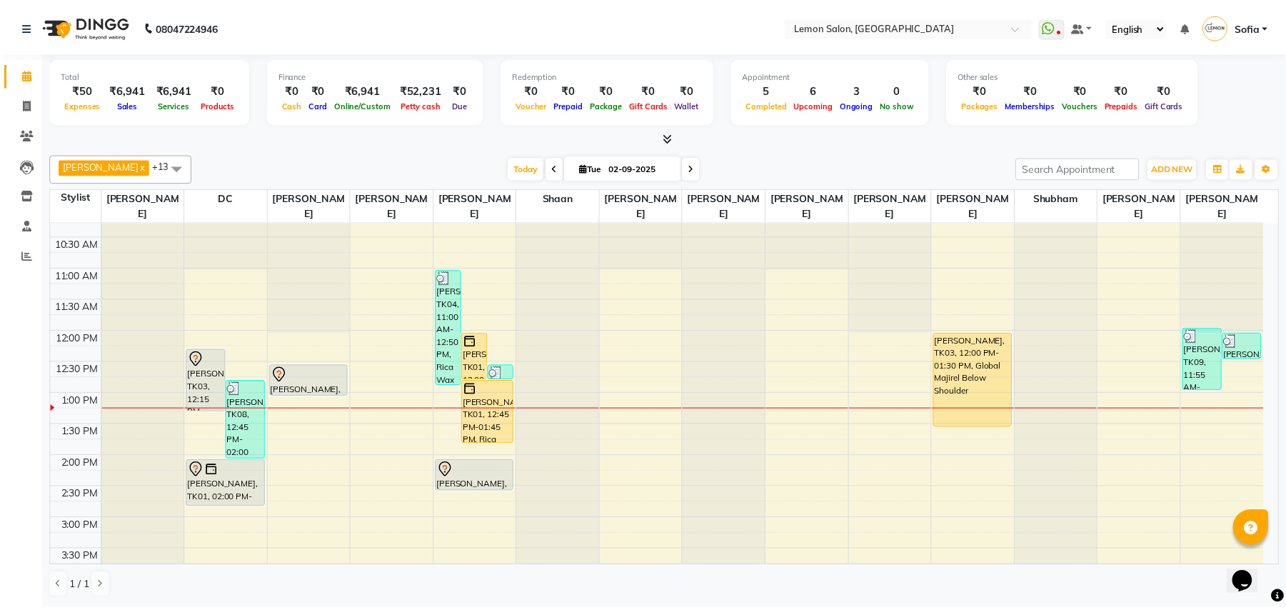
scroll to position [66, 0]
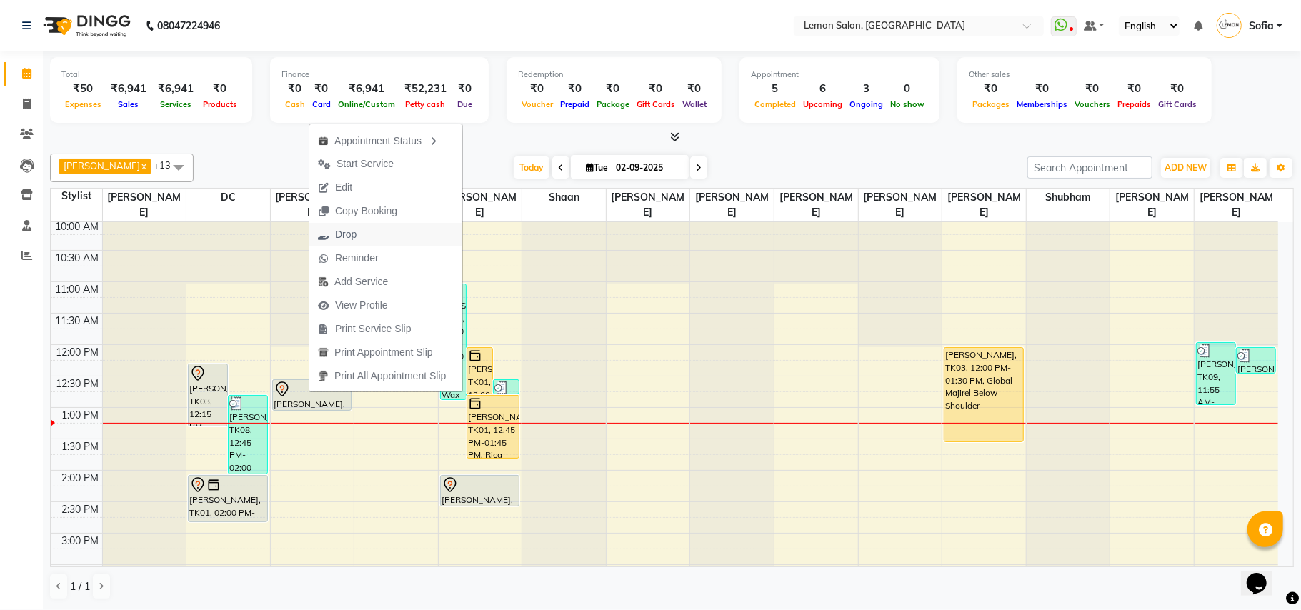
click at [346, 229] on span "Drop" at bounding box center [345, 234] width 21 height 15
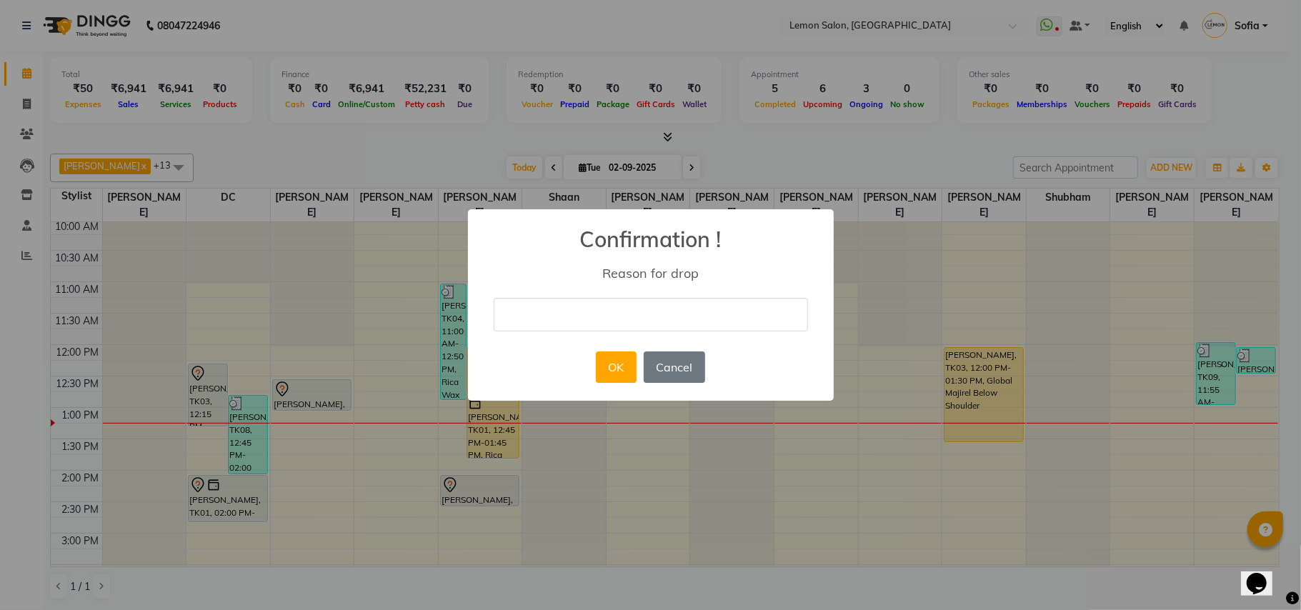
click at [560, 321] on input "text" at bounding box center [651, 315] width 314 height 34
type input "cancel"
click at [604, 369] on button "OK" at bounding box center [616, 366] width 41 height 31
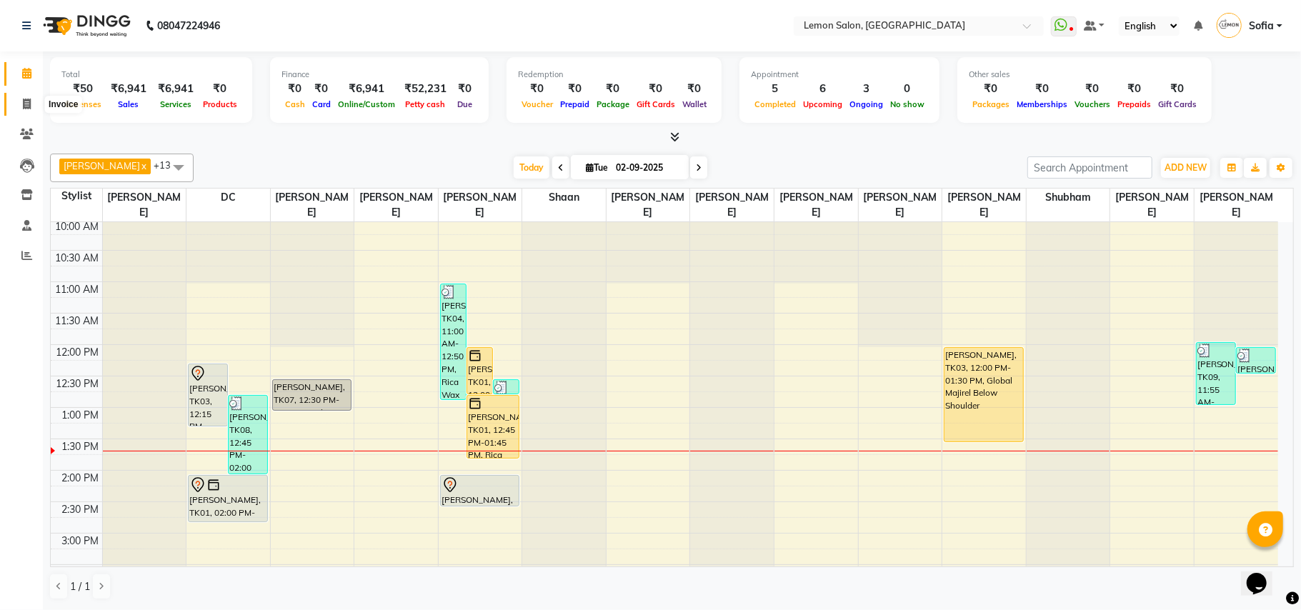
click at [29, 107] on icon at bounding box center [27, 104] width 8 height 11
select select "551"
select select "service"
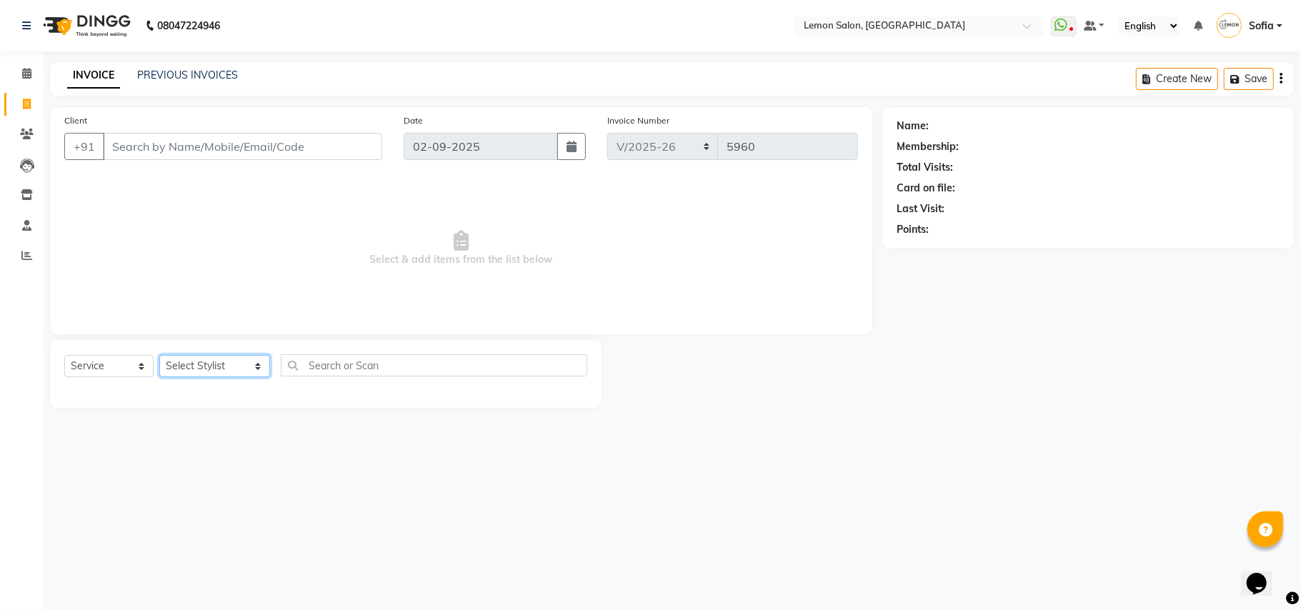
click at [198, 357] on select "Select Stylist Aalam [PERSON_NAME] [PERSON_NAME] [PERSON_NAME] [PERSON_NAME] [P…" at bounding box center [214, 366] width 111 height 22
select select "54463"
click at [349, 355] on input "text" at bounding box center [434, 365] width 306 height 22
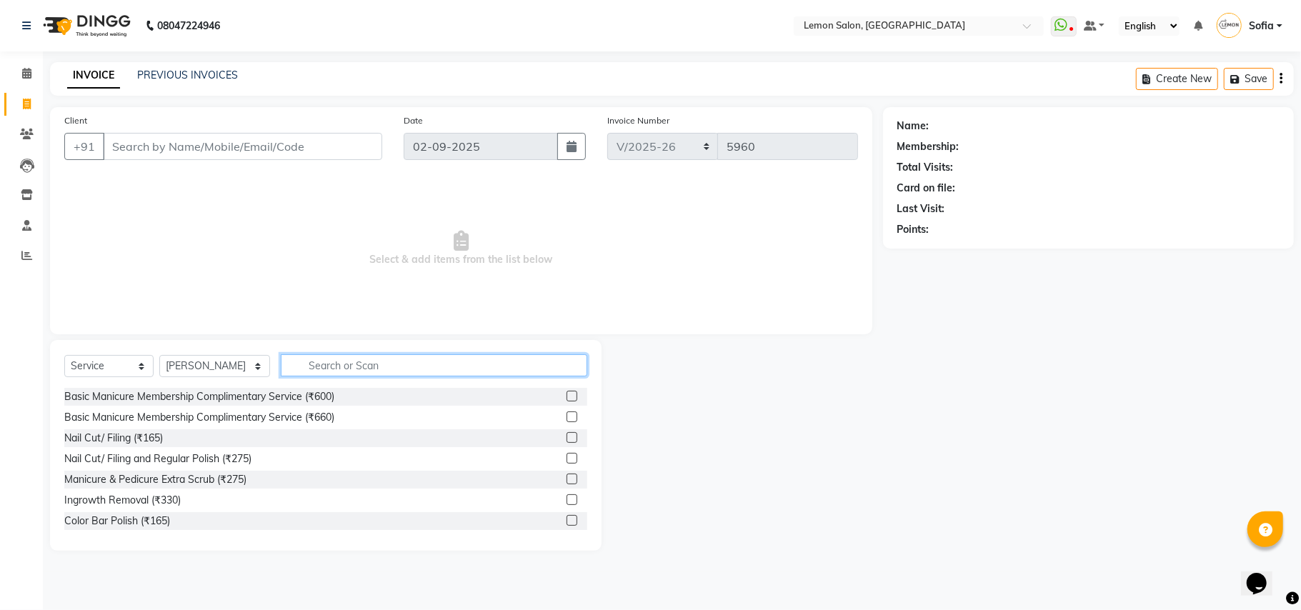
click at [349, 355] on input "text" at bounding box center [434, 365] width 306 height 22
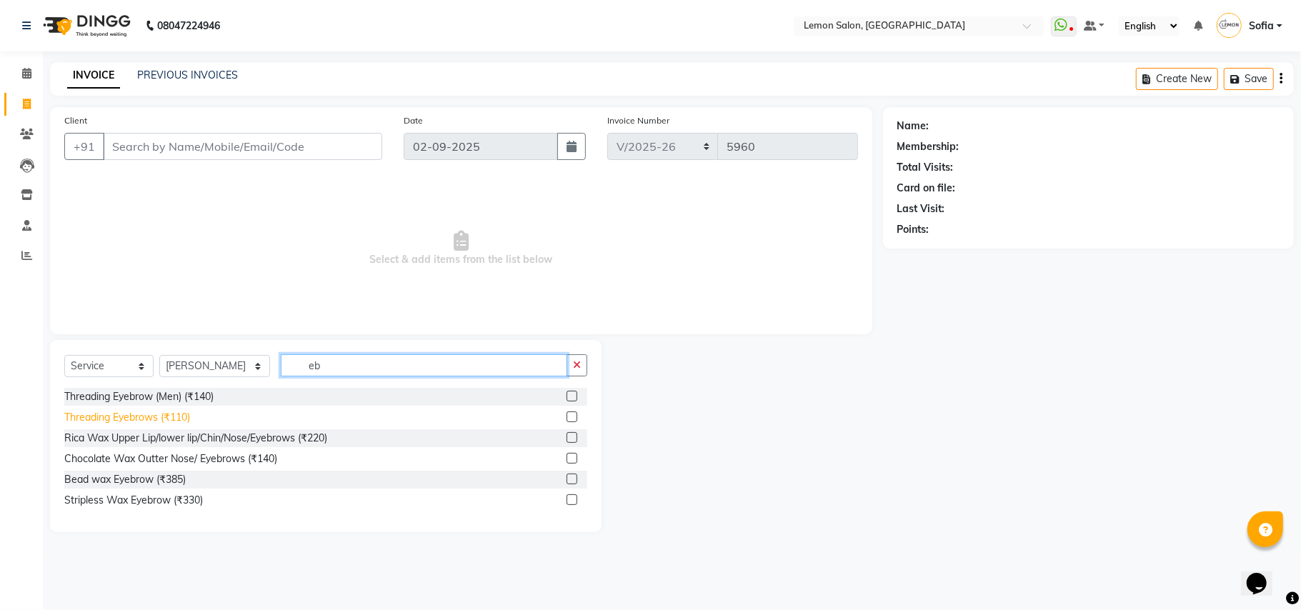
type input "eb"
click at [159, 418] on div "Threading Eyebrows (₹110)" at bounding box center [127, 417] width 126 height 15
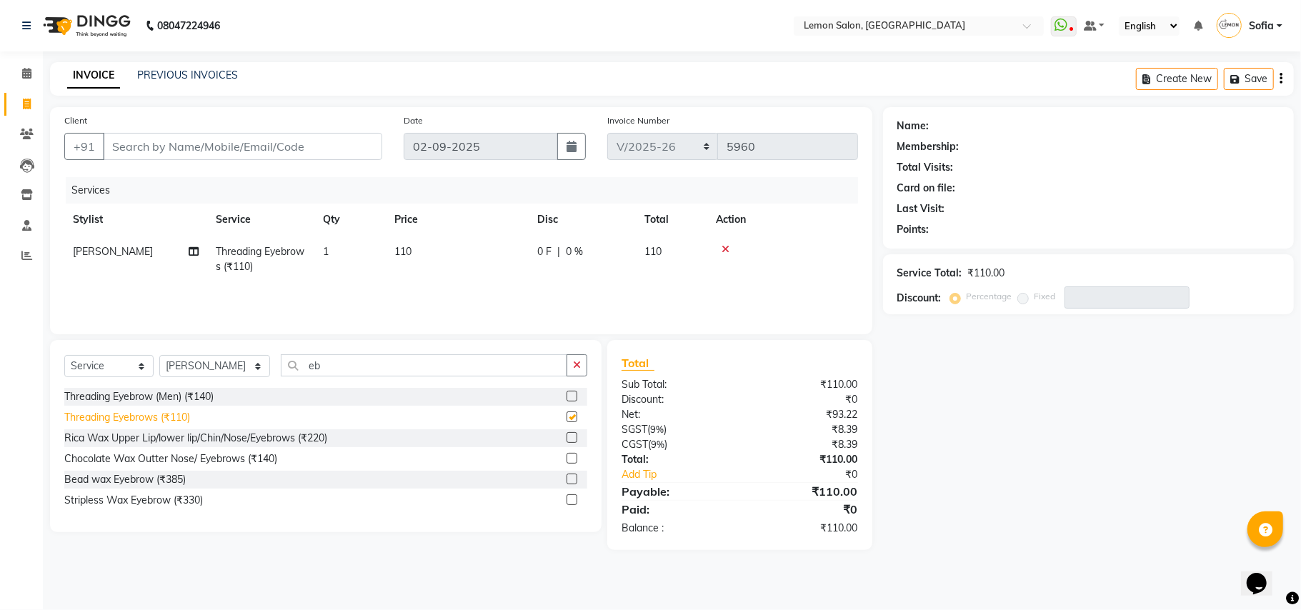
checkbox input "false"
click at [223, 144] on input "Client" at bounding box center [242, 146] width 279 height 27
type input "7"
type input "0"
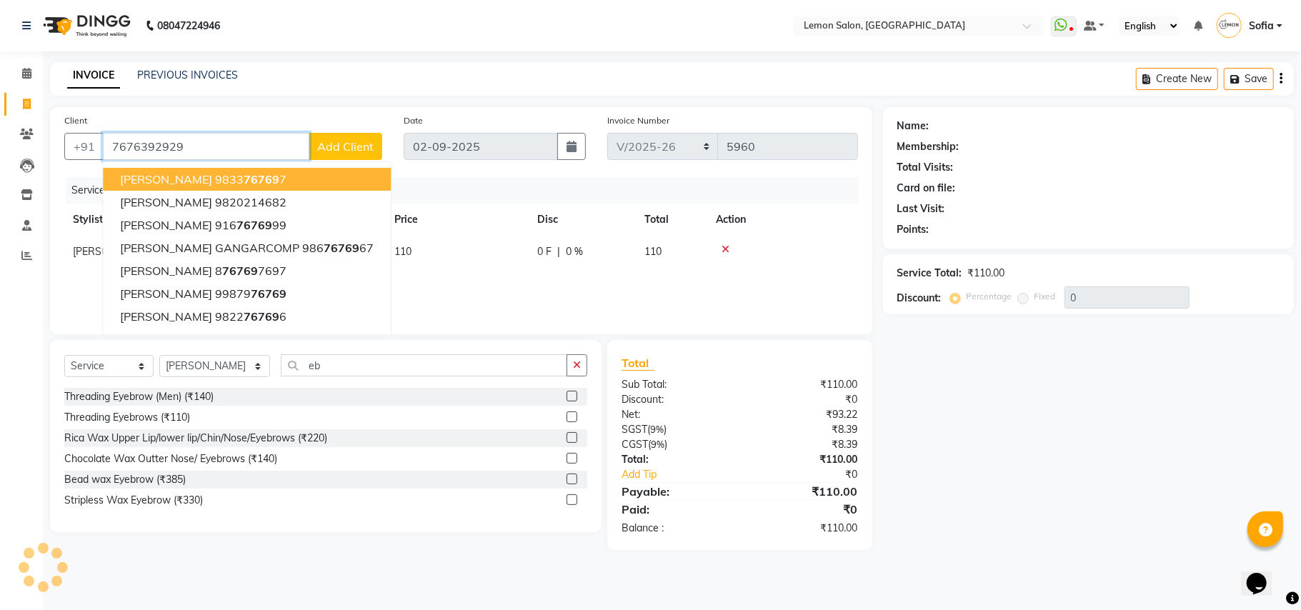
type input "7676392929"
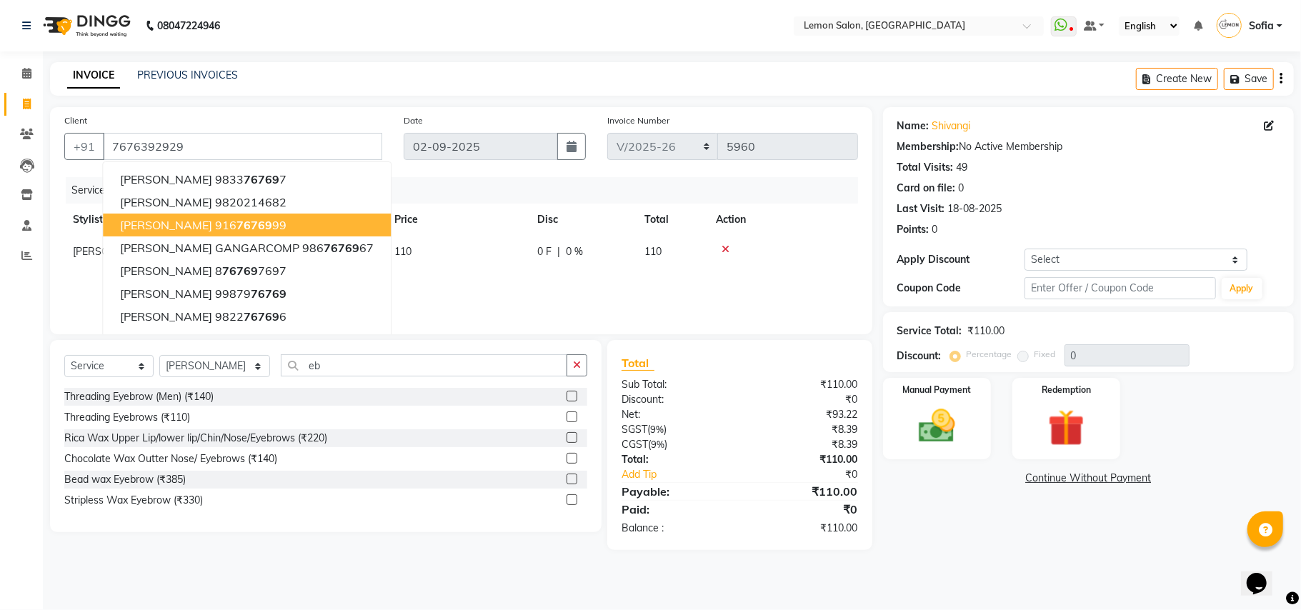
click at [0, 426] on div "Calendar Invoice Clients Leads Inventory Staff Reports Completed InProgress Upc…" at bounding box center [96, 315] width 193 height 548
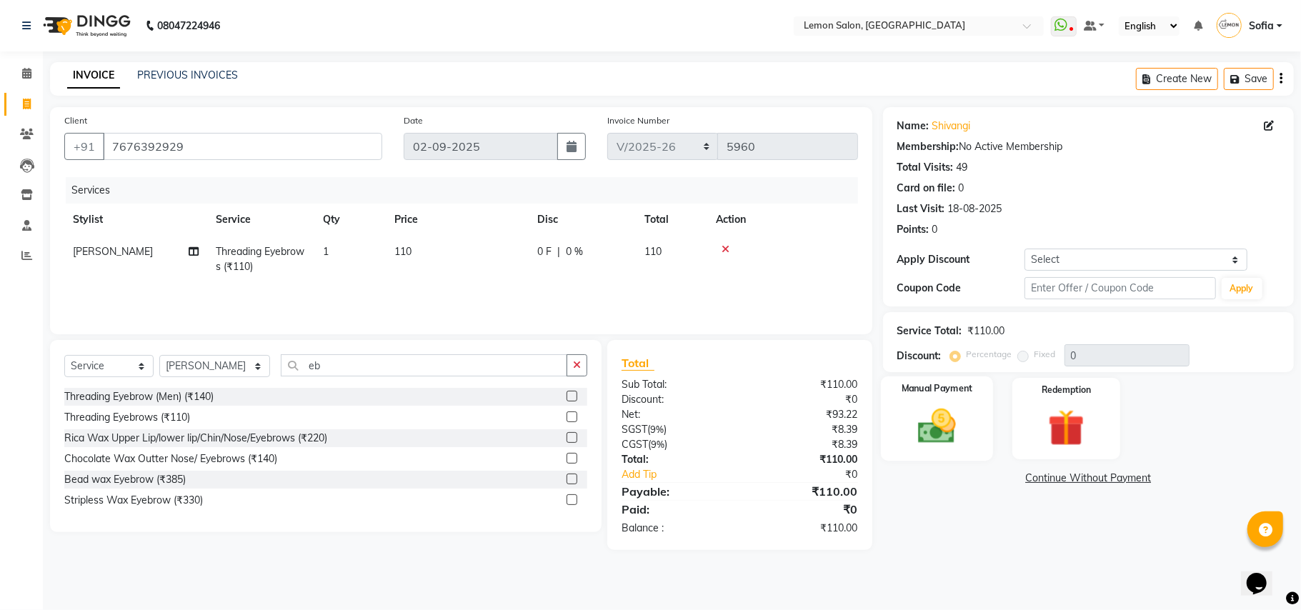
drag, startPoint x: 910, startPoint y: 424, endPoint x: 1014, endPoint y: 443, distance: 105.9
click at [910, 426] on img at bounding box center [936, 426] width 59 height 42
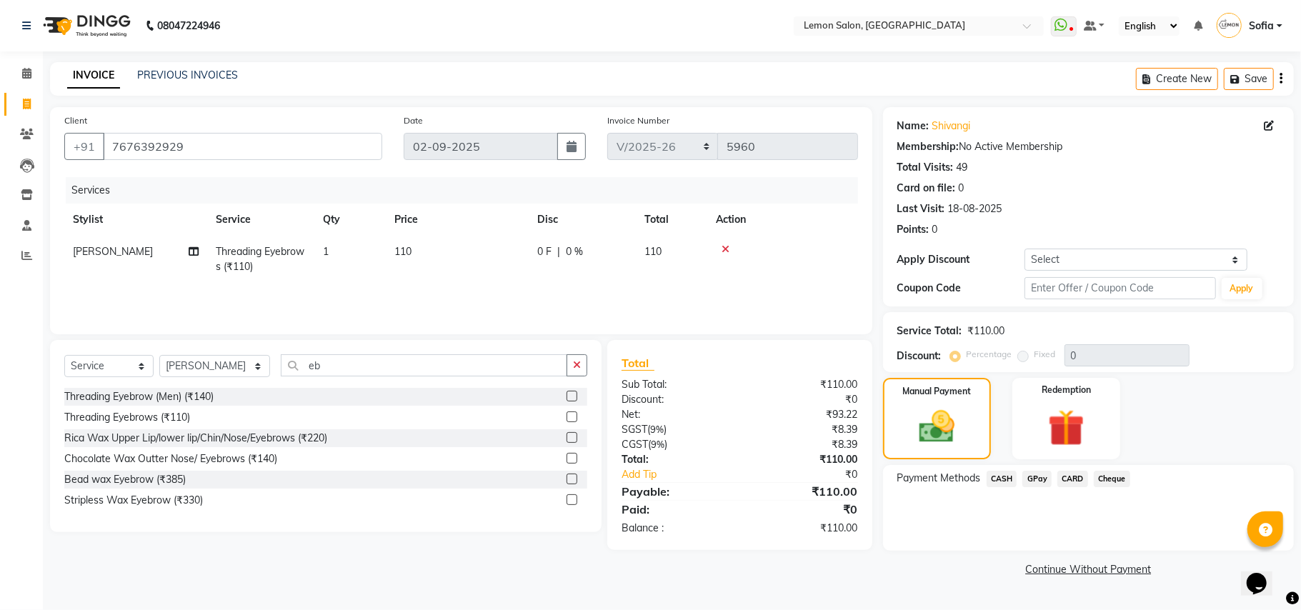
click at [1036, 471] on span "GPay" at bounding box center [1036, 479] width 29 height 16
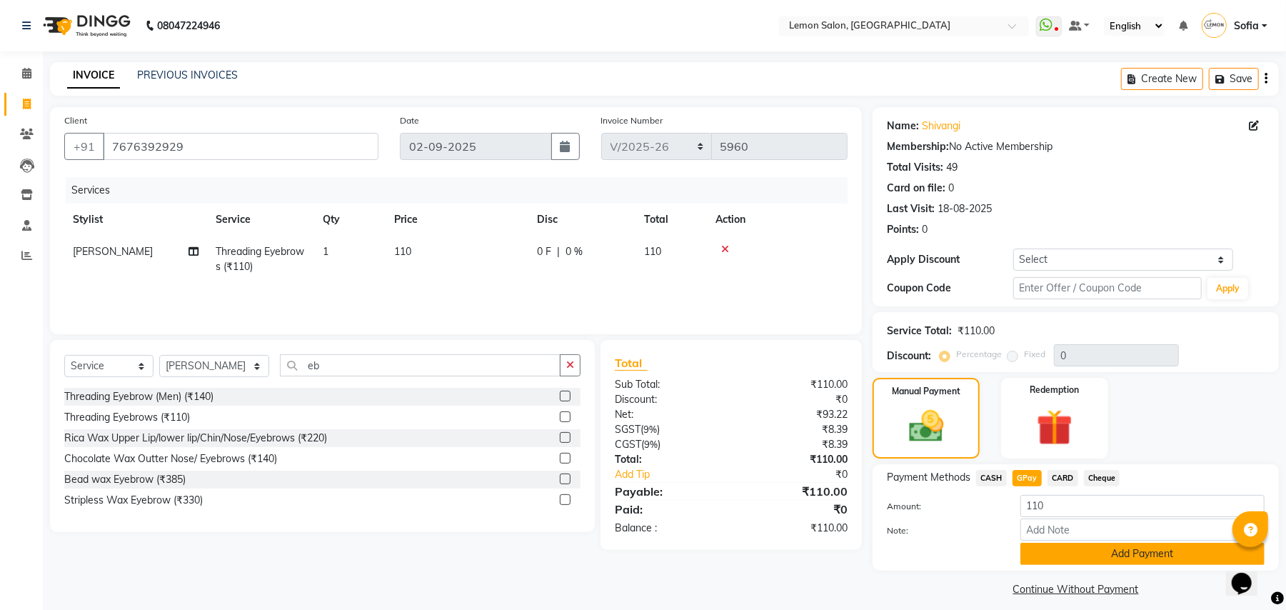
click at [1063, 552] on button "Add Payment" at bounding box center [1143, 554] width 244 height 22
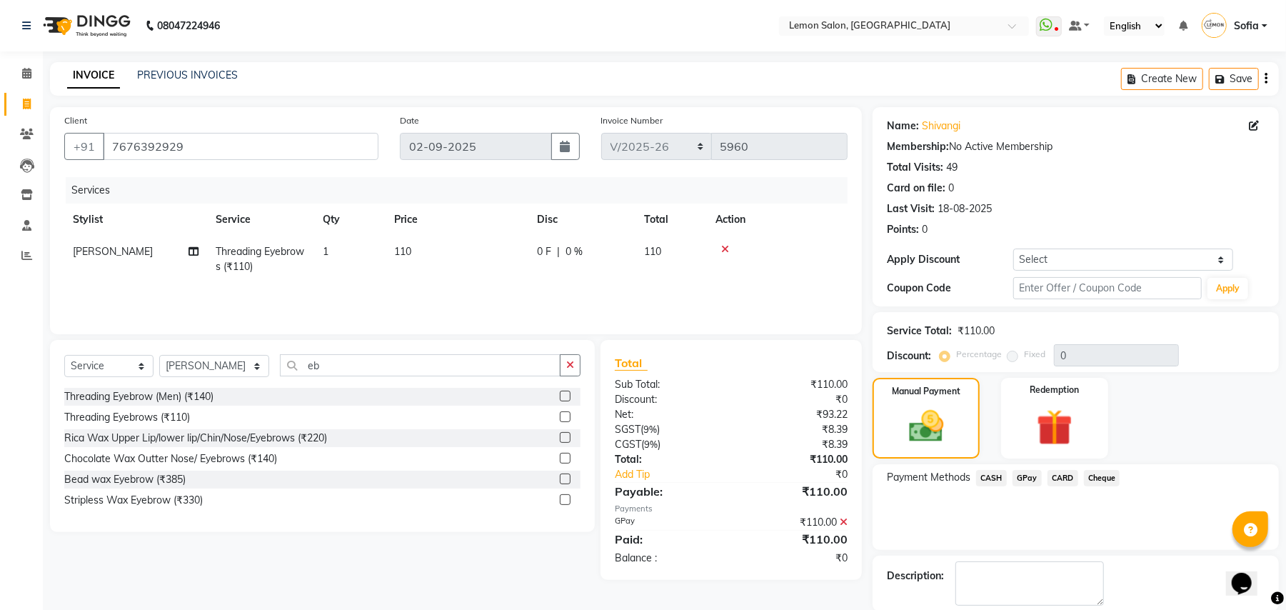
scroll to position [72, 0]
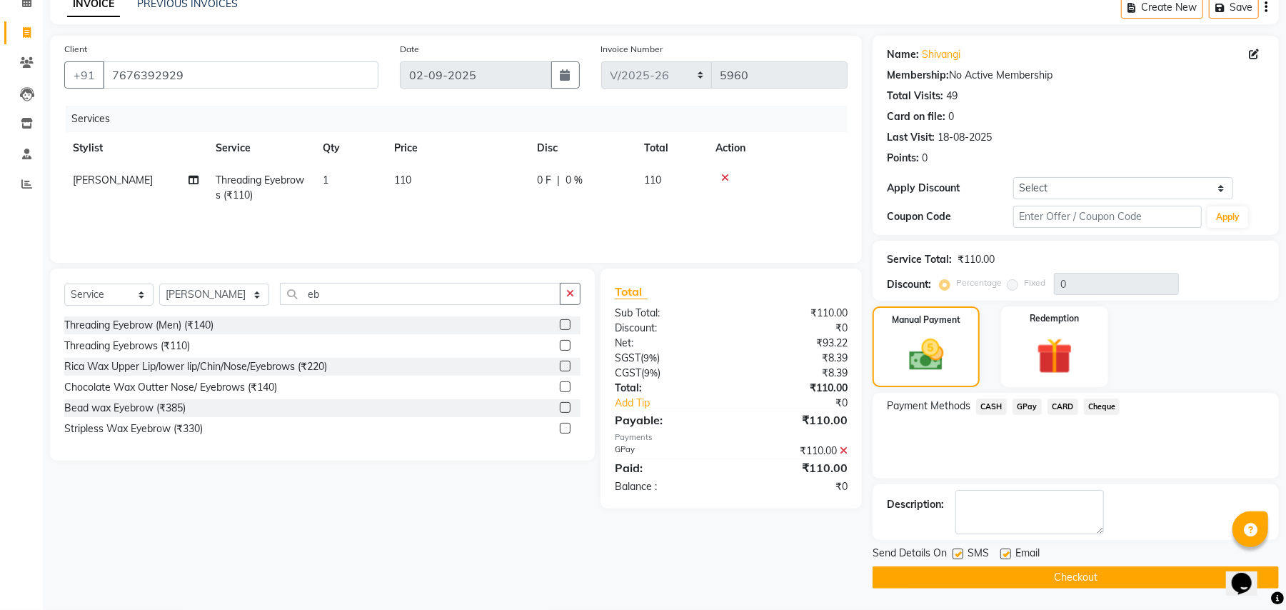
click at [995, 575] on button "Checkout" at bounding box center [1076, 577] width 406 height 22
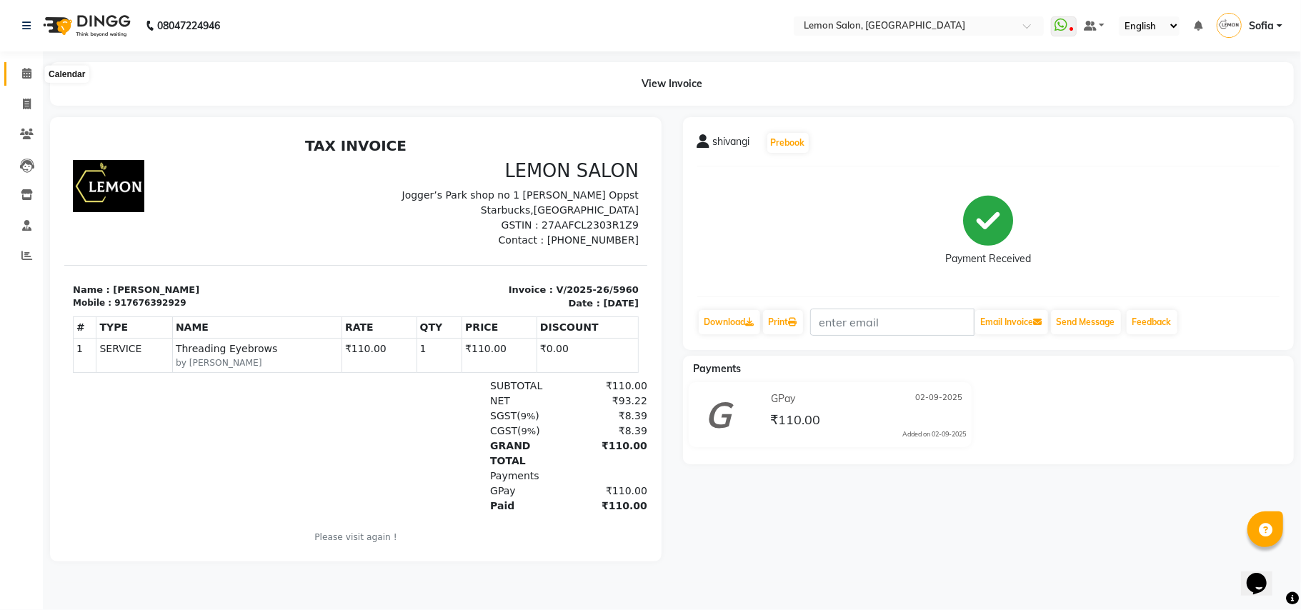
click at [26, 68] on icon at bounding box center [26, 73] width 9 height 11
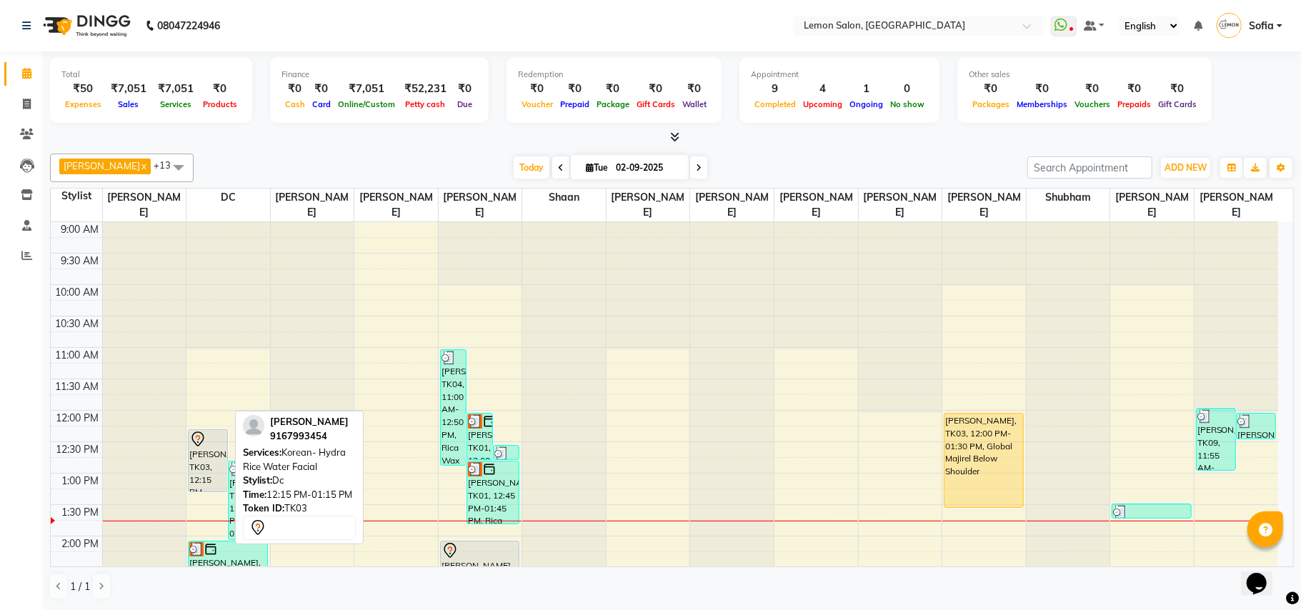
click at [206, 463] on div "[PERSON_NAME], TK03, 12:15 PM-01:15 PM, Korean- Hydra Rice Water Facial" at bounding box center [208, 460] width 39 height 61
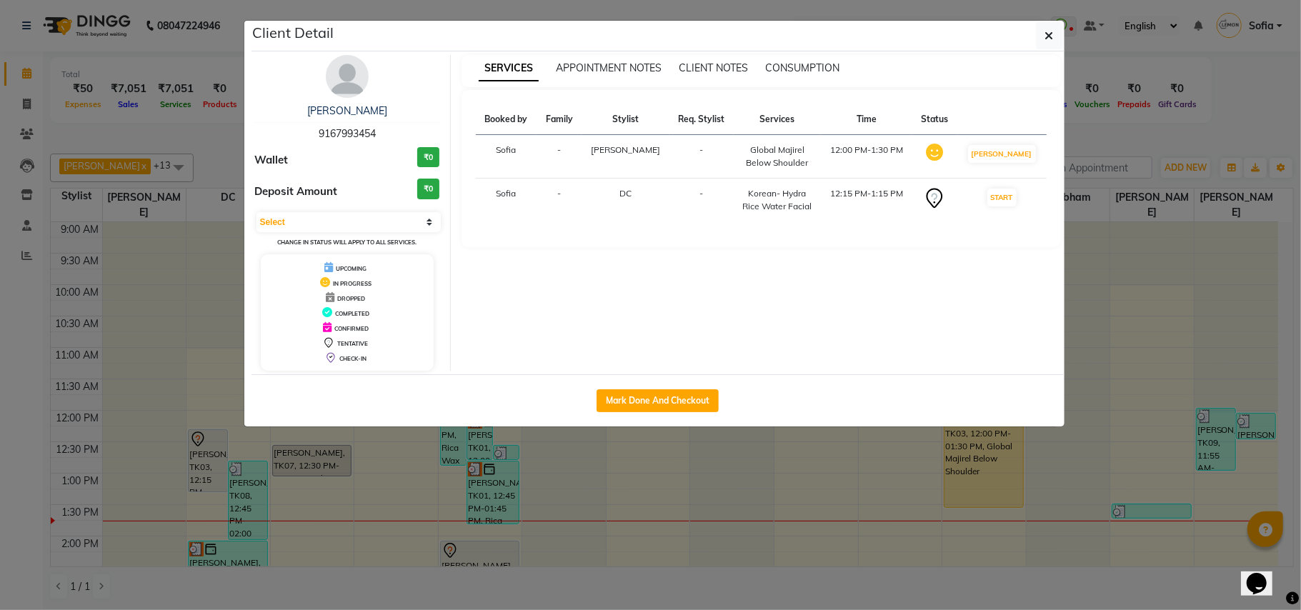
click at [0, 426] on ngb-modal-window "Client Detail [PERSON_NAME] 9167993454 Wallet ₹0 Deposit Amount ₹0 Select IN SE…" at bounding box center [650, 305] width 1301 height 610
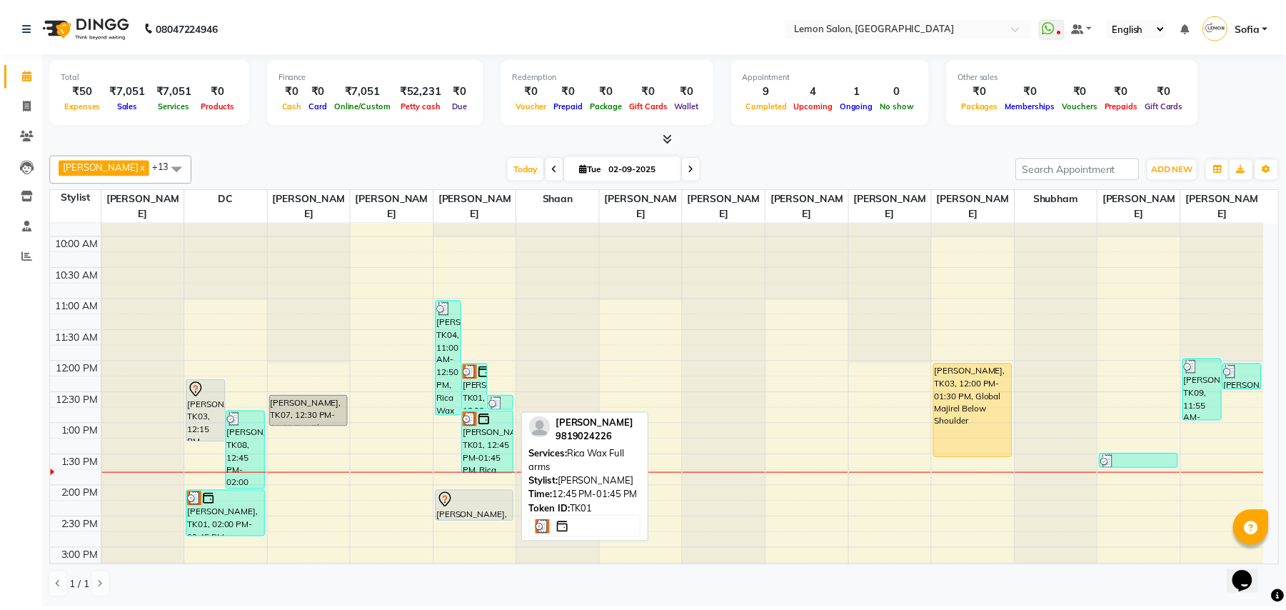
scroll to position [95, 0]
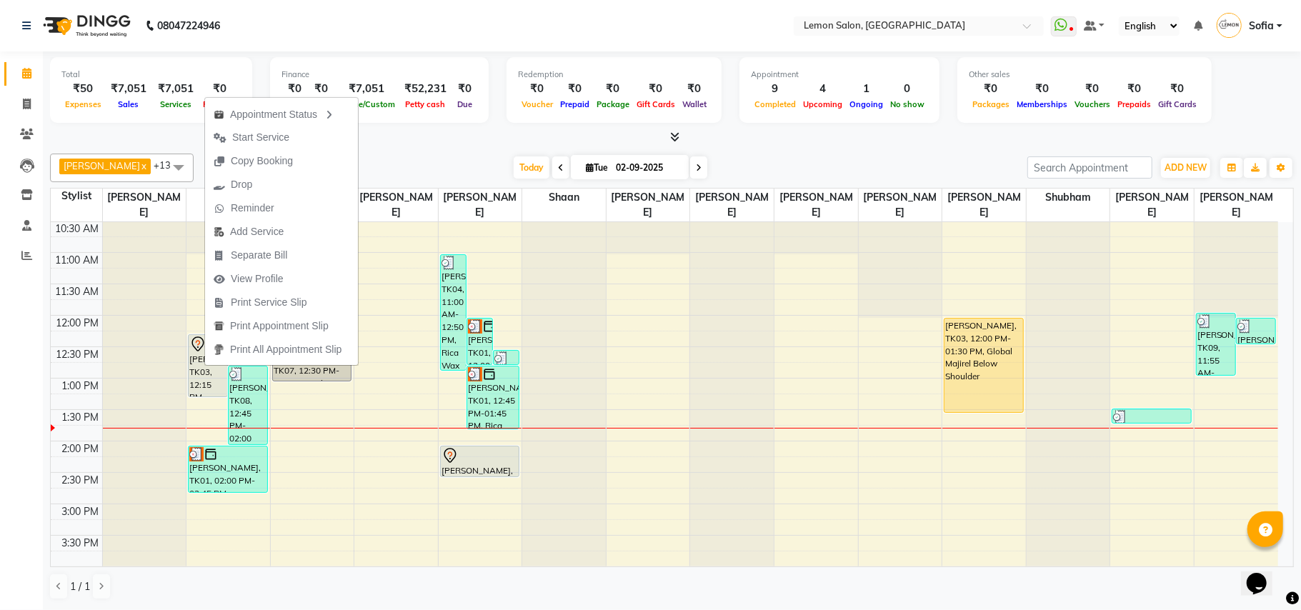
click at [16, 400] on div "Calendar Invoice Clients Leads Inventory Staff Reports Completed InProgress Upc…" at bounding box center [96, 315] width 193 height 548
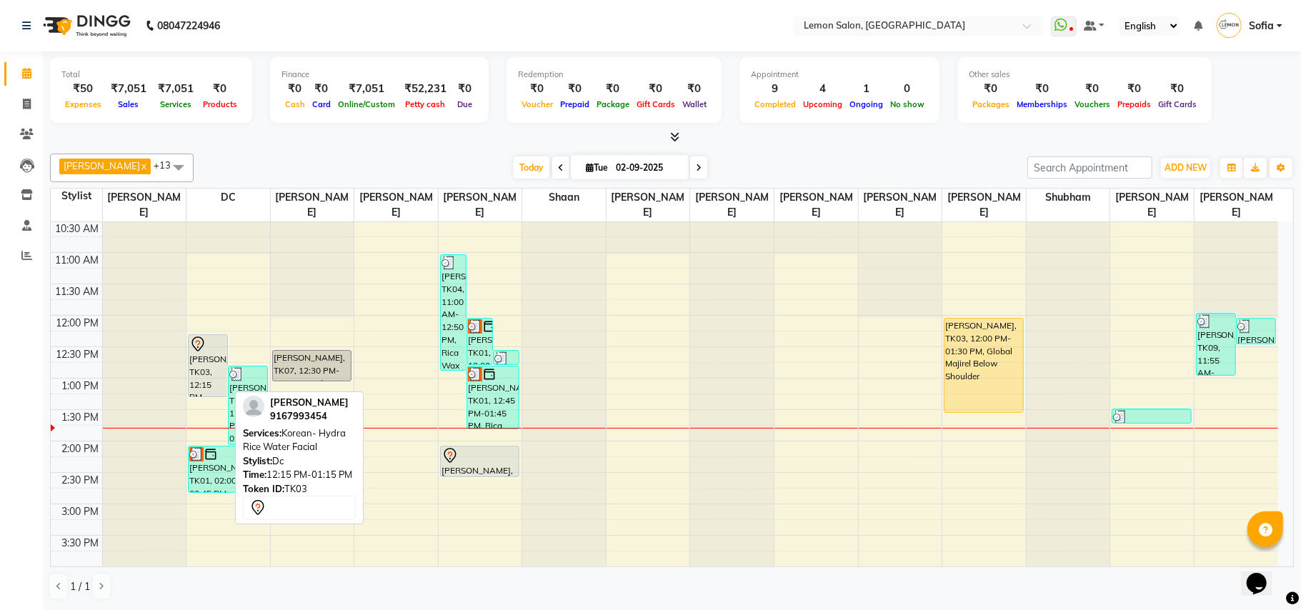
click at [199, 372] on div "NITASHA, TK03, 12:15 PM-01:15 PM, Korean- Hydra Rice Water Facial" at bounding box center [208, 365] width 39 height 61
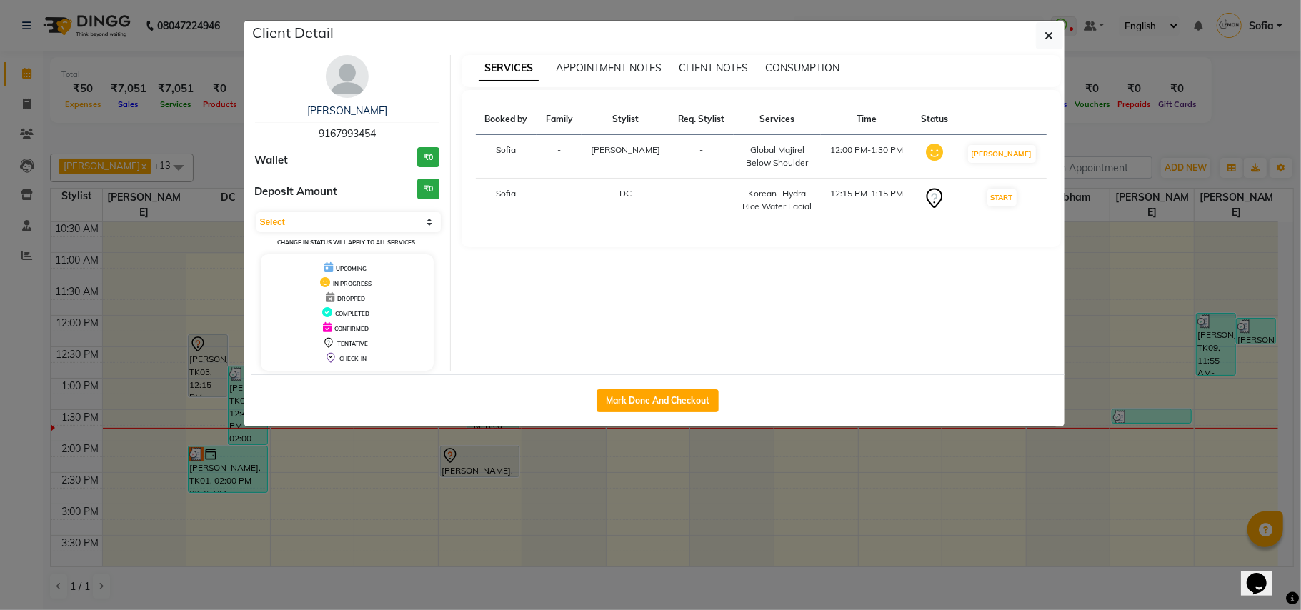
click at [0, 381] on ngb-modal-window "Client Detail NITASHA 9167993454 Wallet ₹0 Deposit Amount ₹0 Select IN SERVICE …" at bounding box center [650, 305] width 1301 height 610
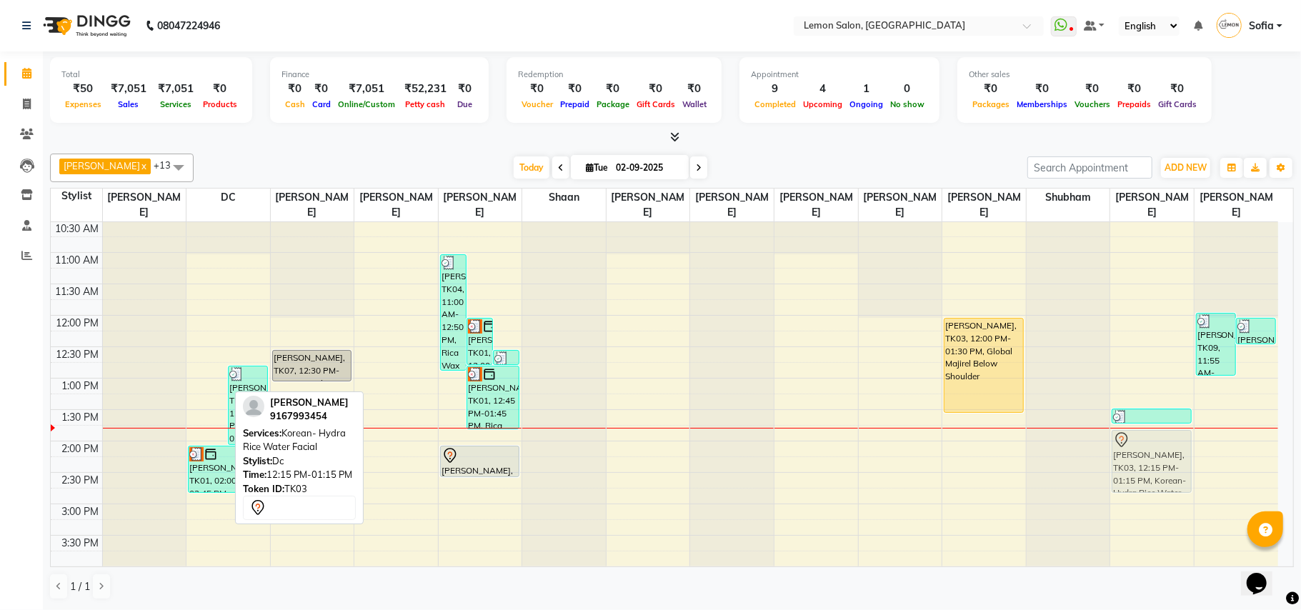
drag, startPoint x: 209, startPoint y: 360, endPoint x: 1181, endPoint y: 453, distance: 977.3
click at [1181, 453] on tr "NITASHA, TK03, 12:15 PM-01:15 PM, Korean- Hydra Rice Water Facial Nidhi, TK08, …" at bounding box center [664, 566] width 1227 height 879
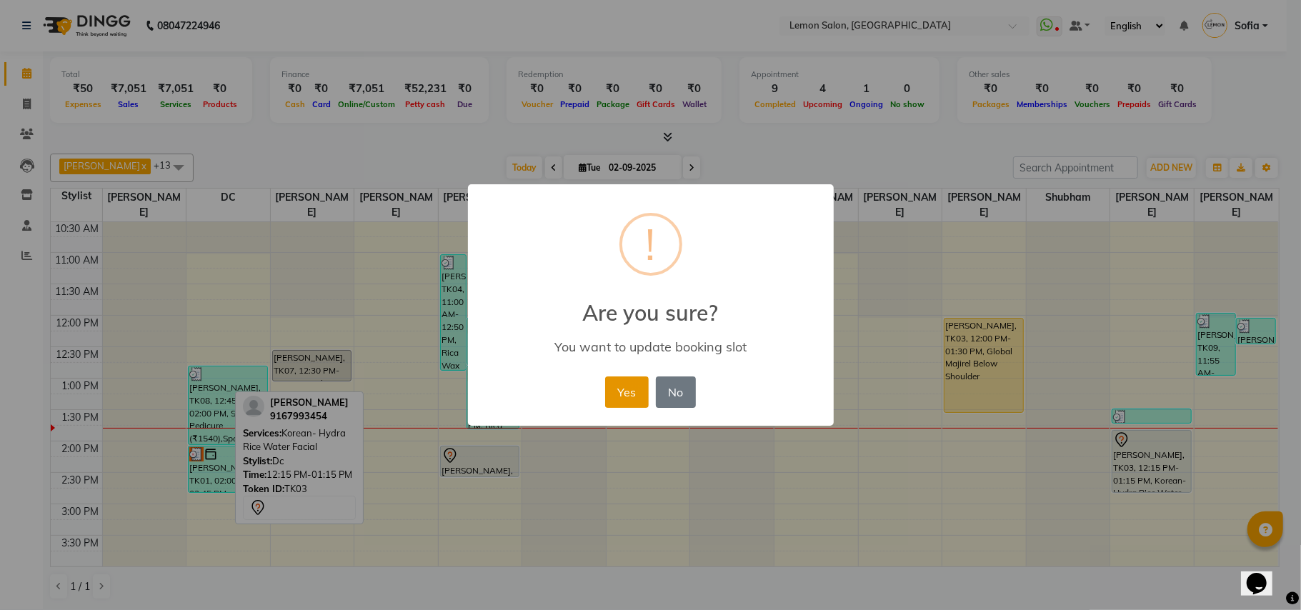
click at [619, 389] on button "Yes" at bounding box center [627, 391] width 44 height 31
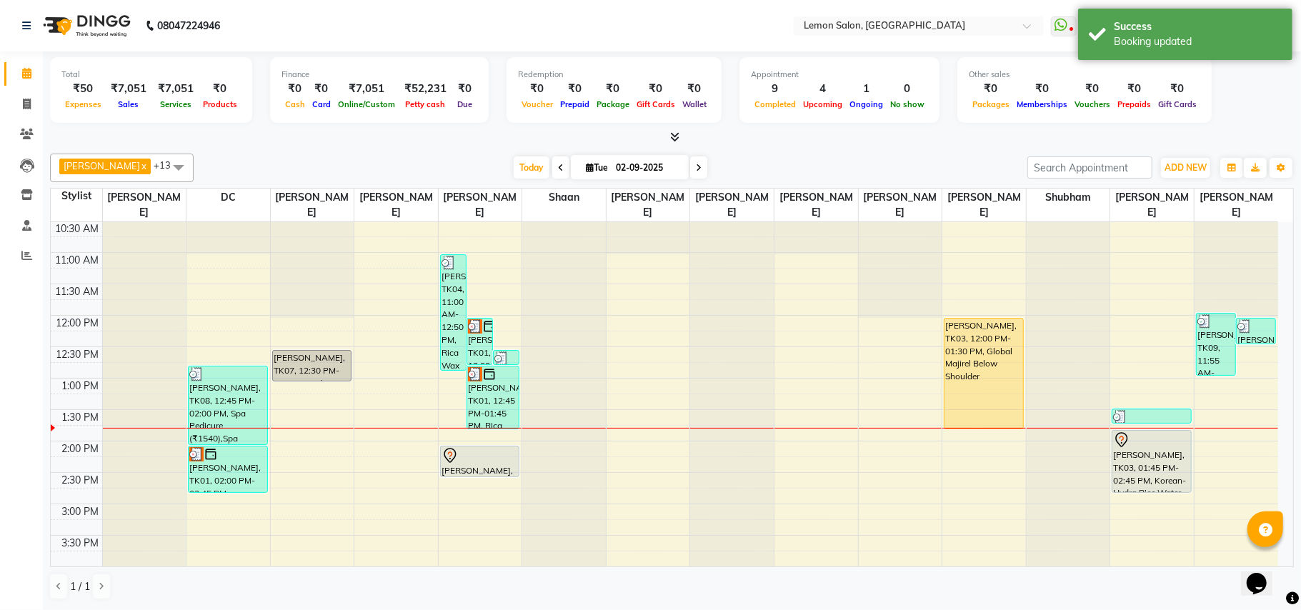
drag, startPoint x: 970, startPoint y: 413, endPoint x: 970, endPoint y: 429, distance: 16.4
click at [970, 430] on div "NITASHA, TK03, 12:00 PM-01:30 PM, Global Majirel Below Shoulder NITASHA, TK03, …" at bounding box center [984, 566] width 84 height 879
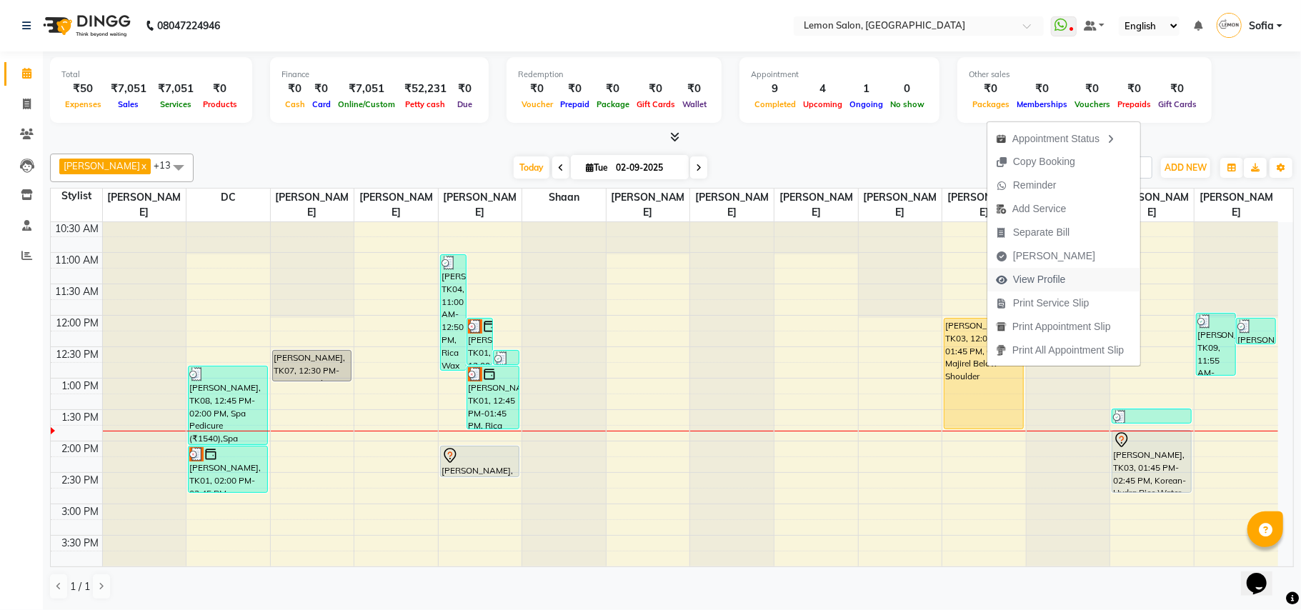
click at [1024, 273] on span "View Profile" at bounding box center [1039, 279] width 53 height 15
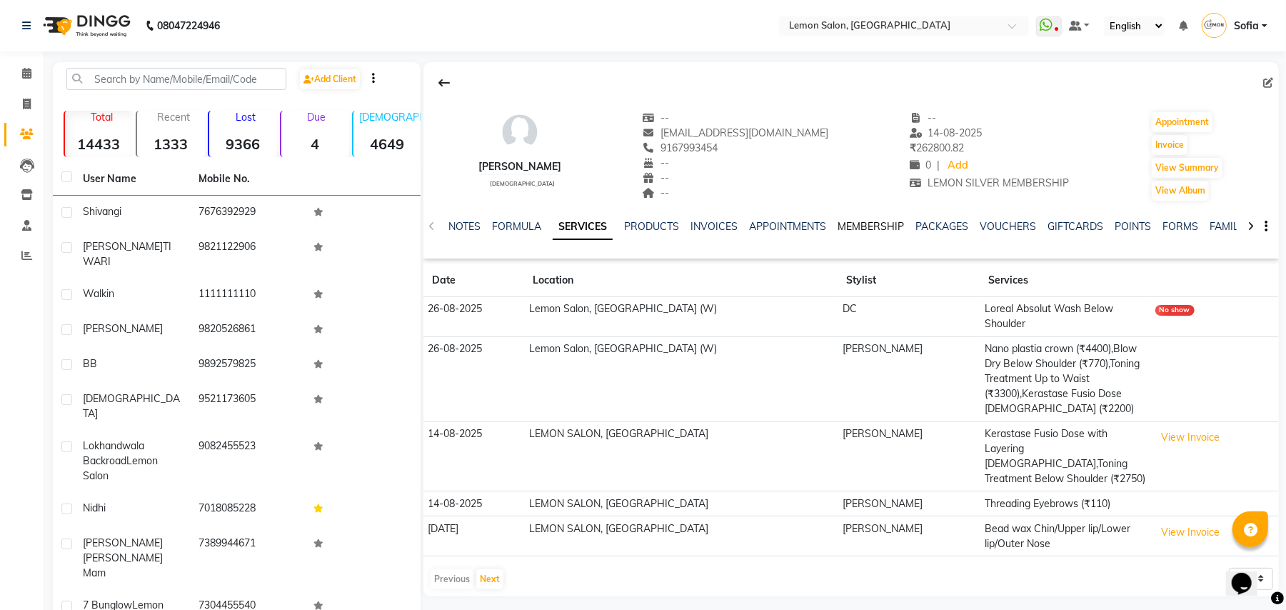
click at [860, 221] on link "MEMBERSHIP" at bounding box center [871, 226] width 66 height 13
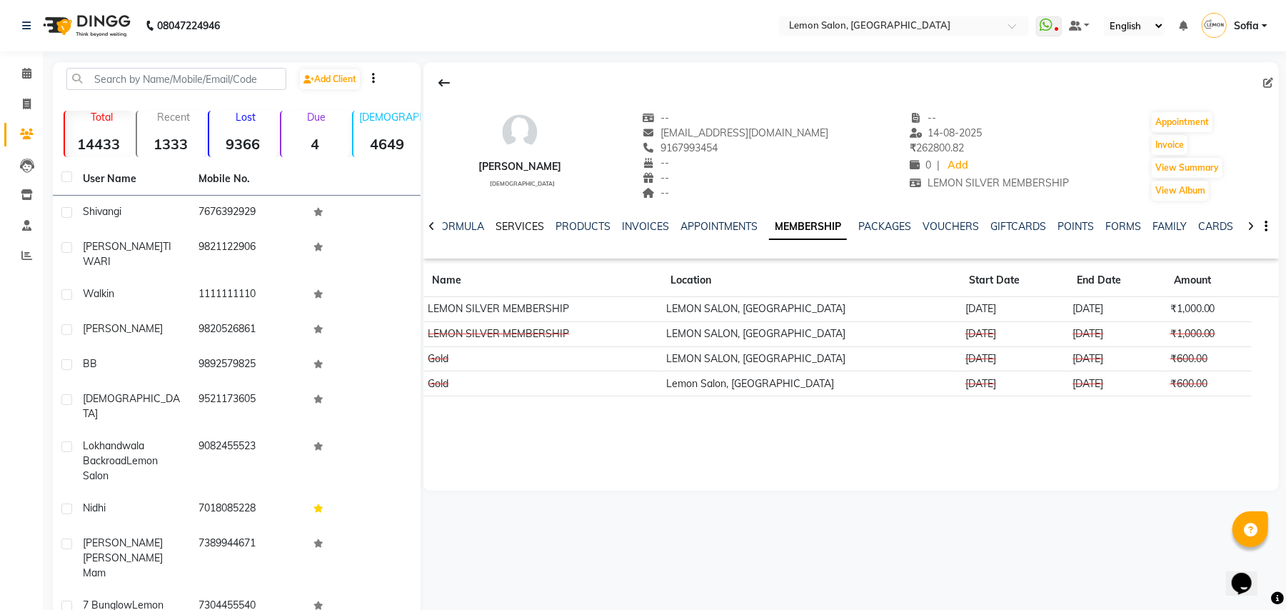
click at [521, 224] on link "SERVICES" at bounding box center [520, 226] width 49 height 13
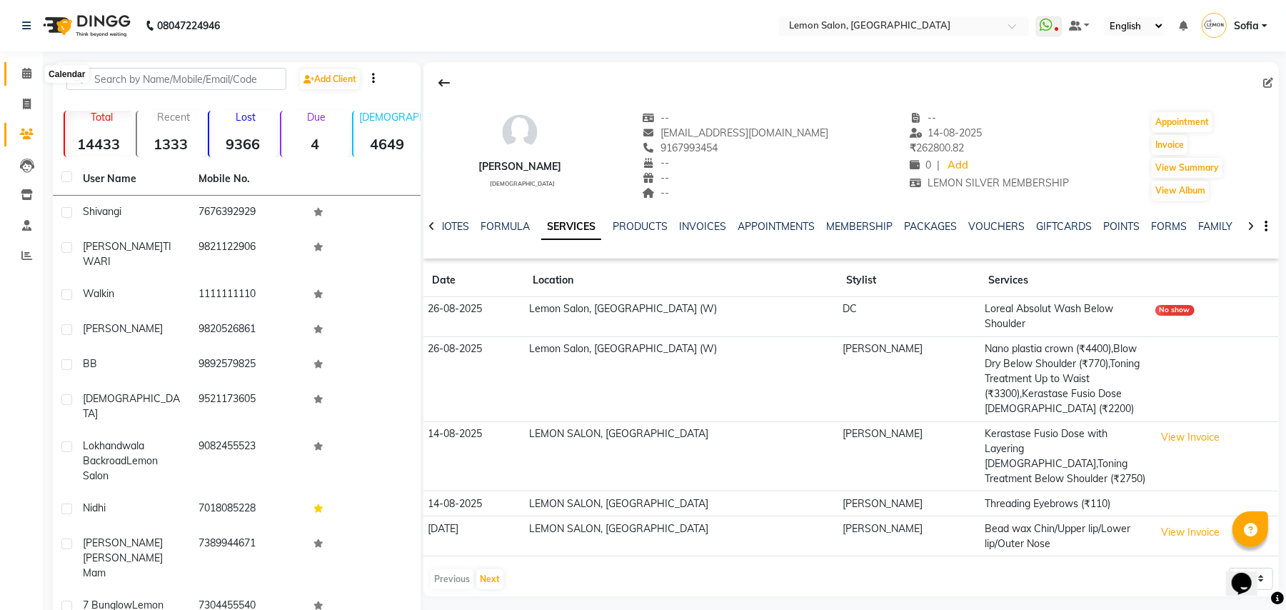
click at [22, 75] on icon at bounding box center [26, 73] width 9 height 11
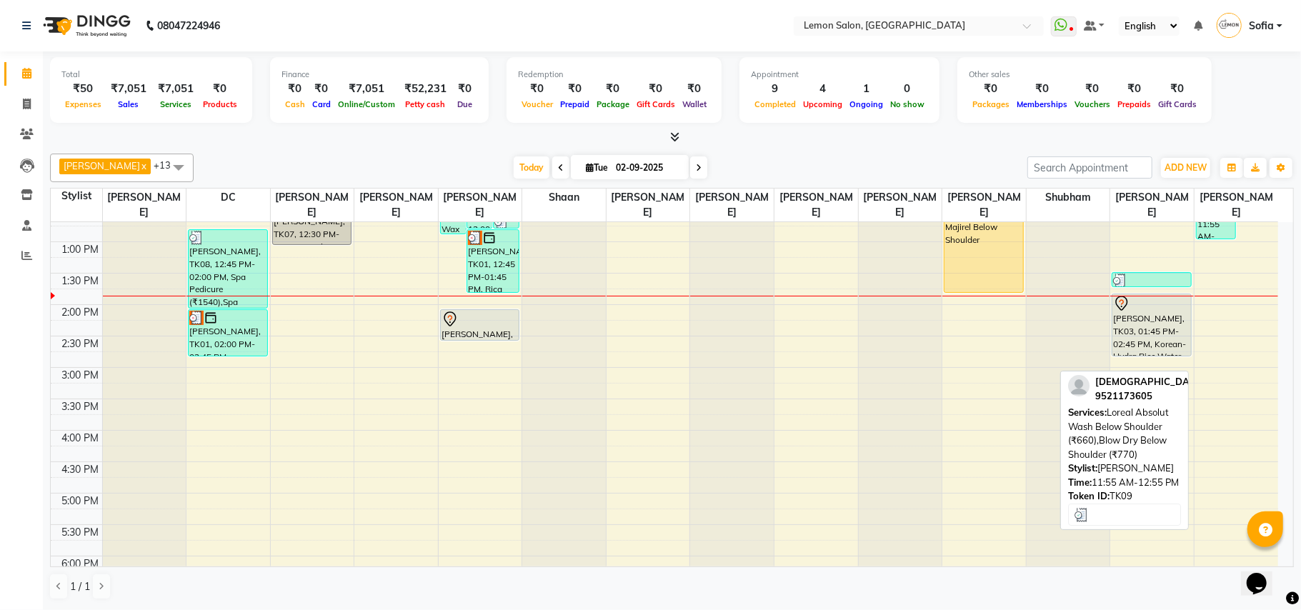
scroll to position [286, 0]
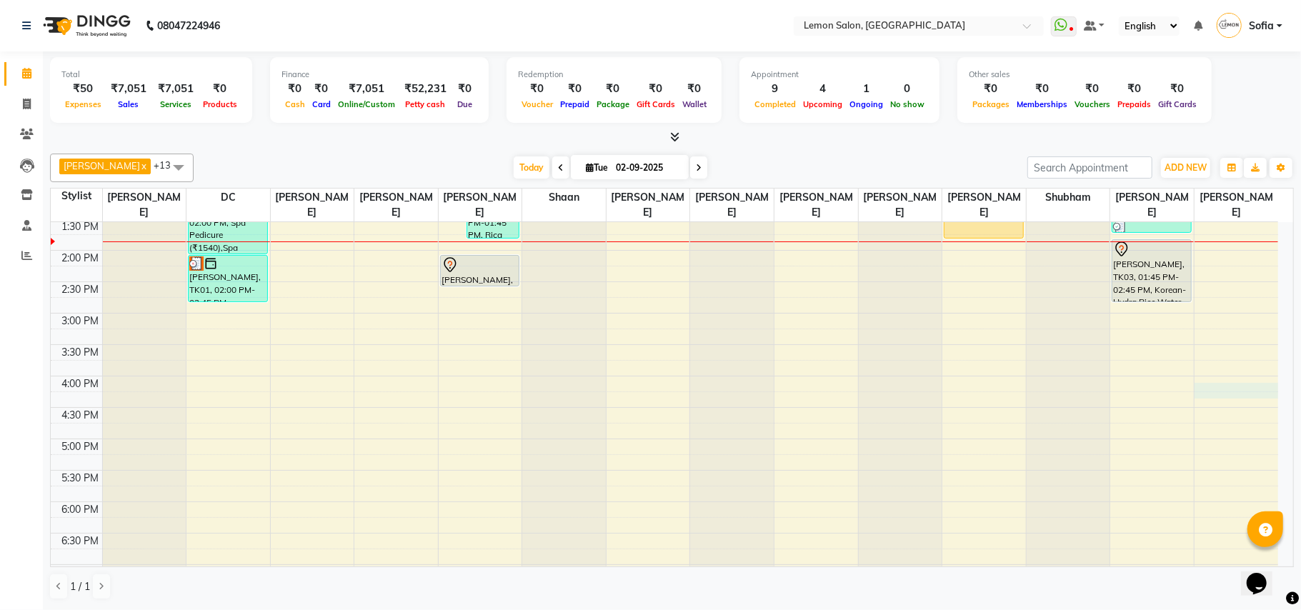
click at [1259, 391] on div "9:00 AM 9:30 AM 10:00 AM 10:30 AM 11:00 AM 11:30 AM 12:00 PM 12:30 PM 1:00 PM 1…" at bounding box center [664, 375] width 1227 height 879
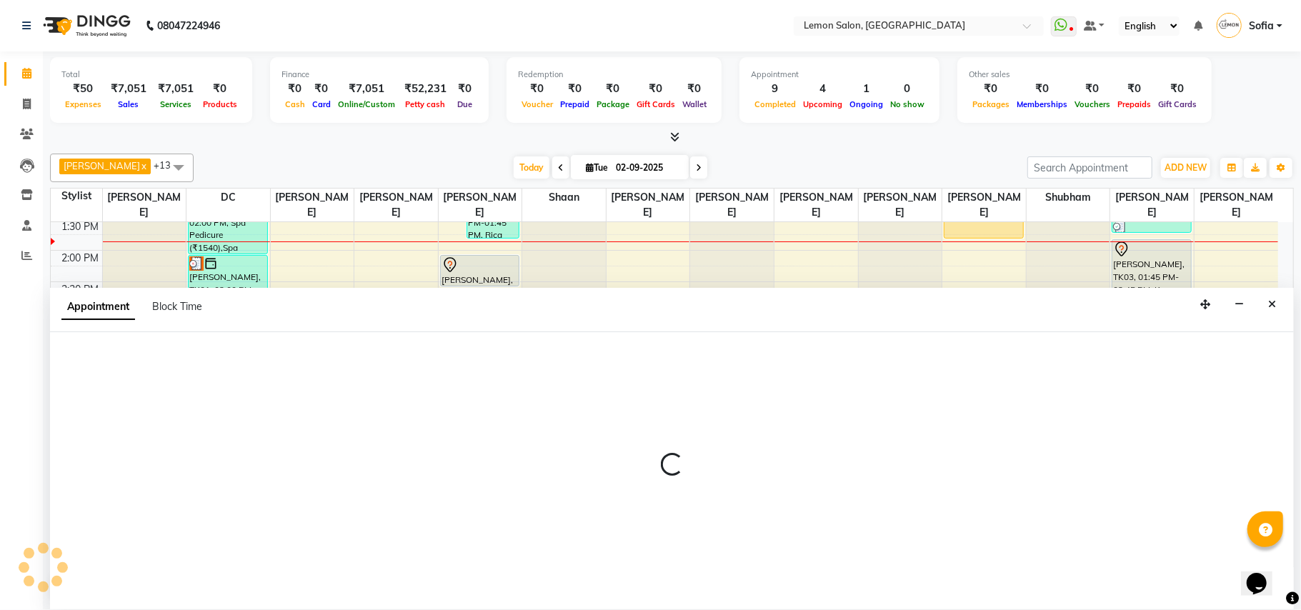
select select "58017"
select select "tentative"
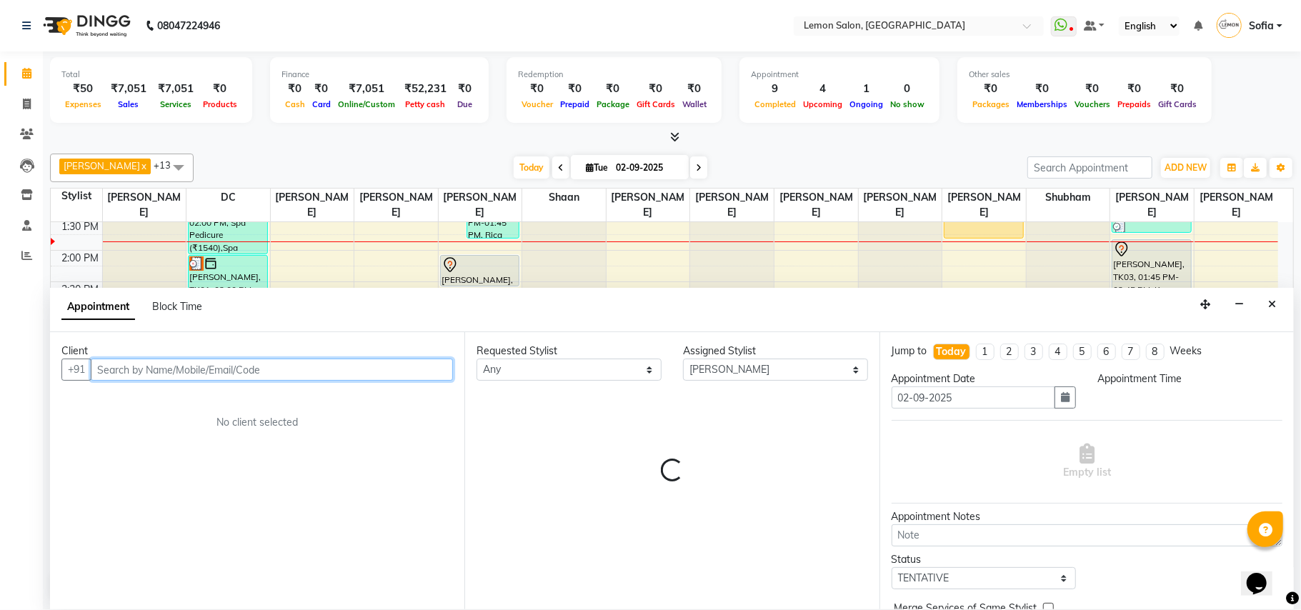
select select "960"
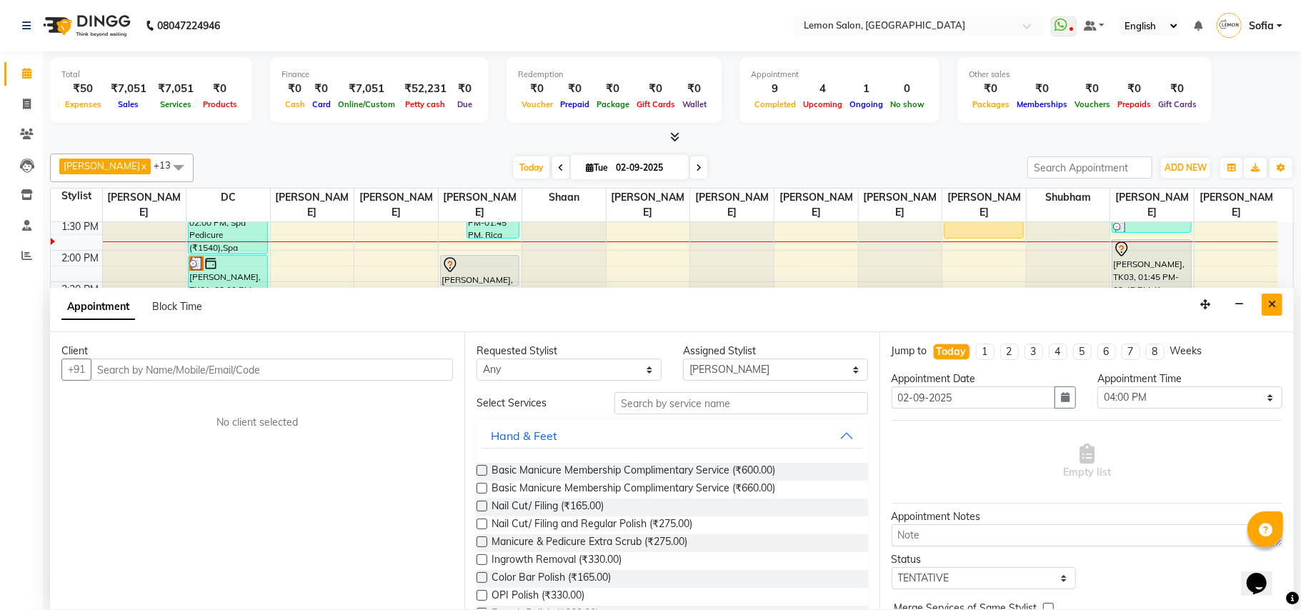
click at [1277, 314] on button "Close" at bounding box center [1271, 305] width 21 height 22
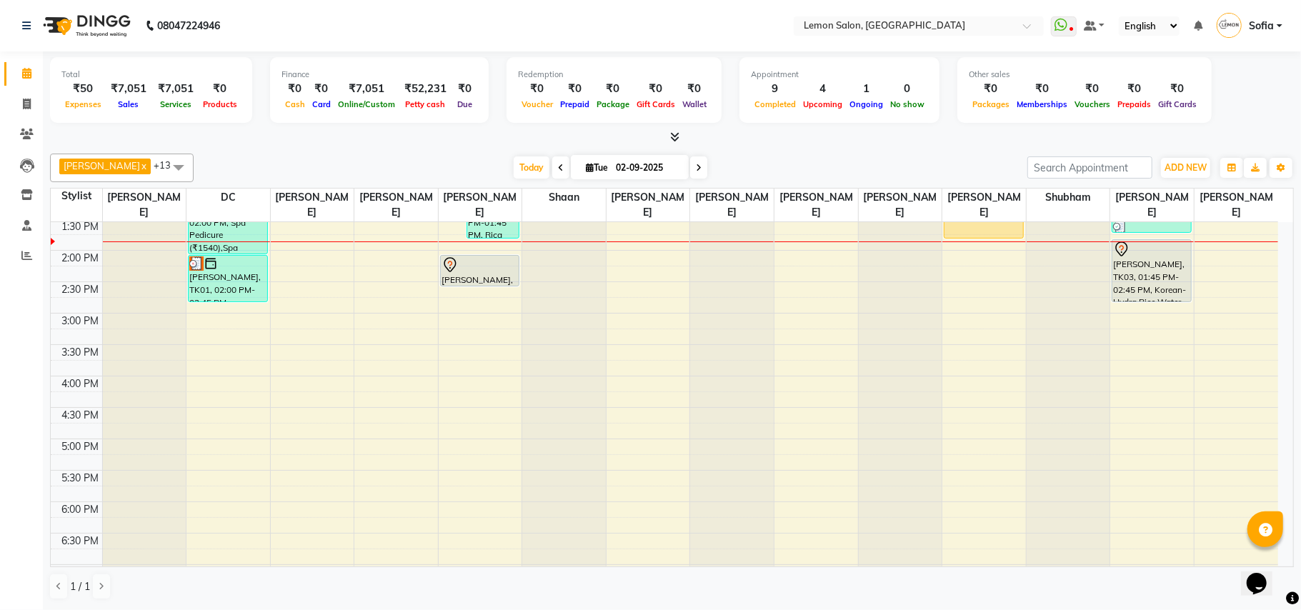
scroll to position [381, 0]
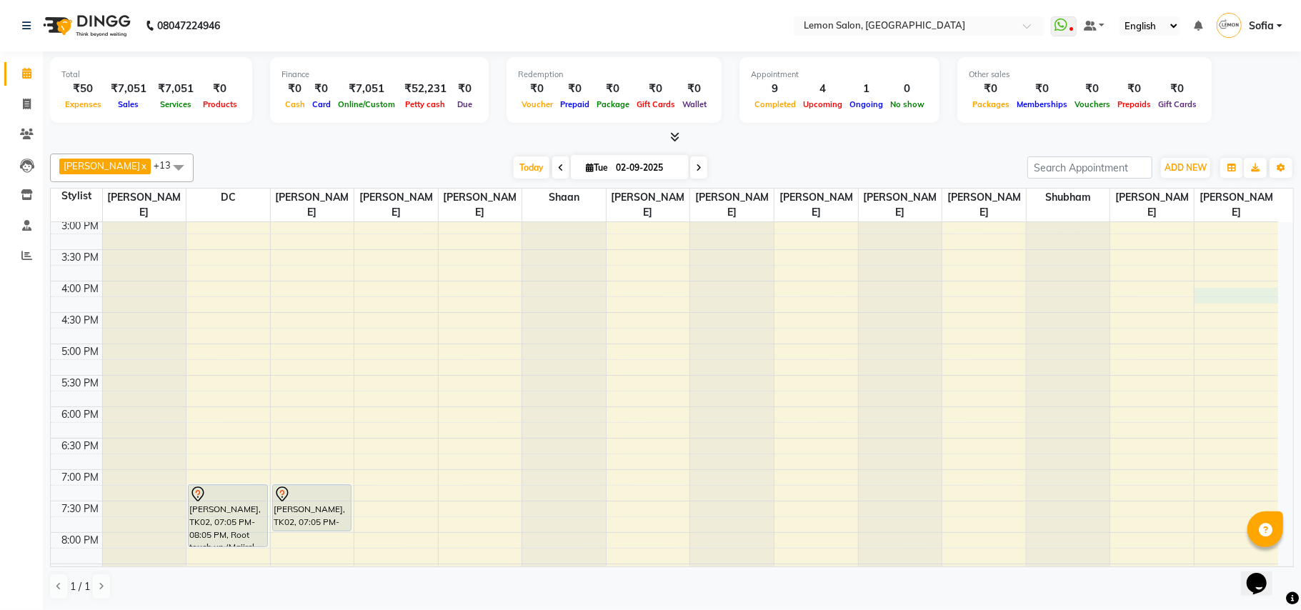
click at [1226, 296] on div "9:00 AM 9:30 AM 10:00 AM 10:30 AM 11:00 AM 11:30 AM 12:00 PM 12:30 PM 1:00 PM 1…" at bounding box center [664, 280] width 1227 height 879
select select "58017"
select select "960"
select select "tentative"
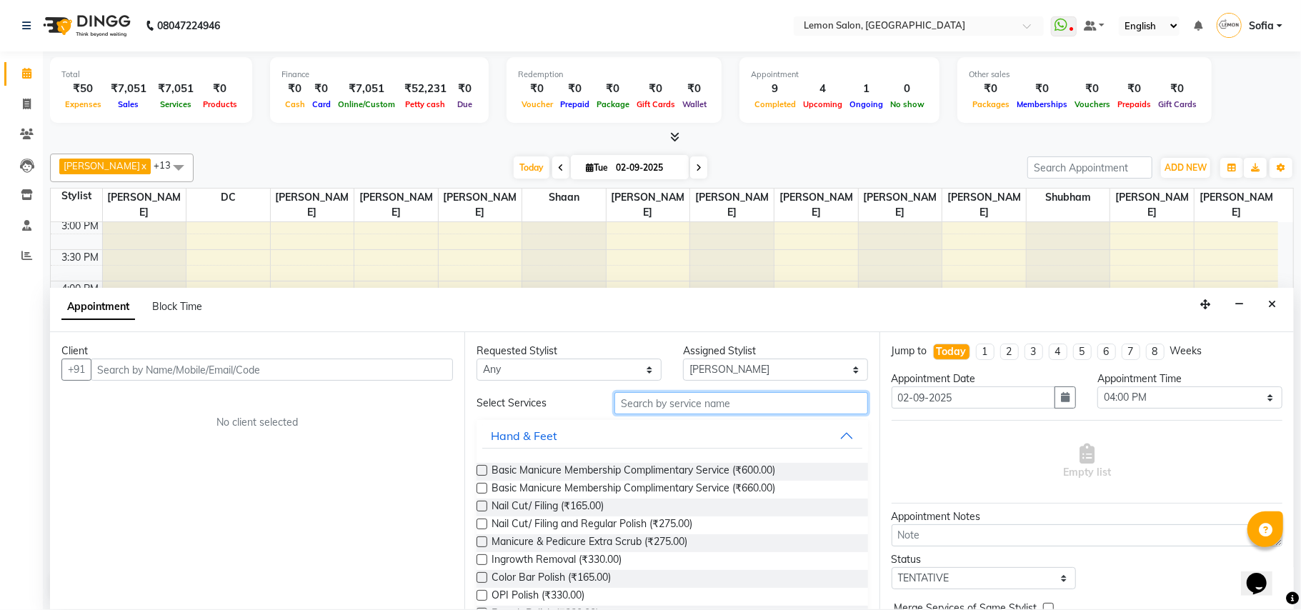
click at [684, 407] on input "text" at bounding box center [741, 403] width 254 height 22
type input "m"
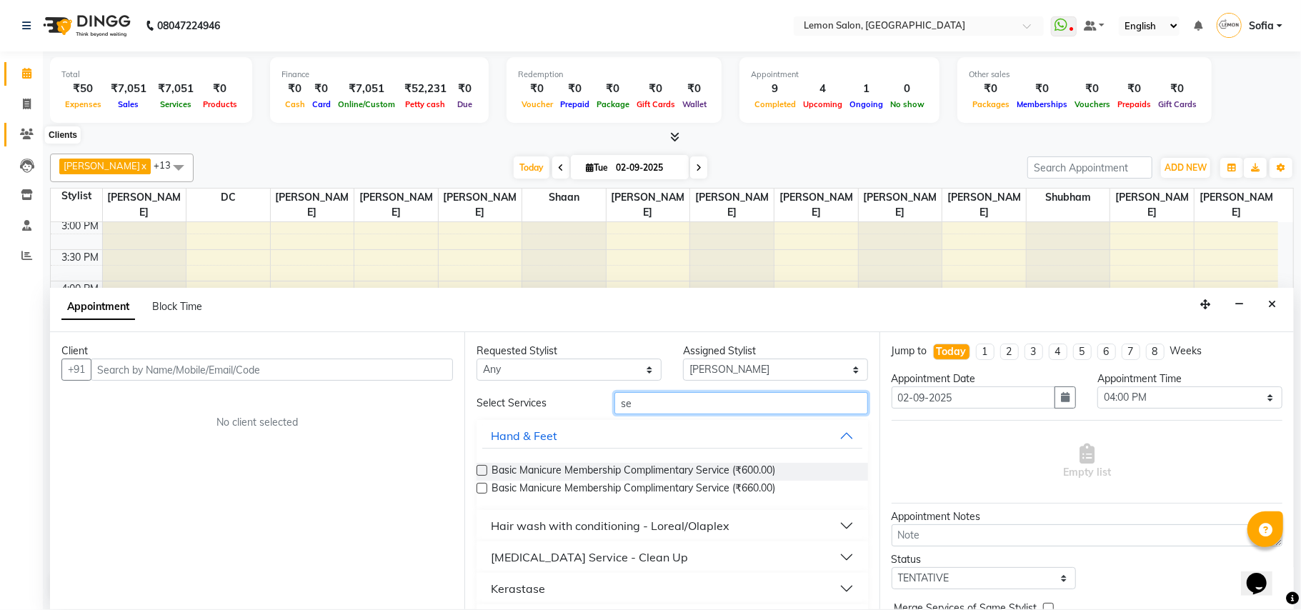
type input "se"
click at [20, 132] on icon at bounding box center [27, 134] width 14 height 11
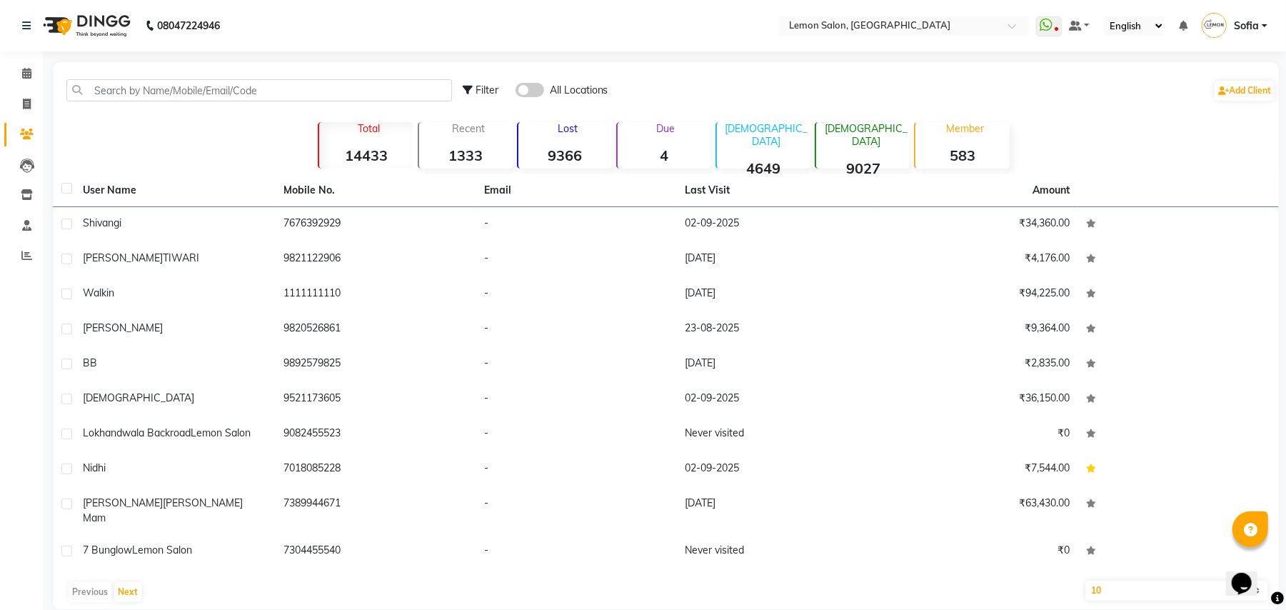
drag, startPoint x: 206, startPoint y: 77, endPoint x: 206, endPoint y: 97, distance: 20.0
click at [211, 94] on div "Filter All Locations Add Client" at bounding box center [666, 90] width 1221 height 45
click at [206, 98] on input "text" at bounding box center [259, 90] width 386 height 22
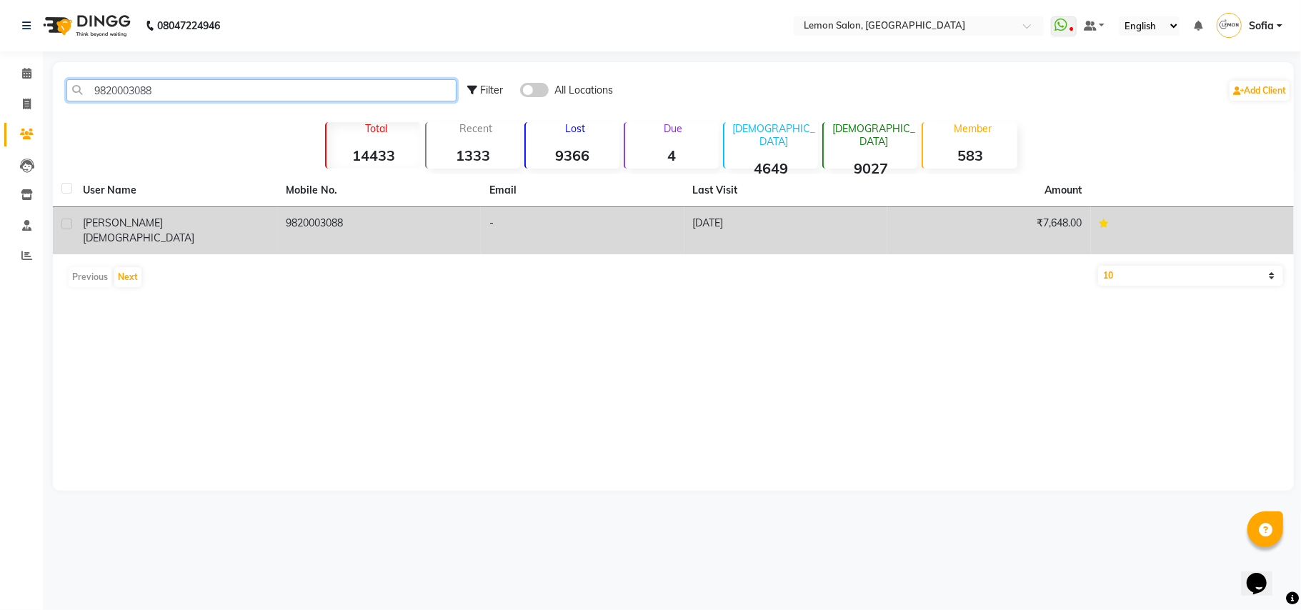
type input "9820003088"
click at [331, 226] on td "9820003088" at bounding box center [380, 230] width 204 height 47
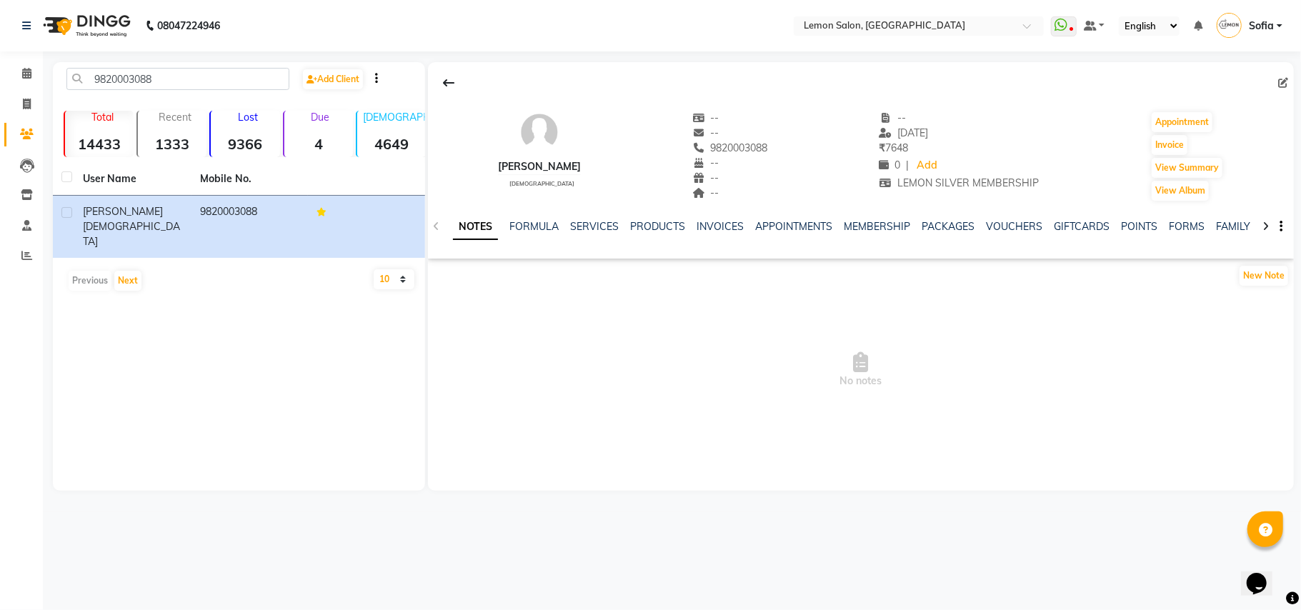
click at [607, 234] on div "SERVICES" at bounding box center [594, 226] width 49 height 15
click at [586, 221] on link "SERVICES" at bounding box center [594, 226] width 49 height 13
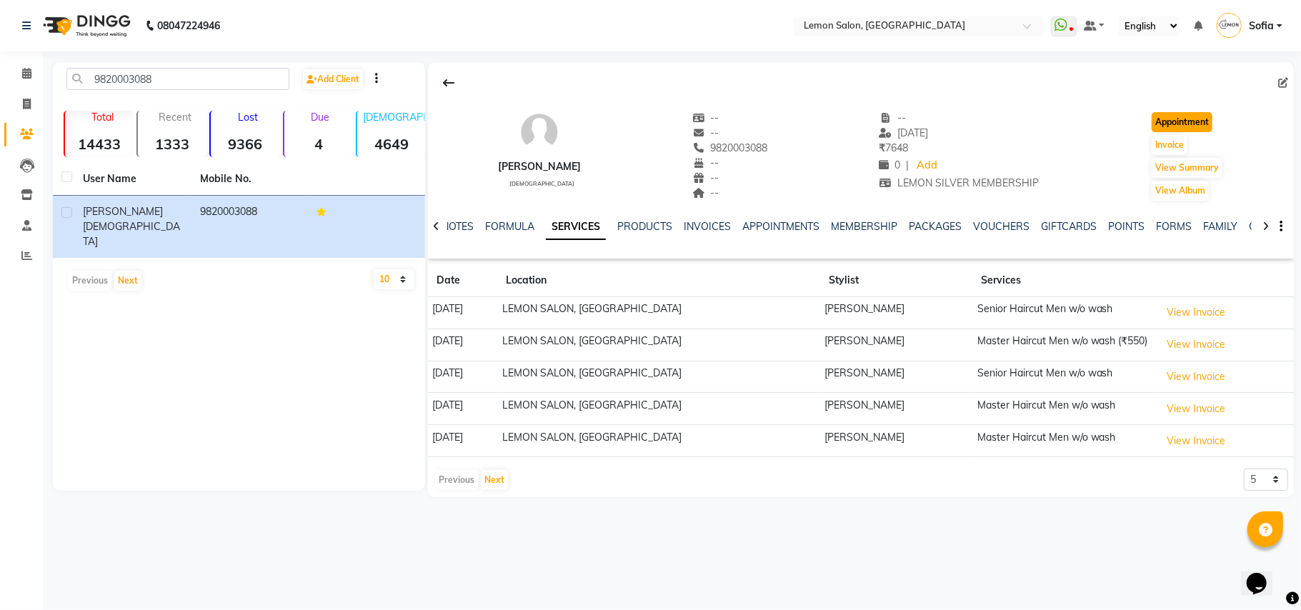
click at [1189, 119] on button "Appointment" at bounding box center [1181, 122] width 61 height 20
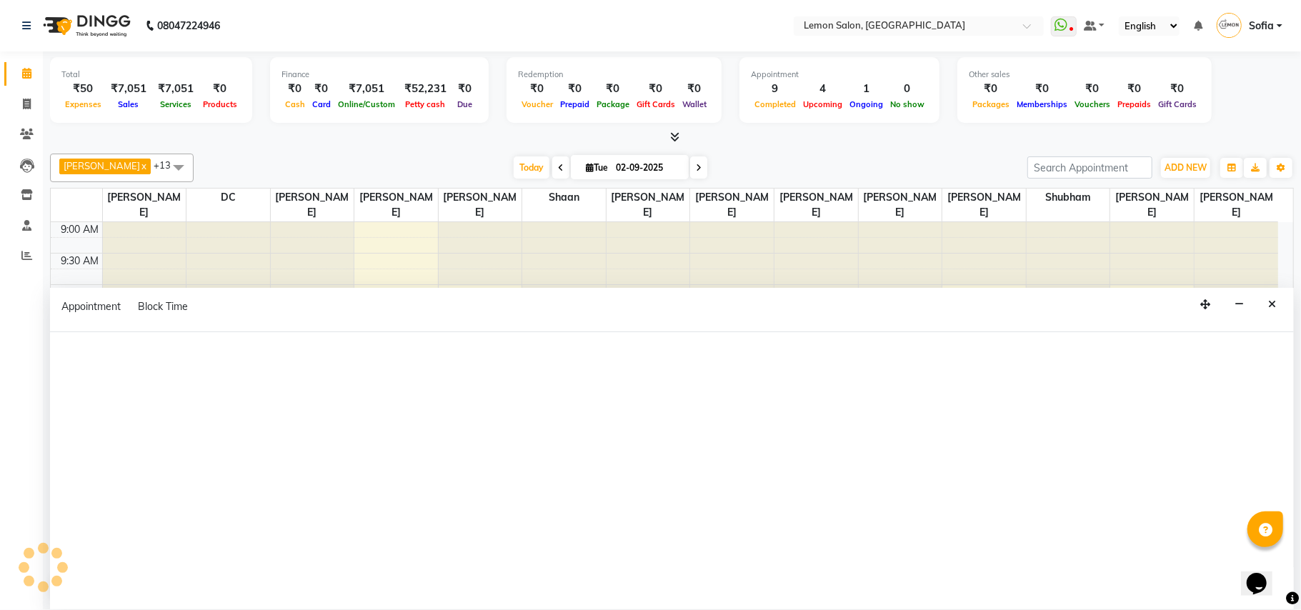
select select "tentative"
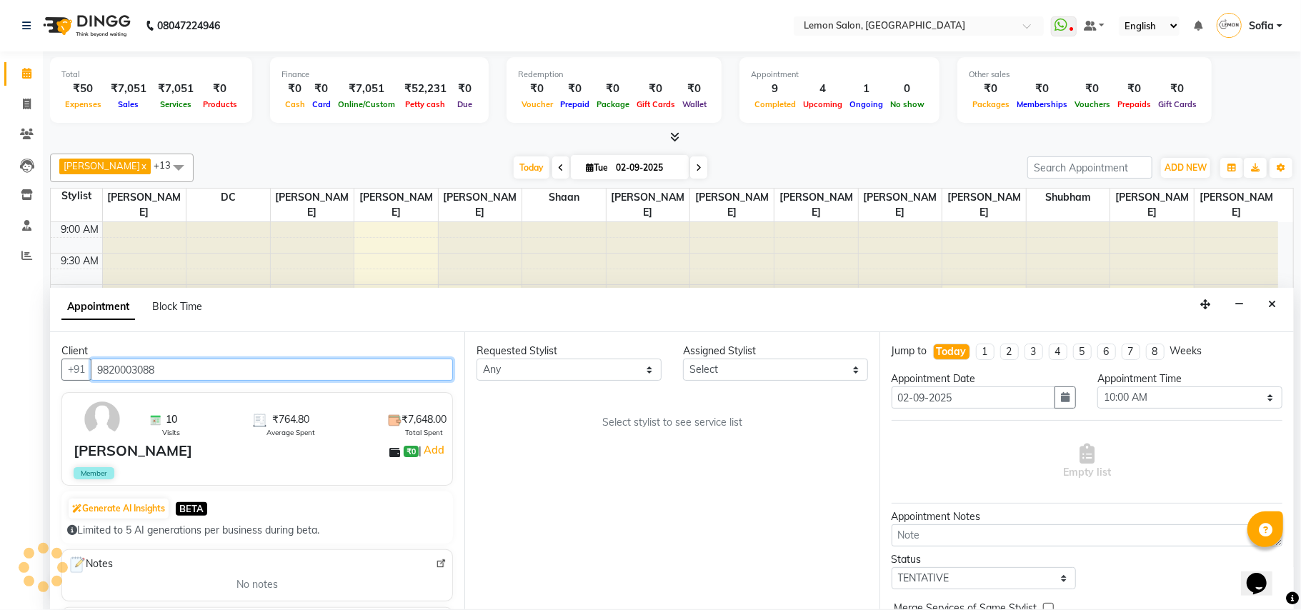
scroll to position [256, 0]
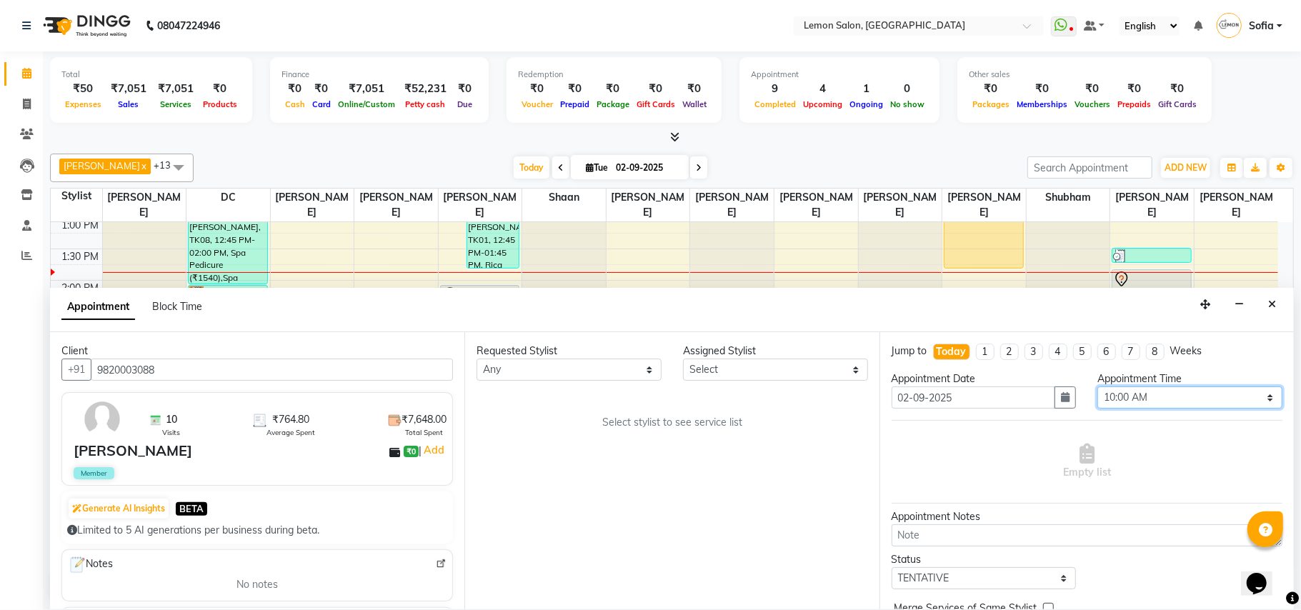
click at [1138, 390] on select "Select 10:00 AM 10:15 AM 10:30 AM 10:45 AM 11:00 AM 11:15 AM 11:30 AM 11:45 AM …" at bounding box center [1189, 397] width 185 height 22
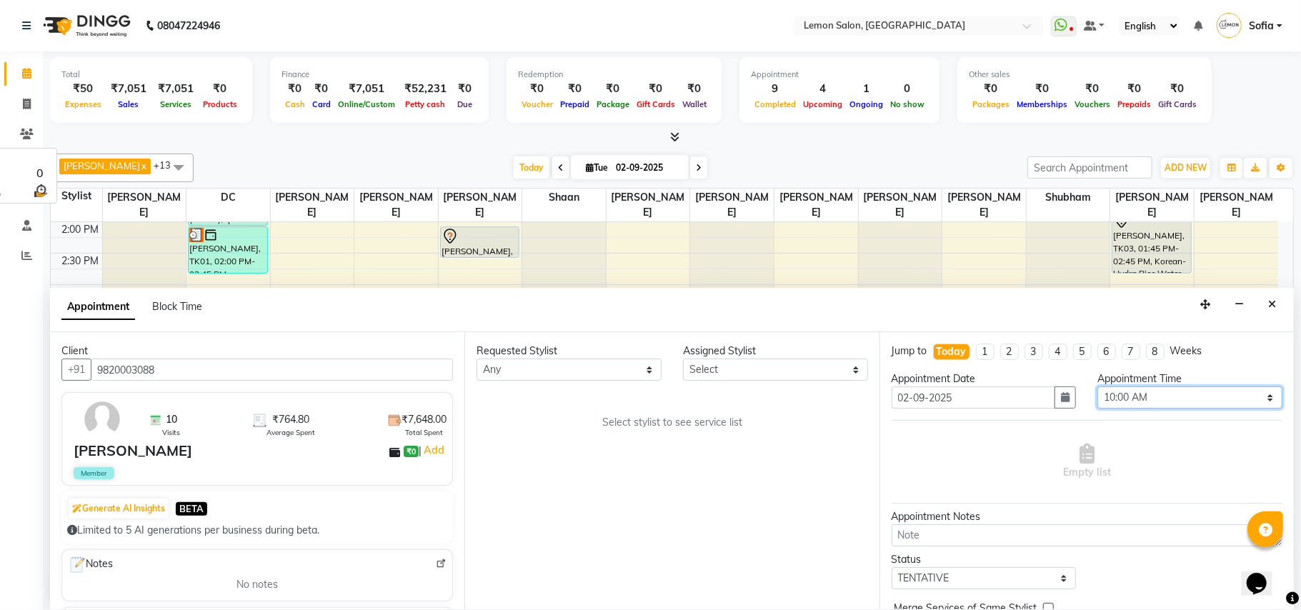
scroll to position [446, 0]
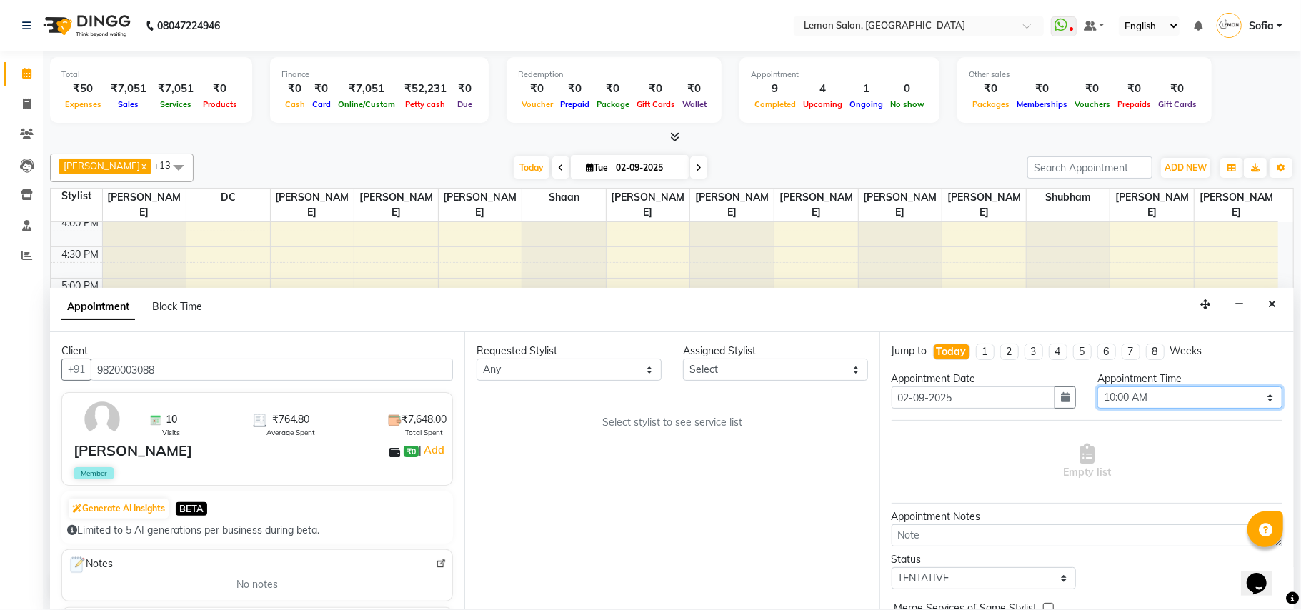
click at [1151, 389] on select "Select 10:00 AM 10:15 AM 10:30 AM 10:45 AM 11:00 AM 11:15 AM 11:30 AM 11:45 AM …" at bounding box center [1189, 397] width 185 height 22
select select "960"
click at [1097, 389] on select "Select 10:00 AM 10:15 AM 10:30 AM 10:45 AM 11:00 AM 11:15 AM 11:30 AM 11:45 AM …" at bounding box center [1189, 397] width 185 height 22
click at [770, 372] on select "Select Aalam Saifi Abhishek Shelar Ansar Ahmed Archana Muke Ashish Sharma Ayesh…" at bounding box center [775, 370] width 185 height 22
select select "58017"
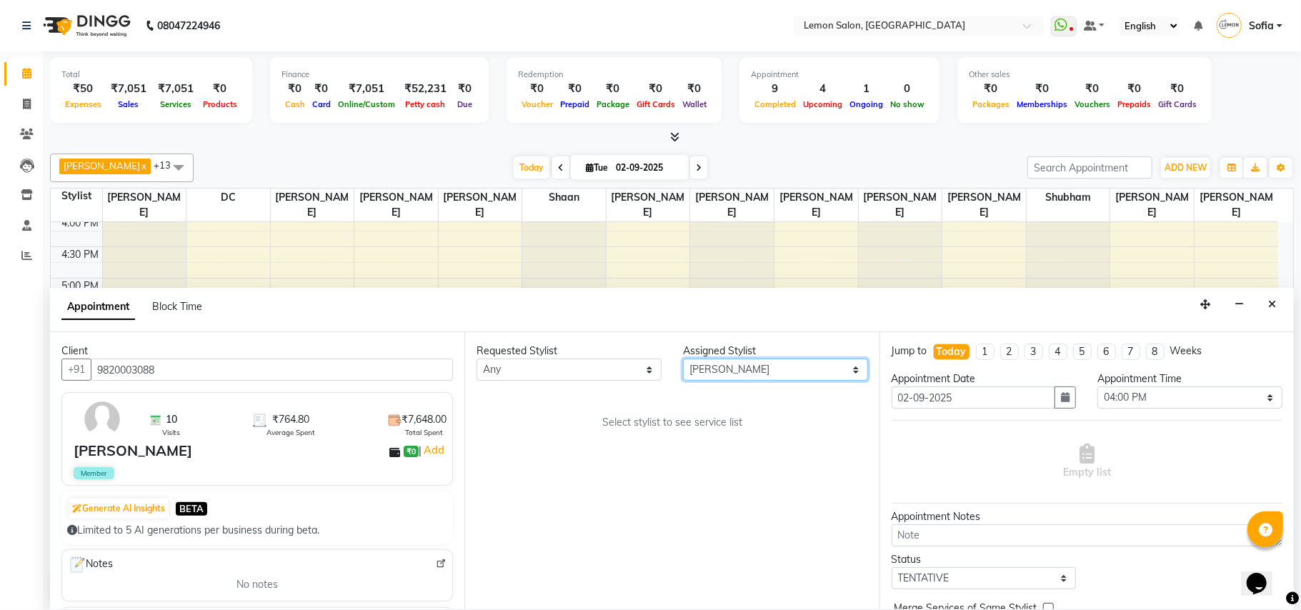
click at [683, 360] on select "Select Aalam Saifi Abhishek Shelar Ansar Ahmed Archana Muke Ashish Sharma Ayesh…" at bounding box center [775, 370] width 185 height 22
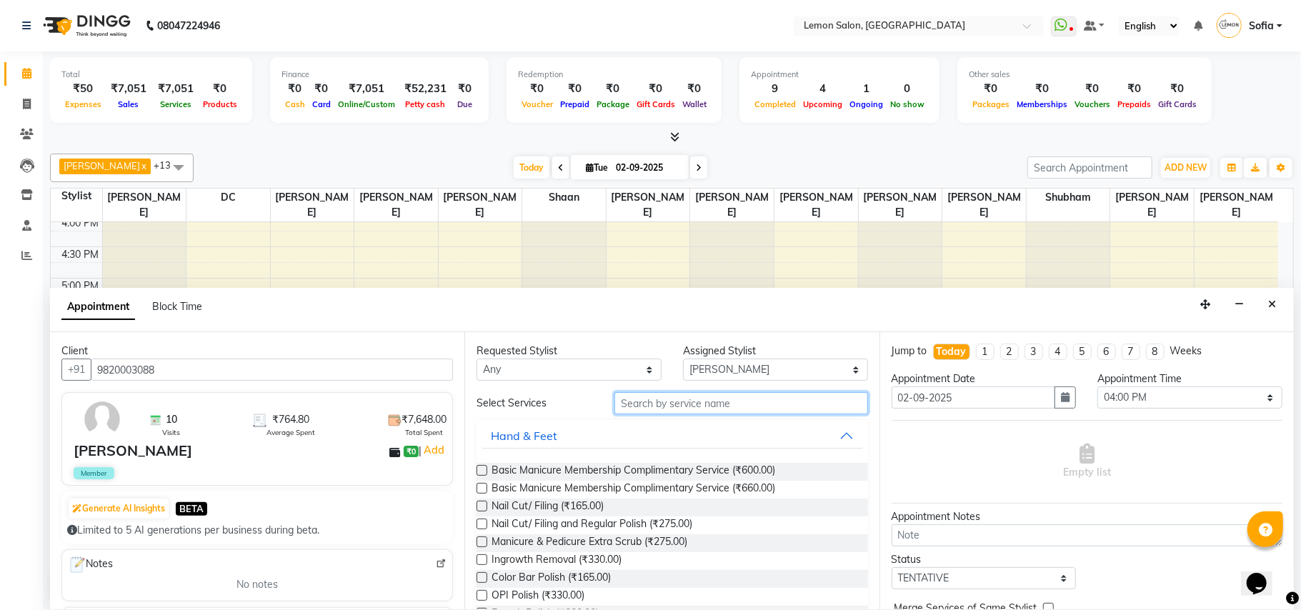
drag, startPoint x: 711, startPoint y: 406, endPoint x: 689, endPoint y: 360, distance: 51.8
click at [704, 387] on div "Requested Stylist Any Aalam Saifi Abhishek Shelar Ansar Ahmed Archana Muke Ashi…" at bounding box center [671, 470] width 414 height 277
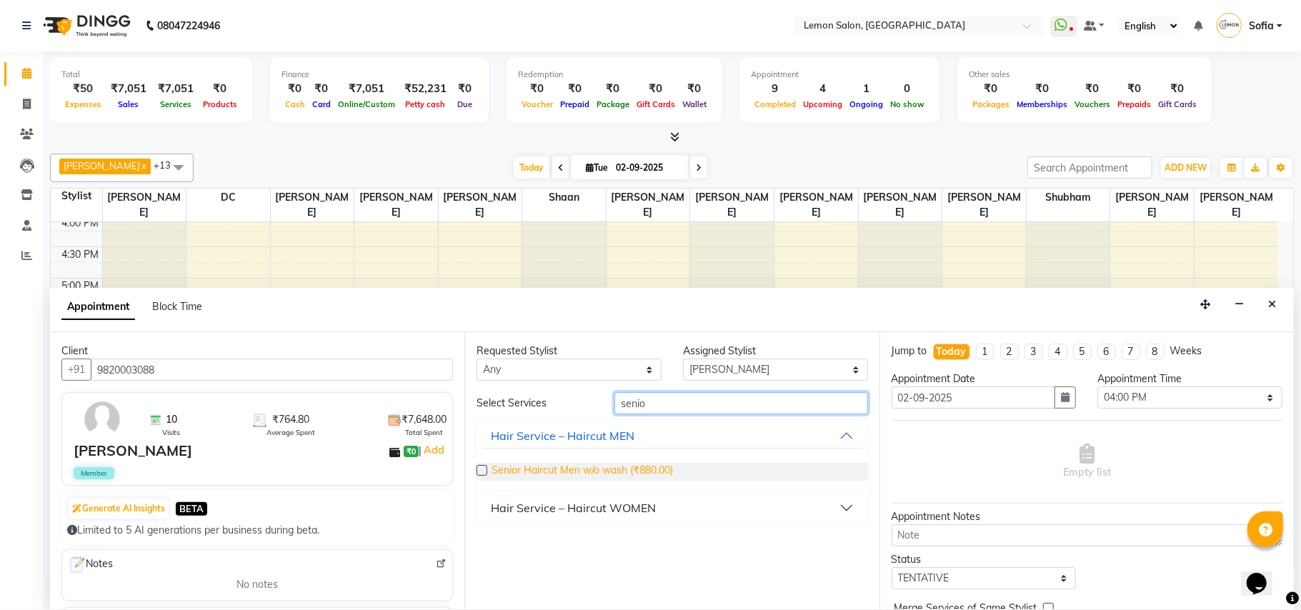
type input "senio"
click at [654, 476] on span "Senior Haircut Men w/o wash (₹880.00)" at bounding box center [581, 472] width 181 height 18
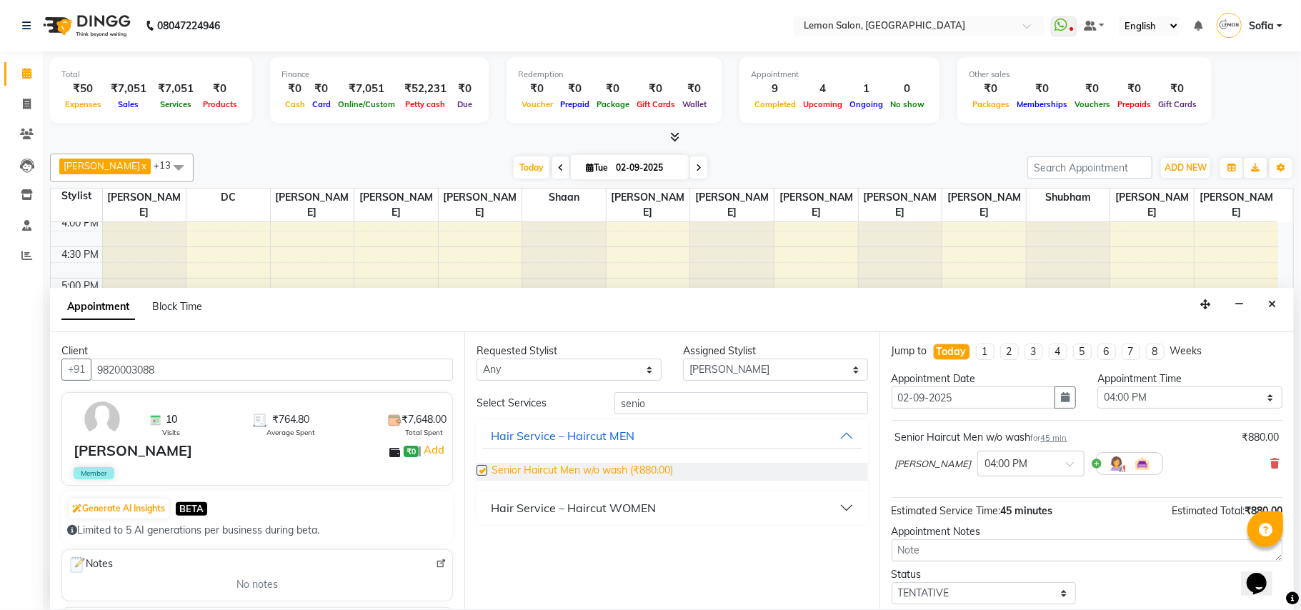
checkbox input "false"
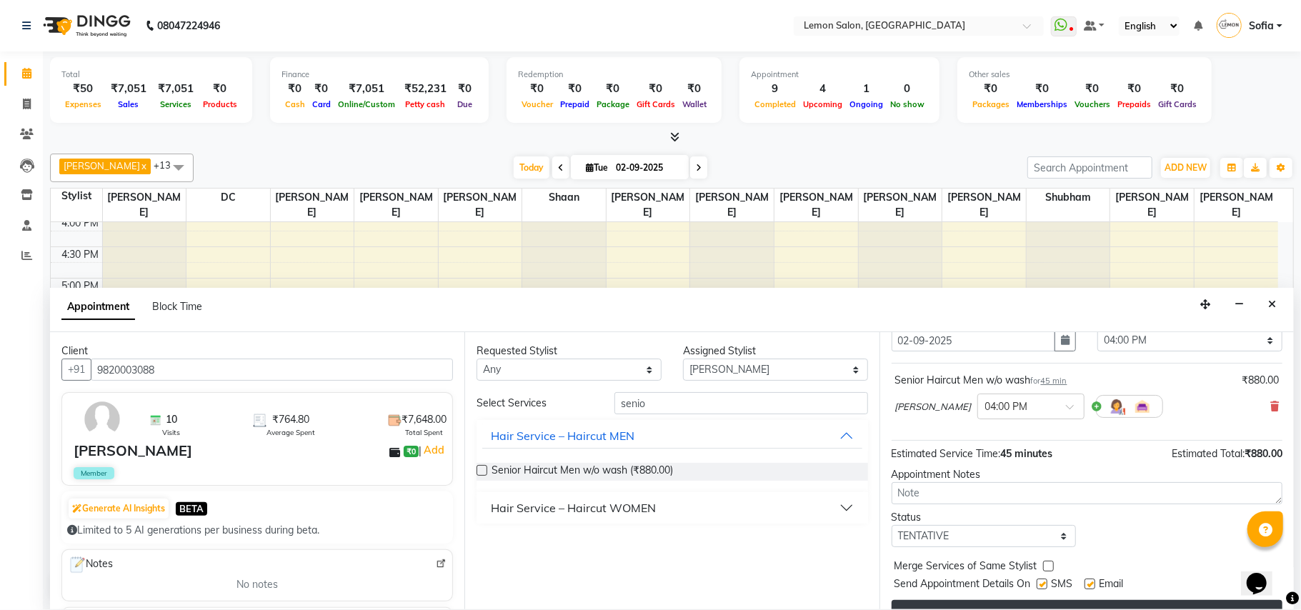
scroll to position [86, 0]
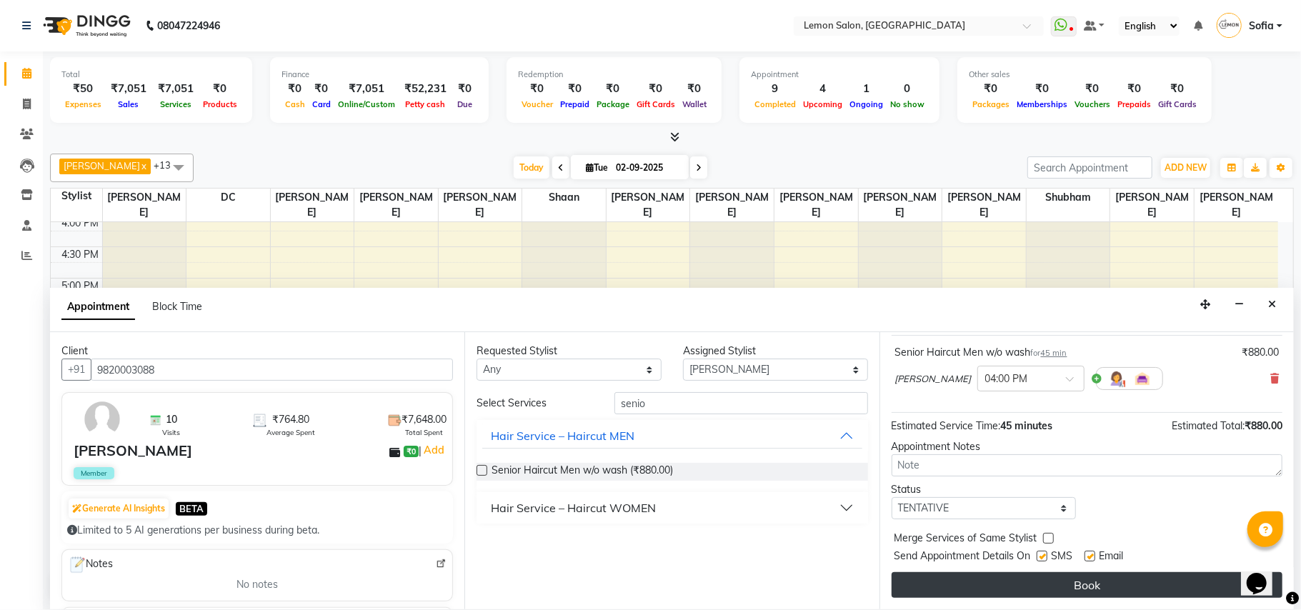
click at [1099, 591] on button "Book" at bounding box center [1086, 585] width 391 height 26
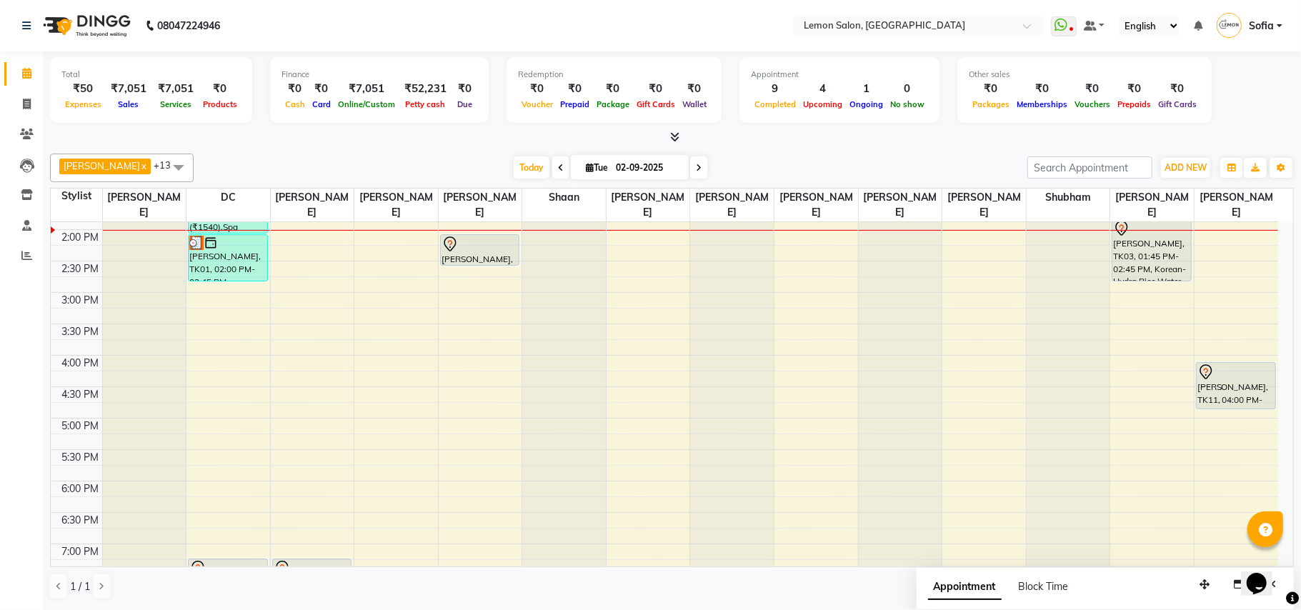
scroll to position [161, 0]
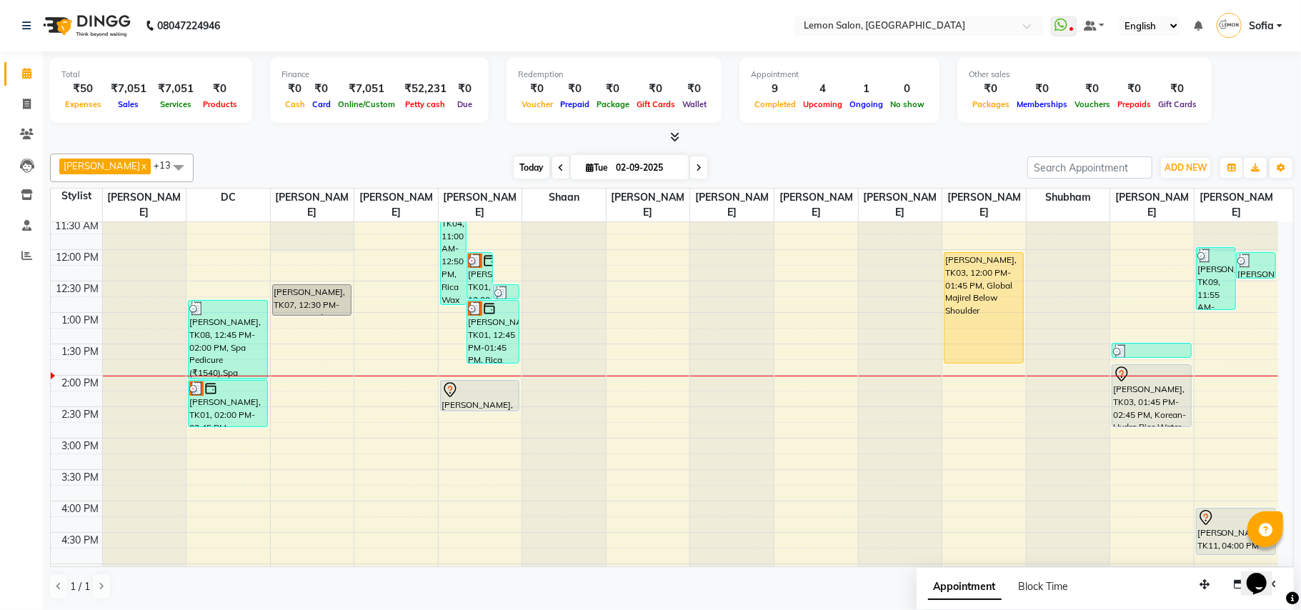
click at [515, 160] on span "Today" at bounding box center [532, 167] width 36 height 22
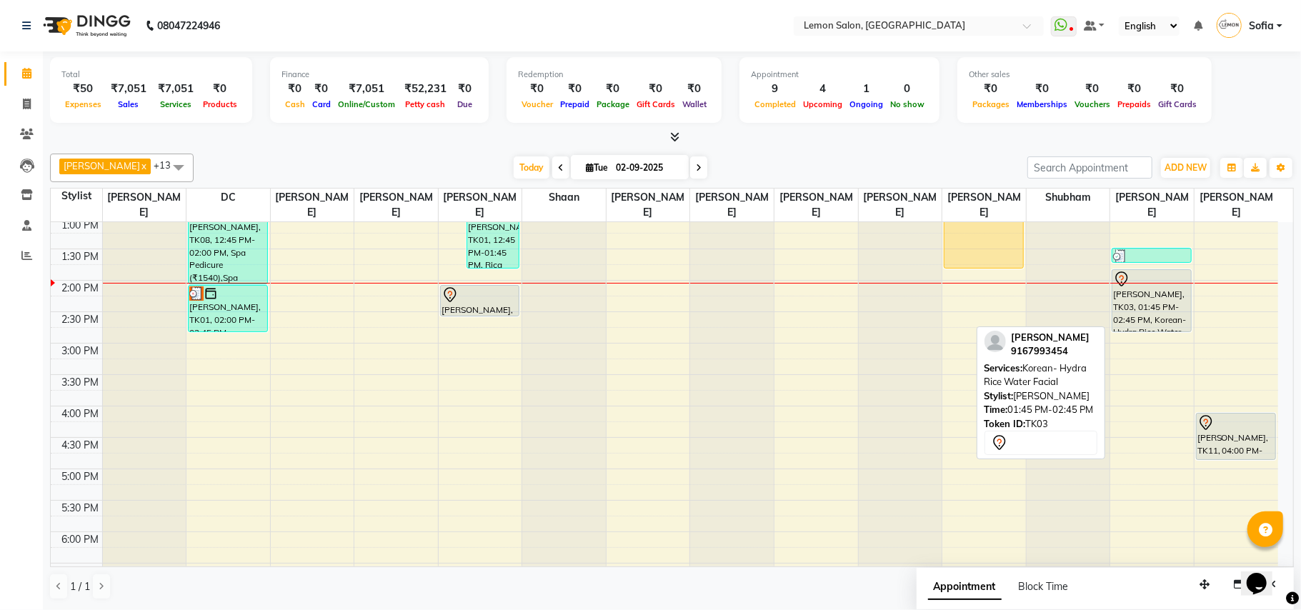
click at [1161, 316] on div "[PERSON_NAME], TK03, 01:45 PM-02:45 PM, Korean- Hydra Rice Water Facial" at bounding box center [1151, 300] width 79 height 61
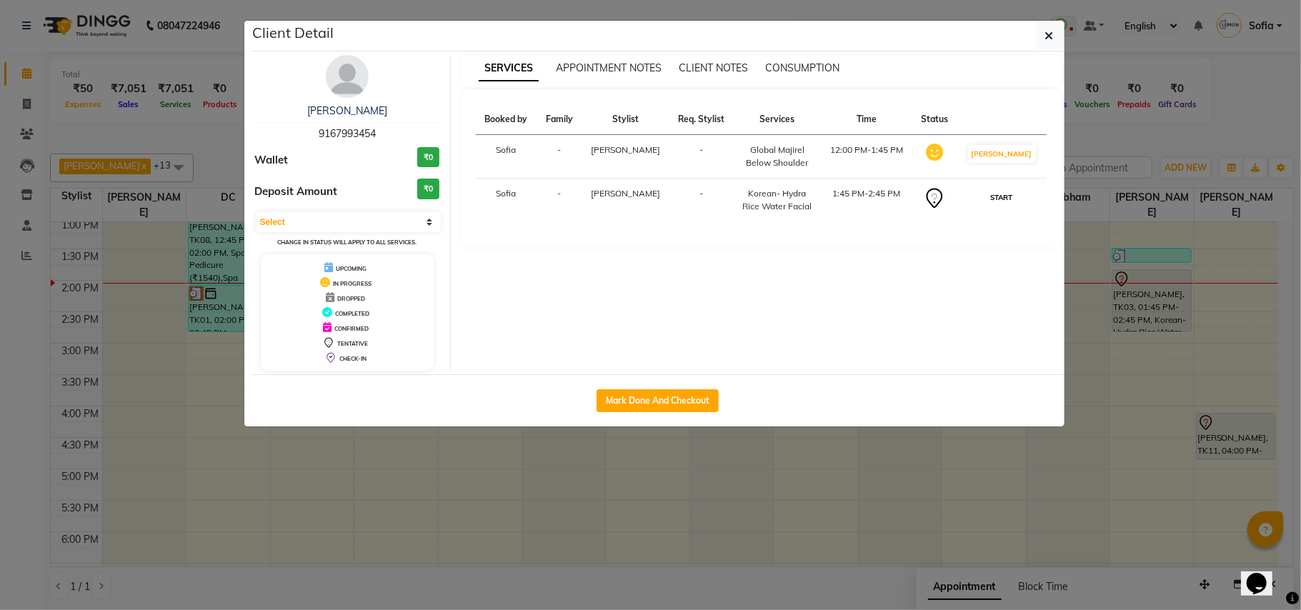
click at [1001, 201] on button "START" at bounding box center [1001, 198] width 29 height 18
select select "1"
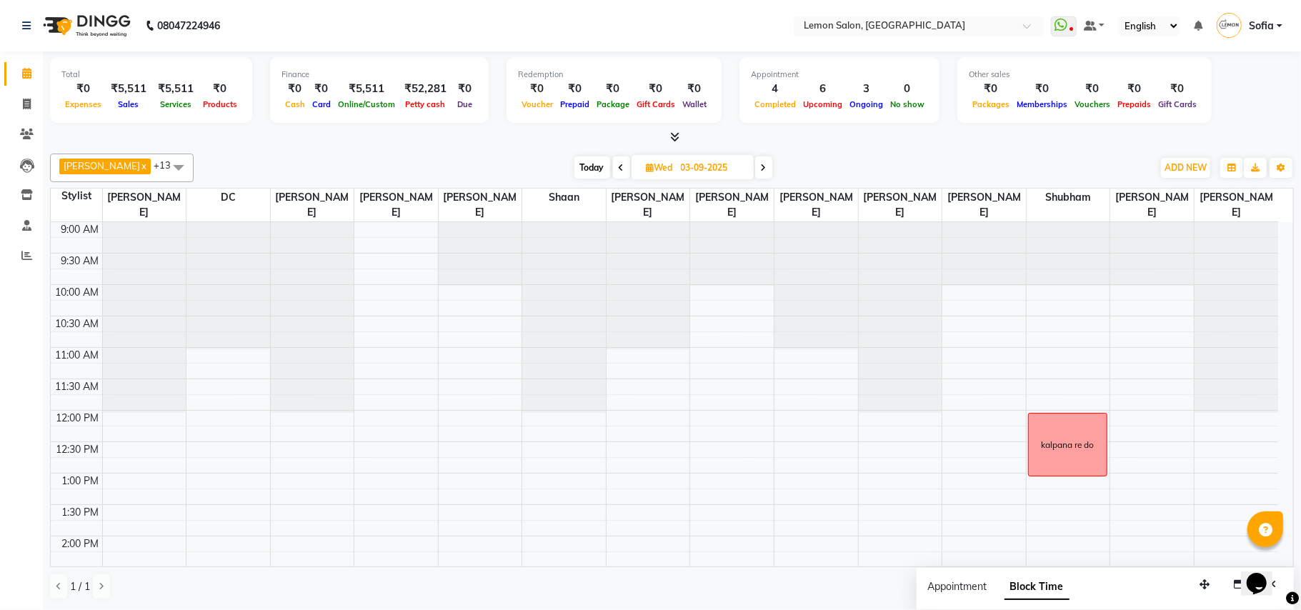
scroll to position [192, 0]
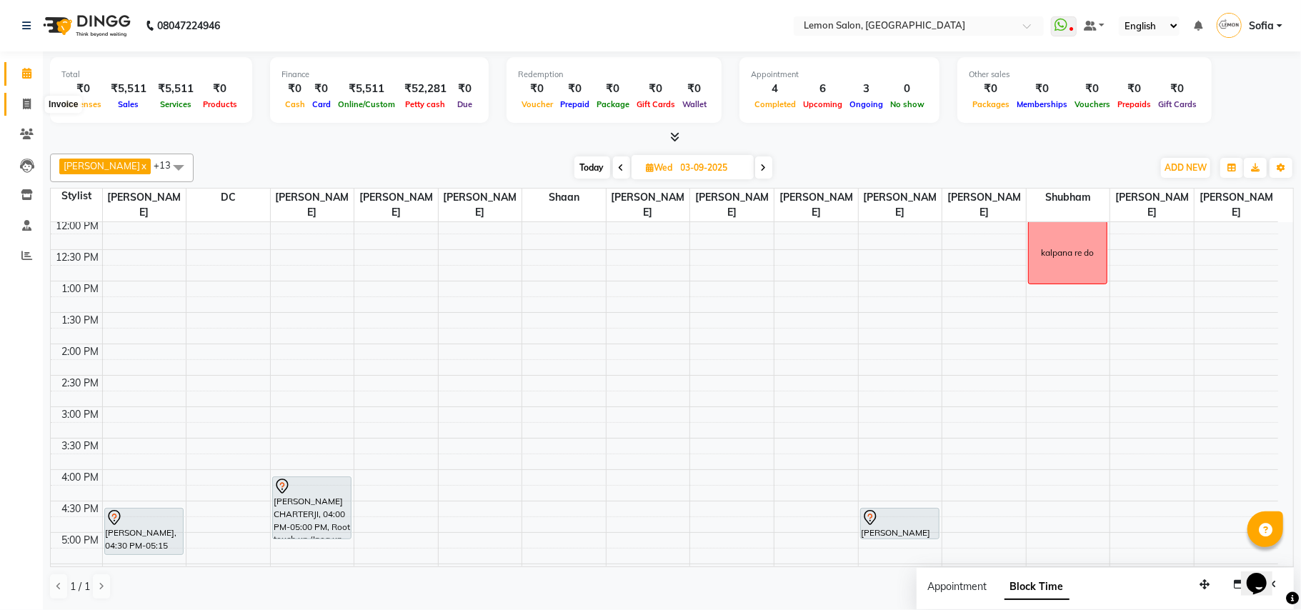
click at [23, 101] on icon at bounding box center [27, 104] width 8 height 11
select select "551"
select select "service"
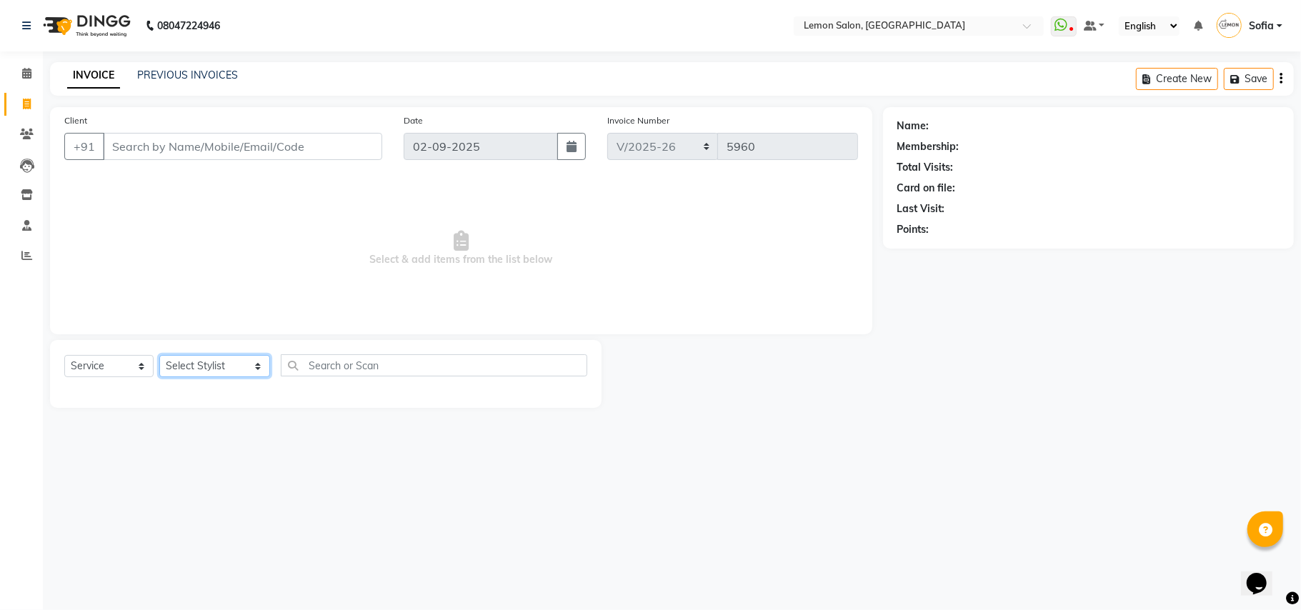
click at [192, 366] on select "Select Stylist Aalam [PERSON_NAME] [PERSON_NAME] [PERSON_NAME] [PERSON_NAME] [P…" at bounding box center [214, 366] width 111 height 22
select select "35459"
click at [159, 355] on select "Select Stylist Aalam [PERSON_NAME] [PERSON_NAME] [PERSON_NAME] [PERSON_NAME] [P…" at bounding box center [214, 366] width 111 height 22
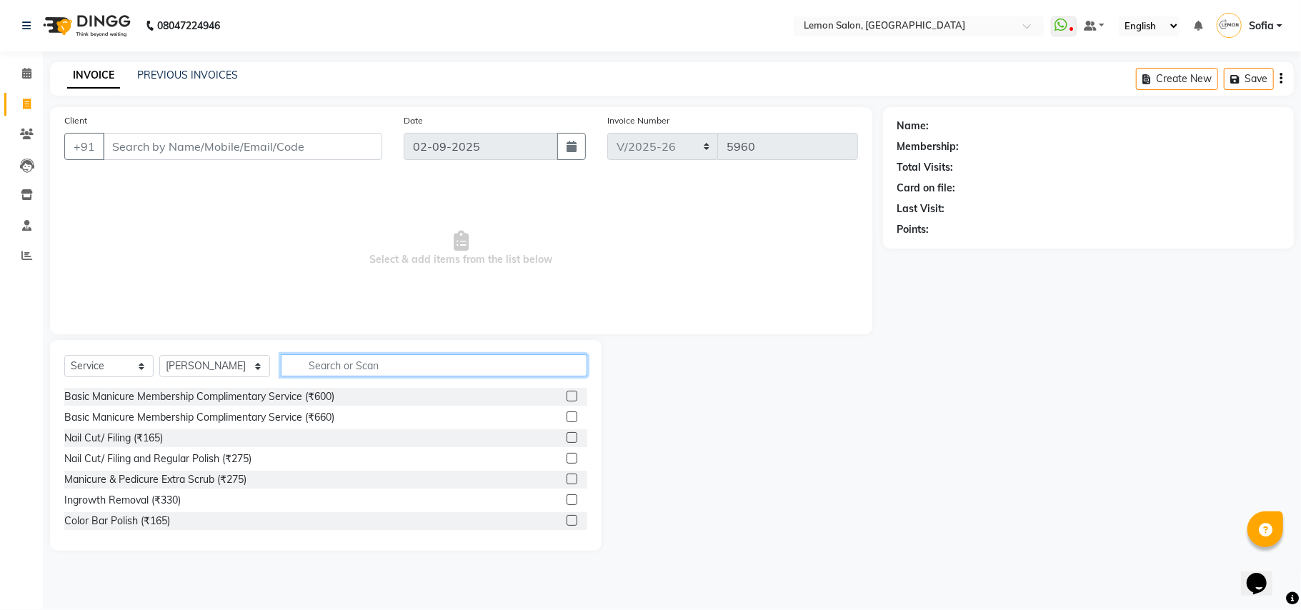
click at [415, 372] on input "text" at bounding box center [434, 365] width 306 height 22
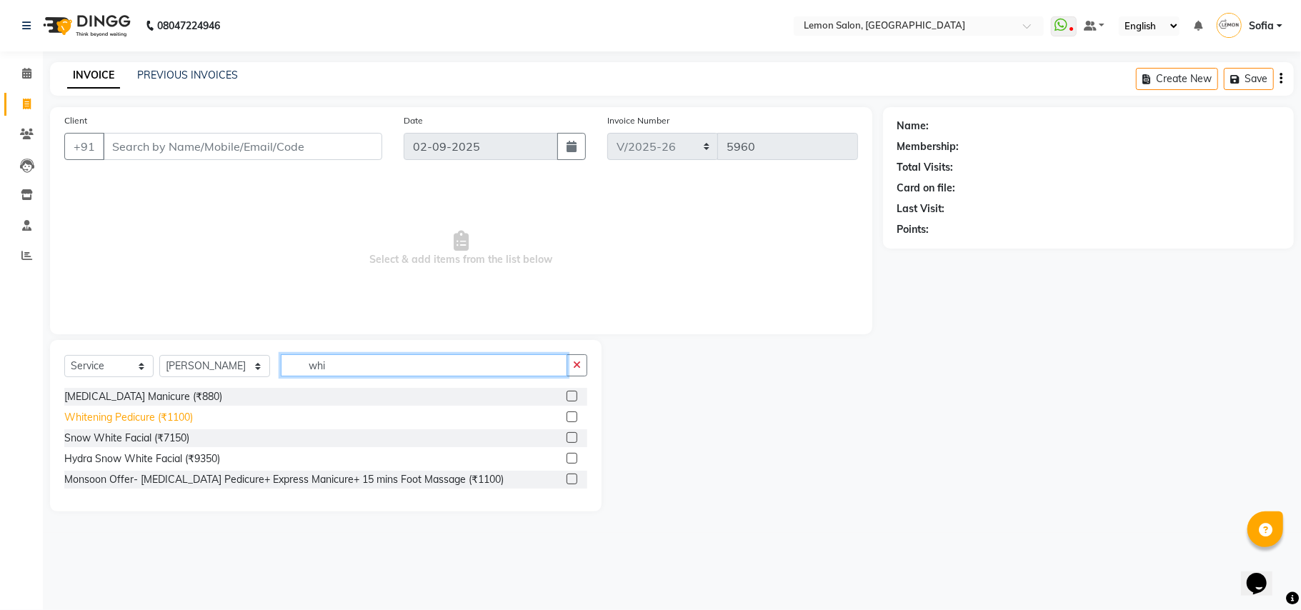
type input "whi"
click at [101, 413] on div "Whitening Pedicure (₹1100)" at bounding box center [128, 417] width 129 height 15
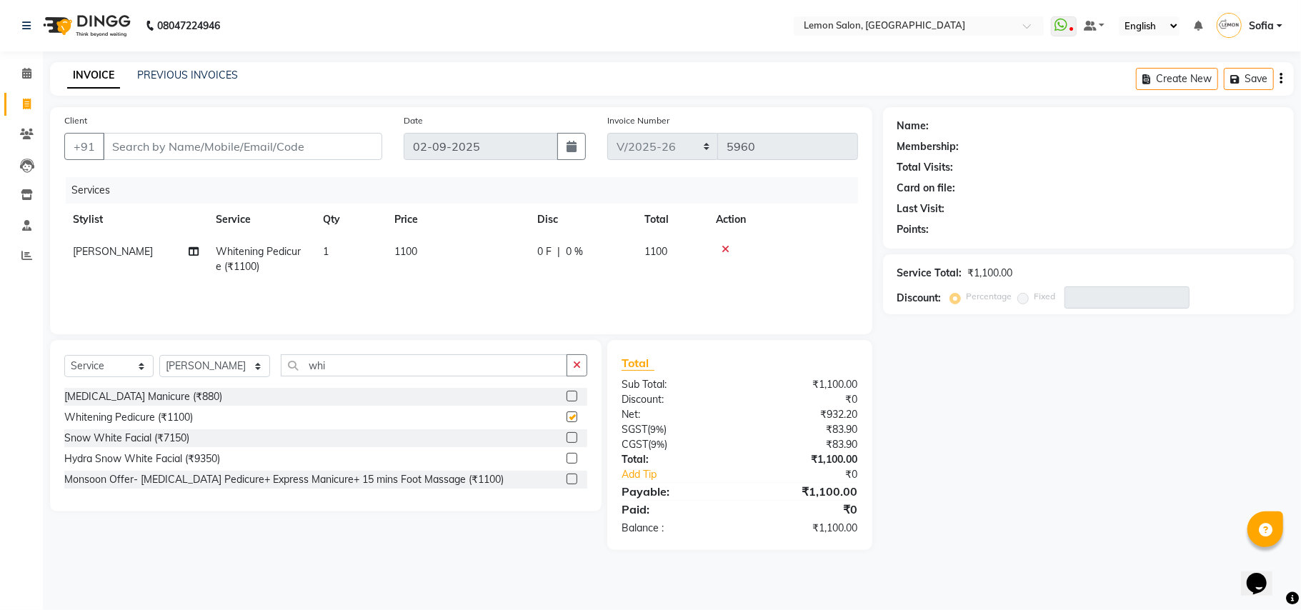
checkbox input "false"
click at [197, 154] on input "Client" at bounding box center [242, 146] width 279 height 27
type input "9"
type input "0"
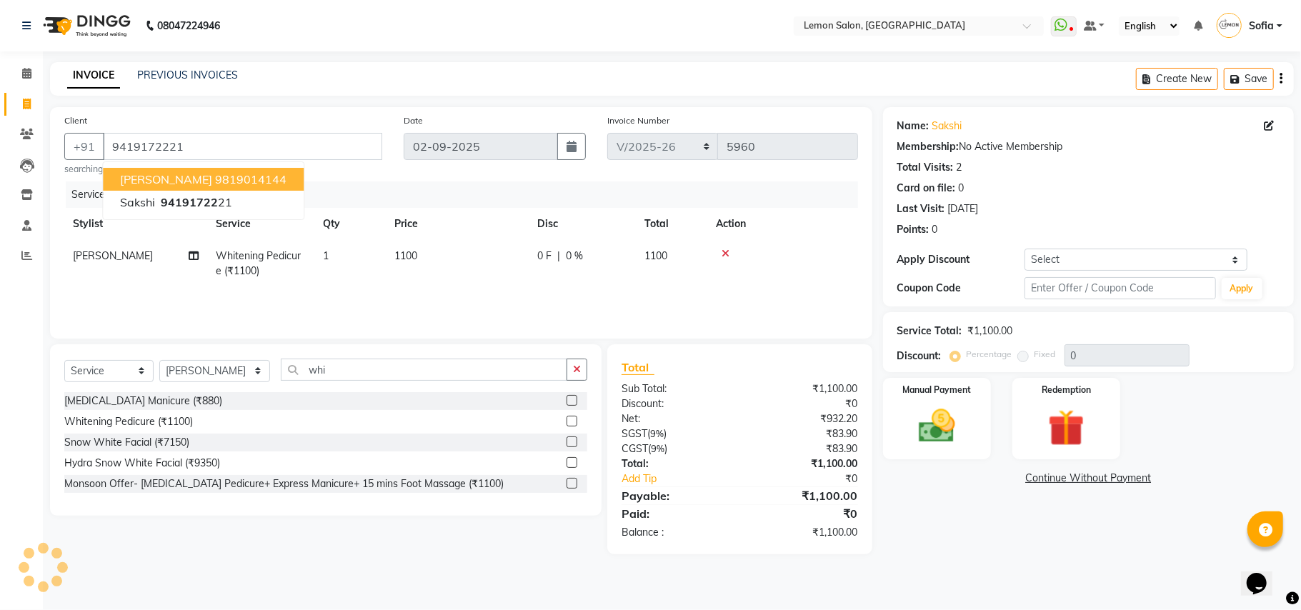
drag, startPoint x: 0, startPoint y: 580, endPoint x: 6, endPoint y: 530, distance: 50.3
click at [0, 578] on div "Calendar Invoice Clients Leads Inventory Staff Reports Upcoming Tentative Confi…" at bounding box center [96, 315] width 193 height 548
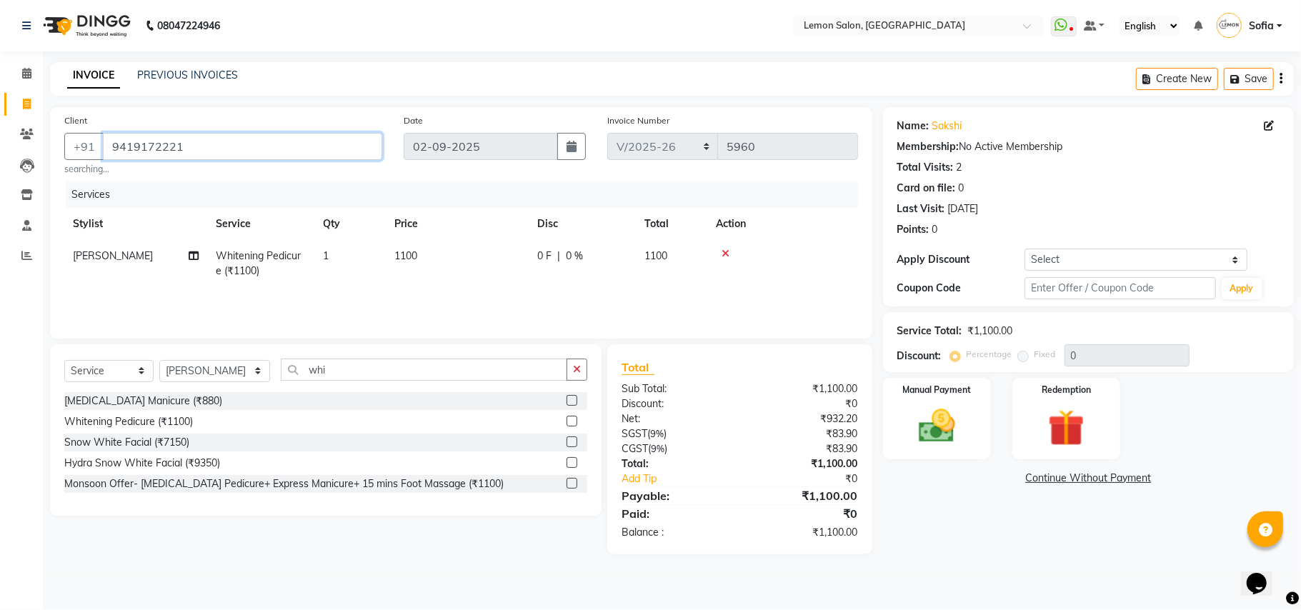
click at [283, 143] on input "9419172221" at bounding box center [242, 146] width 279 height 27
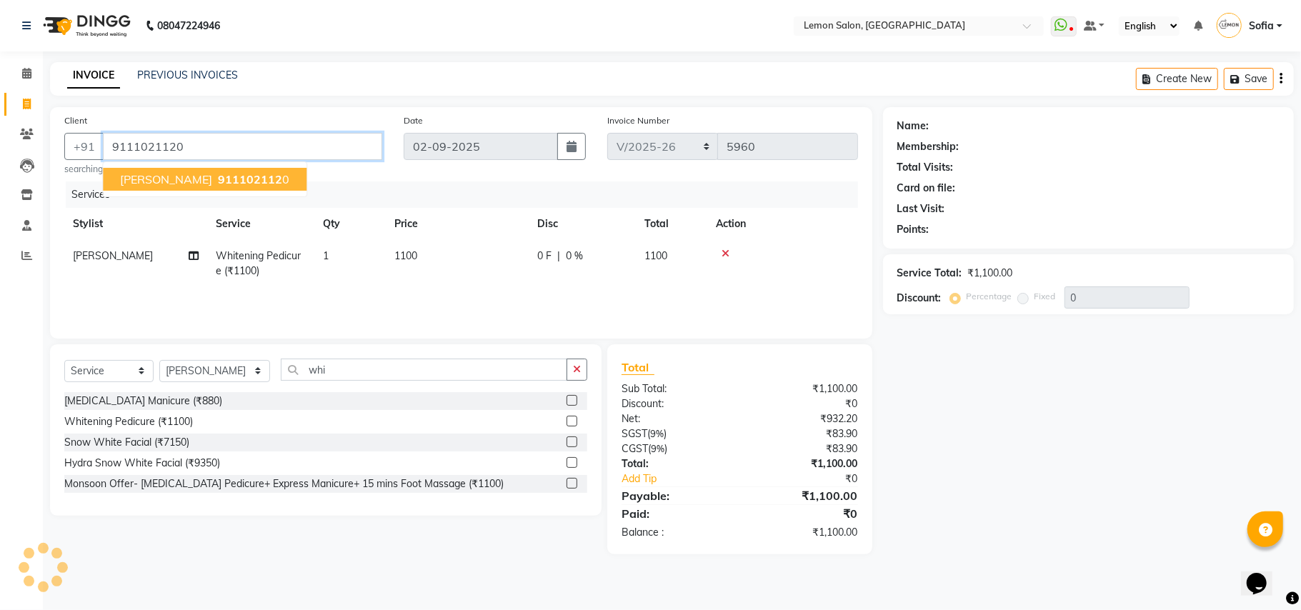
type input "9111021120"
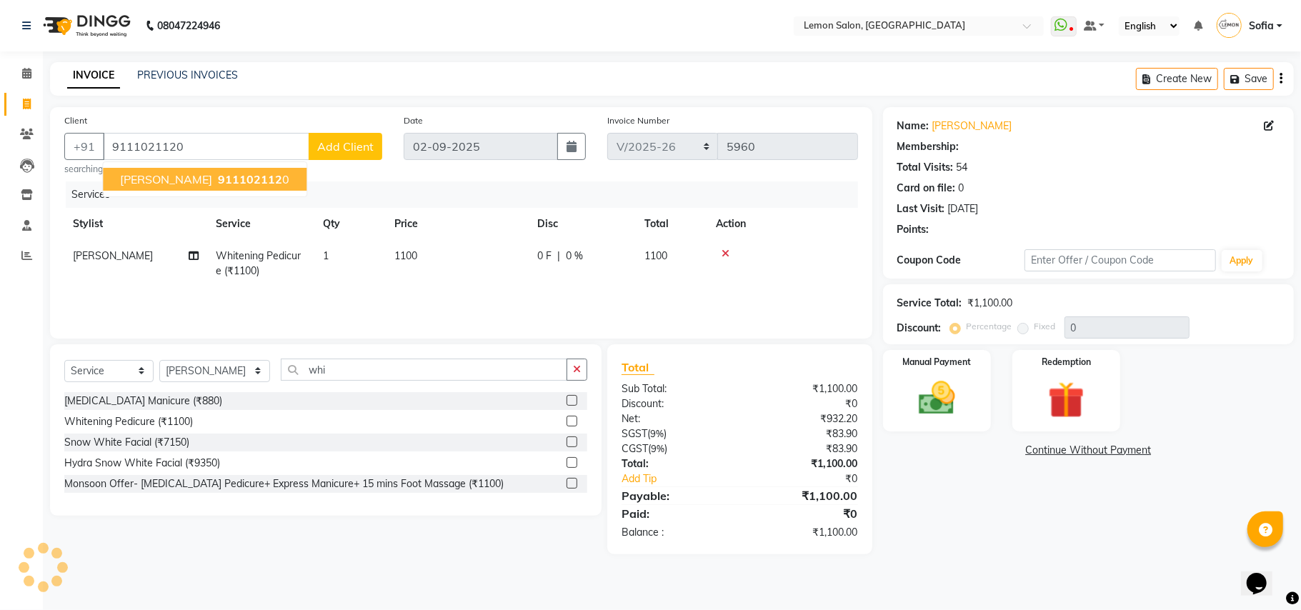
select select "1: Object"
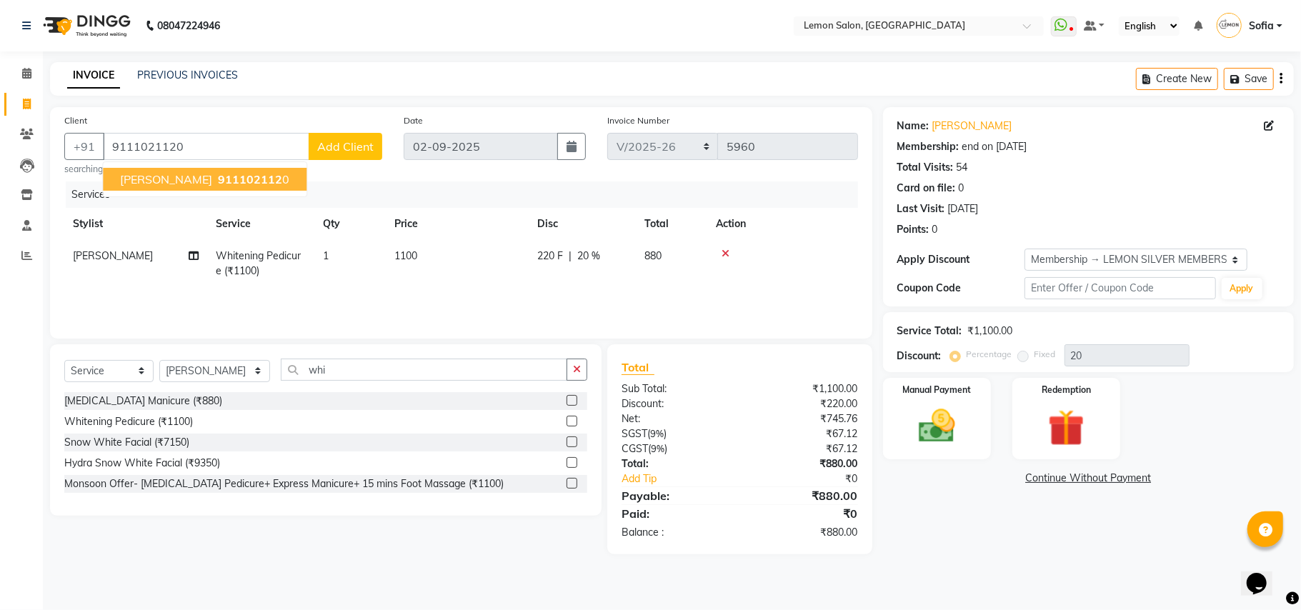
click at [181, 189] on button "[PERSON_NAME] 911102112 0" at bounding box center [205, 179] width 204 height 23
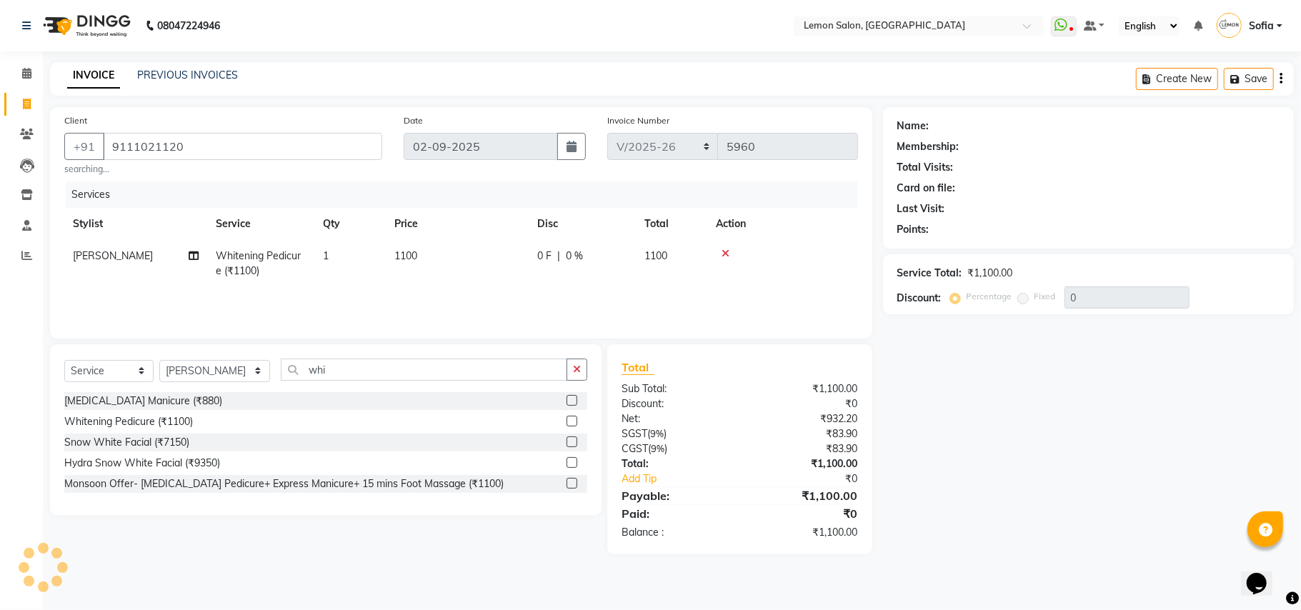
type input "20"
select select "1: Object"
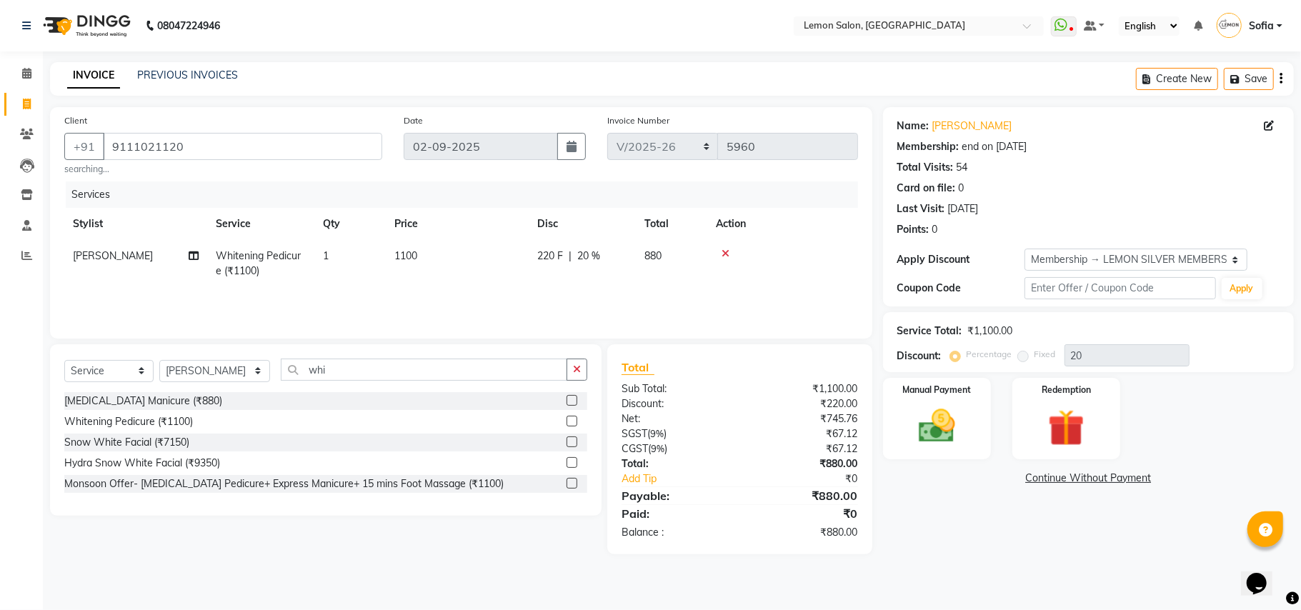
click at [0, 554] on div "Calendar Invoice Clients Leads Inventory Staff Reports Upcoming Tentative Confi…" at bounding box center [96, 315] width 193 height 548
click at [223, 144] on input "9111021120" at bounding box center [242, 146] width 279 height 27
click at [946, 446] on img at bounding box center [937, 426] width 62 height 44
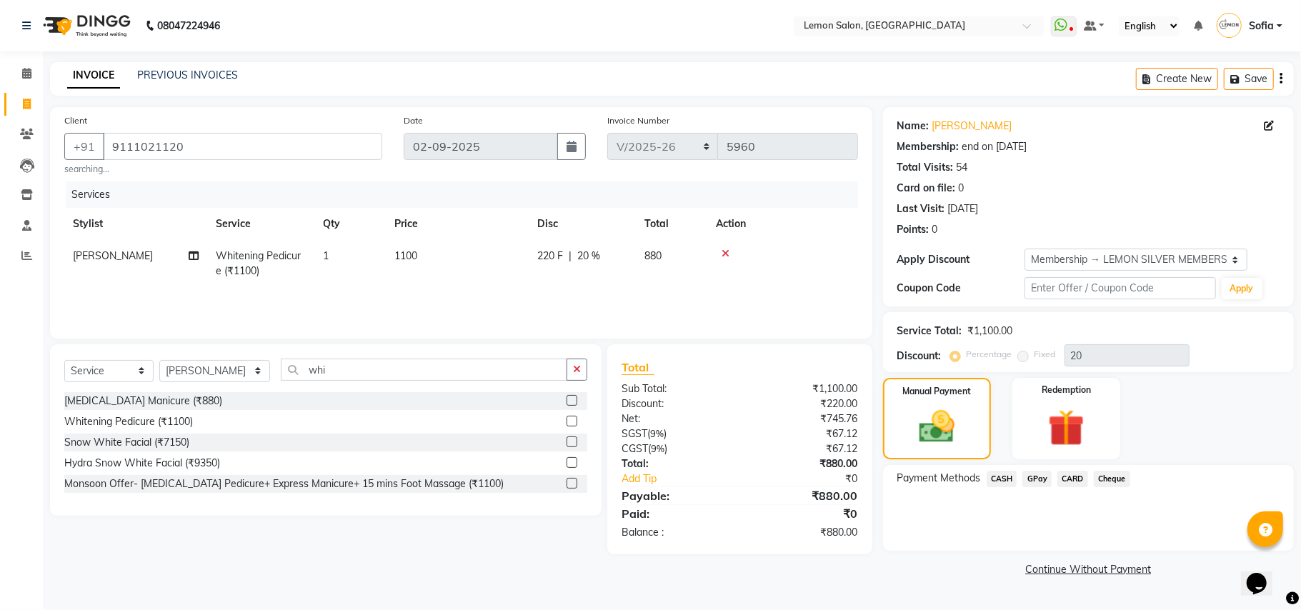
click at [1038, 474] on span "GPay" at bounding box center [1036, 479] width 29 height 16
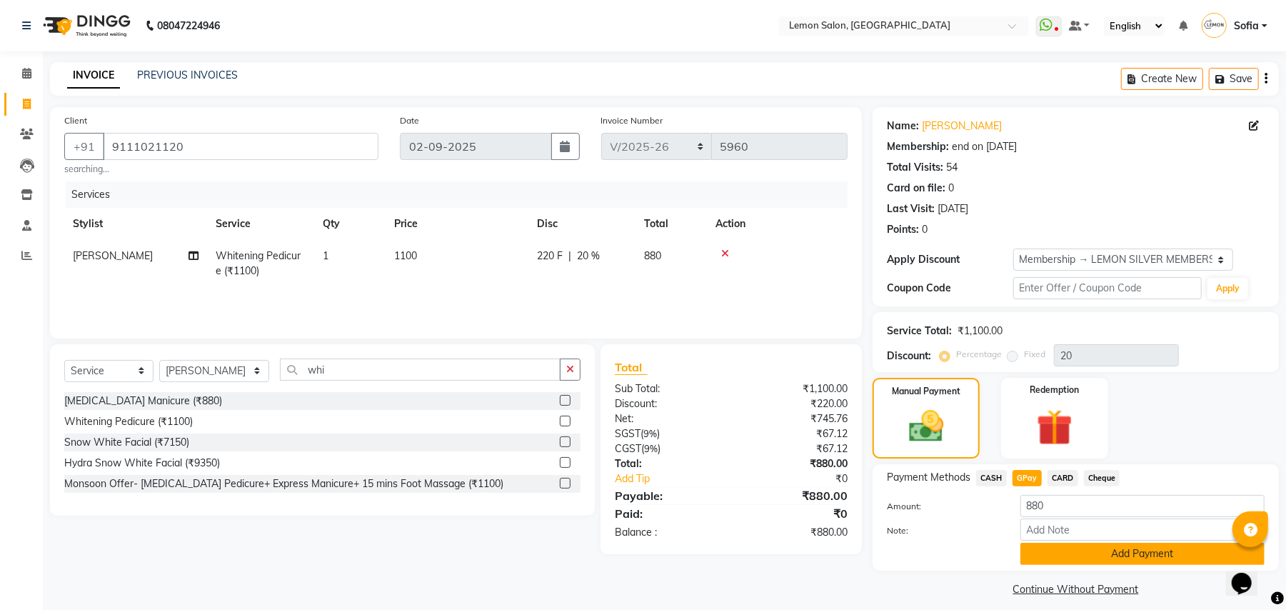
click at [1052, 549] on button "Add Payment" at bounding box center [1143, 554] width 244 height 22
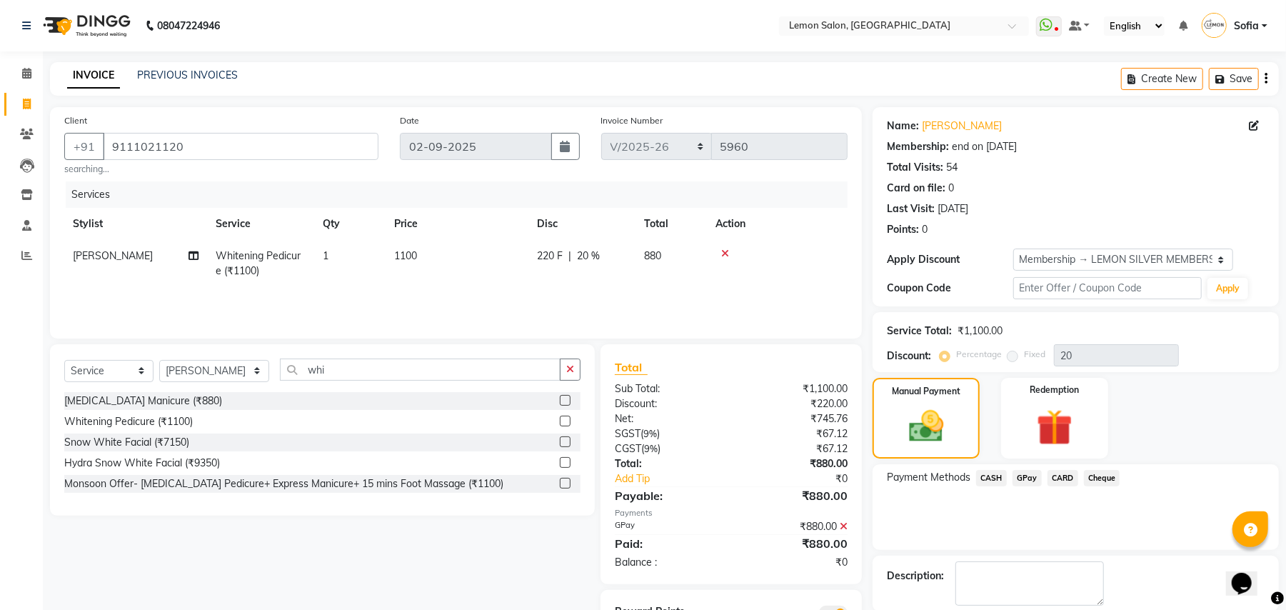
scroll to position [72, 0]
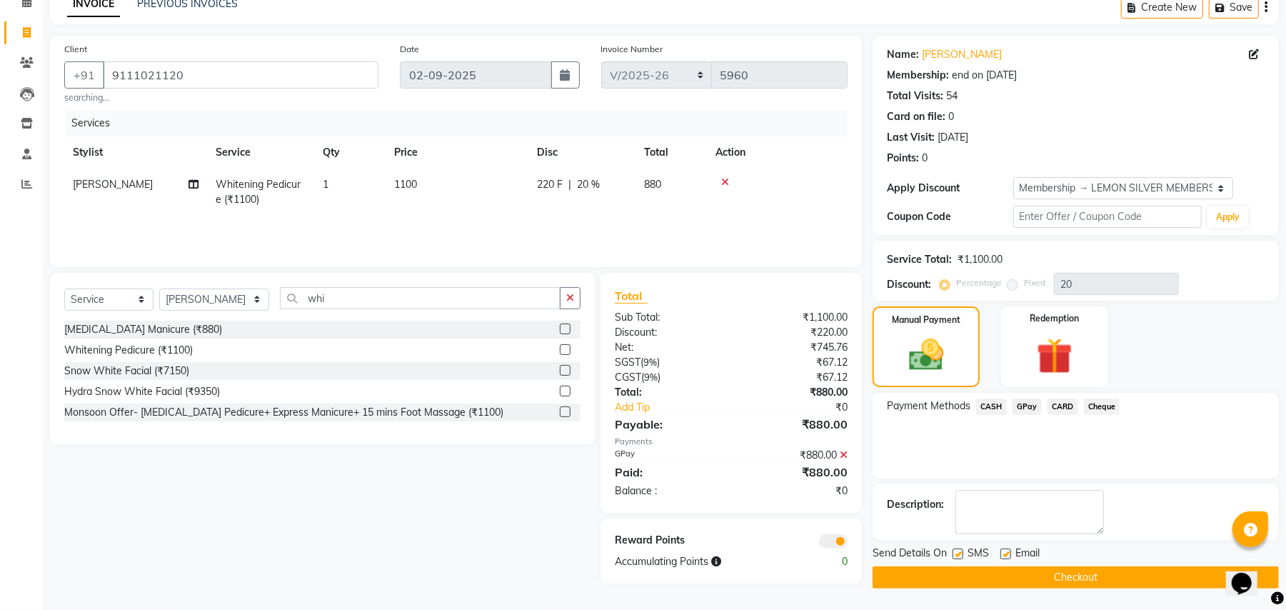
click at [1004, 551] on label at bounding box center [1006, 554] width 11 height 11
click at [1004, 551] on input "checkbox" at bounding box center [1005, 554] width 9 height 9
checkbox input "false"
click at [959, 556] on label at bounding box center [958, 554] width 11 height 11
click at [959, 556] on input "checkbox" at bounding box center [957, 554] width 9 height 9
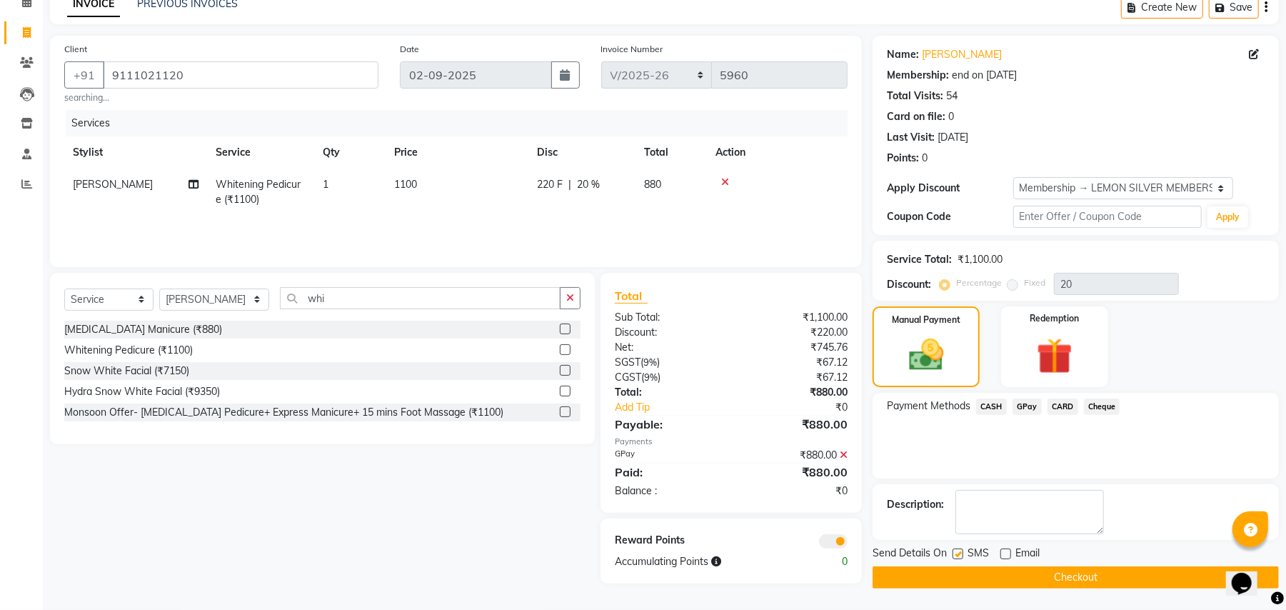
checkbox input "false"
click at [1089, 578] on button "Checkout" at bounding box center [1076, 577] width 406 height 22
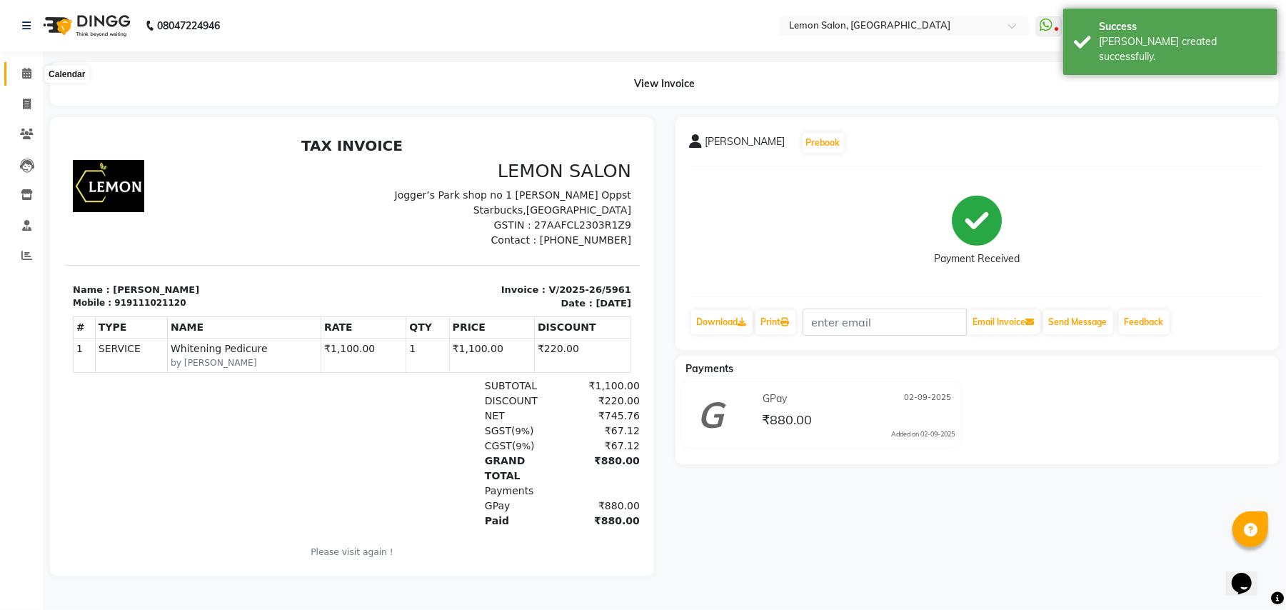
click at [22, 72] on icon at bounding box center [26, 73] width 9 height 11
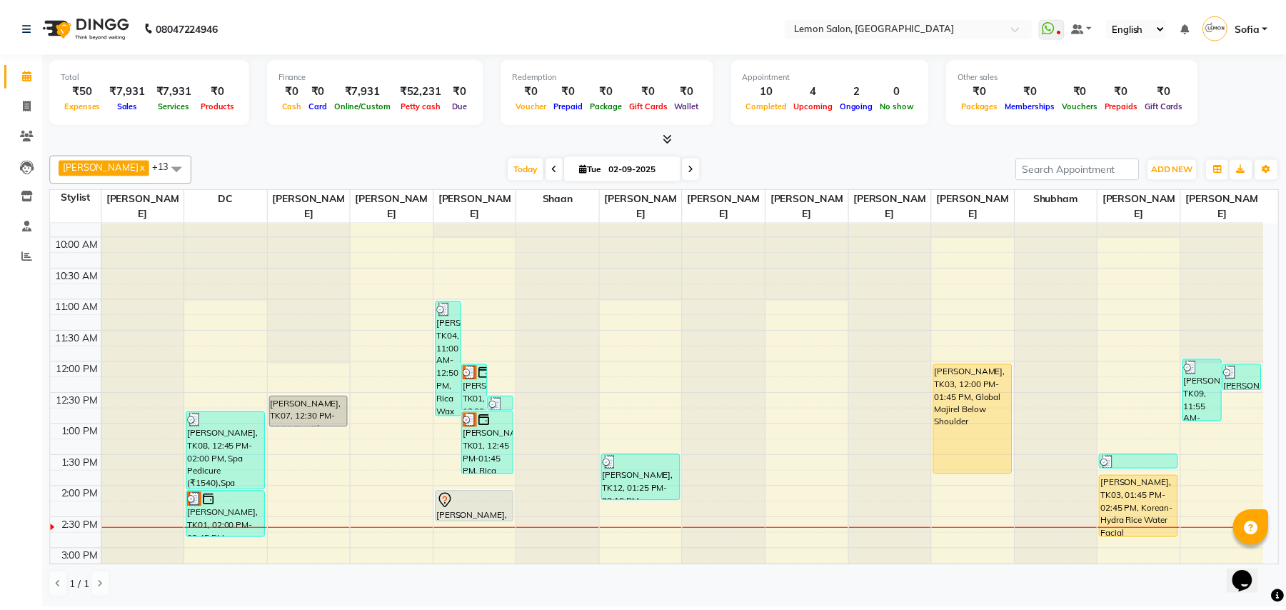
scroll to position [95, 0]
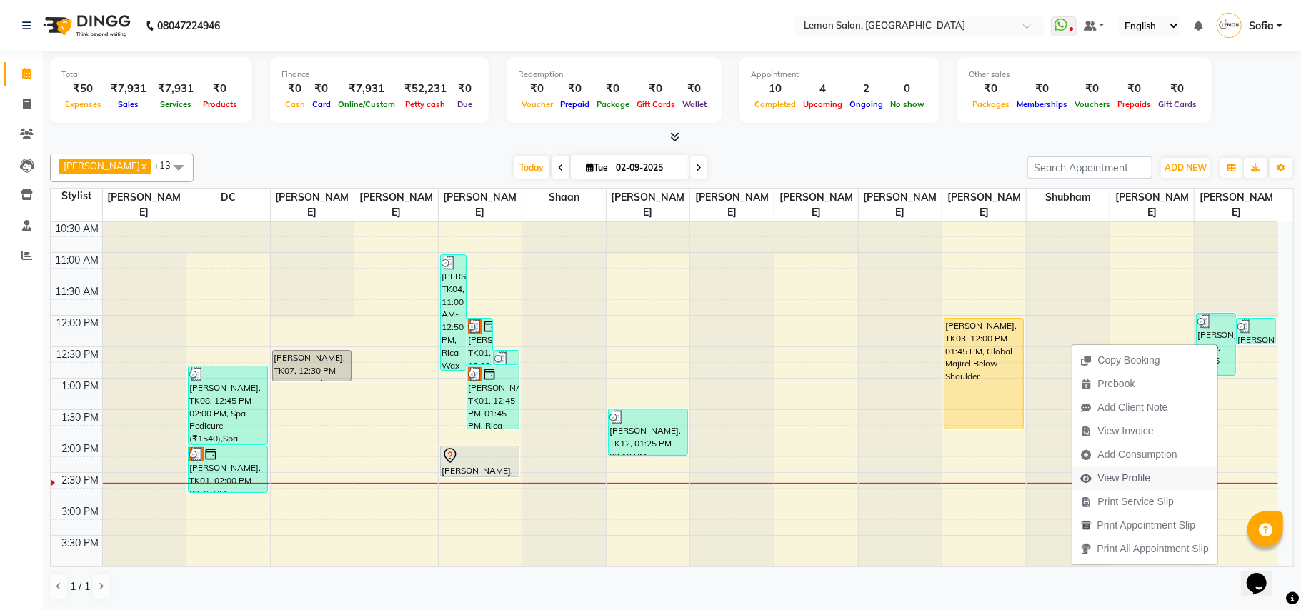
click at [1140, 480] on span "View Profile" at bounding box center [1124, 478] width 53 height 15
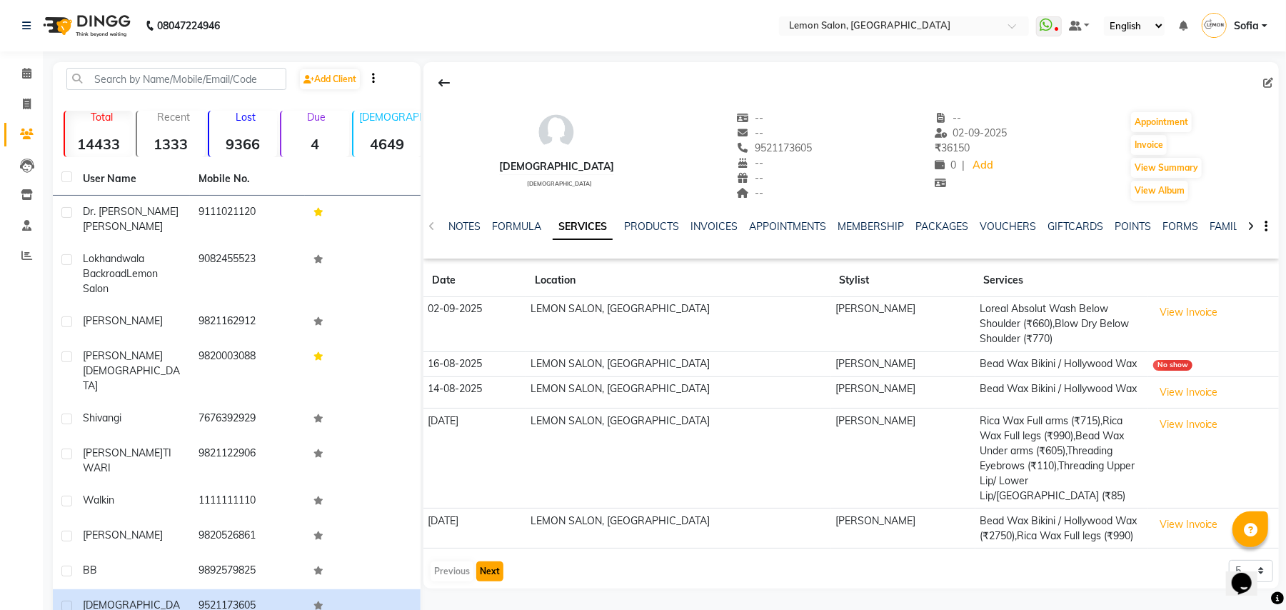
click at [496, 561] on button "Next" at bounding box center [489, 571] width 27 height 20
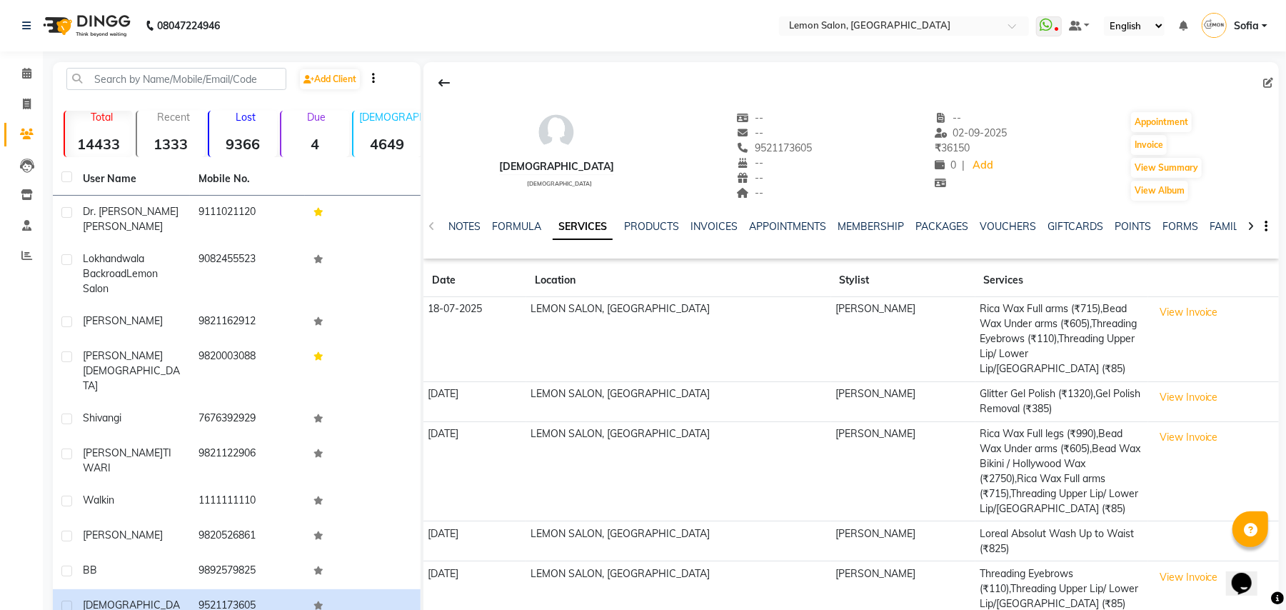
scroll to position [39, 0]
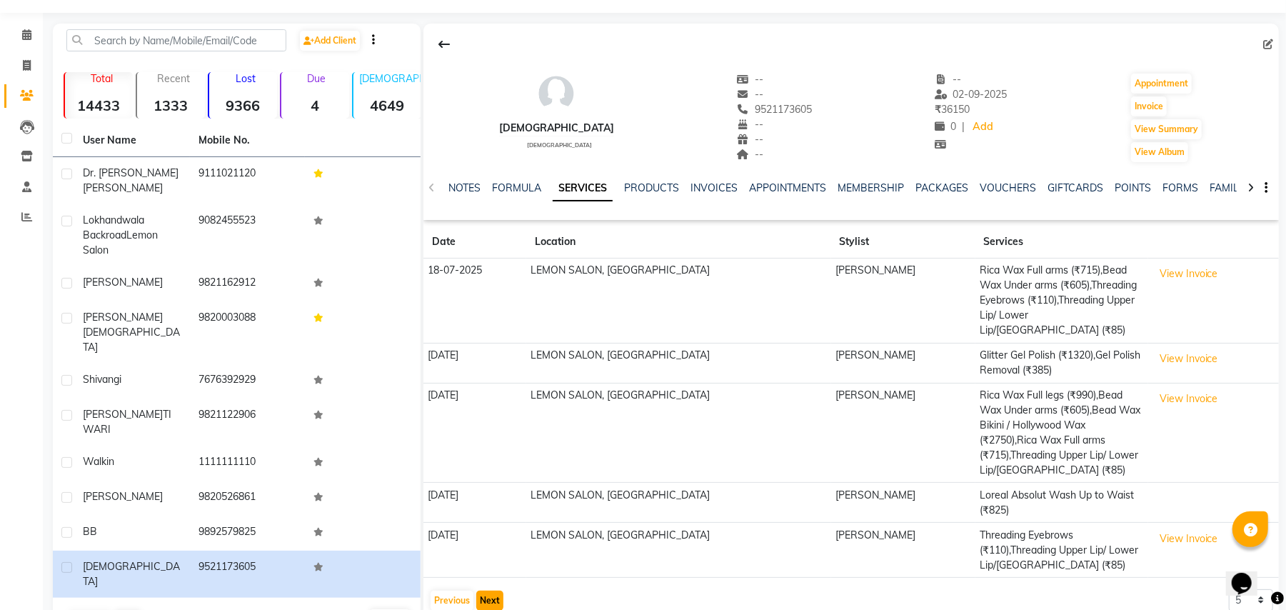
click at [489, 591] on button "Next" at bounding box center [489, 601] width 27 height 20
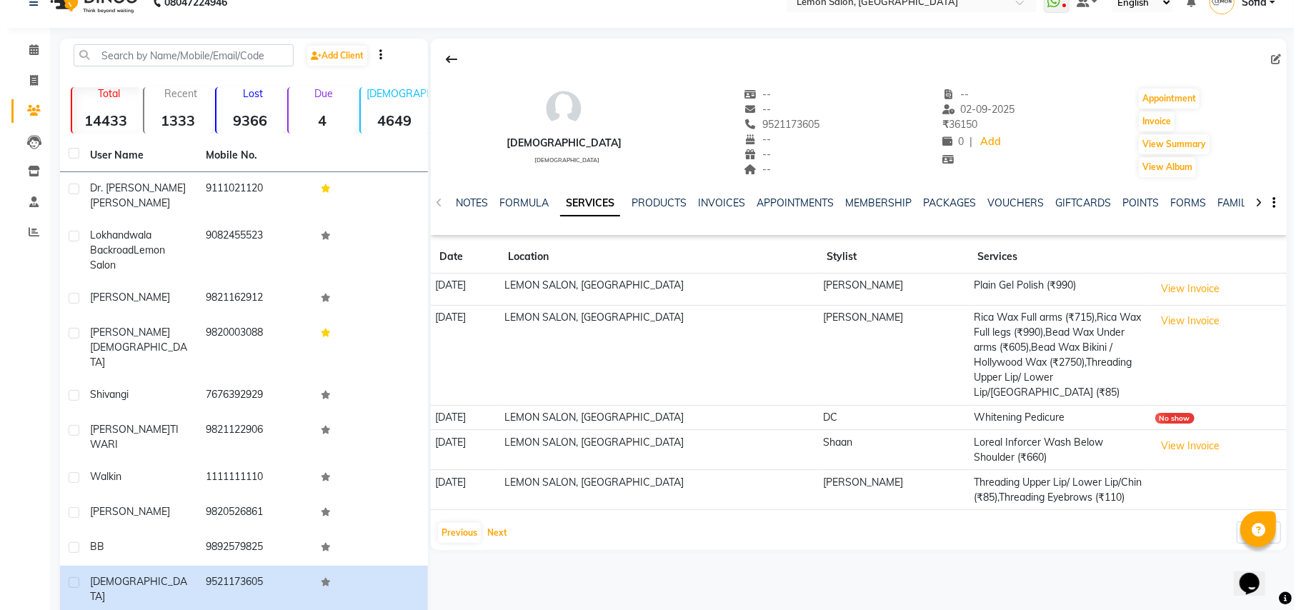
scroll to position [0, 0]
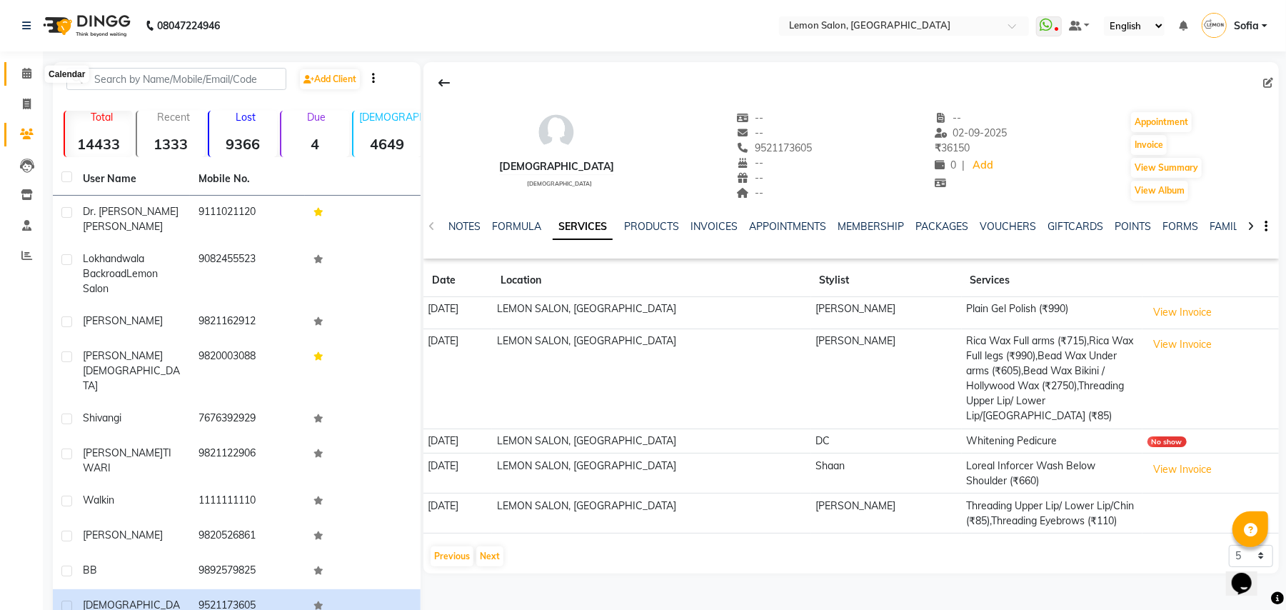
drag, startPoint x: 24, startPoint y: 78, endPoint x: 9, endPoint y: 40, distance: 40.5
click at [24, 78] on icon at bounding box center [26, 73] width 9 height 11
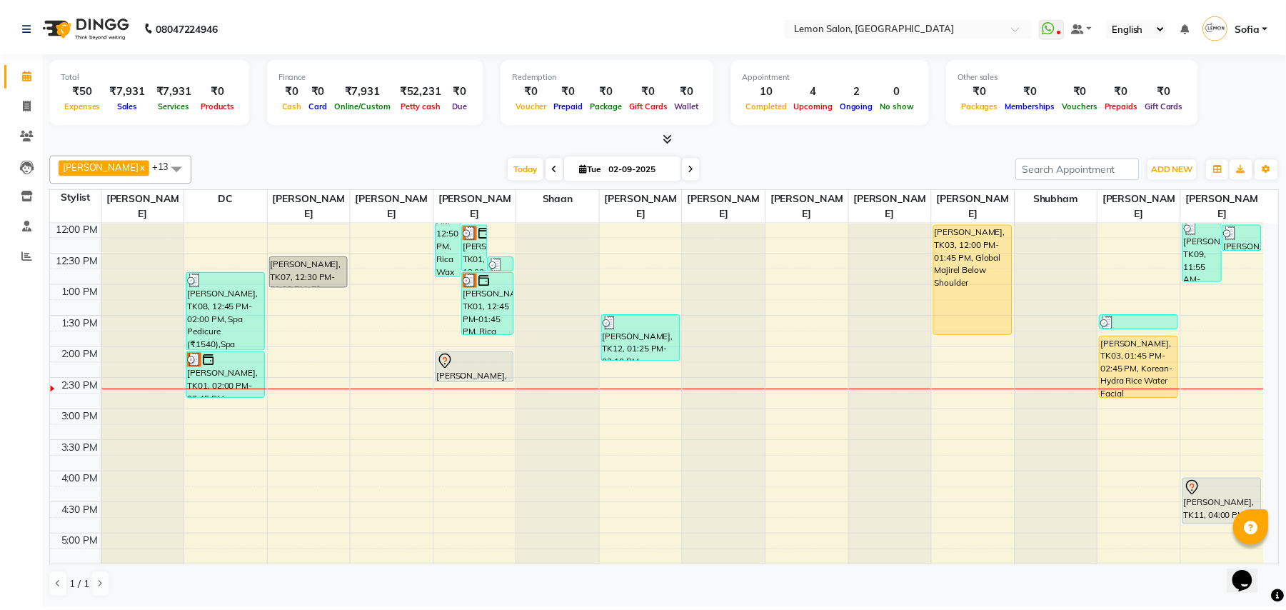
scroll to position [190, 0]
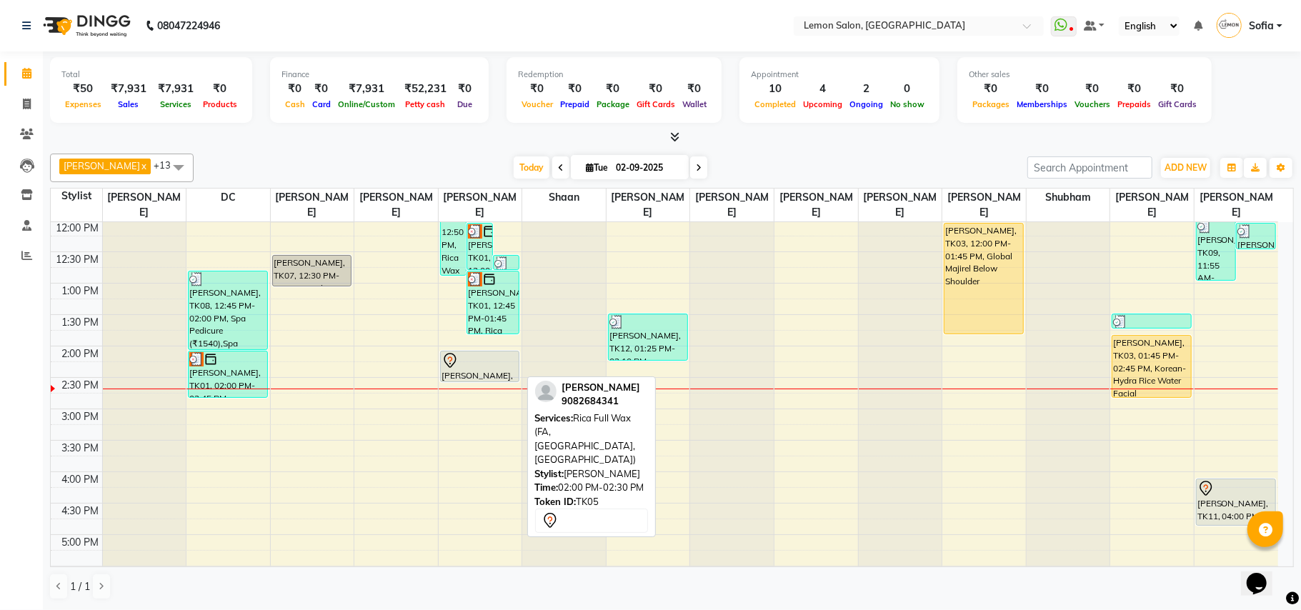
click at [470, 355] on div at bounding box center [479, 360] width 77 height 17
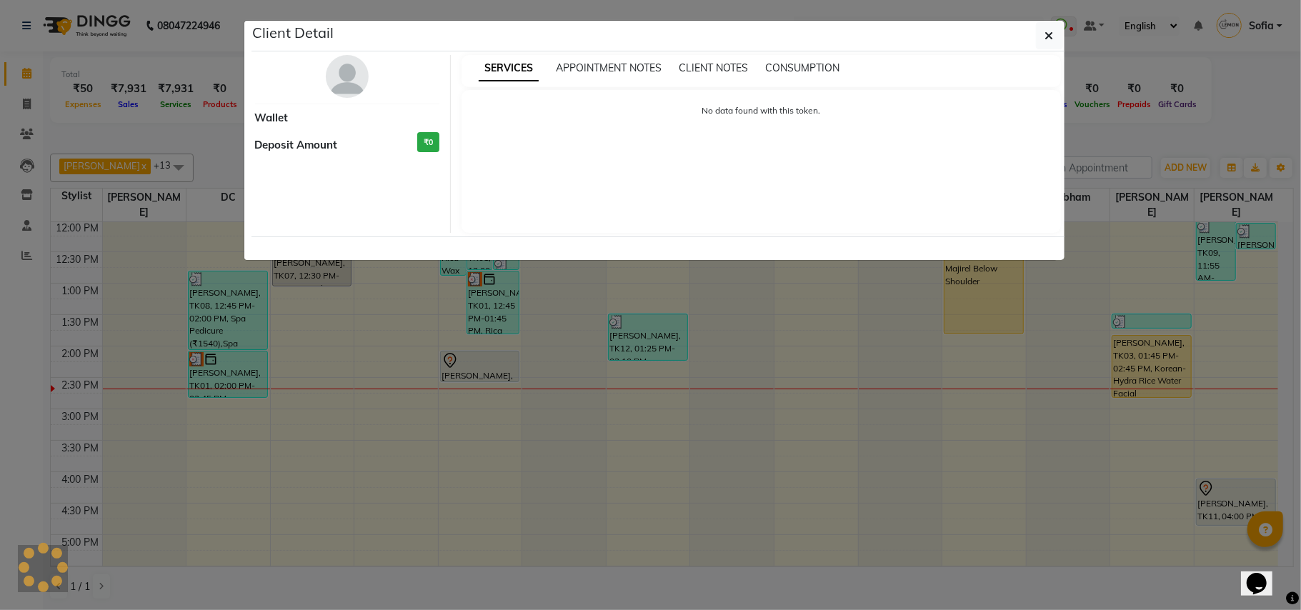
select select "7"
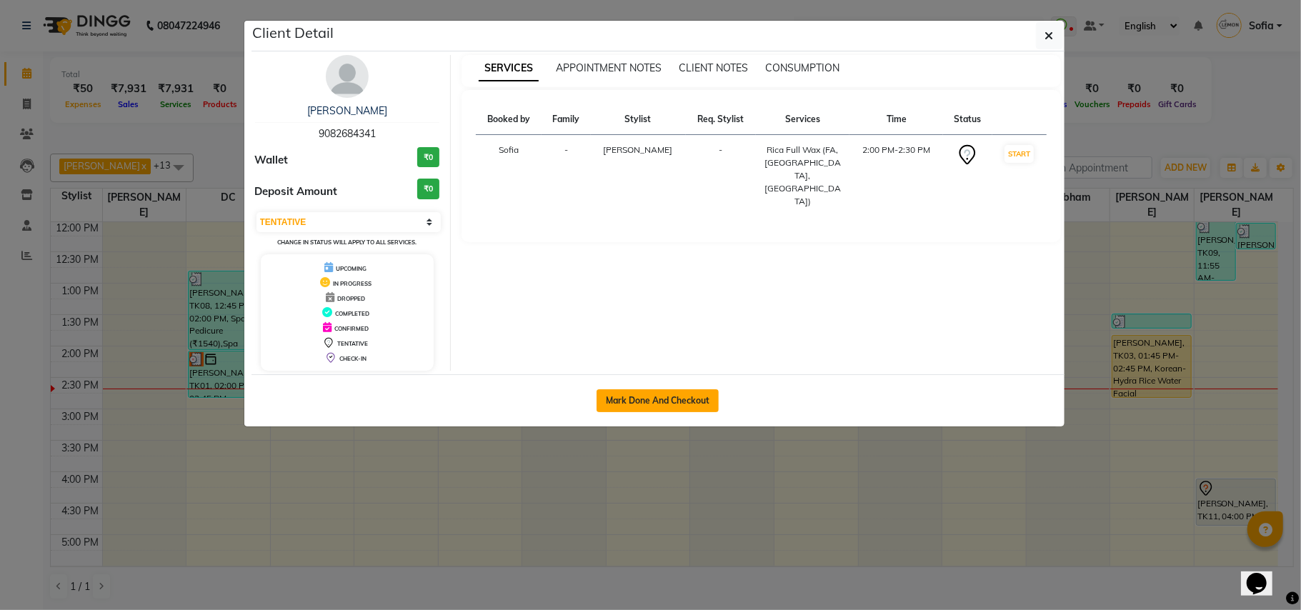
click at [632, 406] on button "Mark Done And Checkout" at bounding box center [657, 400] width 122 height 23
select select "service"
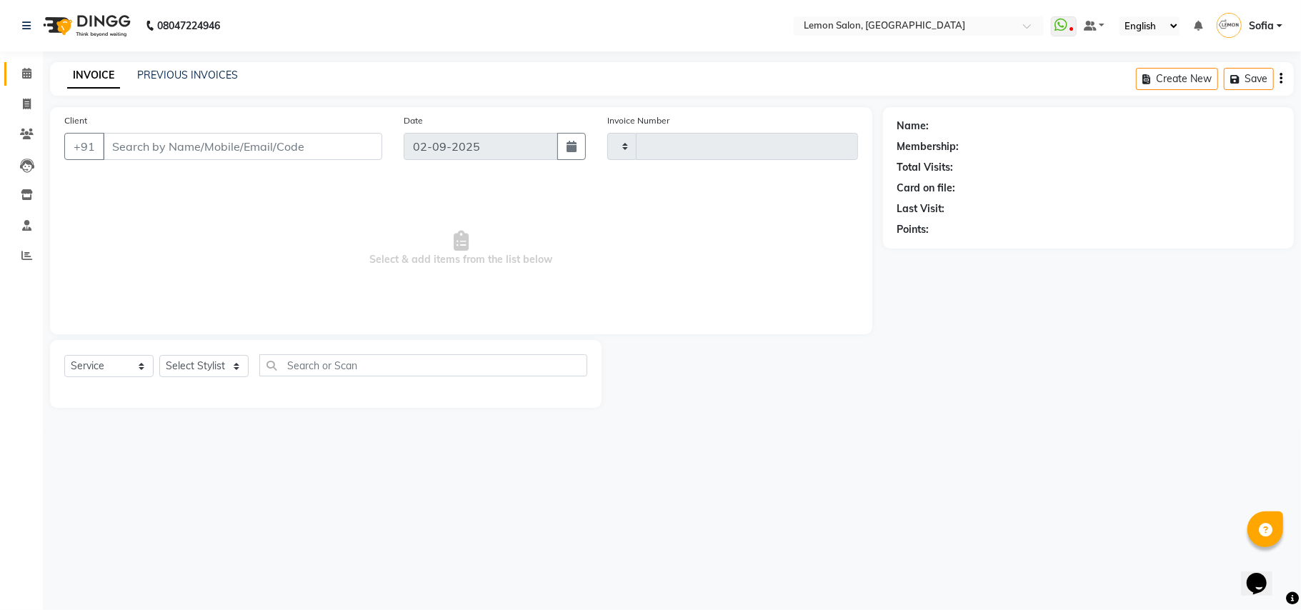
type input "5962"
select select "551"
type input "9082684341"
select select "33180"
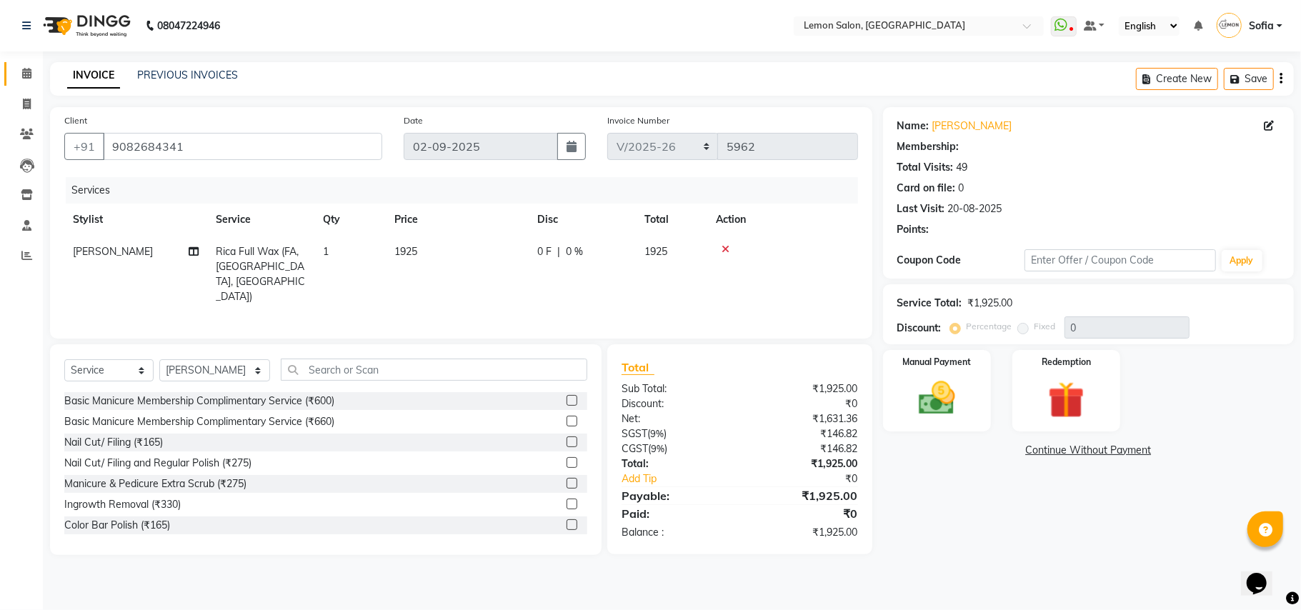
select select "1: Object"
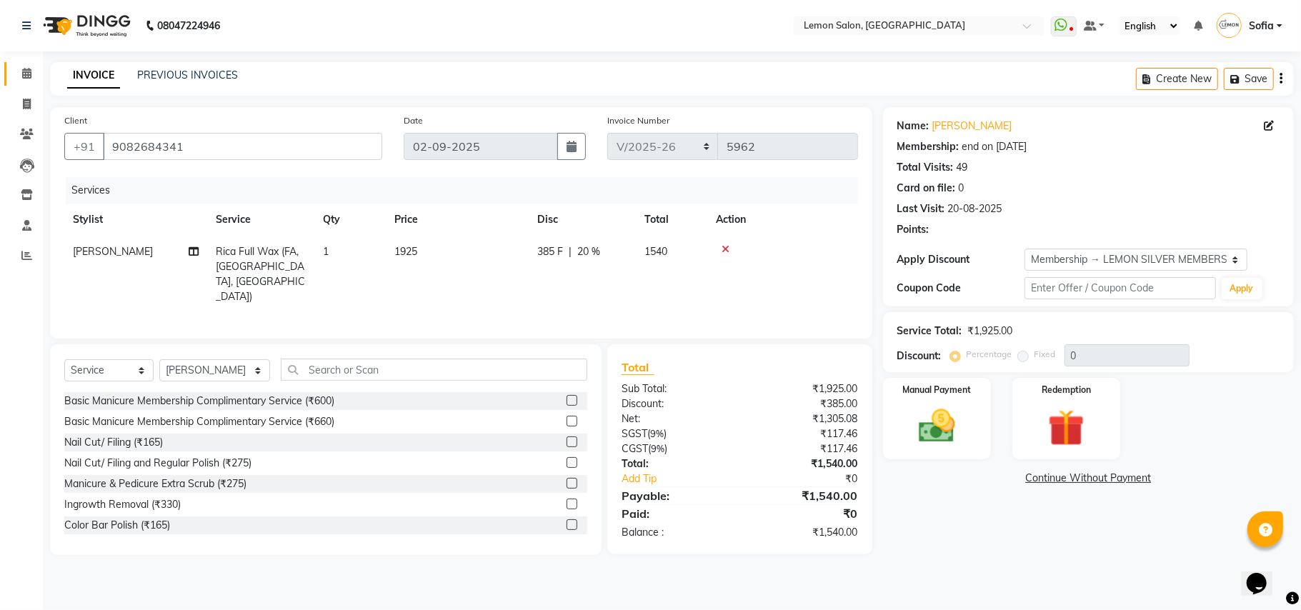
type input "20"
click at [724, 251] on icon at bounding box center [725, 249] width 8 height 10
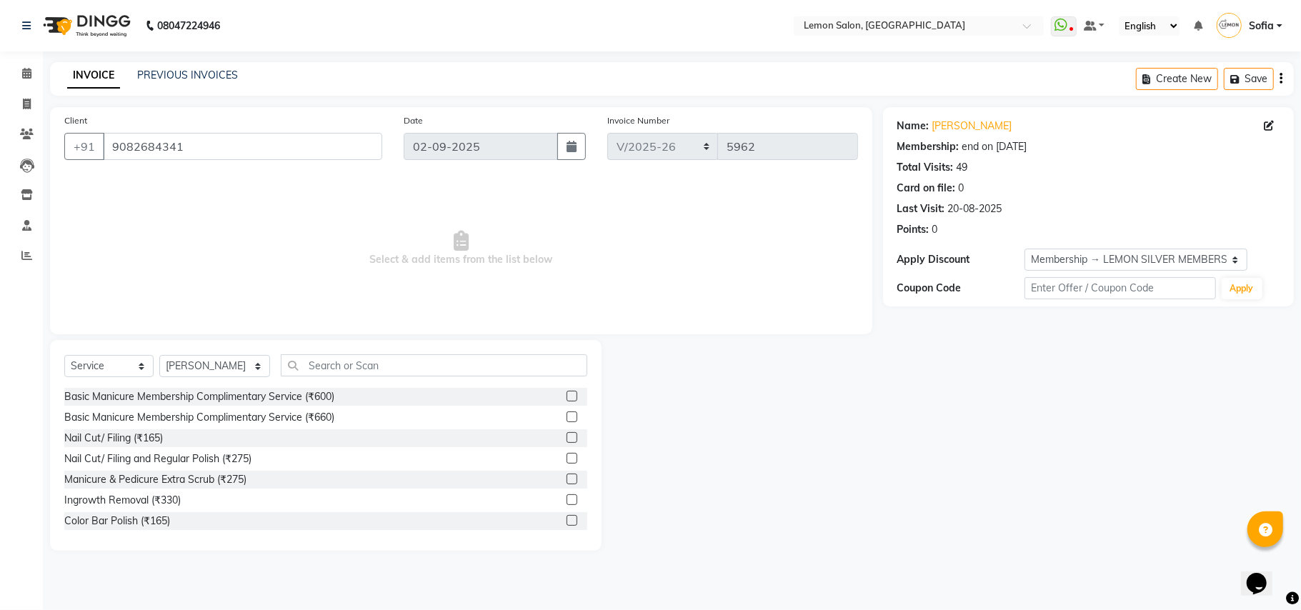
drag, startPoint x: 300, startPoint y: 375, endPoint x: 310, endPoint y: 369, distance: 11.5
click at [309, 370] on div "Select Service Product Membership Package Voucher Prepaid Gift Card Select Styl…" at bounding box center [325, 371] width 523 height 34
click at [312, 366] on input "text" at bounding box center [434, 365] width 306 height 22
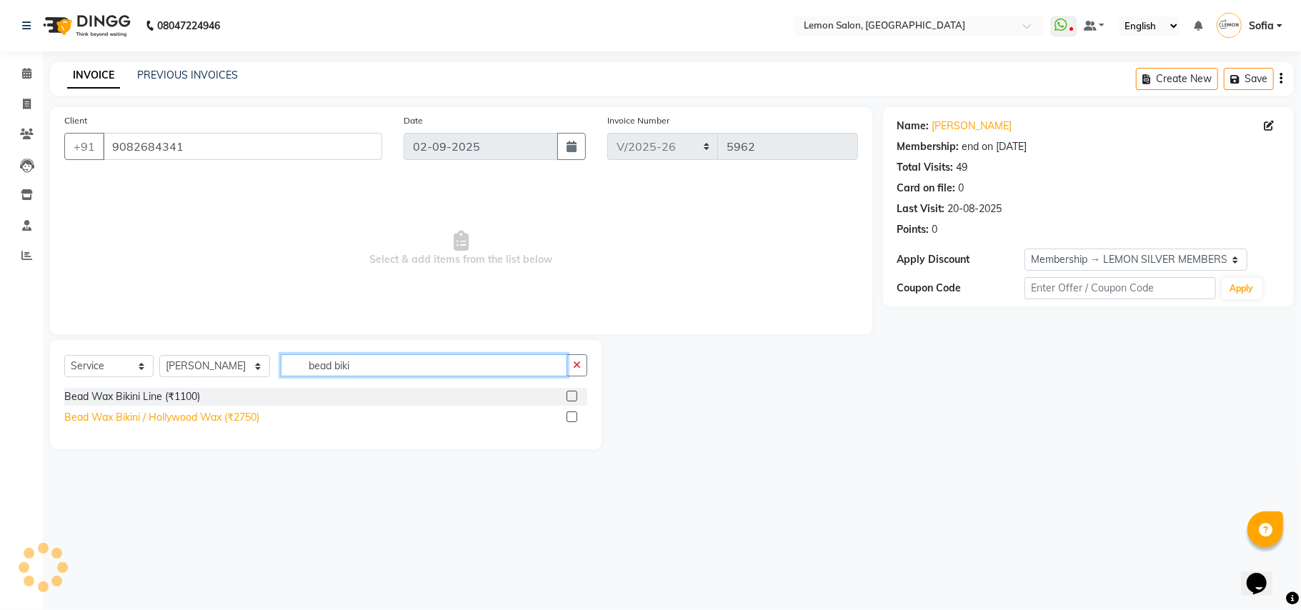
type input "bead biki"
click at [158, 413] on div "Bead Wax Bikini / Hollywood Wax (₹2750)" at bounding box center [161, 417] width 195 height 15
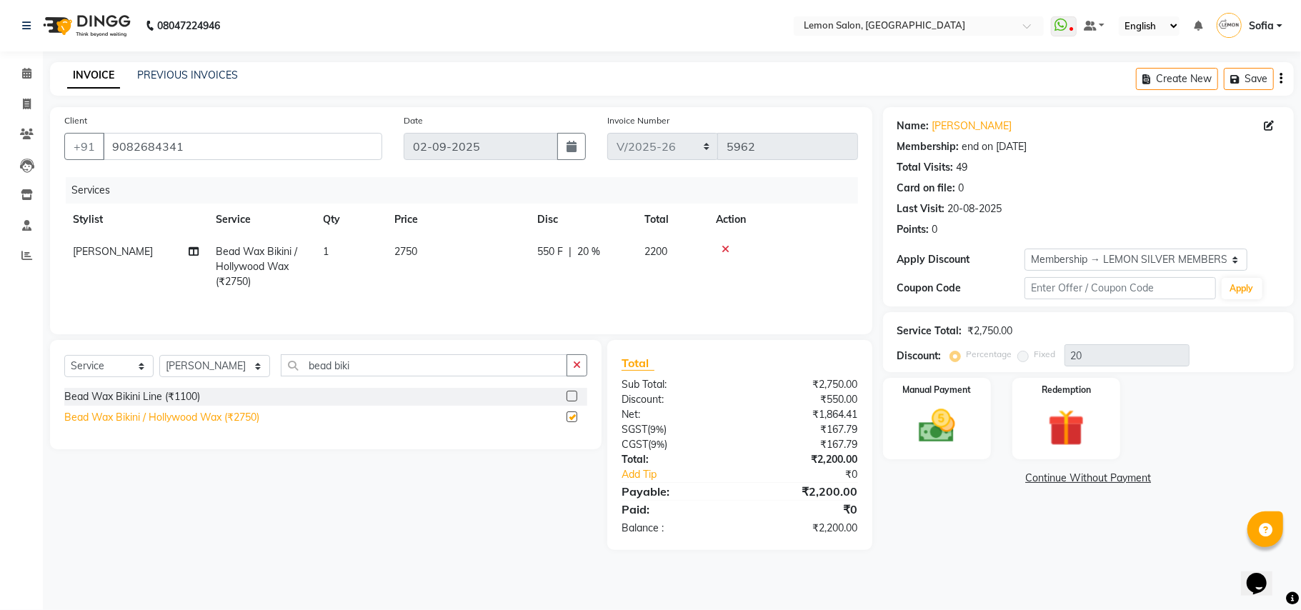
checkbox input "false"
click at [961, 416] on img at bounding box center [937, 426] width 62 height 44
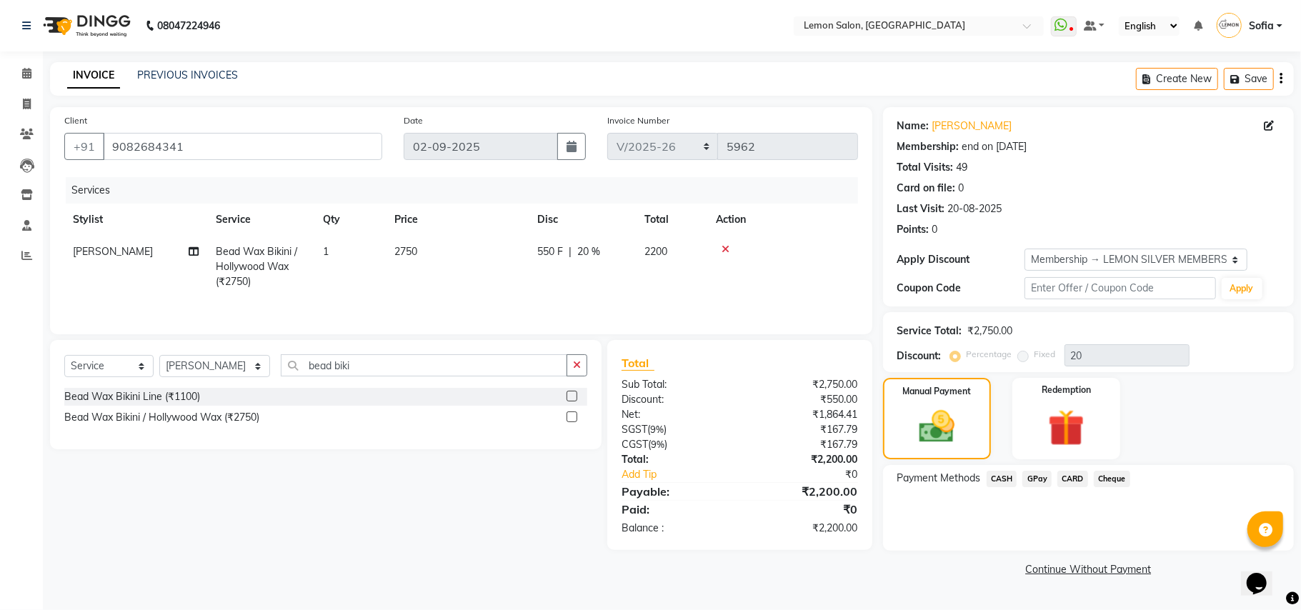
click at [1029, 477] on span "GPay" at bounding box center [1036, 479] width 29 height 16
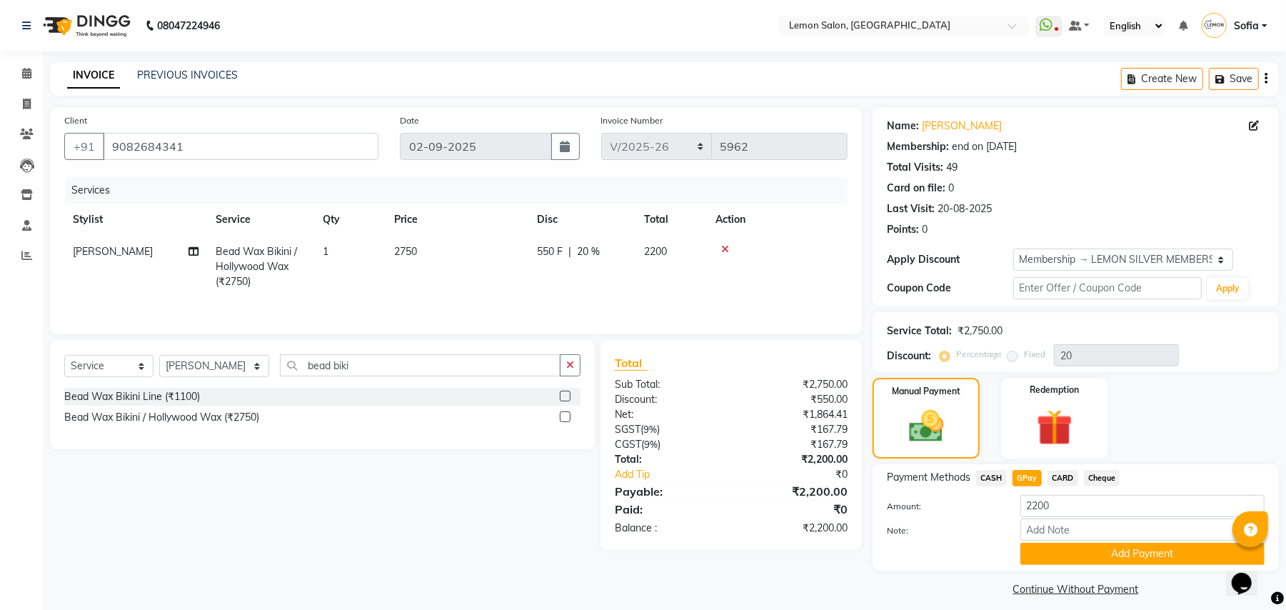
scroll to position [12, 0]
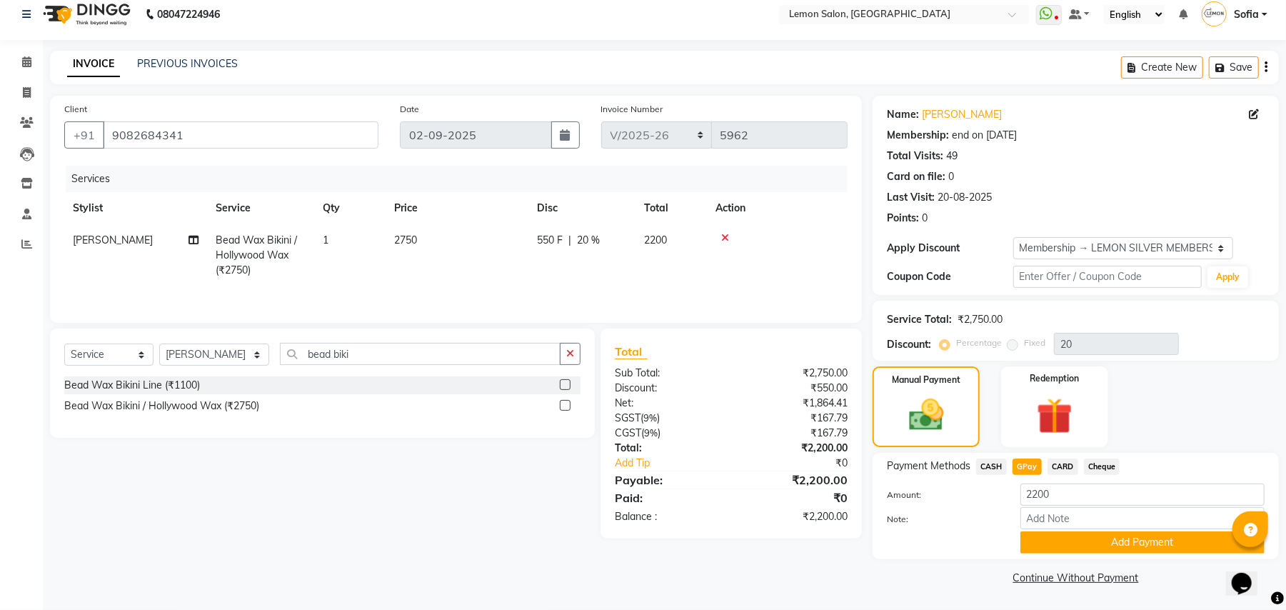
drag, startPoint x: 1069, startPoint y: 546, endPoint x: 1069, endPoint y: 537, distance: 8.6
click at [1069, 541] on button "Add Payment" at bounding box center [1143, 542] width 244 height 22
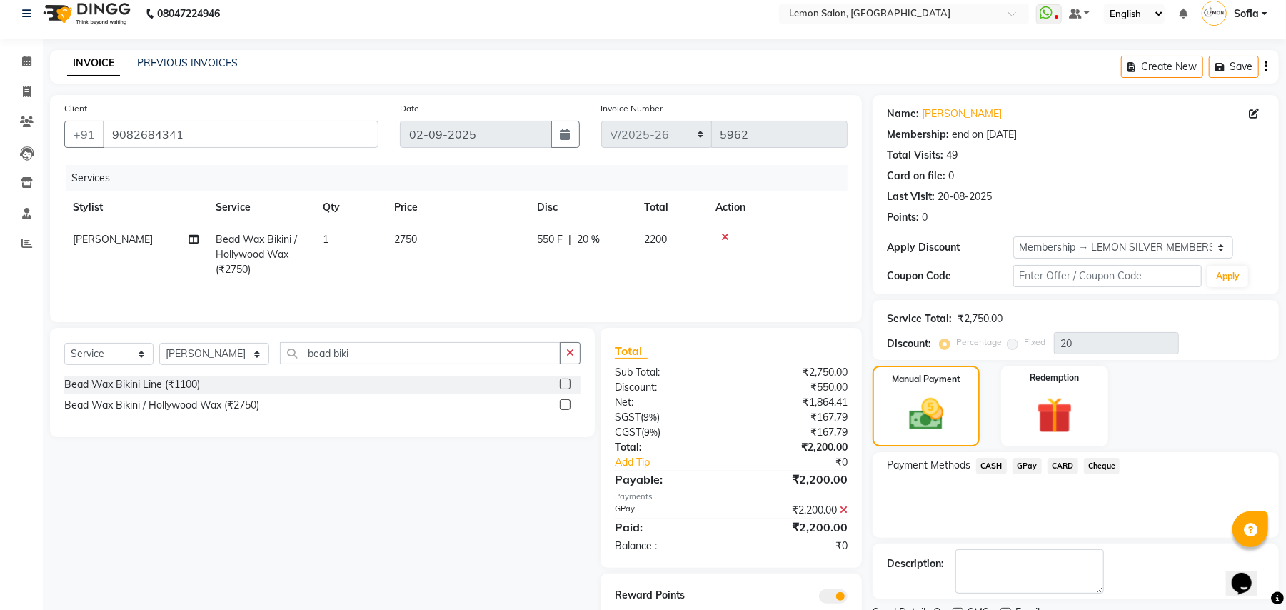
scroll to position [72, 0]
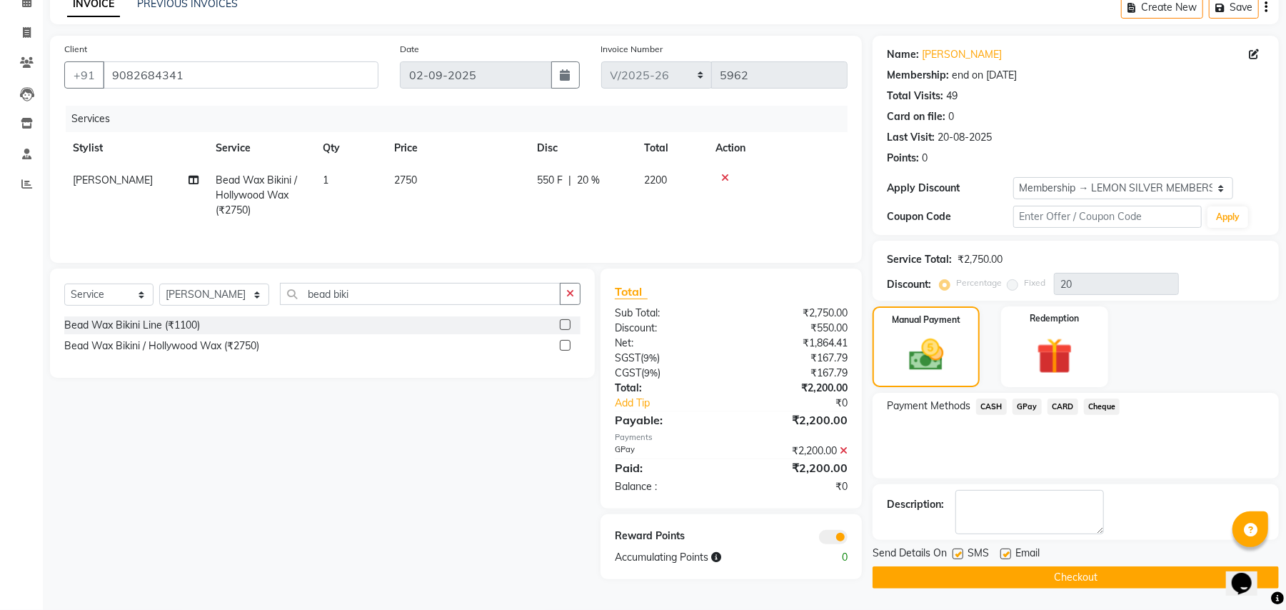
click at [971, 581] on button "Checkout" at bounding box center [1076, 577] width 406 height 22
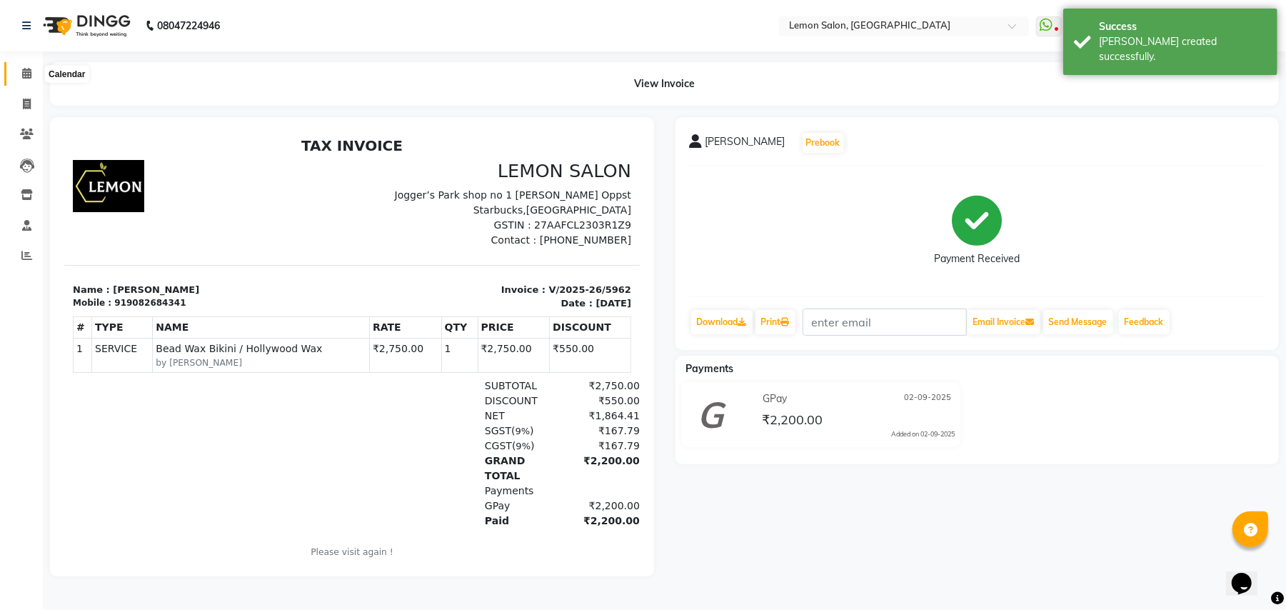
drag, startPoint x: 19, startPoint y: 71, endPoint x: 318, endPoint y: 1, distance: 307.4
click at [20, 71] on span at bounding box center [26, 74] width 25 height 16
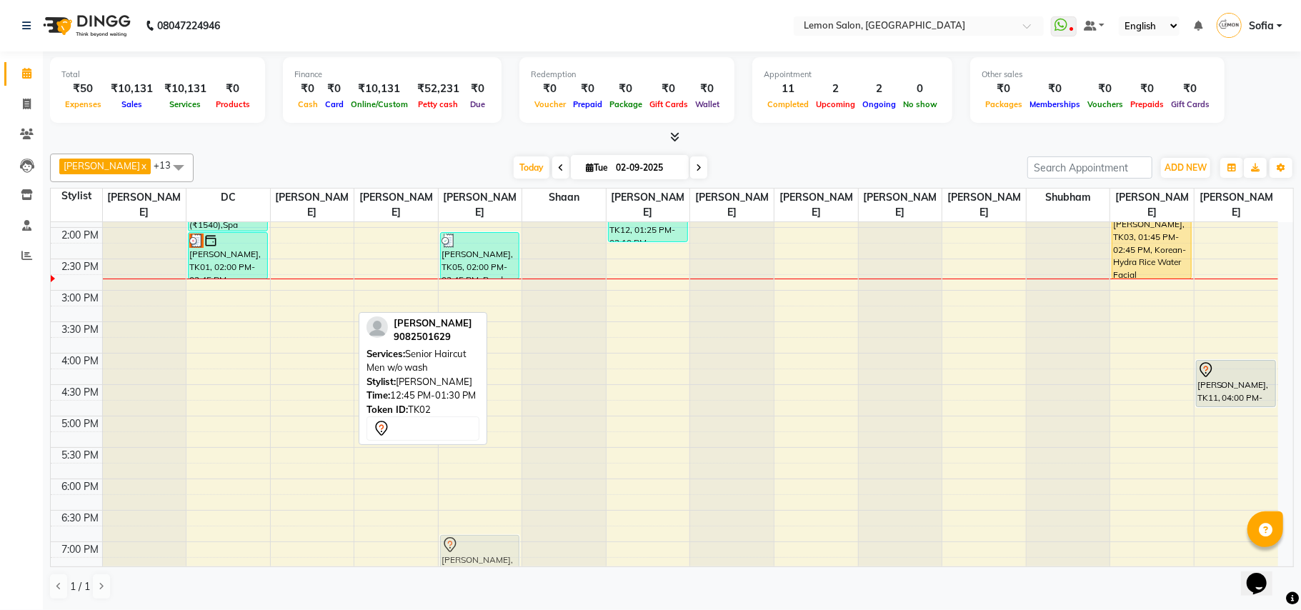
scroll to position [309, 0]
drag, startPoint x: 341, startPoint y: 284, endPoint x: 1244, endPoint y: 507, distance: 930.7
click at [1244, 507] on tr "Nidhi, TK08, 12:45 PM-02:00 PM, Spa Pedicure (₹1540),Spa Manicure (₹1320) Smrit…" at bounding box center [664, 352] width 1227 height 879
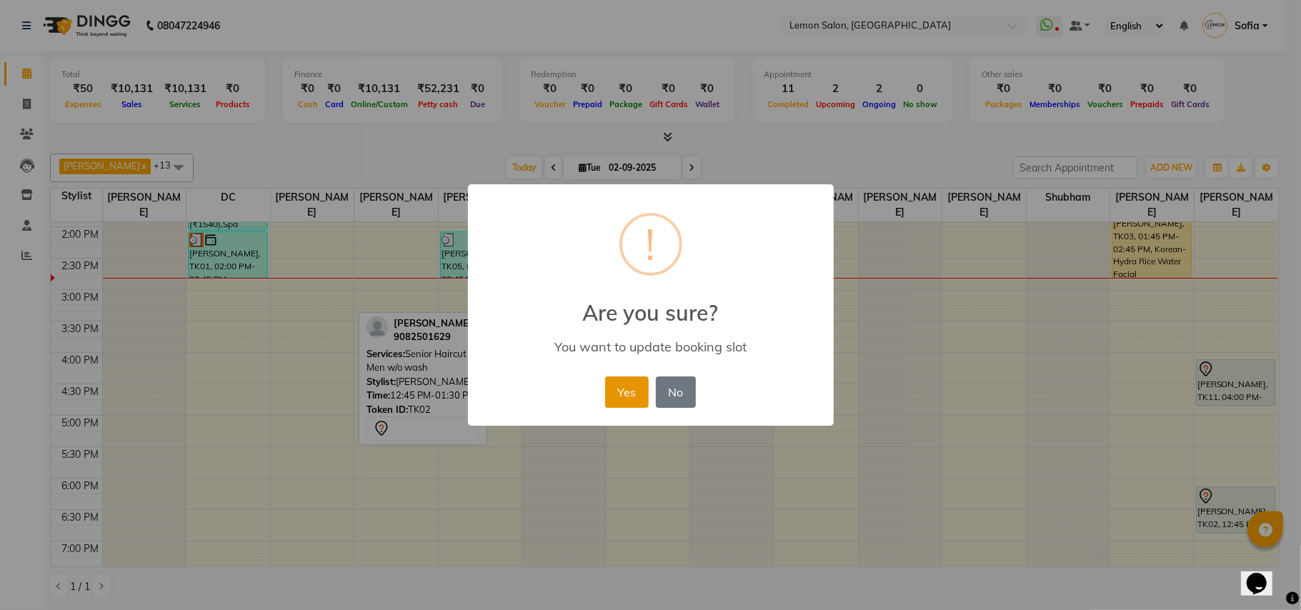
click at [626, 389] on button "Yes" at bounding box center [627, 391] width 44 height 31
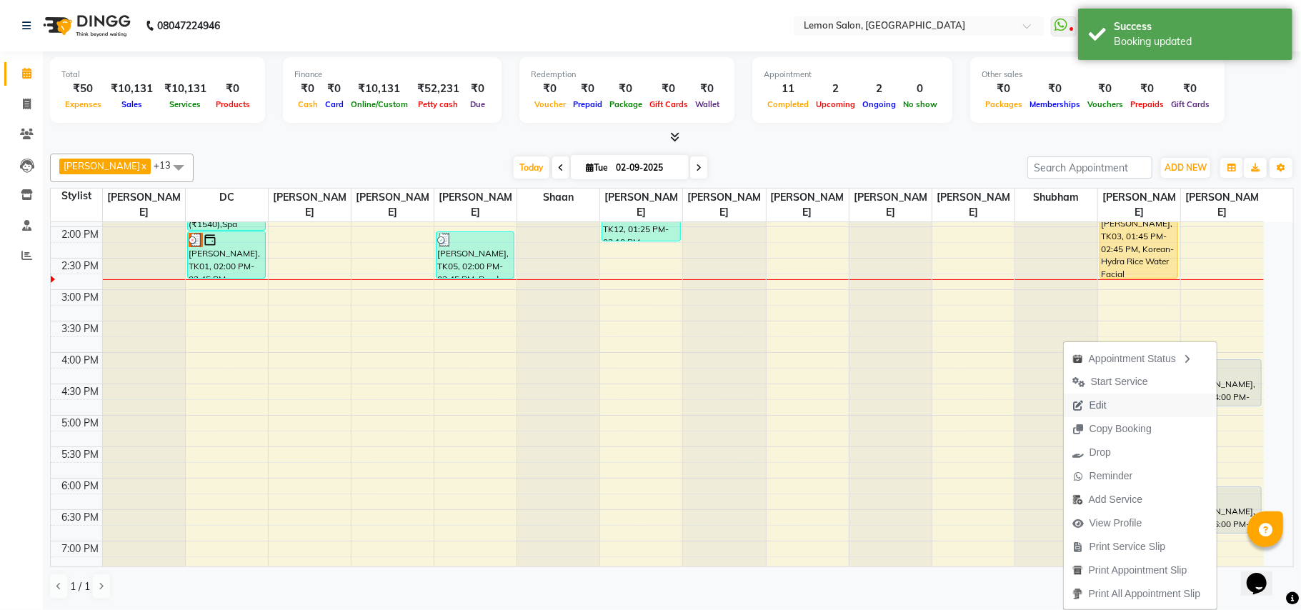
click at [1104, 404] on span "Edit" at bounding box center [1089, 406] width 51 height 24
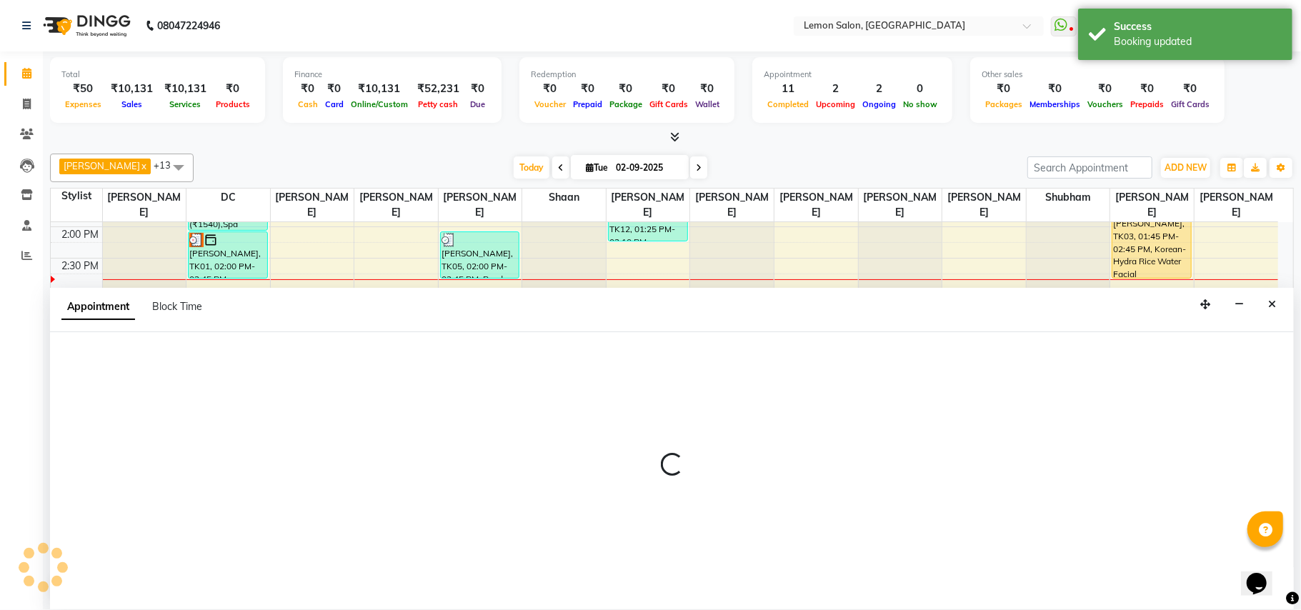
select select "tentative"
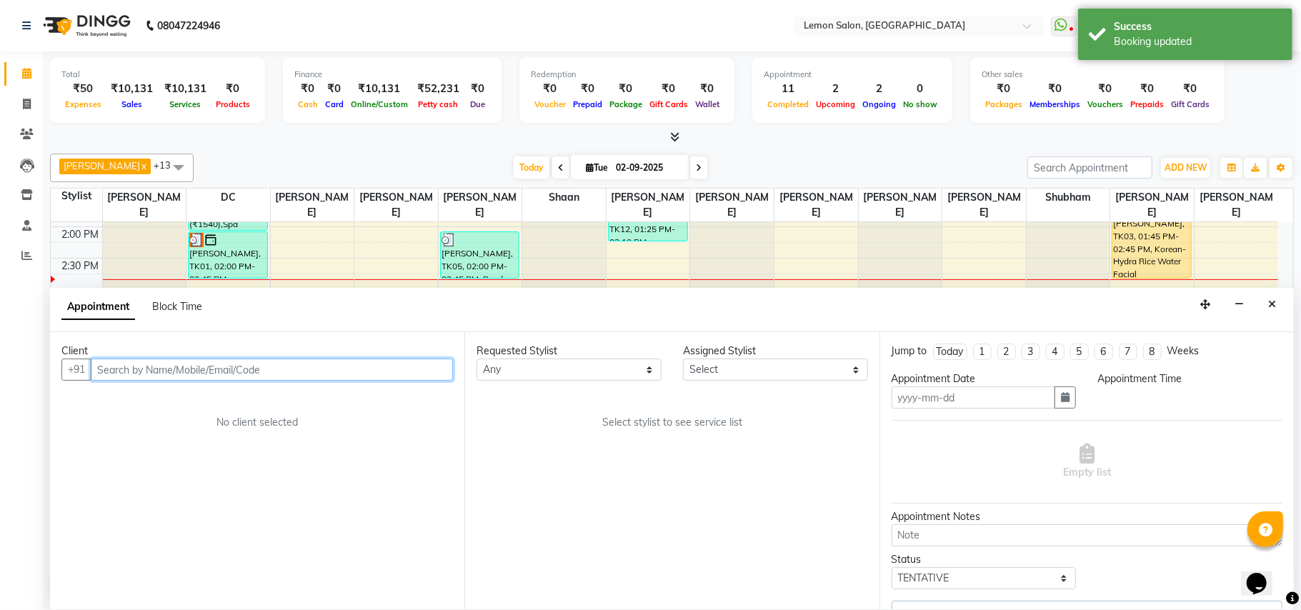
type input "02-09-2025"
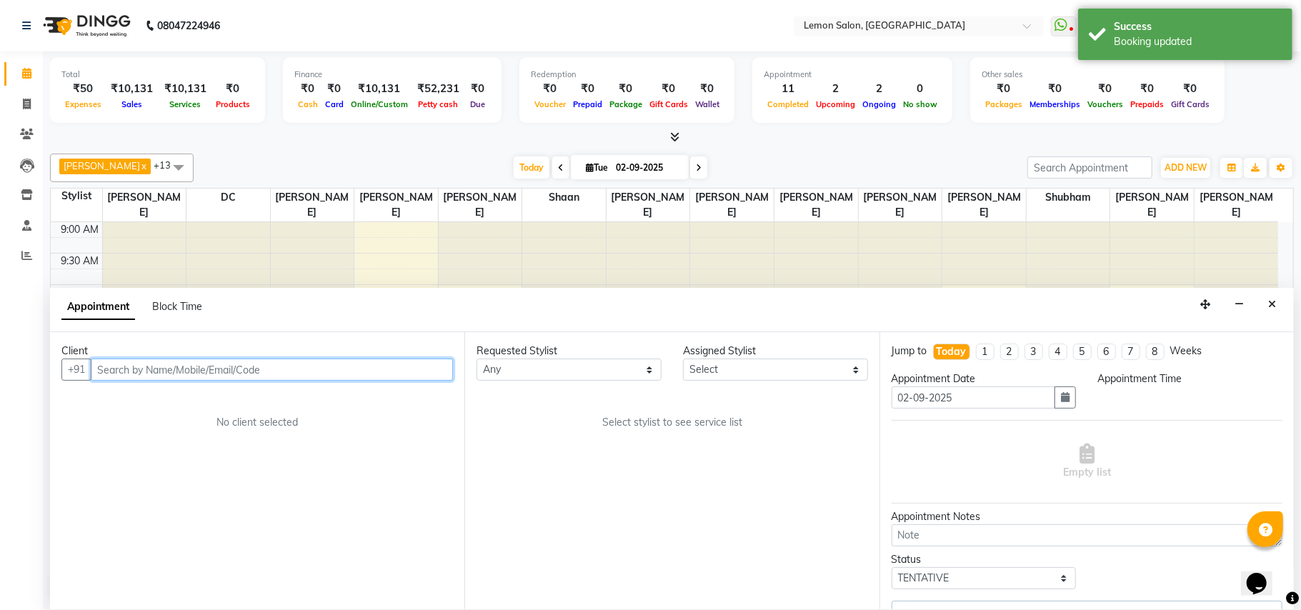
select select "58017"
select select "1080"
select select "281"
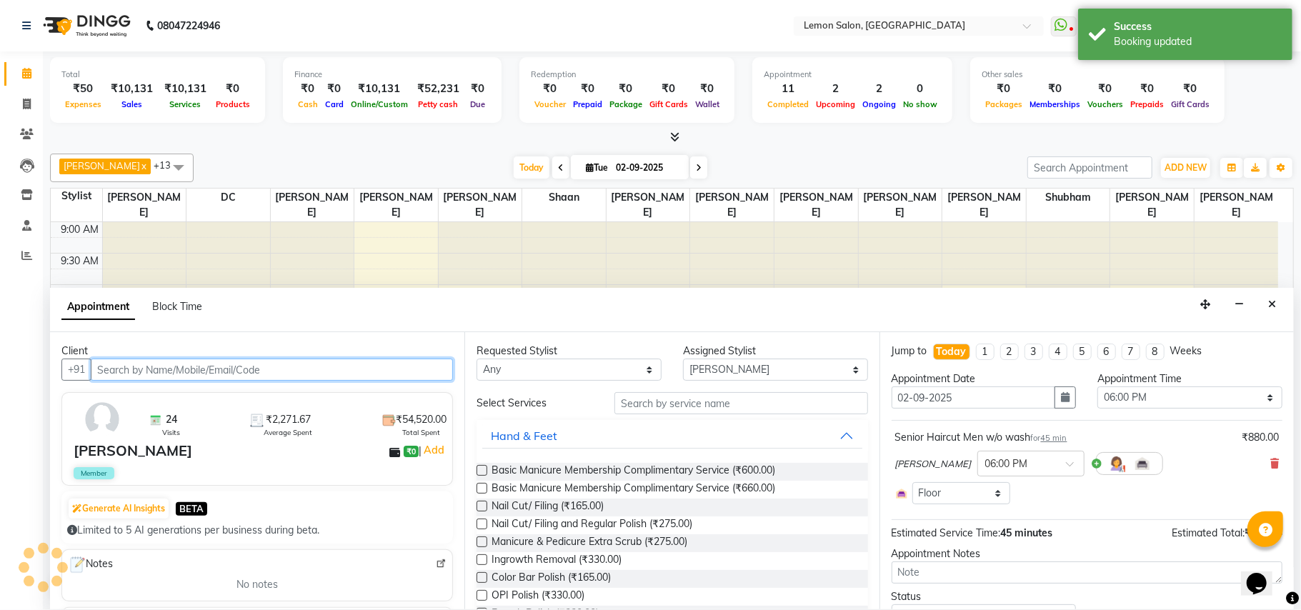
scroll to position [320, 0]
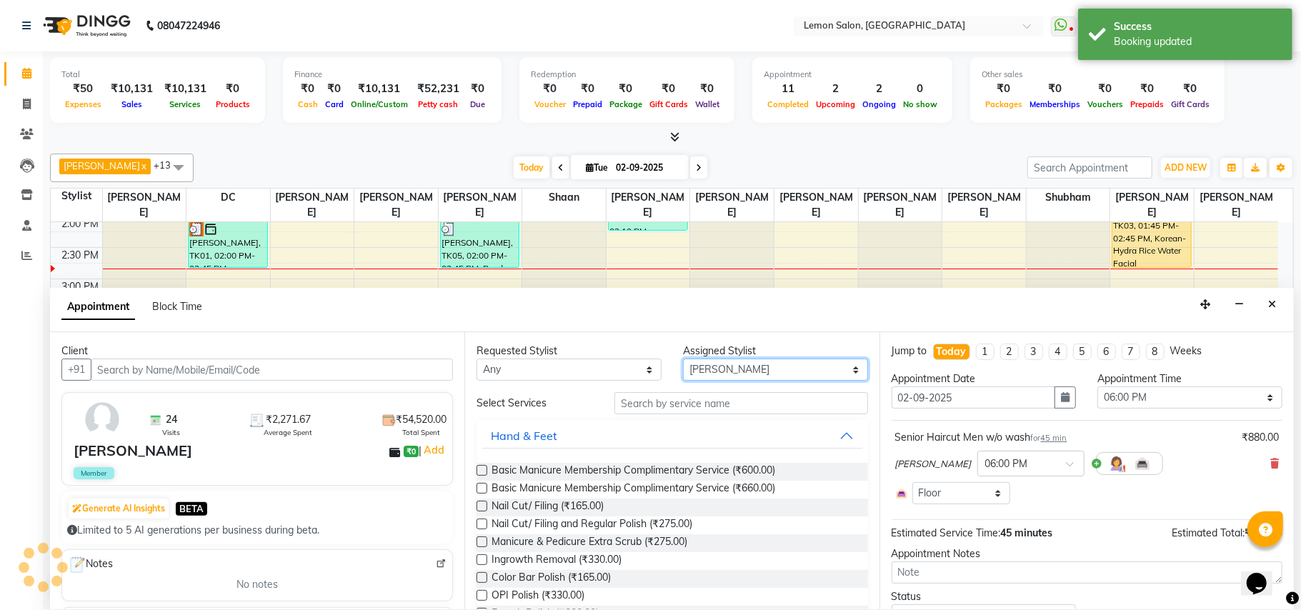
click at [729, 366] on select "Select Aalam Saifi Abhishek Shelar Ansar Ahmed Archana Muke Ashish Sharma Ayesh…" at bounding box center [775, 370] width 185 height 22
click at [683, 360] on select "Select Aalam Saifi Abhishek Shelar Ansar Ahmed Archana Muke Ashish Sharma Ayesh…" at bounding box center [775, 370] width 185 height 22
click at [710, 369] on select "Select Aalam Saifi Abhishek Shelar Ansar Ahmed Archana Muke Ashish Sharma Ayesh…" at bounding box center [775, 370] width 185 height 22
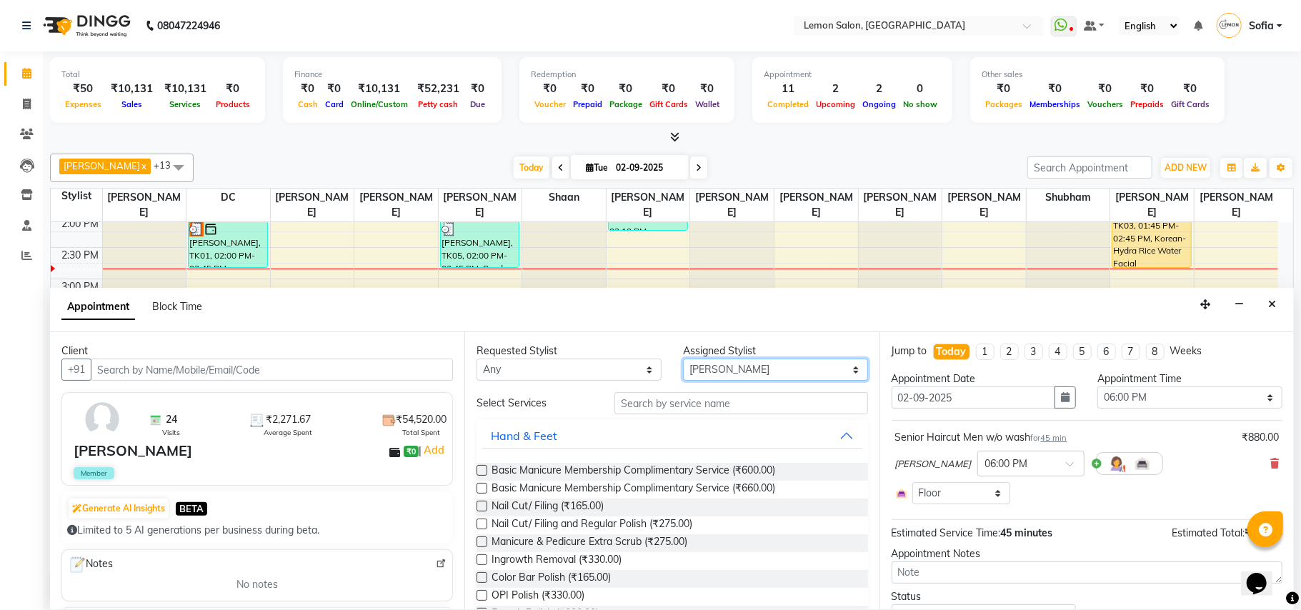
select select "48089"
click at [683, 360] on select "Select Aalam Saifi Abhishek Shelar Ansar Ahmed Archana Muke Ashish Sharma Ayesh…" at bounding box center [775, 370] width 185 height 22
click at [684, 403] on input "text" at bounding box center [741, 403] width 254 height 22
type input "t"
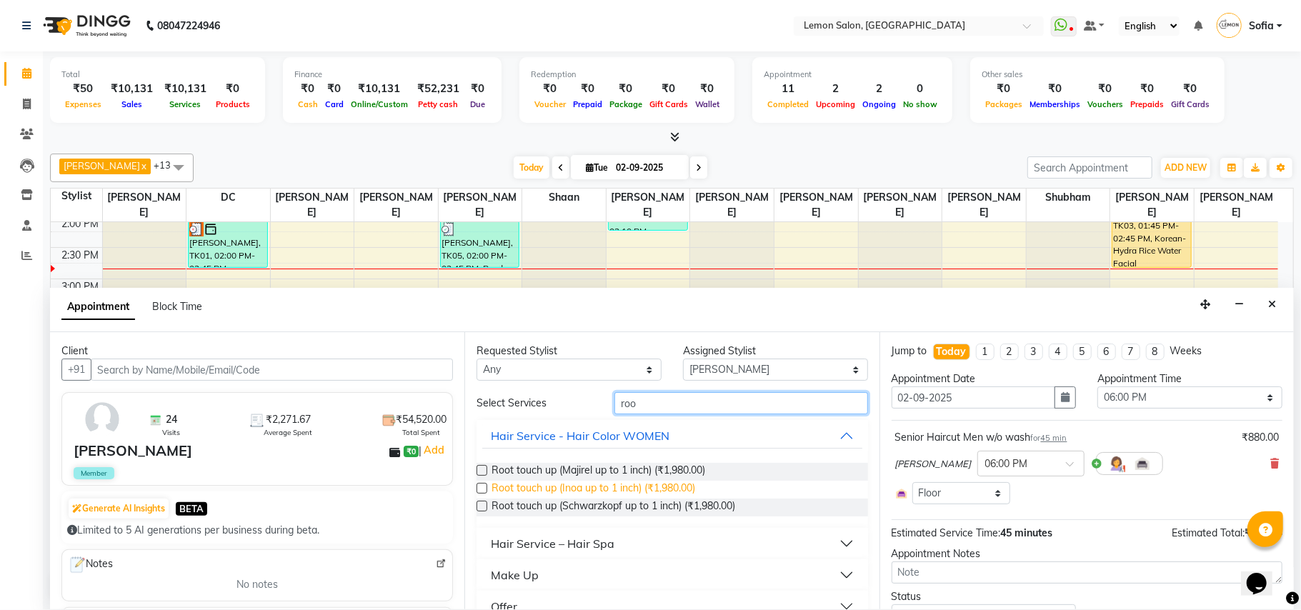
type input "roo"
click at [611, 495] on span "Root touch up (Inoa up to 1 inch) (₹1,980.00)" at bounding box center [593, 490] width 204 height 18
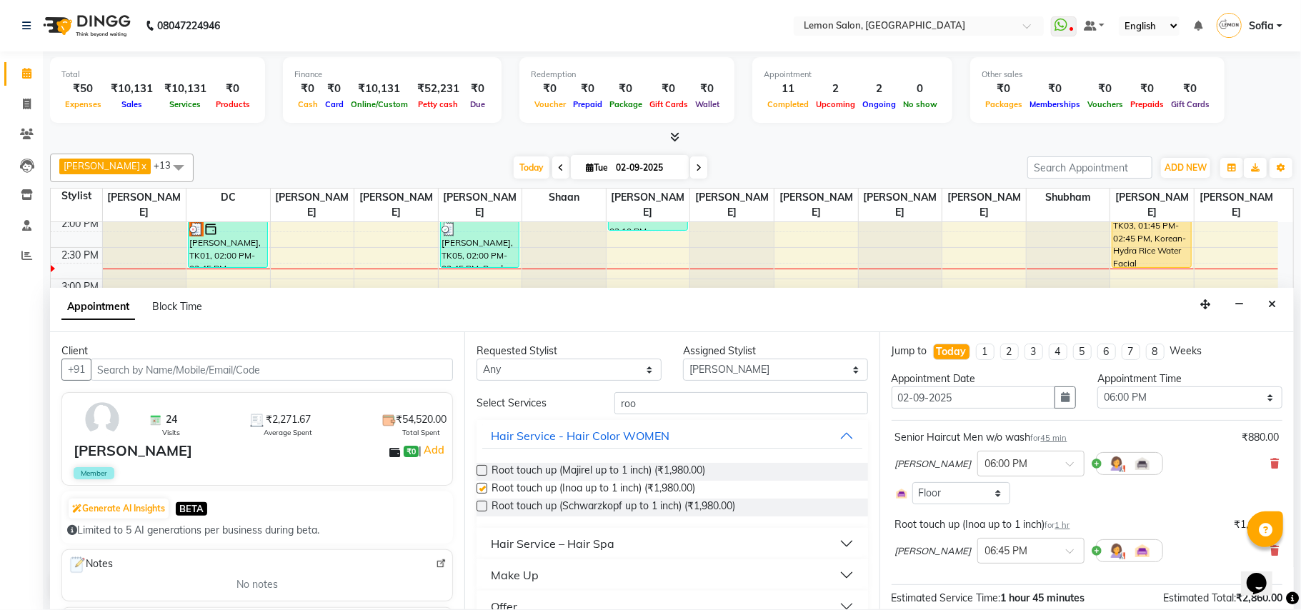
checkbox input "false"
click at [985, 553] on input "text" at bounding box center [1016, 549] width 63 height 15
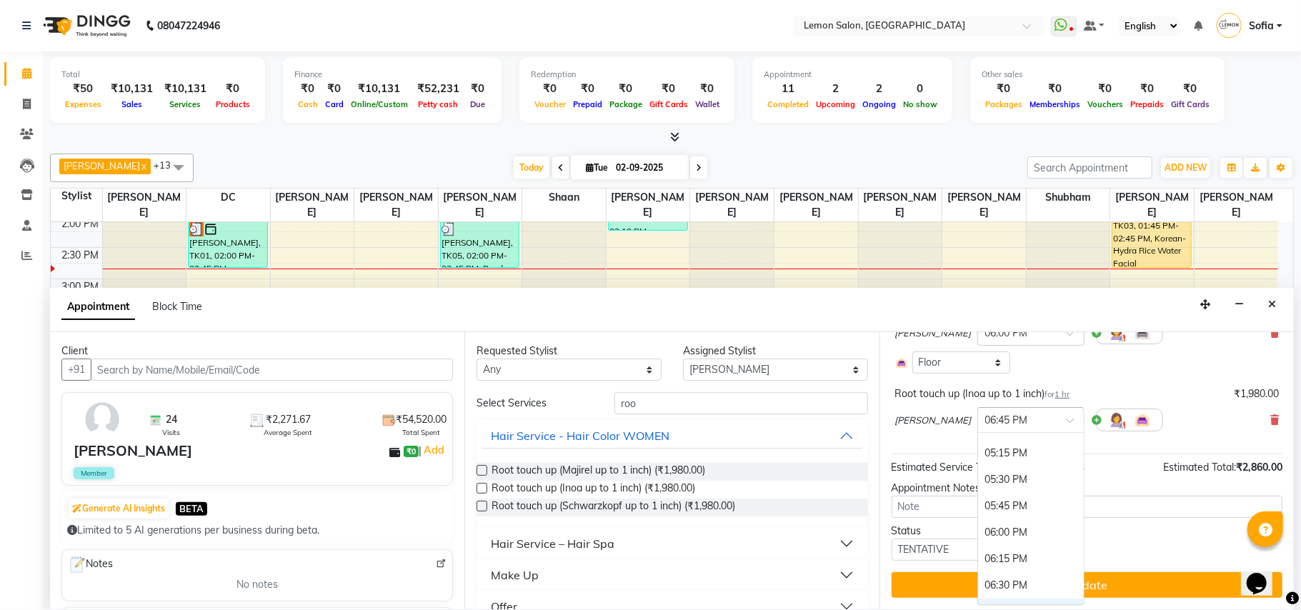
scroll to position [749, 0]
click at [997, 552] on div "06:00 PM" at bounding box center [1031, 553] width 106 height 26
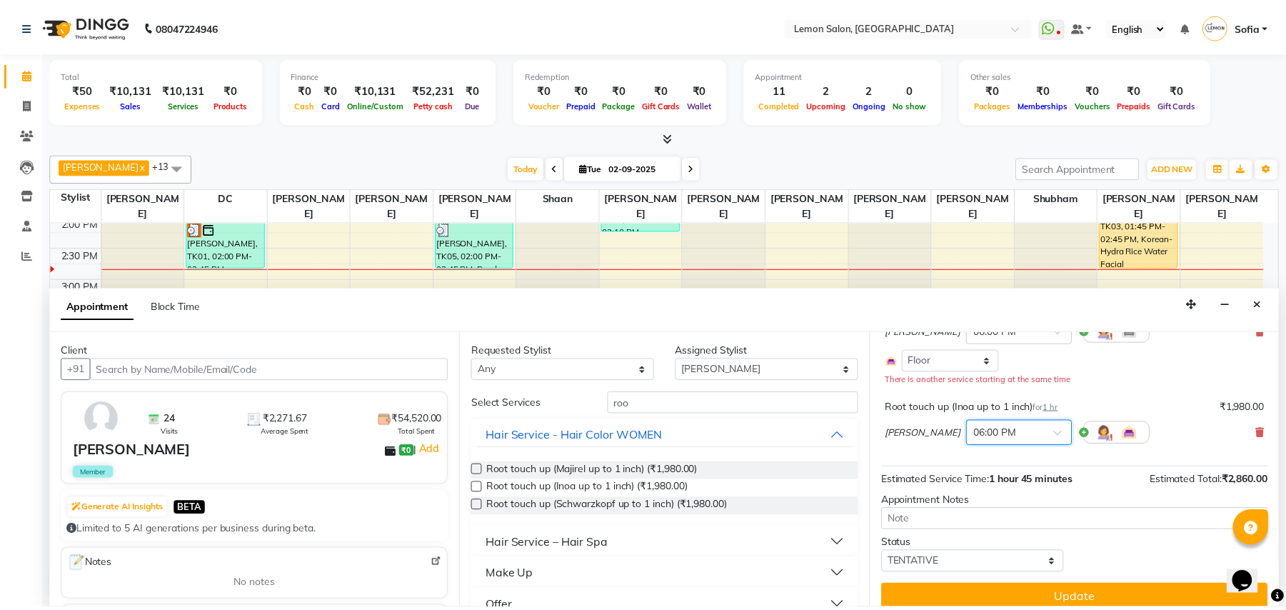
scroll to position [139, 0]
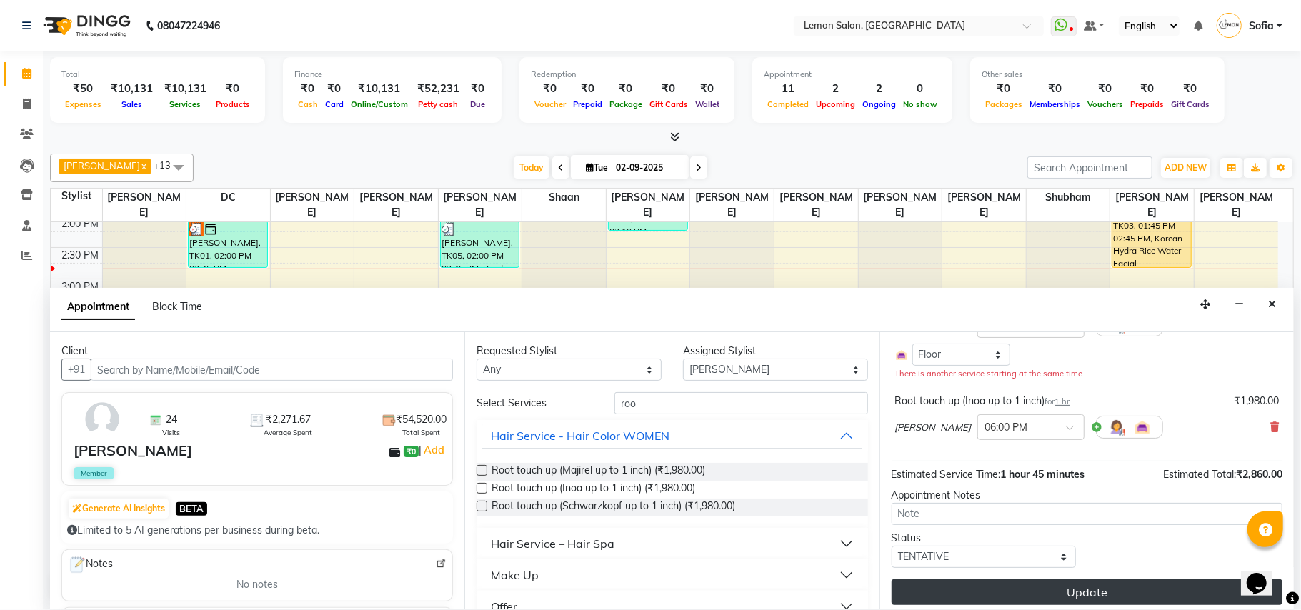
click at [1081, 589] on button "Update" at bounding box center [1086, 592] width 391 height 26
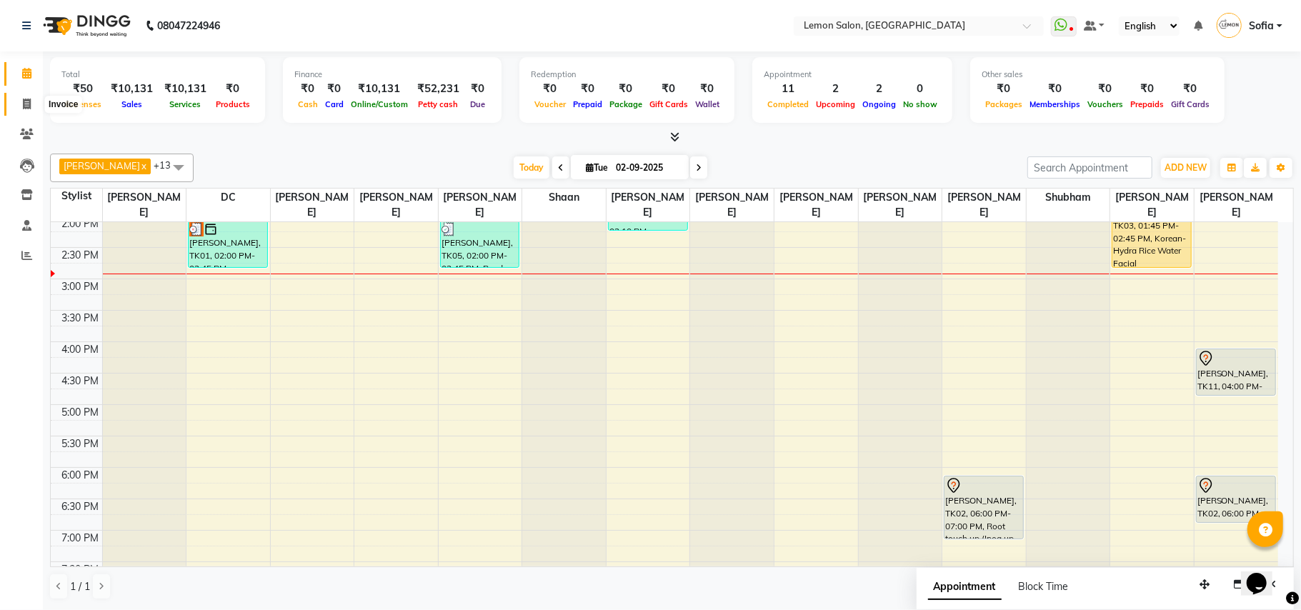
click at [29, 100] on icon at bounding box center [27, 104] width 8 height 11
select select "551"
select select "service"
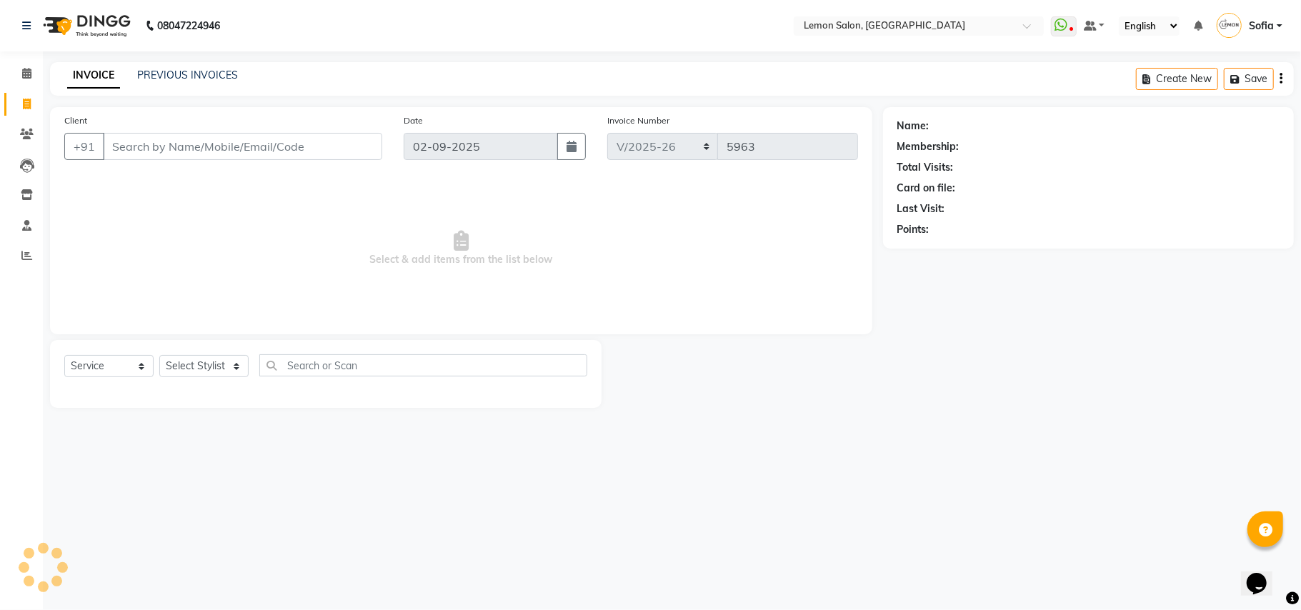
click at [175, 146] on input "Client" at bounding box center [242, 146] width 279 height 27
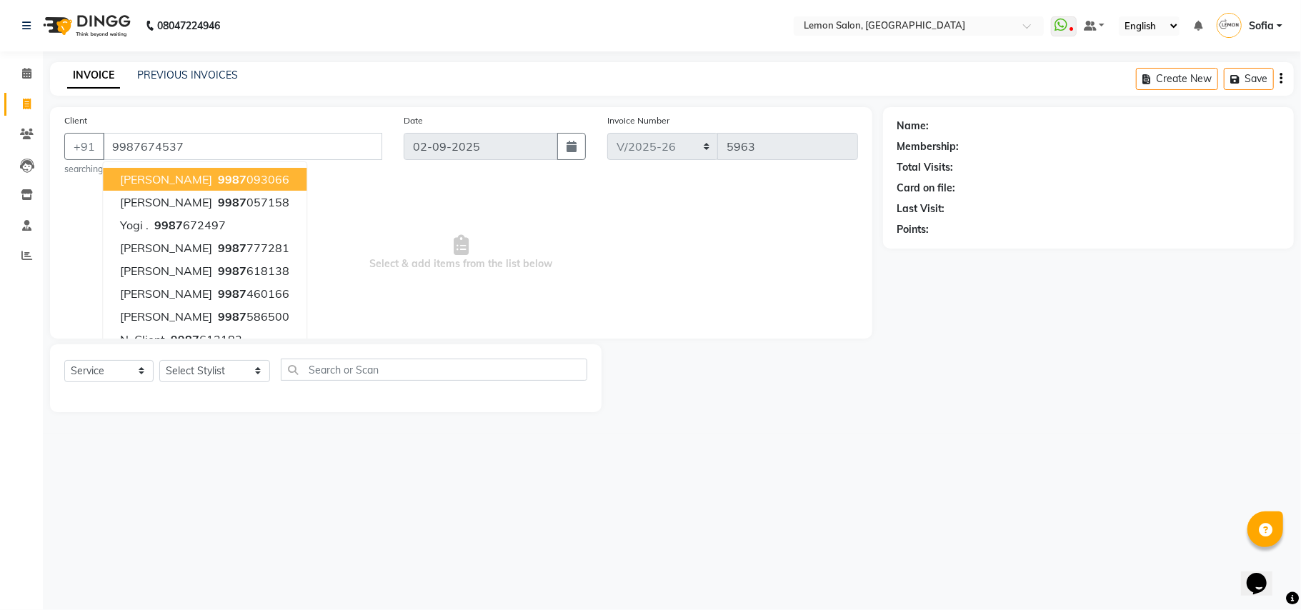
type input "9987674537"
select select "1: Object"
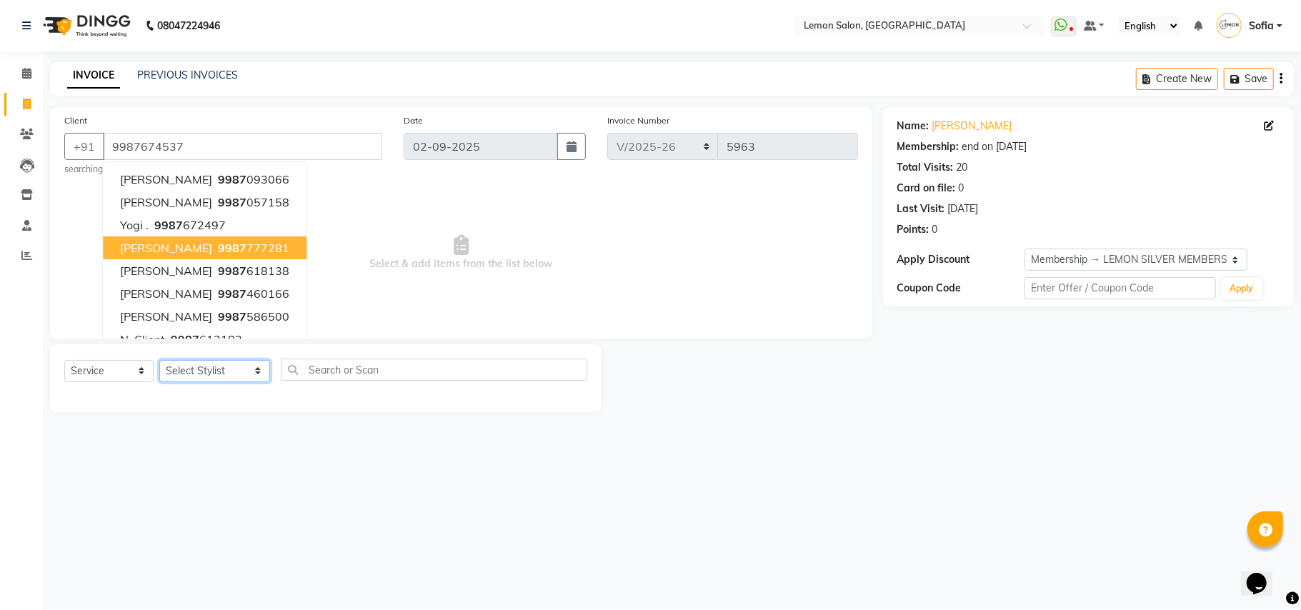
click at [191, 367] on select "Select Stylist Aalam [PERSON_NAME] [PERSON_NAME] [PERSON_NAME] [PERSON_NAME] [P…" at bounding box center [214, 371] width 111 height 22
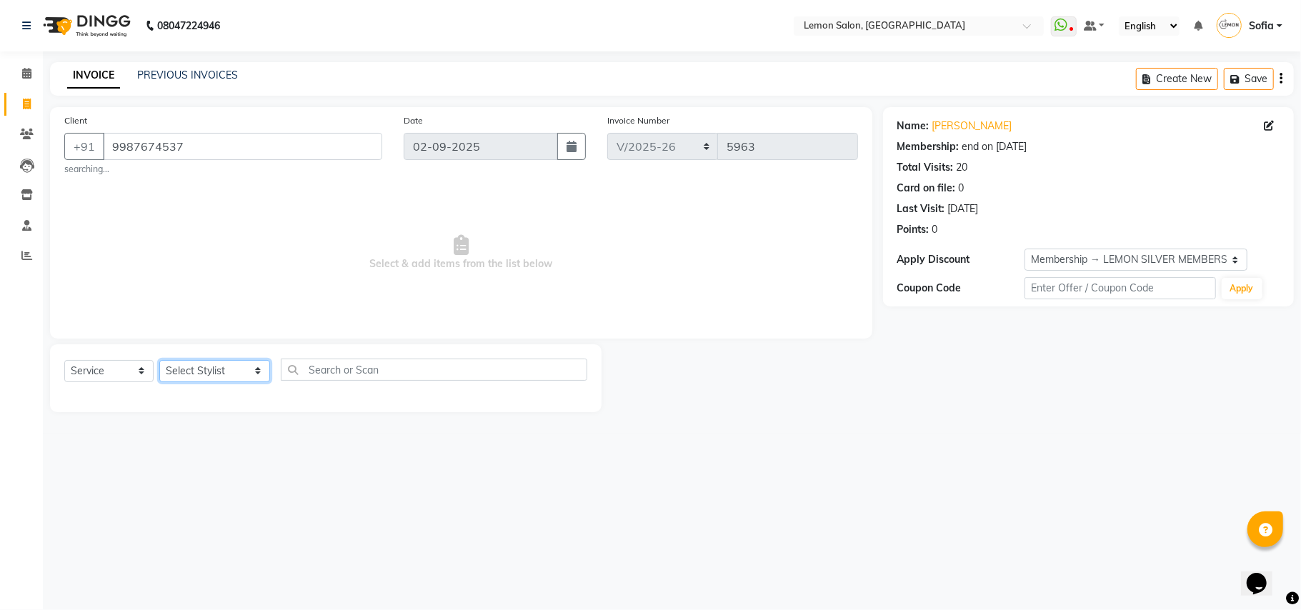
select select "58017"
click at [159, 360] on select "Select Stylist Aalam [PERSON_NAME] [PERSON_NAME] [PERSON_NAME] [PERSON_NAME] [P…" at bounding box center [214, 371] width 111 height 22
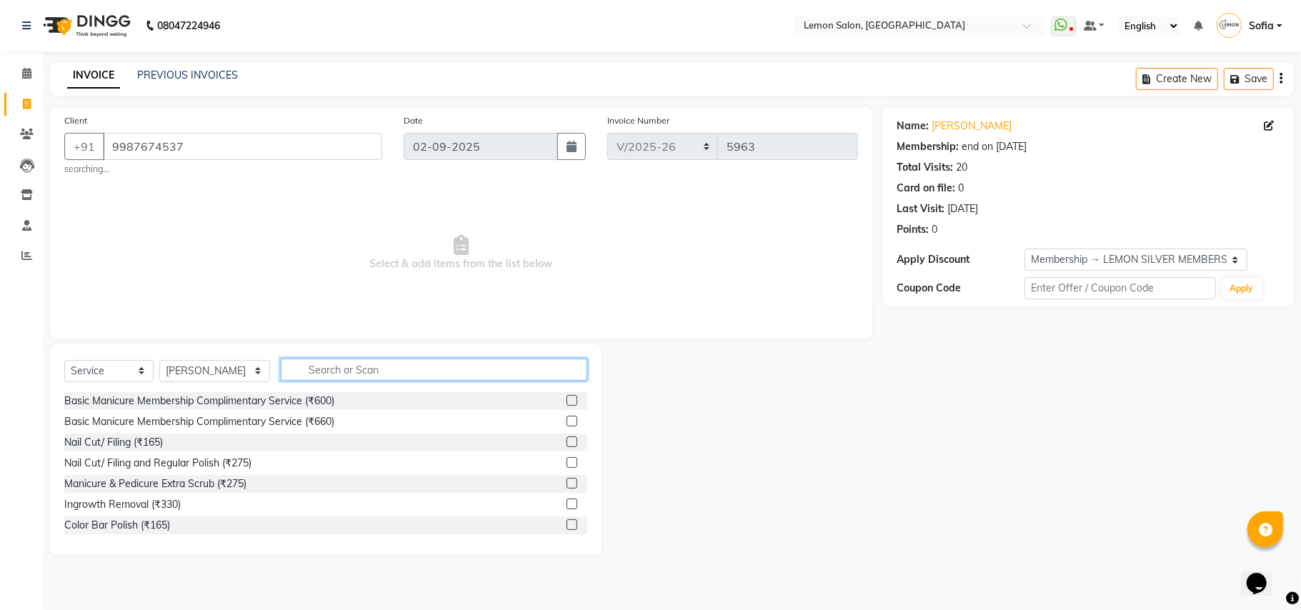
click at [421, 363] on input "text" at bounding box center [434, 370] width 306 height 22
click at [936, 120] on link "Shahil" at bounding box center [972, 126] width 80 height 15
click at [364, 371] on input "text" at bounding box center [434, 370] width 306 height 22
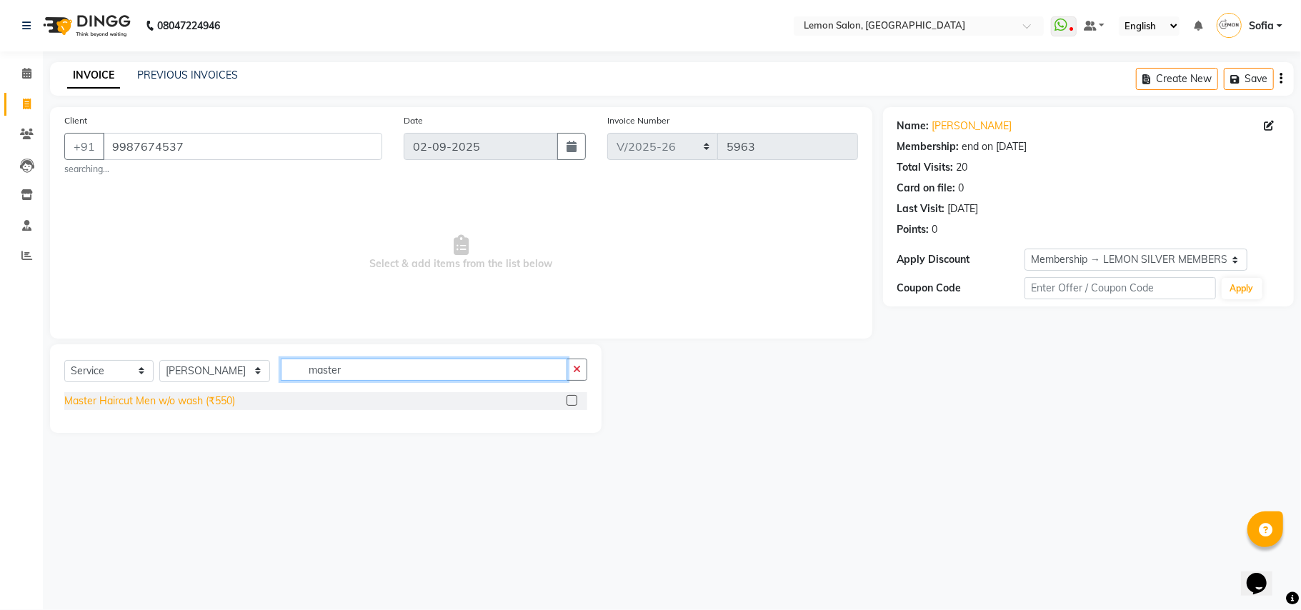
type input "master"
click at [169, 401] on div "Master Haircut Men w/o wash (₹550)" at bounding box center [149, 401] width 171 height 15
checkbox input "false"
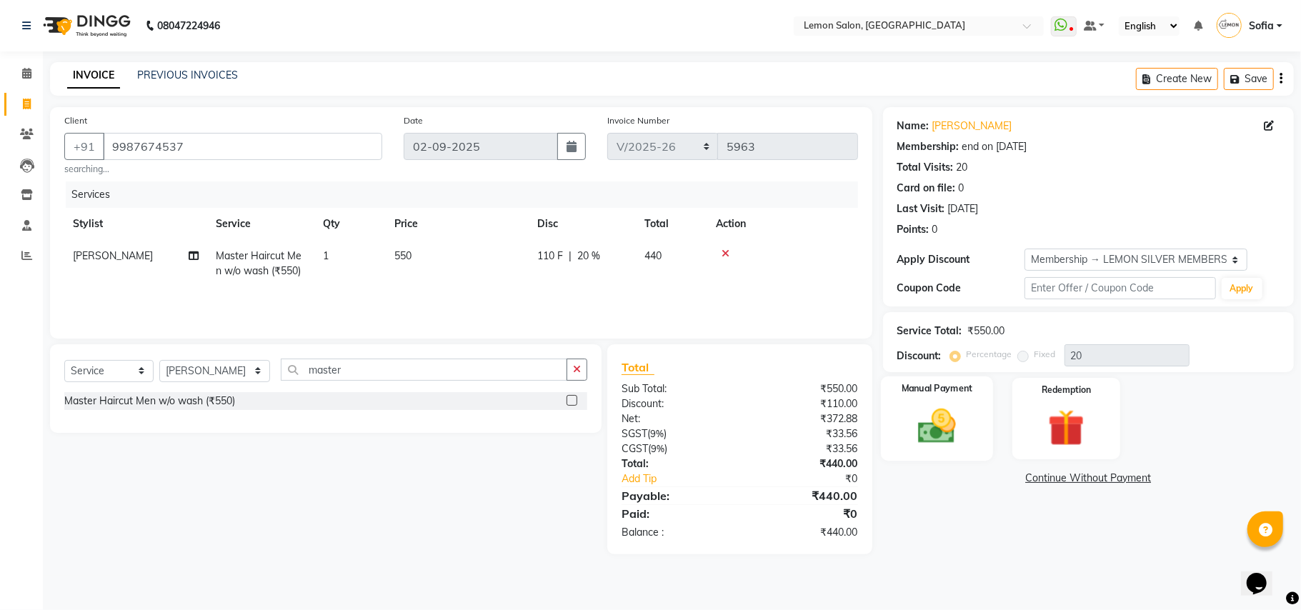
click at [934, 426] on img at bounding box center [937, 426] width 62 height 44
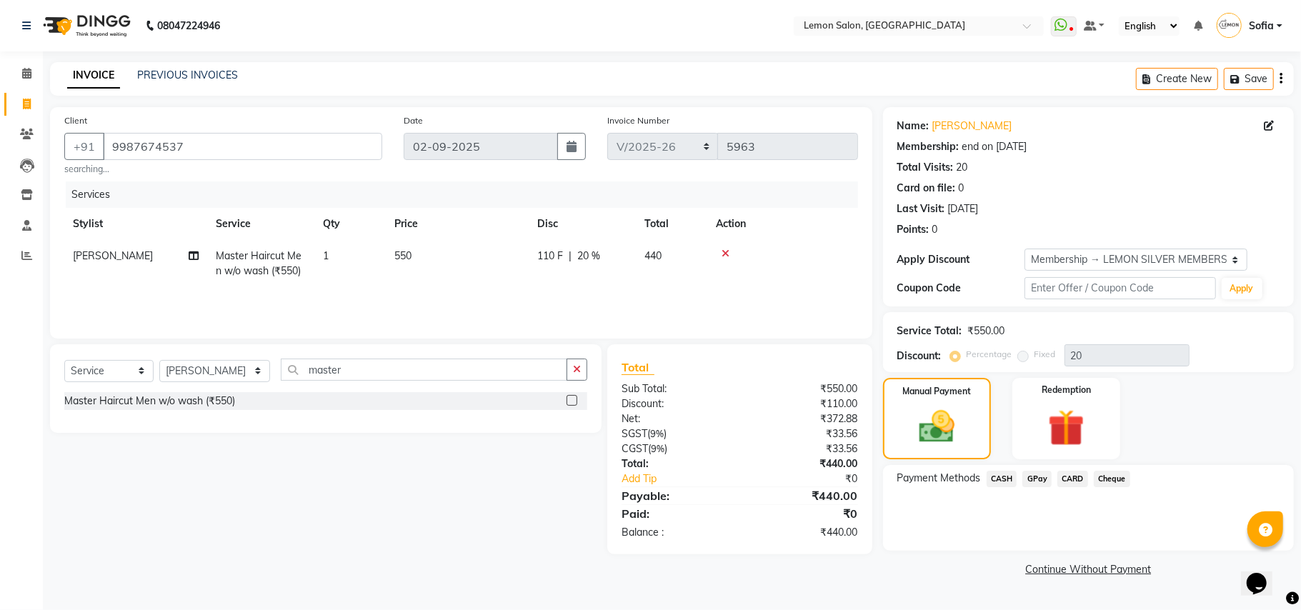
click at [1077, 480] on span "CARD" at bounding box center [1072, 479] width 31 height 16
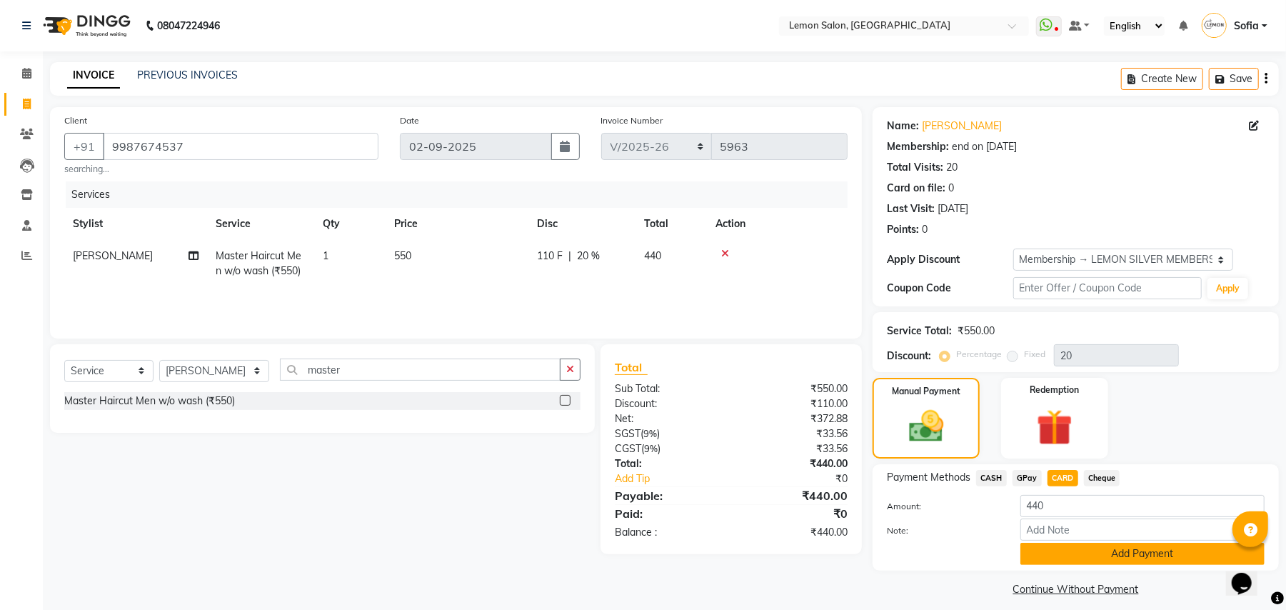
click at [1092, 560] on button "Add Payment" at bounding box center [1143, 554] width 244 height 22
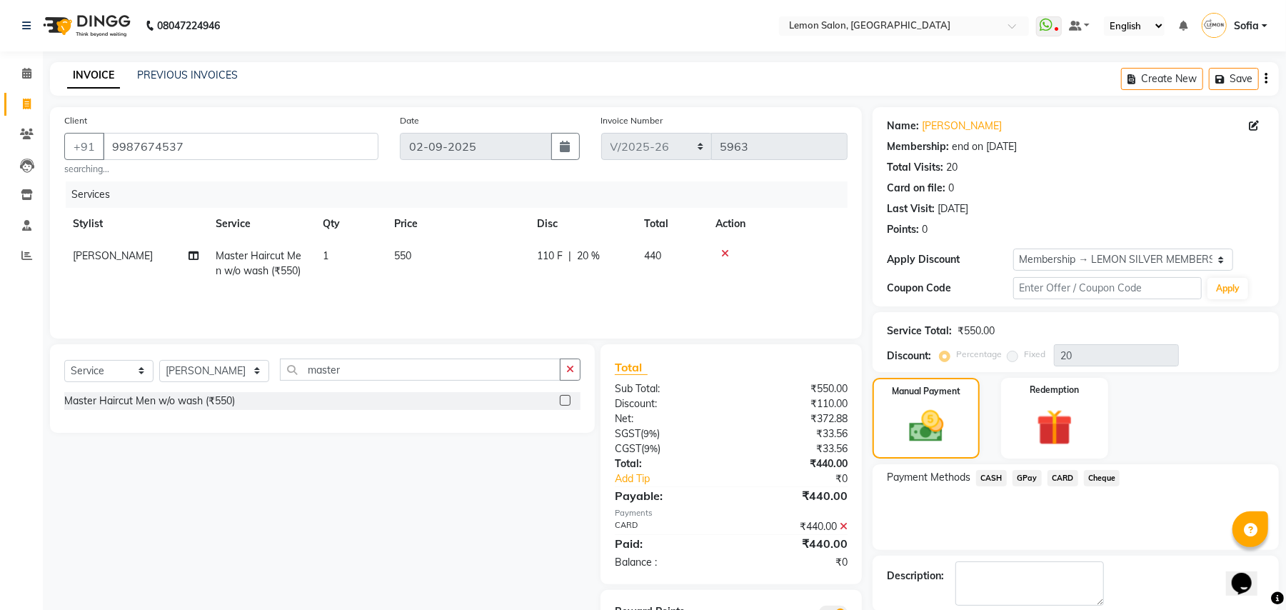
scroll to position [72, 0]
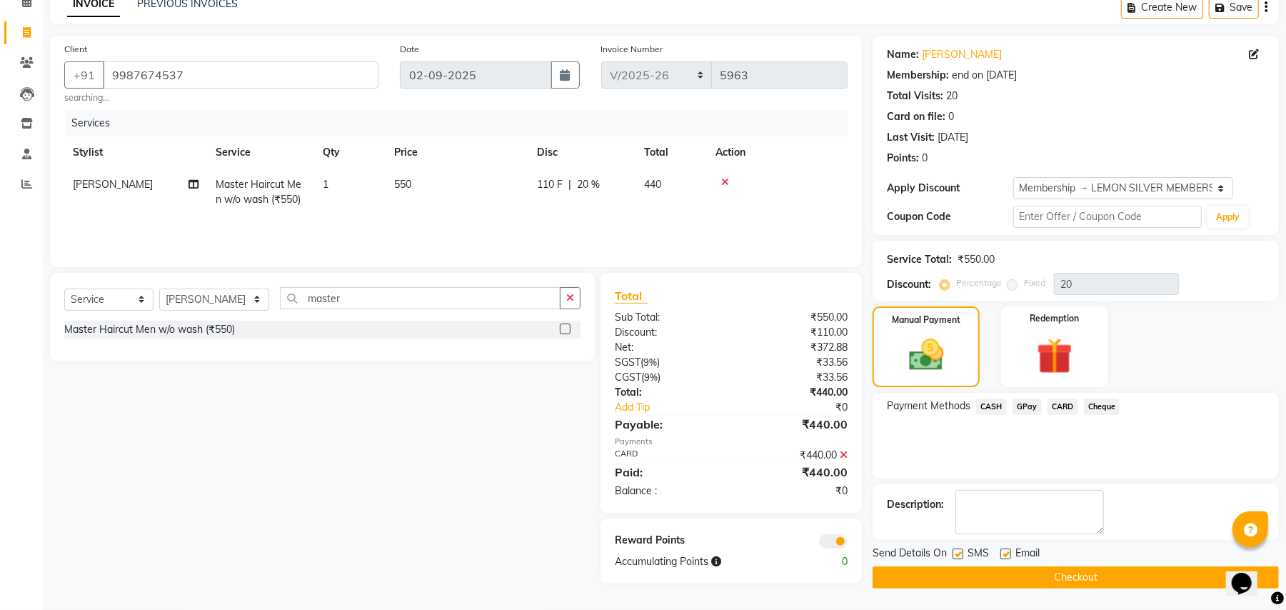
click at [1009, 555] on label at bounding box center [1006, 554] width 11 height 11
click at [1009, 555] on input "checkbox" at bounding box center [1005, 554] width 9 height 9
checkbox input "false"
click at [961, 557] on label at bounding box center [958, 554] width 11 height 11
click at [961, 557] on input "checkbox" at bounding box center [957, 554] width 9 height 9
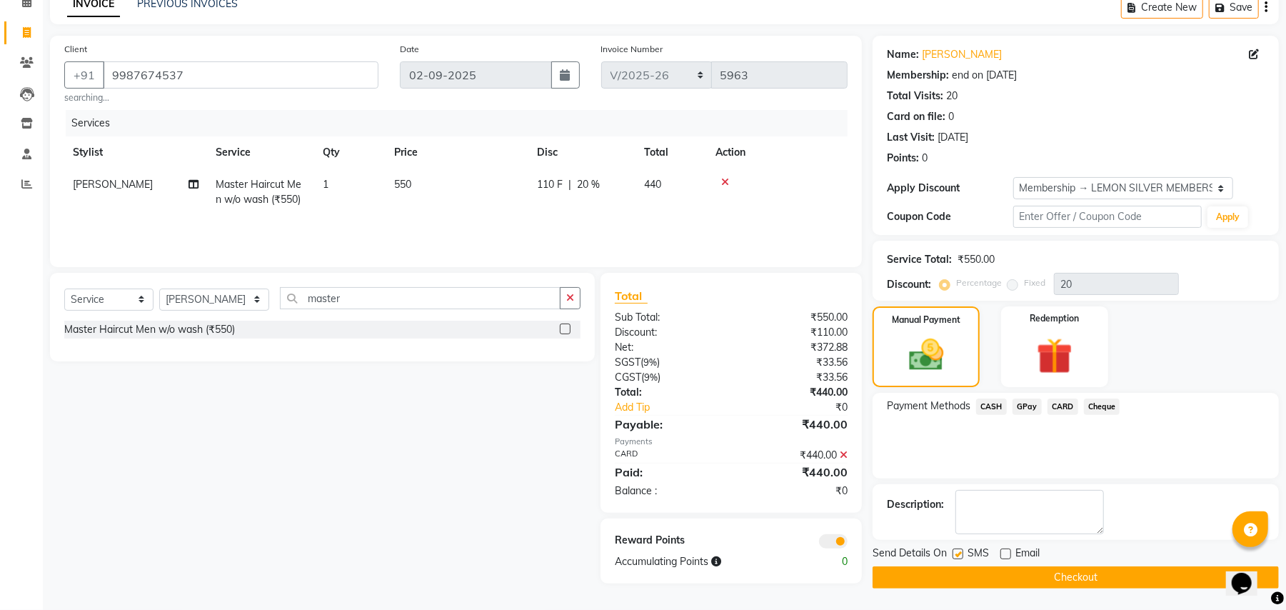
checkbox input "false"
click at [964, 571] on button "Checkout" at bounding box center [1076, 577] width 406 height 22
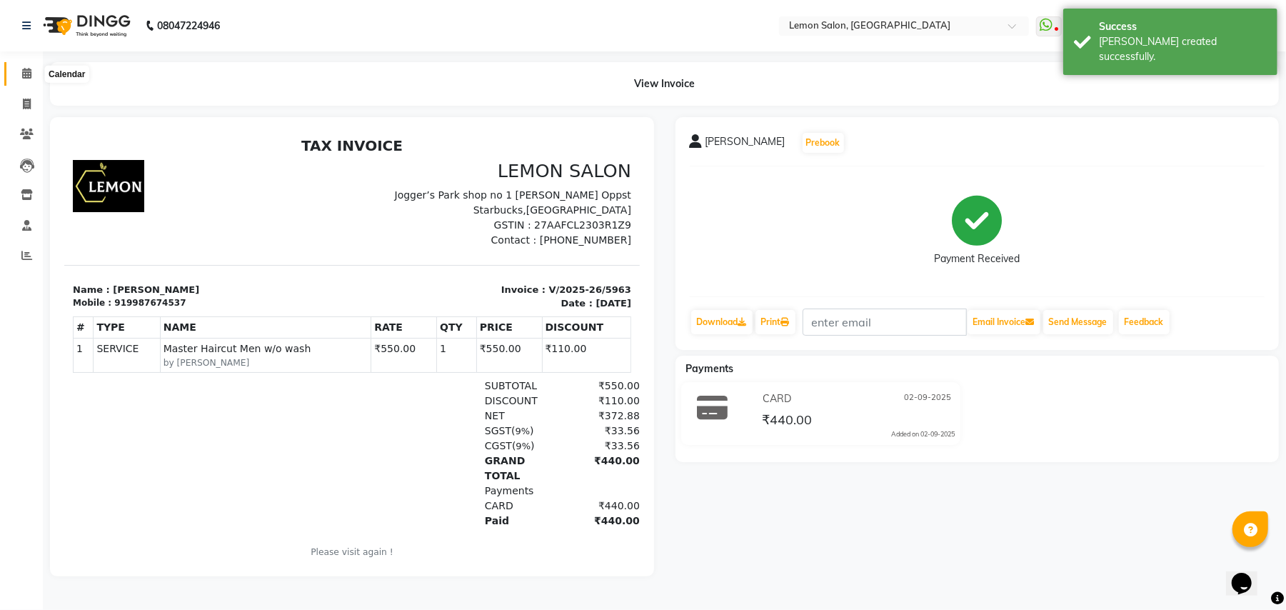
click at [23, 72] on icon at bounding box center [26, 73] width 9 height 11
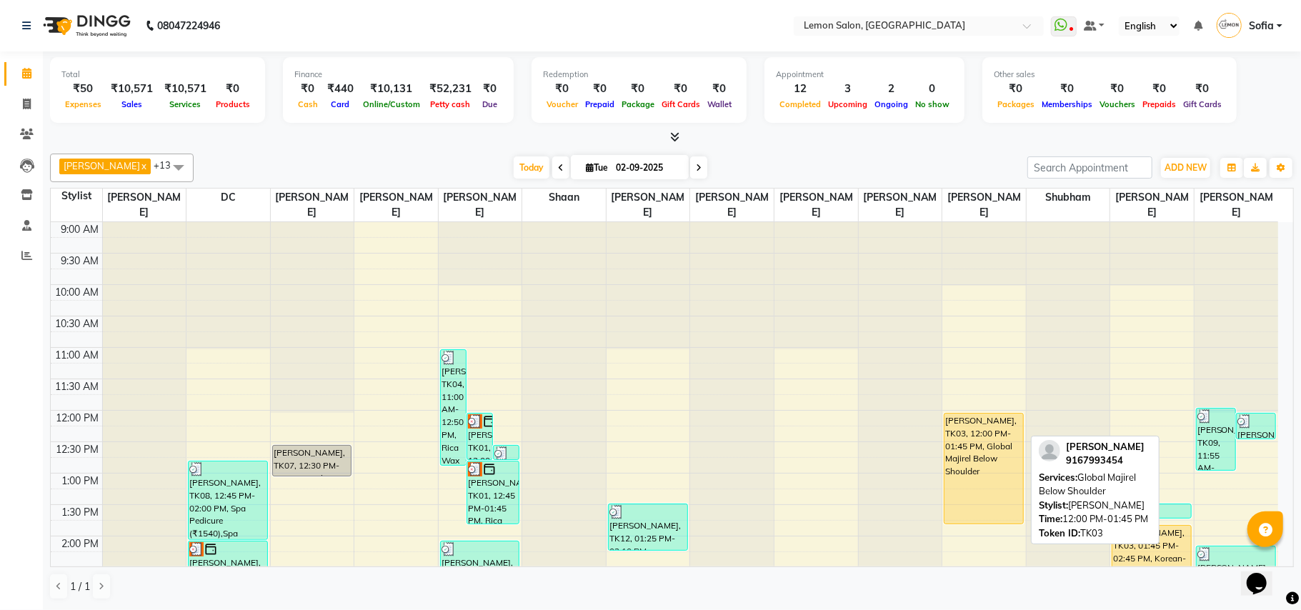
click at [1009, 446] on div "[PERSON_NAME], TK03, 12:00 PM-01:45 PM, Global Majirel Below Shoulder" at bounding box center [983, 469] width 79 height 110
select select "1"
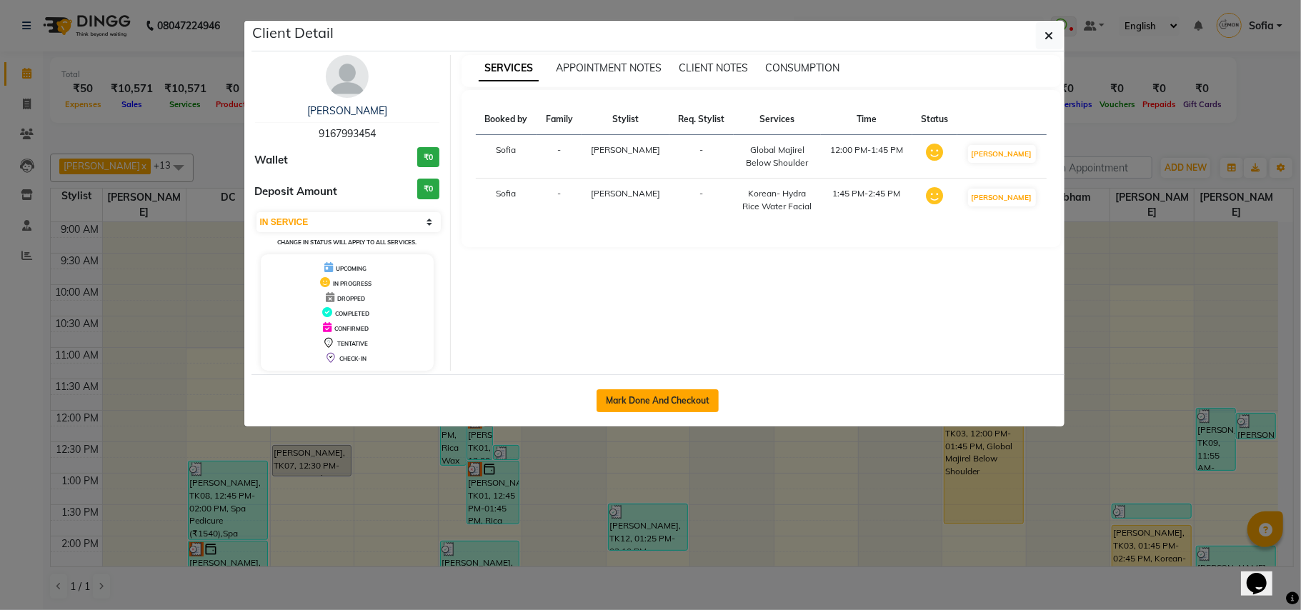
click at [675, 400] on button "Mark Done And Checkout" at bounding box center [657, 400] width 122 height 23
select select "551"
select select "service"
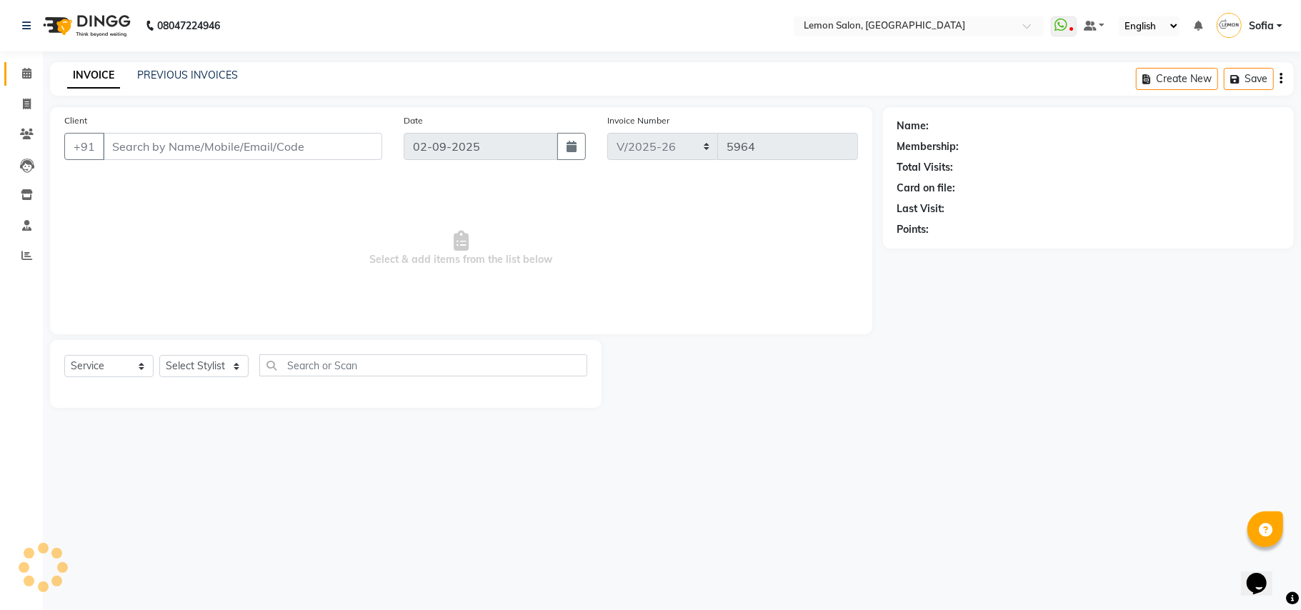
type input "9167993454"
select select "48089"
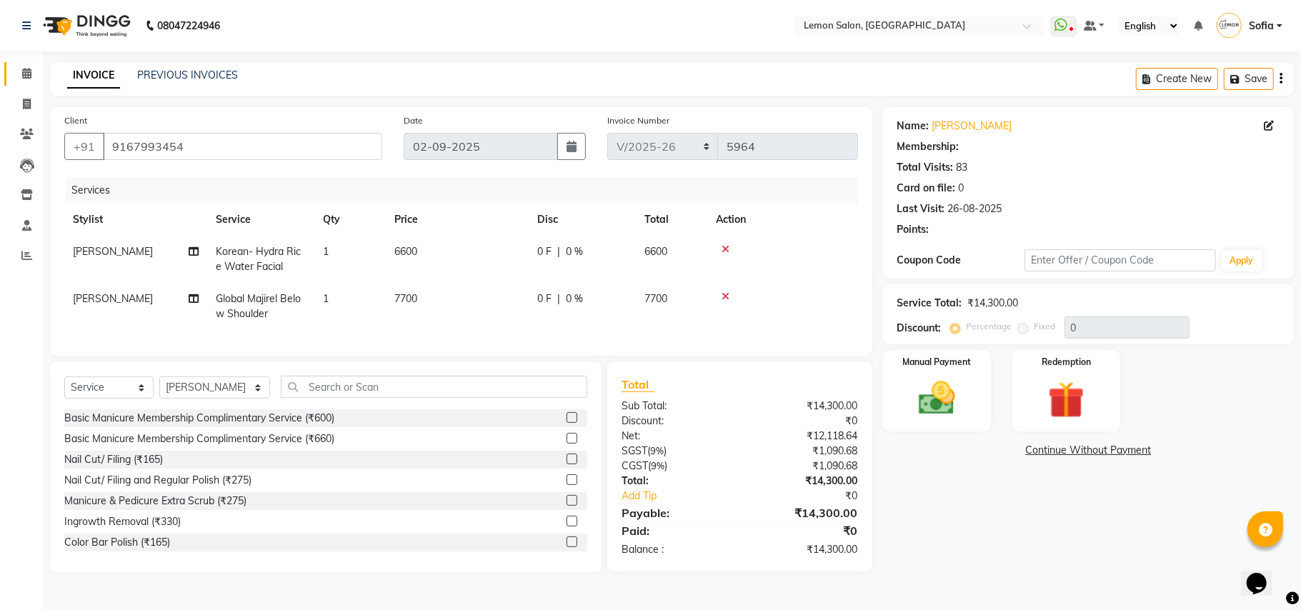
select select "1: Object"
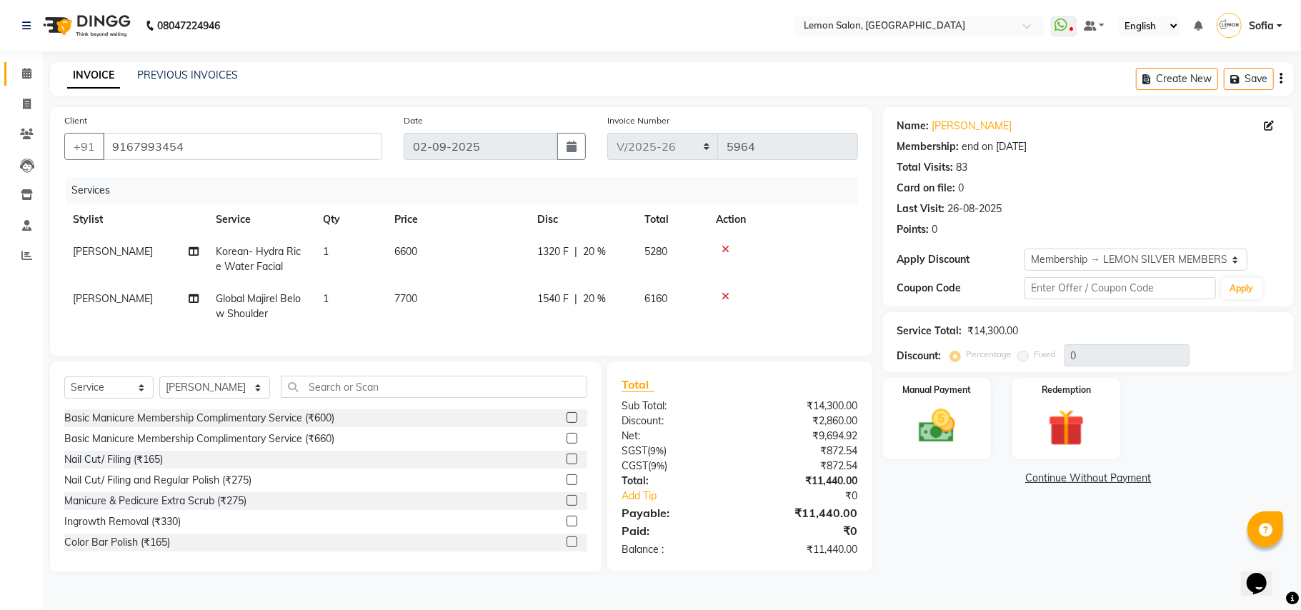
type input "20"
click at [1104, 278] on input "text" at bounding box center [1119, 288] width 191 height 22
type input "9460"
click at [949, 432] on img at bounding box center [937, 426] width 62 height 44
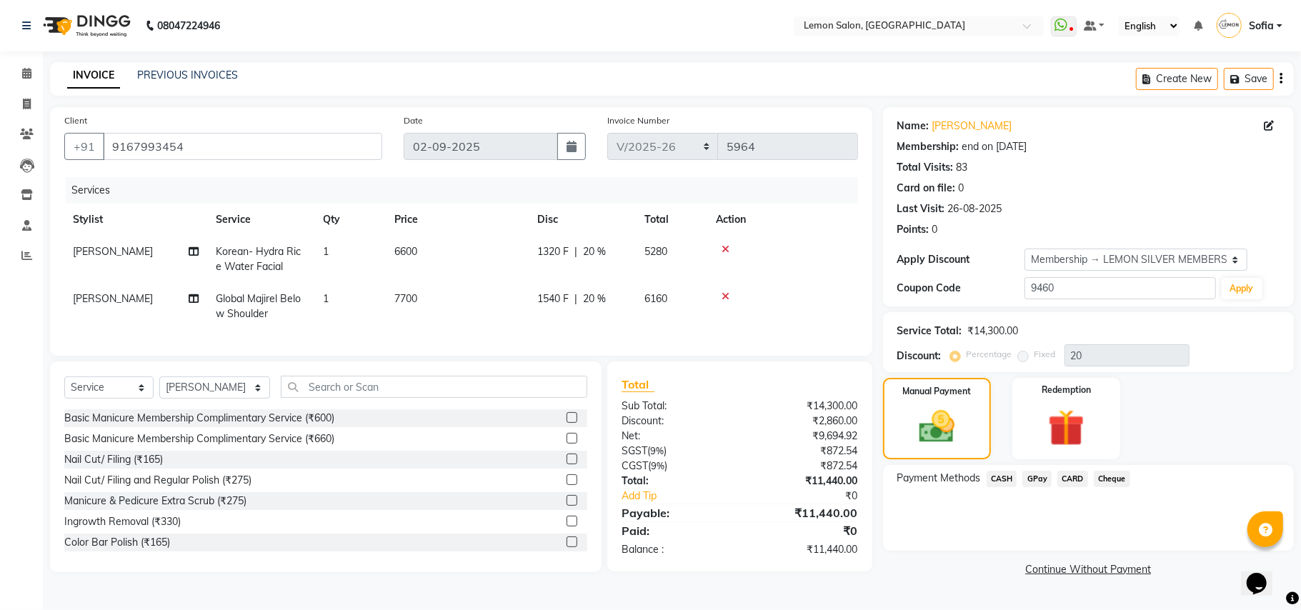
click at [1089, 479] on div "Cheque" at bounding box center [1109, 480] width 42 height 19
click at [1064, 472] on span "CARD" at bounding box center [1072, 479] width 31 height 16
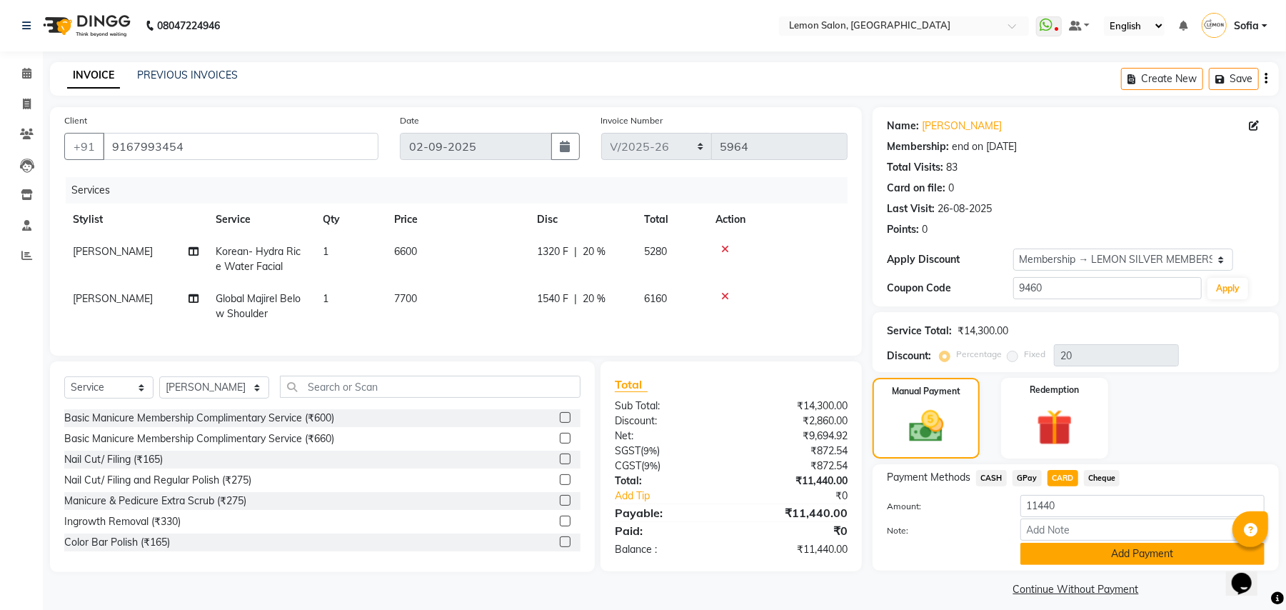
click at [1037, 551] on button "Add Payment" at bounding box center [1143, 554] width 244 height 22
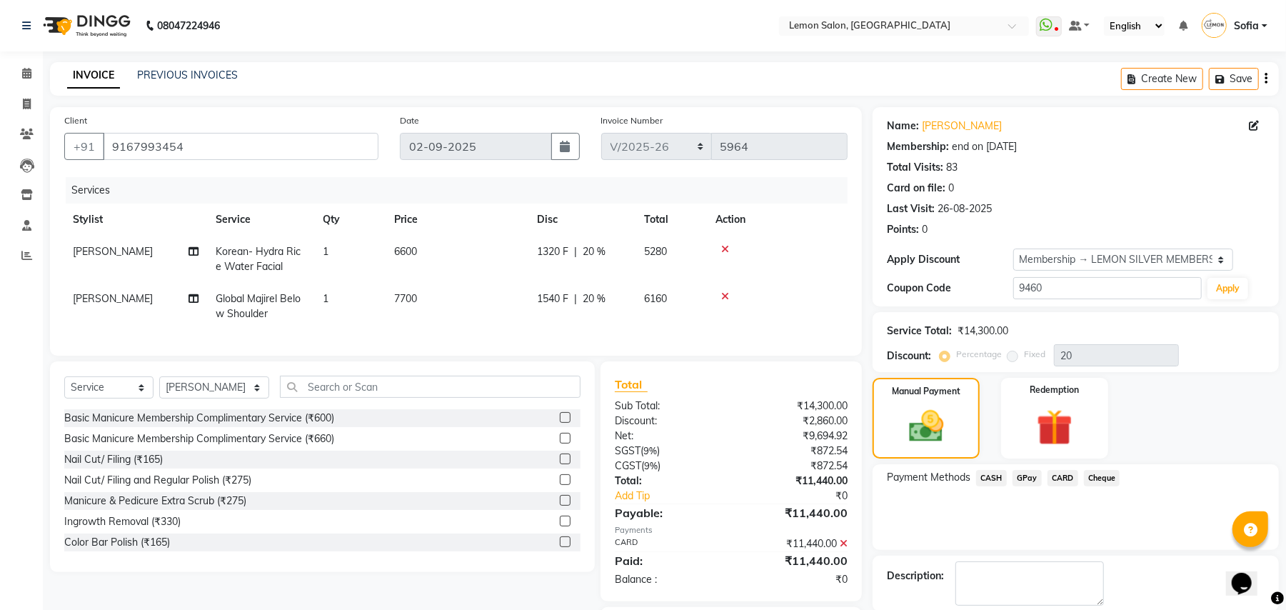
scroll to position [95, 0]
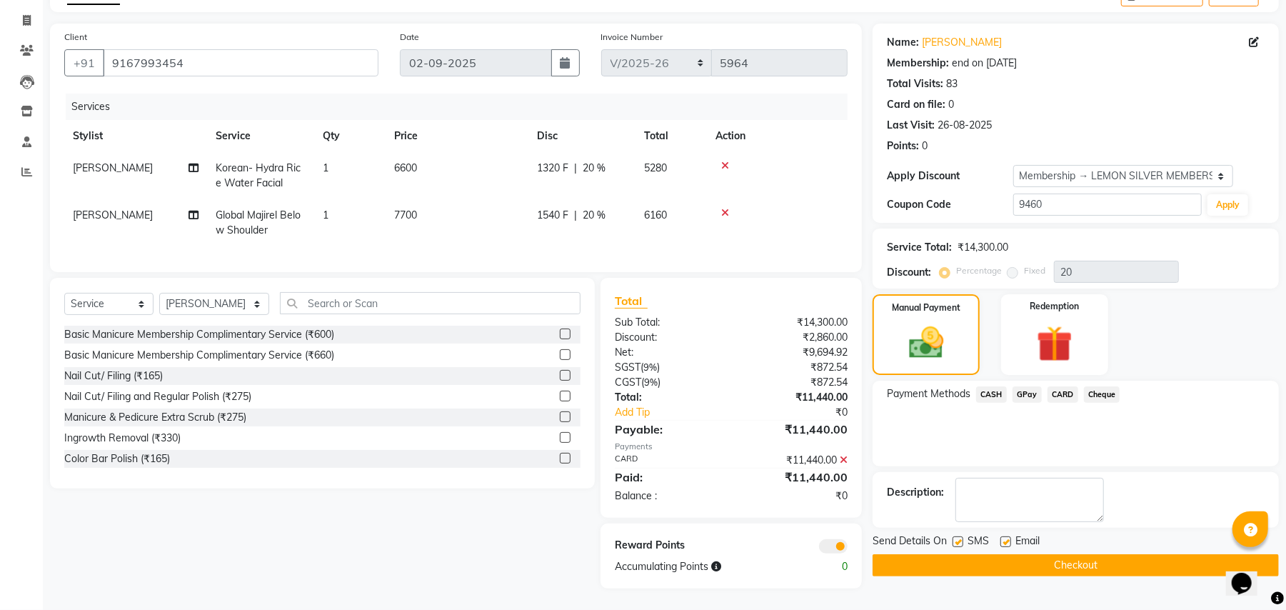
click at [957, 536] on label at bounding box center [958, 541] width 11 height 11
click at [957, 538] on input "checkbox" at bounding box center [957, 542] width 9 height 9
checkbox input "false"
click at [1007, 536] on label at bounding box center [1006, 541] width 11 height 11
click at [1007, 538] on input "checkbox" at bounding box center [1005, 542] width 9 height 9
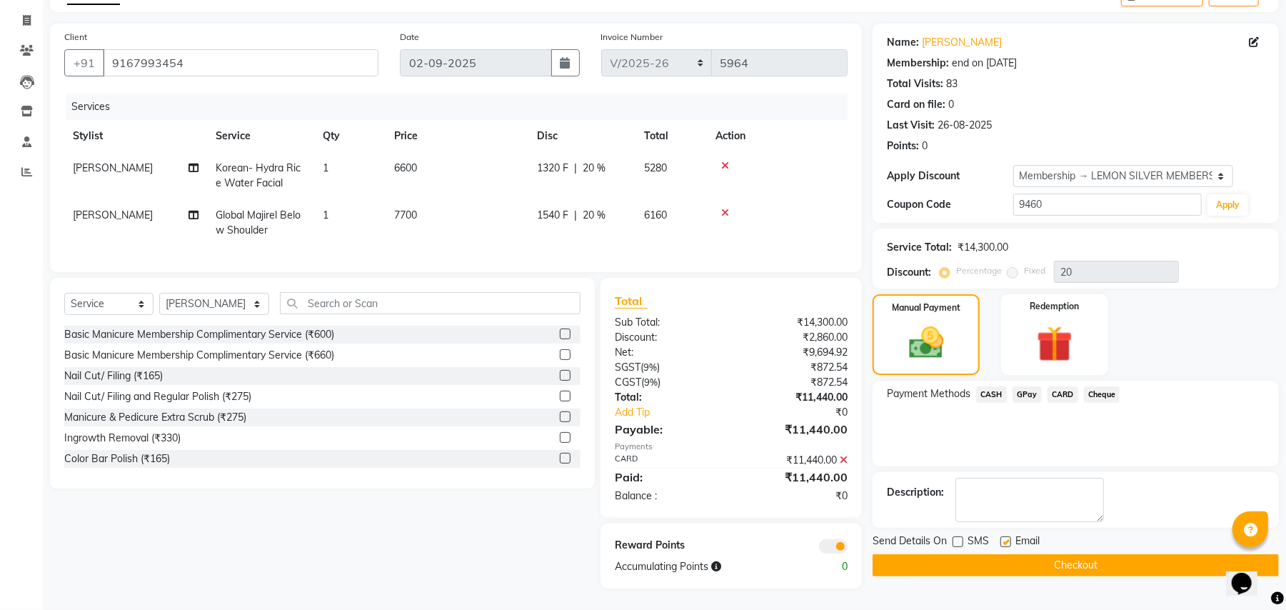
checkbox input "false"
click at [954, 558] on button "Checkout" at bounding box center [1076, 565] width 406 height 22
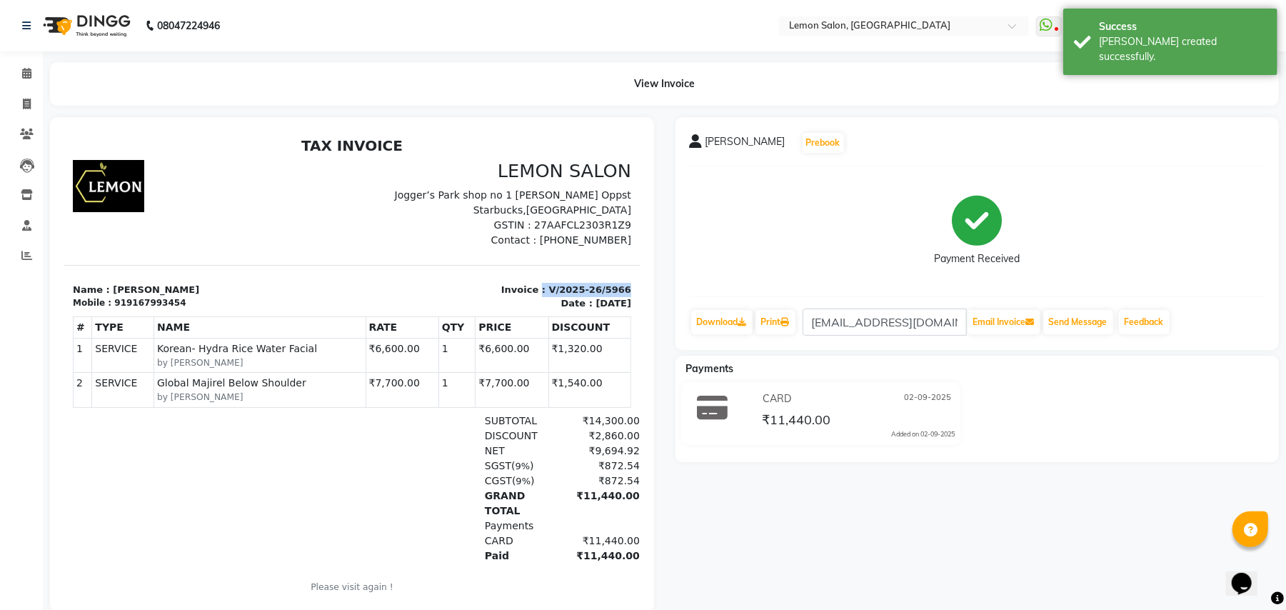
drag, startPoint x: 525, startPoint y: 288, endPoint x: 603, endPoint y: 286, distance: 77.9
click at [603, 286] on div "Invoice : V/2025-26/5966 Date : September 2, 2025" at bounding box center [495, 296] width 288 height 28
copy p ": V/2025-26/5966"
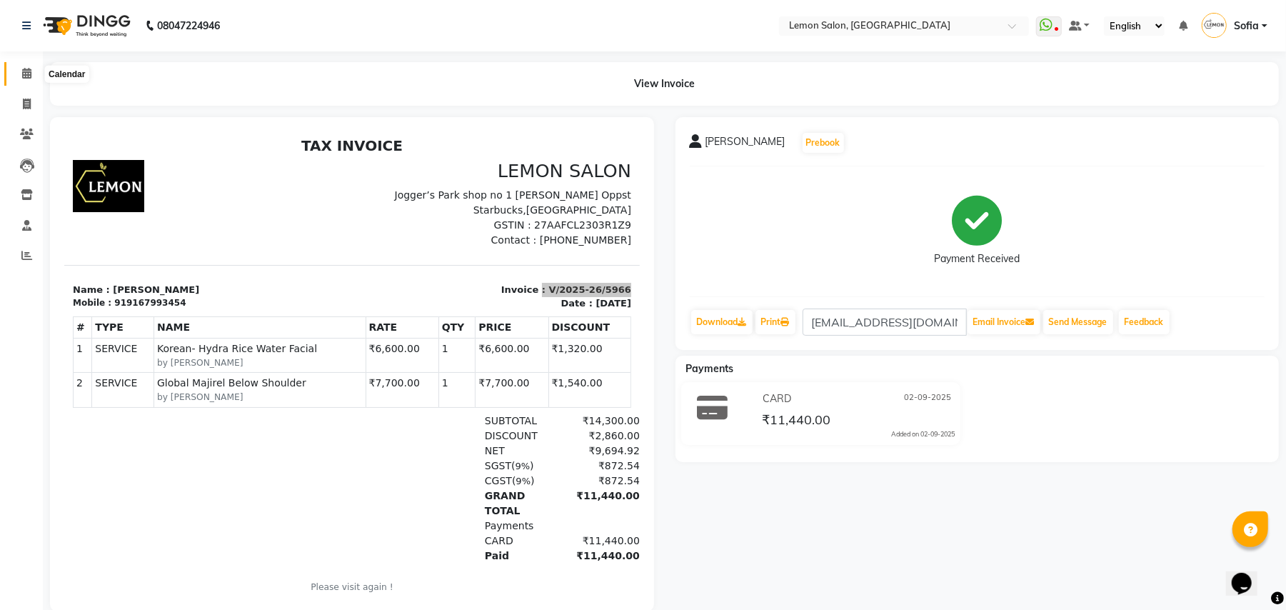
click at [19, 73] on span at bounding box center [26, 74] width 25 height 16
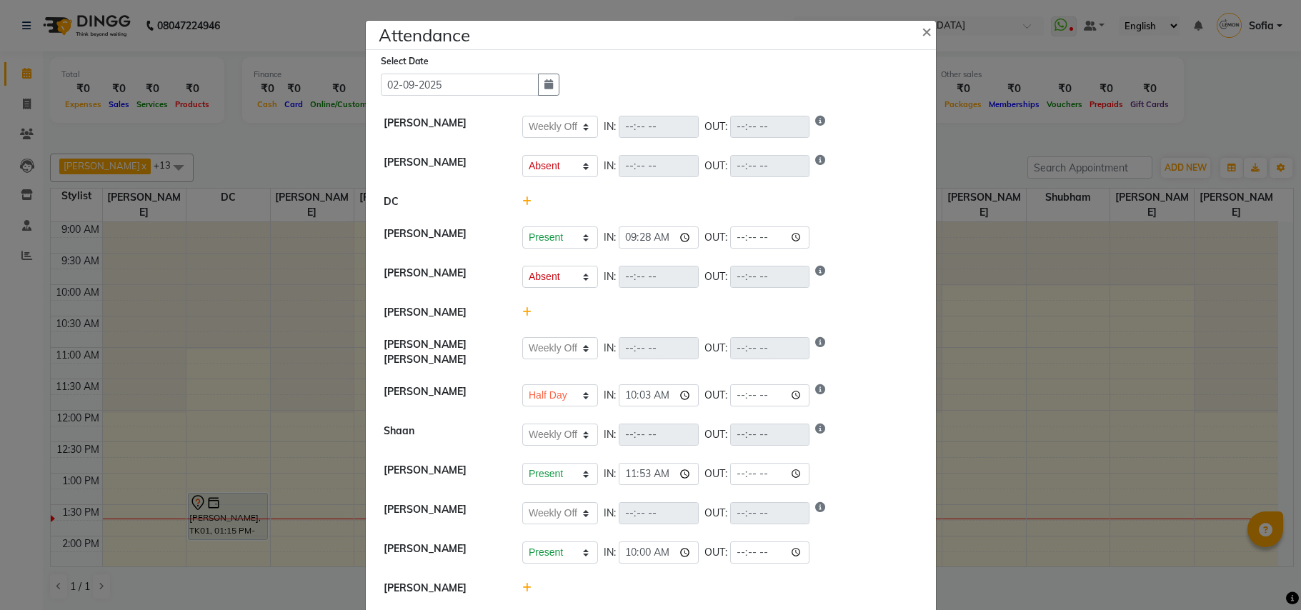
select select "W"
select select "A"
select select "W"
select select "H"
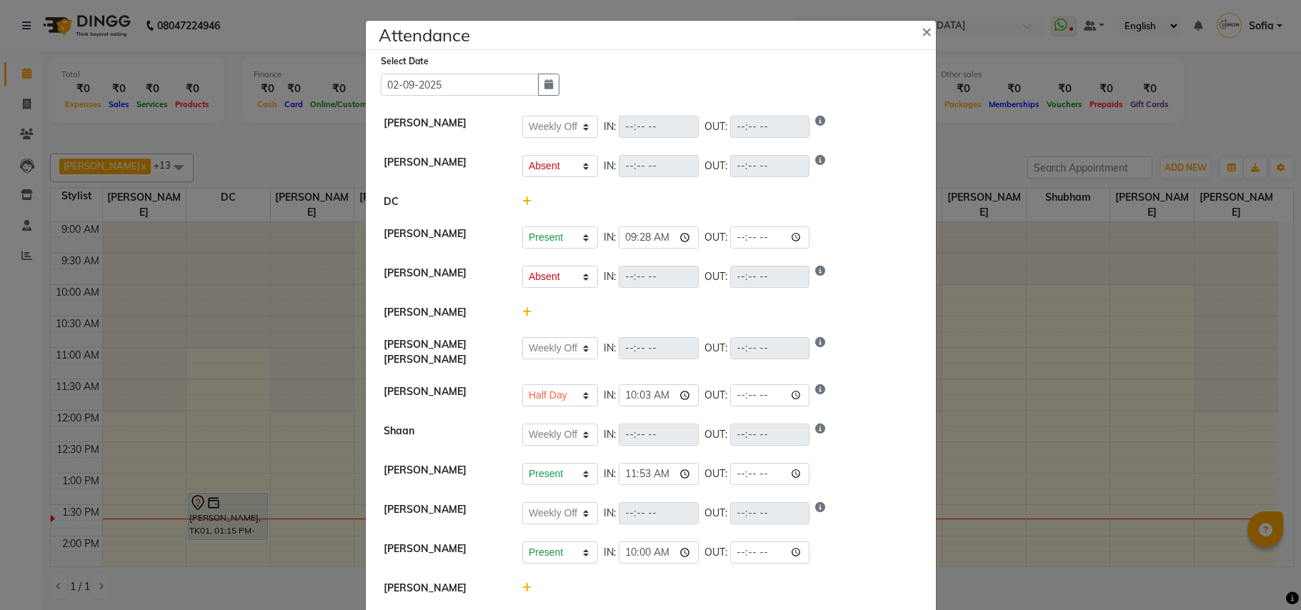
select select "W"
select select "A"
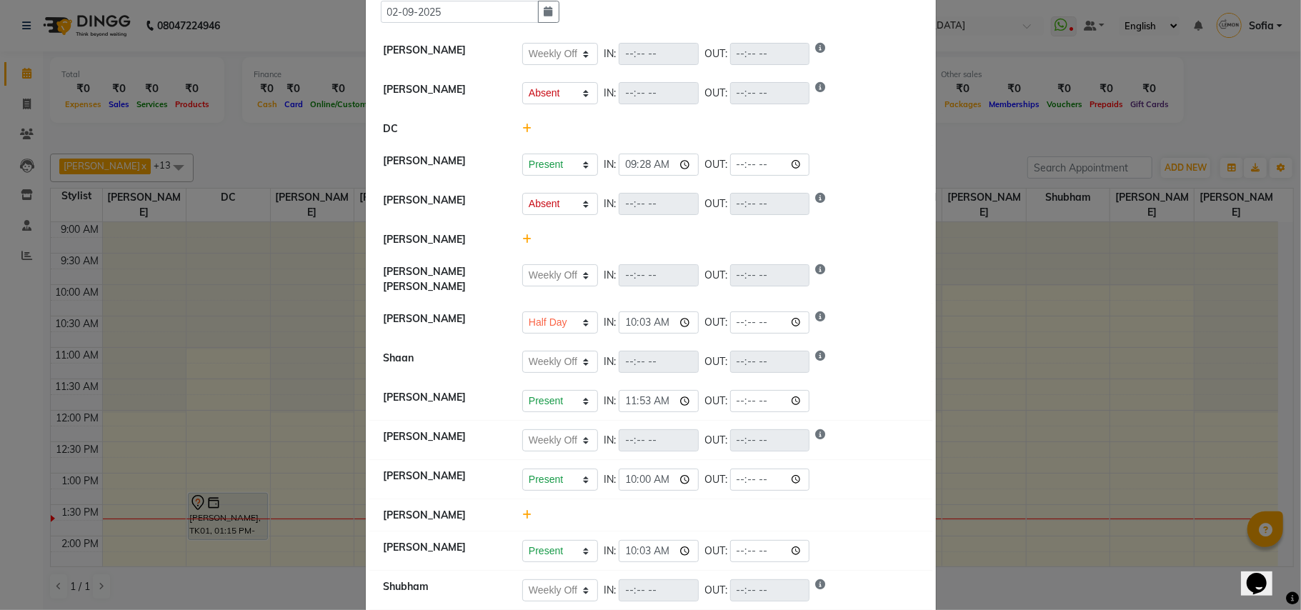
scroll to position [190, 0]
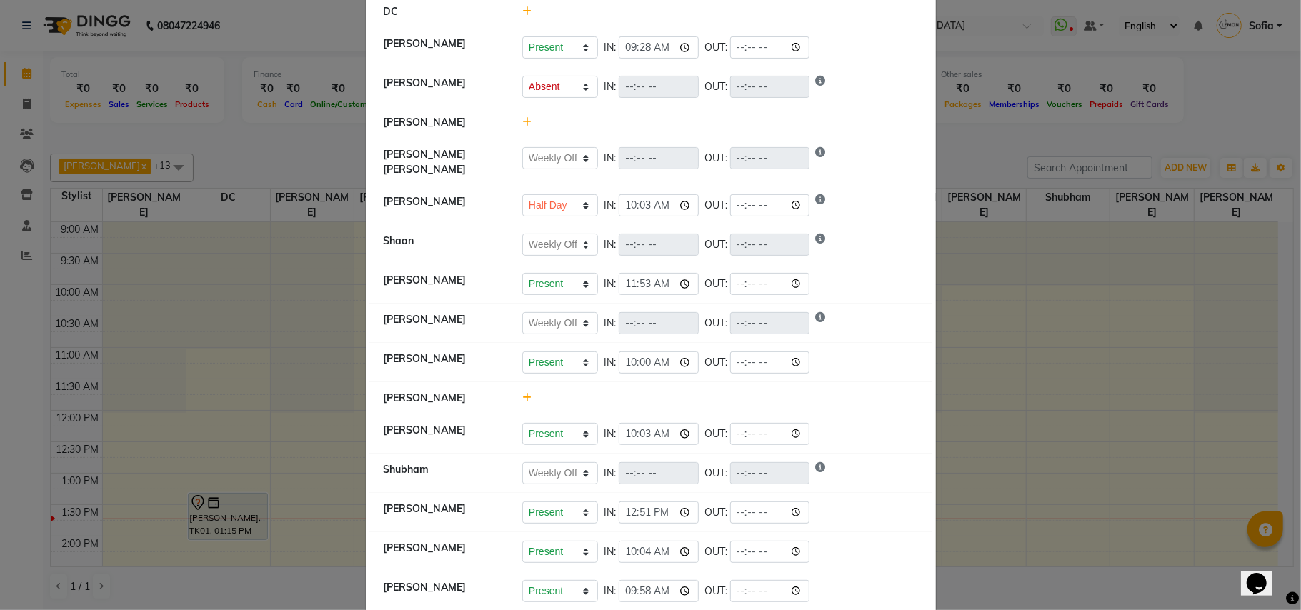
click at [522, 394] on icon at bounding box center [526, 398] width 9 height 10
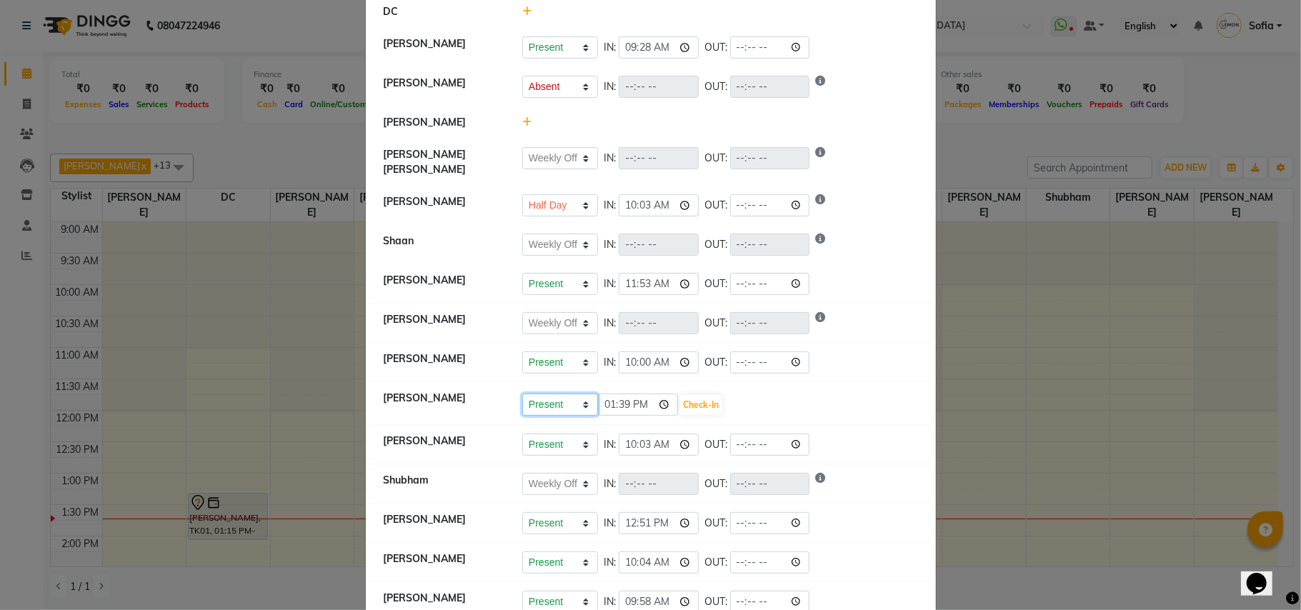
click at [540, 398] on select "Present Absent Late Half Day Weekly Off" at bounding box center [560, 405] width 76 height 22
select select "A"
click at [522, 394] on select "Present Absent Late Half Day Weekly Off" at bounding box center [560, 405] width 76 height 22
click at [609, 401] on button "Save" at bounding box center [613, 405] width 28 height 20
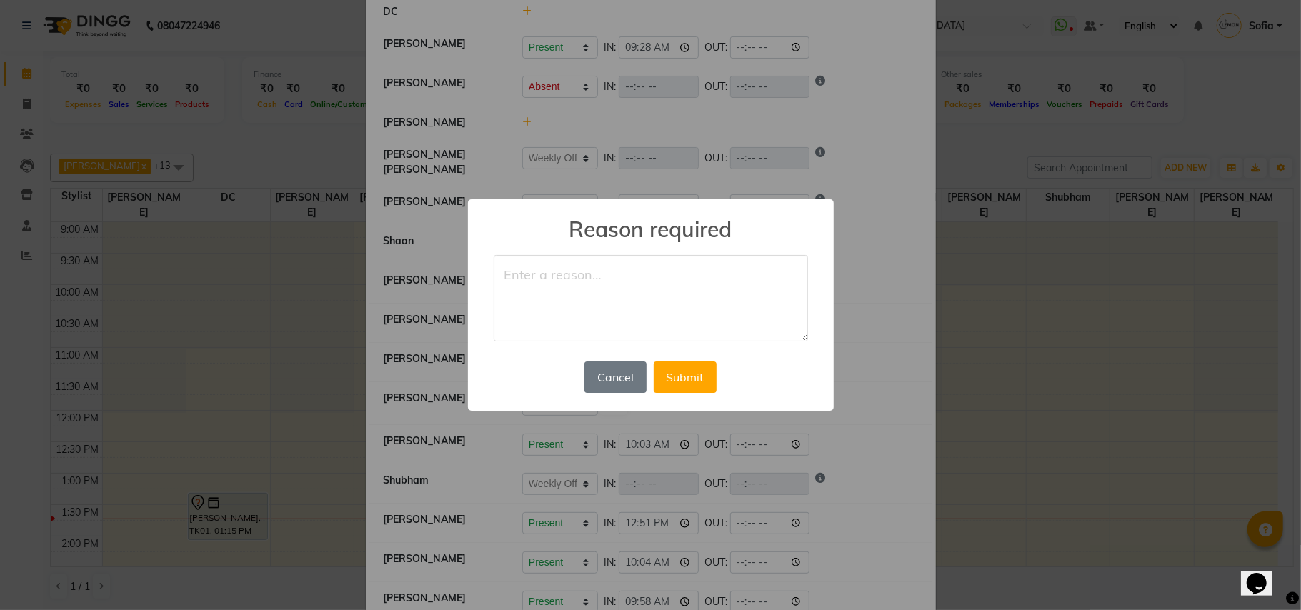
click at [575, 299] on textarea at bounding box center [651, 298] width 314 height 87
type textarea "absent"
click at [697, 374] on button "Submit" at bounding box center [685, 376] width 63 height 31
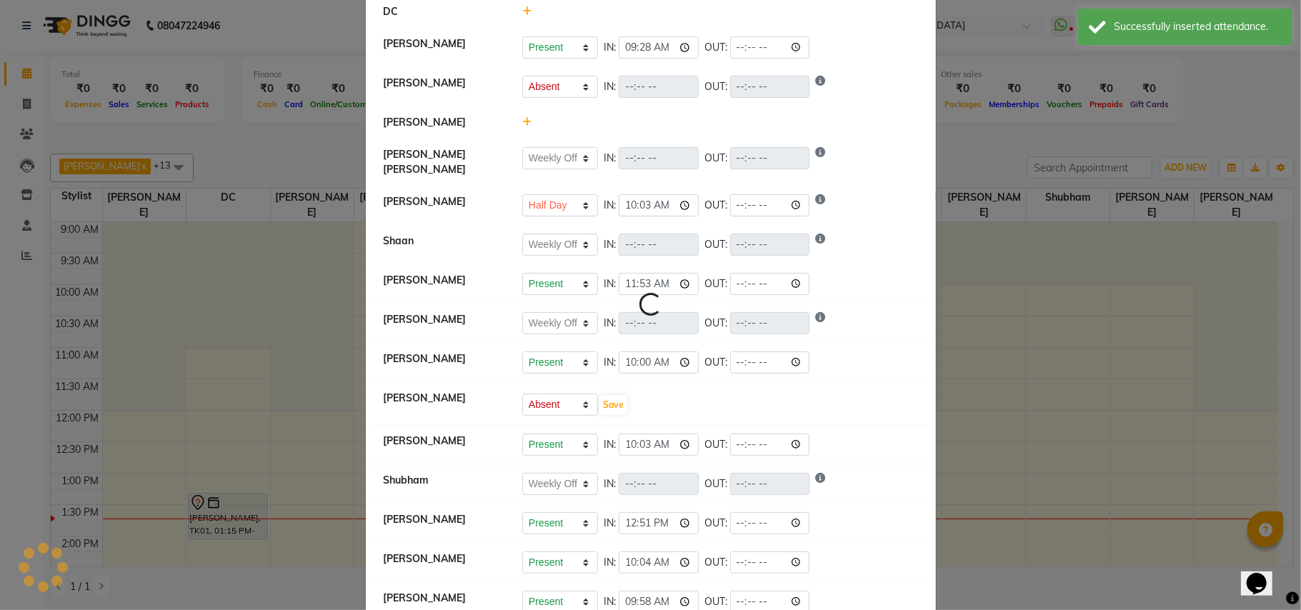
select select "W"
select select "A"
select select "W"
select select "H"
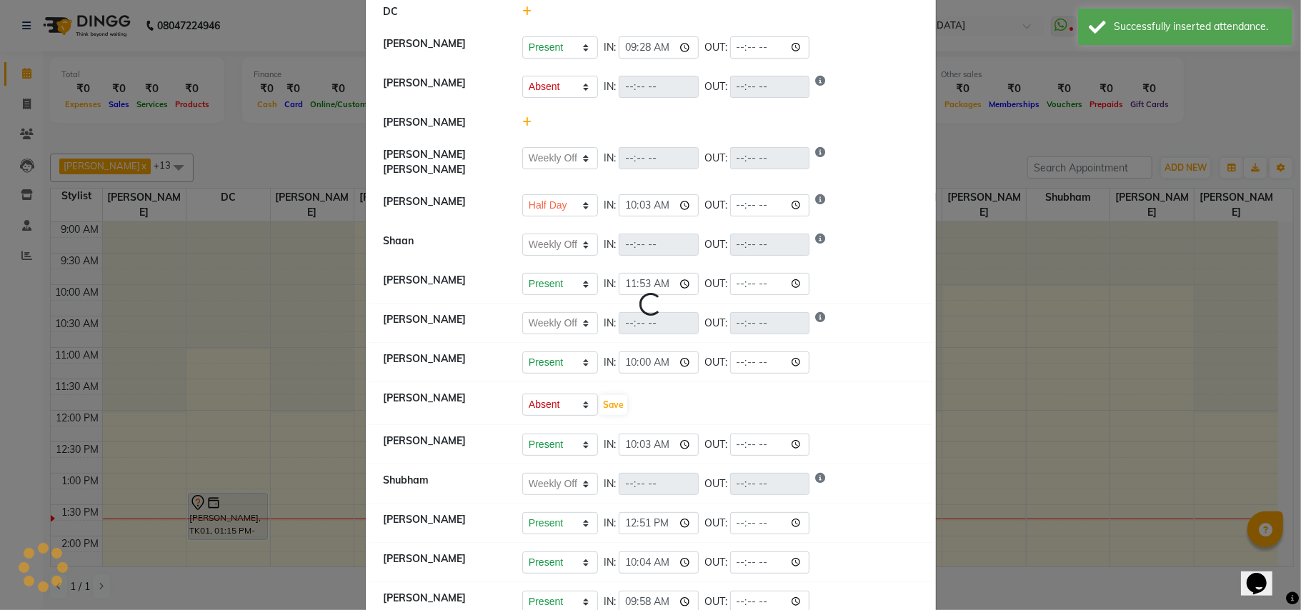
select select "W"
select select "A"
select select "W"
select select "A"
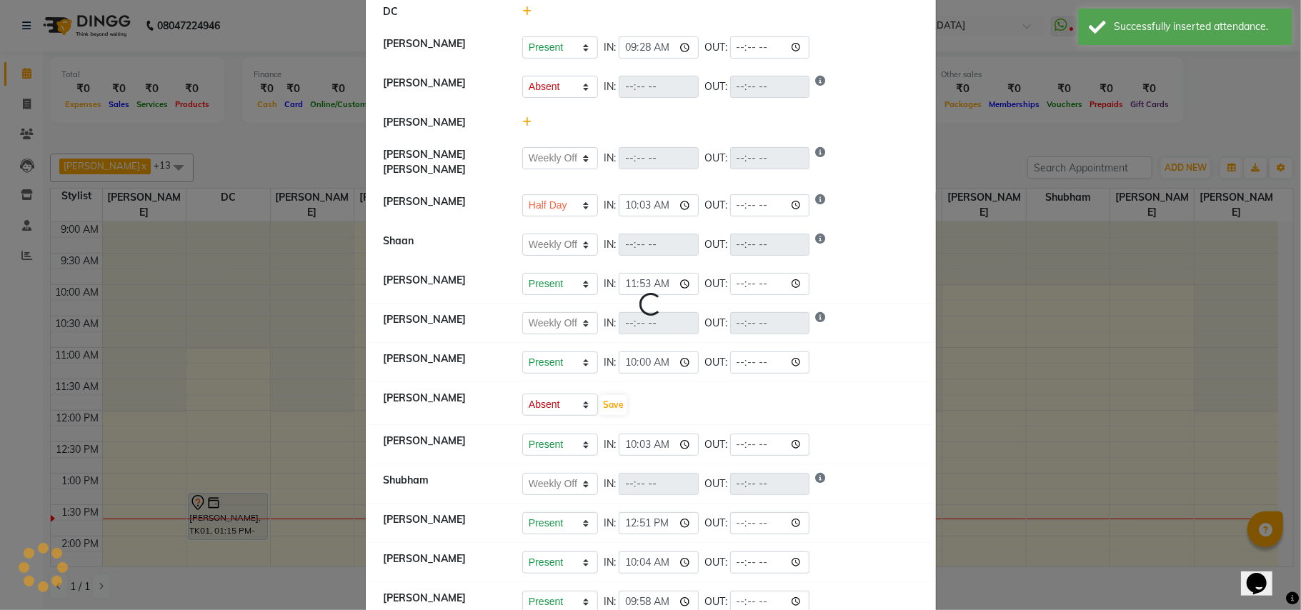
select select "A"
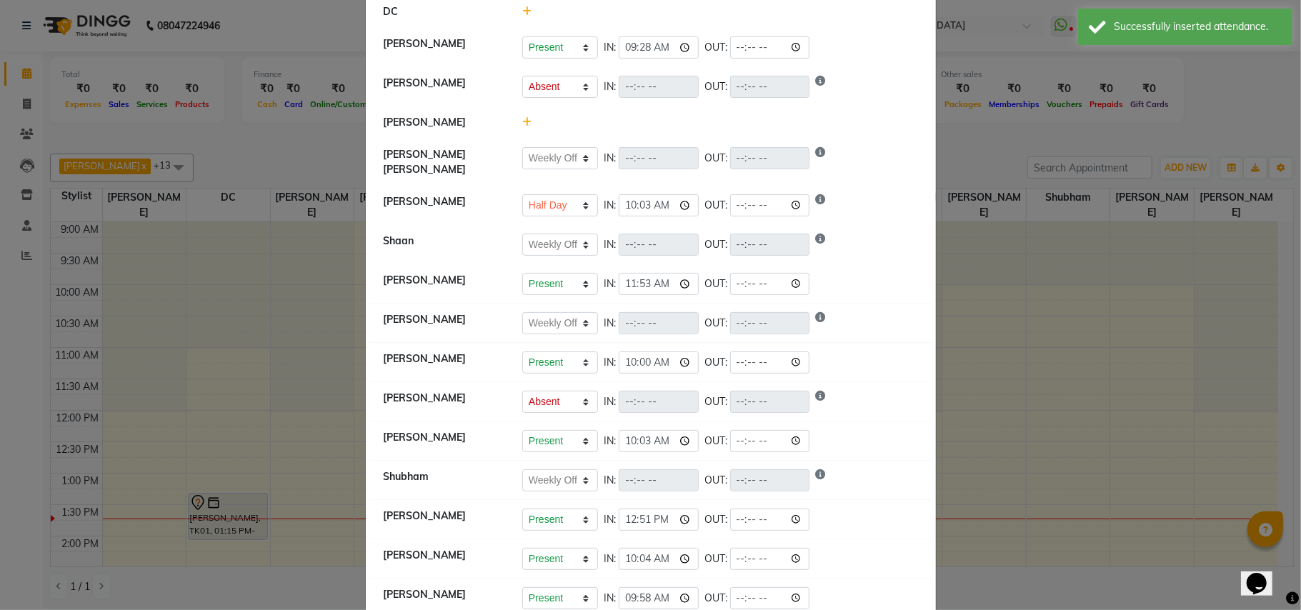
click at [953, 278] on ngb-modal-window "Attendance × Select Date 02-09-2025 Sahibaddin Shaikh Present Absent Late Half …" at bounding box center [650, 305] width 1301 height 610
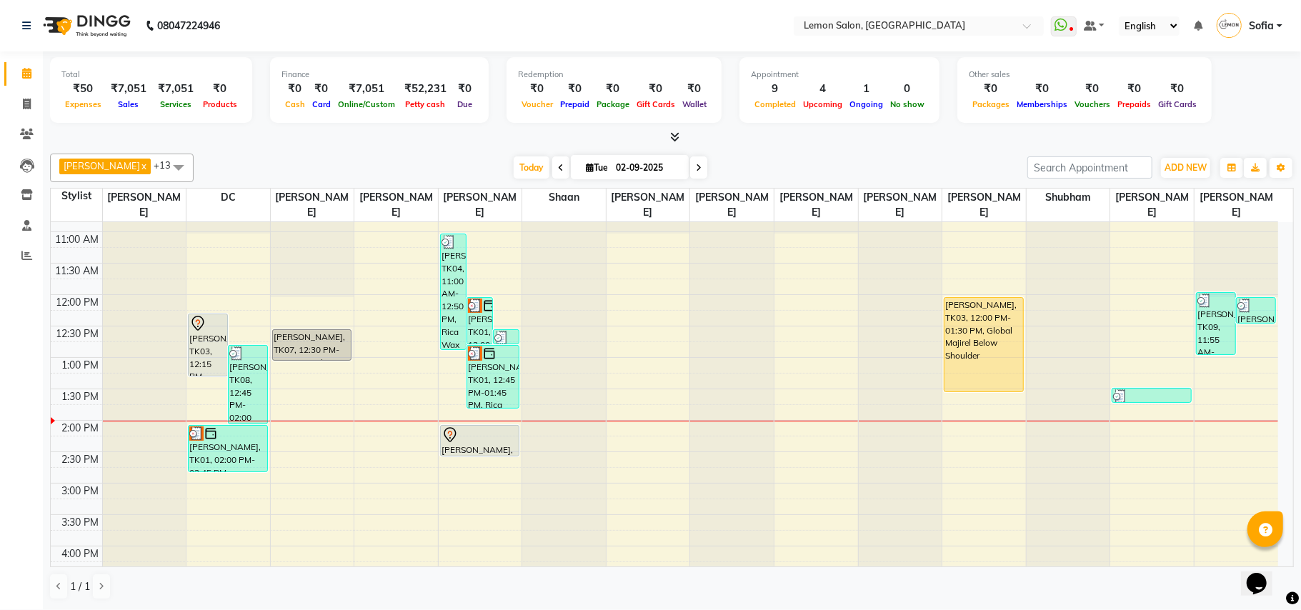
scroll to position [95, 0]
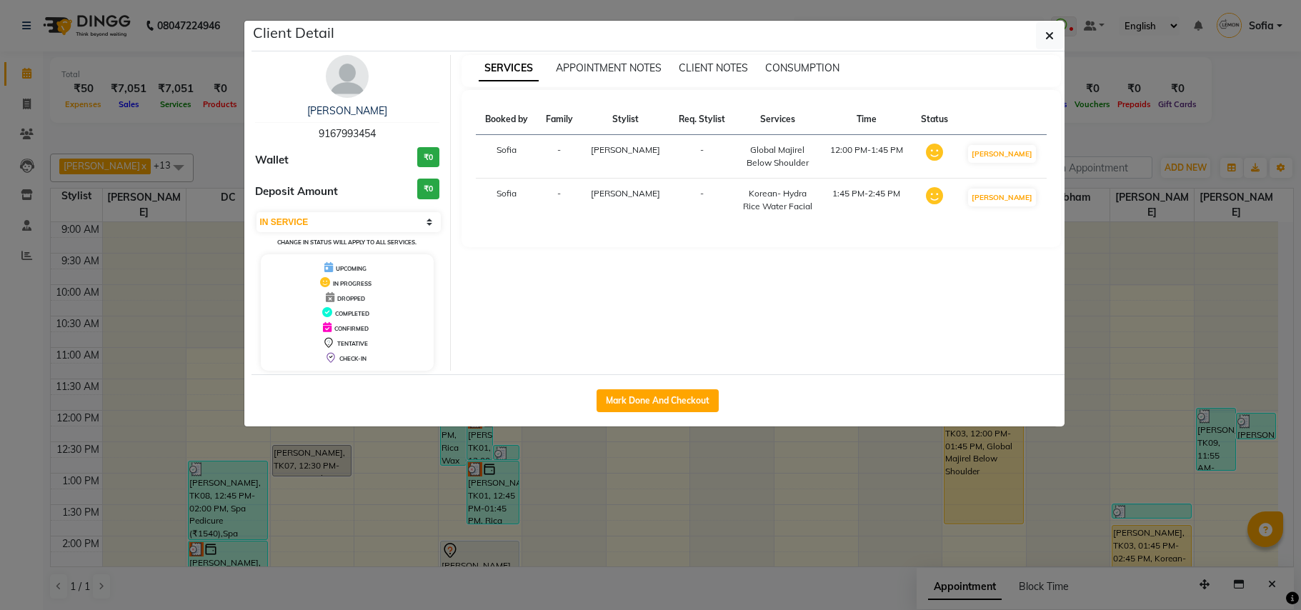
select select "1"
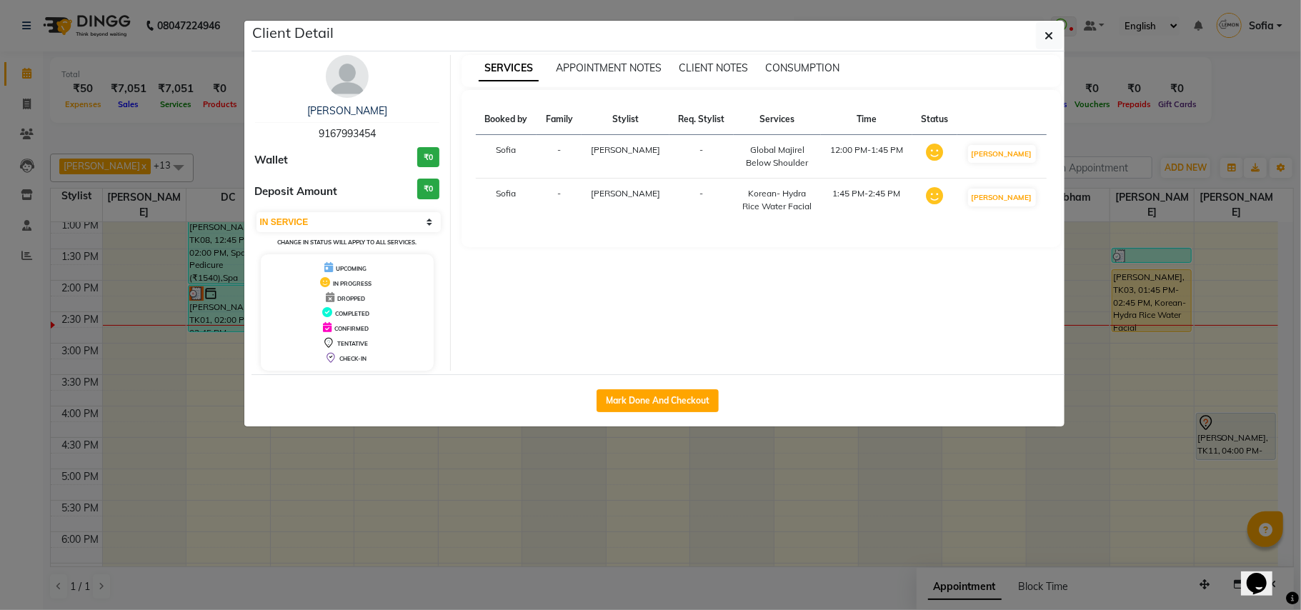
click at [636, 443] on ngb-modal-window "Client Detail [PERSON_NAME] 9167993454 Wallet ₹0 Deposit Amount ₹0 Select IN SE…" at bounding box center [650, 305] width 1301 height 610
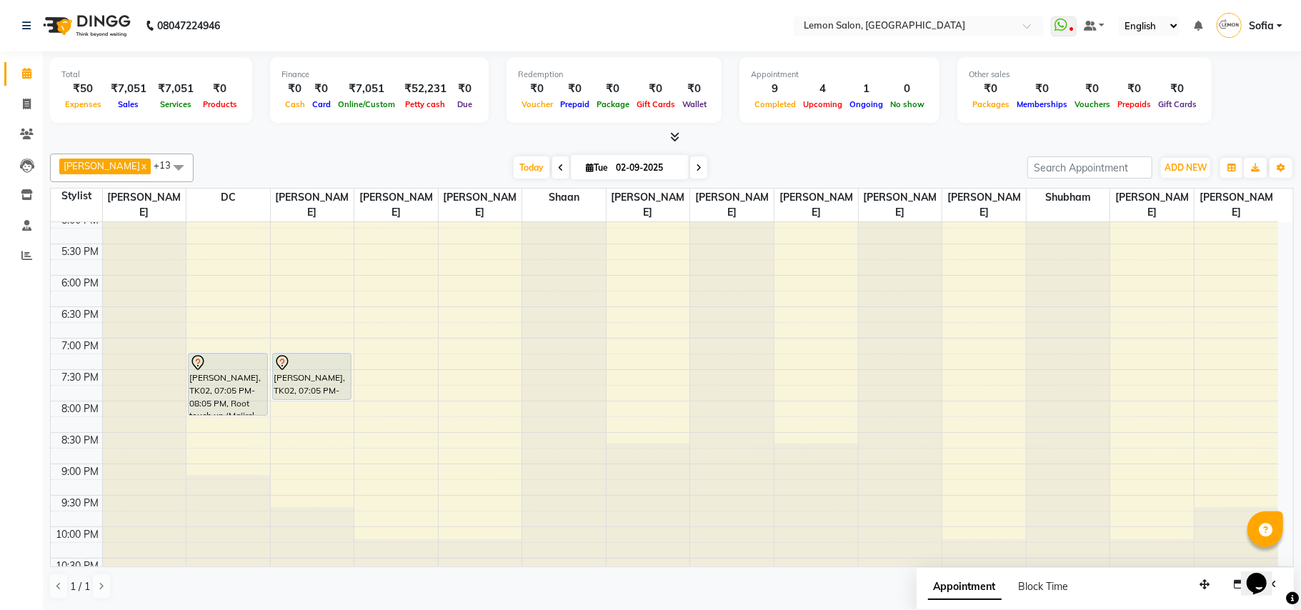
scroll to position [549, 0]
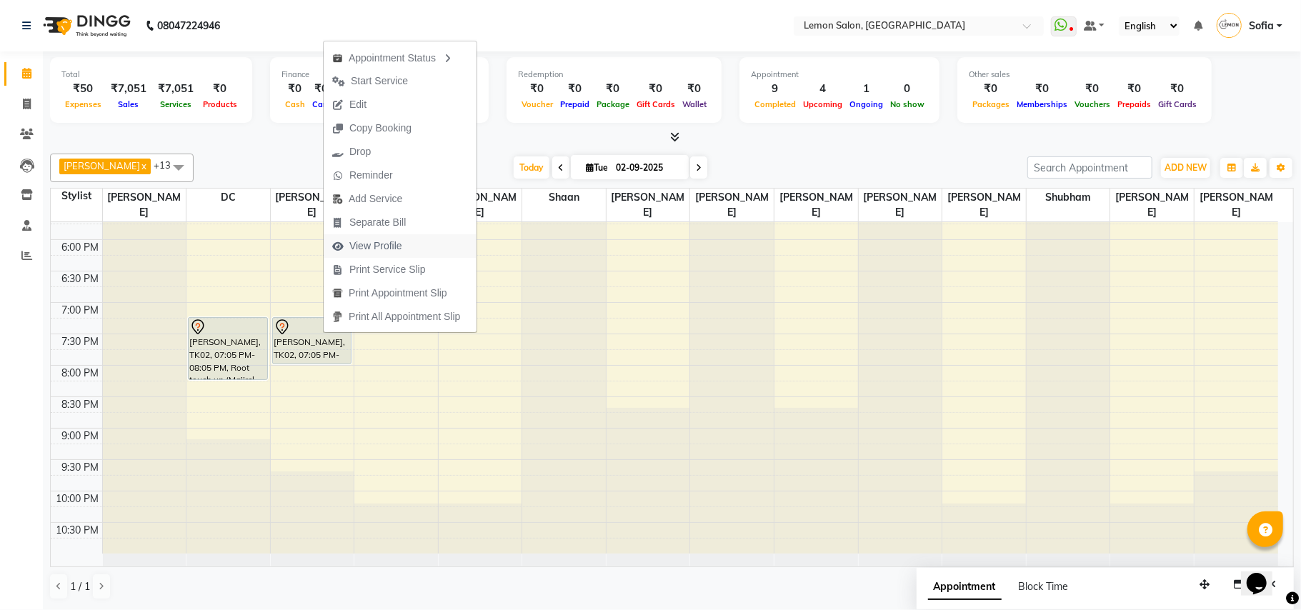
click at [389, 246] on span "View Profile" at bounding box center [375, 246] width 53 height 15
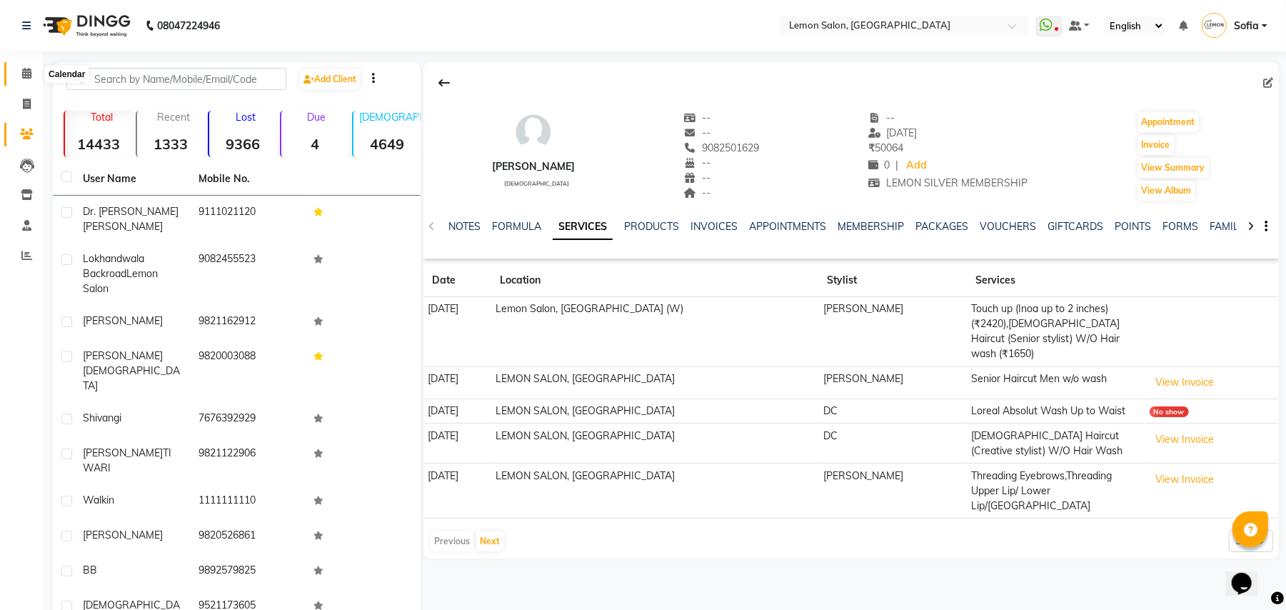
click at [24, 73] on icon at bounding box center [26, 73] width 9 height 11
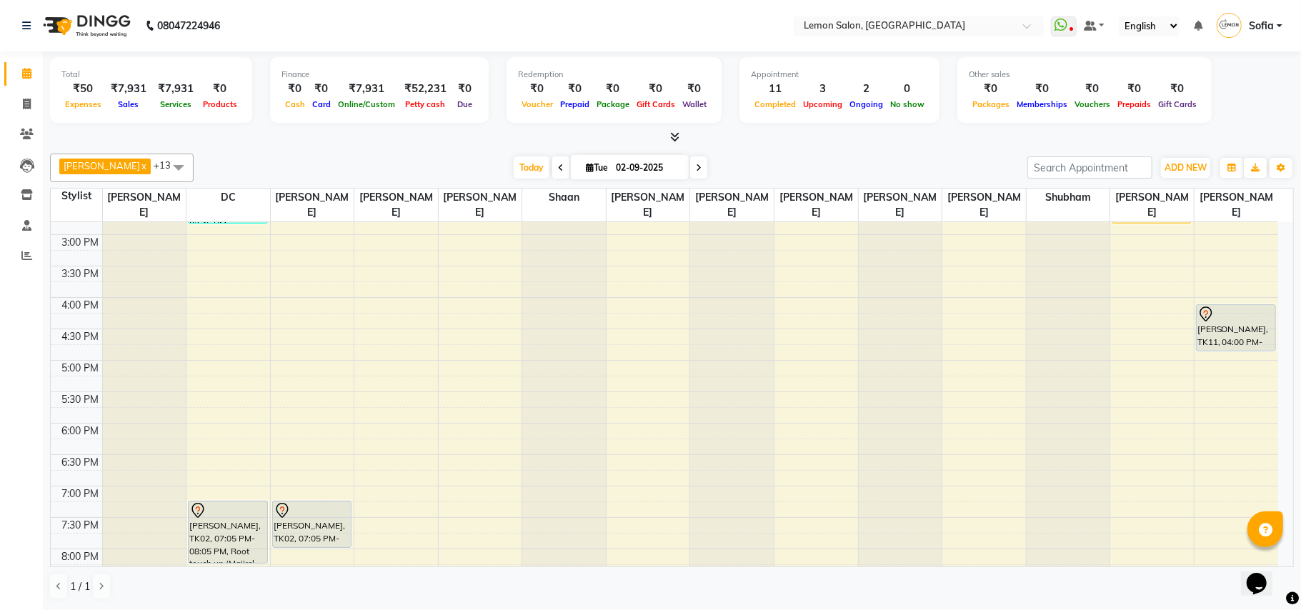
scroll to position [476, 0]
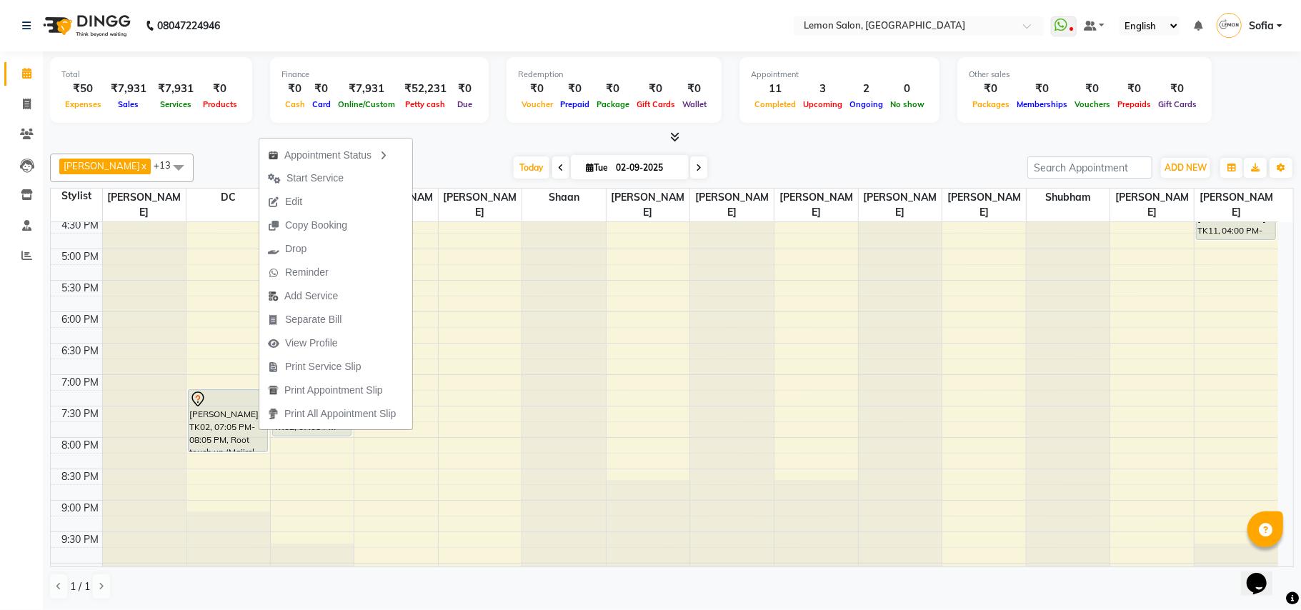
click at [0, 476] on div "Calendar Invoice Clients Leads Inventory Staff Reports Completed InProgress Upc…" at bounding box center [96, 315] width 193 height 548
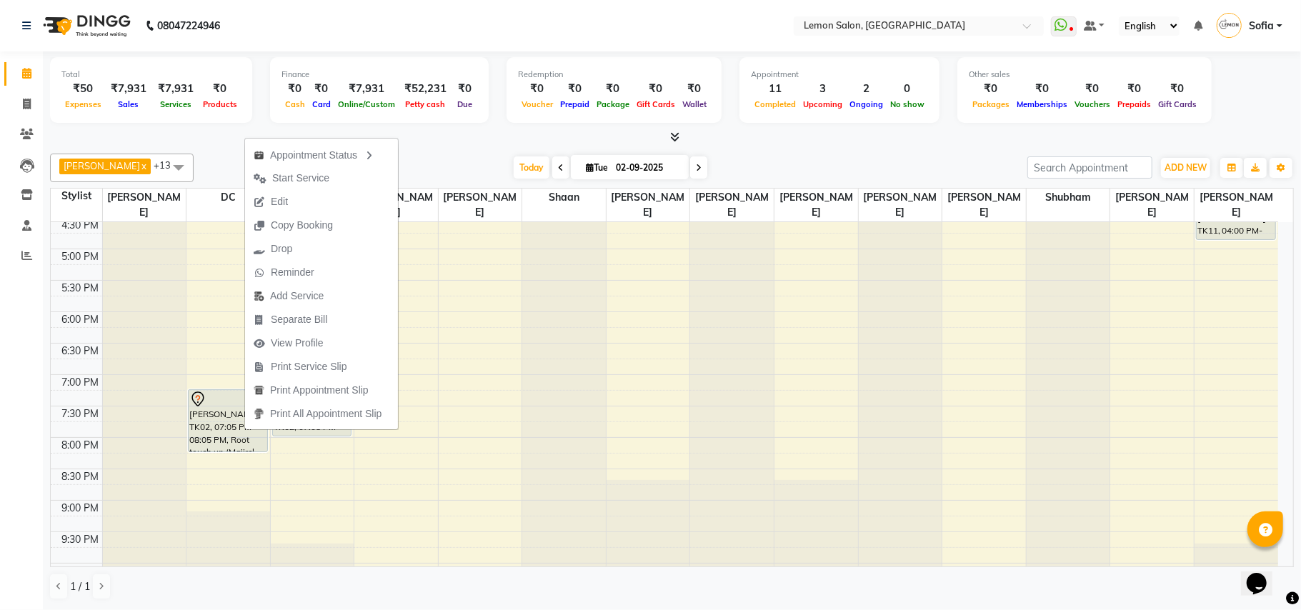
click at [0, 364] on div "Calendar Invoice Clients Leads Inventory Staff Reports Completed InProgress Upc…" at bounding box center [96, 315] width 193 height 548
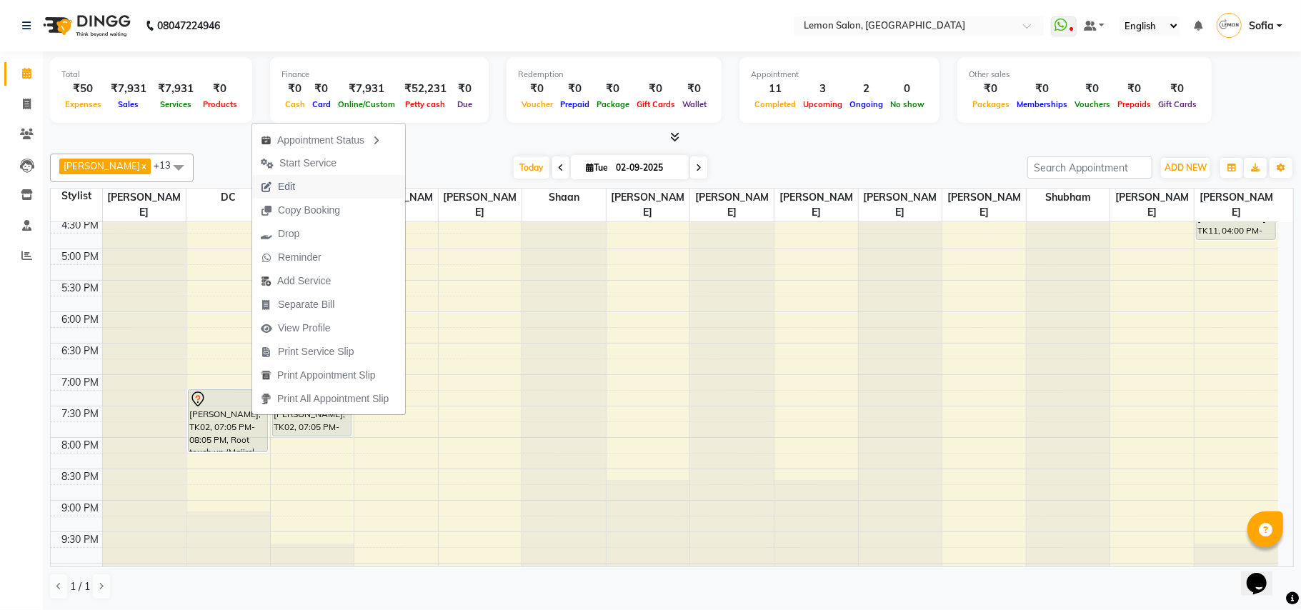
click at [291, 189] on span "Edit" at bounding box center [286, 186] width 17 height 15
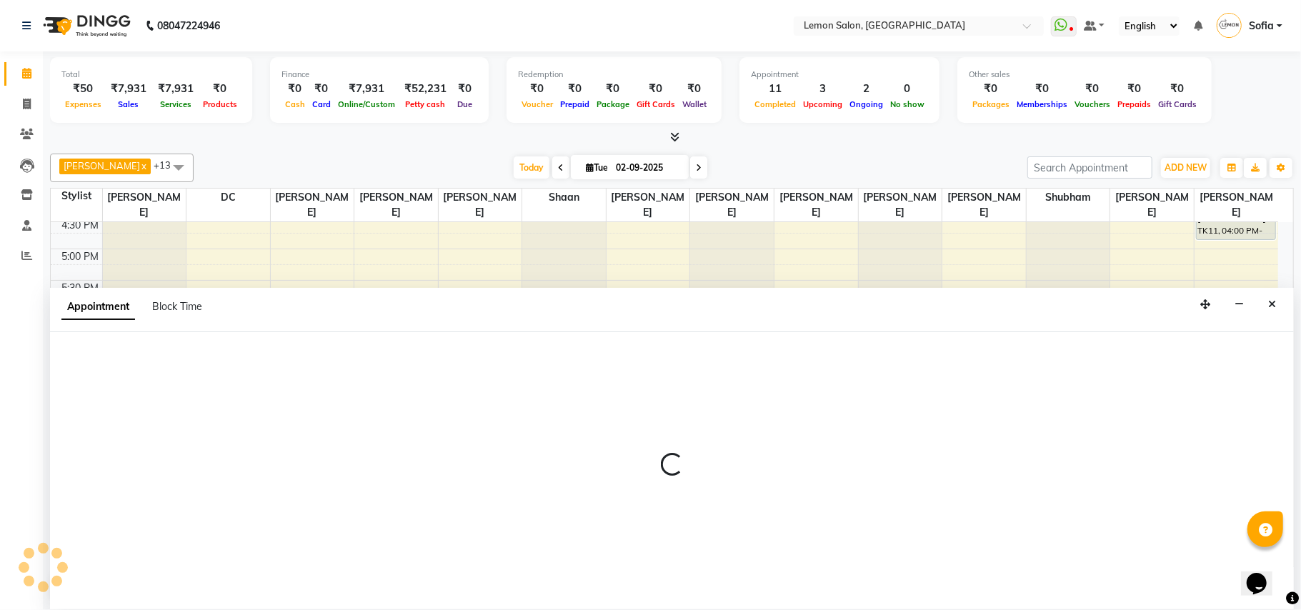
select select "tentative"
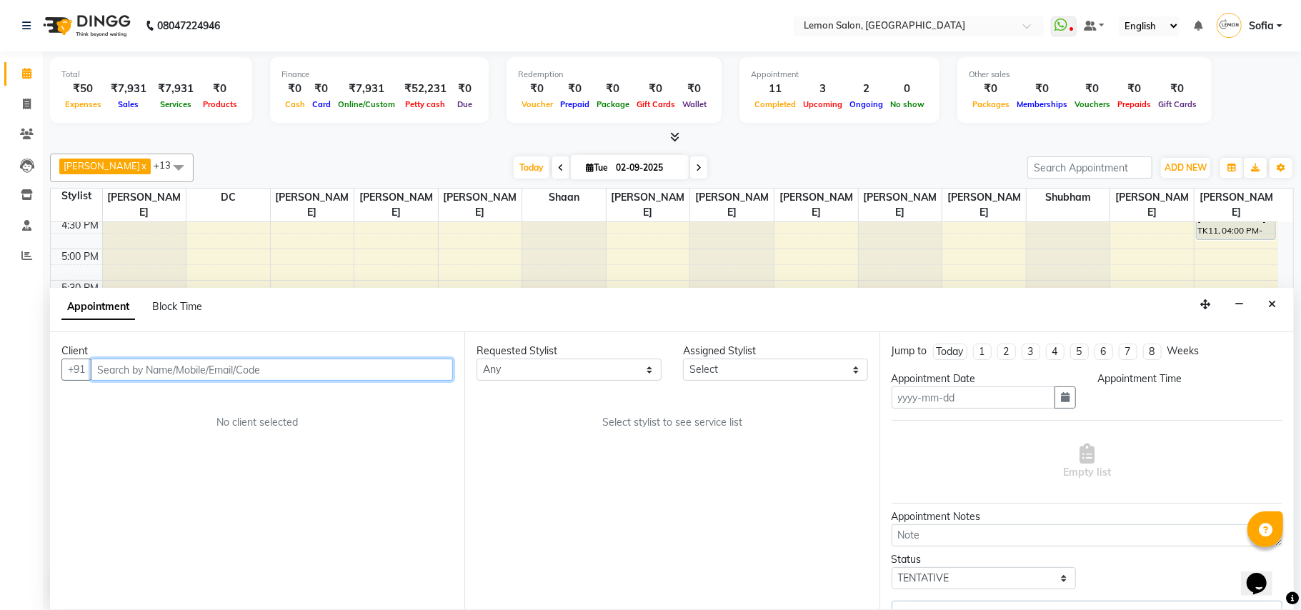
type input "02-09-2025"
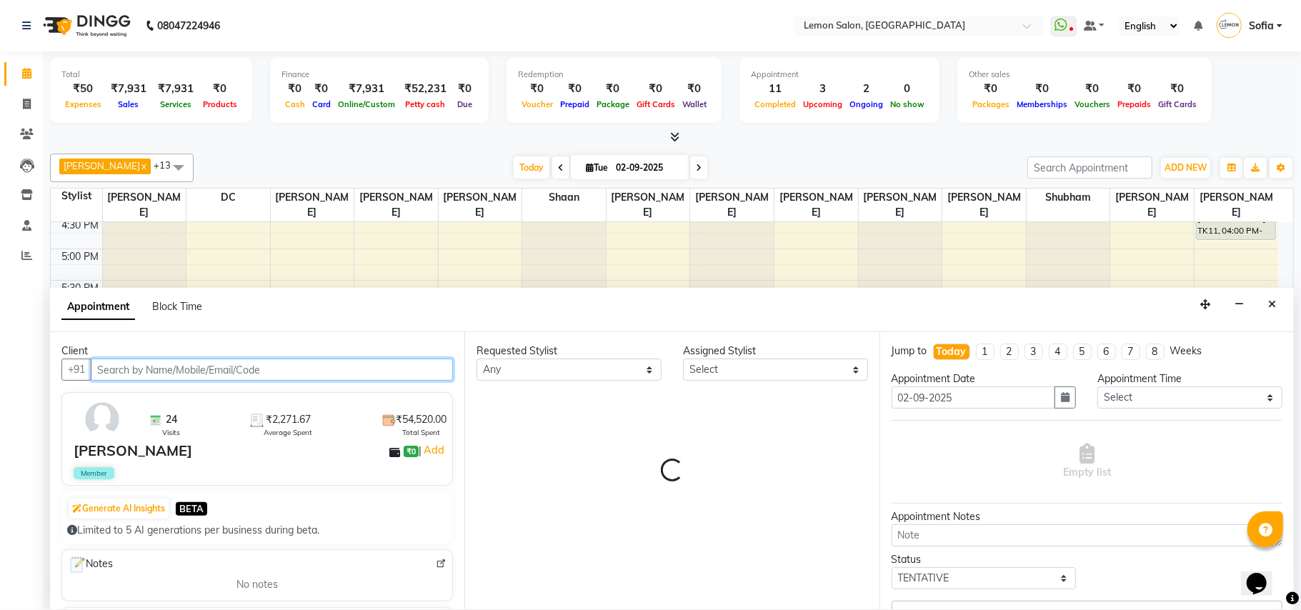
select select "7889"
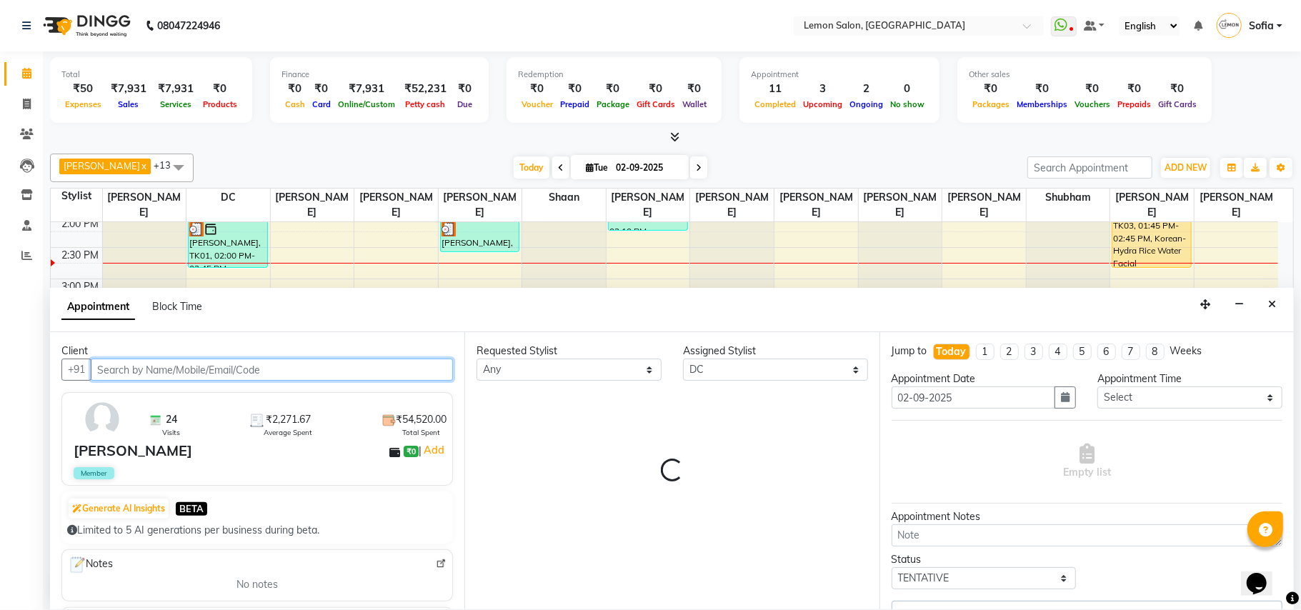
select select "281"
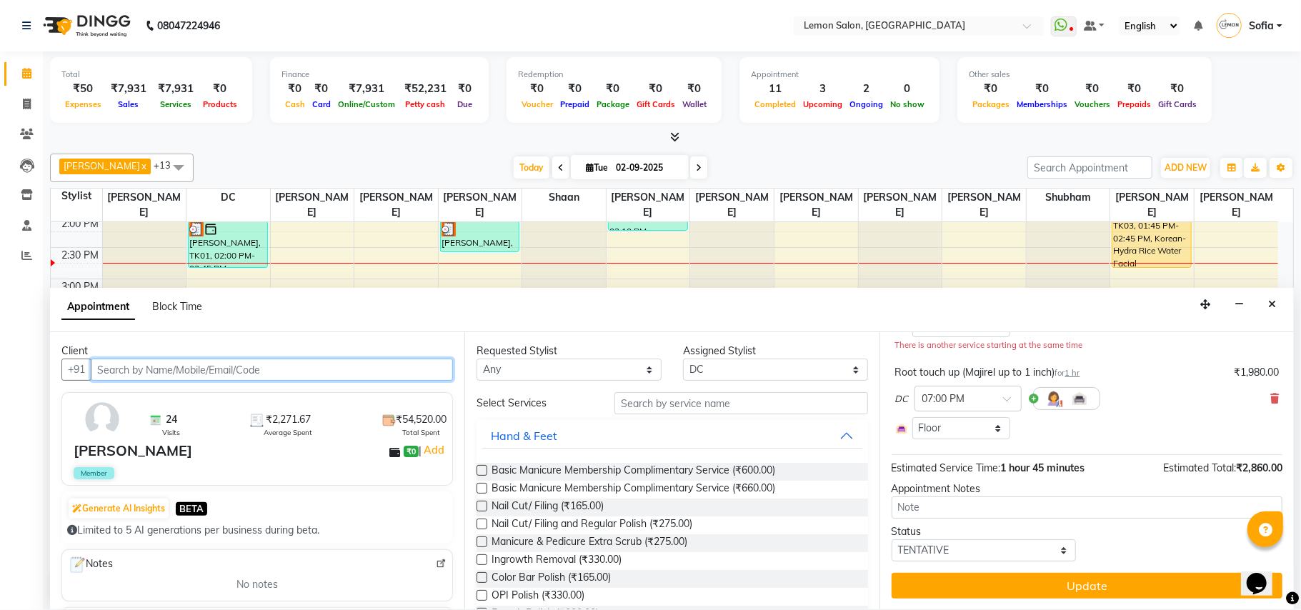
scroll to position [169, 0]
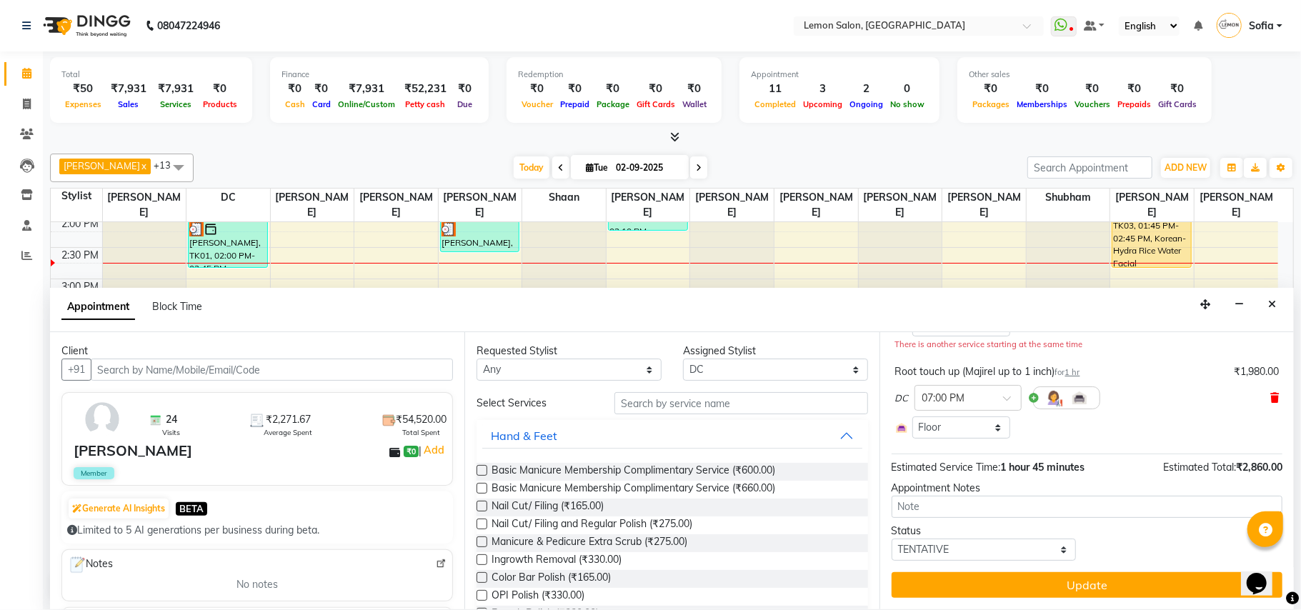
click at [1270, 397] on icon at bounding box center [1274, 398] width 9 height 10
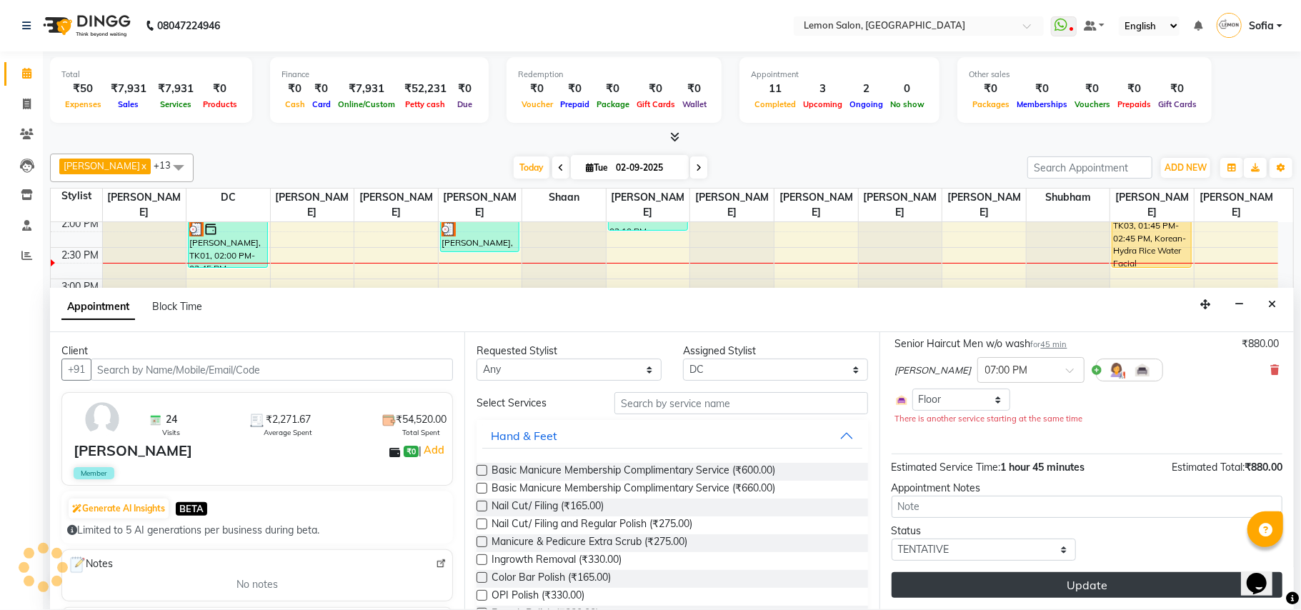
click at [1032, 584] on button "Update" at bounding box center [1086, 585] width 391 height 26
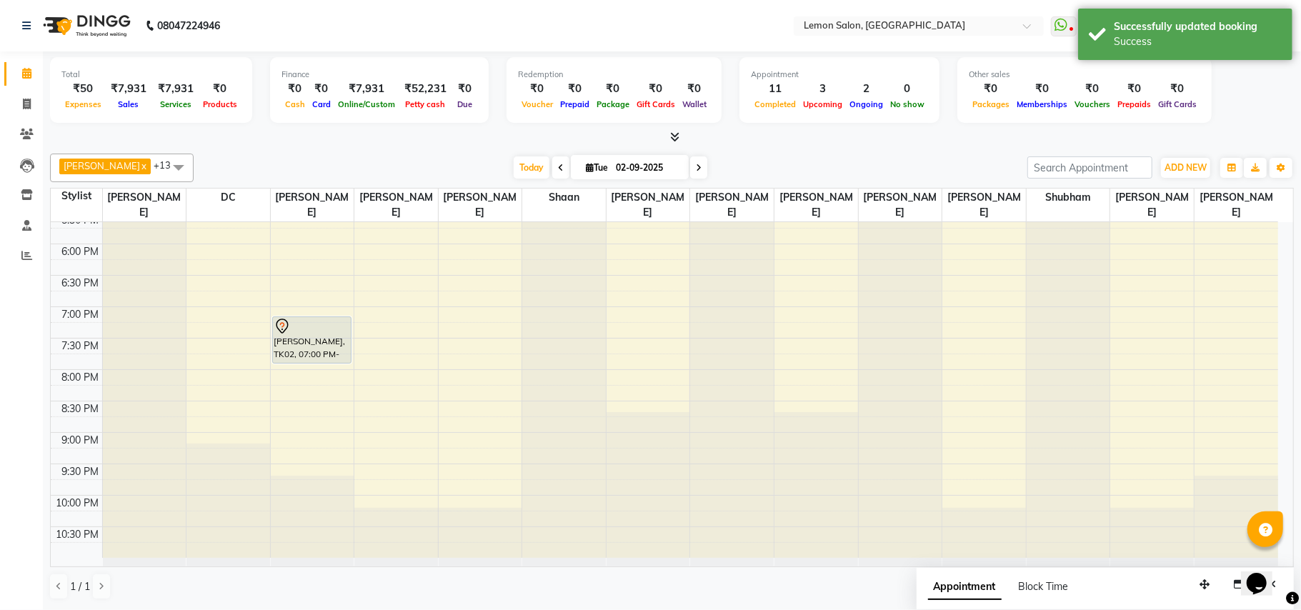
scroll to position [549, 0]
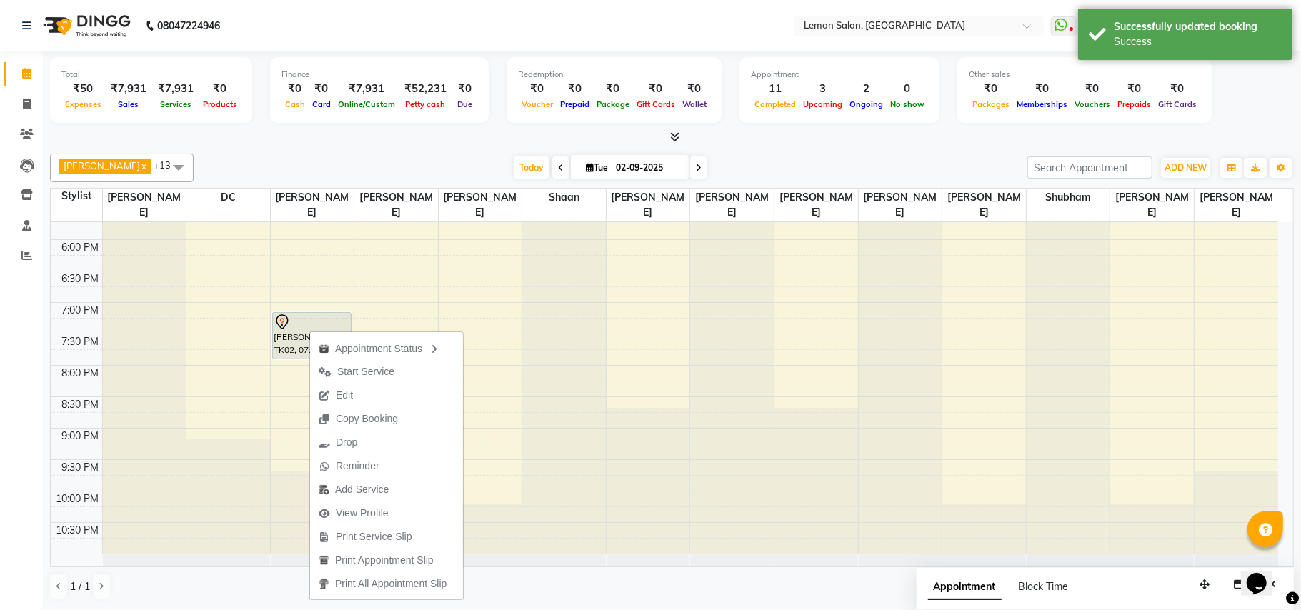
drag, startPoint x: 0, startPoint y: 387, endPoint x: 201, endPoint y: 323, distance: 211.4
click at [3, 383] on div "Calendar Invoice Clients Leads Inventory Staff Reports Completed InProgress Upc…" at bounding box center [96, 315] width 193 height 548
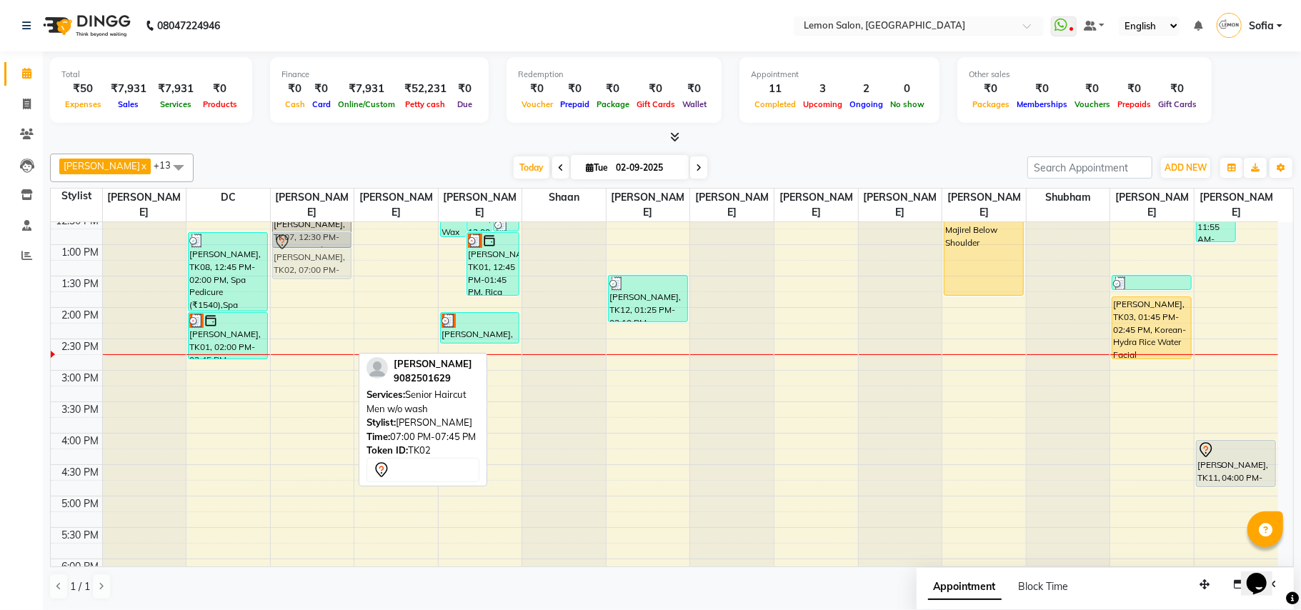
scroll to position [220, 0]
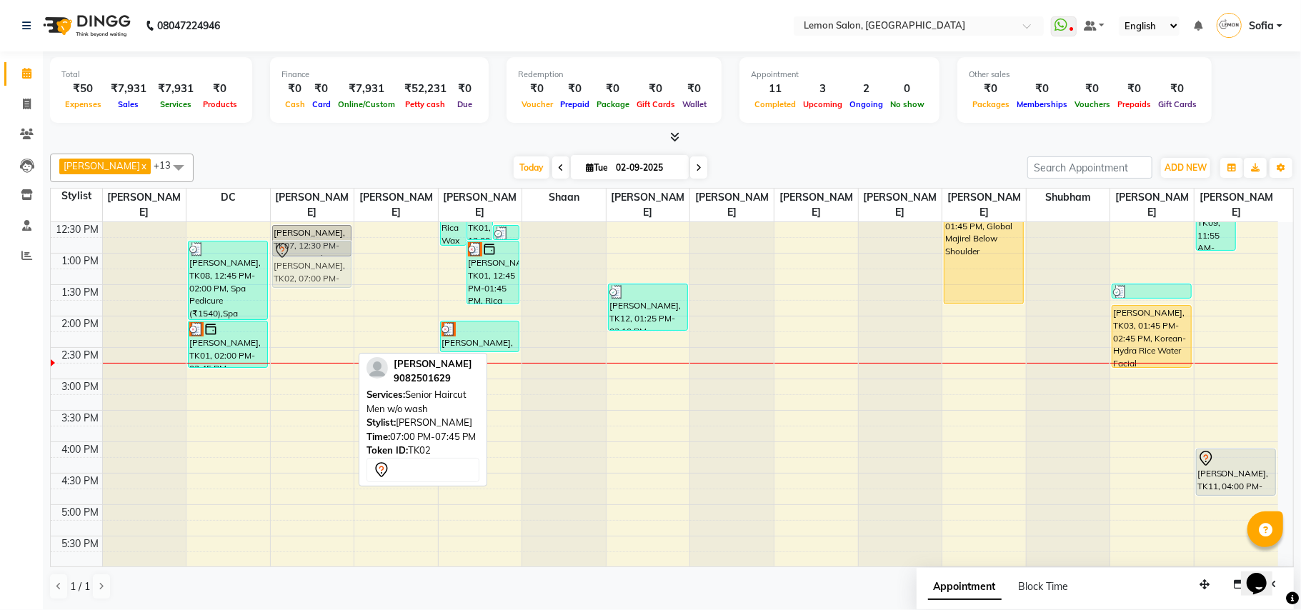
drag, startPoint x: 324, startPoint y: 334, endPoint x: 344, endPoint y: 271, distance: 66.0
click at [344, 271] on div "Mahek, TK07, 12:30 PM-01:00 PM, Blow Dry Below Shoulder alka prasad, TK02, 07:0…" at bounding box center [313, 441] width 84 height 879
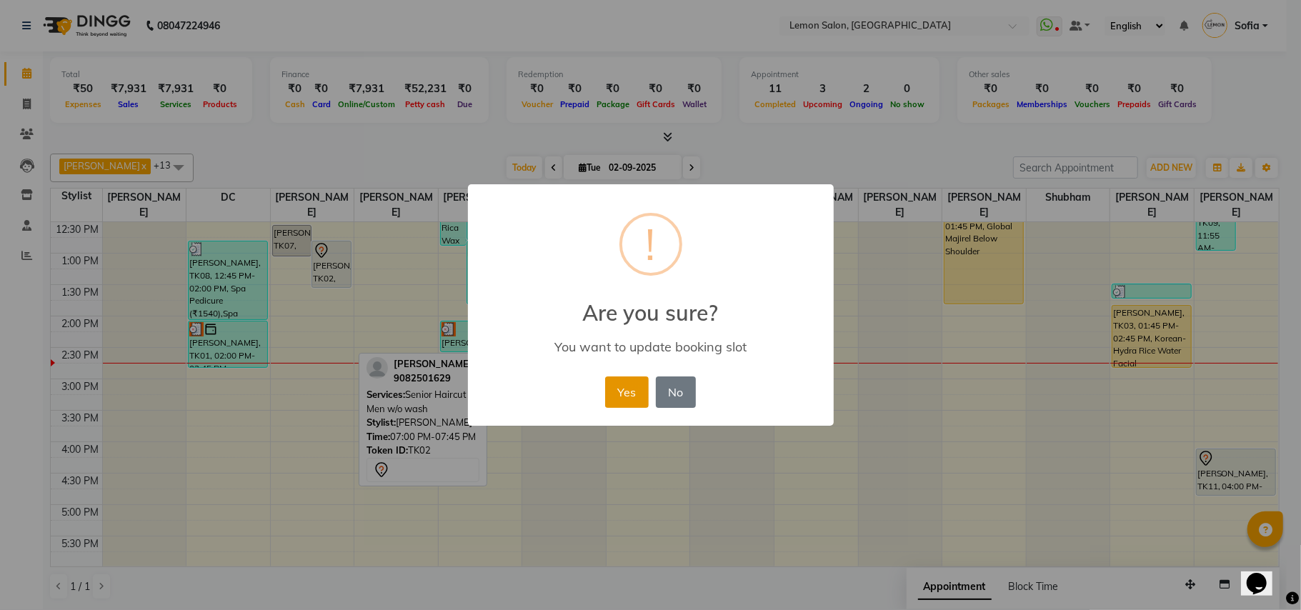
click at [612, 386] on button "Yes" at bounding box center [627, 391] width 44 height 31
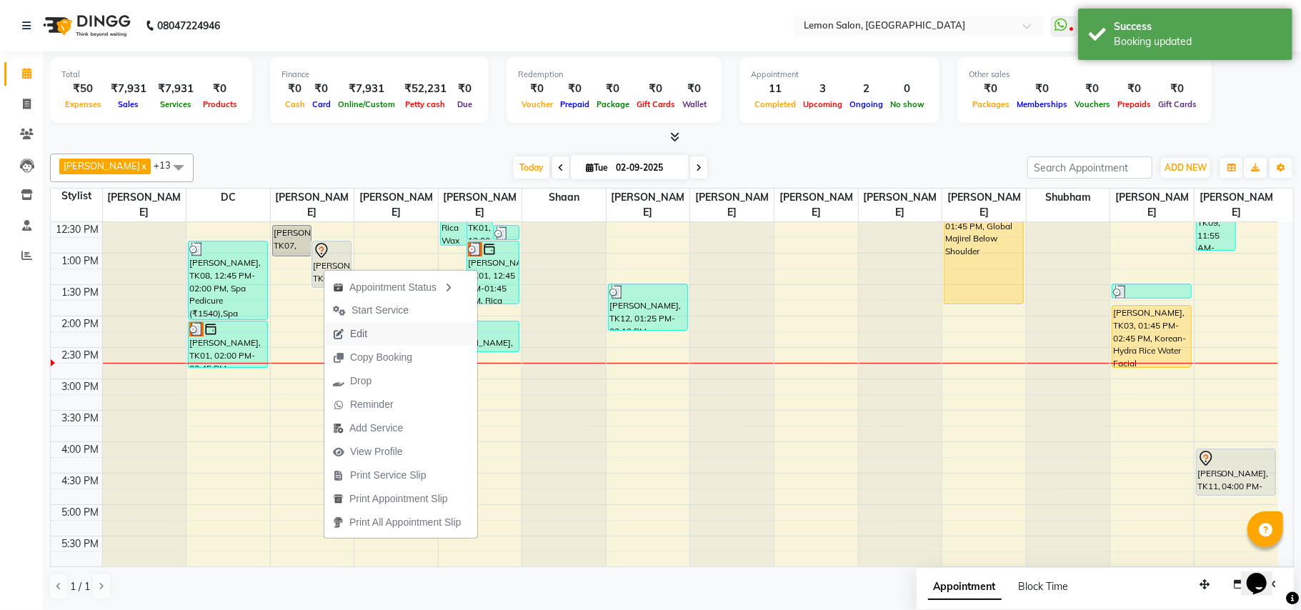
click at [360, 329] on span "Edit" at bounding box center [358, 333] width 17 height 15
select select "tentative"
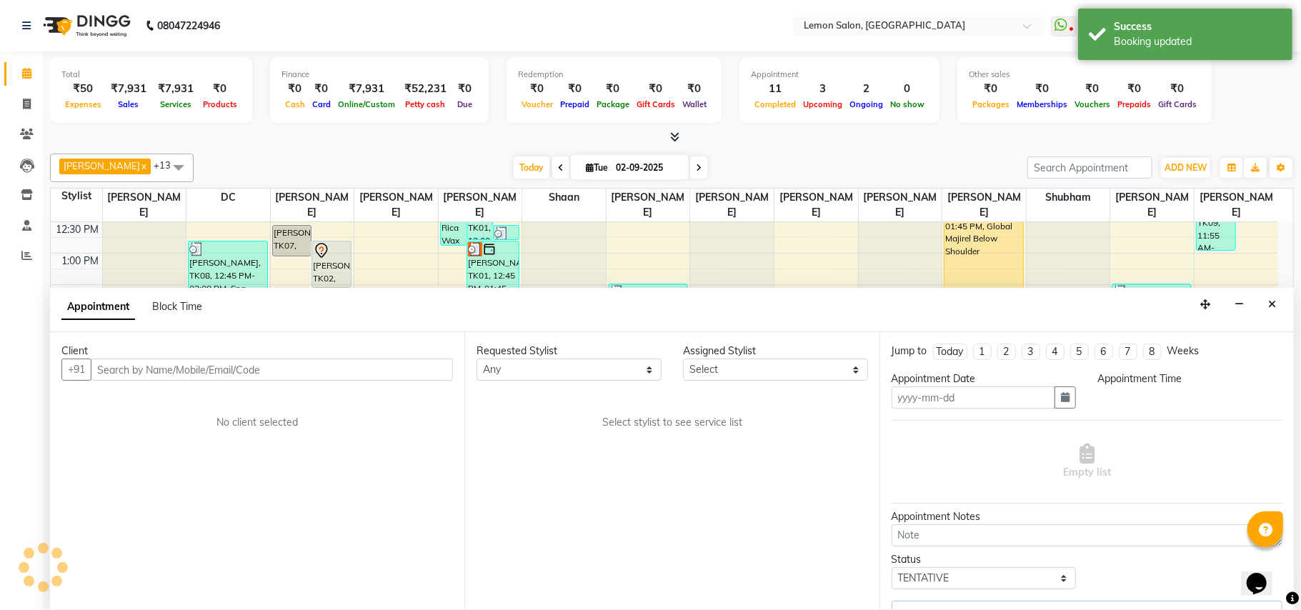
type input "02-09-2025"
select select "765"
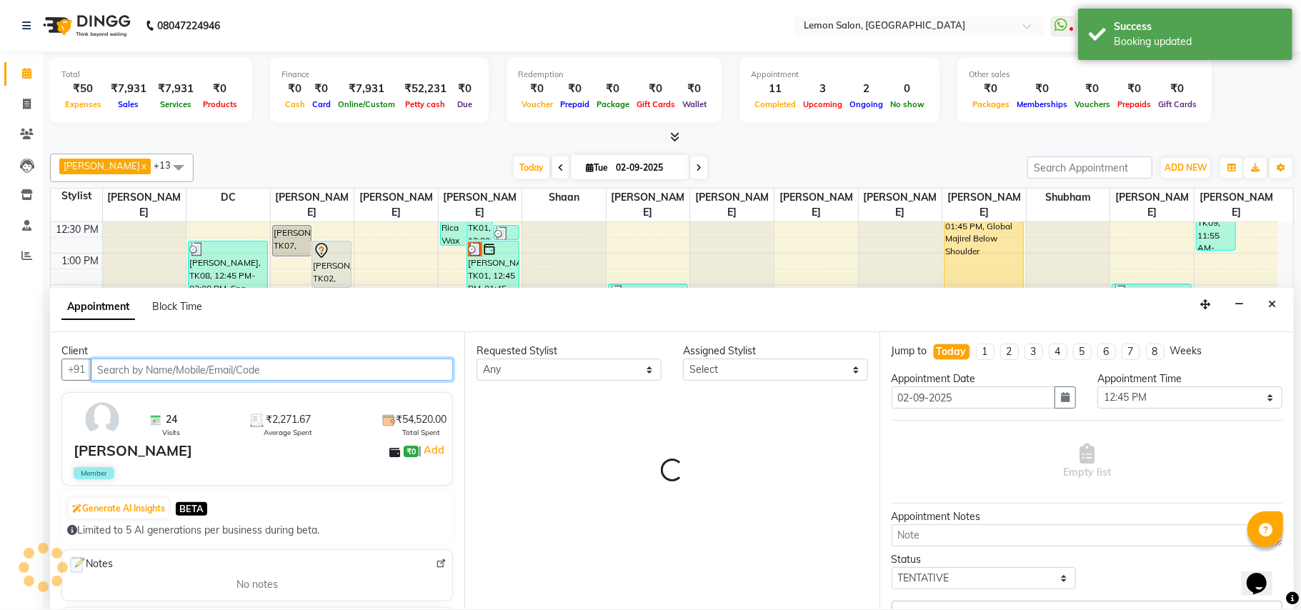
select select "7955"
select select "281"
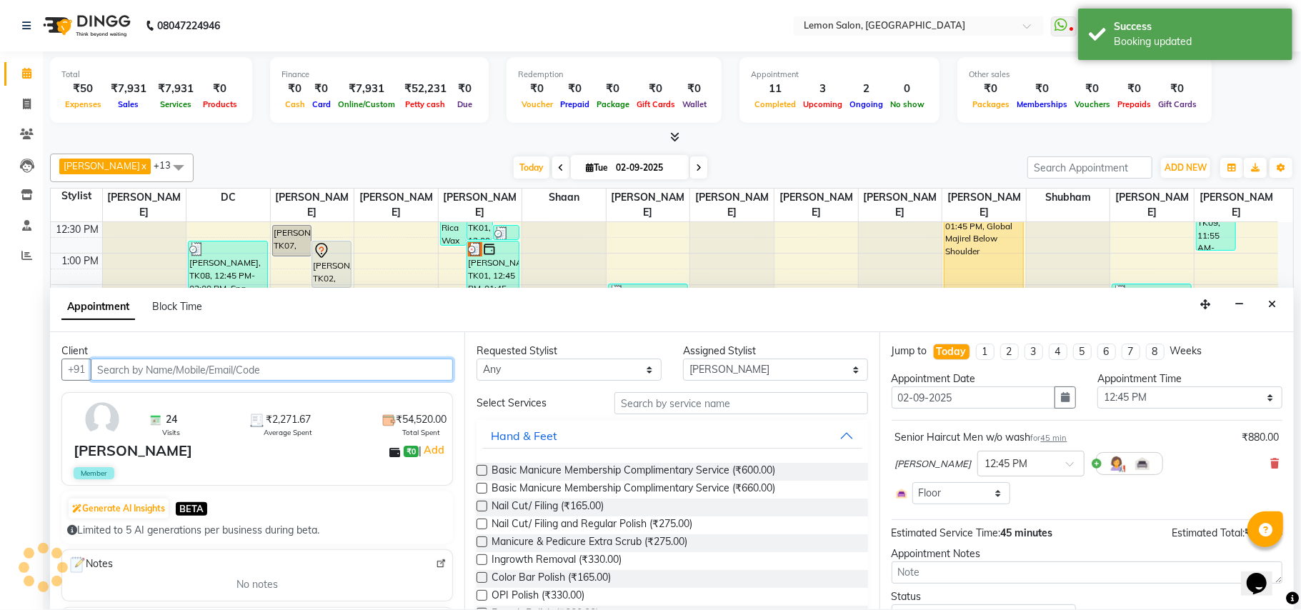
scroll to position [319, 0]
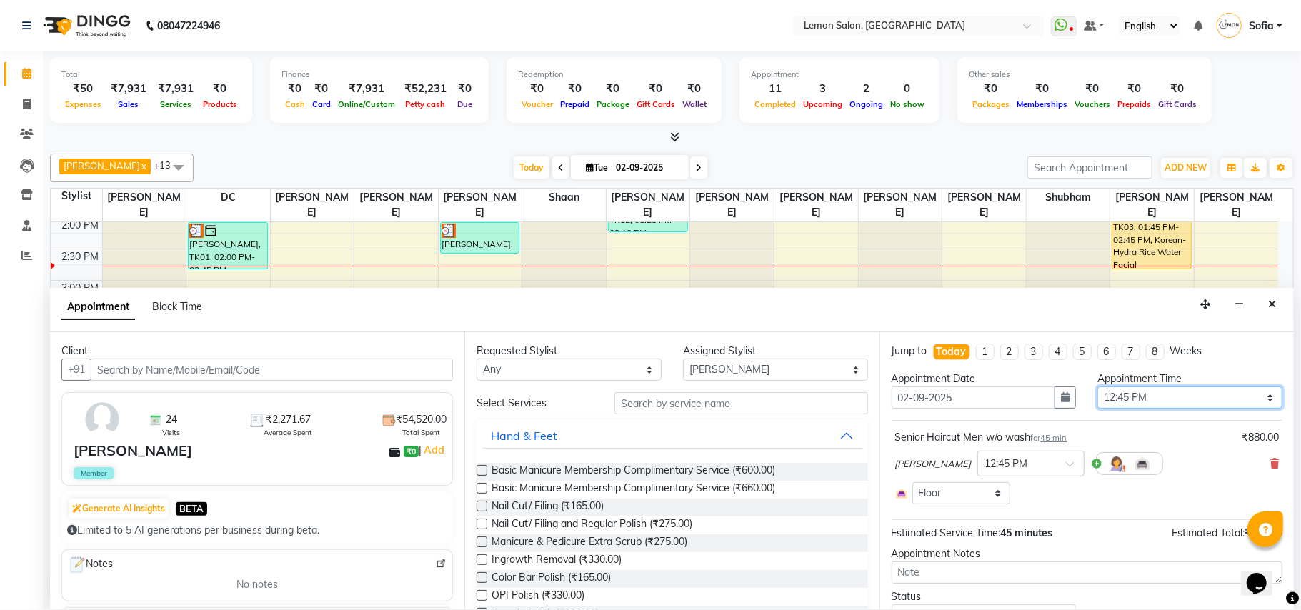
click at [1152, 403] on select "Select 10:00 AM 10:15 AM 10:30 AM 10:45 AM 11:00 AM 11:15 AM 11:30 AM 11:45 AM …" at bounding box center [1189, 397] width 185 height 22
click at [1273, 306] on icon "Close" at bounding box center [1272, 304] width 8 height 10
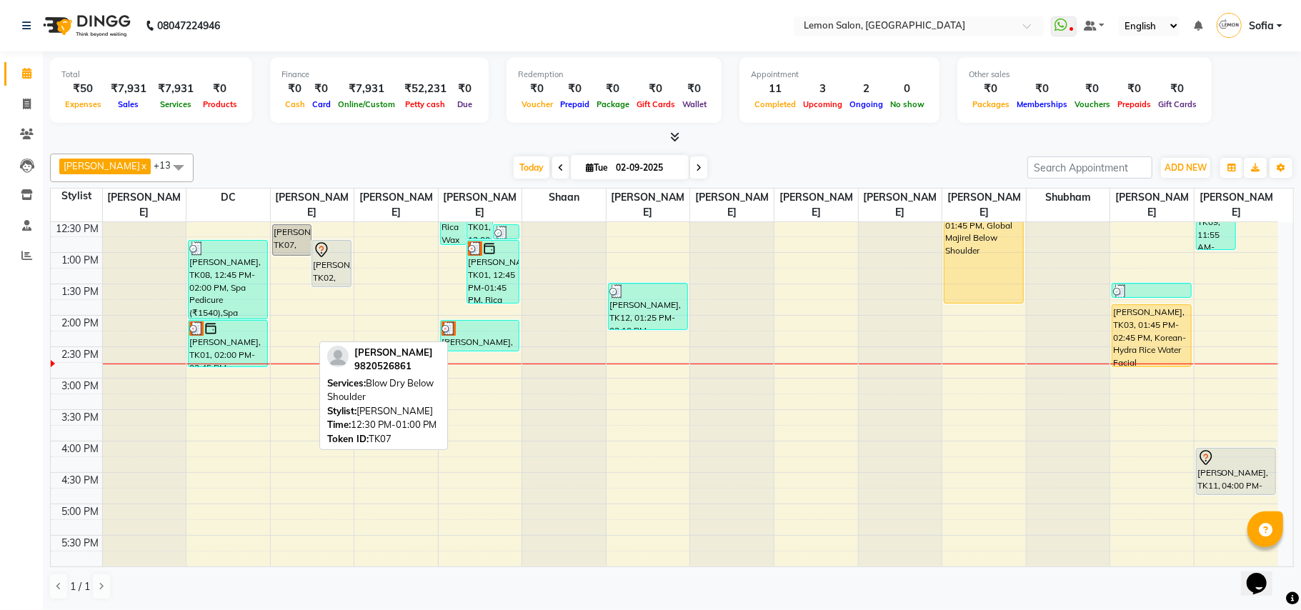
scroll to position [129, 0]
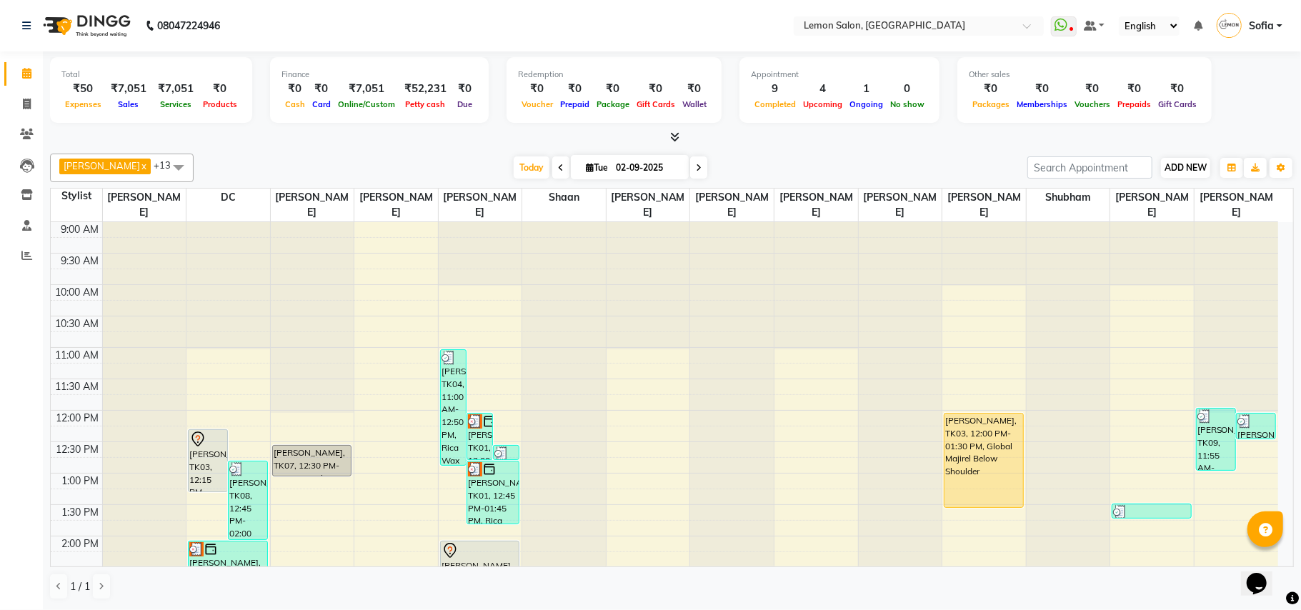
scroll to position [95, 0]
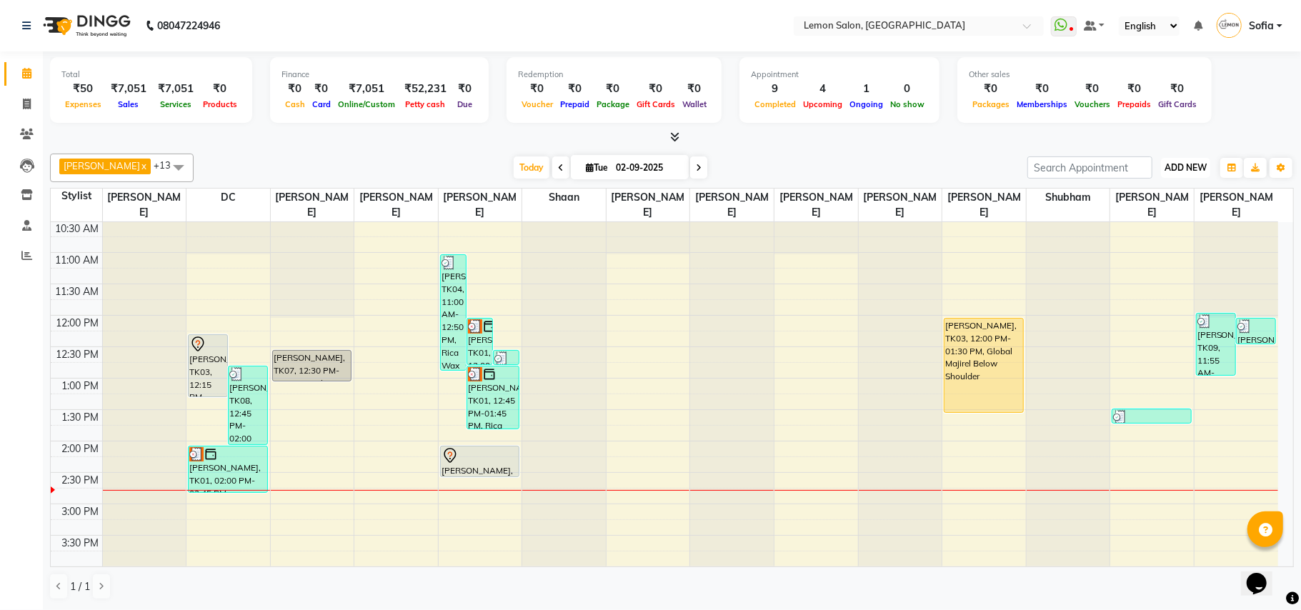
click at [1176, 164] on span "ADD NEW" at bounding box center [1185, 167] width 42 height 11
click at [1152, 254] on link "Add Attendance" at bounding box center [1152, 251] width 113 height 19
select select "W"
select select "A"
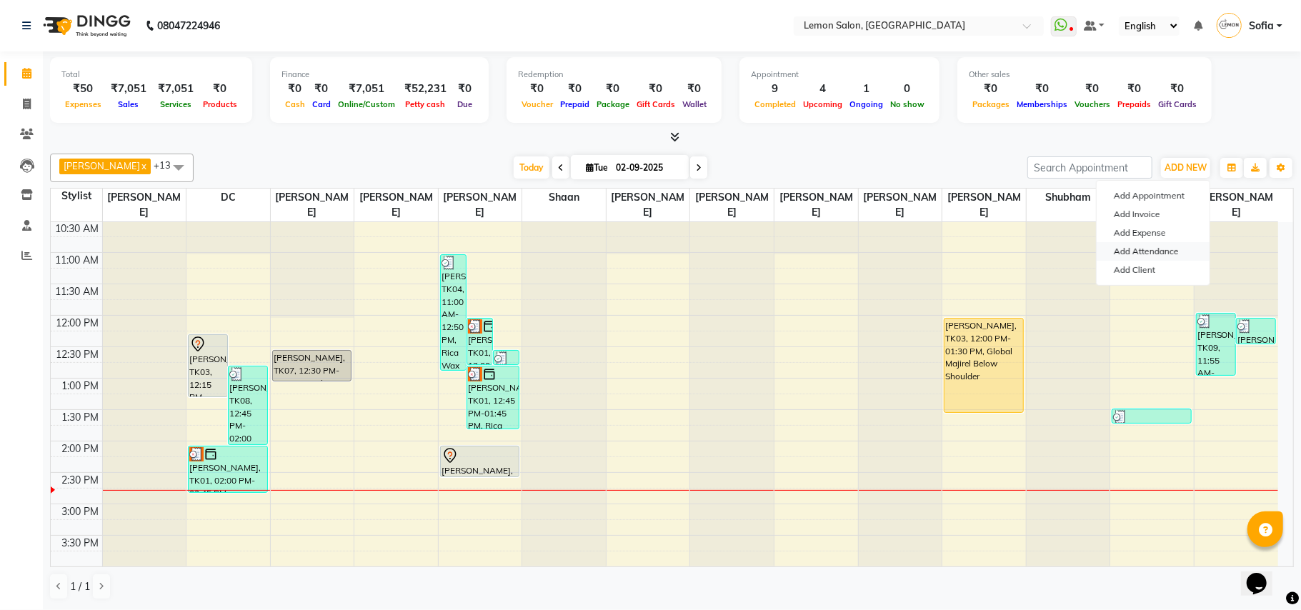
select select "W"
select select "H"
select select "W"
select select "A"
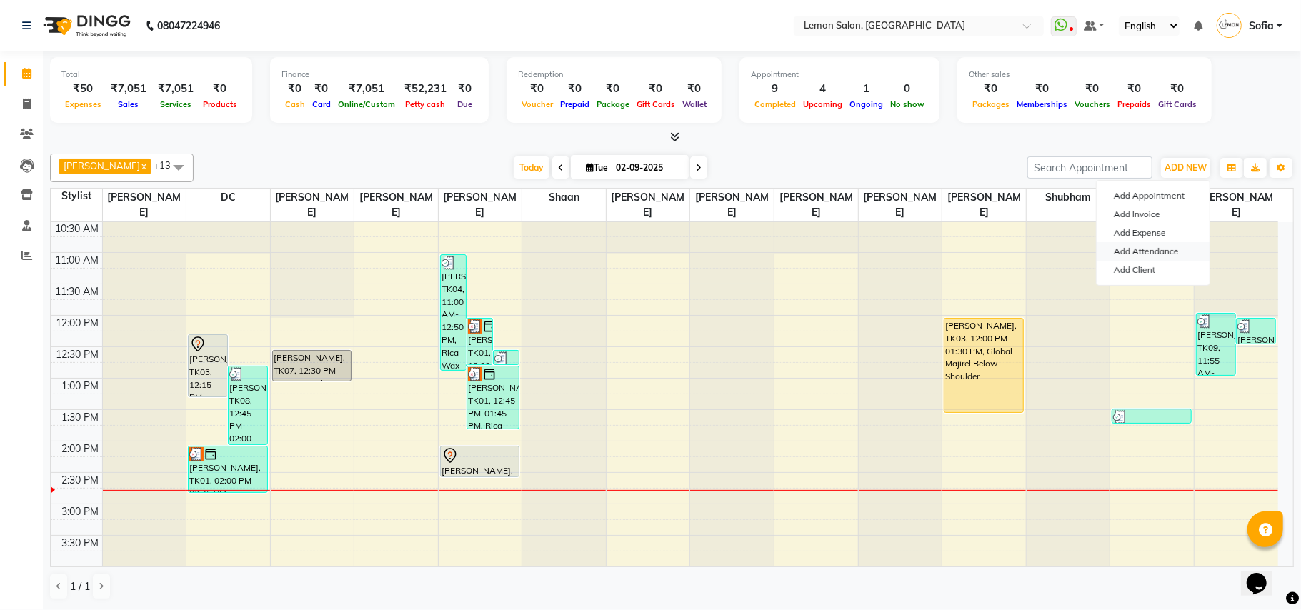
select select "W"
select select "A"
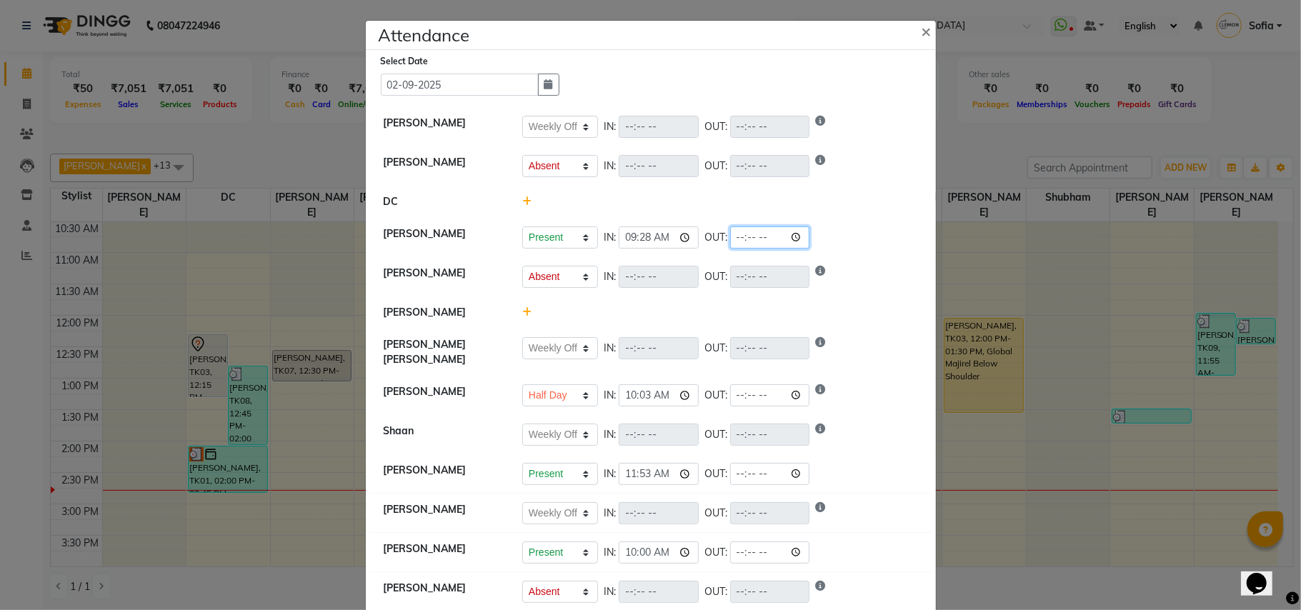
click at [798, 238] on input "time" at bounding box center [770, 237] width 80 height 22
click at [744, 235] on input "time" at bounding box center [770, 237] width 80 height 22
type input "14:40"
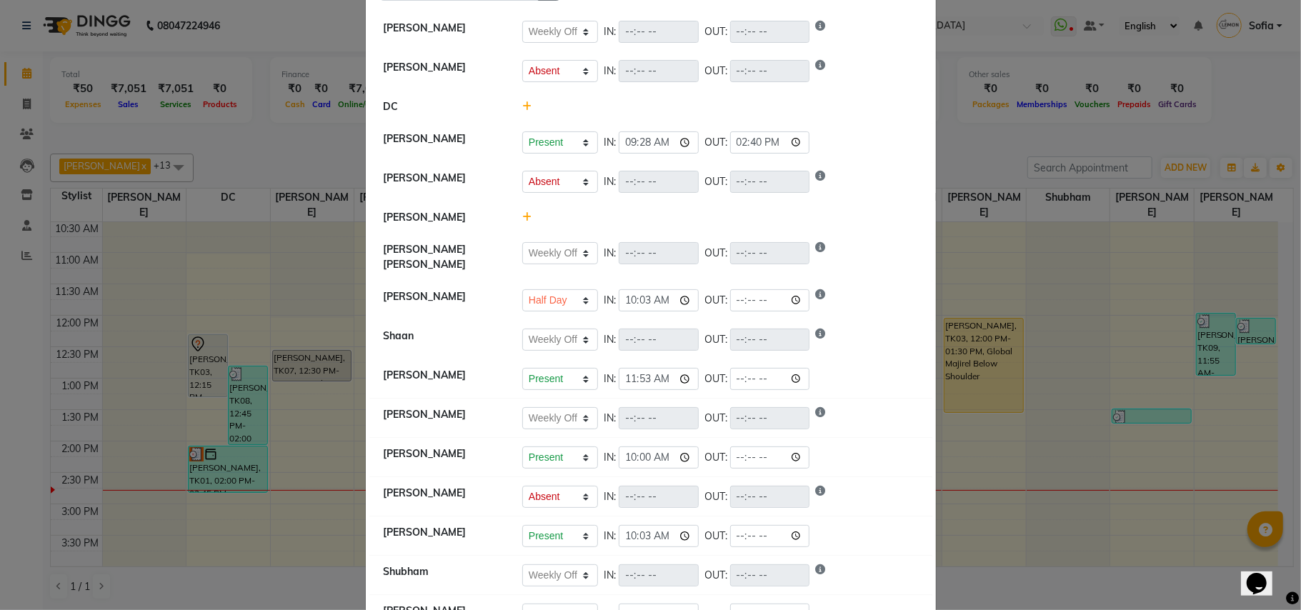
select select "W"
select select "A"
select select "W"
select select "H"
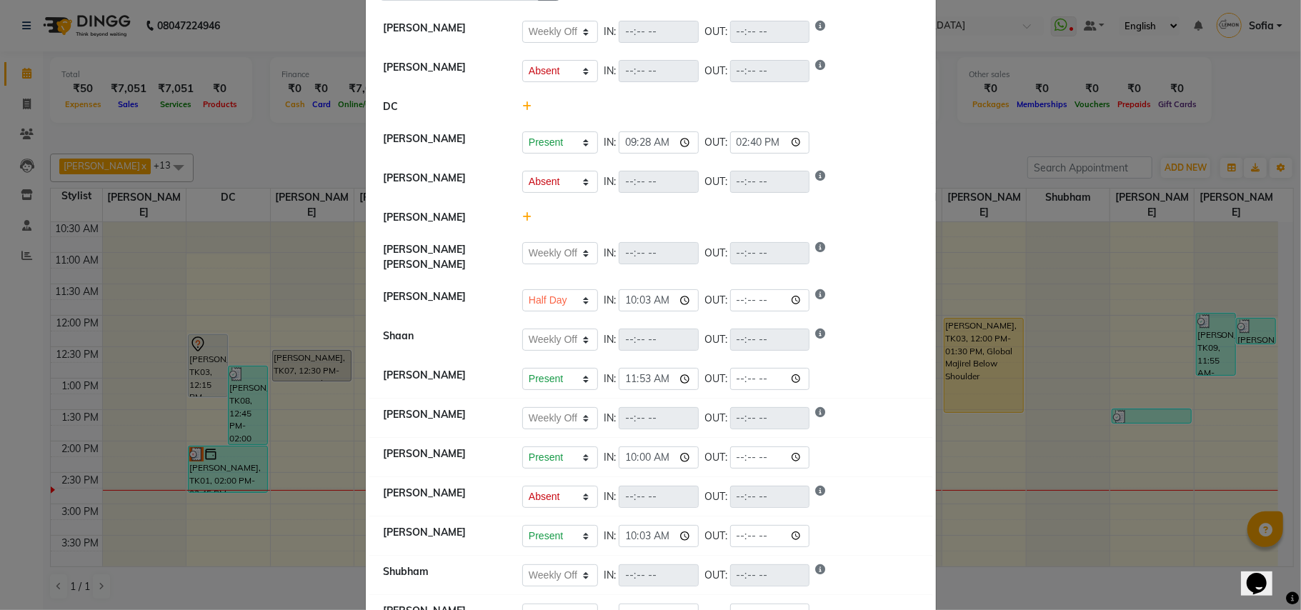
select select "W"
select select "A"
select select "W"
select select "A"
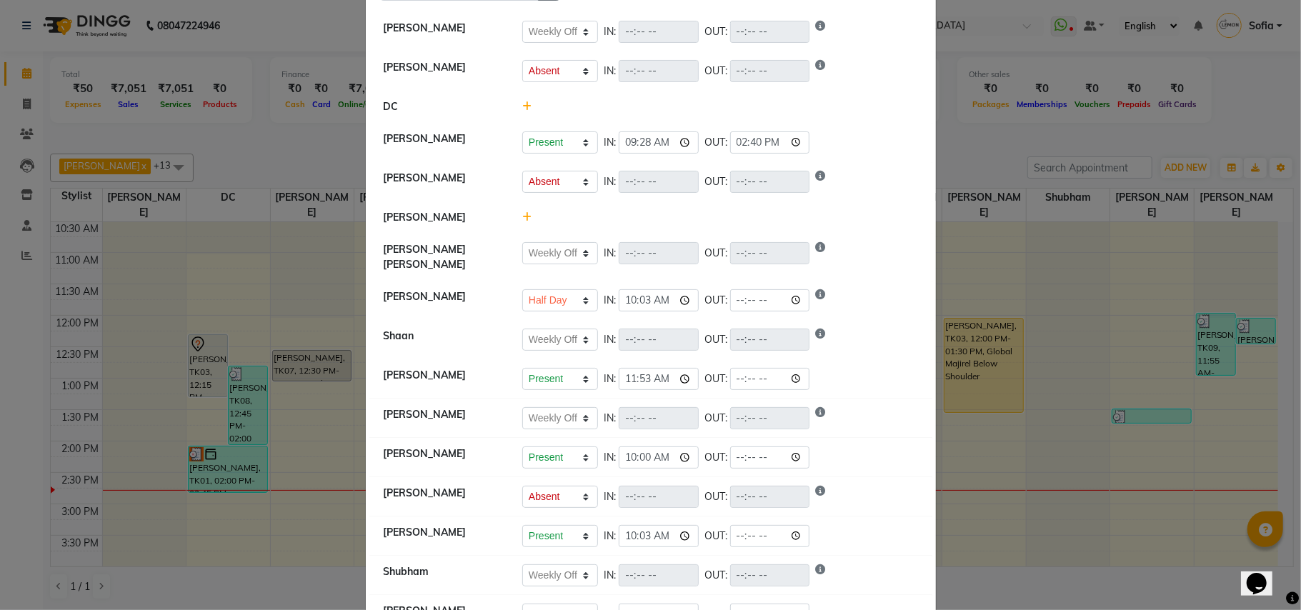
select select "A"
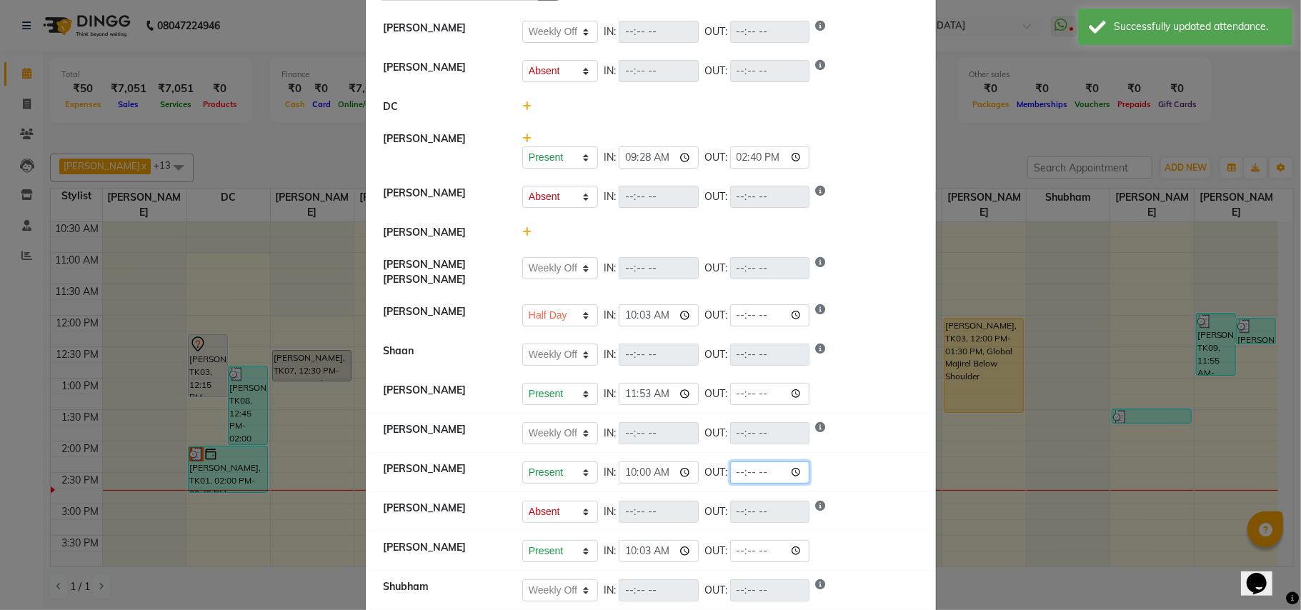
click at [741, 467] on input "time" at bounding box center [770, 472] width 80 height 22
type input "14:40"
select select "W"
select select "A"
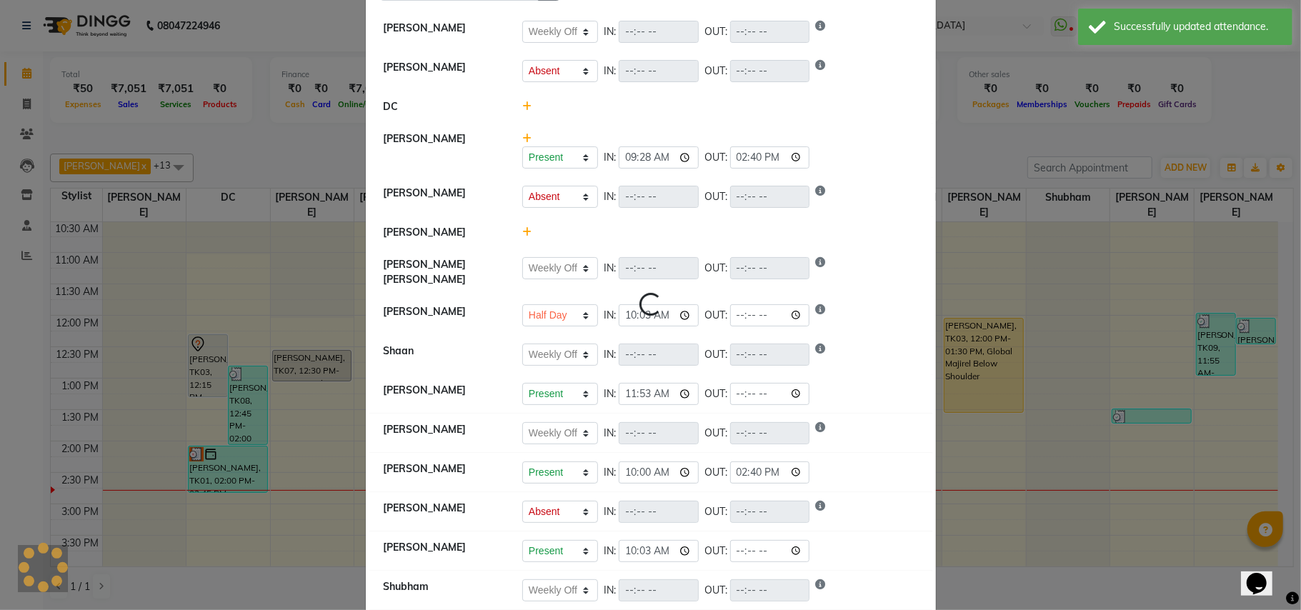
select select "W"
select select "H"
select select "W"
select select "A"
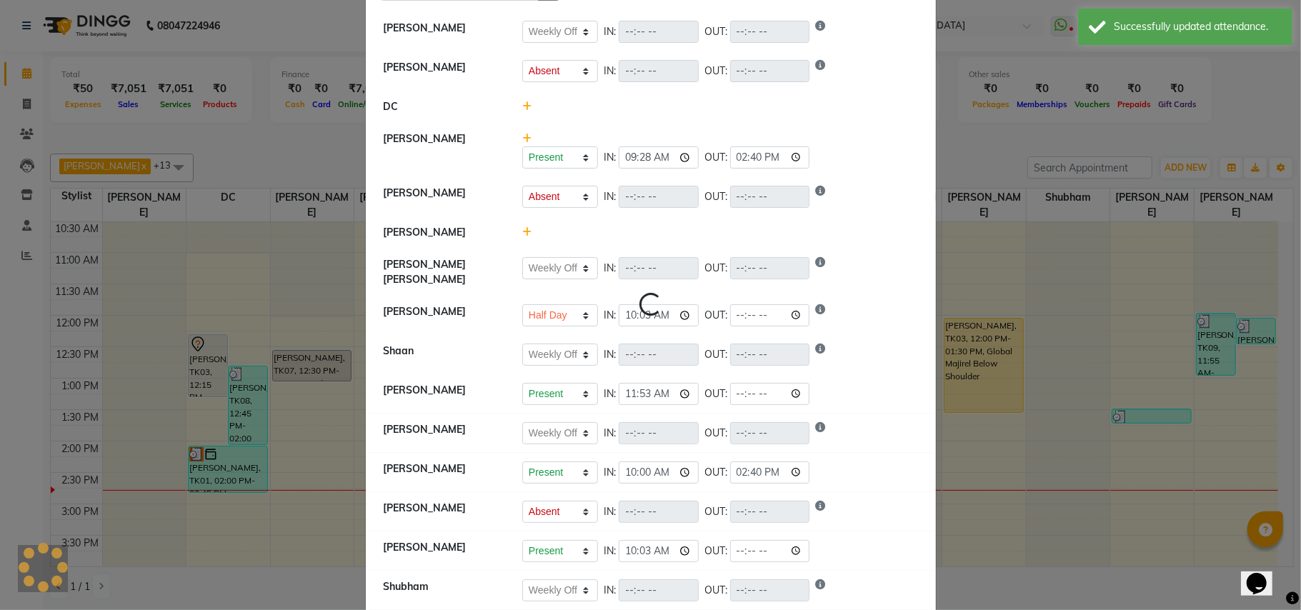
select select "W"
select select "A"
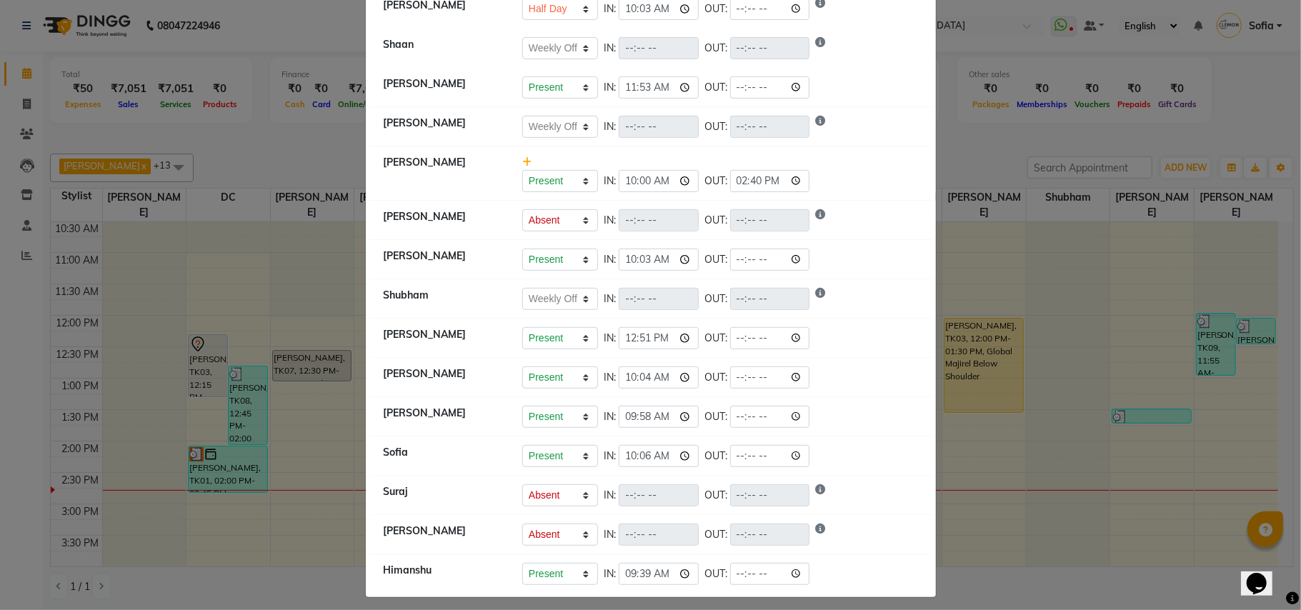
scroll to position [406, 0]
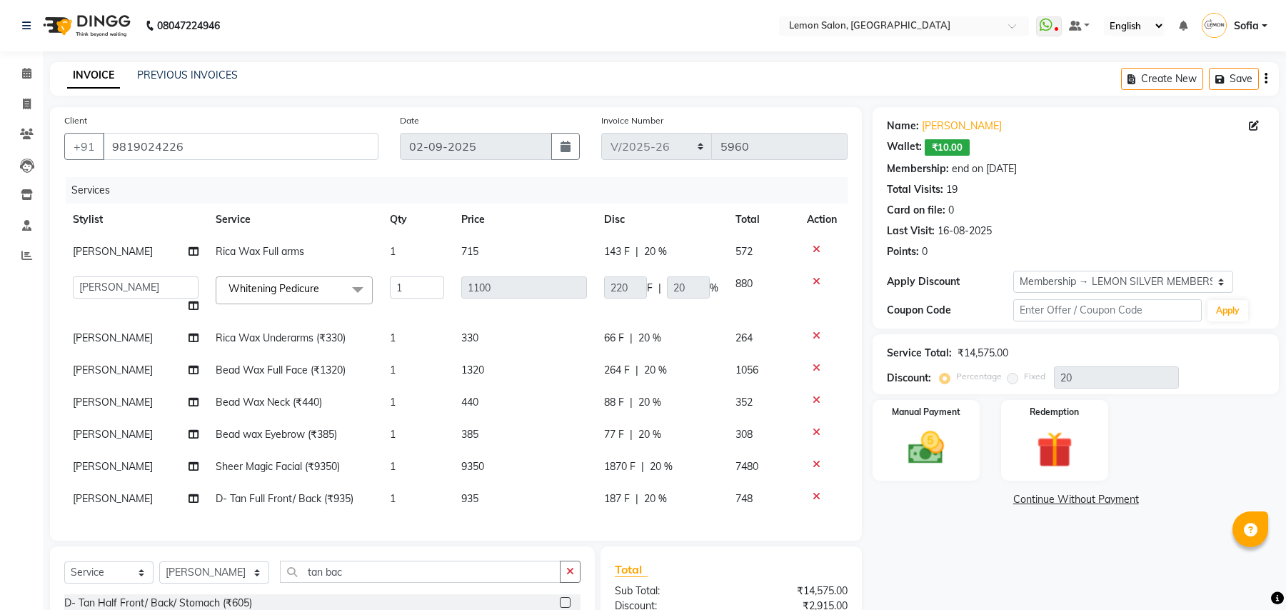
select select "551"
select select "35459"
select select "service"
select select "33180"
select select "1: Object"
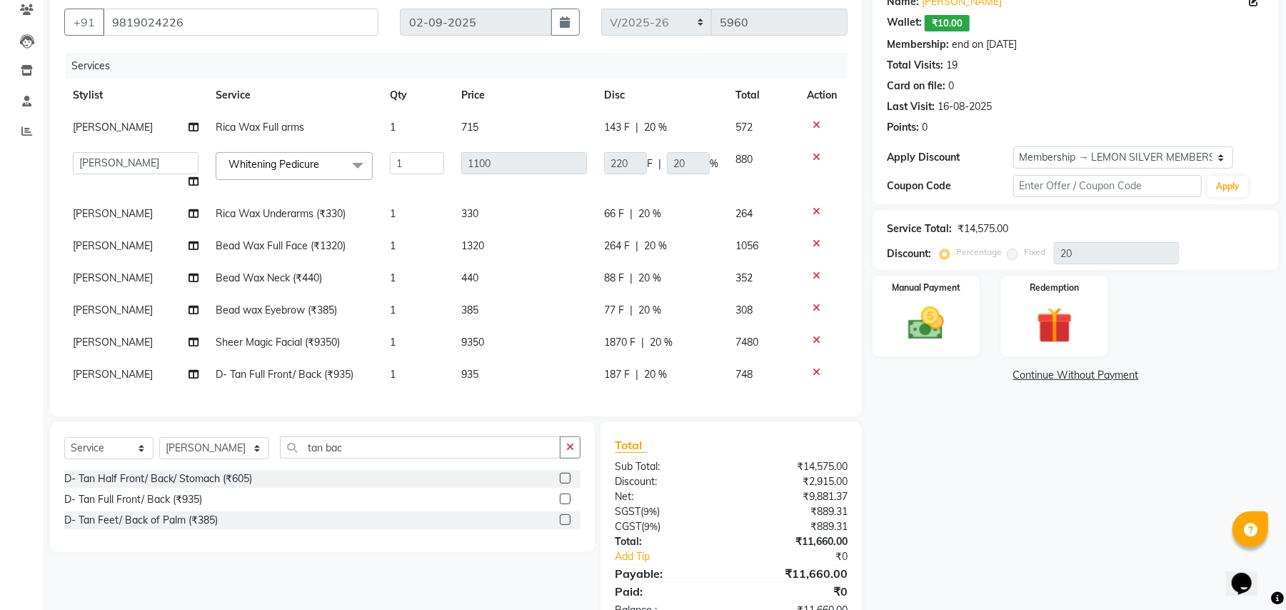
scroll to position [167, 0]
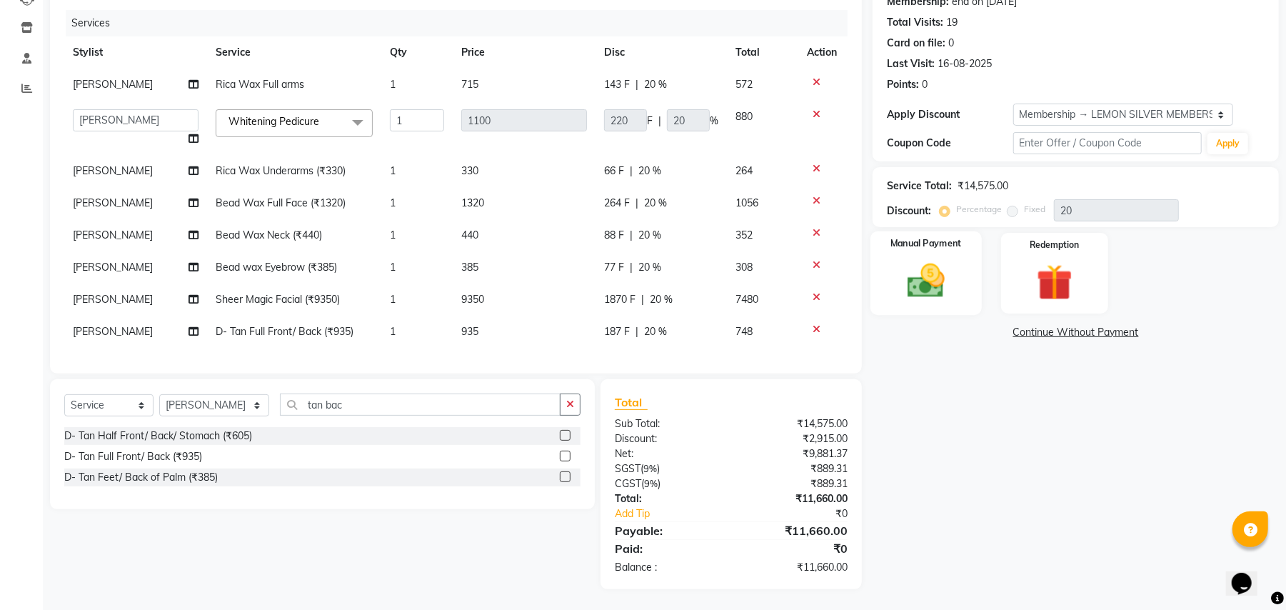
click at [946, 271] on img at bounding box center [926, 281] width 61 height 44
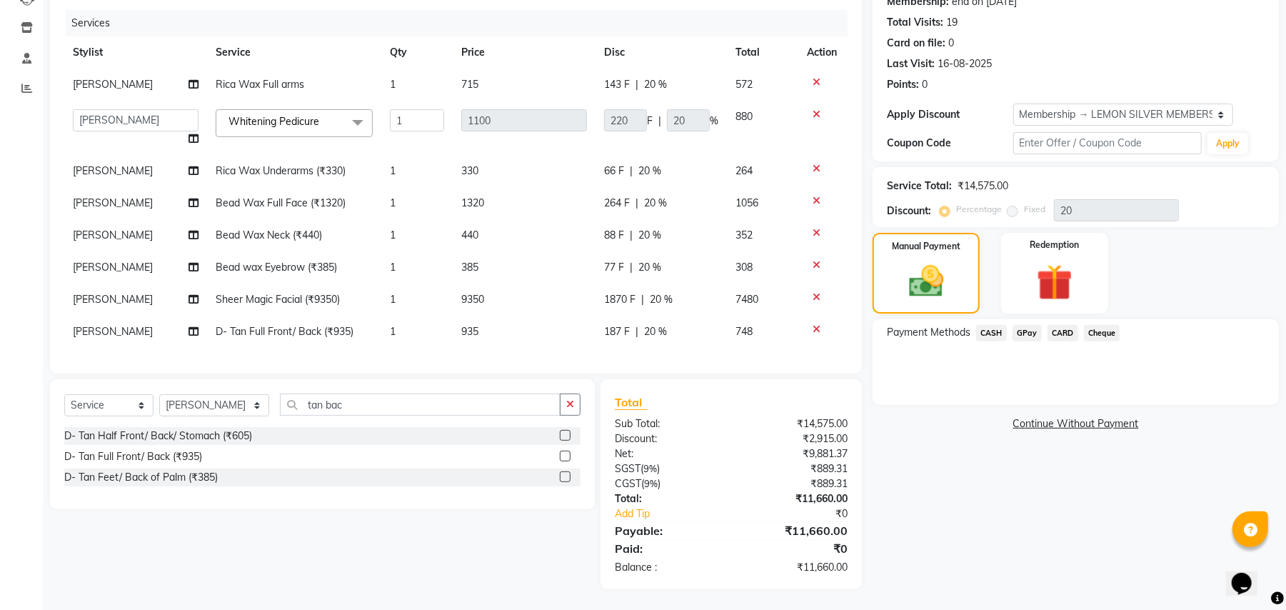
click at [992, 332] on span "CASH" at bounding box center [991, 333] width 31 height 16
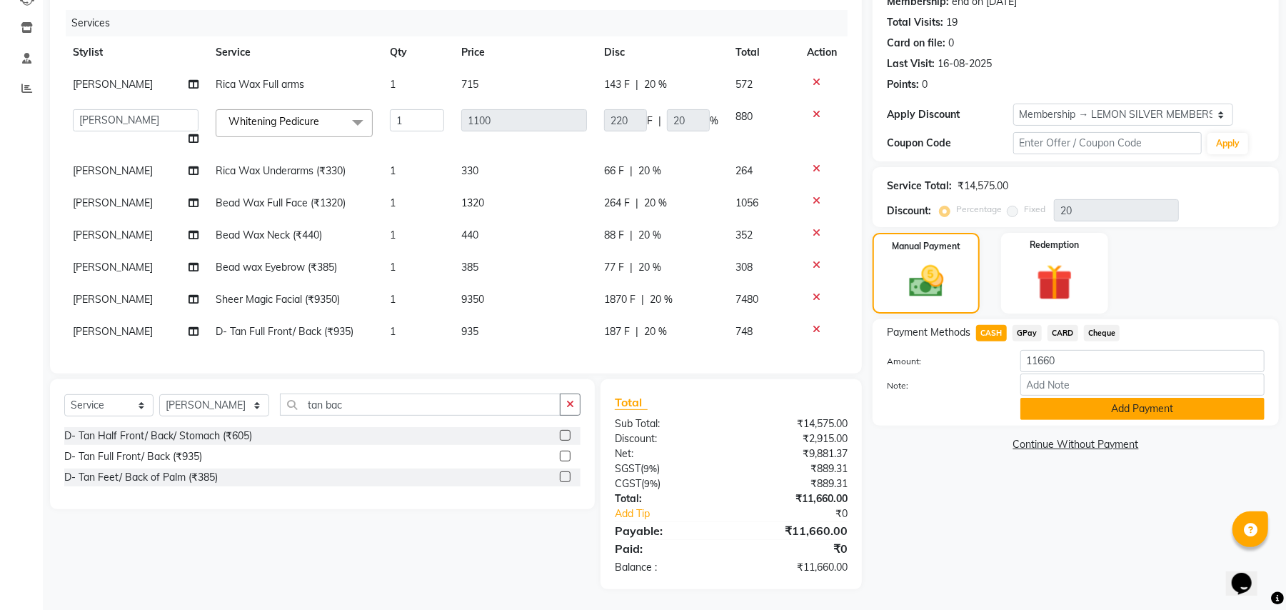
click at [1049, 417] on button "Add Payment" at bounding box center [1143, 409] width 244 height 22
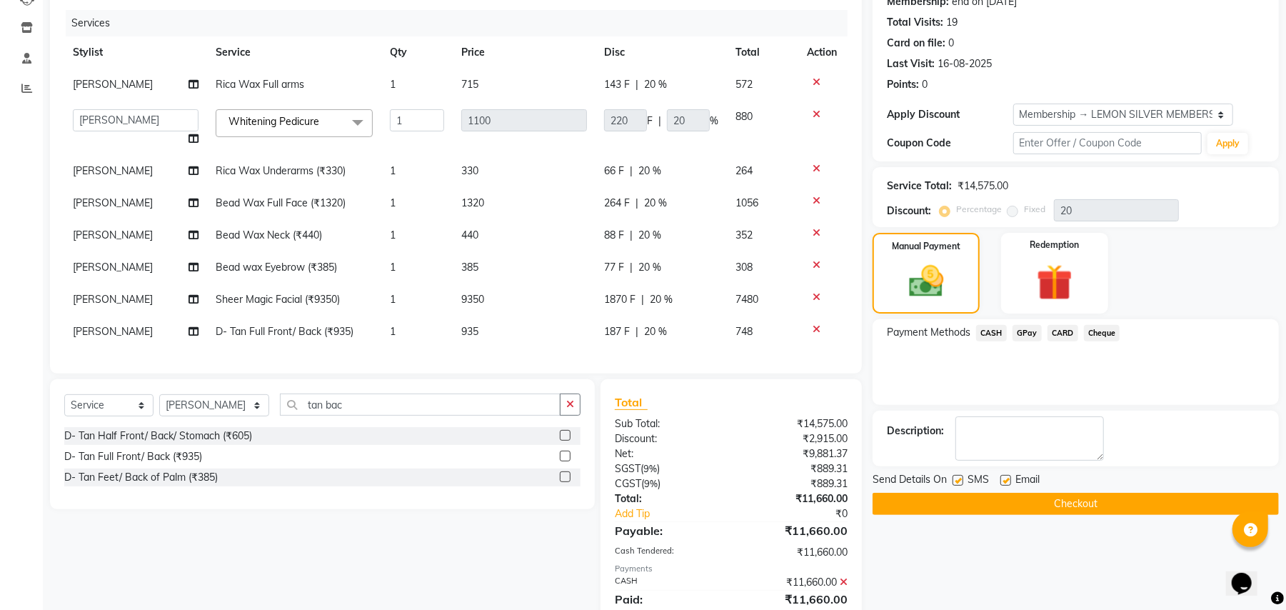
click at [959, 487] on div at bounding box center [957, 482] width 9 height 15
click at [956, 478] on label at bounding box center [958, 480] width 11 height 11
click at [956, 478] on input "checkbox" at bounding box center [957, 480] width 9 height 9
checkbox input "false"
click at [1010, 478] on label at bounding box center [1006, 480] width 11 height 11
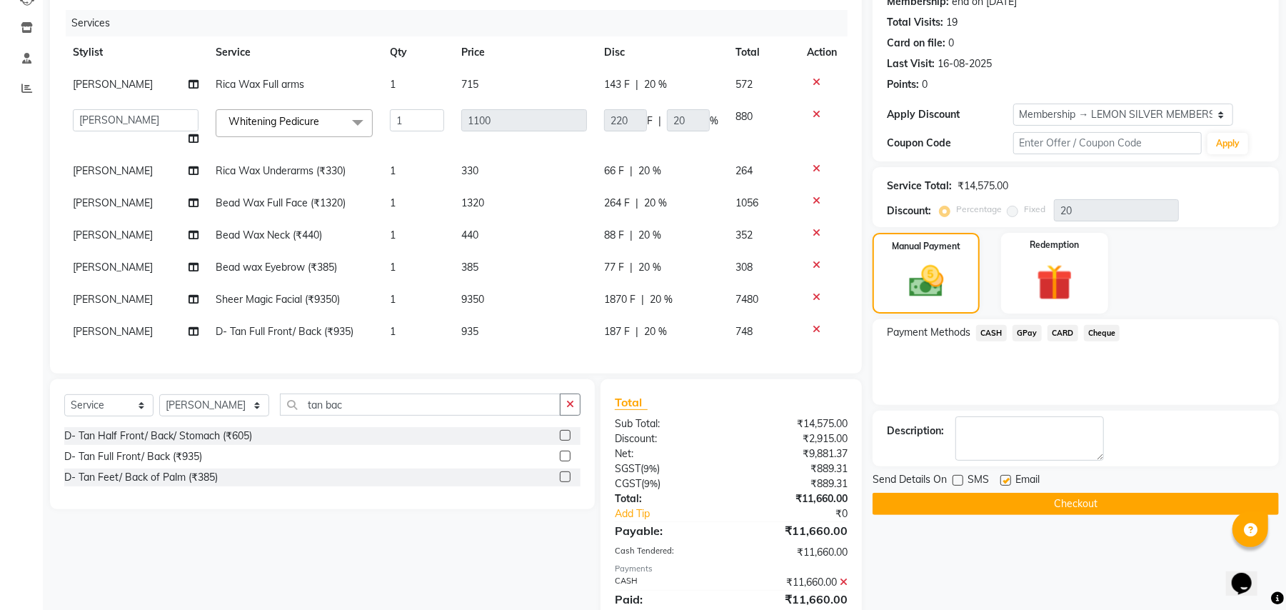
click at [1010, 478] on input "checkbox" at bounding box center [1005, 480] width 9 height 9
checkbox input "false"
click at [961, 501] on button "Checkout" at bounding box center [1076, 504] width 406 height 22
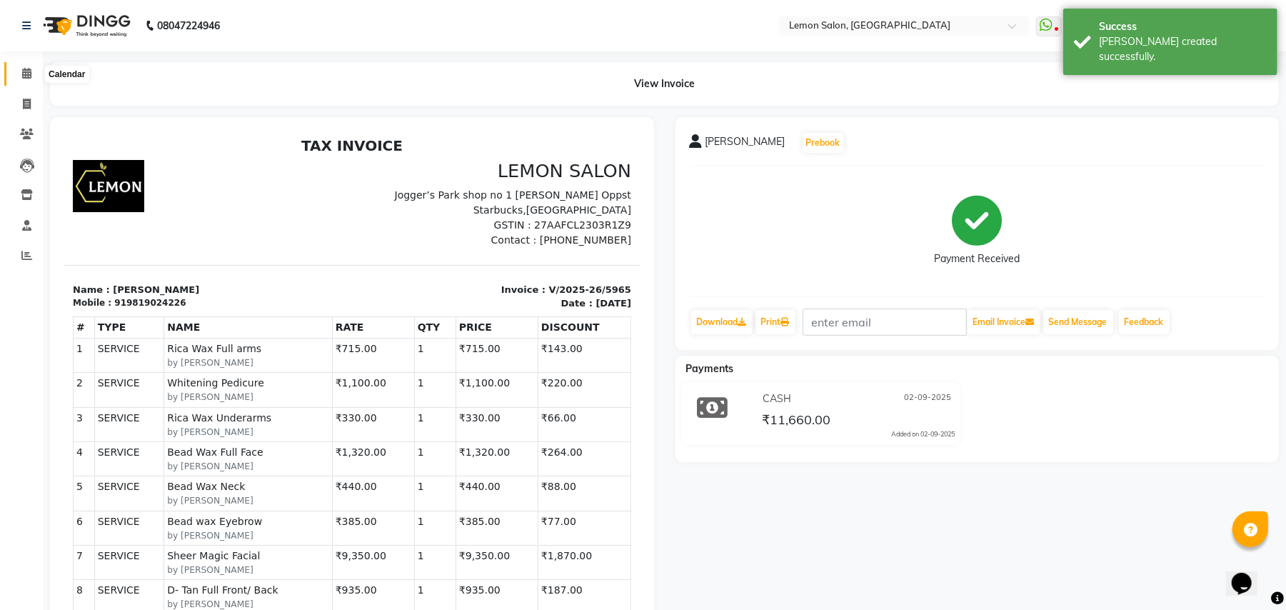
click at [26, 68] on icon at bounding box center [26, 73] width 9 height 11
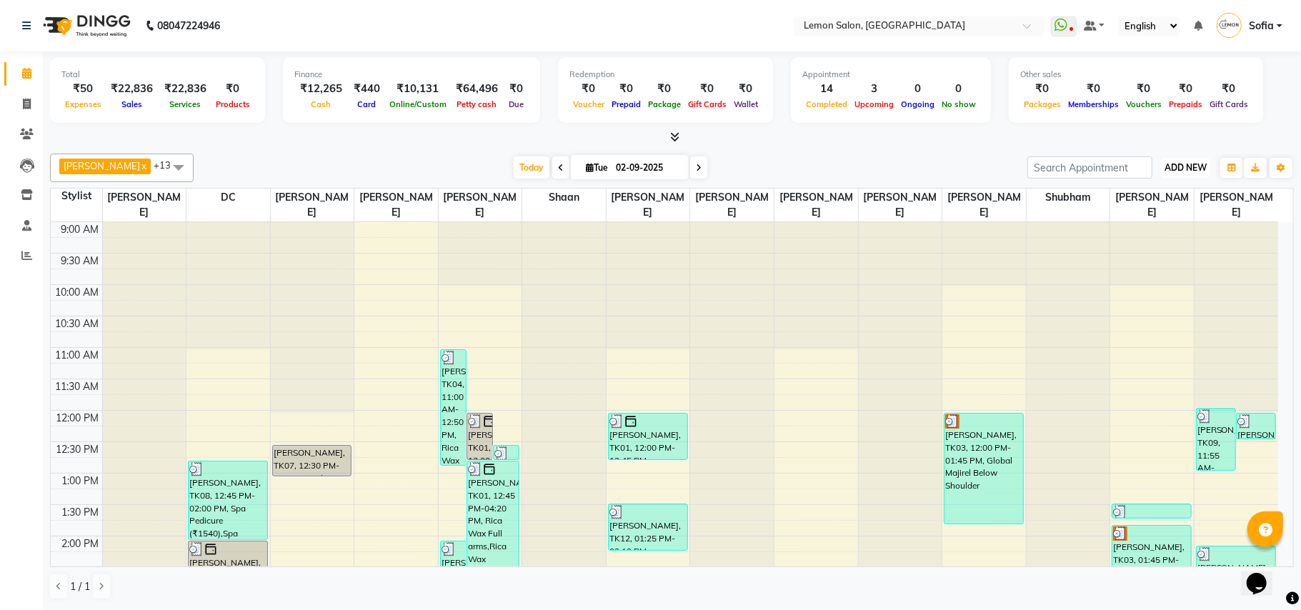
click at [1170, 166] on span "ADD NEW" at bounding box center [1185, 167] width 42 height 11
click at [1141, 231] on link "Add Expense" at bounding box center [1152, 233] width 113 height 19
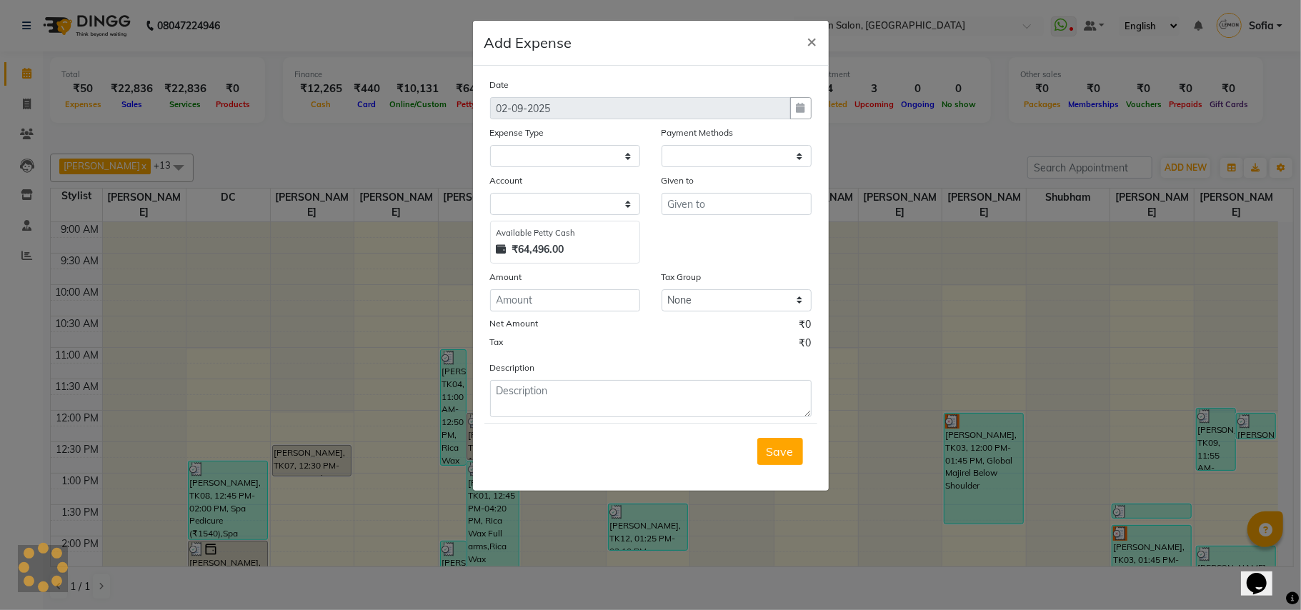
select select "1"
select select "2515"
click at [1149, 153] on ngb-modal-window "Add Expense × Date 02-09-2025 Expense Type Select Advance Cash transfer to hub …" at bounding box center [650, 305] width 1301 height 610
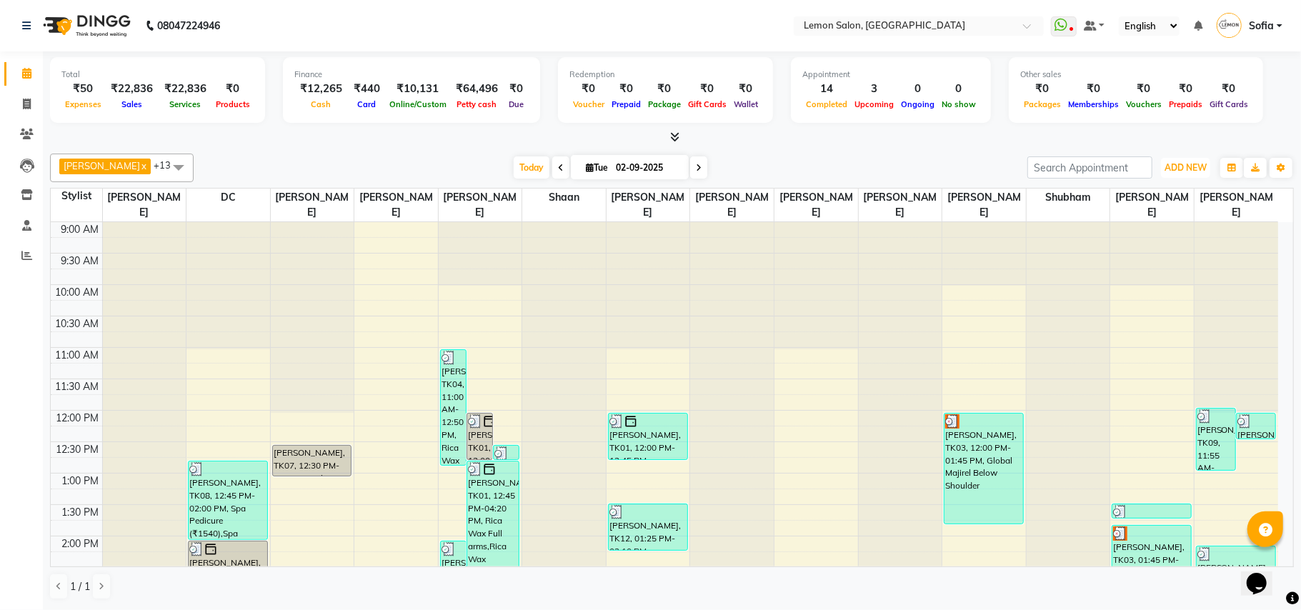
click at [1164, 169] on span "ADD NEW" at bounding box center [1185, 167] width 42 height 11
click at [1159, 254] on link "Add Attendance" at bounding box center [1152, 251] width 113 height 19
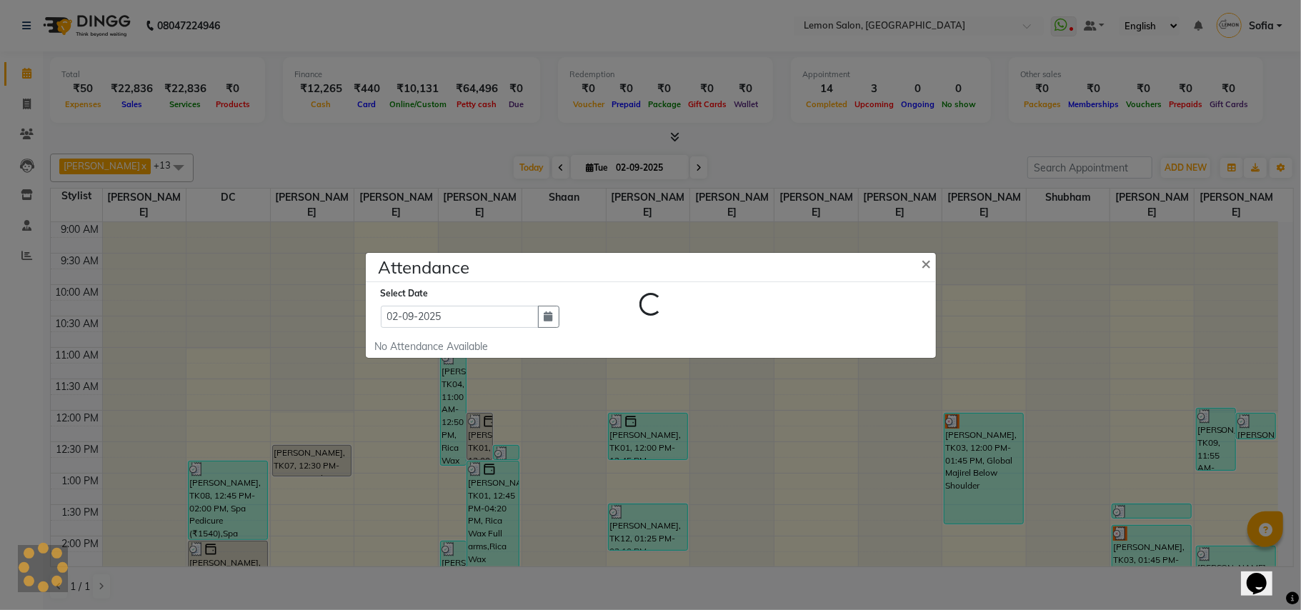
select select "W"
select select "A"
select select "W"
select select "H"
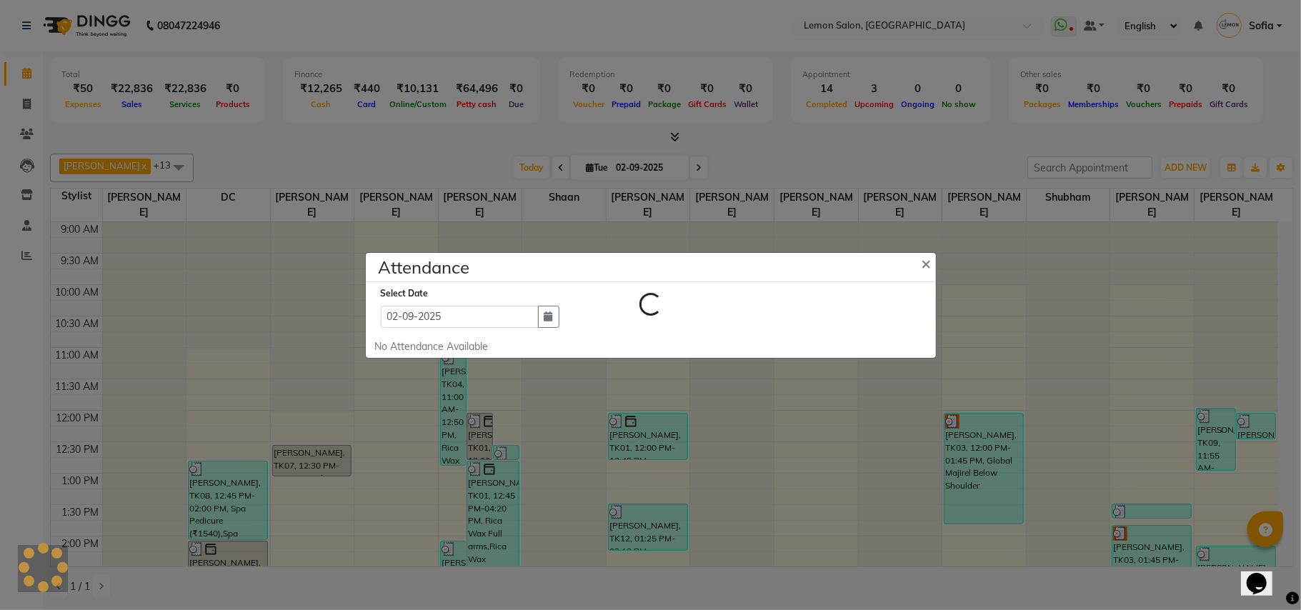
select select "W"
select select "A"
select select "W"
select select "A"
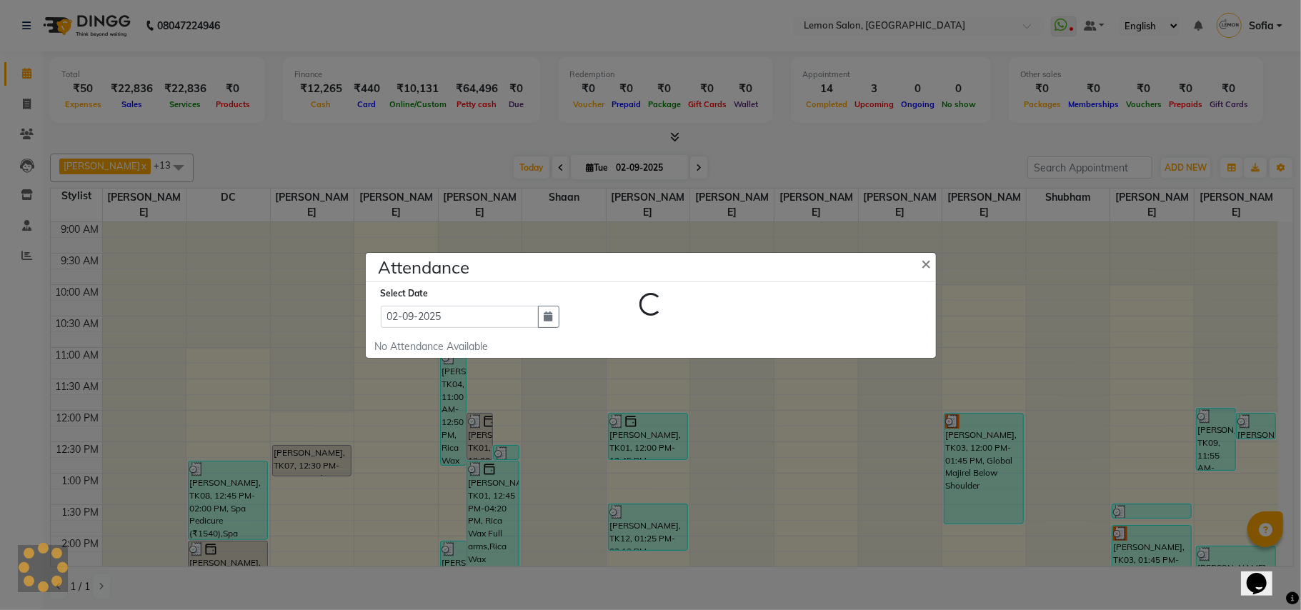
select select "A"
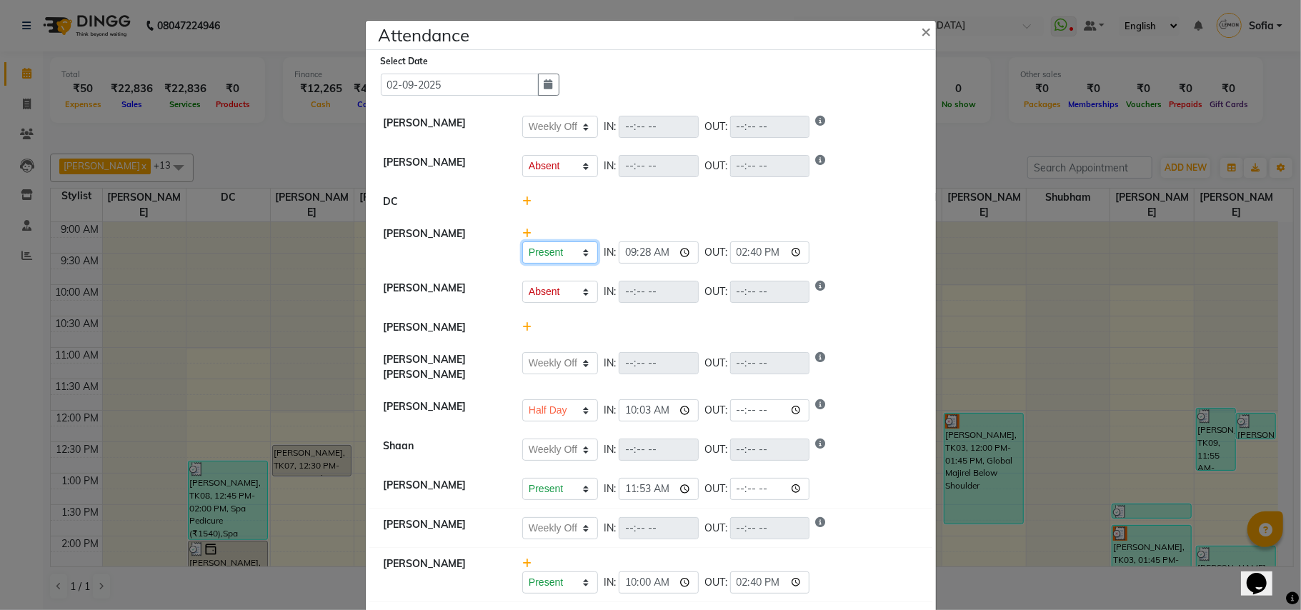
click at [572, 253] on select "Present Absent Late Half Day Weekly Off" at bounding box center [560, 252] width 76 height 22
click at [724, 401] on div "OUT:" at bounding box center [757, 410] width 106 height 22
click at [734, 406] on input "time" at bounding box center [770, 410] width 80 height 22
type input "15:21"
select select "W"
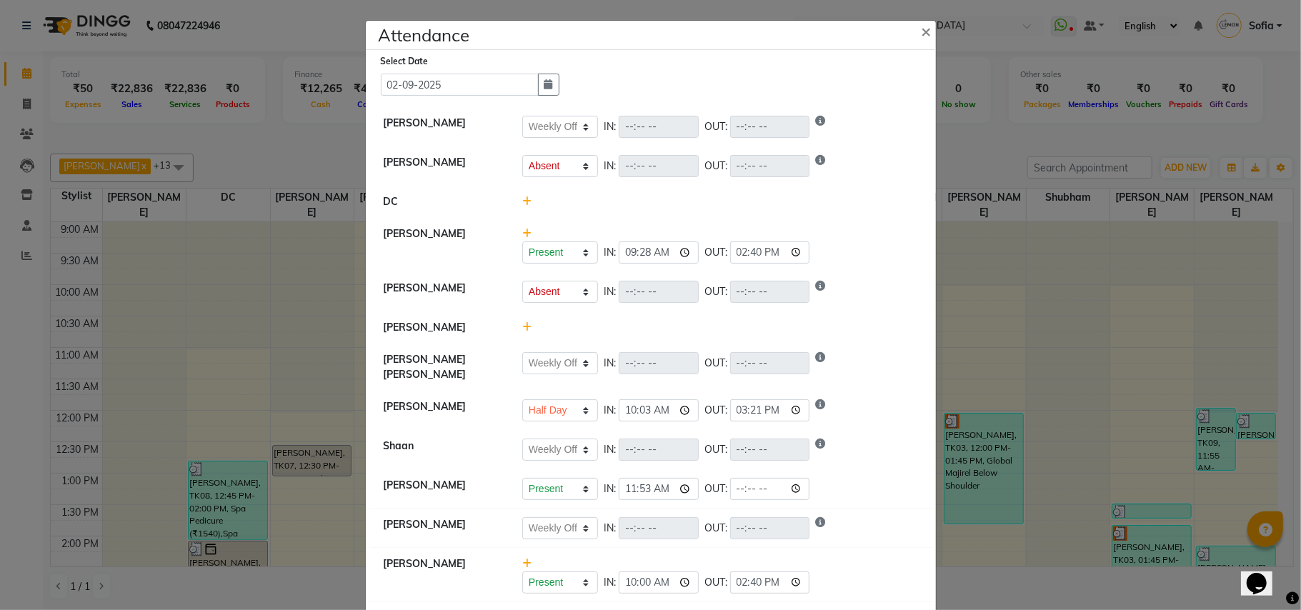
select select "A"
select select "W"
select select "H"
select select "W"
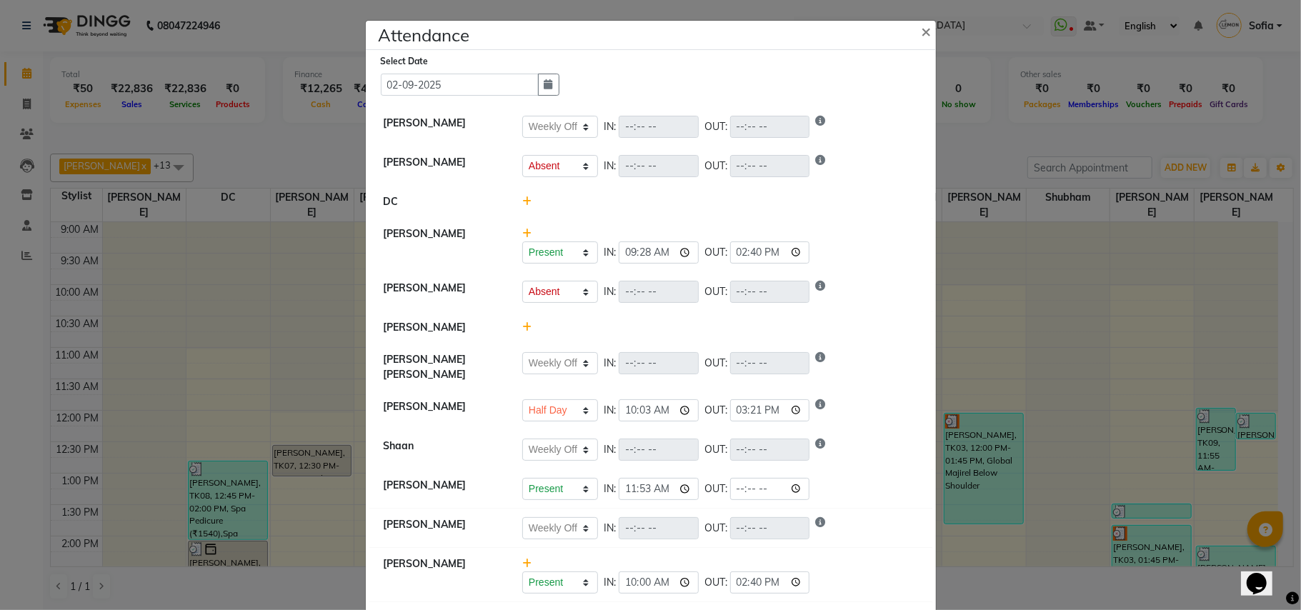
select select "W"
select select "A"
select select "W"
select select "A"
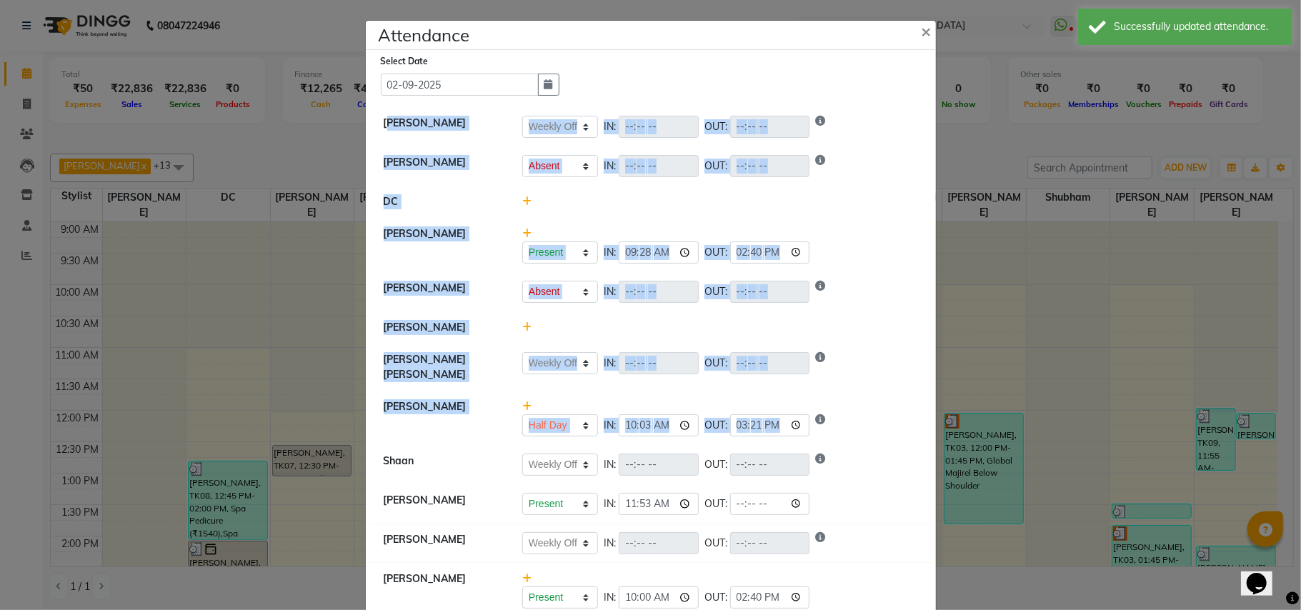
click at [858, 424] on div "Present Absent Late Half Day Weekly Off IN: 10:03 OUT: 15:21" at bounding box center [720, 425] width 396 height 22
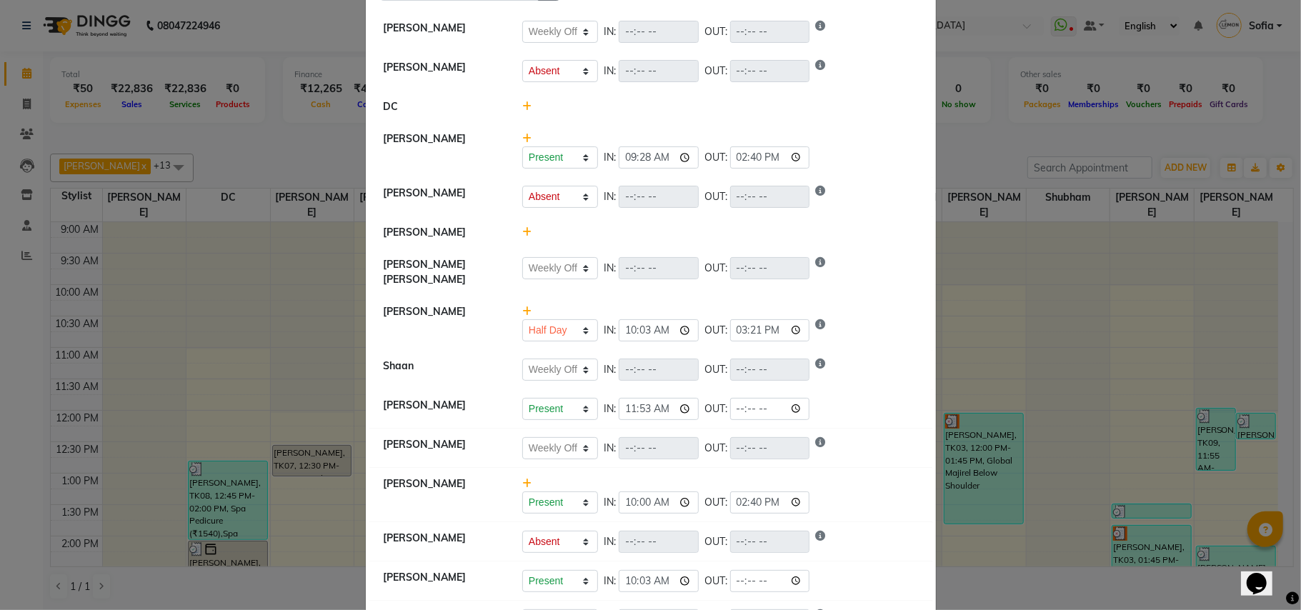
scroll to position [381, 0]
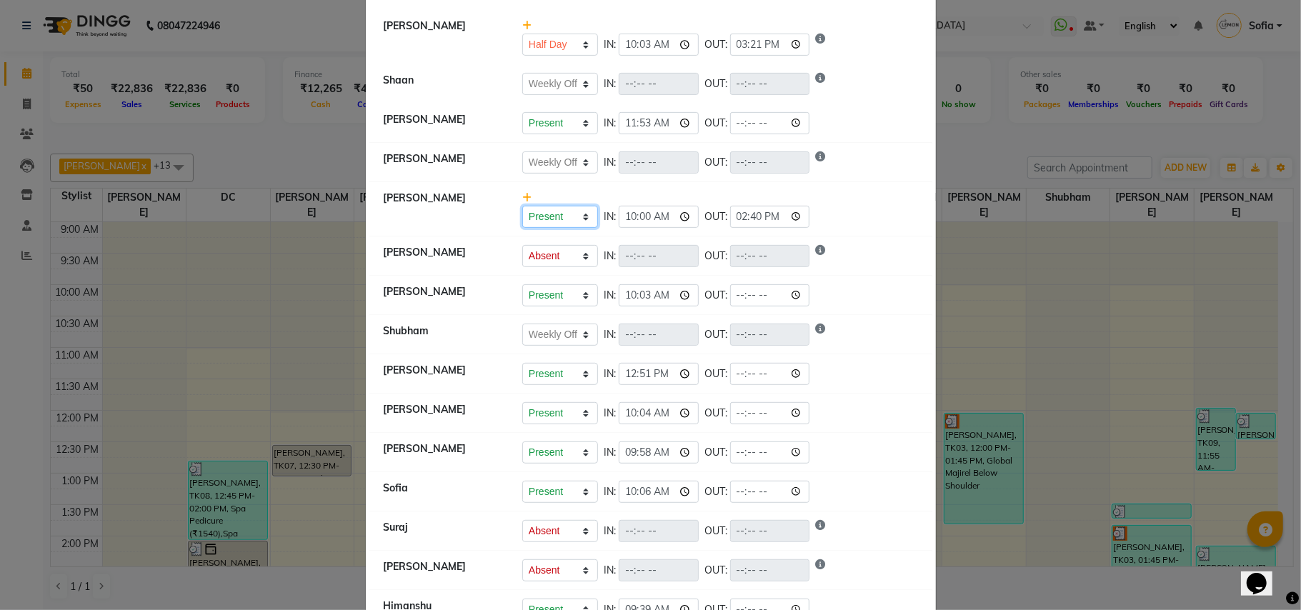
click at [546, 209] on select "Present Absent Late Half Day Weekly Off" at bounding box center [560, 217] width 76 height 22
click at [0, 271] on ngb-modal-window "Attendance × Select Date 02-09-2025 Sahibaddin Shaikh Present Absent Late Half …" at bounding box center [650, 305] width 1301 height 610
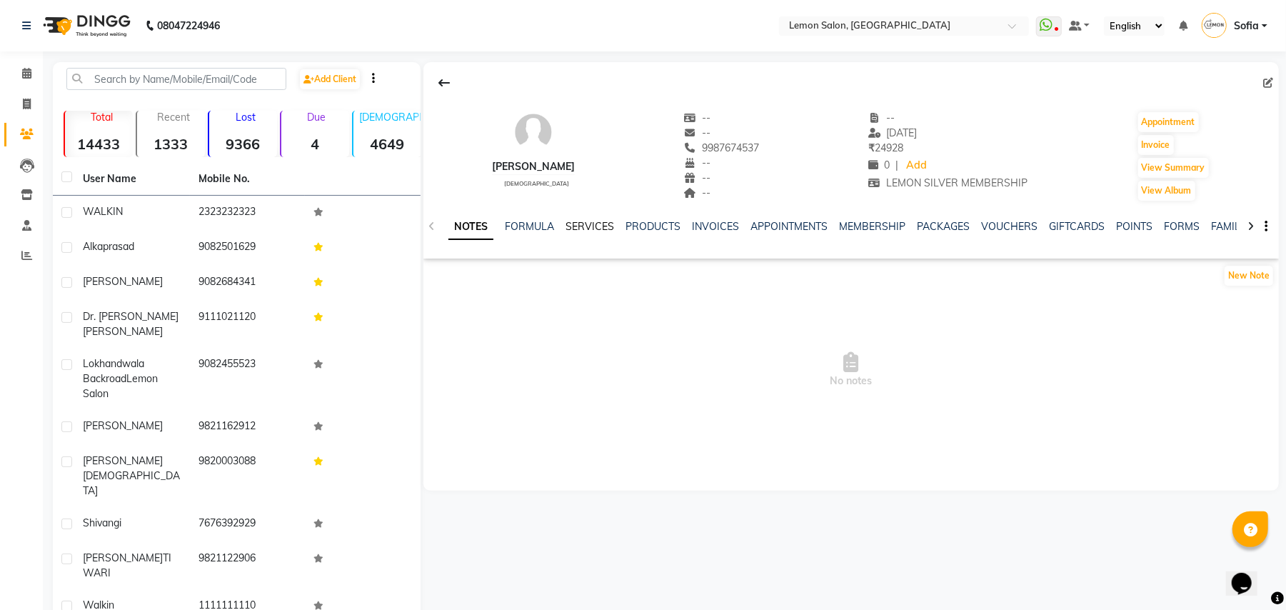
click at [576, 226] on link "SERVICES" at bounding box center [590, 226] width 49 height 13
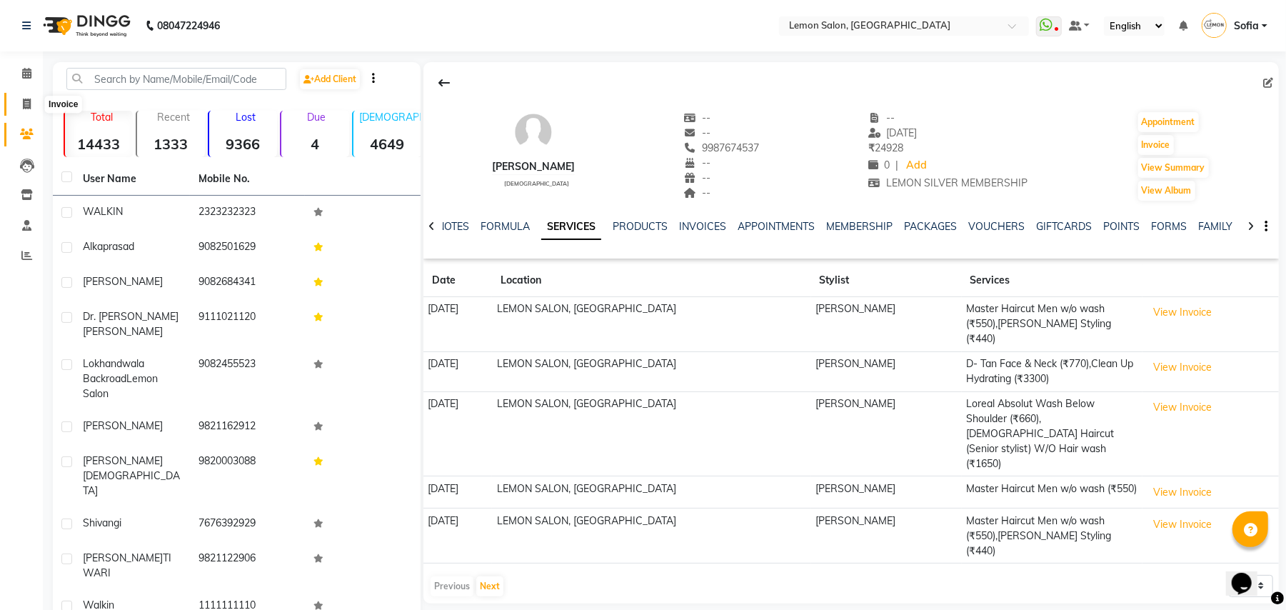
click at [36, 103] on span at bounding box center [26, 104] width 25 height 16
select select "service"
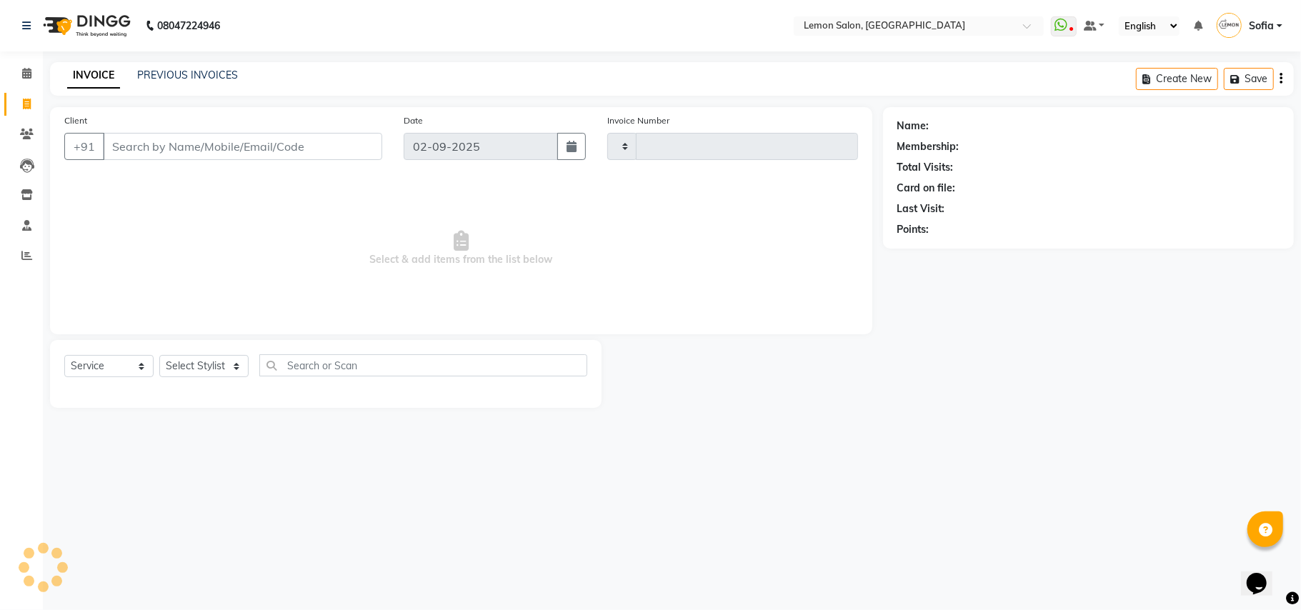
type input "5964"
select select "551"
click at [212, 369] on select "Select Stylist" at bounding box center [203, 366] width 89 height 22
click at [329, 361] on input "text" at bounding box center [423, 365] width 328 height 22
type input "k"
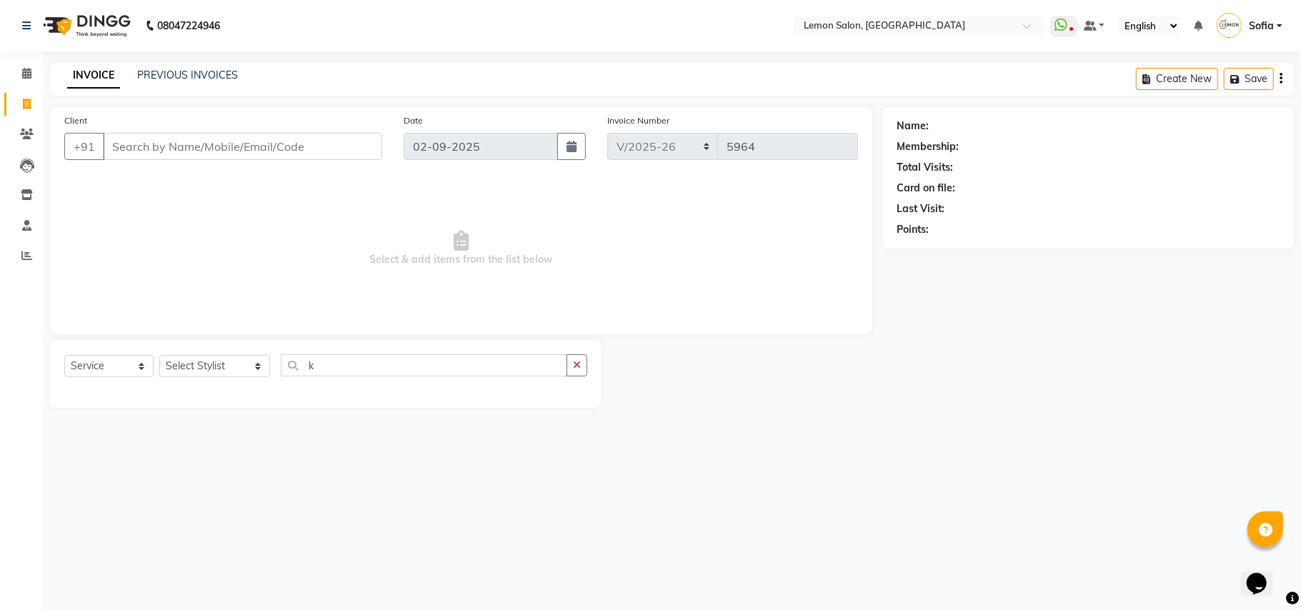
click at [204, 352] on div "Select Service Product Membership Package Voucher Prepaid Gift Card Select Styl…" at bounding box center [325, 374] width 551 height 68
click at [201, 361] on select "Select Stylist Aalam [PERSON_NAME] [PERSON_NAME] [PERSON_NAME] [PERSON_NAME] [P…" at bounding box center [214, 366] width 111 height 22
select select "54463"
click at [306, 364] on input "k" at bounding box center [424, 365] width 286 height 22
click at [307, 364] on input "k" at bounding box center [424, 365] width 286 height 22
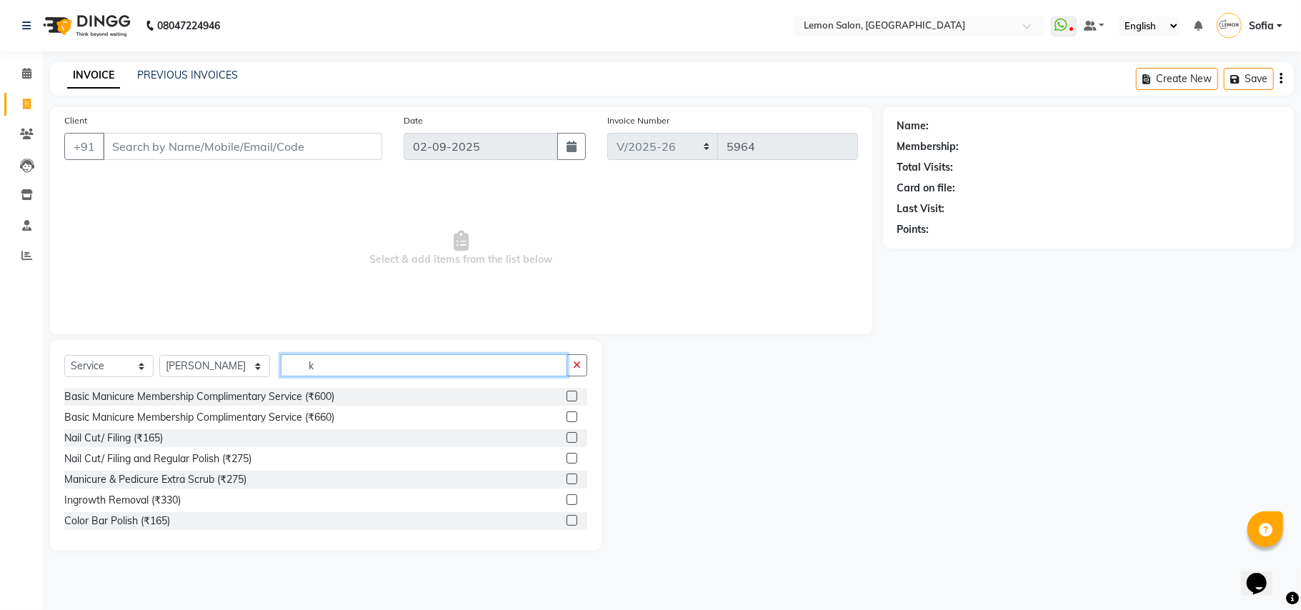
click at [307, 364] on input "k" at bounding box center [424, 365] width 286 height 22
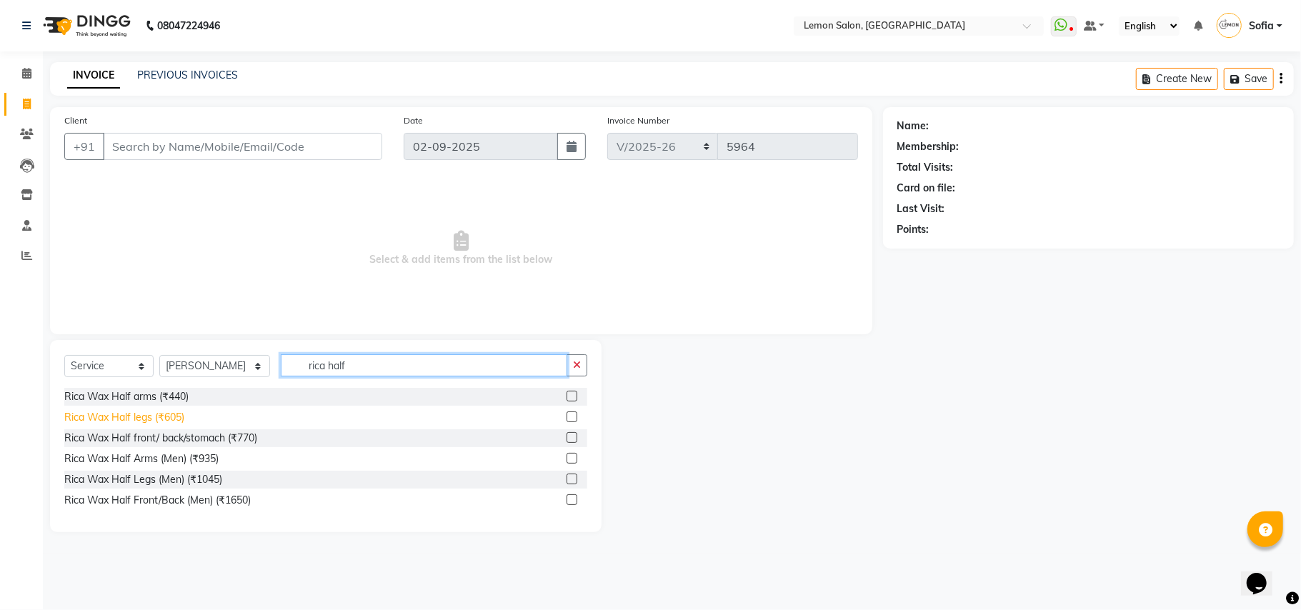
type input "rica half"
click at [107, 420] on div "Rica Wax Half legs (₹605)" at bounding box center [124, 417] width 120 height 15
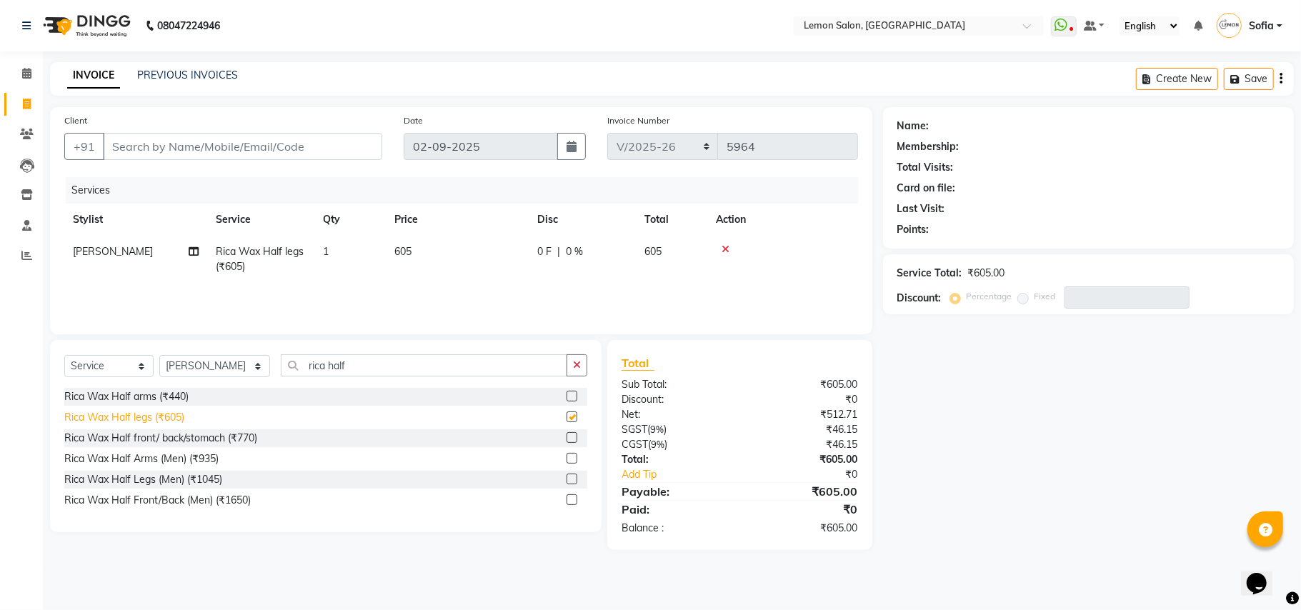
checkbox input "false"
click at [281, 144] on input "Client" at bounding box center [242, 146] width 279 height 27
type input "t"
type input "0"
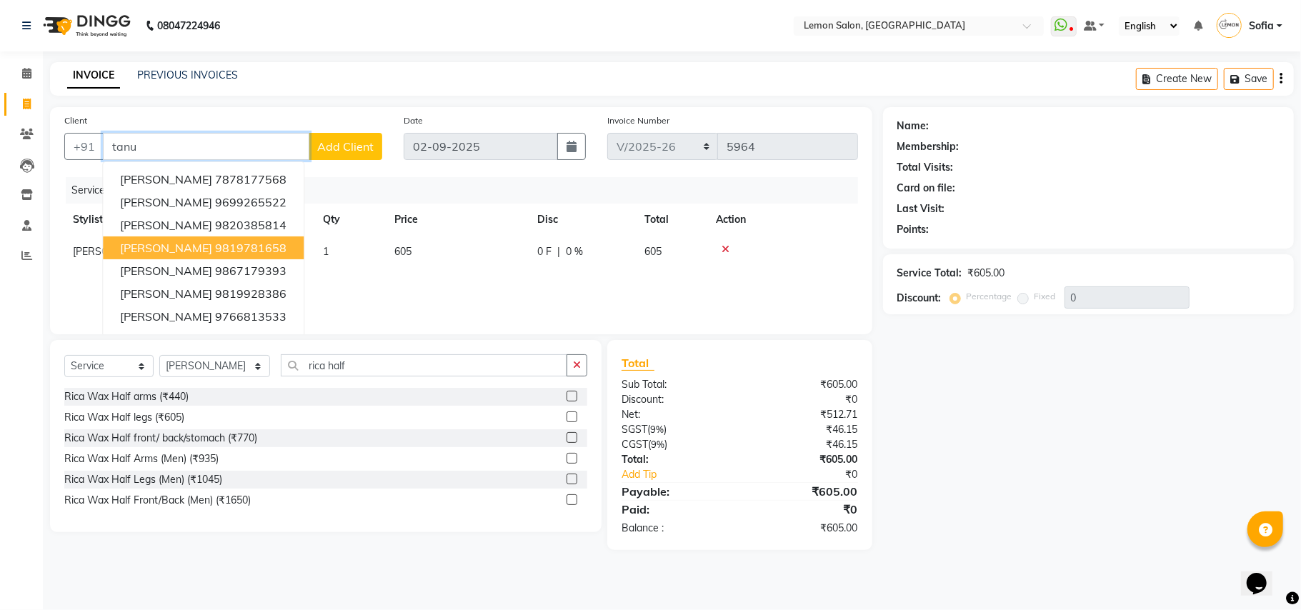
click at [266, 249] on ngb-highlight "9819781658" at bounding box center [250, 248] width 71 height 14
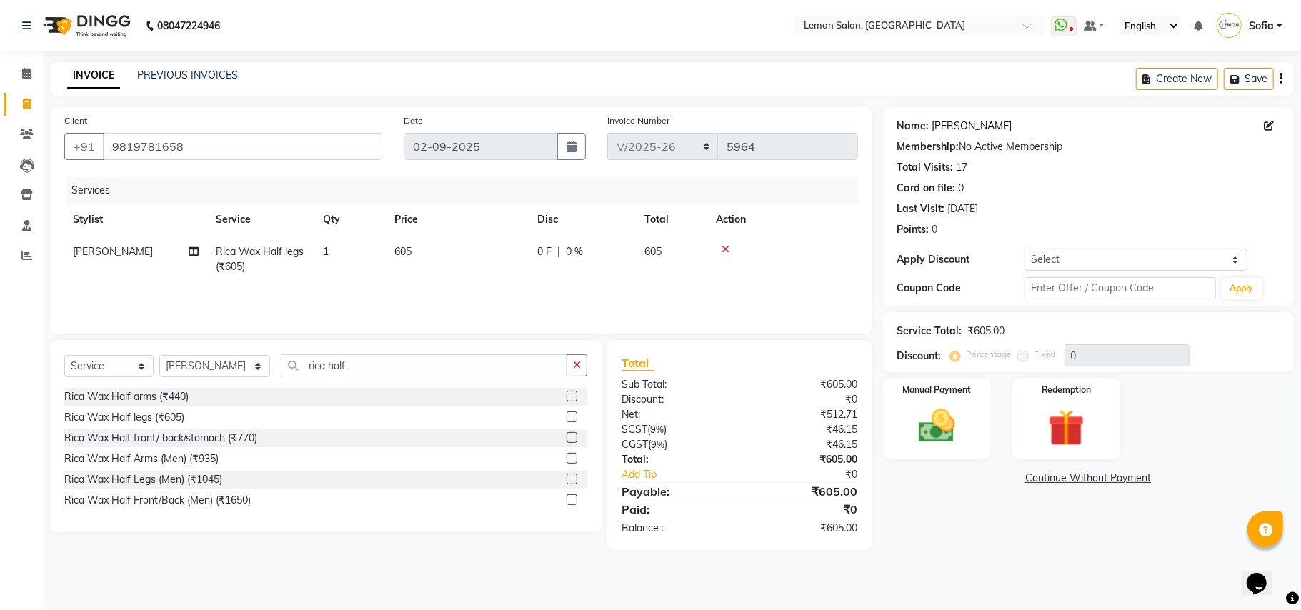
click at [946, 130] on link "[PERSON_NAME]" at bounding box center [972, 126] width 80 height 15
click at [236, 143] on input "9819781658" at bounding box center [242, 146] width 279 height 27
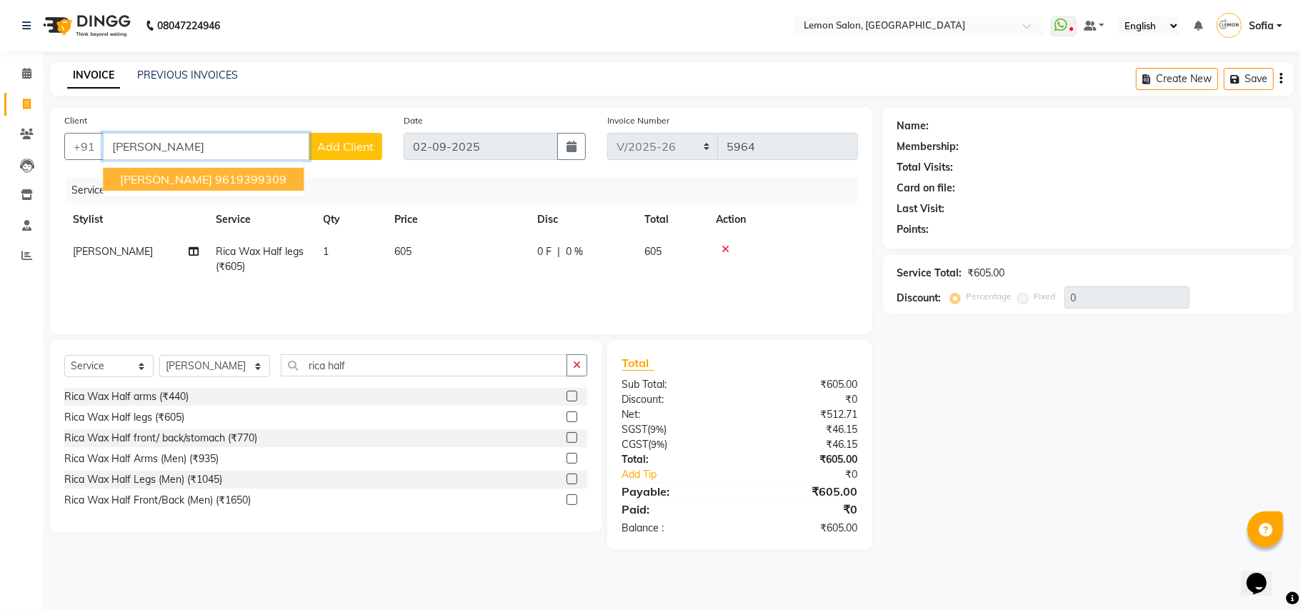
click at [215, 181] on ngb-highlight "9619399309" at bounding box center [250, 179] width 71 height 14
type input "9619399309"
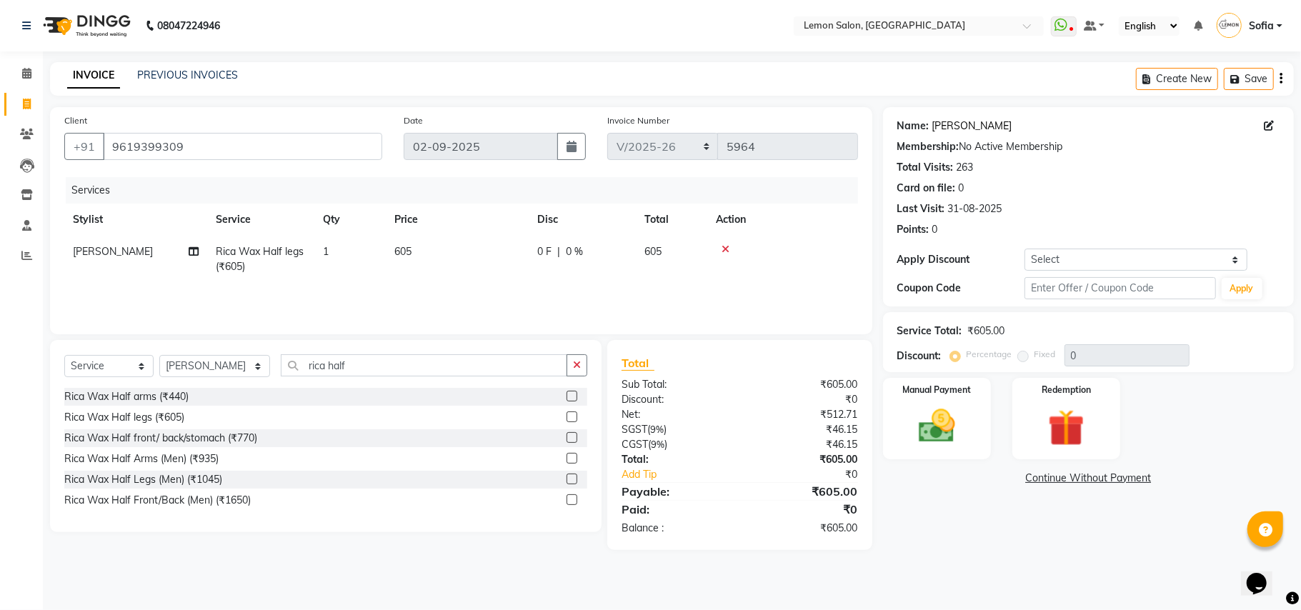
click at [974, 121] on link "[PERSON_NAME]" at bounding box center [972, 126] width 80 height 15
click at [919, 401] on div "Manual Payment" at bounding box center [937, 418] width 112 height 84
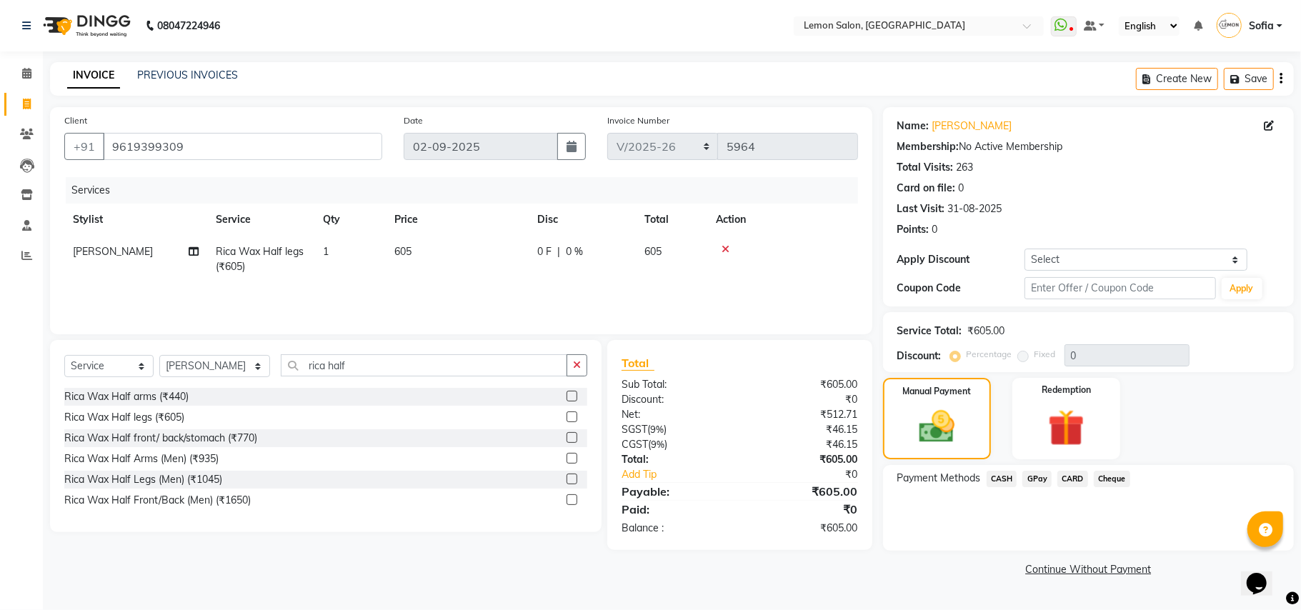
click at [995, 478] on span "CASH" at bounding box center [1001, 479] width 31 height 16
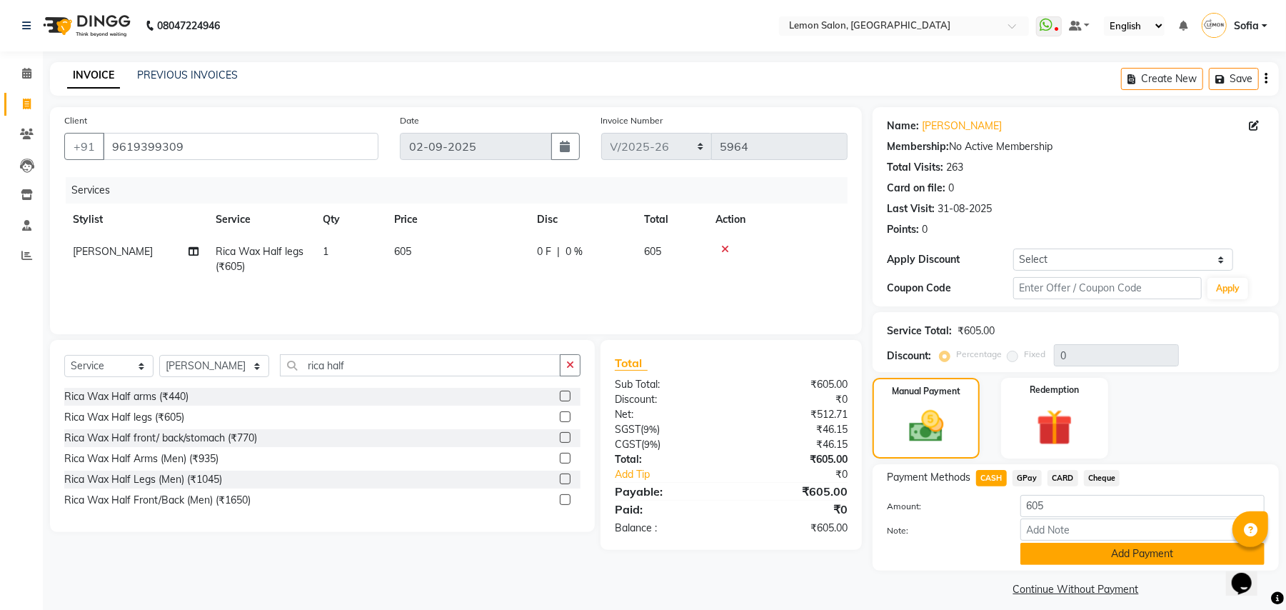
click at [1067, 559] on button "Add Payment" at bounding box center [1143, 554] width 244 height 22
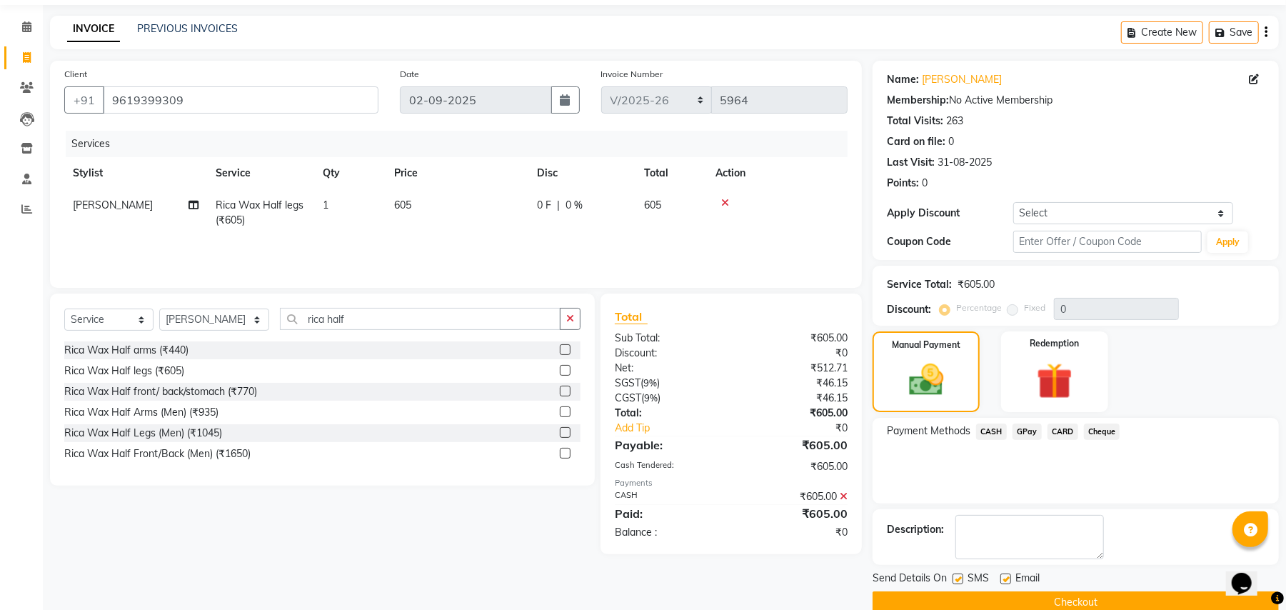
scroll to position [72, 0]
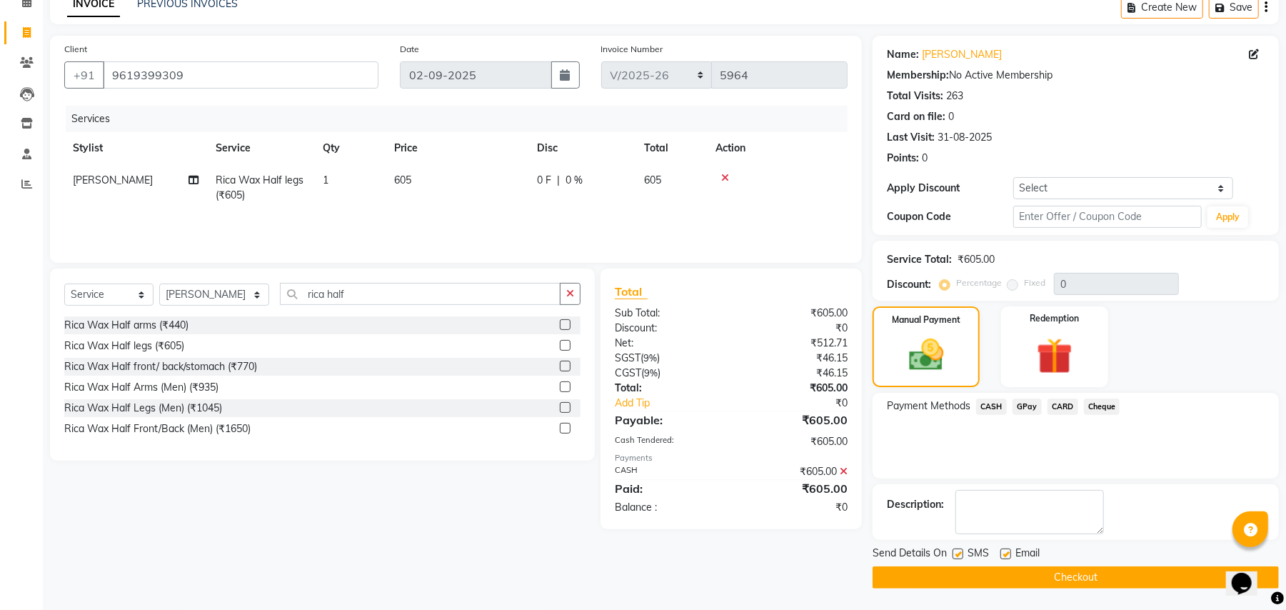
click at [1001, 552] on label at bounding box center [1006, 554] width 11 height 11
click at [1001, 552] on input "checkbox" at bounding box center [1005, 554] width 9 height 9
checkbox input "false"
click at [959, 556] on label at bounding box center [958, 554] width 11 height 11
click at [959, 556] on input "checkbox" at bounding box center [957, 554] width 9 height 9
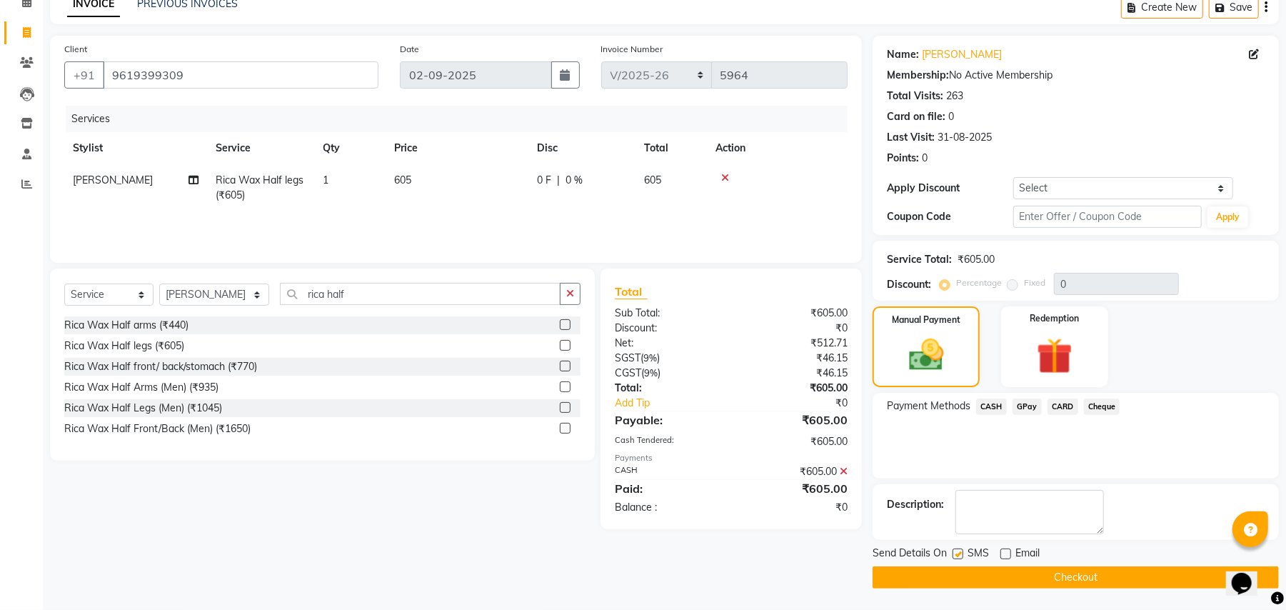
checkbox input "false"
click at [960, 581] on button "Checkout" at bounding box center [1076, 577] width 406 height 22
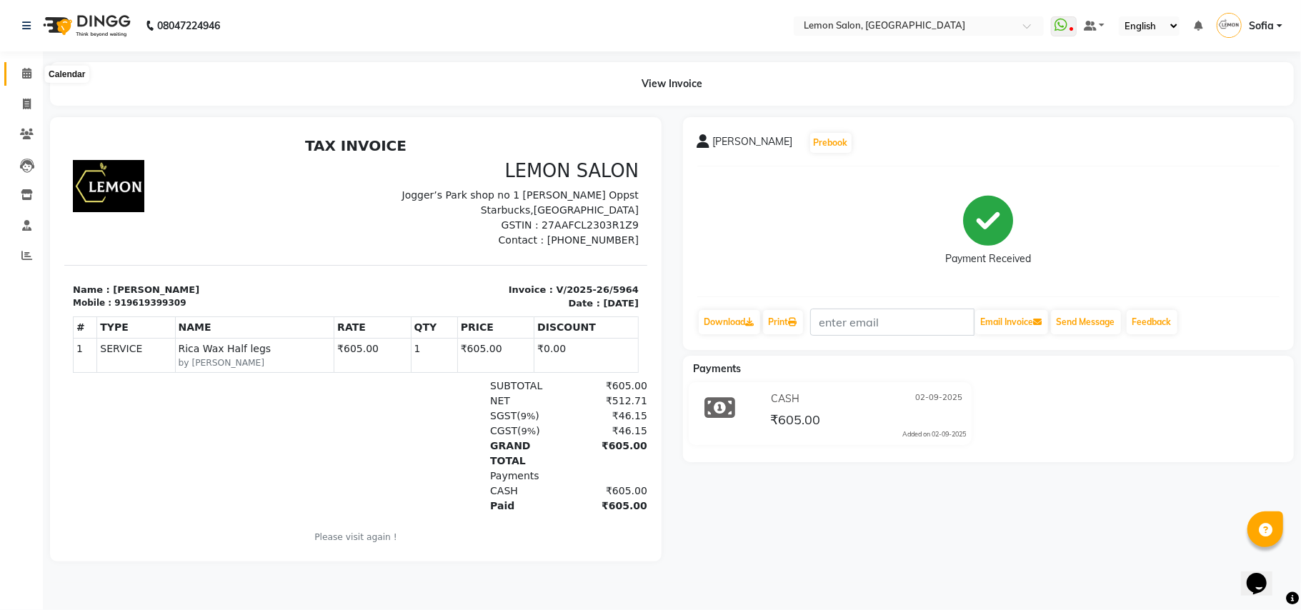
click at [23, 73] on icon at bounding box center [26, 73] width 9 height 11
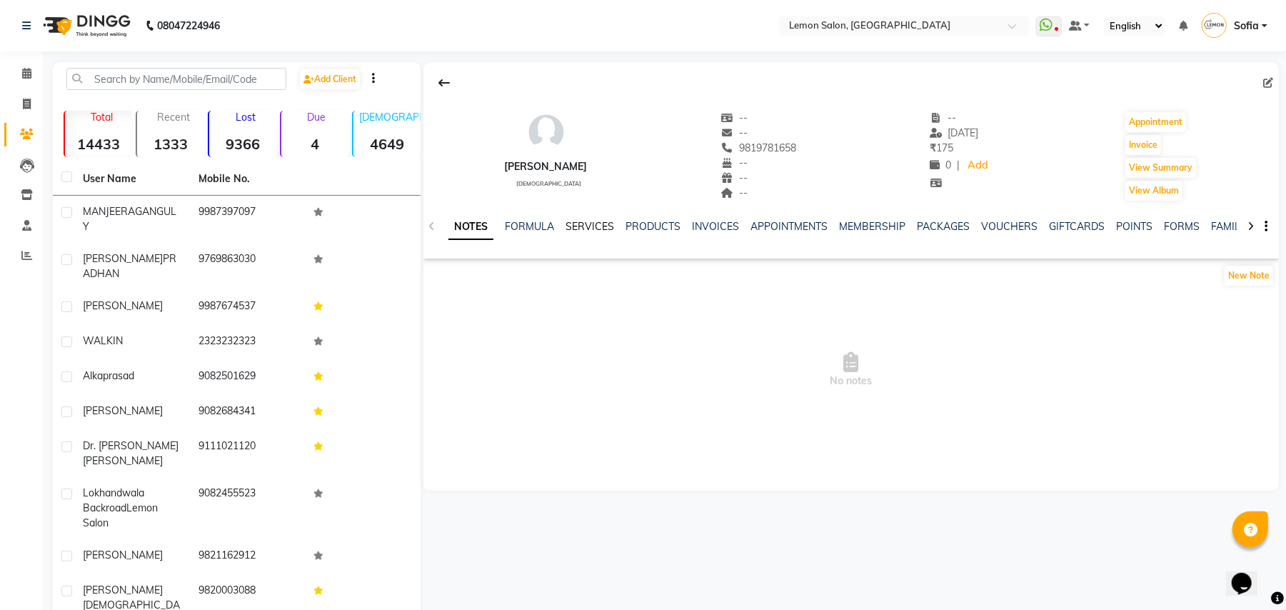
click at [591, 226] on link "SERVICES" at bounding box center [590, 226] width 49 height 13
click at [584, 224] on link "SERVICES" at bounding box center [590, 226] width 49 height 13
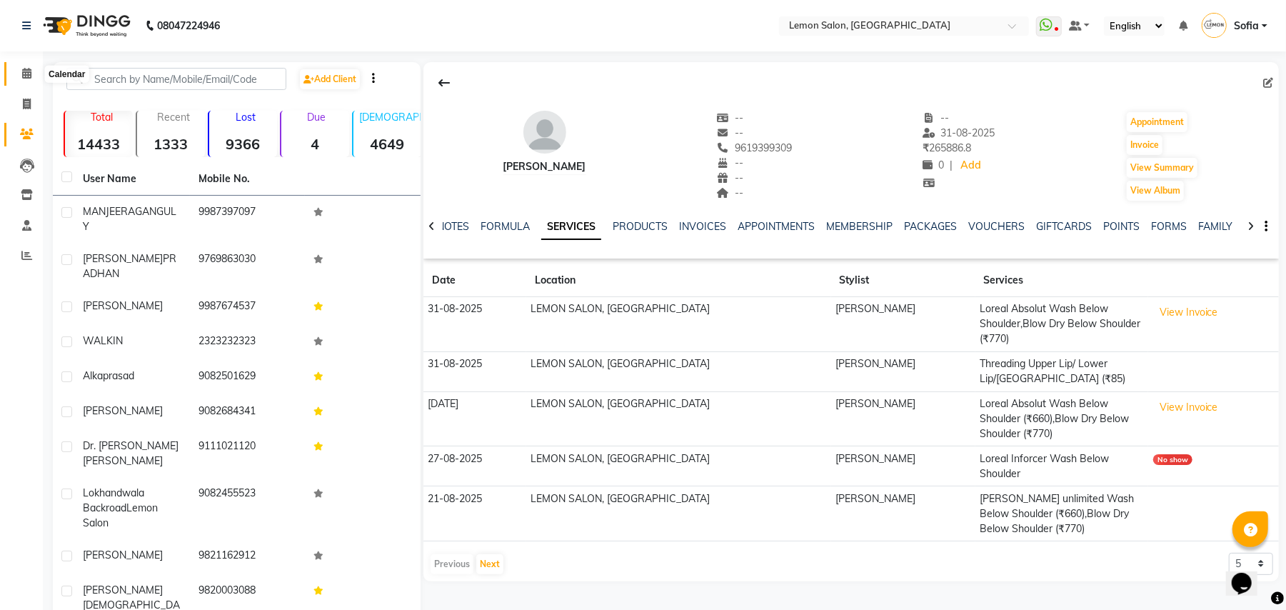
drag, startPoint x: 24, startPoint y: 70, endPoint x: 135, endPoint y: 6, distance: 128.0
click at [24, 71] on icon at bounding box center [26, 73] width 9 height 11
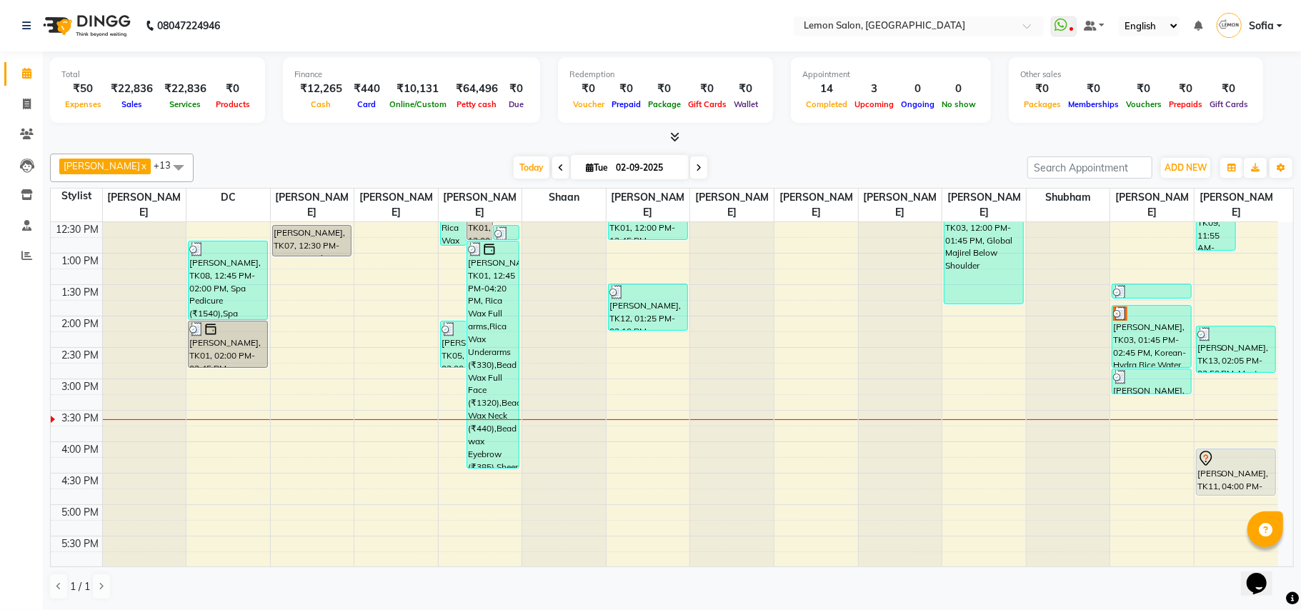
scroll to position [286, 0]
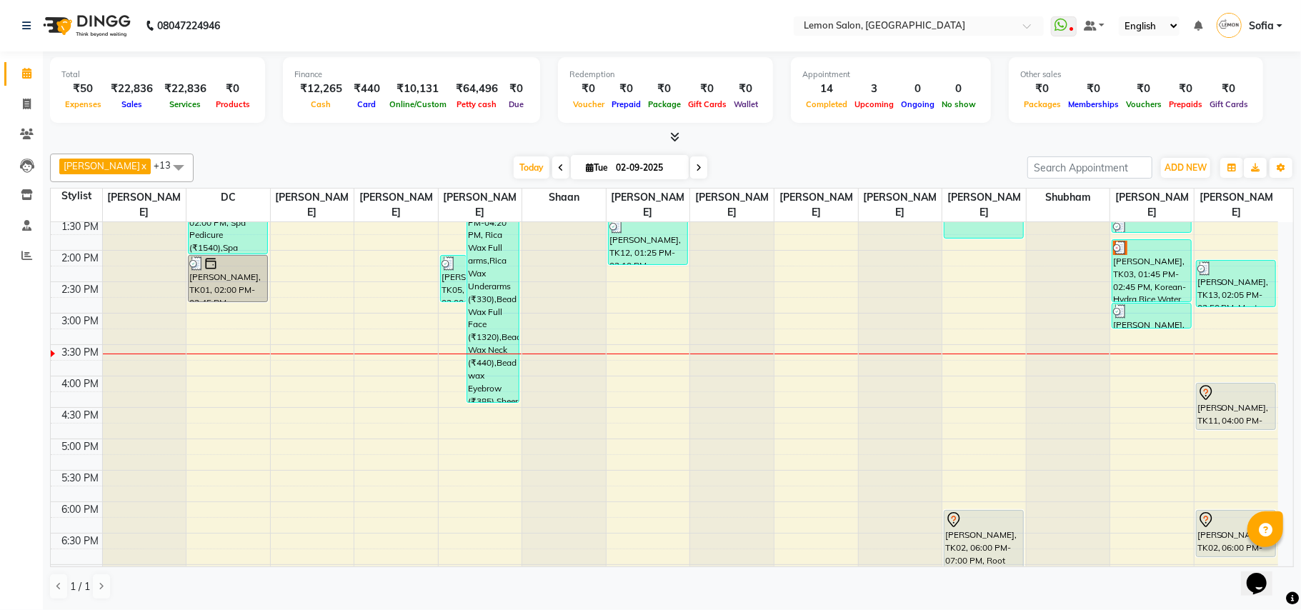
click at [100, 163] on span "[PERSON_NAME]" at bounding box center [102, 165] width 76 height 11
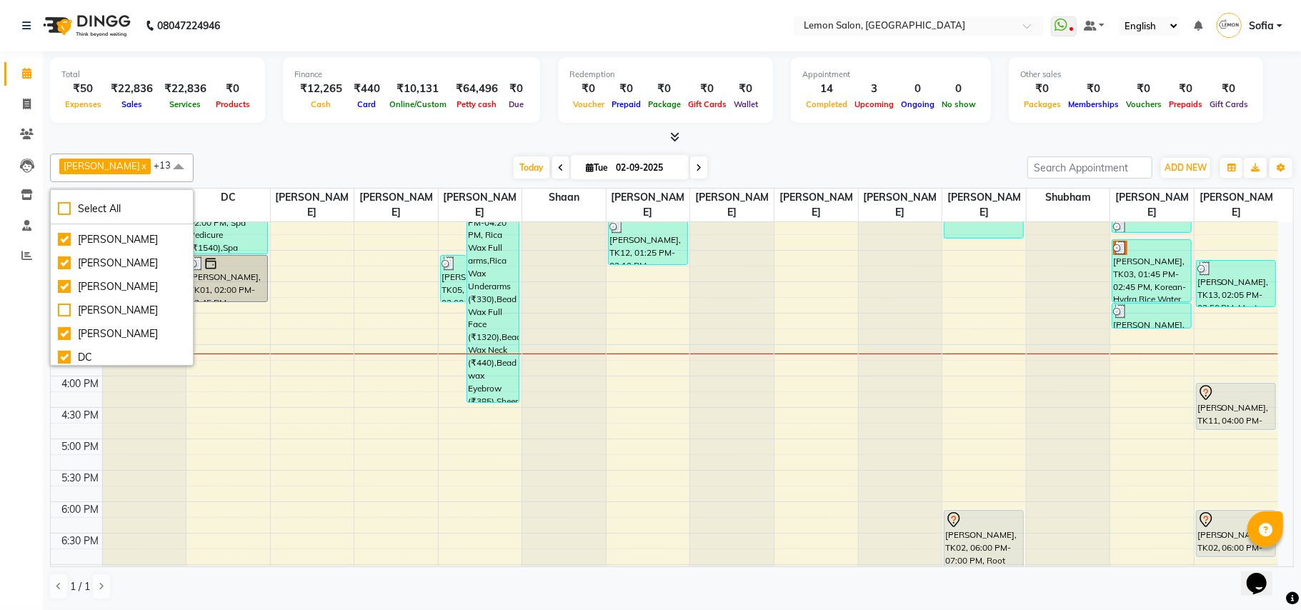
scroll to position [0, 0]
click at [66, 309] on div "[PERSON_NAME]" at bounding box center [122, 306] width 128 height 15
checkbox input "false"
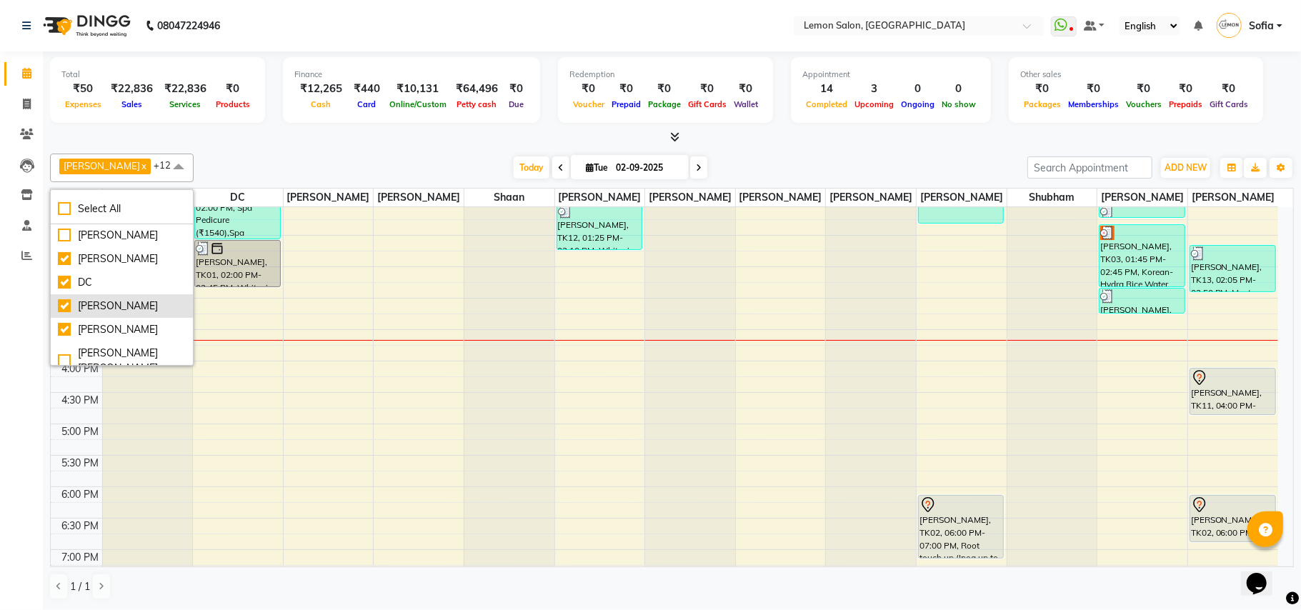
scroll to position [286, 0]
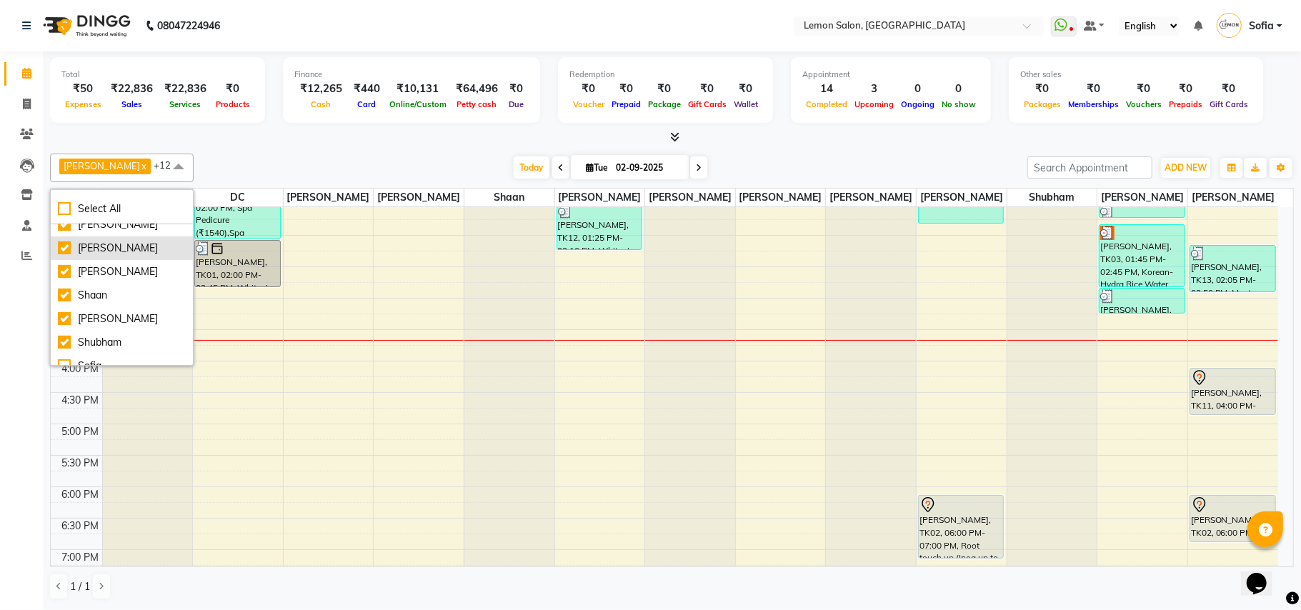
click at [63, 256] on div "[PERSON_NAME]" at bounding box center [122, 248] width 128 height 15
checkbox input "false"
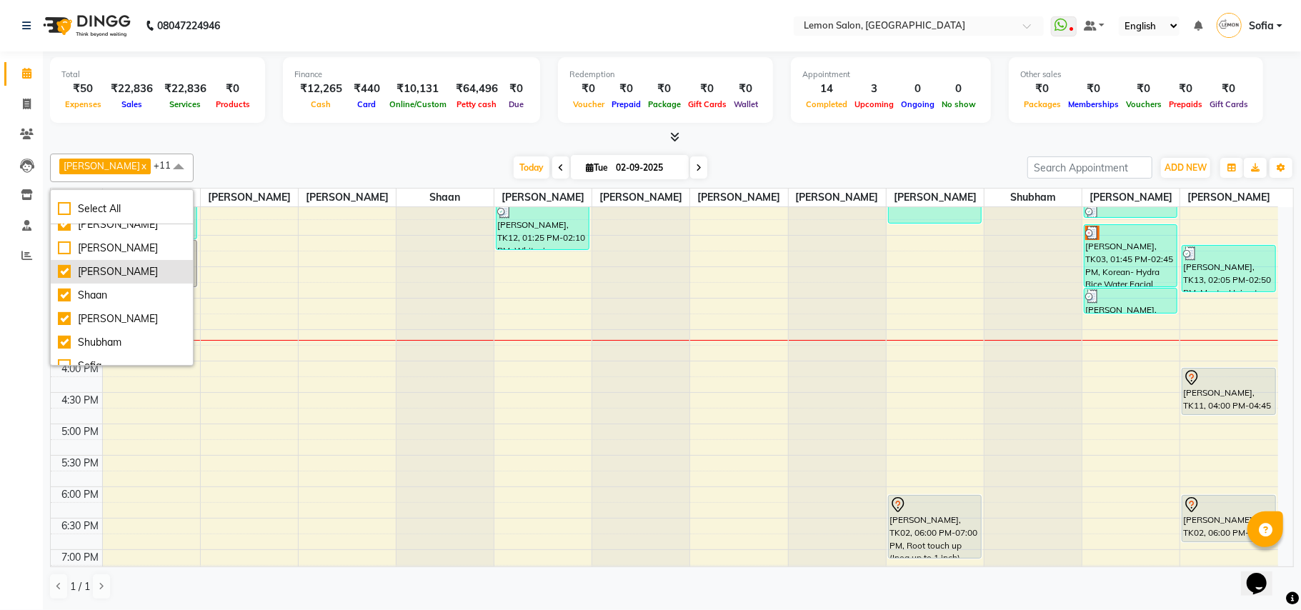
click at [64, 279] on div "[PERSON_NAME]" at bounding box center [122, 271] width 128 height 15
checkbox input "false"
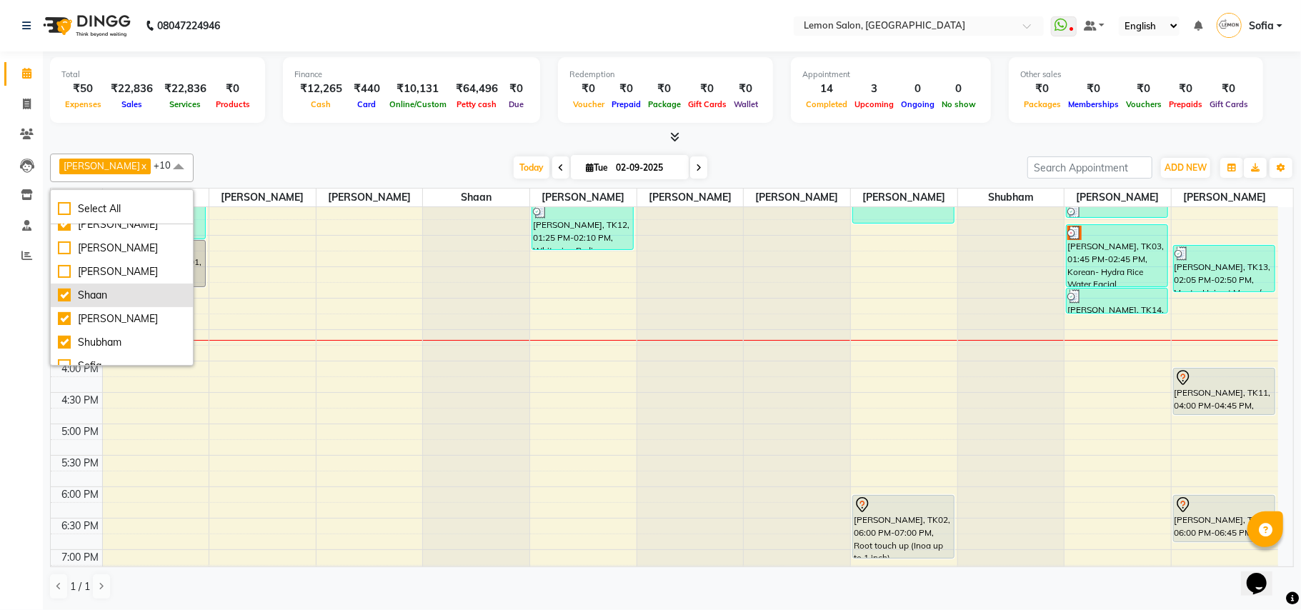
click at [61, 303] on div "Shaan" at bounding box center [122, 295] width 128 height 15
checkbox input "false"
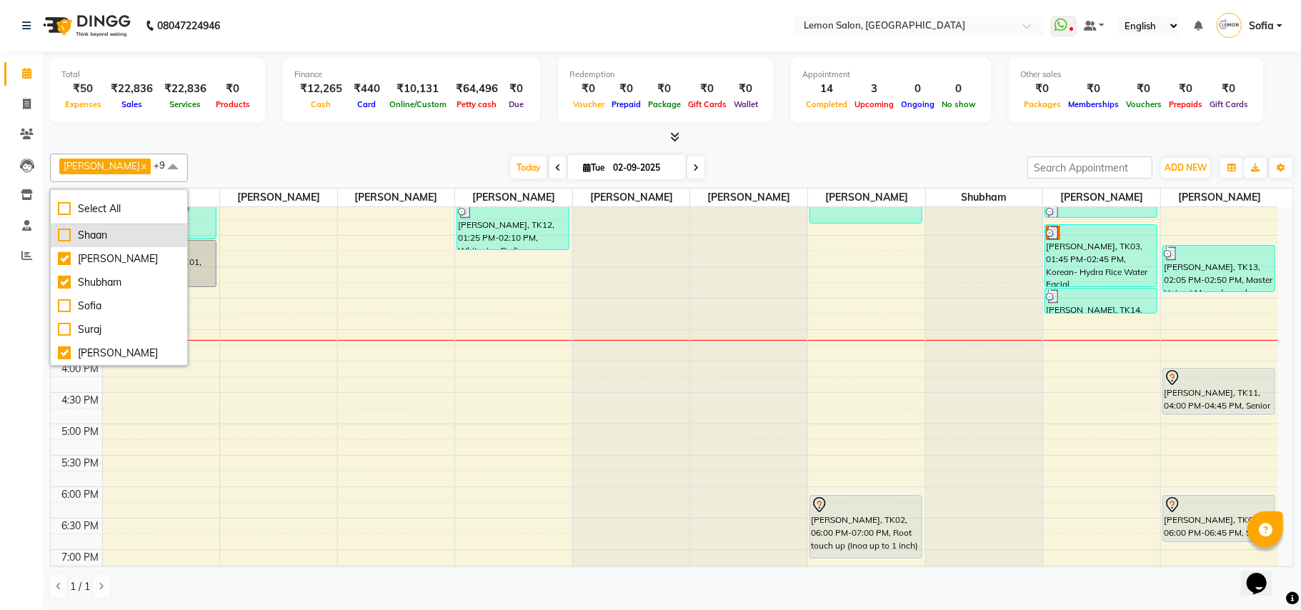
scroll to position [390, 0]
click at [61, 264] on div "[PERSON_NAME]" at bounding box center [119, 258] width 122 height 15
checkbox input "false"
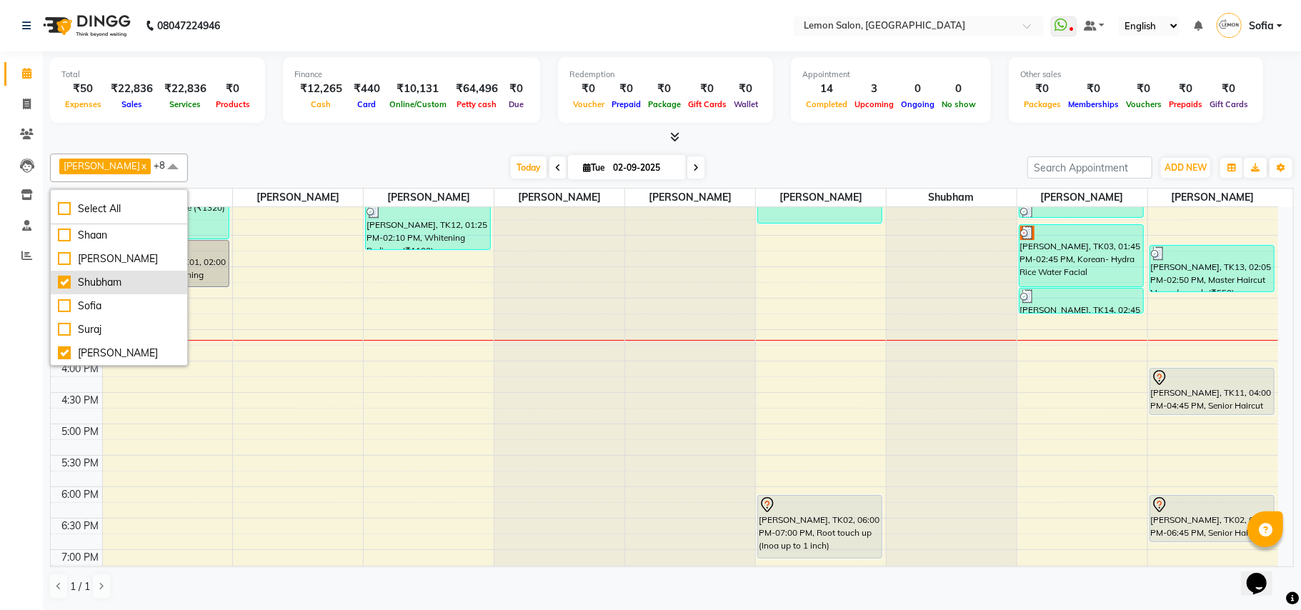
click at [61, 286] on div "Shubham" at bounding box center [119, 282] width 122 height 15
checkbox input "false"
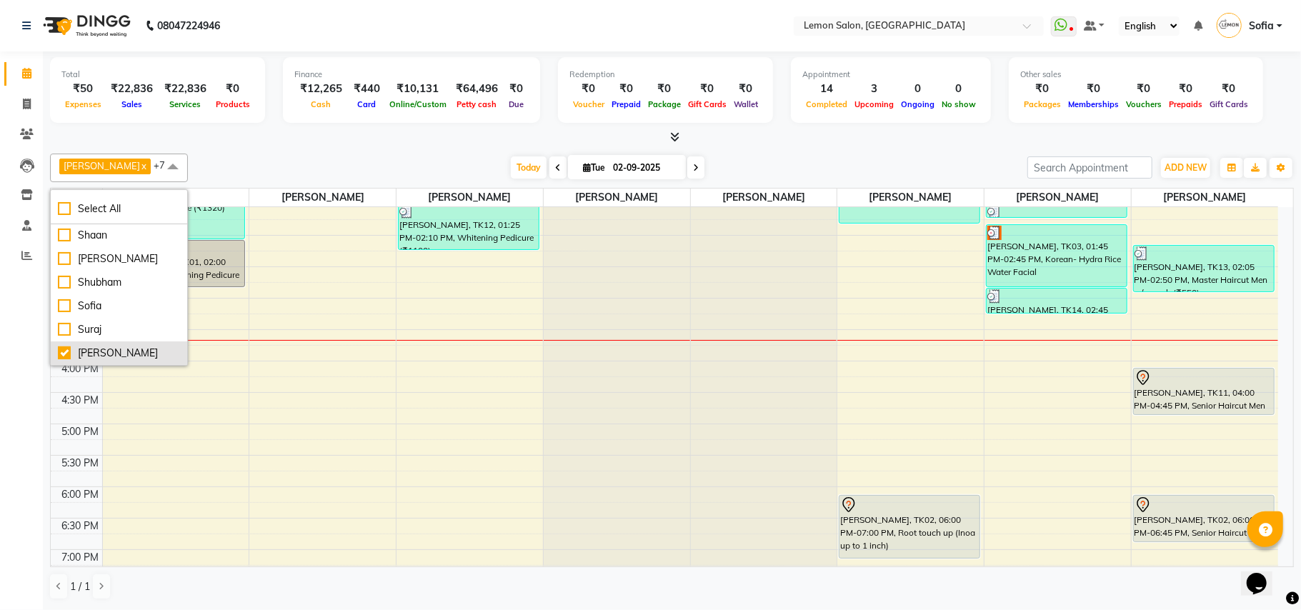
click at [57, 352] on li "[PERSON_NAME]" at bounding box center [119, 353] width 136 height 24
checkbox input "false"
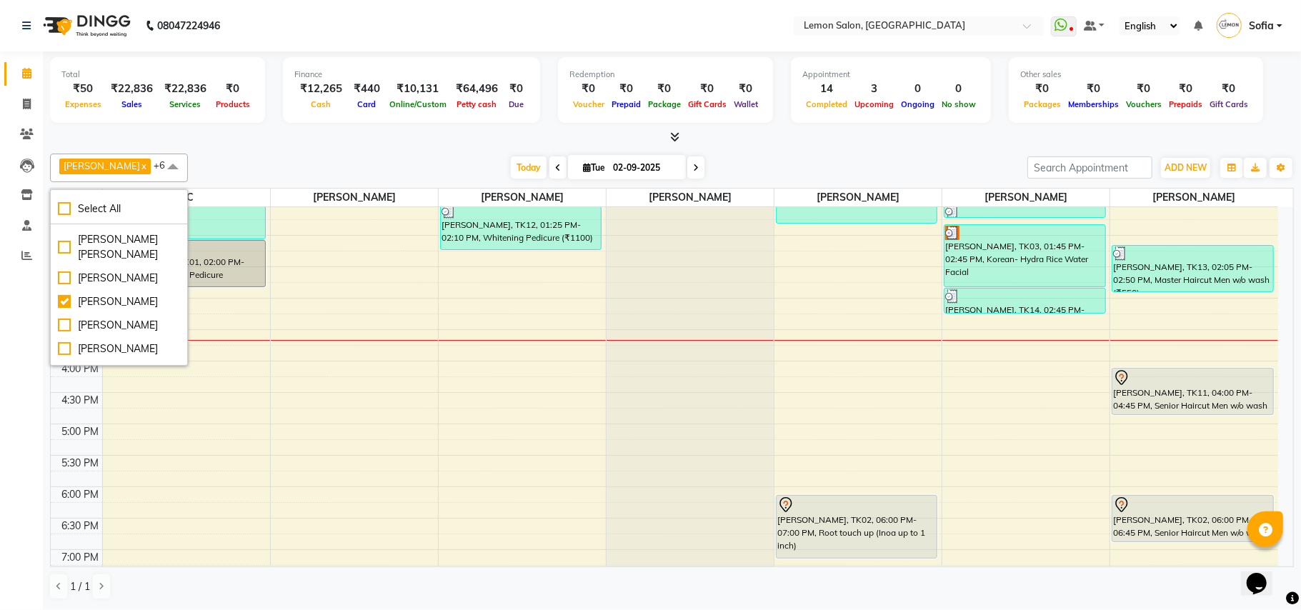
scroll to position [200, 0]
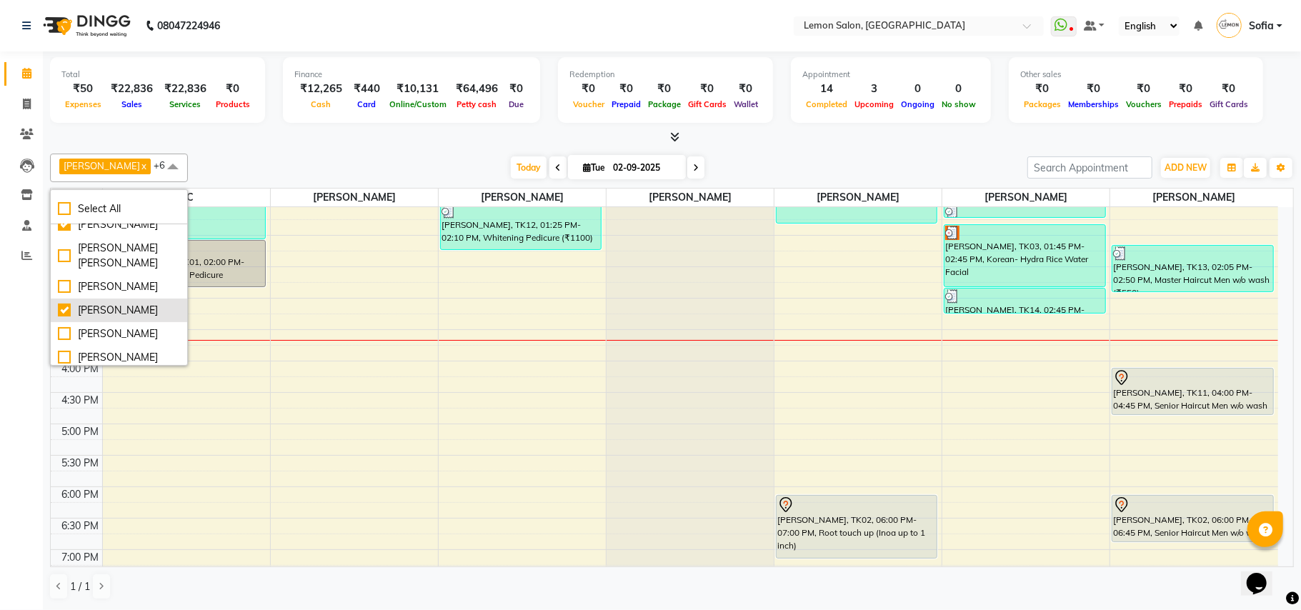
click at [61, 318] on div "[PERSON_NAME]" at bounding box center [119, 310] width 122 height 15
checkbox input "false"
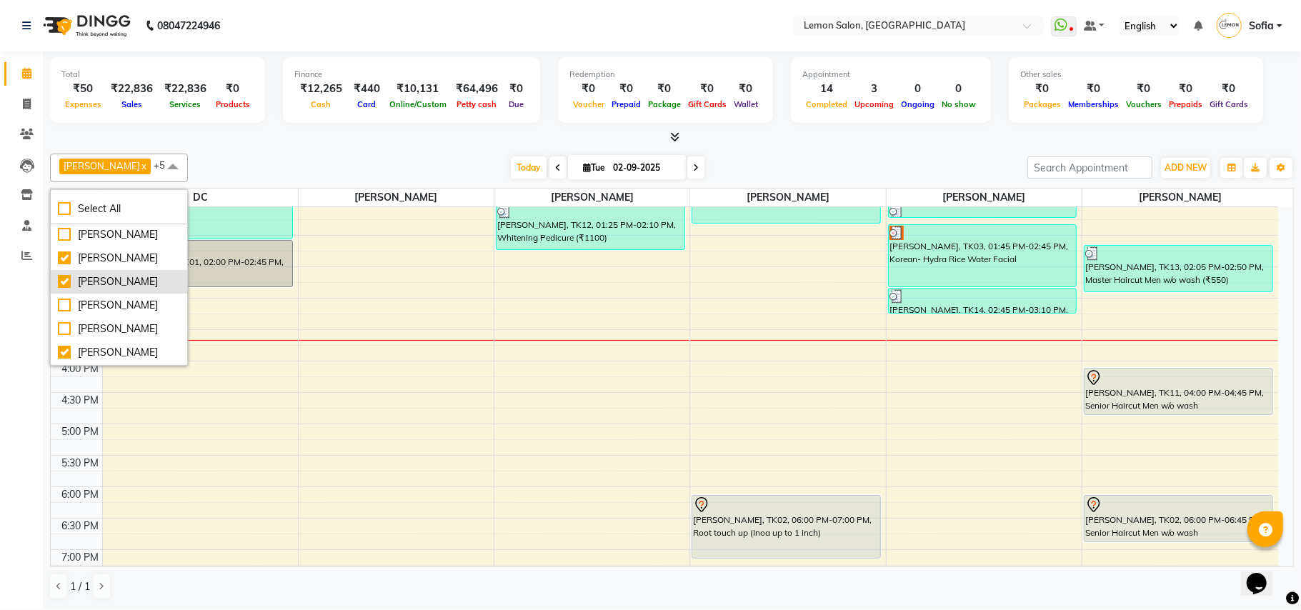
scroll to position [0, 0]
click at [0, 456] on div "Calendar Invoice Clients Leads Inventory Staff Reports Completed InProgress Upc…" at bounding box center [96, 315] width 193 height 548
